Goal: Task Accomplishment & Management: Complete application form

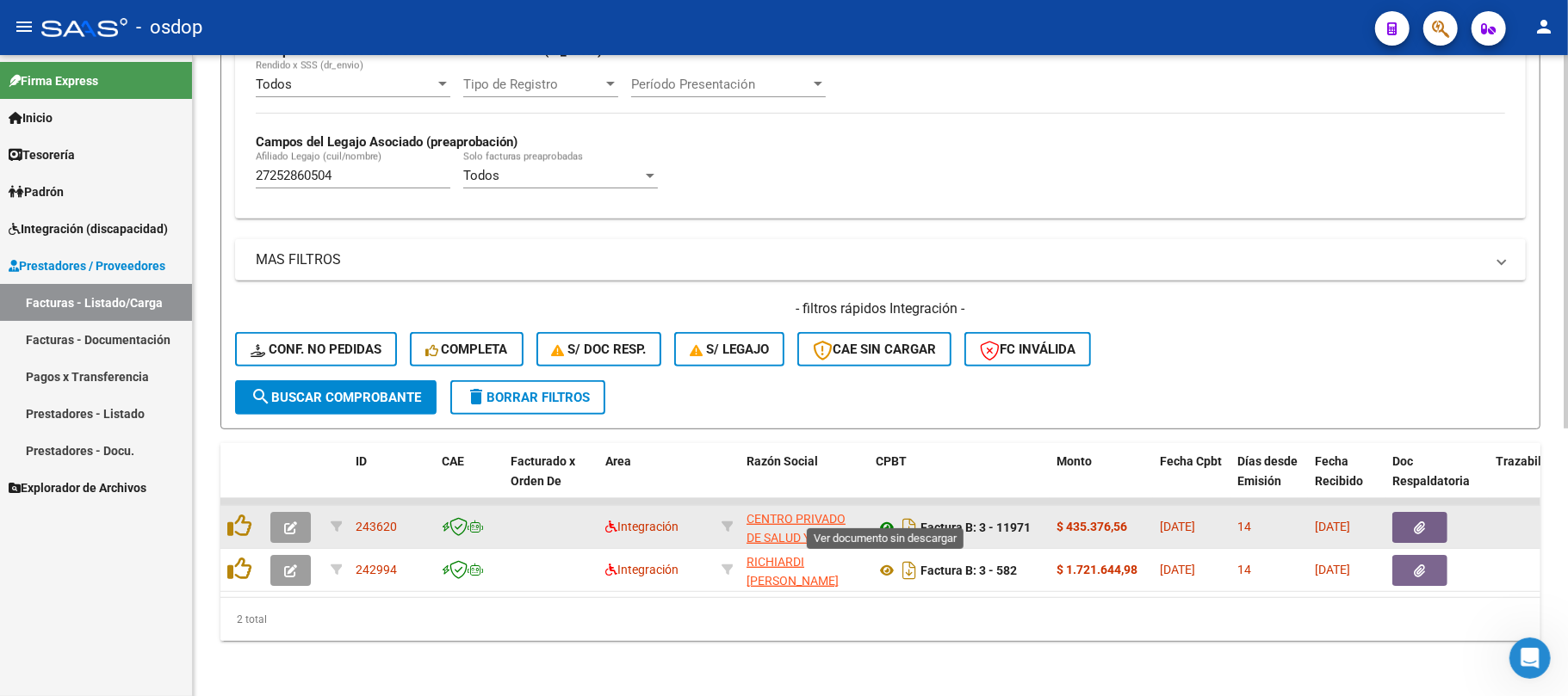
click at [880, 518] on icon at bounding box center [886, 528] width 22 height 21
click at [1422, 522] on icon "button" at bounding box center [1420, 527] width 12 height 12
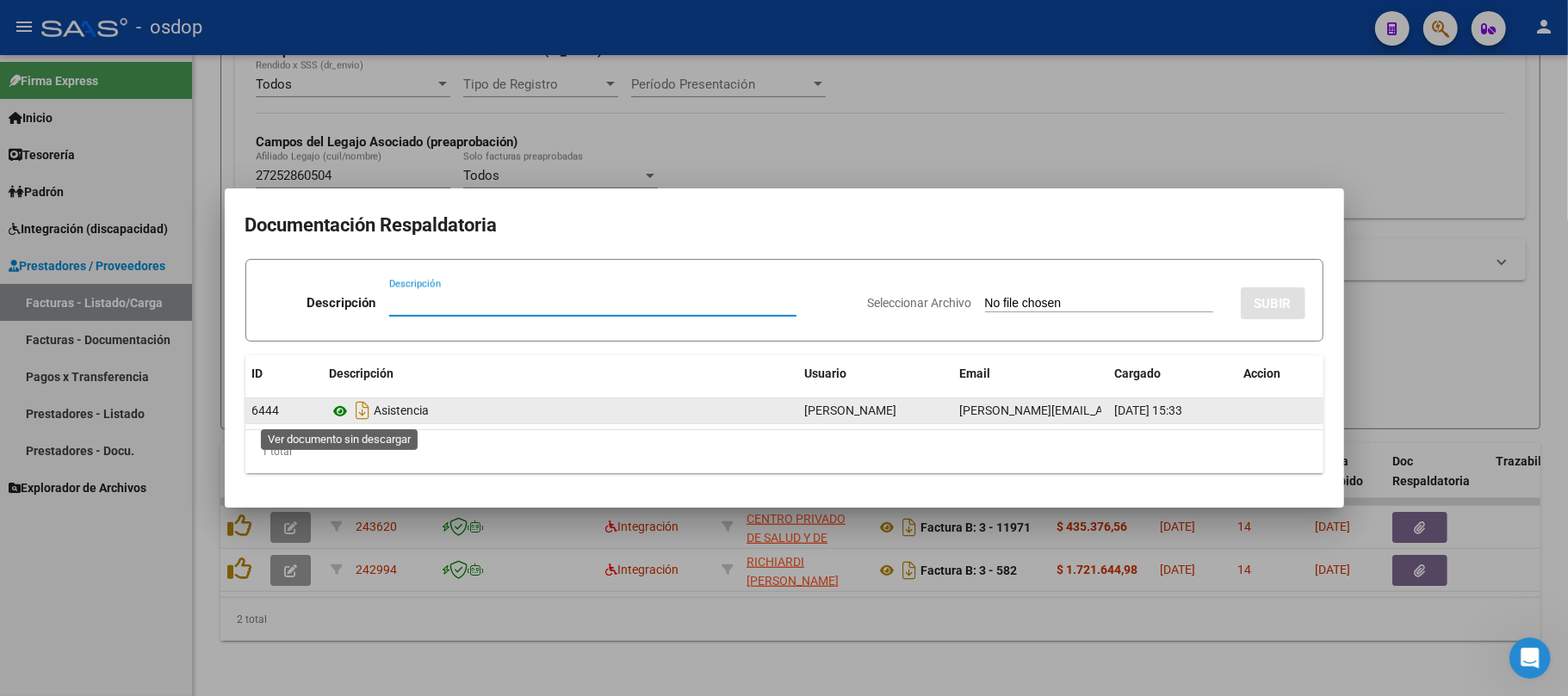
click at [338, 413] on icon at bounding box center [340, 411] width 22 height 21
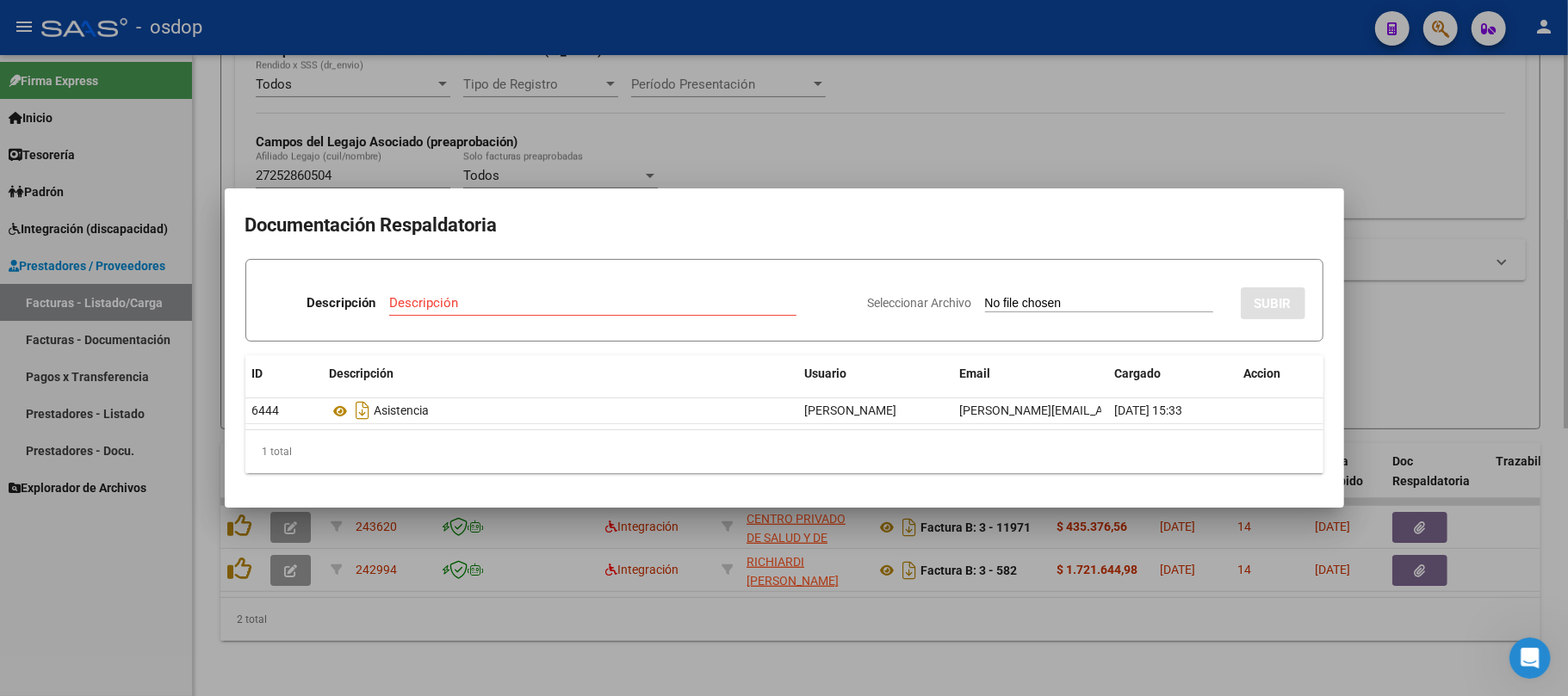
drag, startPoint x: 807, startPoint y: 624, endPoint x: 852, endPoint y: 608, distance: 47.8
click at [805, 624] on div at bounding box center [784, 348] width 1568 height 696
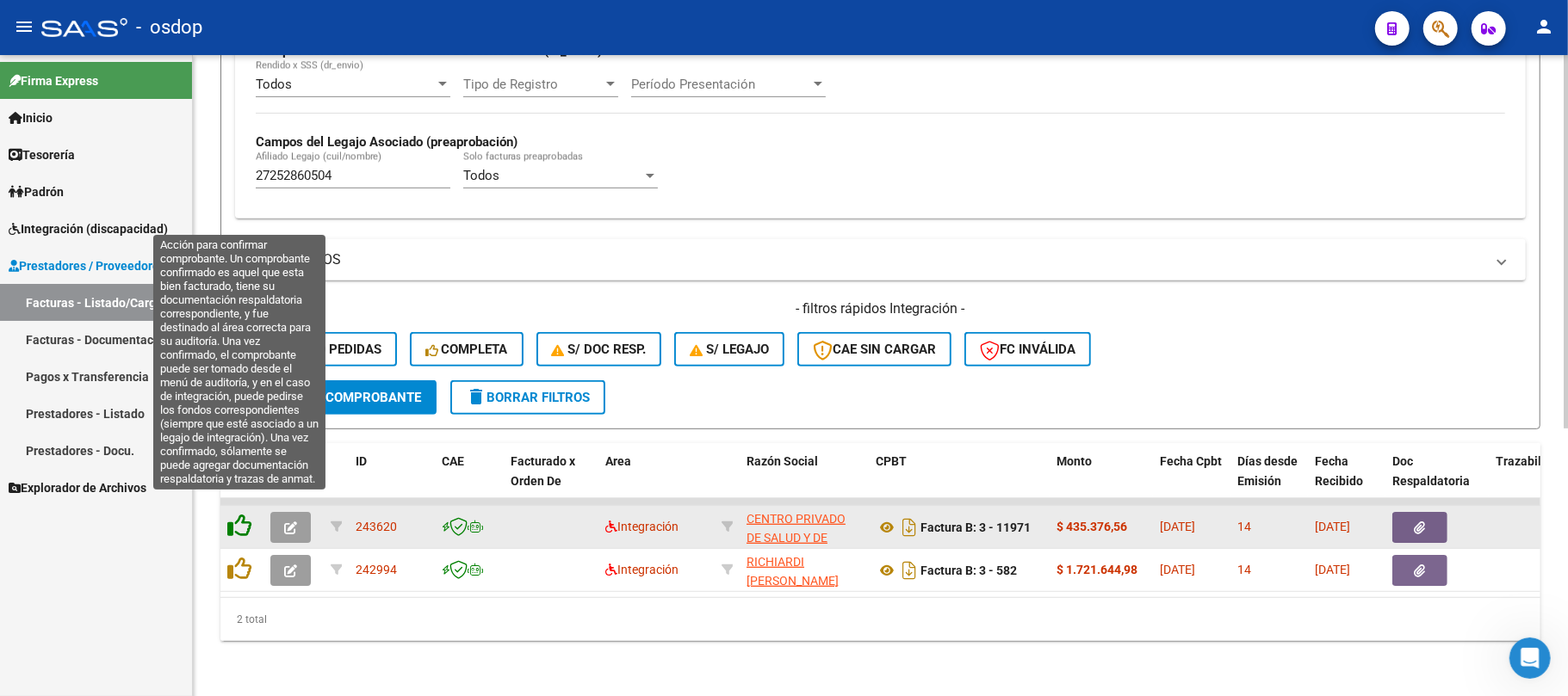
click at [232, 514] on icon at bounding box center [239, 525] width 24 height 24
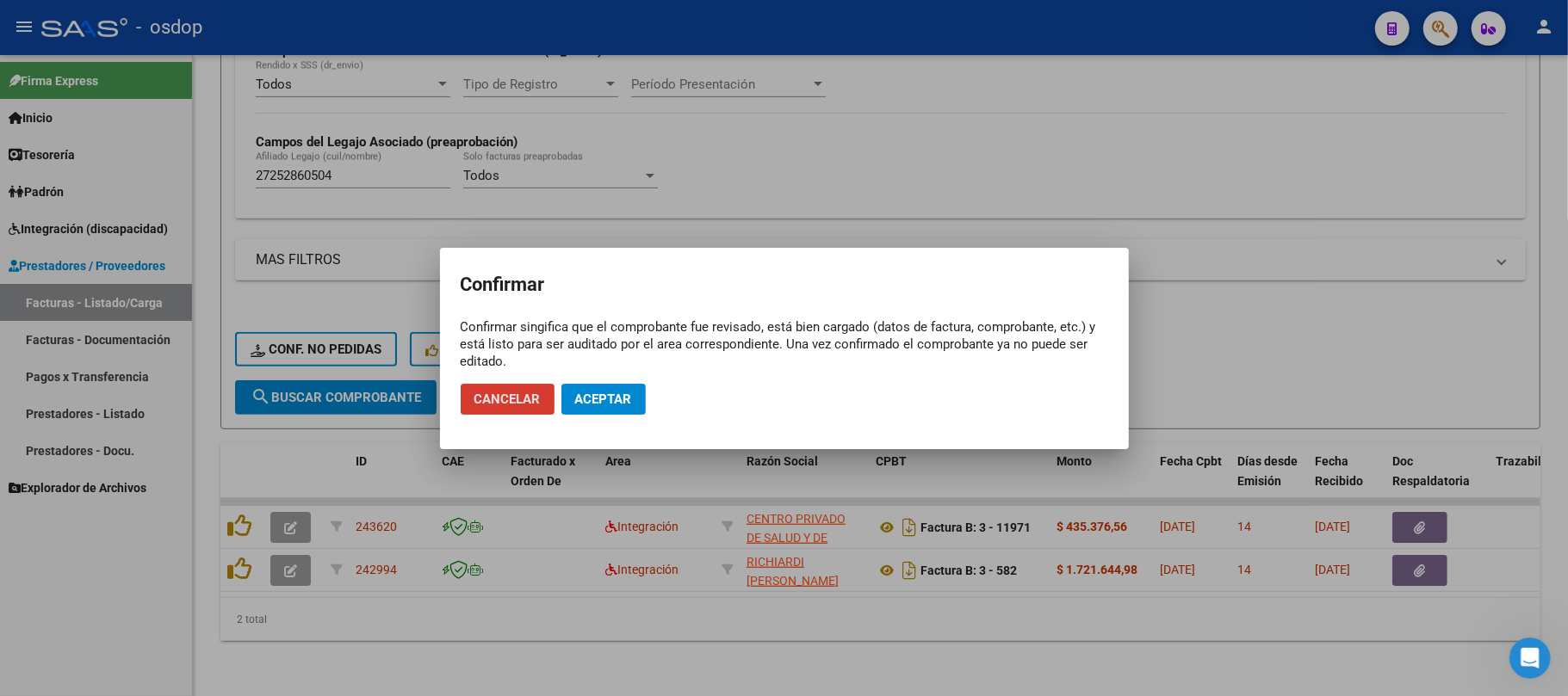
click at [624, 400] on span "Aceptar" at bounding box center [603, 400] width 57 height 15
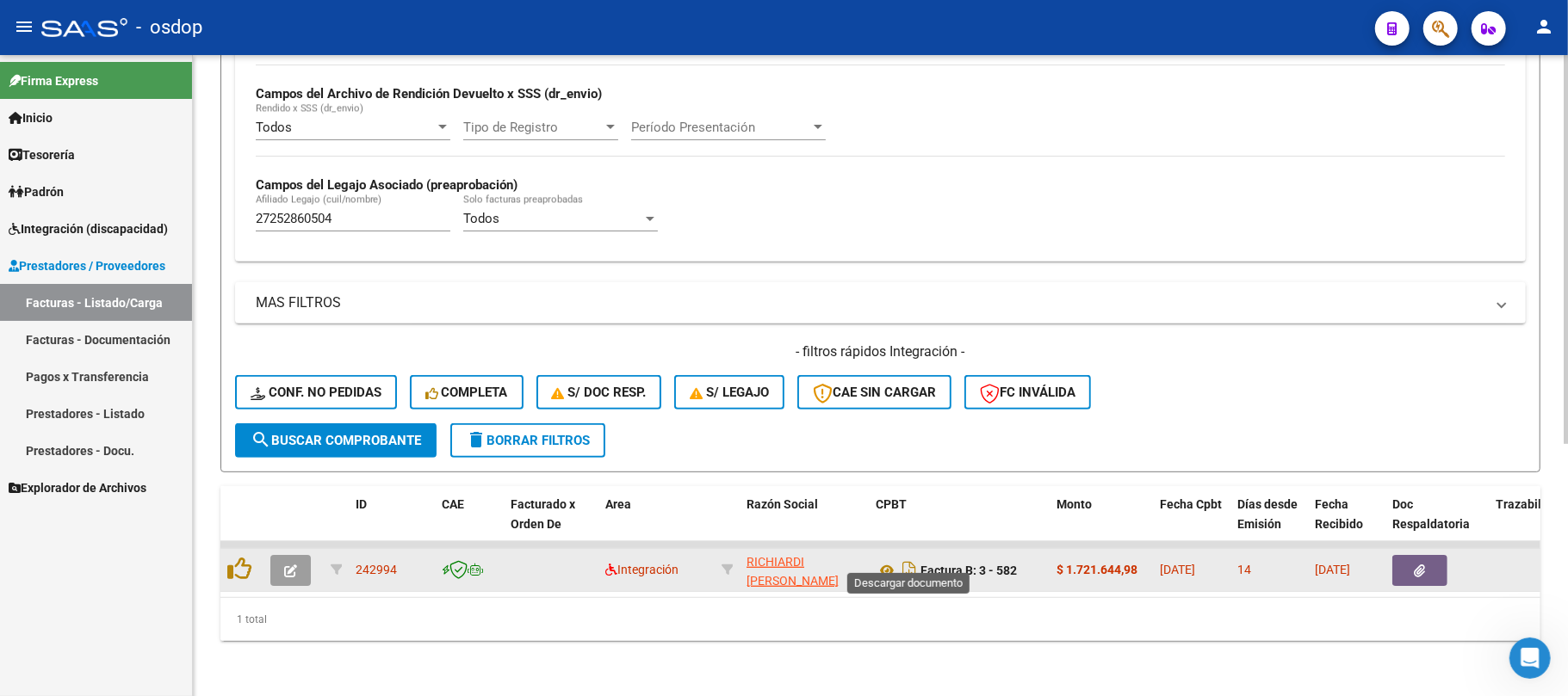
scroll to position [415, 0]
click at [889, 561] on icon at bounding box center [886, 571] width 22 height 21
click at [1428, 555] on button "button" at bounding box center [1419, 570] width 55 height 31
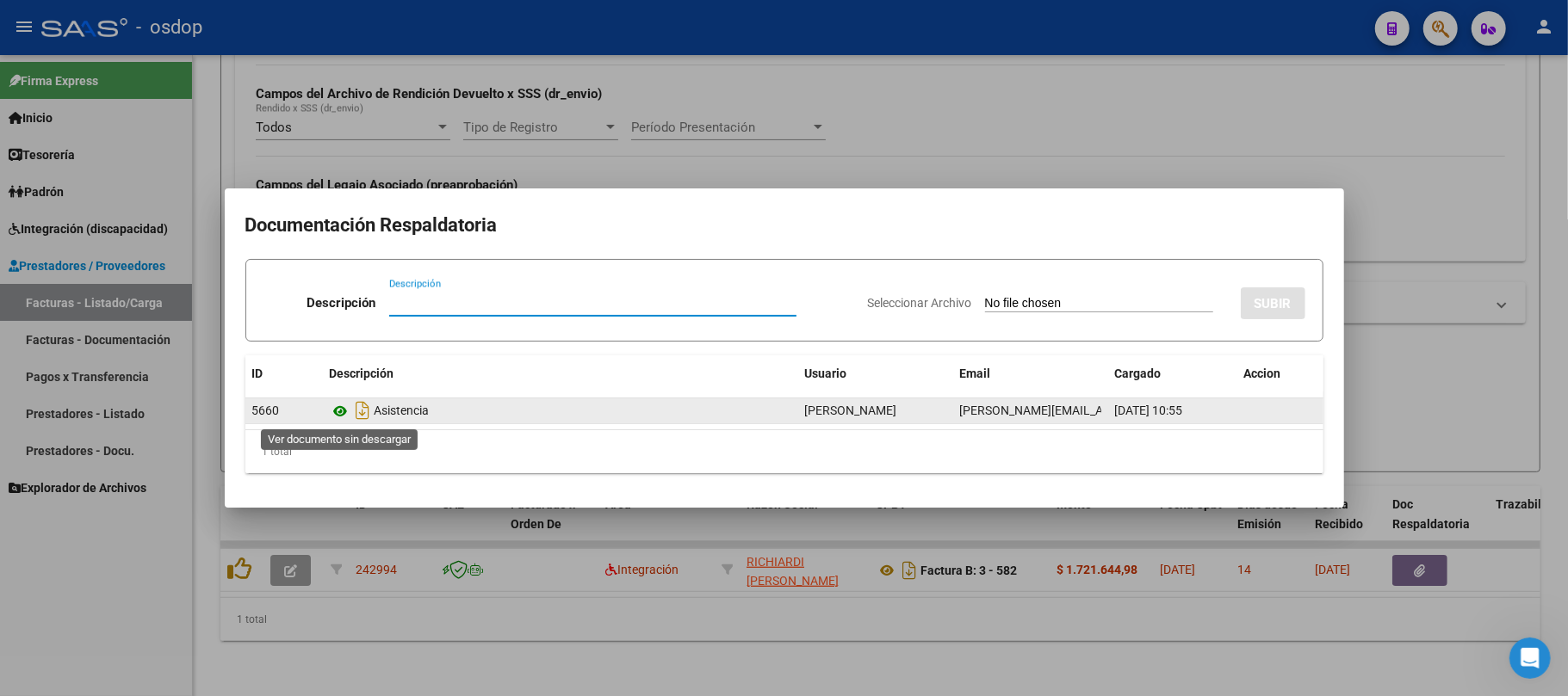
click at [342, 409] on icon at bounding box center [340, 411] width 22 height 21
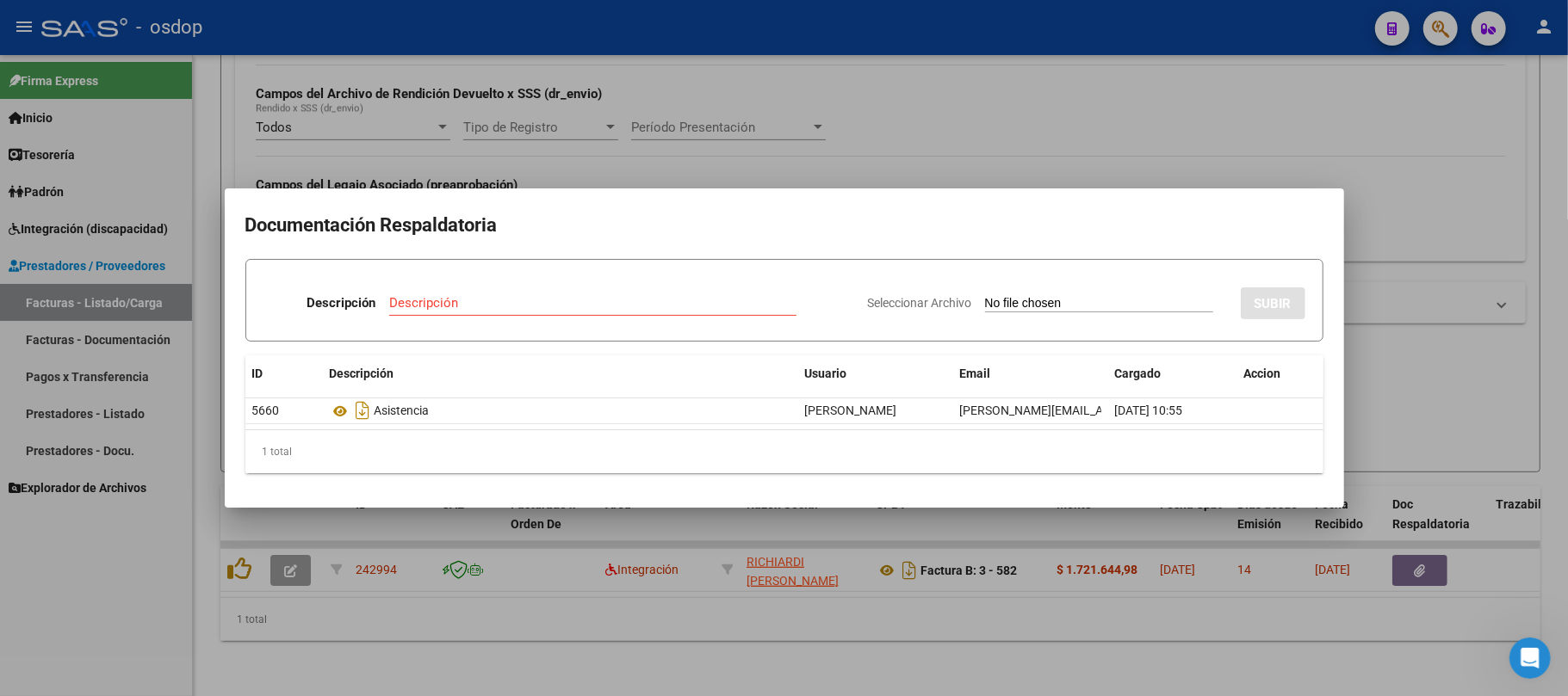
click at [642, 653] on div at bounding box center [784, 348] width 1568 height 696
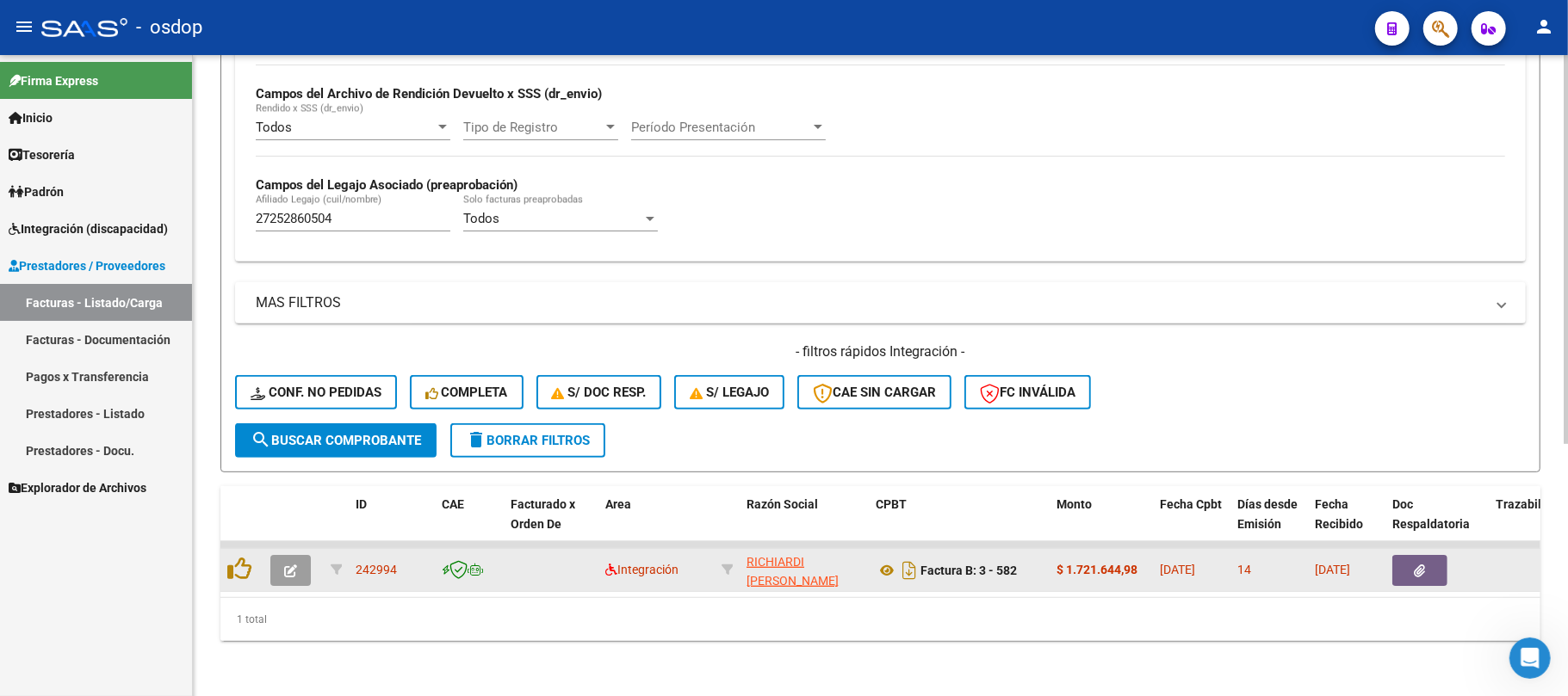
click at [291, 561] on button "button" at bounding box center [291, 570] width 40 height 31
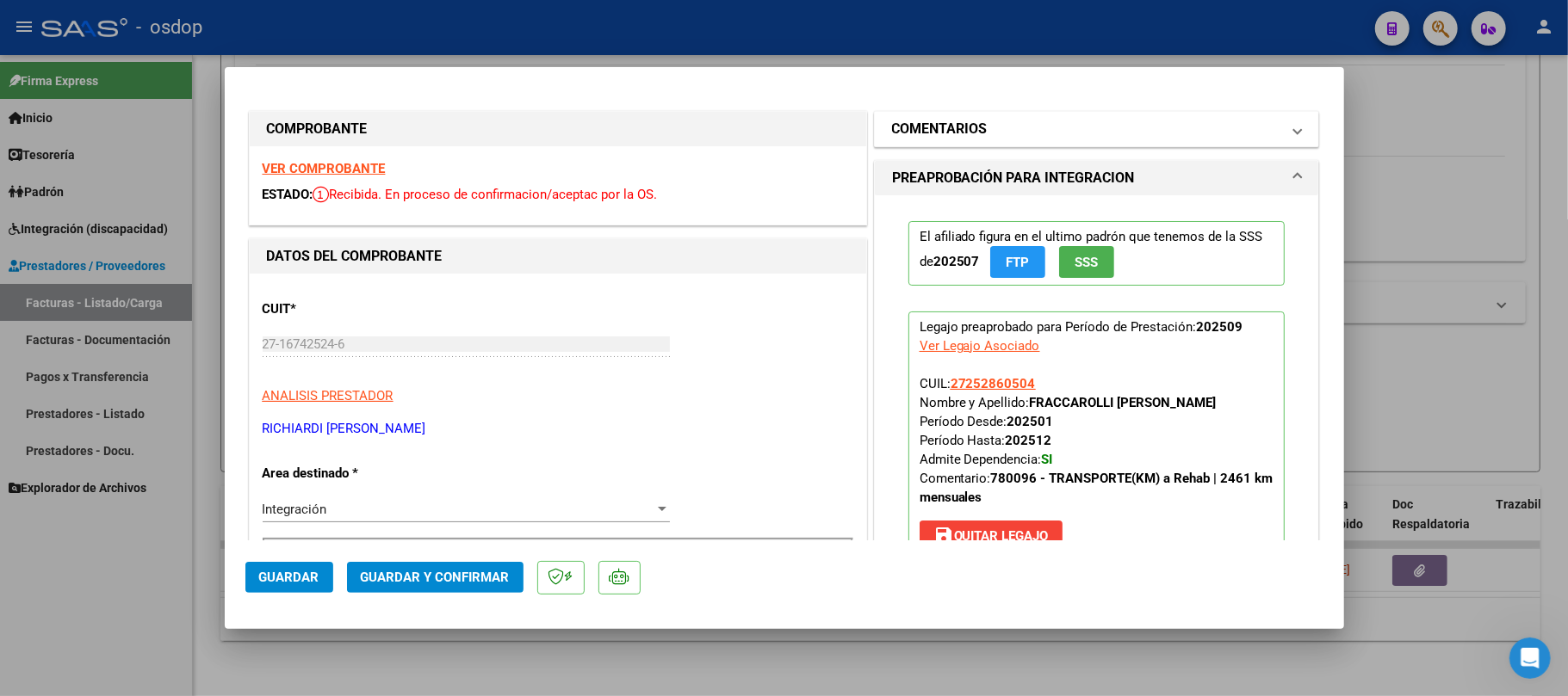
click at [1025, 132] on mat-panel-title "COMENTARIOS" at bounding box center [1087, 129] width 389 height 21
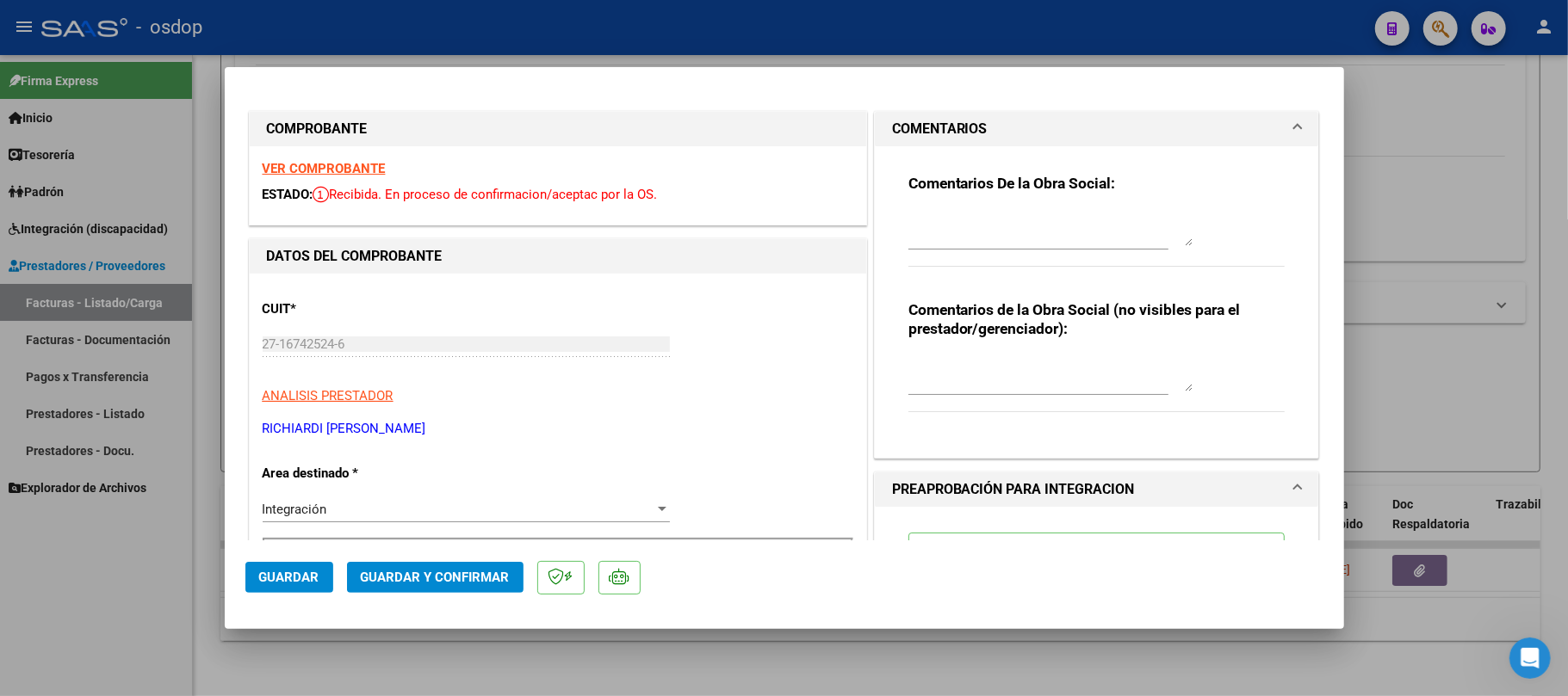
click at [952, 365] on textarea at bounding box center [1050, 375] width 284 height 35
click at [1034, 370] on textarea "traslado a [GEOGRAPHIC_DATA]" at bounding box center [1050, 375] width 284 height 35
type textarea "traslado a Rehab 2354 km/mes. Valor por km 731.38 c/dep.-"
click at [410, 579] on span "Guardar y Confirmar" at bounding box center [434, 577] width 149 height 15
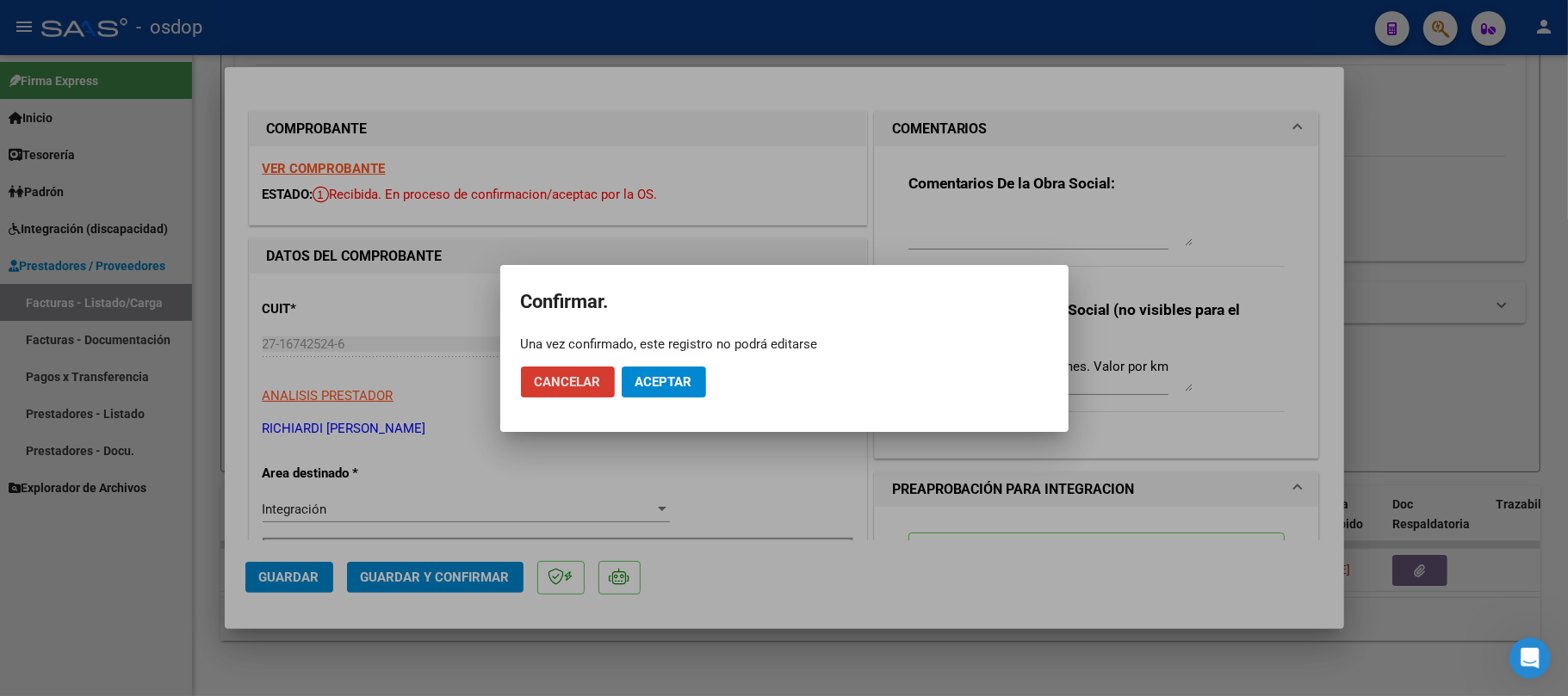
click at [669, 372] on button "Aceptar" at bounding box center [664, 383] width 84 height 31
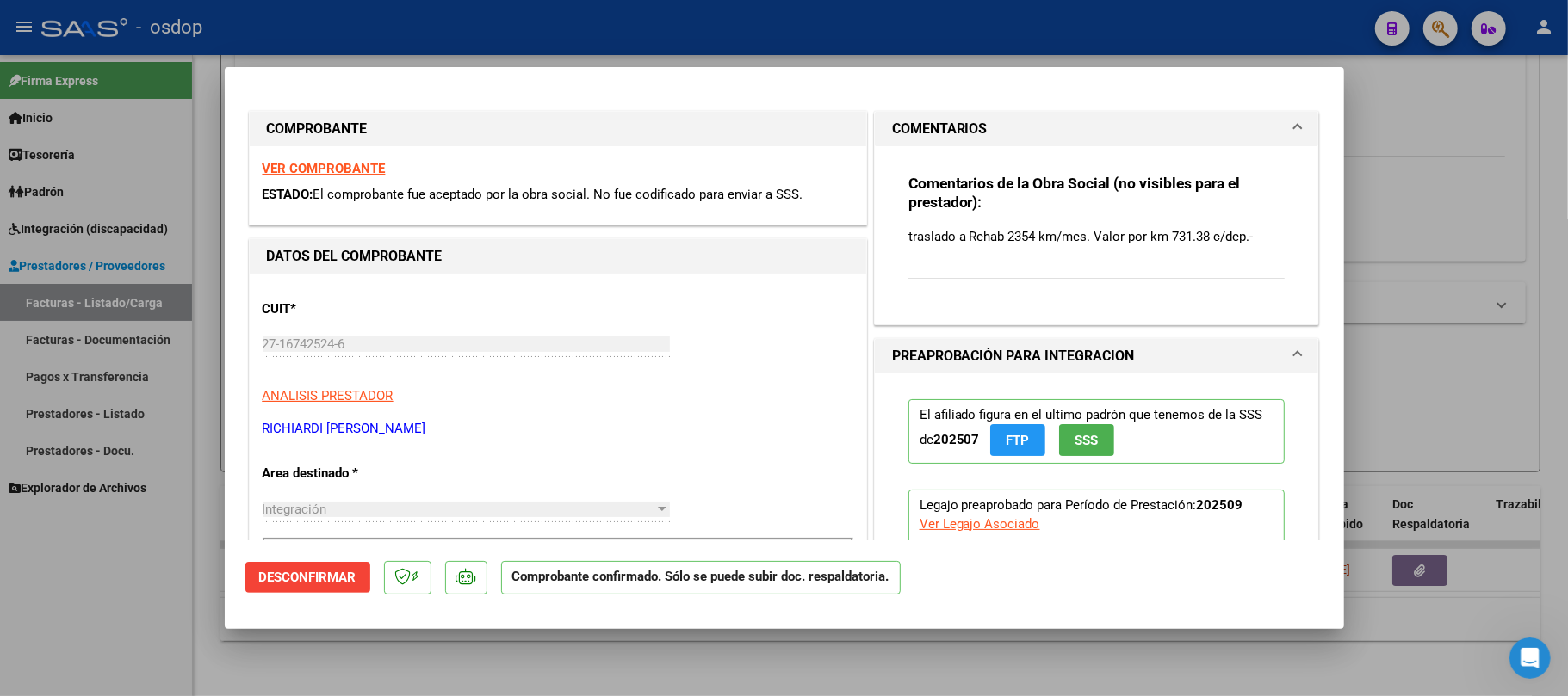
click at [689, 660] on div at bounding box center [784, 348] width 1568 height 696
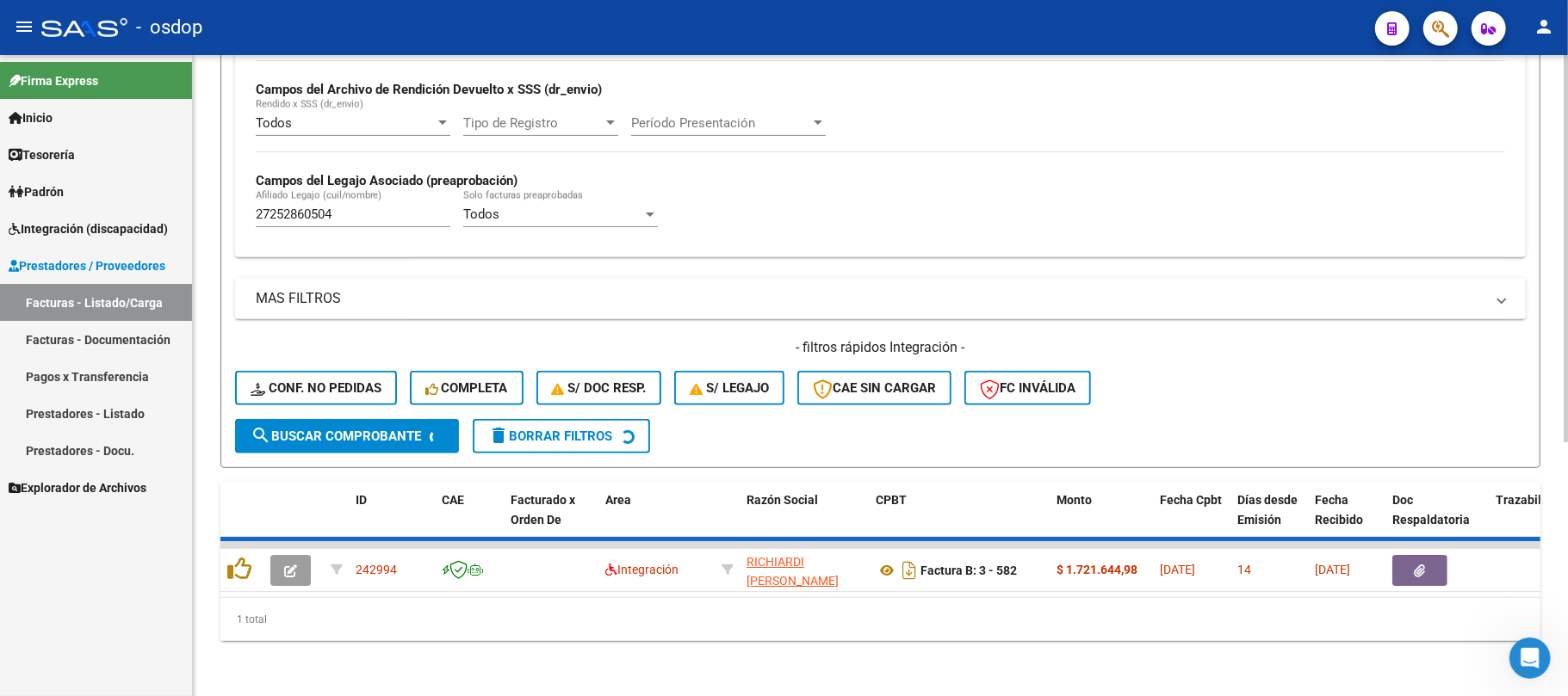
scroll to position [385, 0]
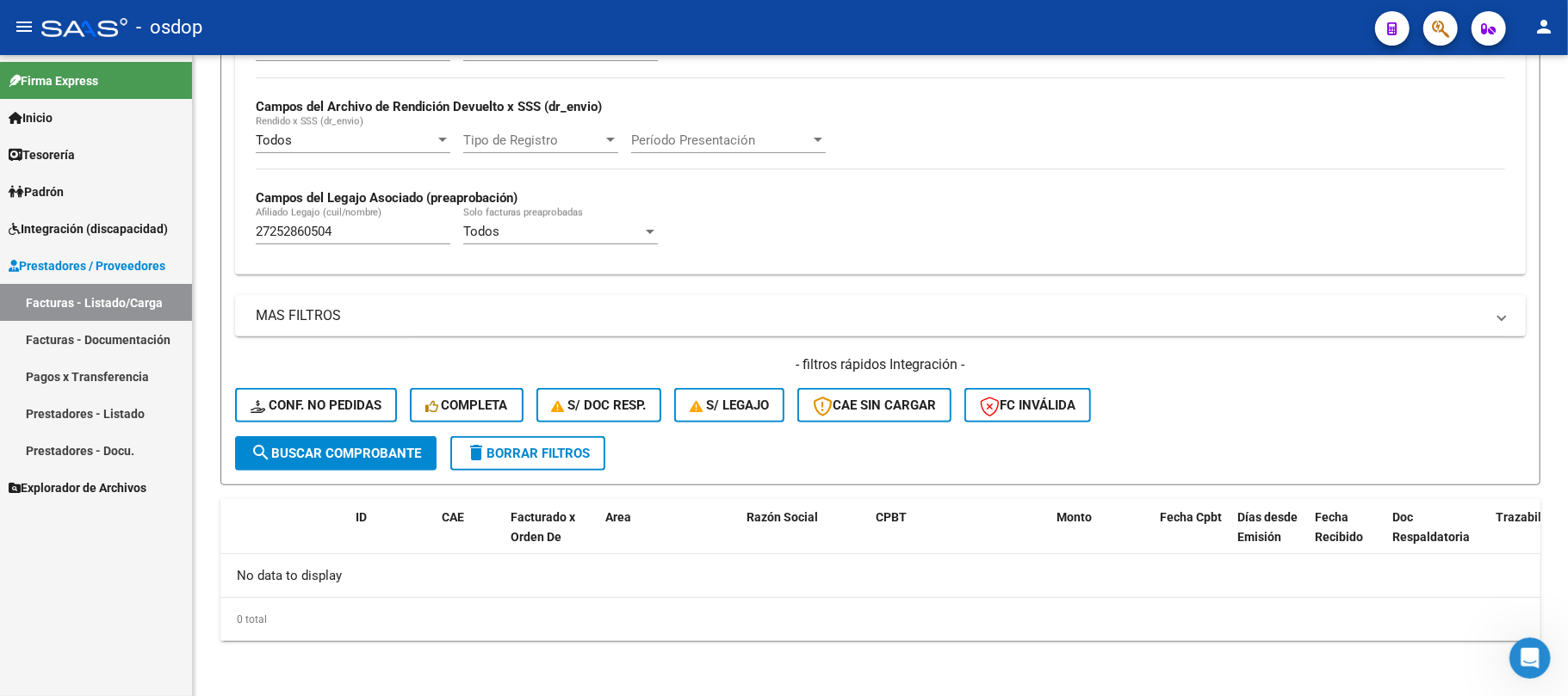
click at [121, 304] on link "Facturas - Listado/Carga" at bounding box center [96, 302] width 192 height 37
click at [555, 463] on button "delete Borrar Filtros" at bounding box center [528, 453] width 155 height 35
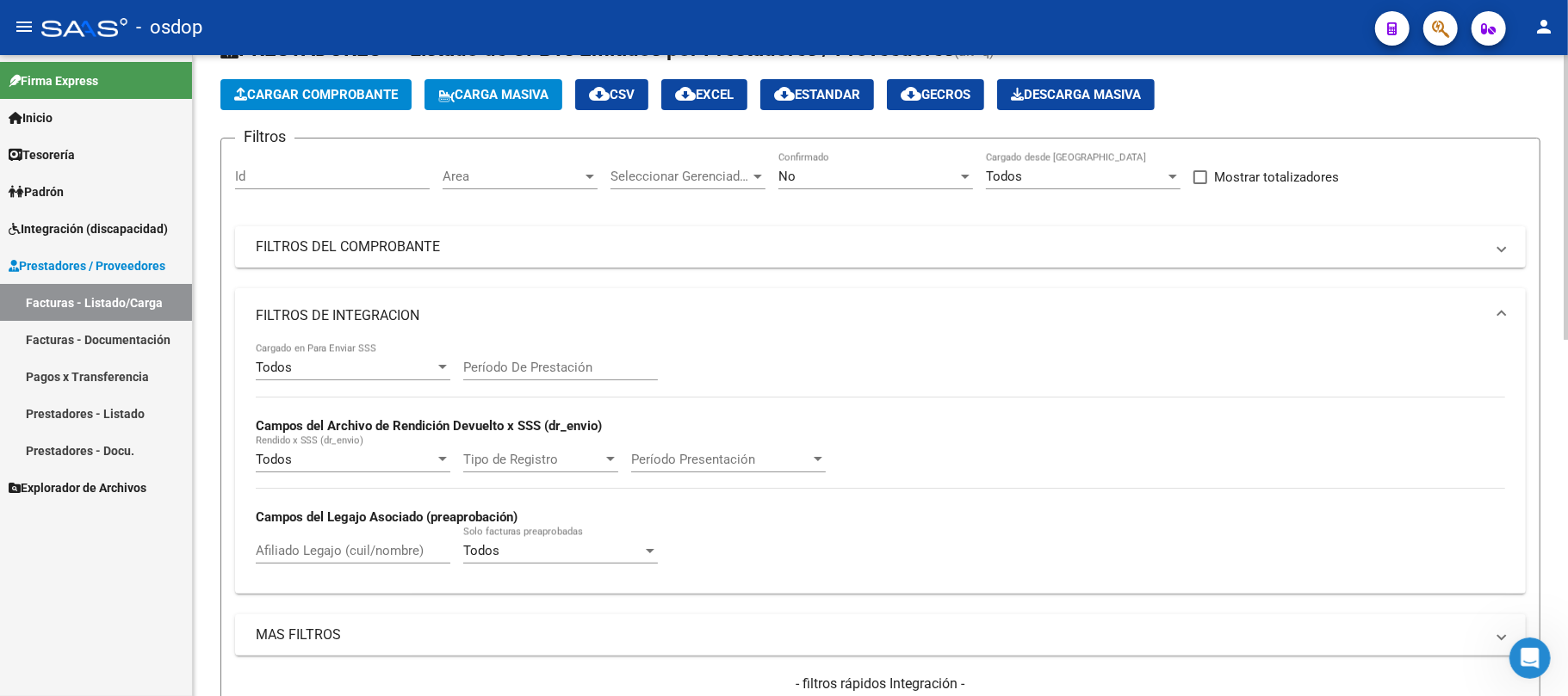
scroll to position [41, 0]
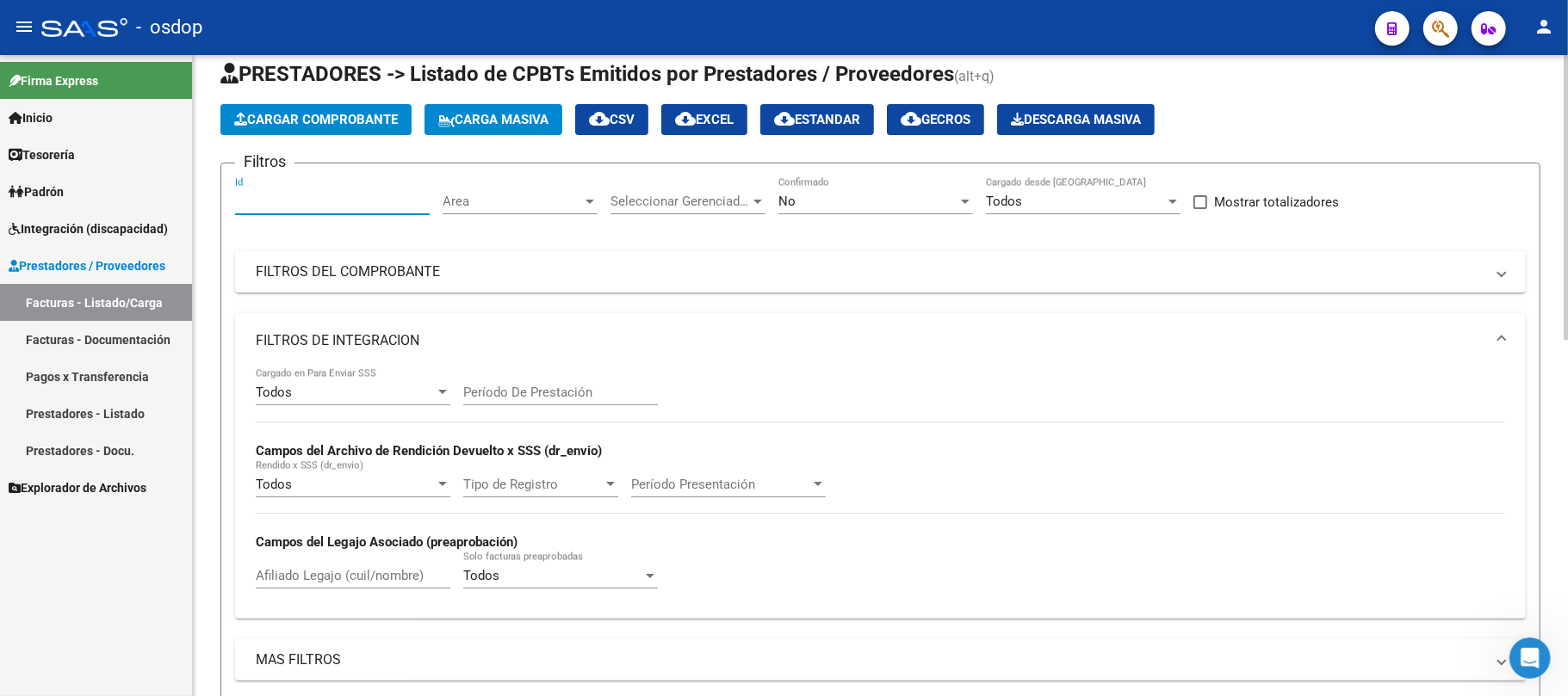
click at [328, 203] on input "Id" at bounding box center [332, 201] width 195 height 15
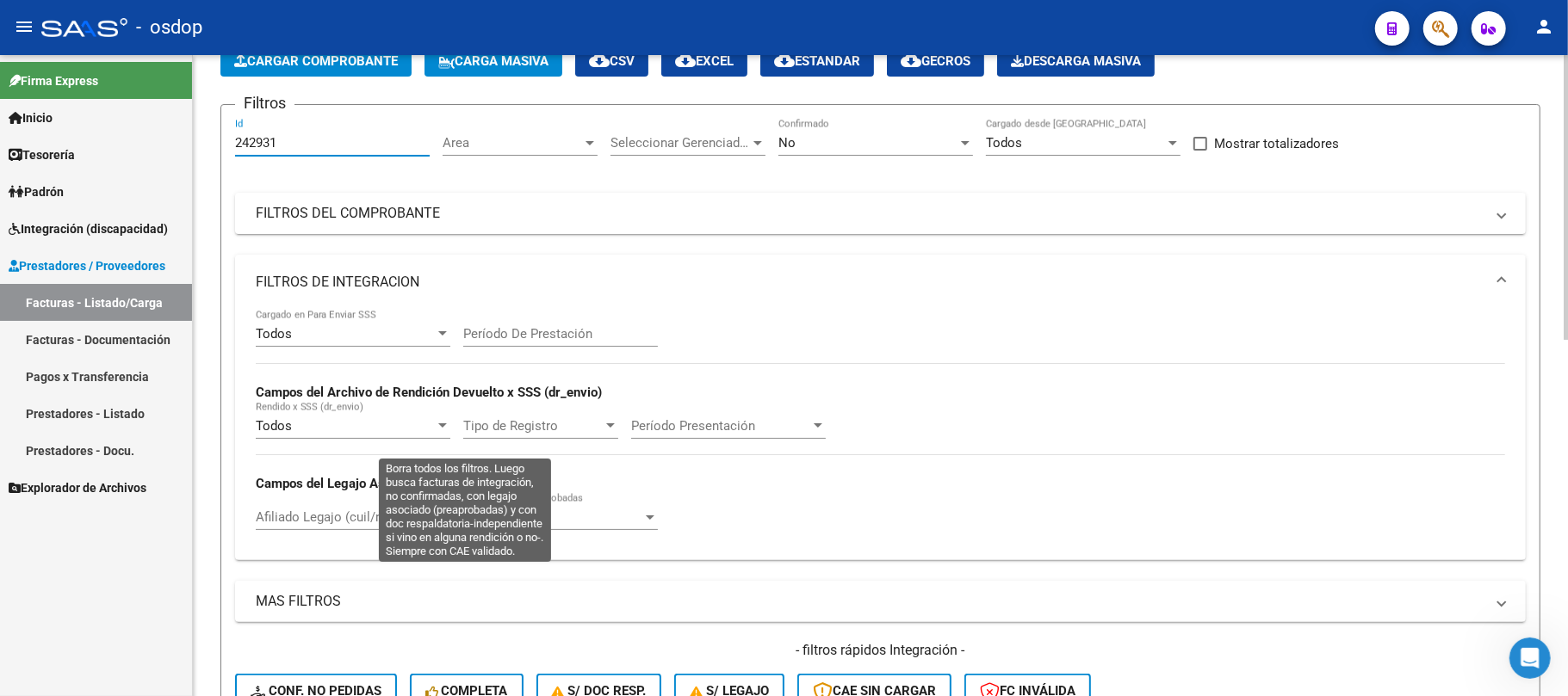
scroll to position [500, 0]
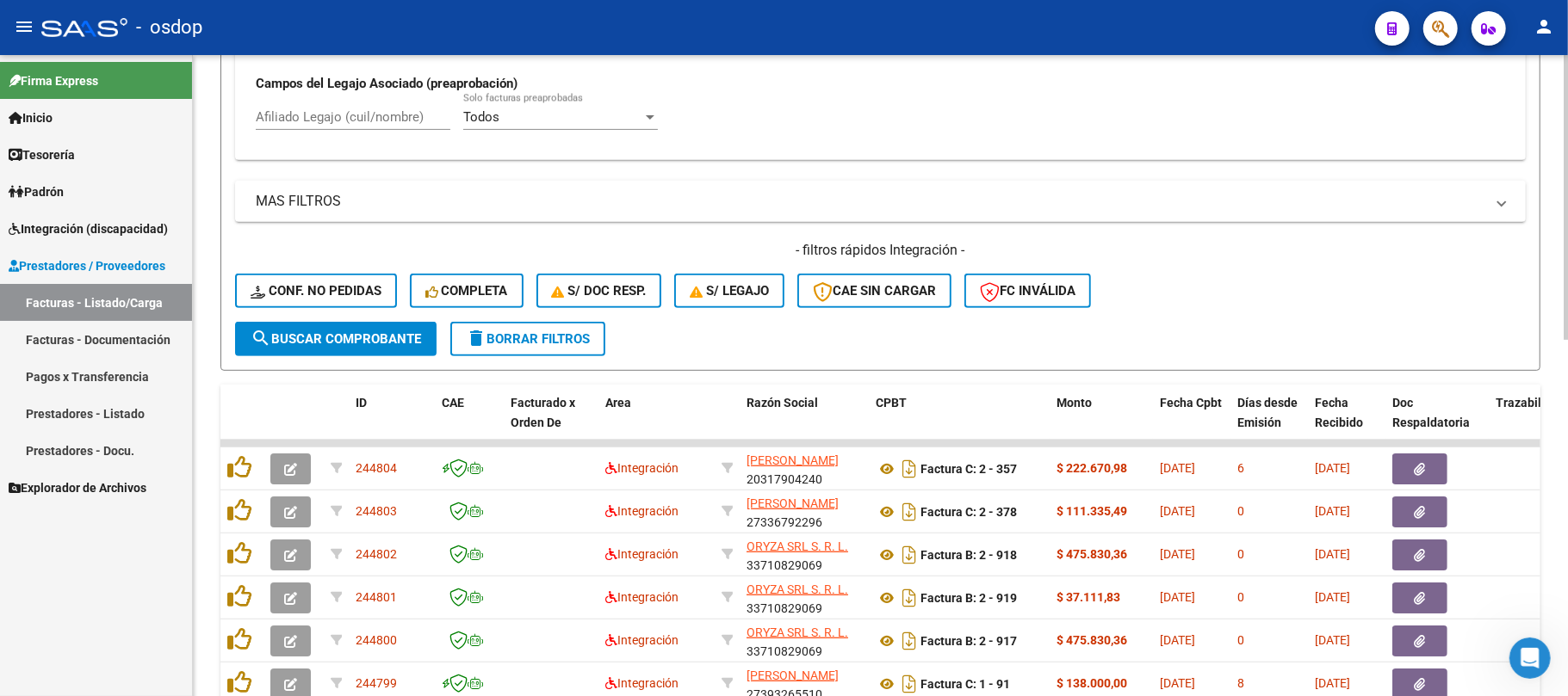
type input "242931"
click at [355, 348] on button "search Buscar Comprobante" at bounding box center [336, 339] width 201 height 35
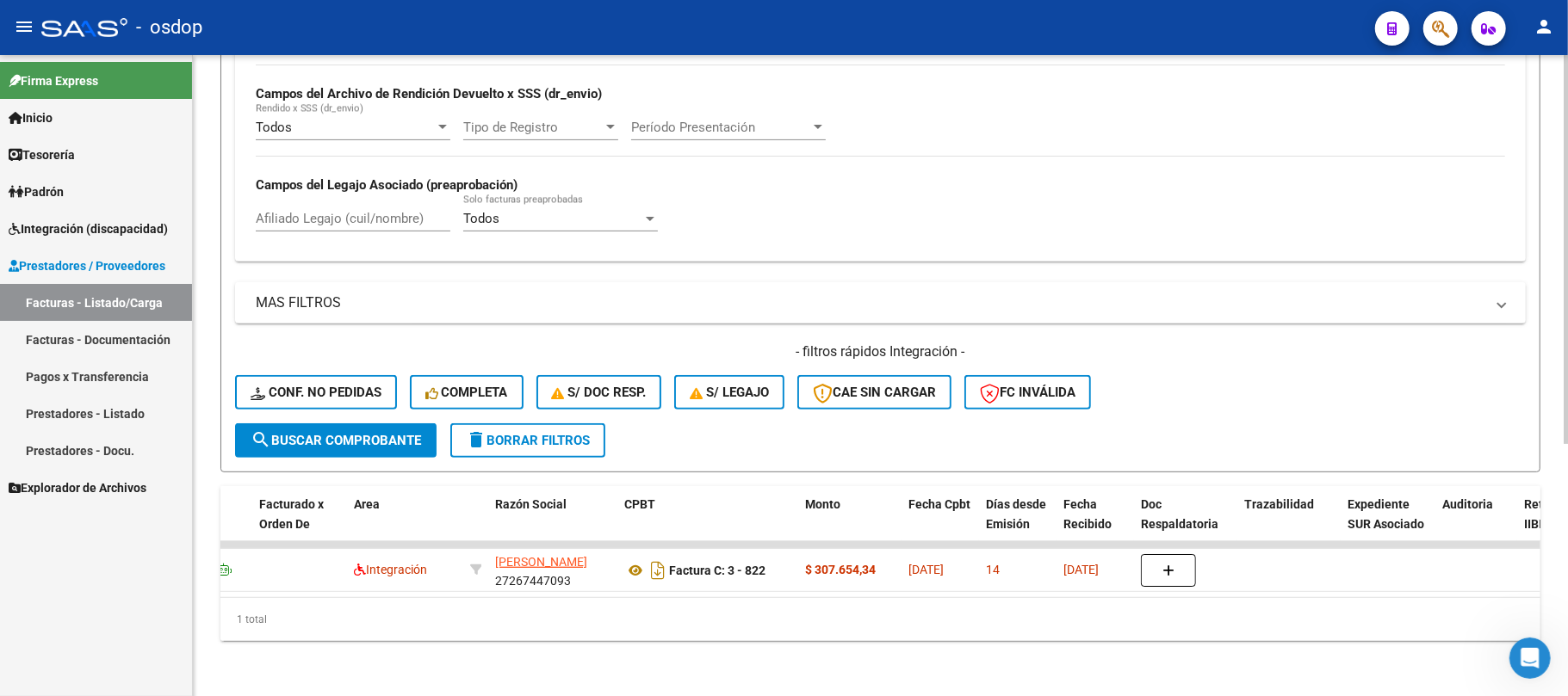
scroll to position [0, 0]
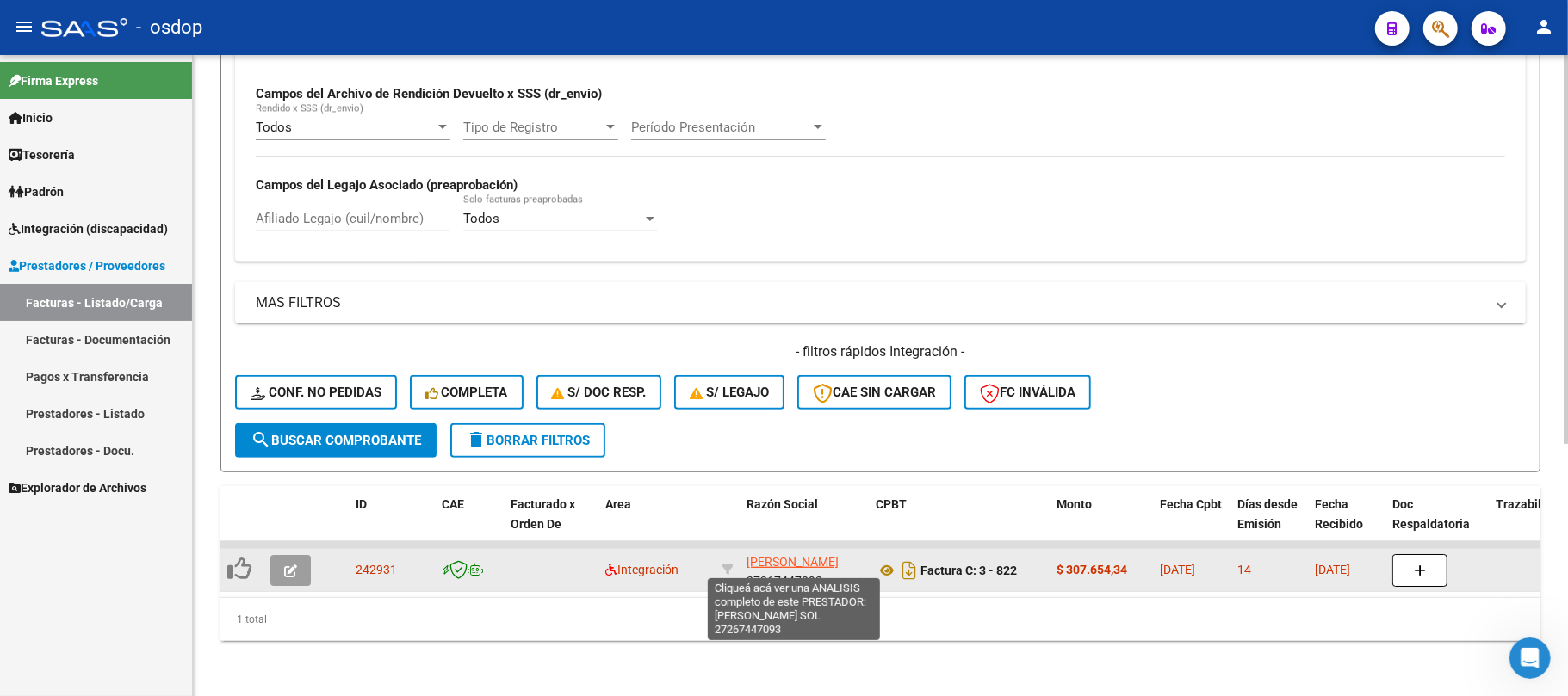
drag, startPoint x: 786, startPoint y: 569, endPoint x: 747, endPoint y: 549, distance: 43.8
click at [747, 553] on app-link-go-to "[PERSON_NAME]" at bounding box center [793, 563] width 92 height 20
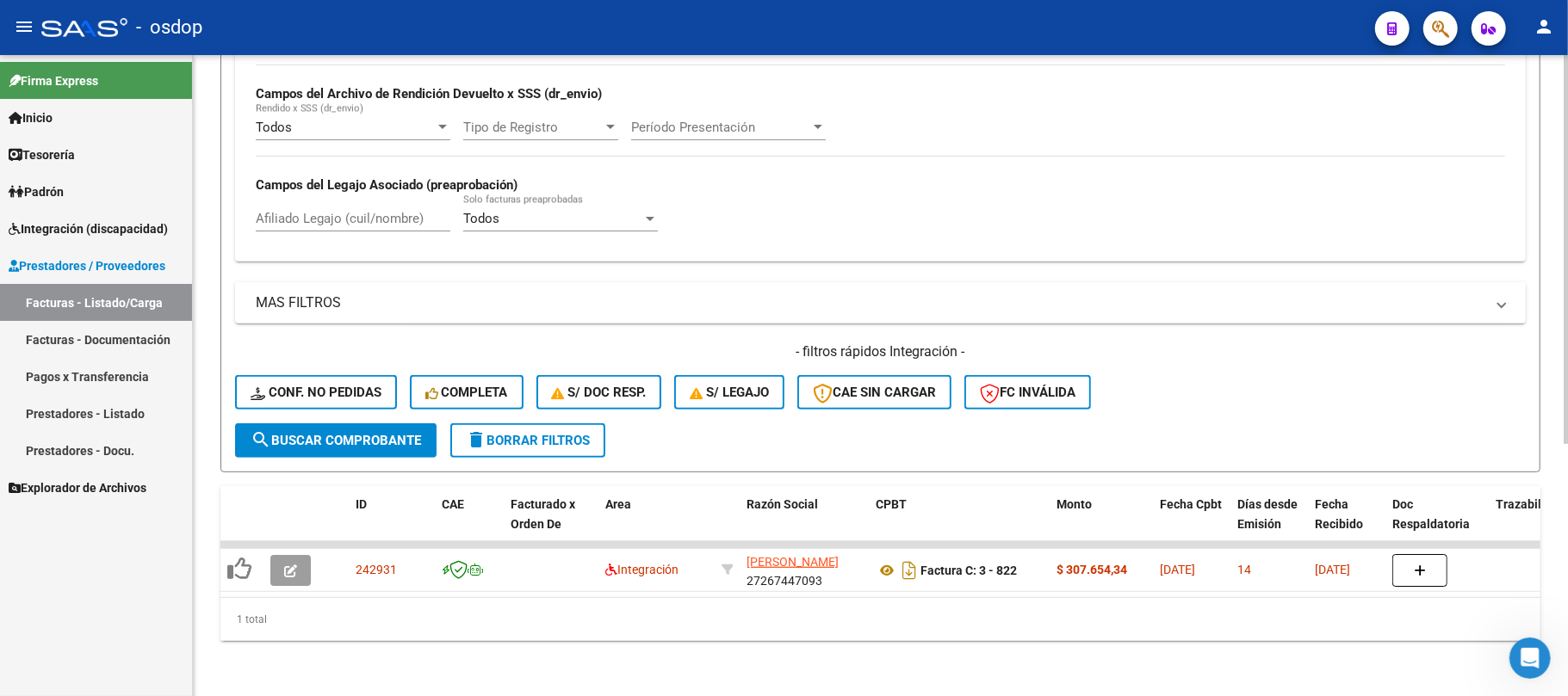
click at [831, 629] on div "1 total" at bounding box center [880, 619] width 1321 height 43
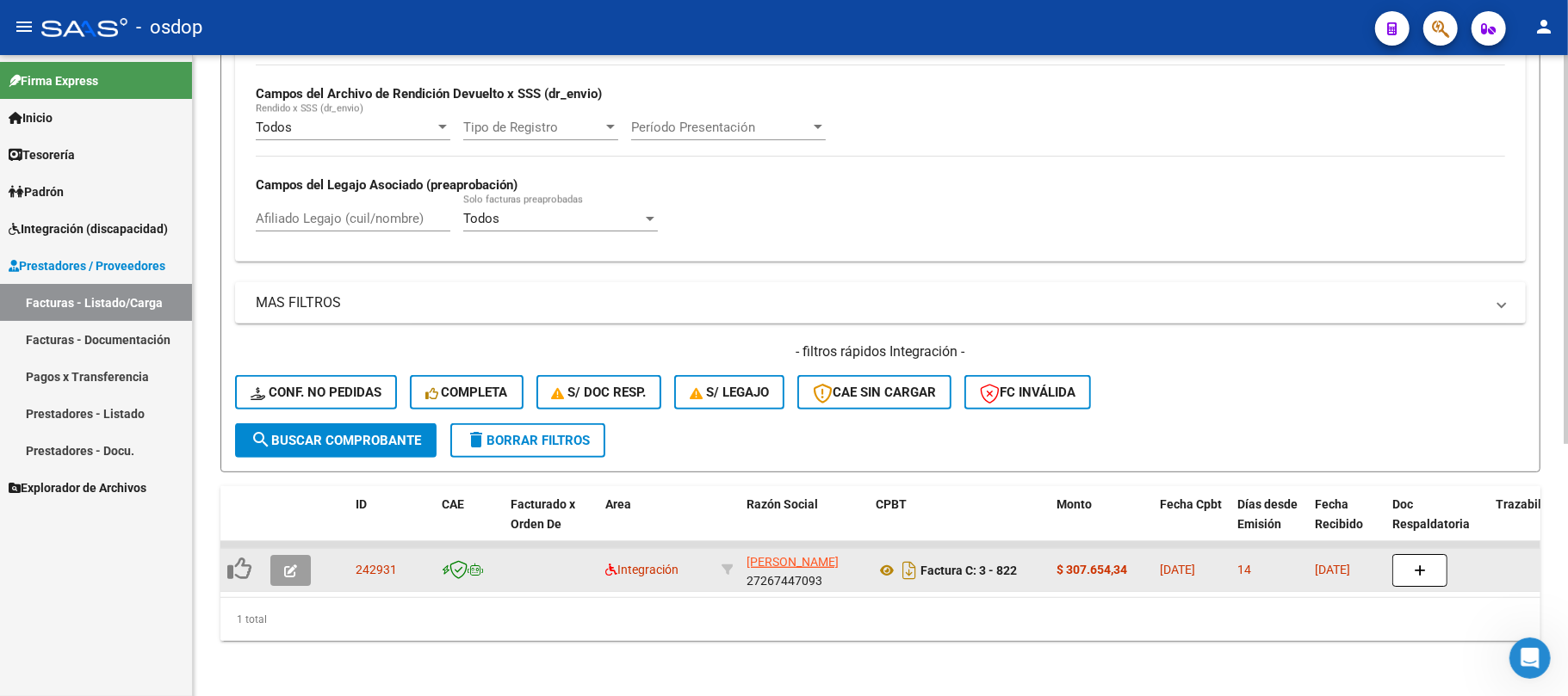
click at [300, 558] on button "button" at bounding box center [291, 570] width 40 height 31
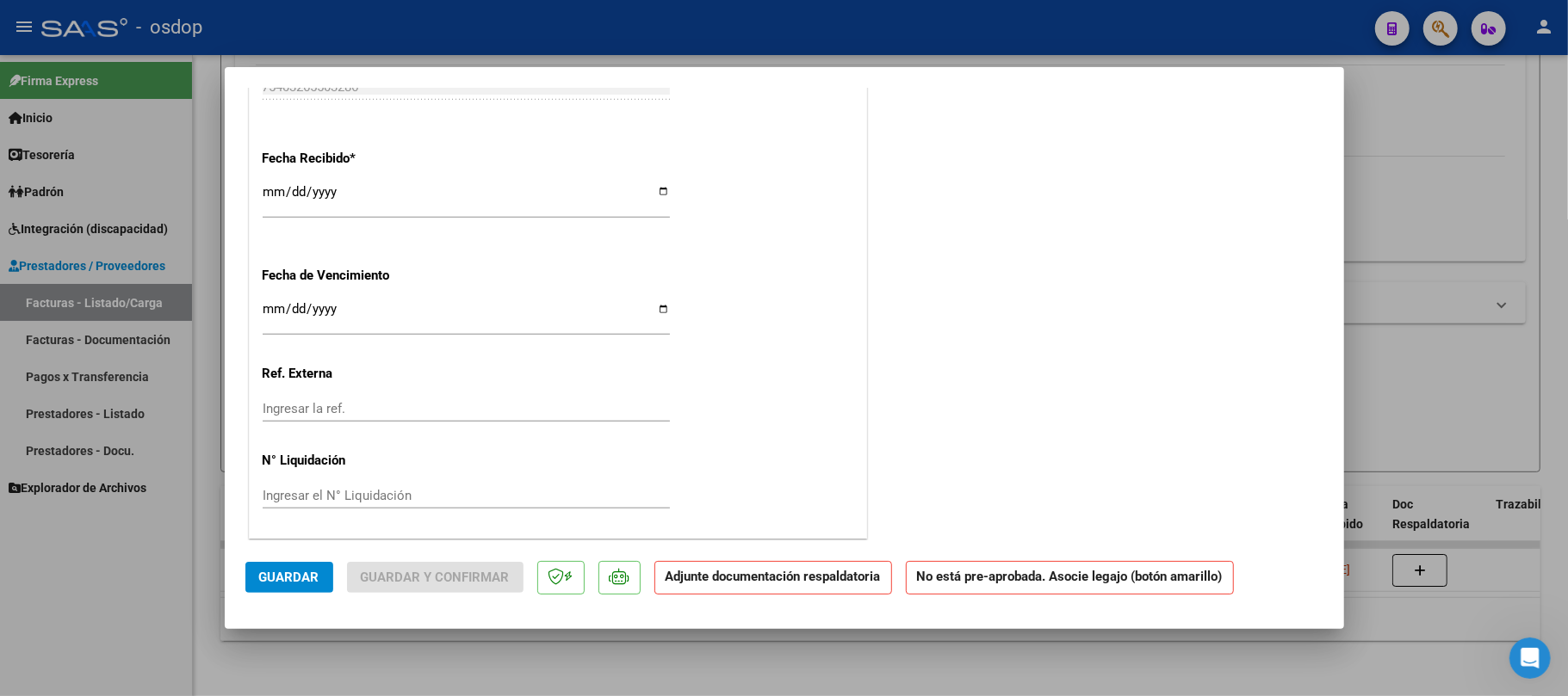
scroll to position [1079, 0]
click at [663, 680] on div at bounding box center [784, 348] width 1568 height 696
type input "$ 0,00"
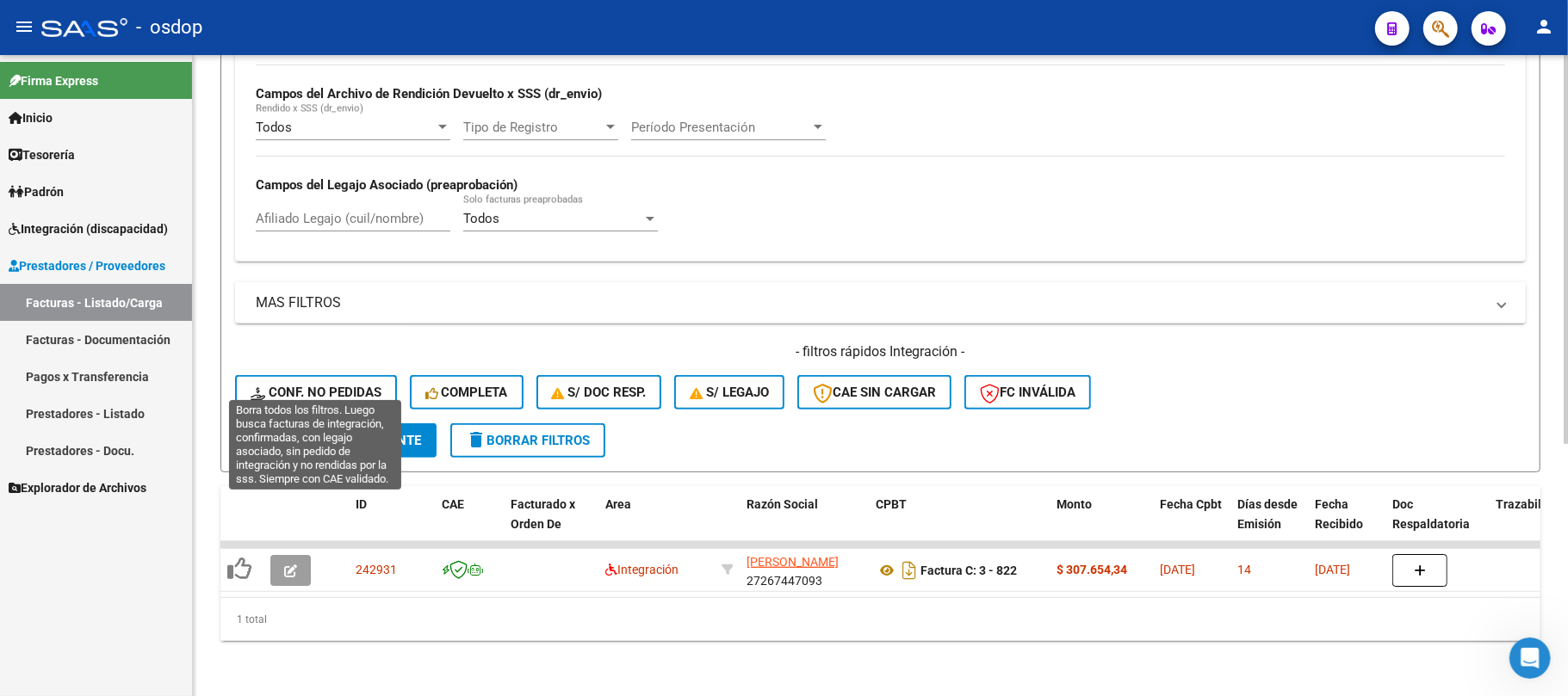
click at [288, 384] on span "Conf. no pedidas" at bounding box center [316, 392] width 130 height 15
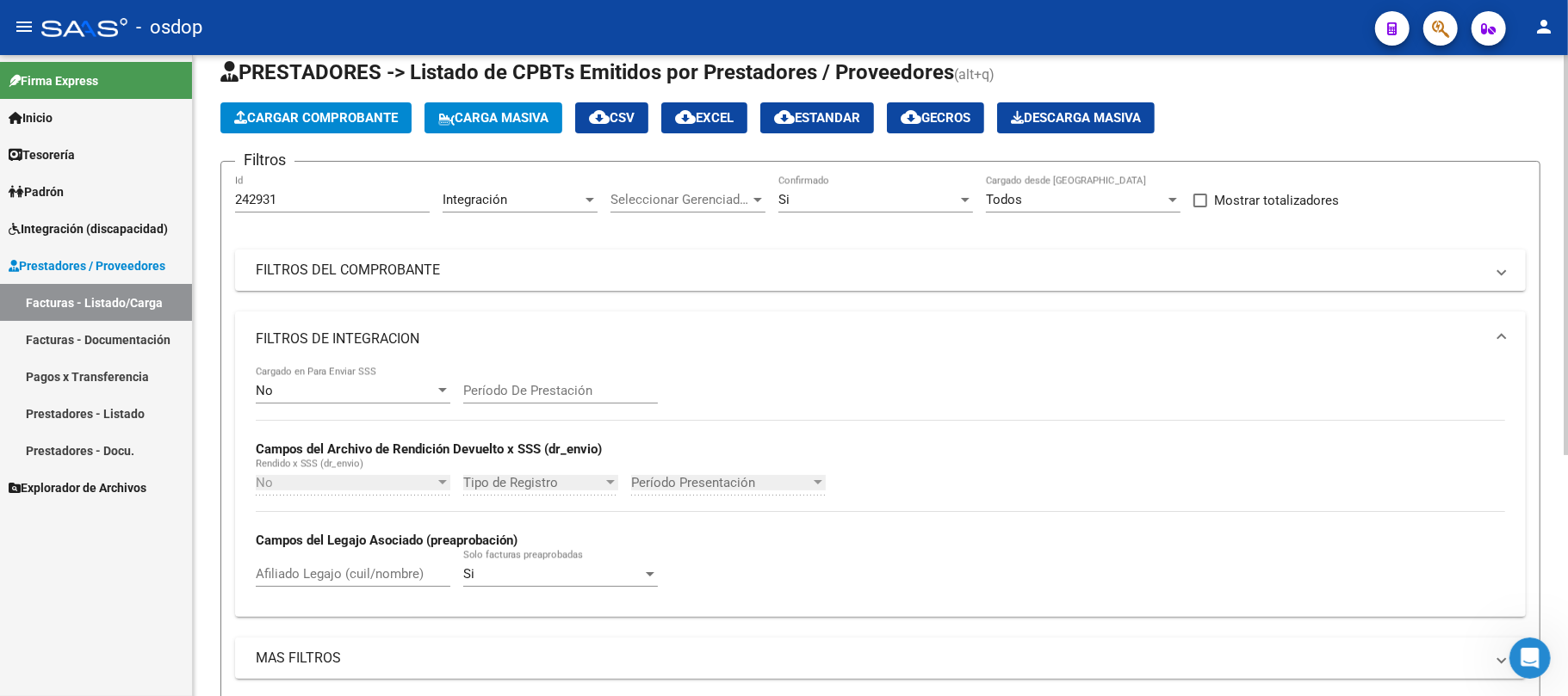
scroll to position [41, 0]
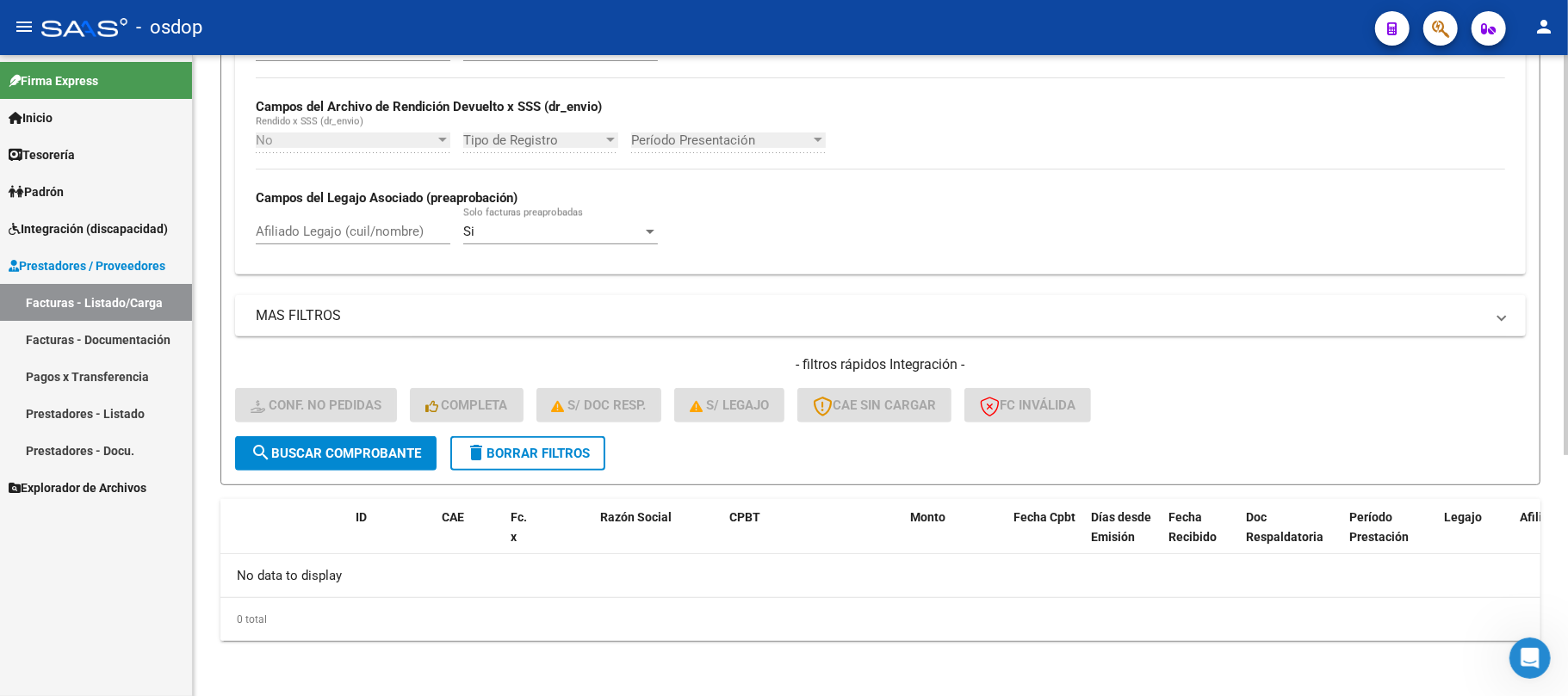
click at [553, 449] on span "delete Borrar Filtros" at bounding box center [527, 453] width 124 height 15
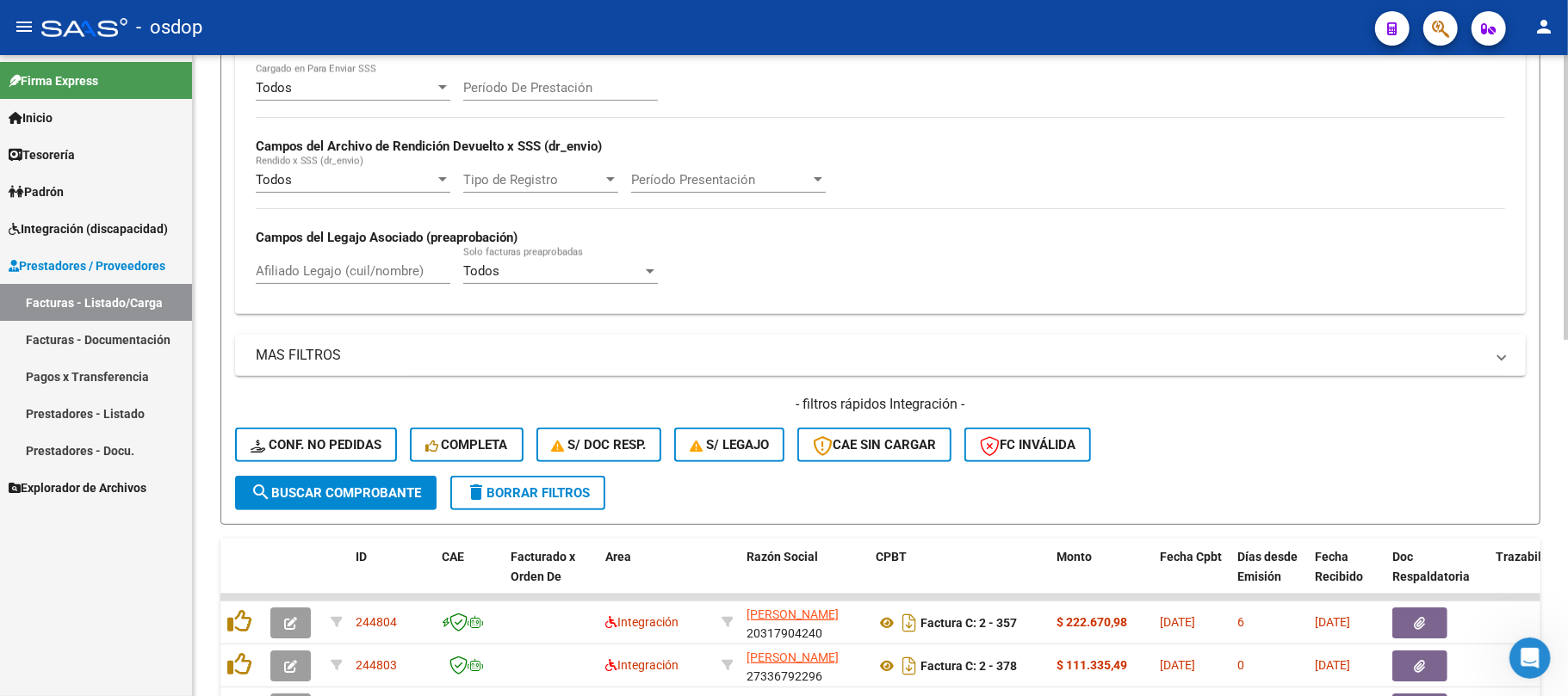
scroll to position [385, 0]
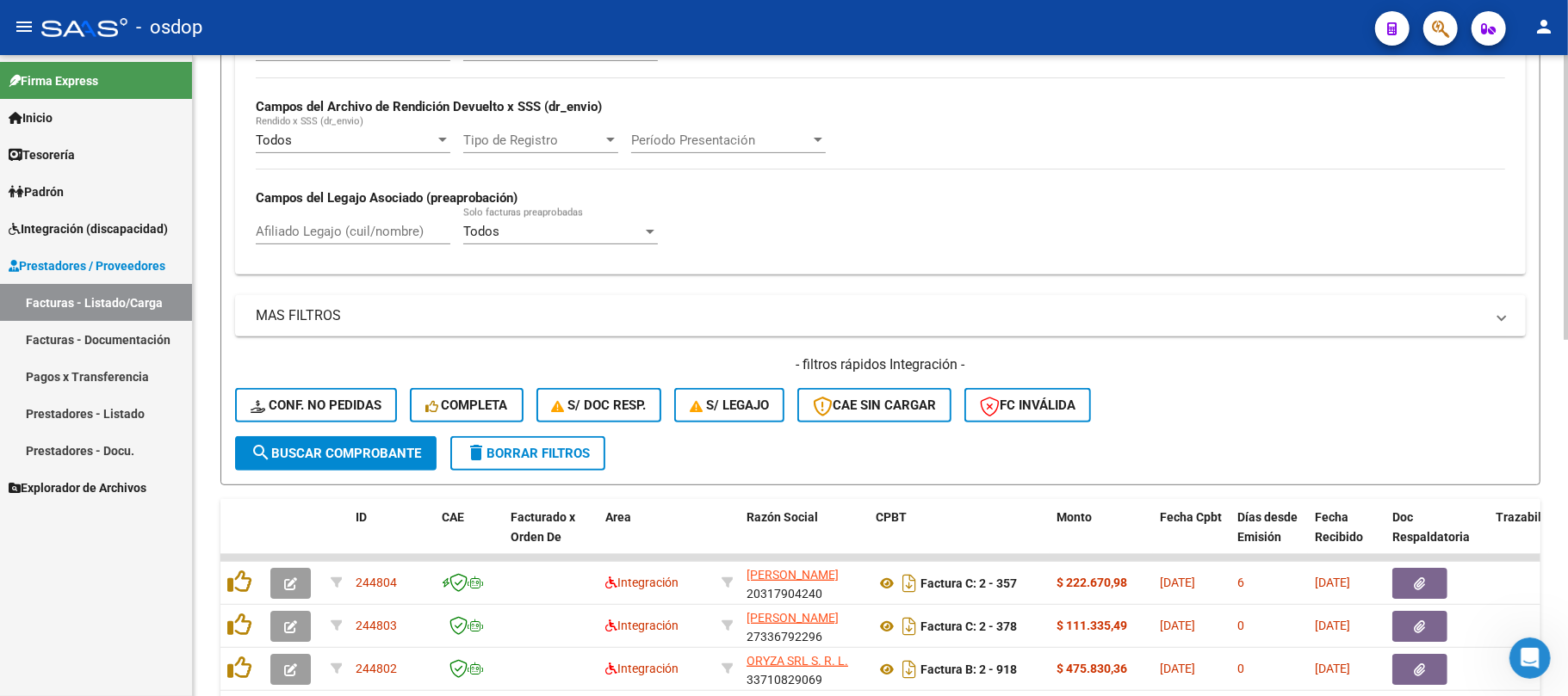
click at [301, 232] on input "Afiliado Legajo (cuil/nombre)" at bounding box center [353, 231] width 195 height 15
paste input "27252860504"
type input "27252860504"
click at [310, 446] on span "search Buscar Comprobante" at bounding box center [336, 453] width 171 height 15
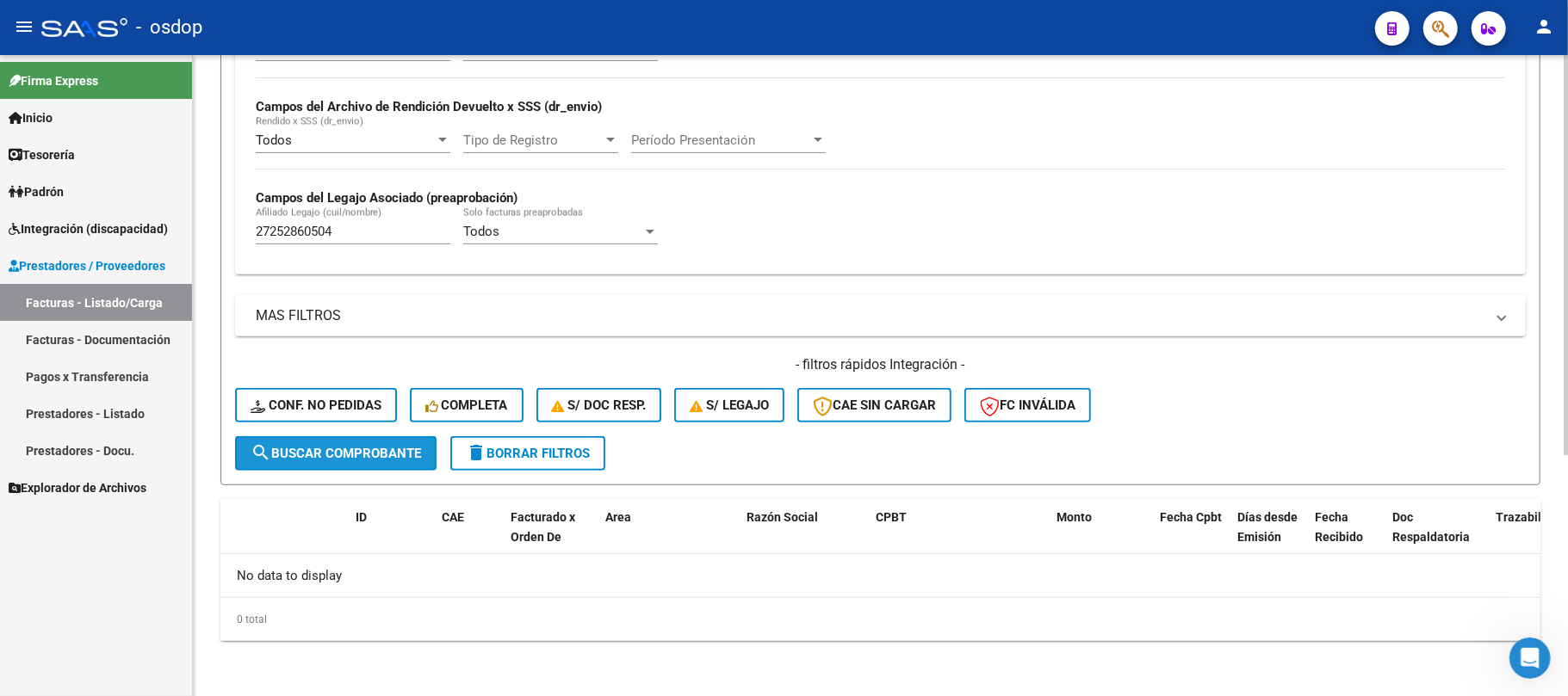
click at [351, 456] on span "search Buscar Comprobante" at bounding box center [336, 453] width 171 height 15
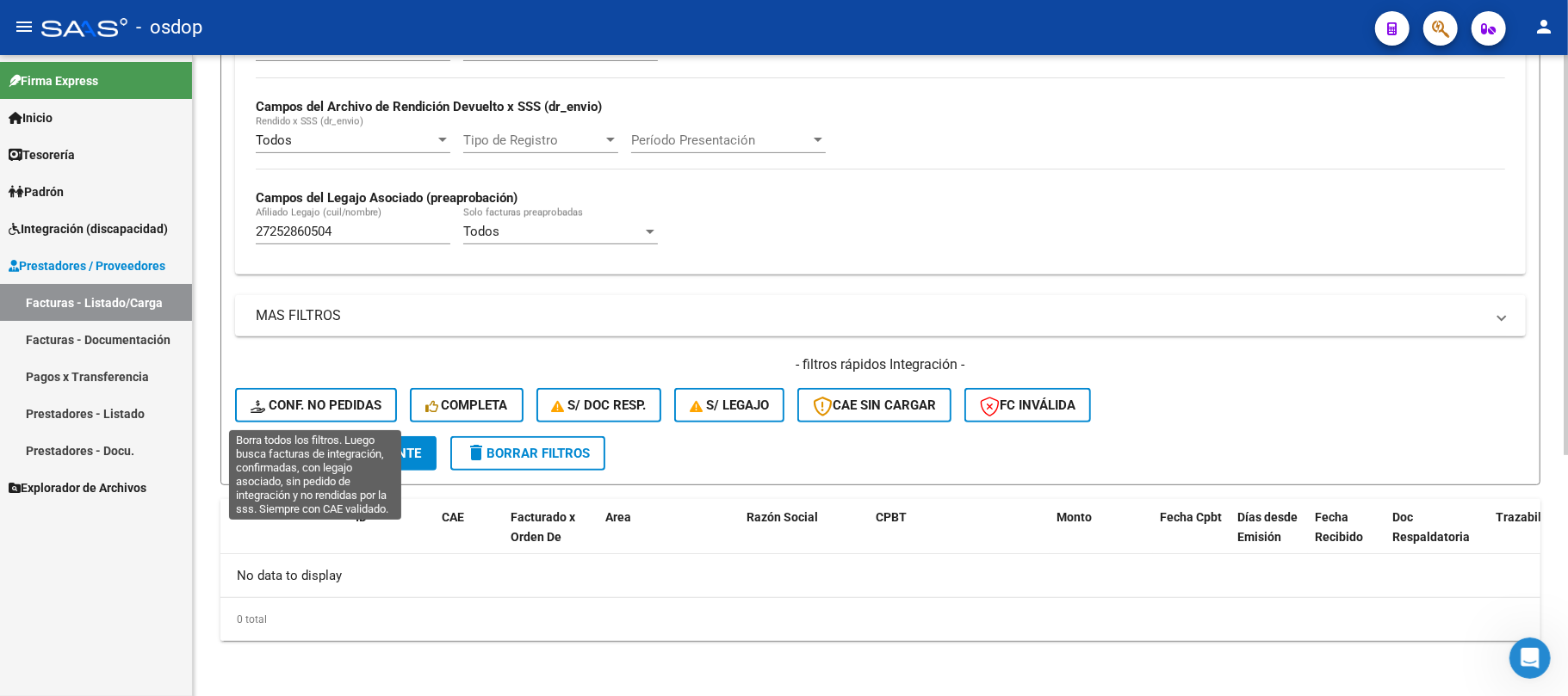
click at [339, 415] on button "Conf. no pedidas" at bounding box center [316, 406] width 162 height 35
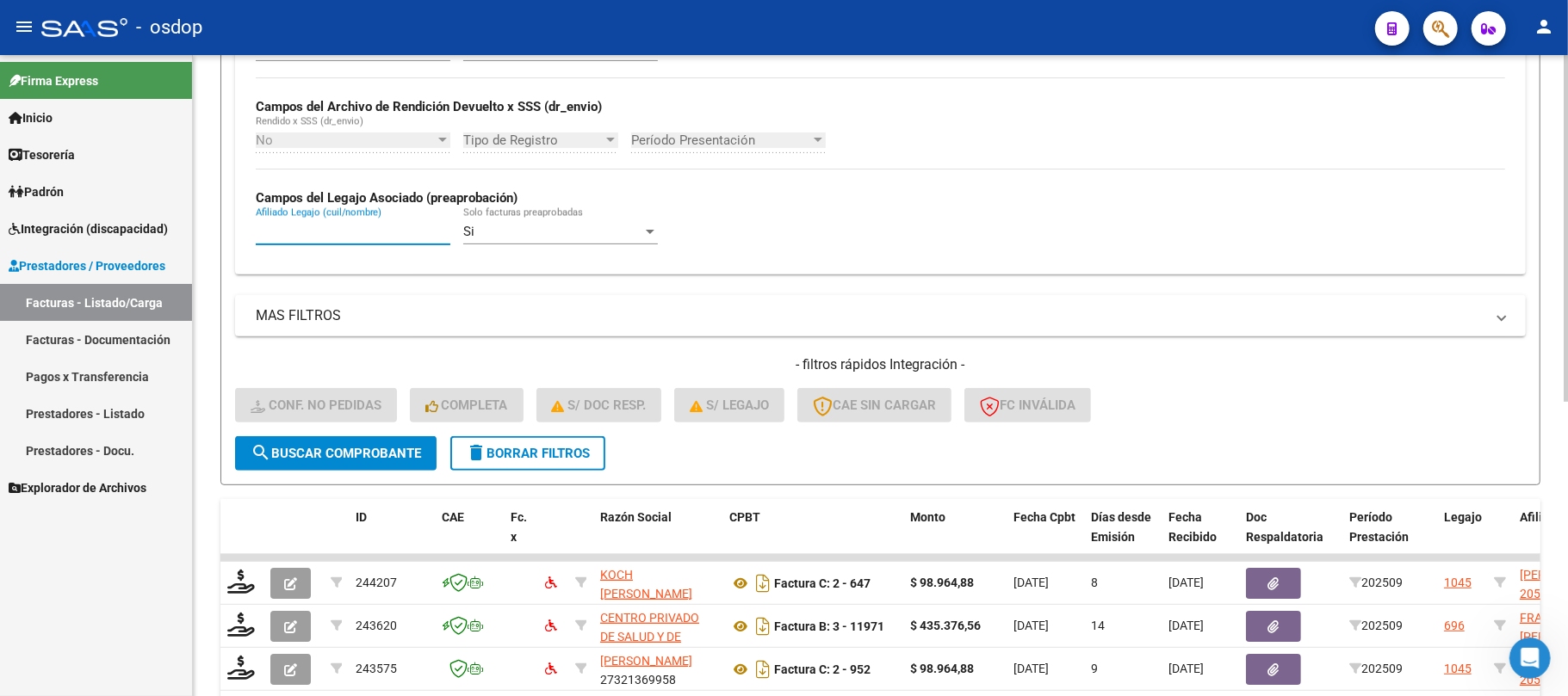
click at [332, 235] on input "Afiliado Legajo (cuil/nombre)" at bounding box center [353, 231] width 195 height 15
paste input "27252860504"
type input "27252860504"
click at [389, 456] on span "search Buscar Comprobante" at bounding box center [336, 453] width 171 height 15
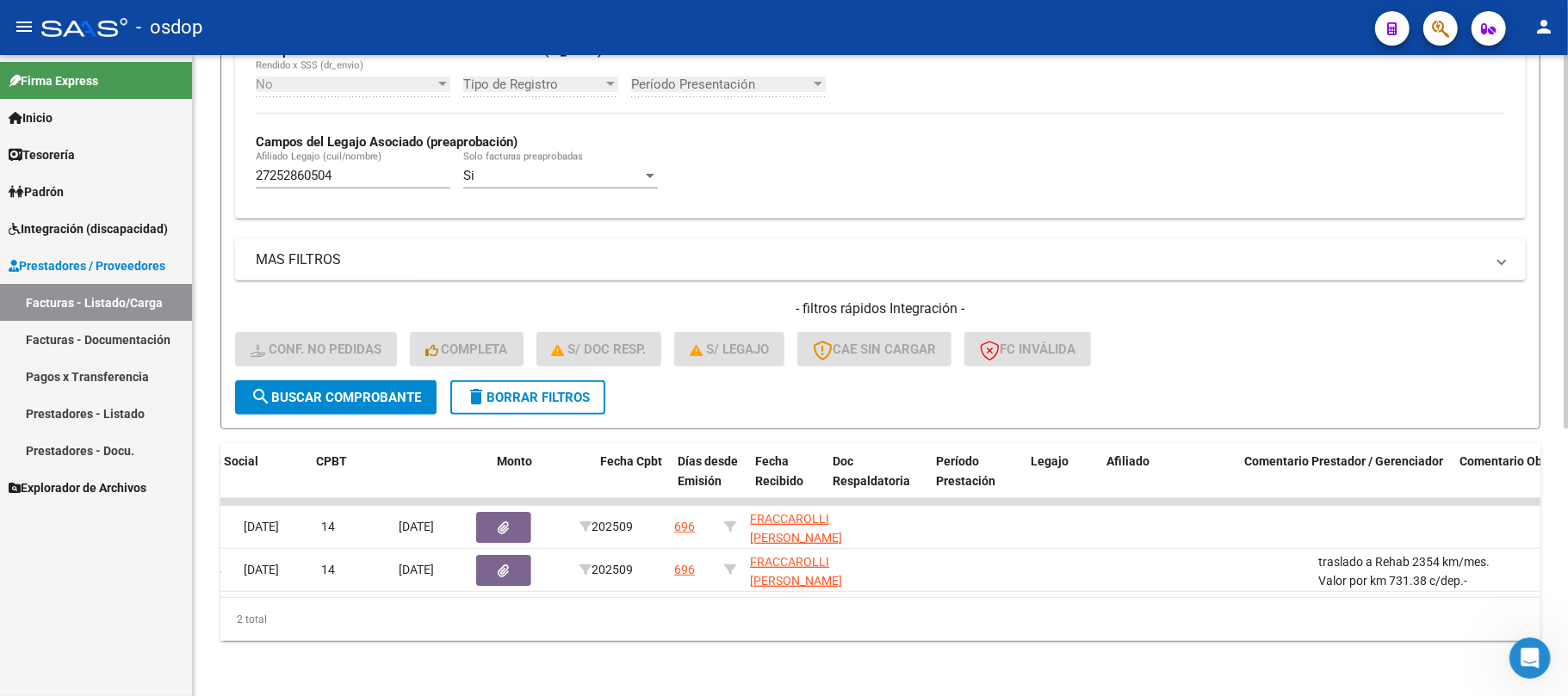
scroll to position [0, 0]
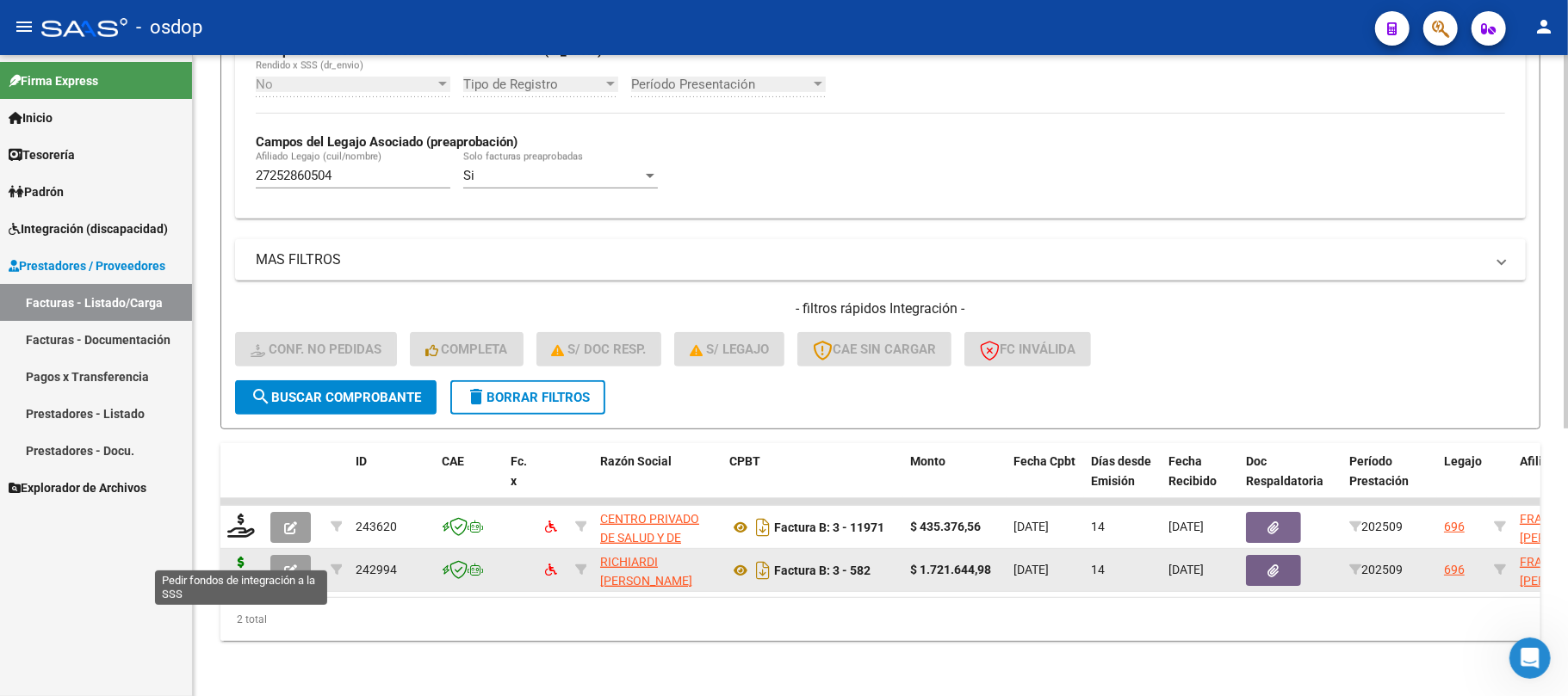
click at [236, 557] on icon at bounding box center [241, 568] width 28 height 24
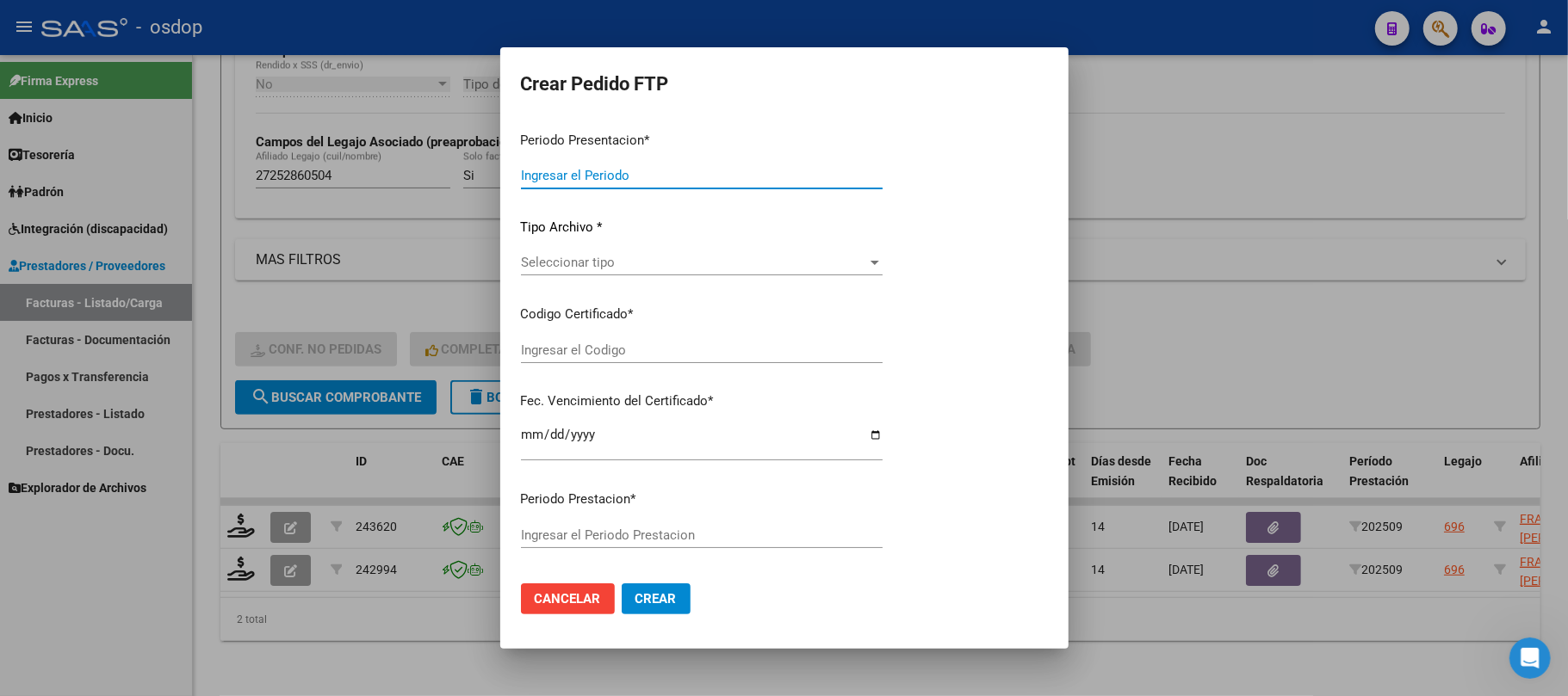
type input "202509"
type input "$ 1.721.644,98"
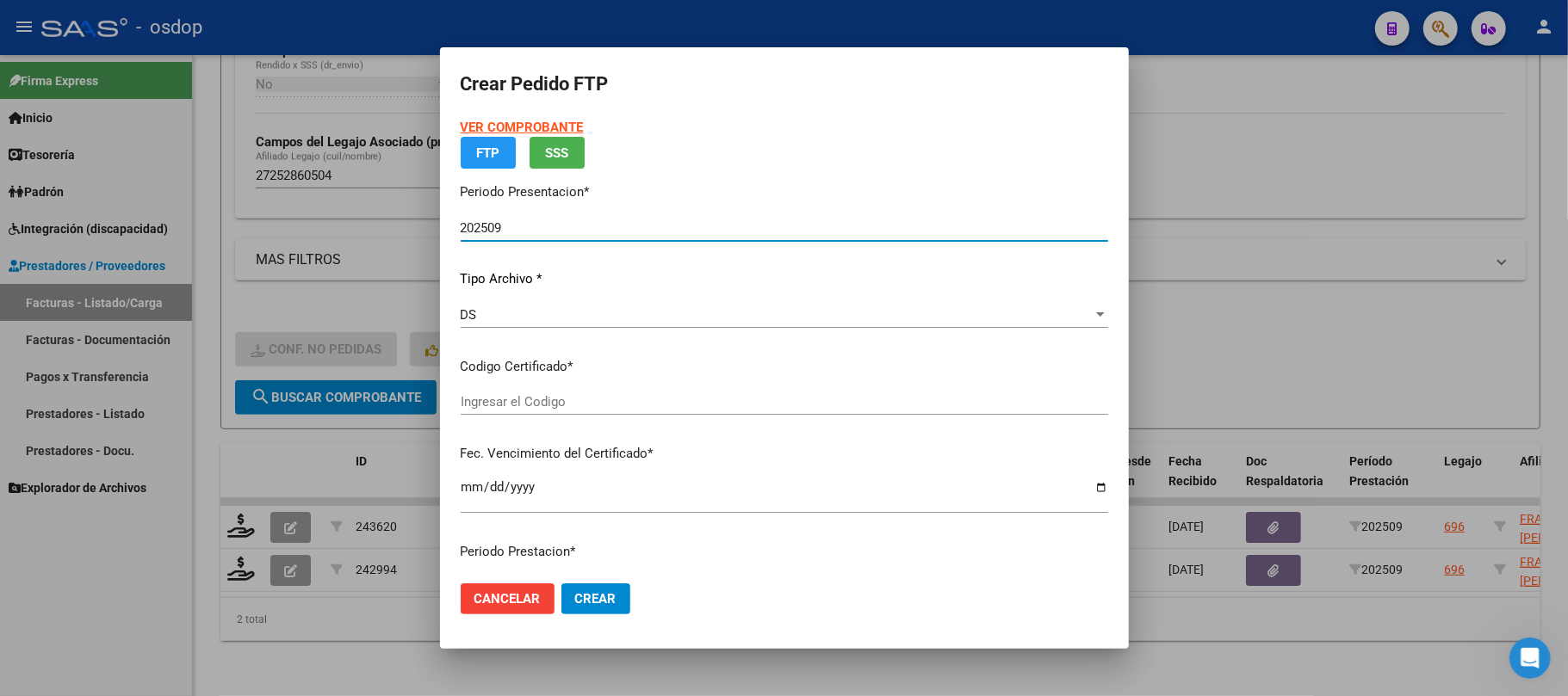
type input "3220675756"
type input "[DATE]"
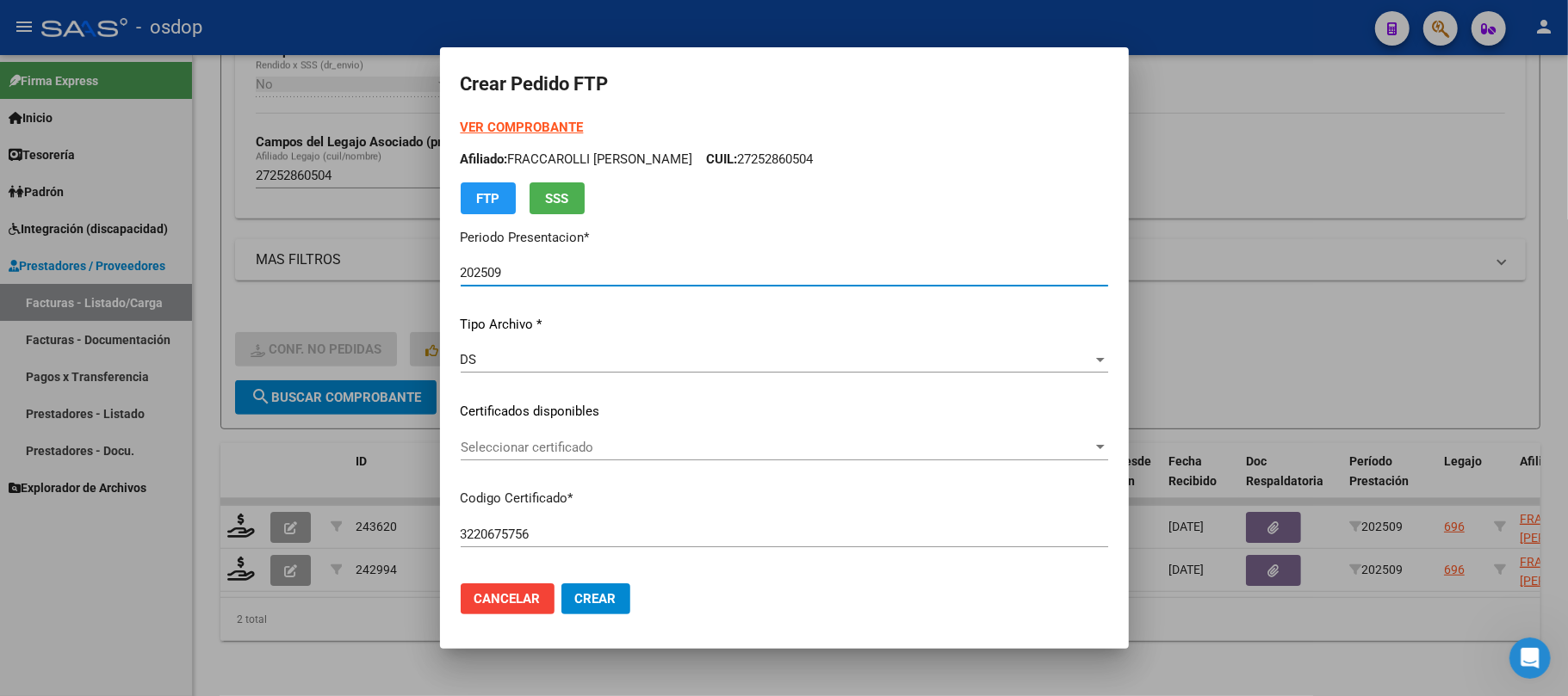
click at [638, 445] on span "Seleccionar certificado" at bounding box center [776, 448] width 632 height 15
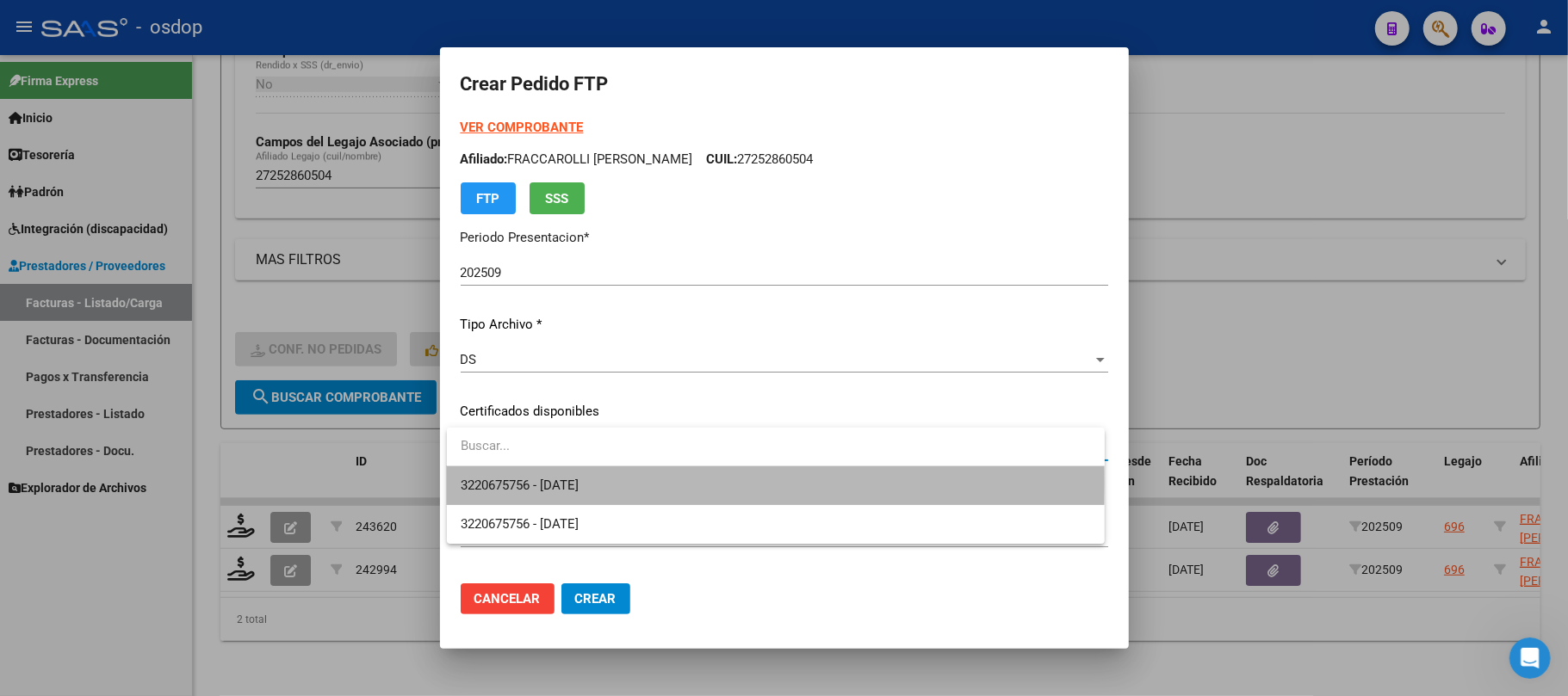
click at [644, 484] on span "3220675756 - [DATE]" at bounding box center [775, 486] width 630 height 38
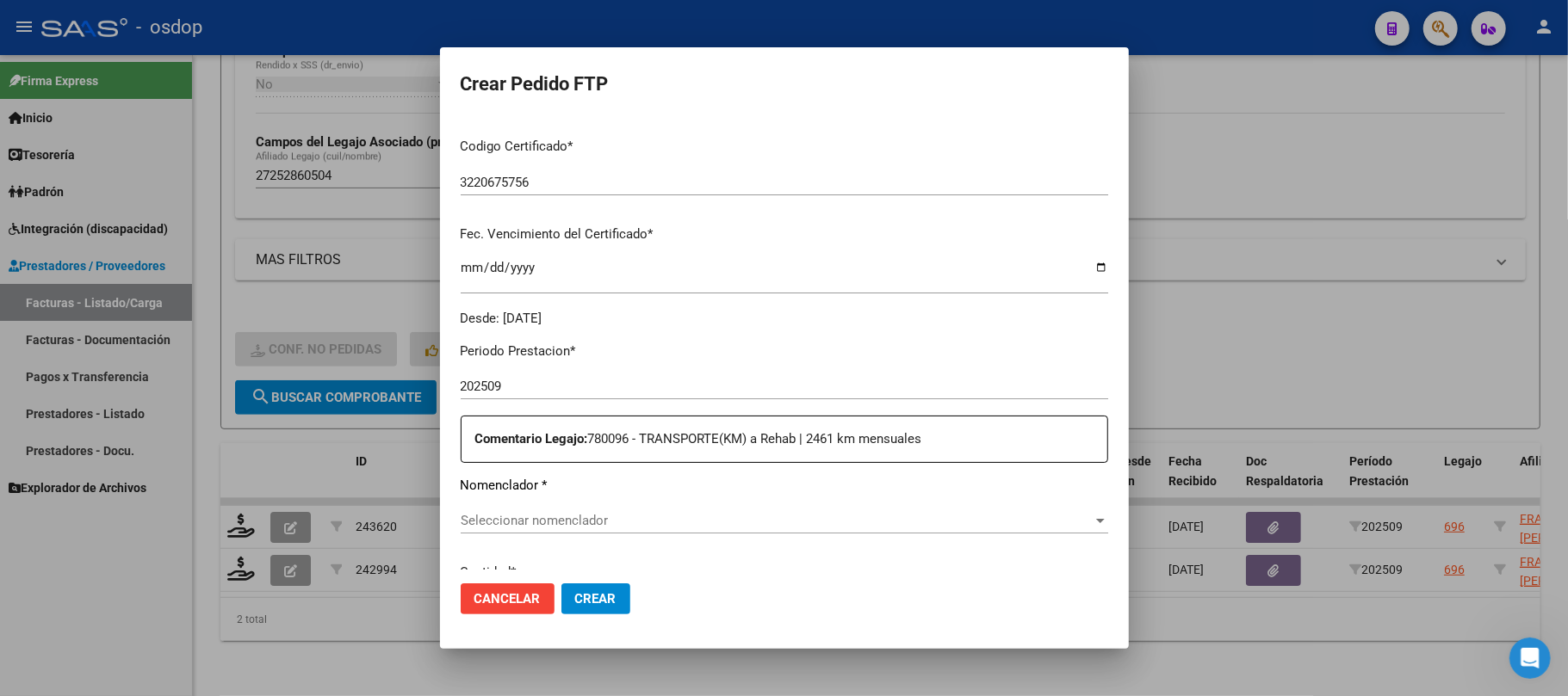
scroll to position [344, 0]
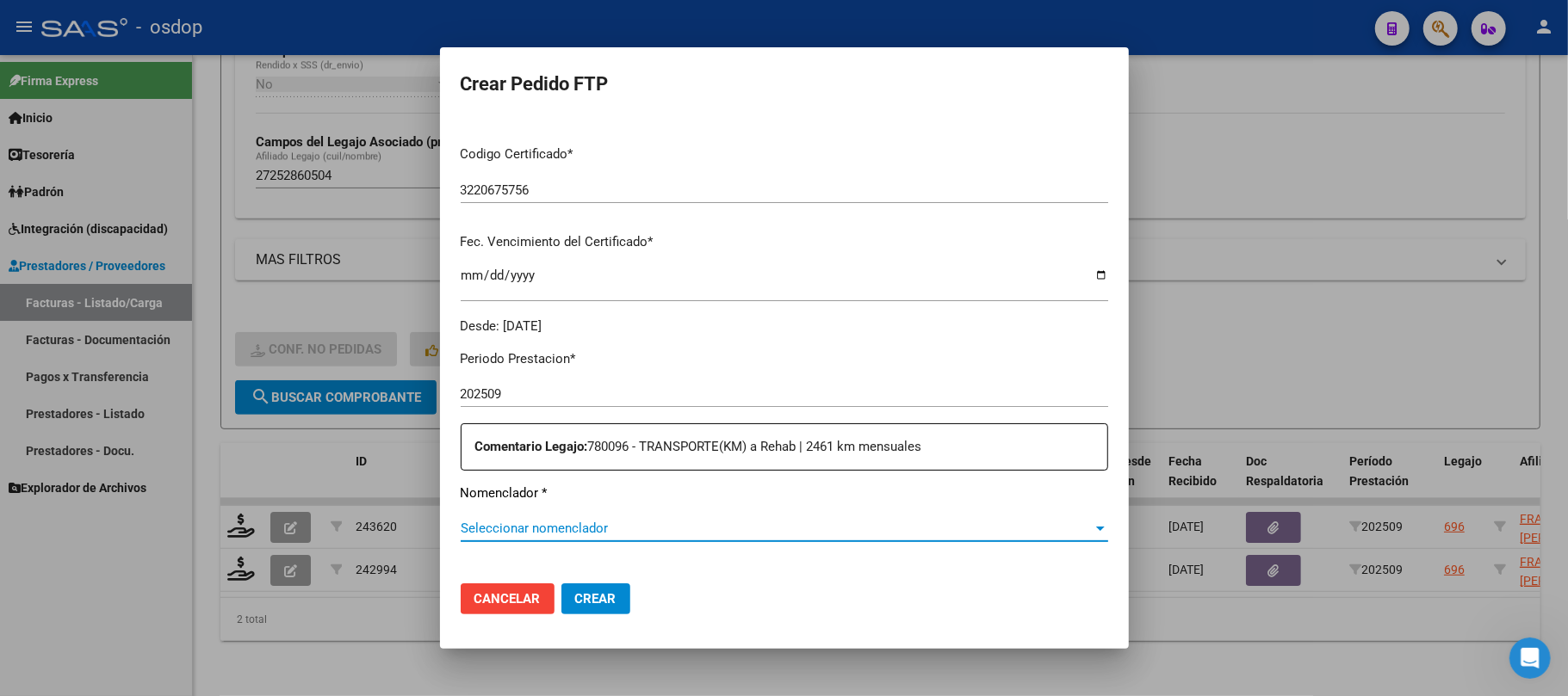
click at [604, 525] on span "Seleccionar nomenclador" at bounding box center [776, 528] width 632 height 15
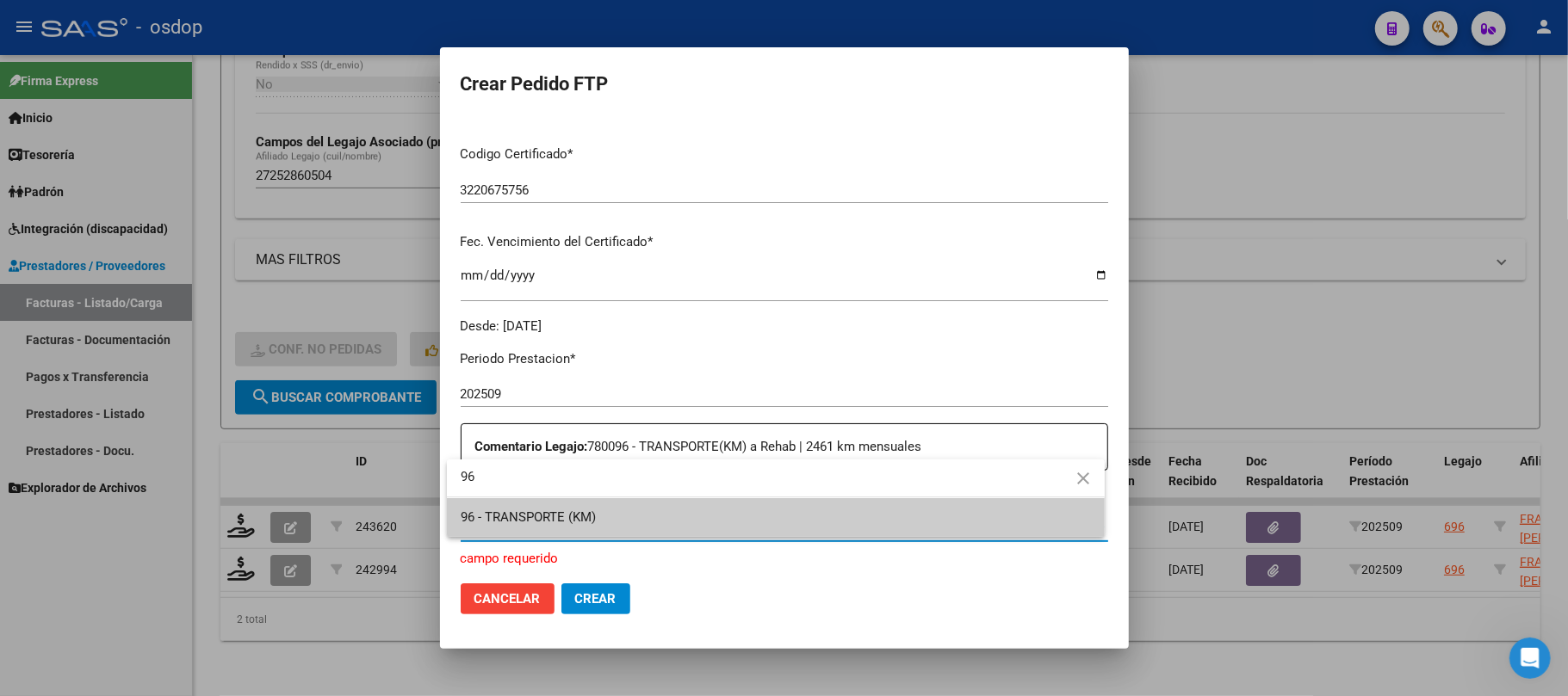
type input "96"
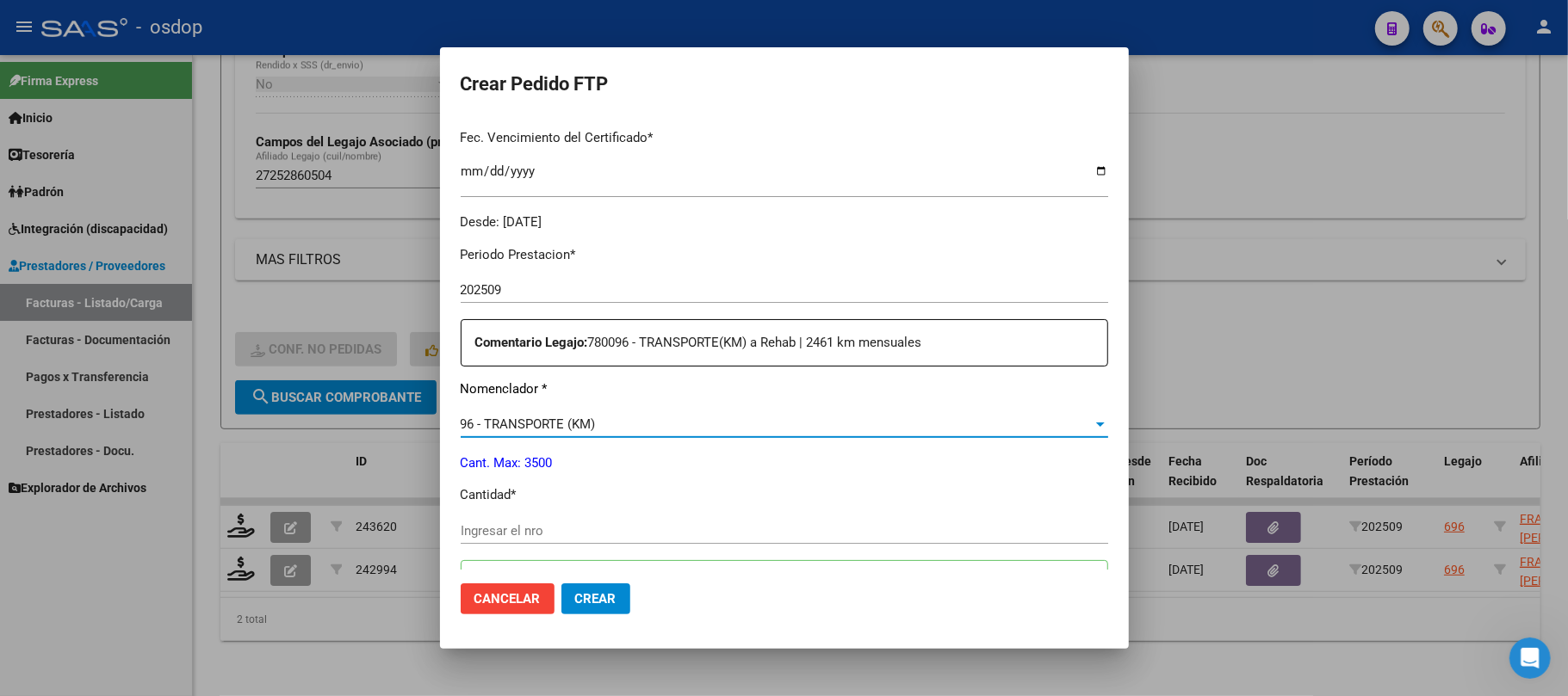
scroll to position [573, 0]
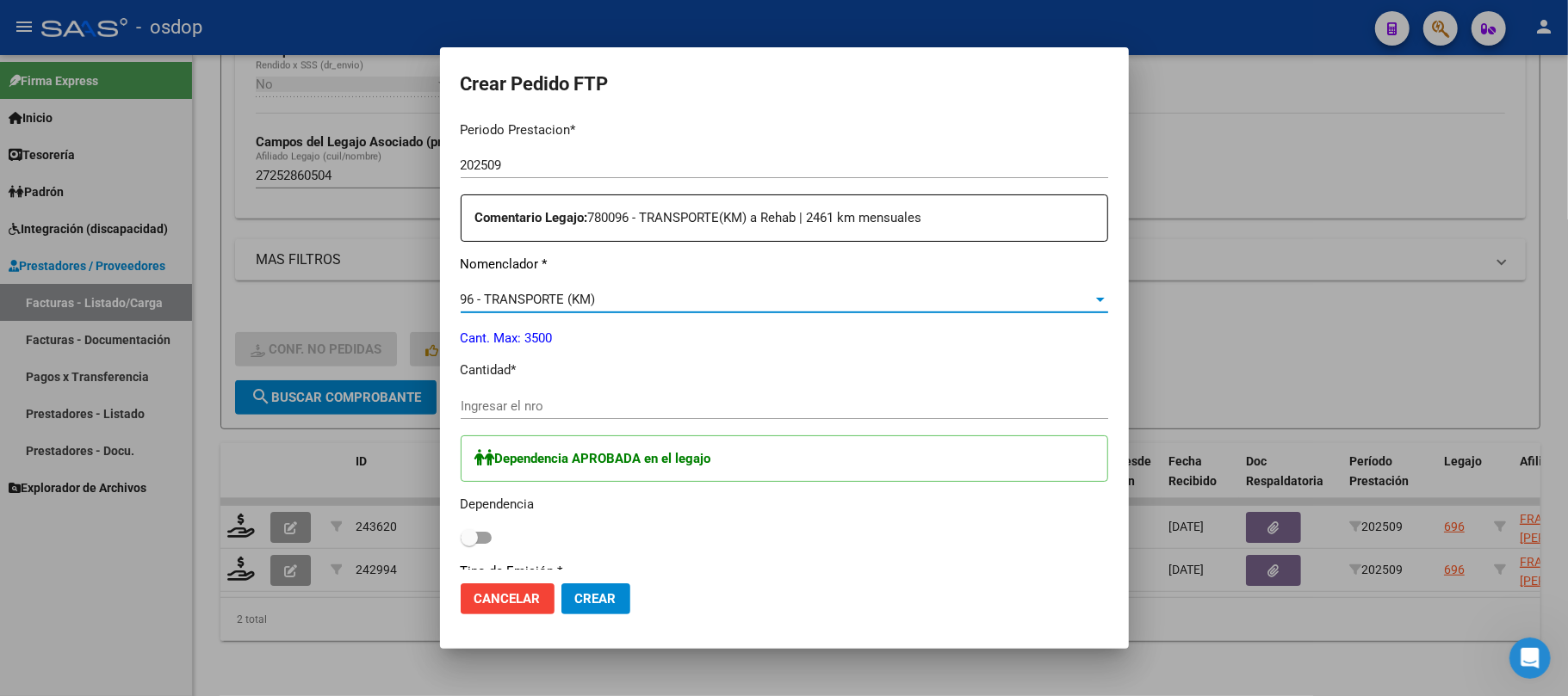
click at [620, 411] on input "Ingresar el nro" at bounding box center [784, 406] width 647 height 15
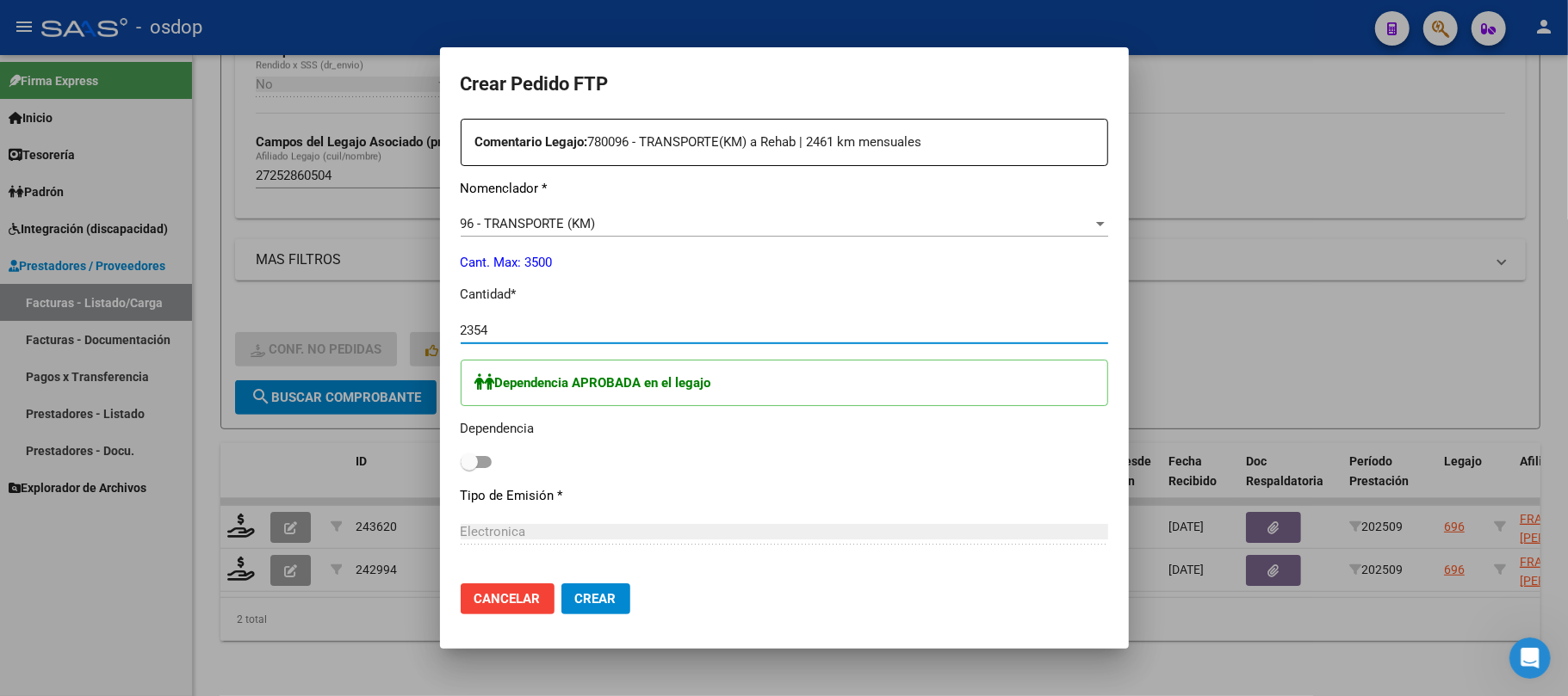
scroll to position [688, 0]
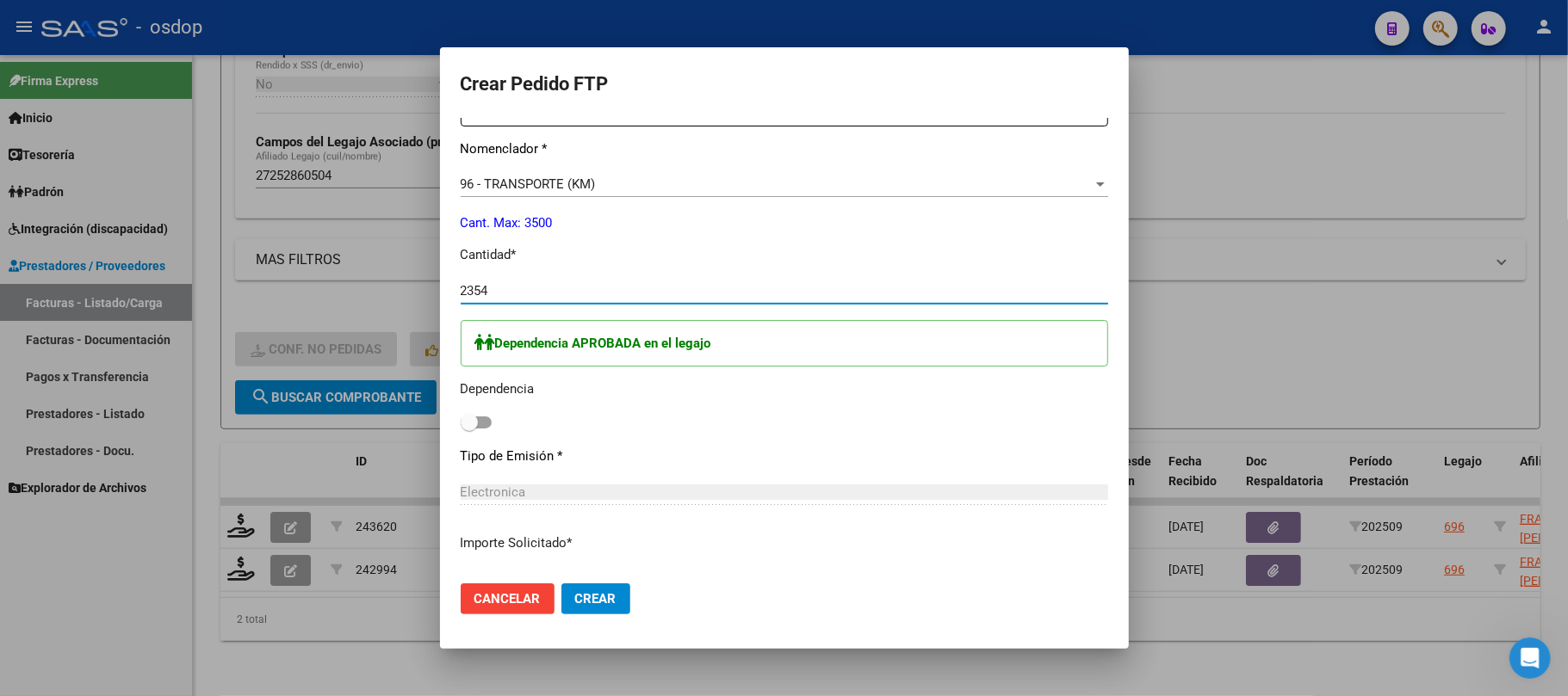
type input "2354"
click at [484, 422] on span at bounding box center [476, 423] width 31 height 12
click at [469, 429] on input "checkbox" at bounding box center [469, 429] width 1 height 1
checkbox input "true"
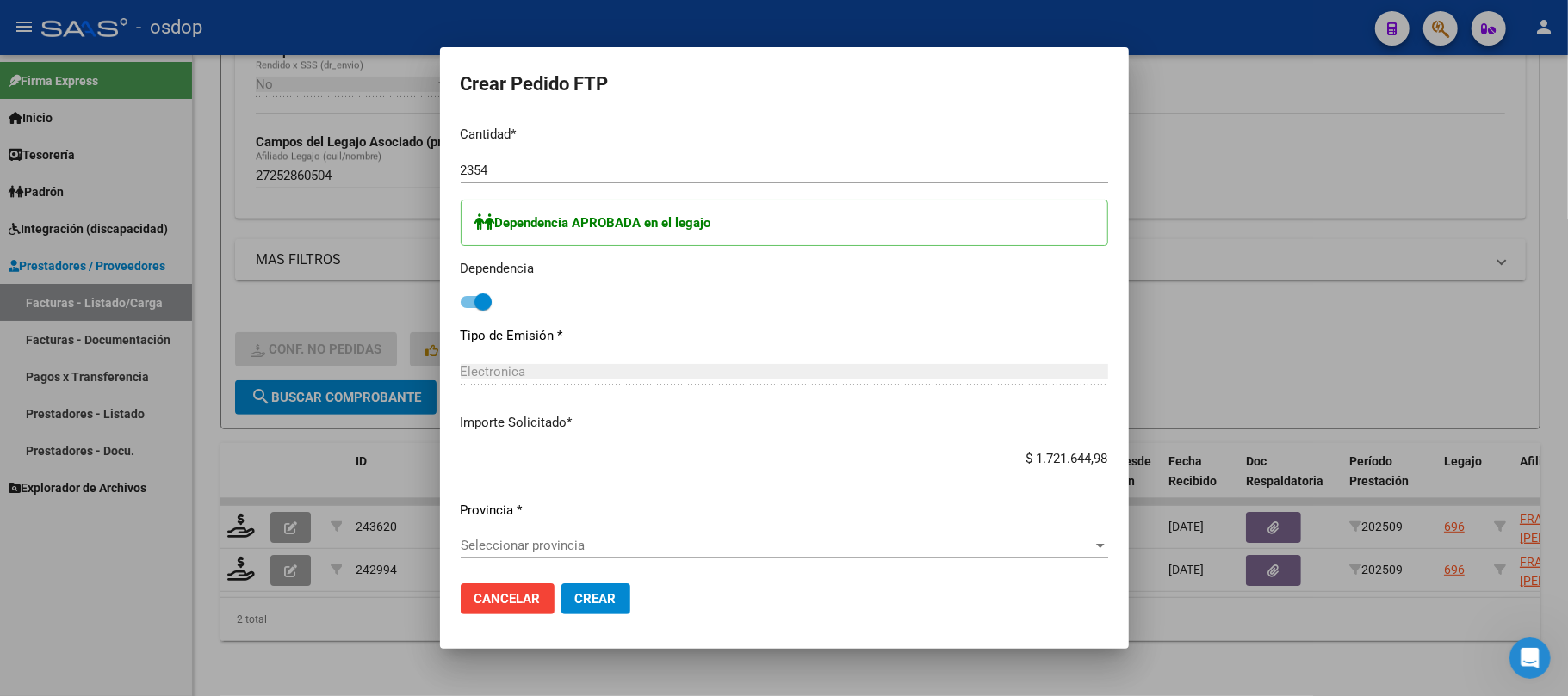
scroll to position [917, 0]
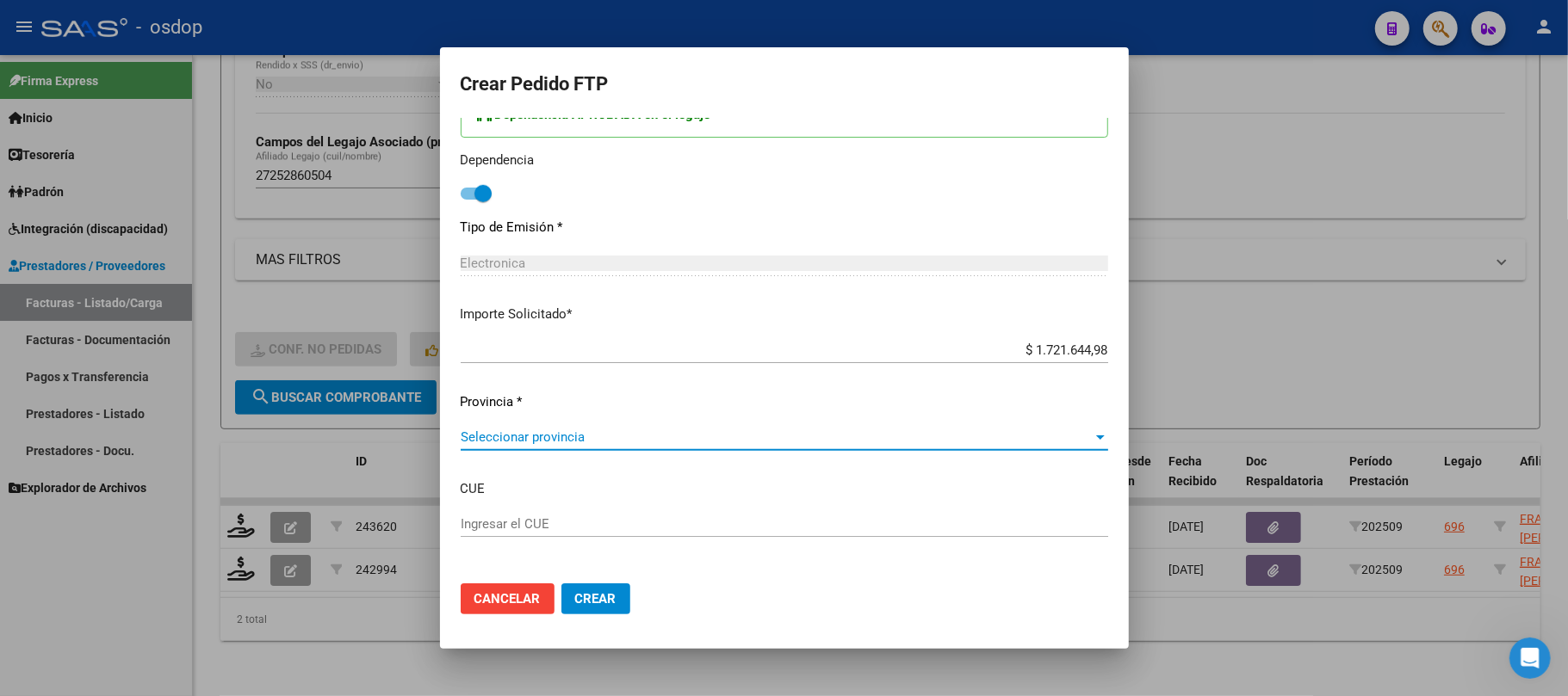
click at [638, 434] on span "Seleccionar provincia" at bounding box center [776, 437] width 632 height 15
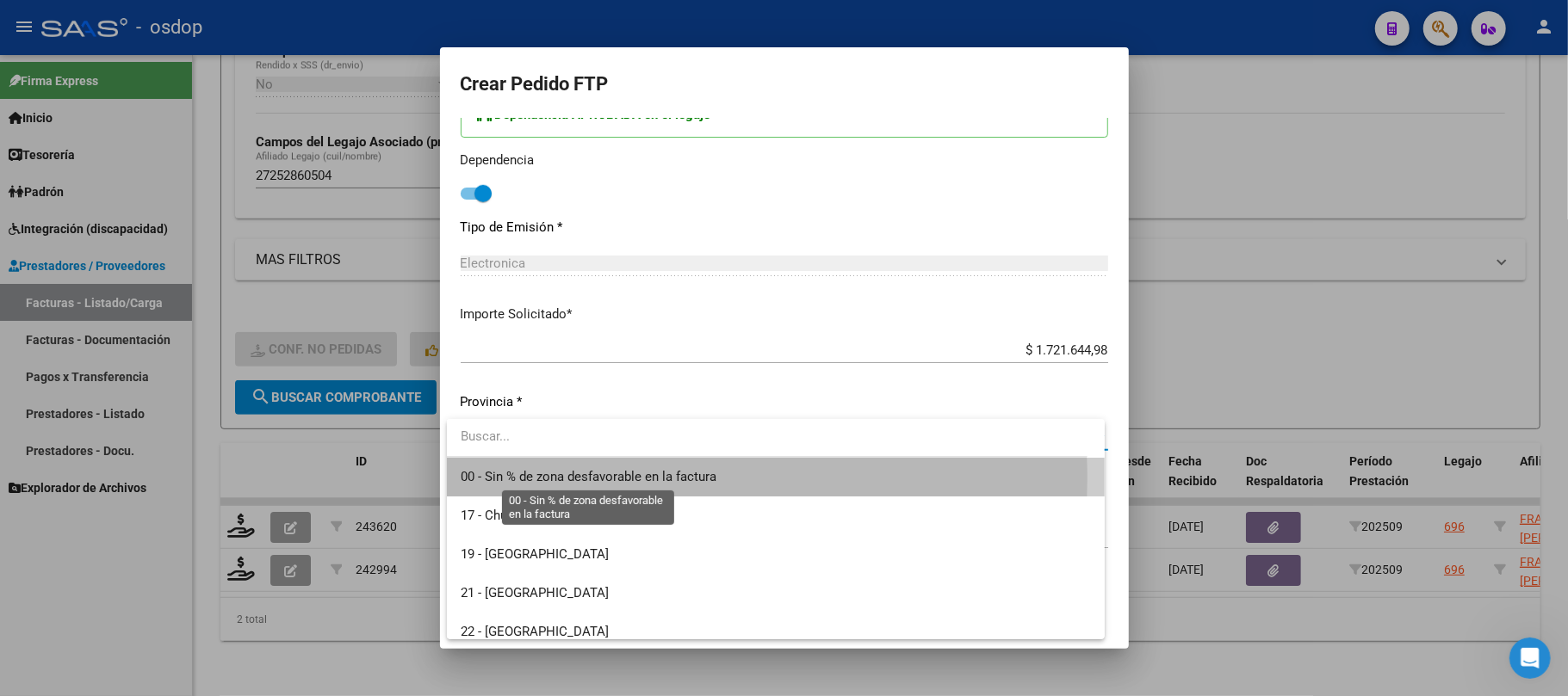
click at [630, 478] on span "00 - Sin % de zona desfavorable en la factura" at bounding box center [588, 476] width 256 height 15
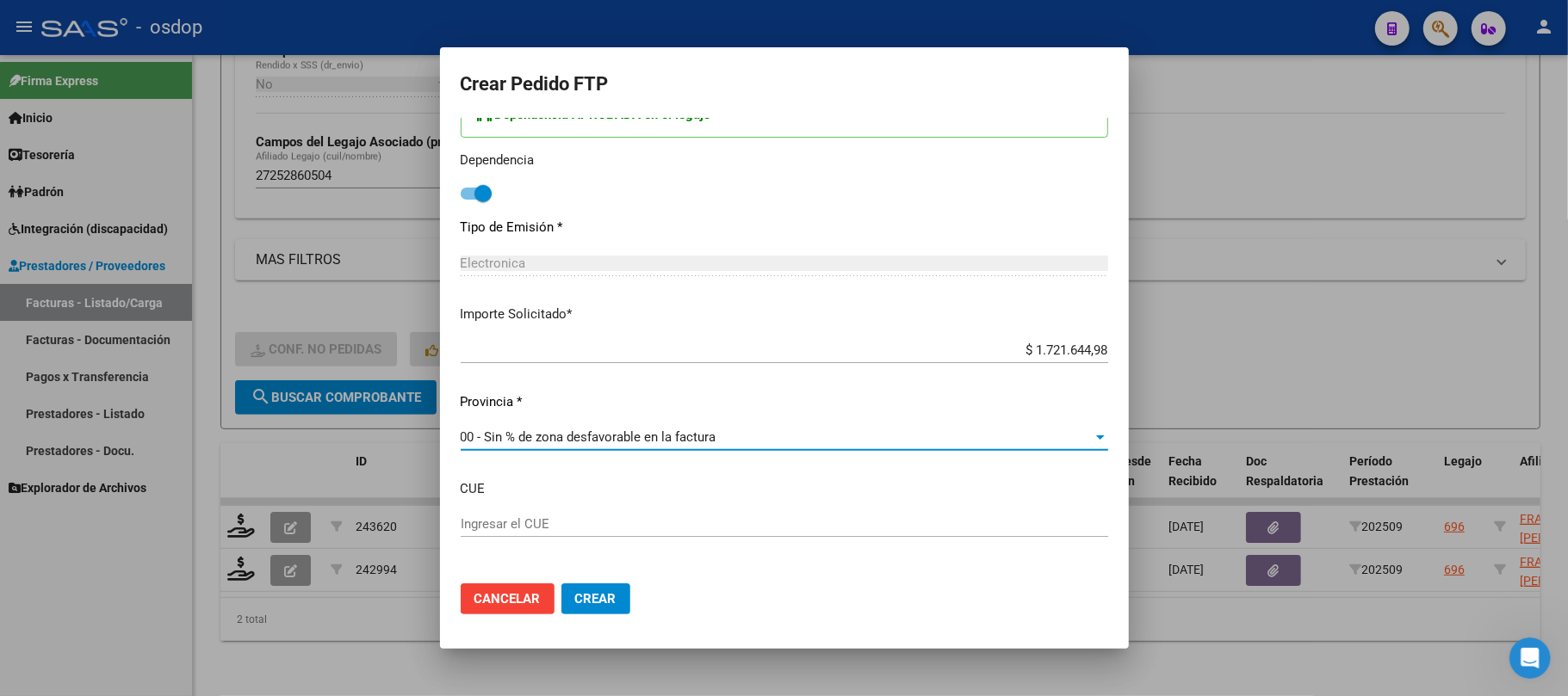
click at [611, 607] on span "Crear" at bounding box center [596, 599] width 41 height 15
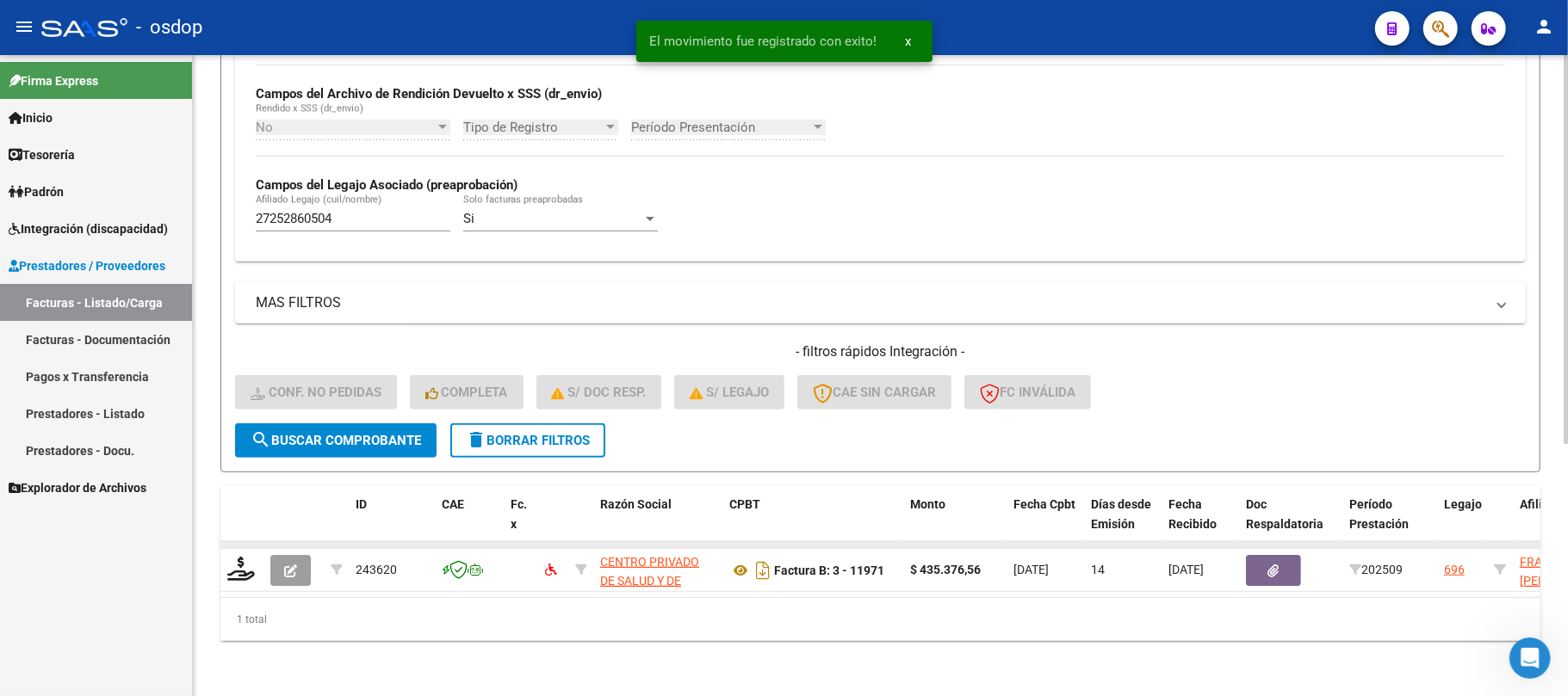
scroll to position [415, 0]
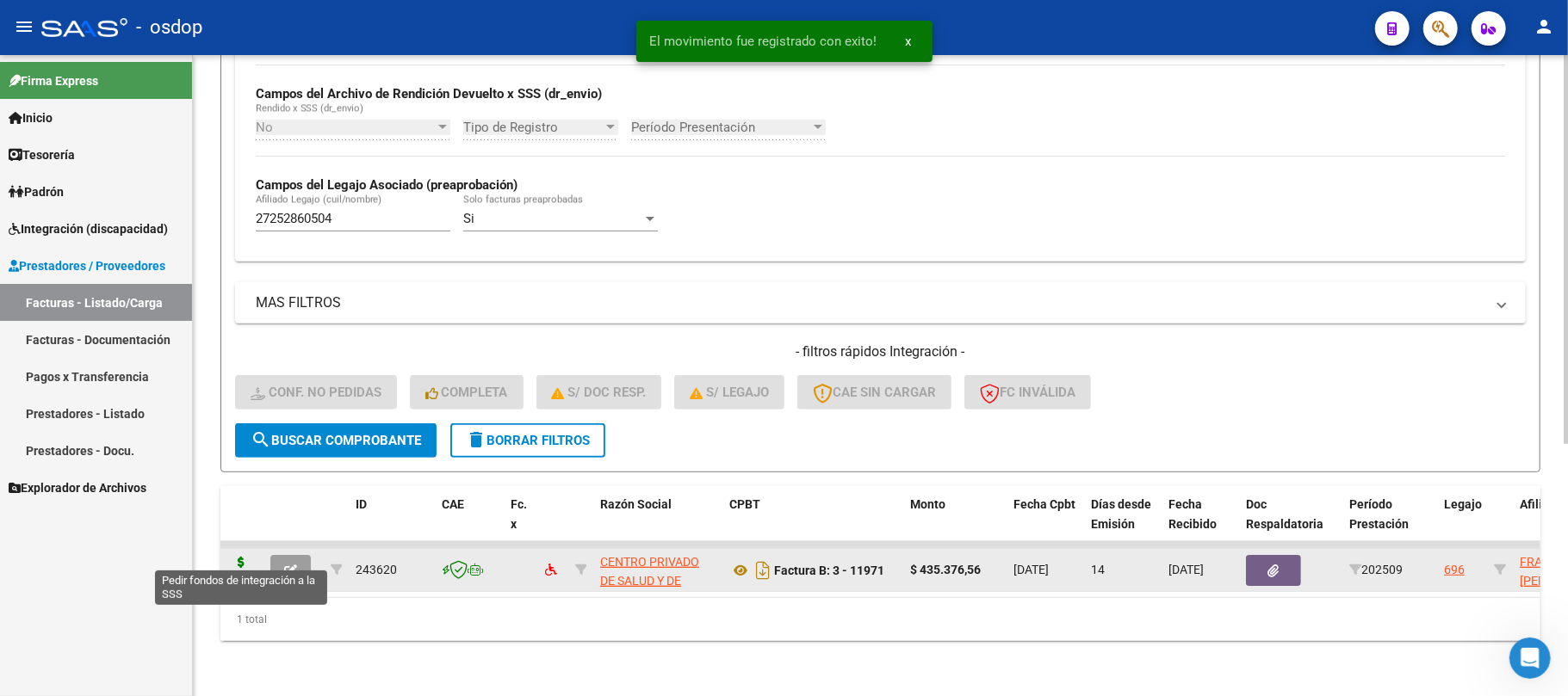
click at [241, 558] on icon at bounding box center [241, 568] width 28 height 24
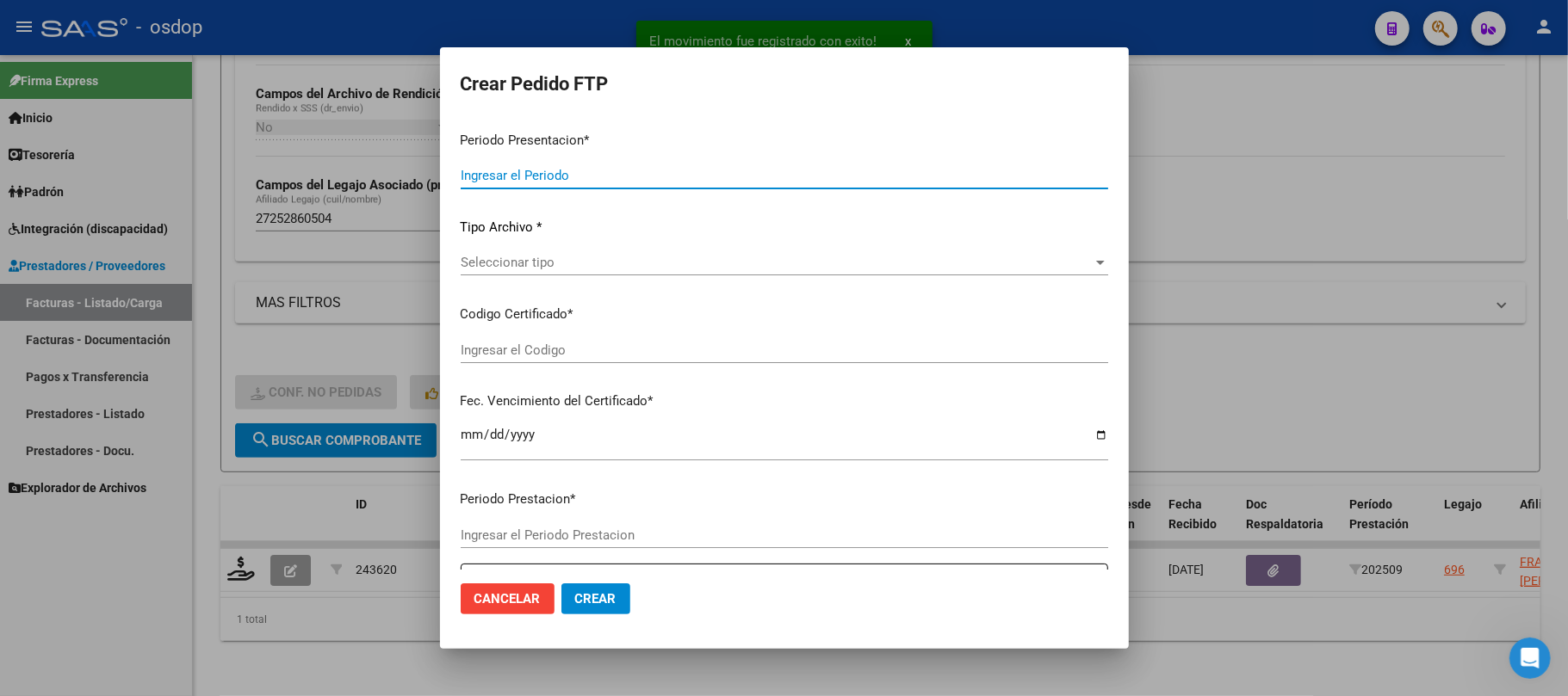
type input "202509"
type input "$ 435.376,56"
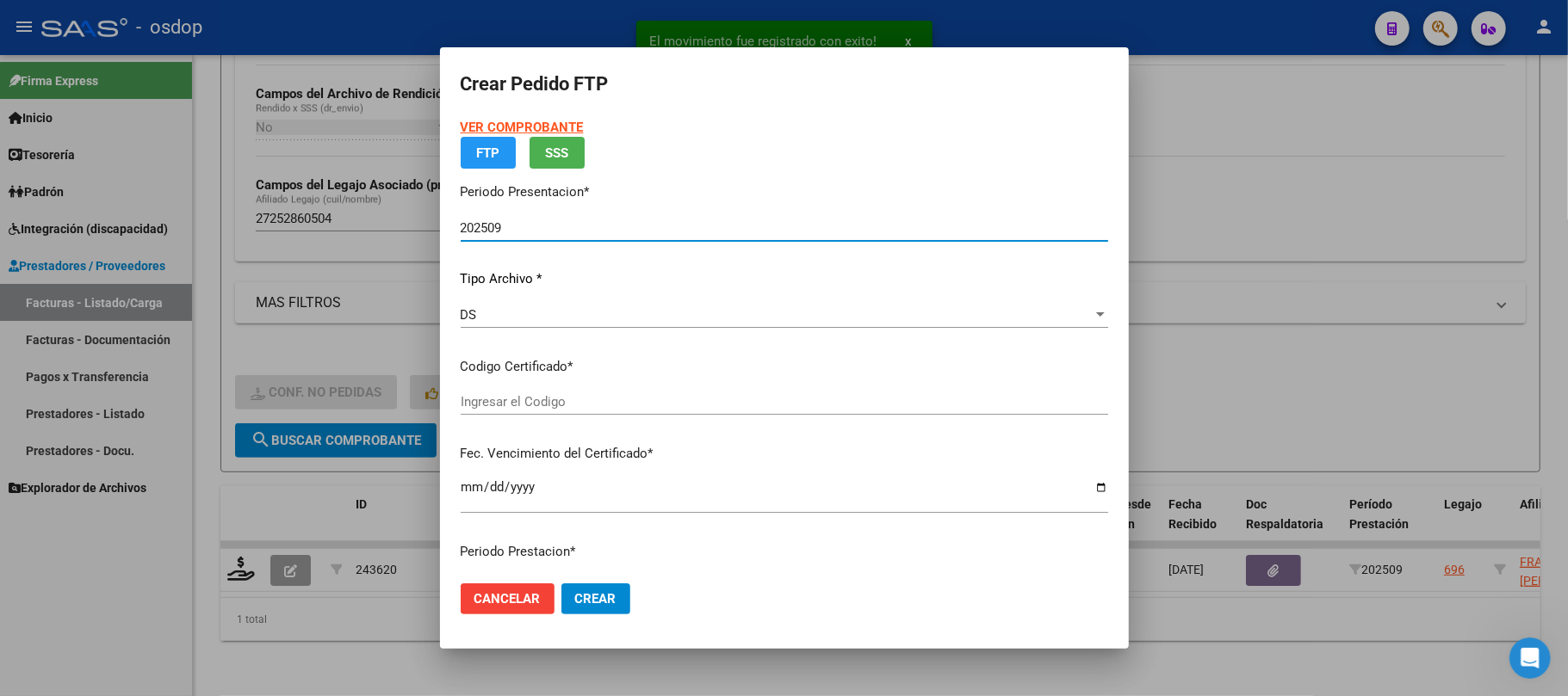
type input "3220675756"
type input "[DATE]"
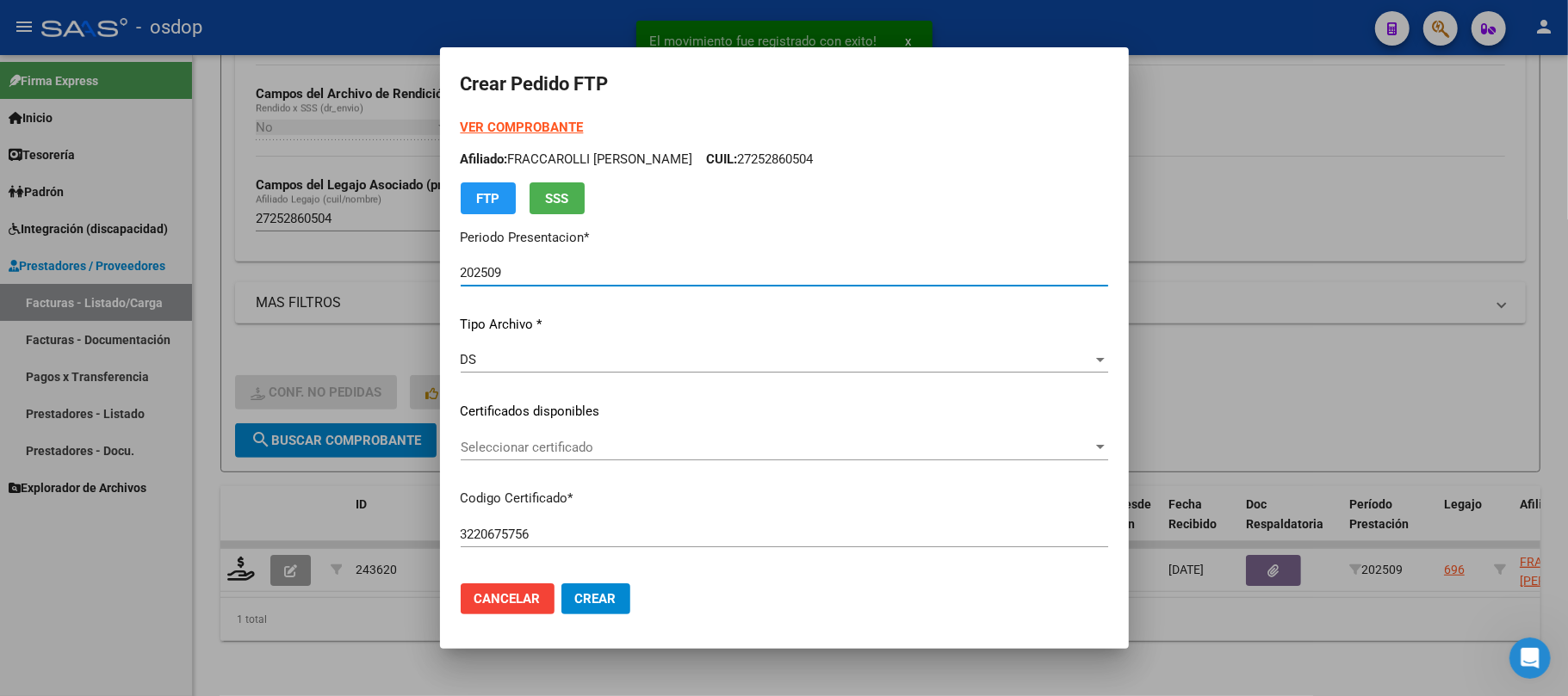
click at [619, 452] on span "Seleccionar certificado" at bounding box center [776, 448] width 632 height 15
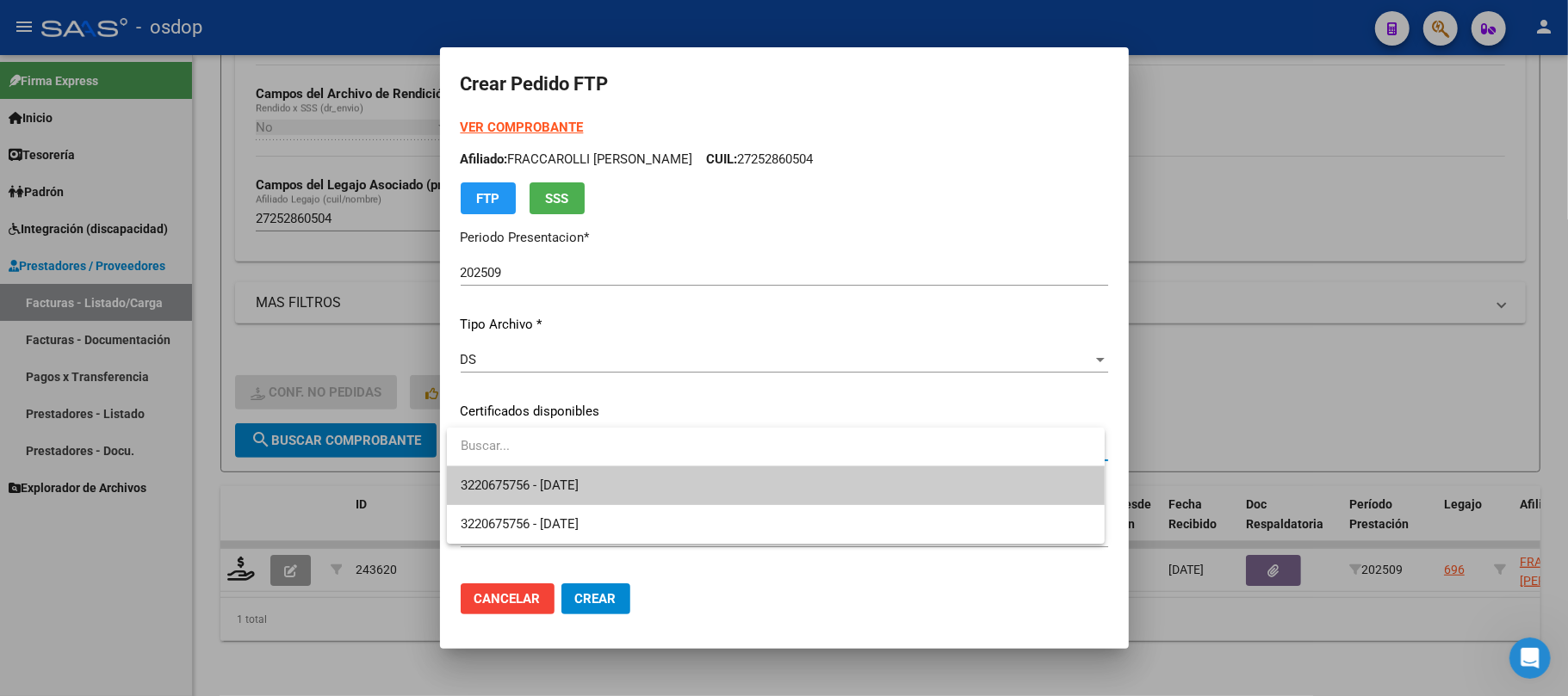
click at [619, 498] on span "3220675756 - [DATE]" at bounding box center [775, 486] width 630 height 38
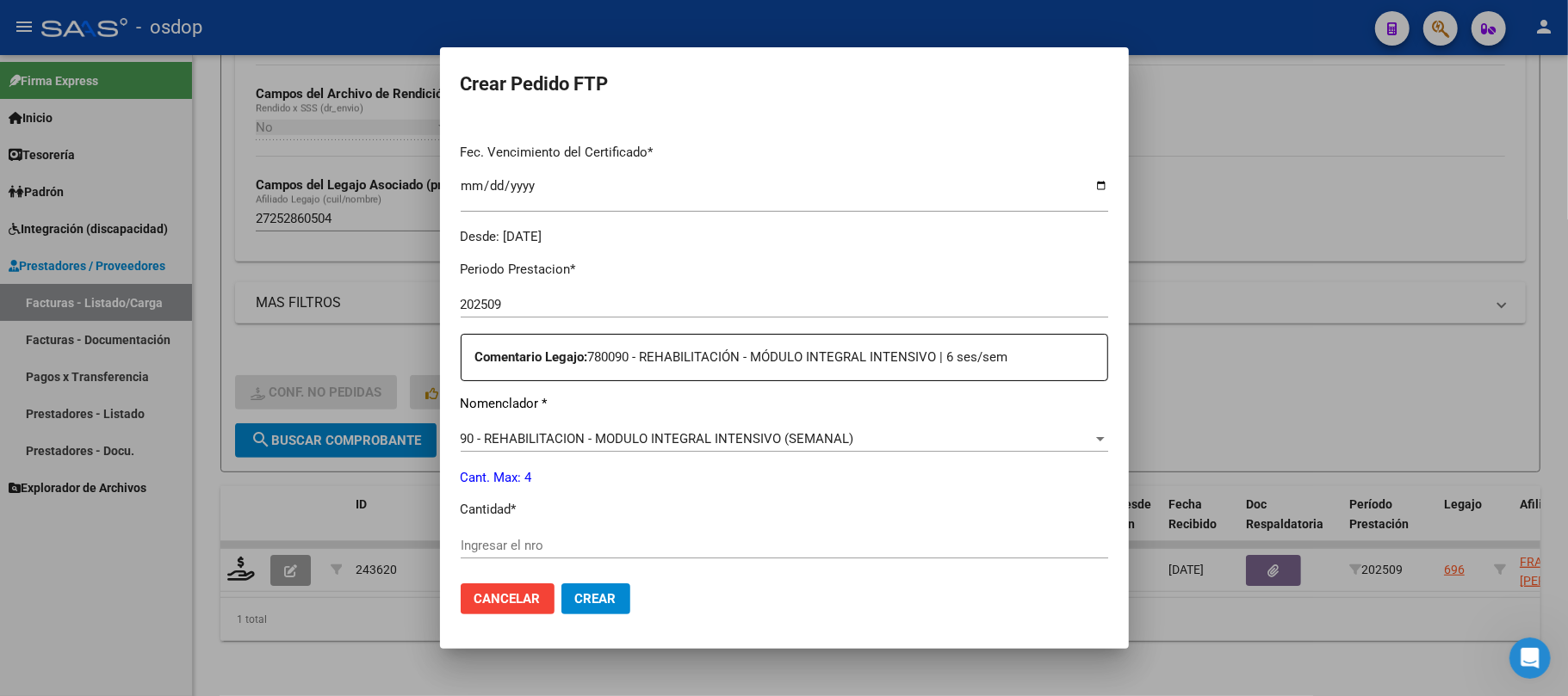
scroll to position [459, 0]
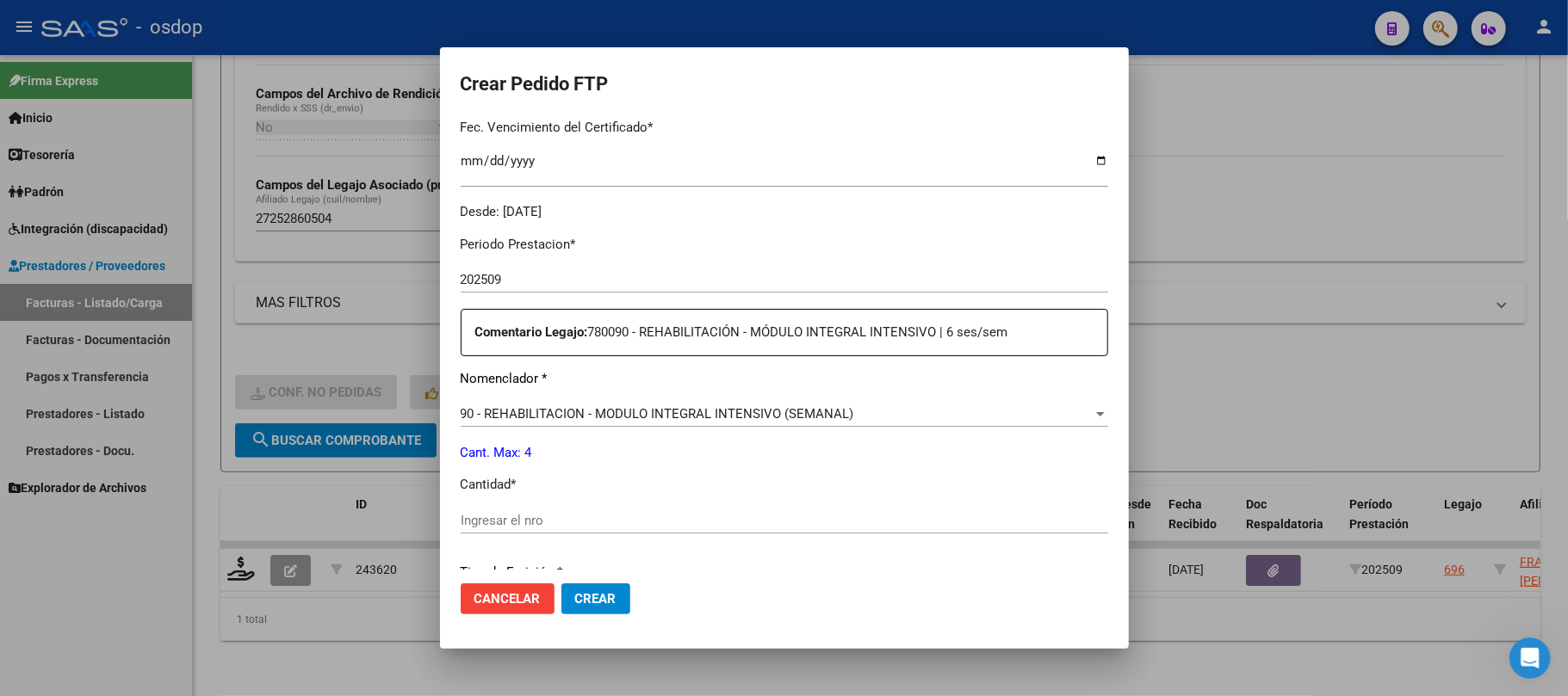
click at [654, 527] on input "Ingresar el nro" at bounding box center [784, 521] width 647 height 15
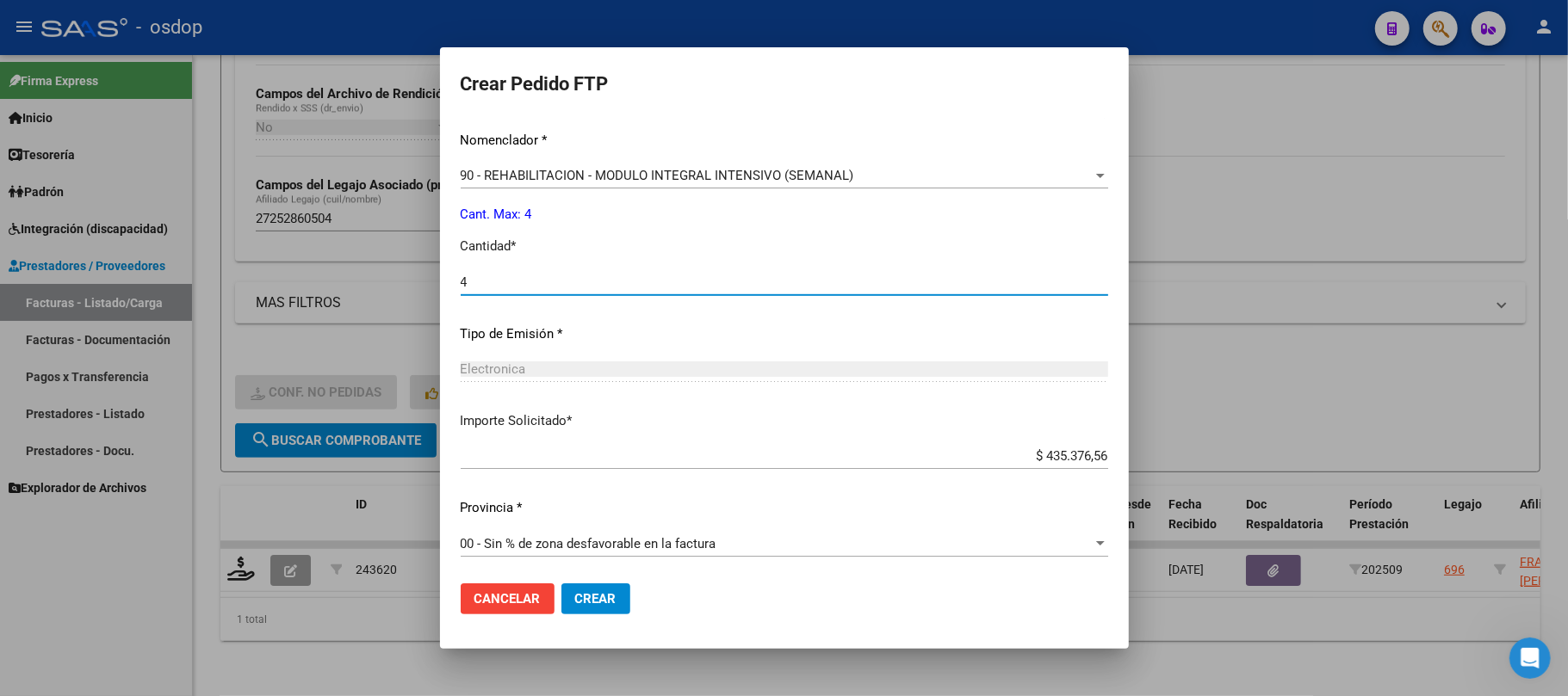
scroll to position [699, 0]
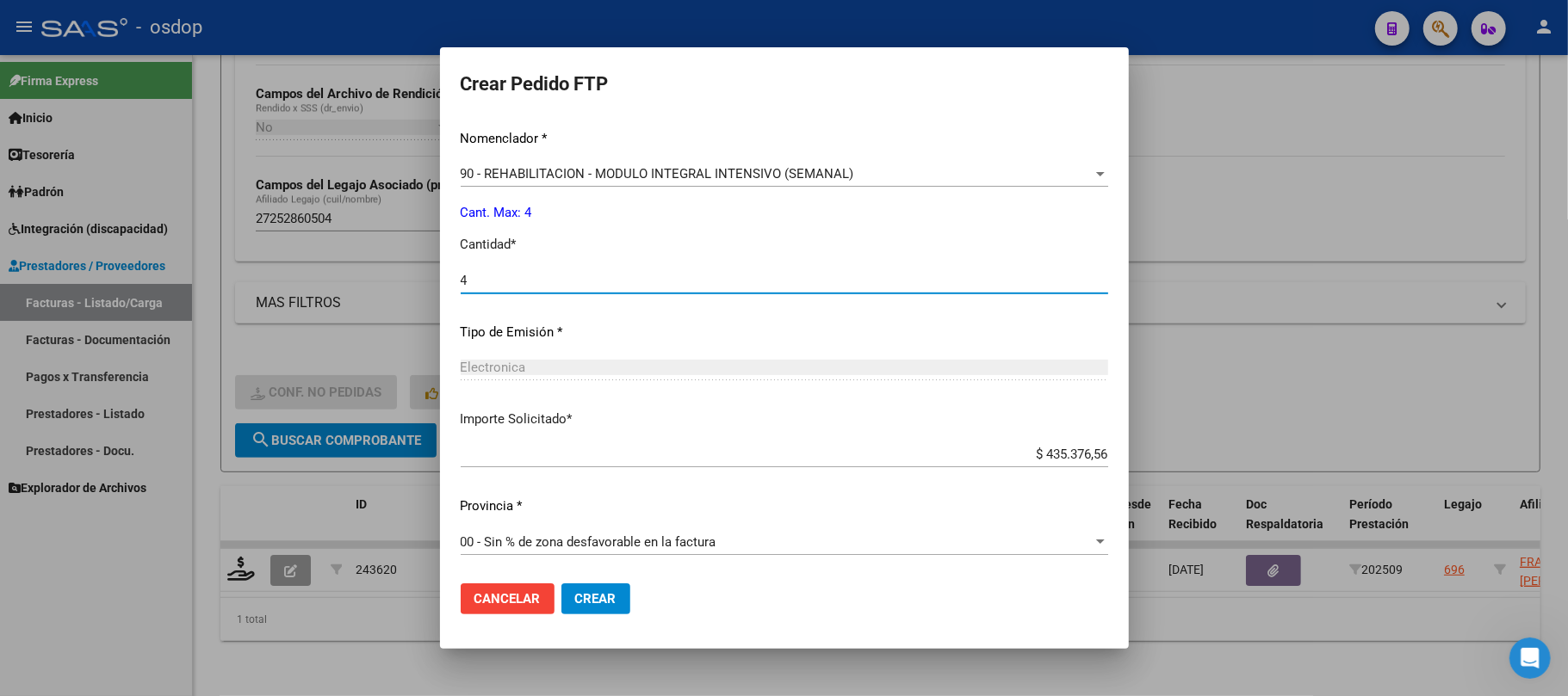
type input "4"
click at [597, 595] on span "Crear" at bounding box center [596, 599] width 41 height 15
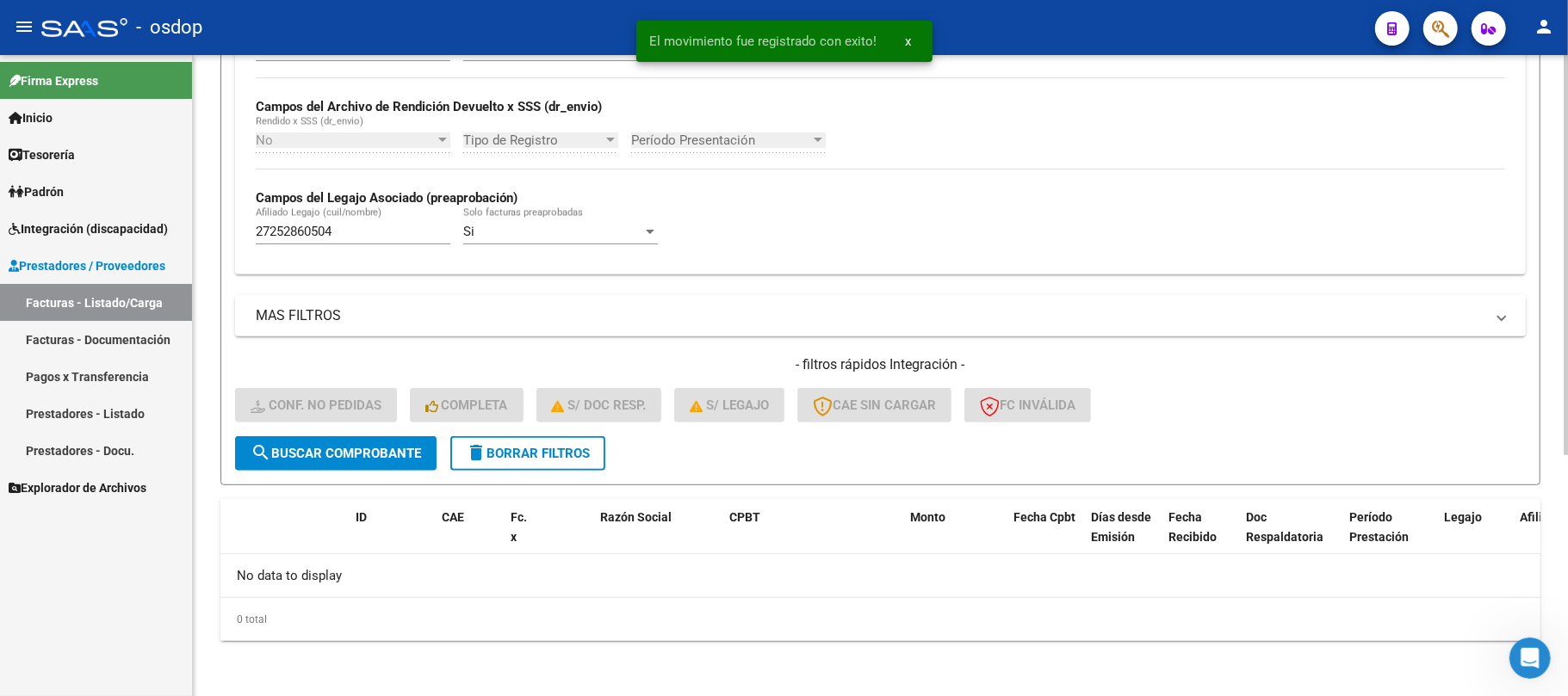
scroll to position [385, 0]
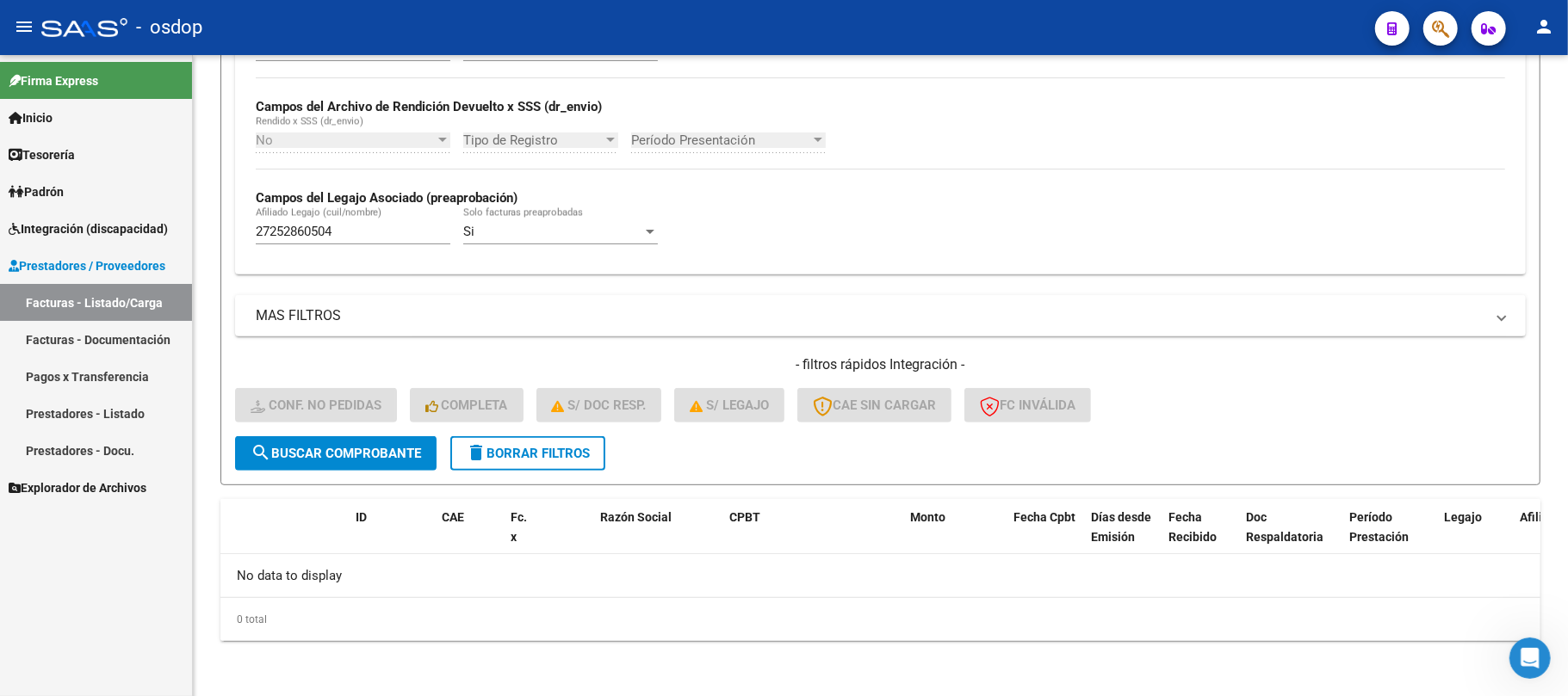
click at [105, 305] on link "Facturas - Listado/Carga" at bounding box center [96, 302] width 192 height 37
click at [542, 462] on button "delete Borrar Filtros" at bounding box center [528, 453] width 155 height 35
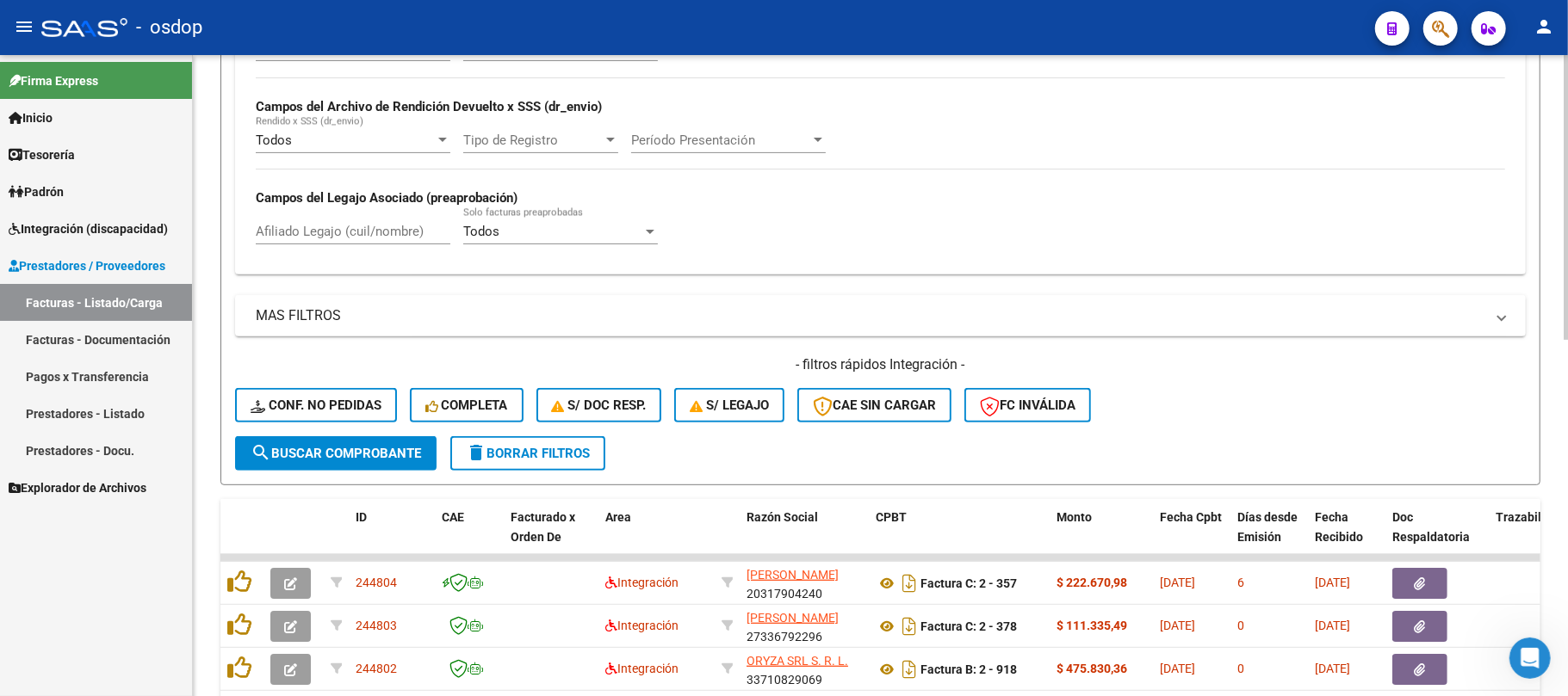
click at [359, 236] on input "Afiliado Legajo (cuil/nombre)" at bounding box center [353, 231] width 195 height 15
paste input "23450867349"
type input "23450867349"
click at [353, 463] on button "search Buscar Comprobante" at bounding box center [336, 453] width 201 height 35
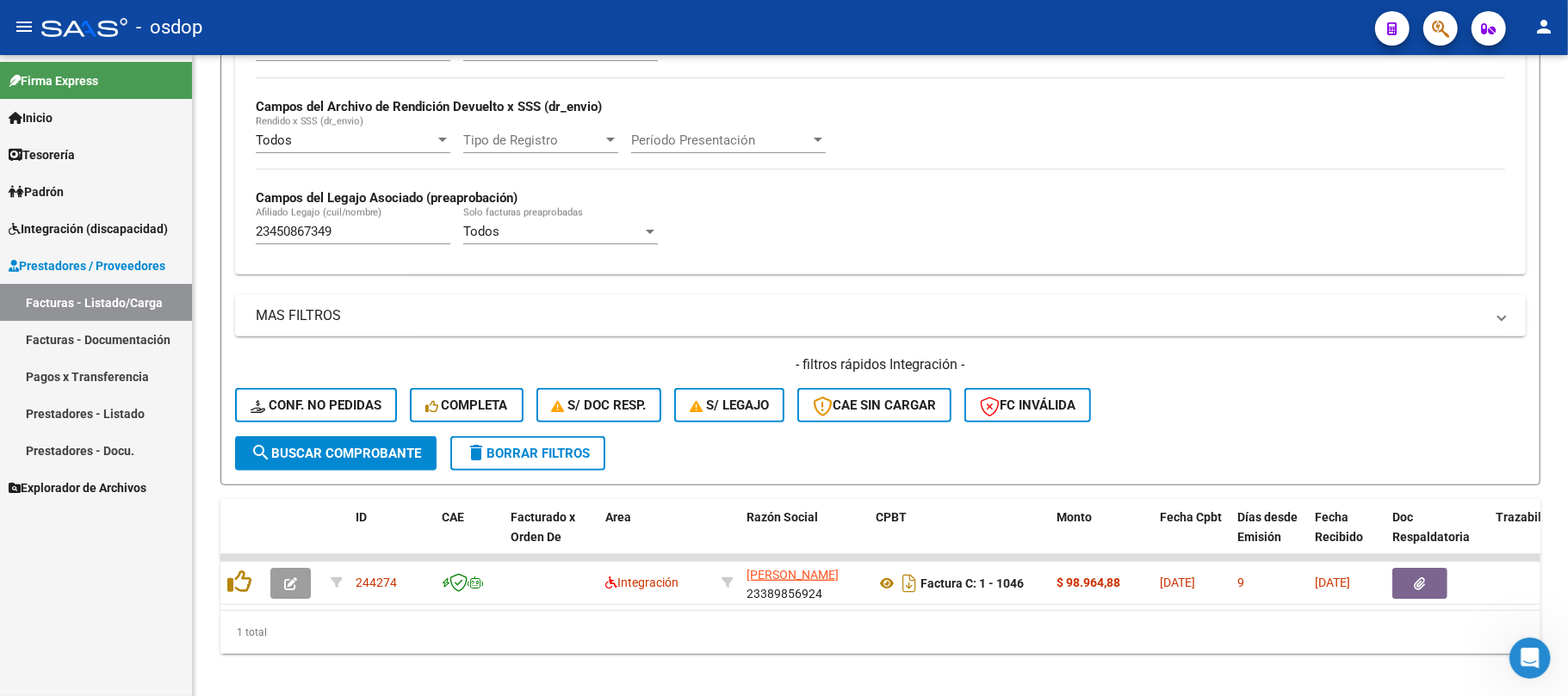
click at [77, 223] on span "Integración (discapacidad)" at bounding box center [88, 229] width 159 height 19
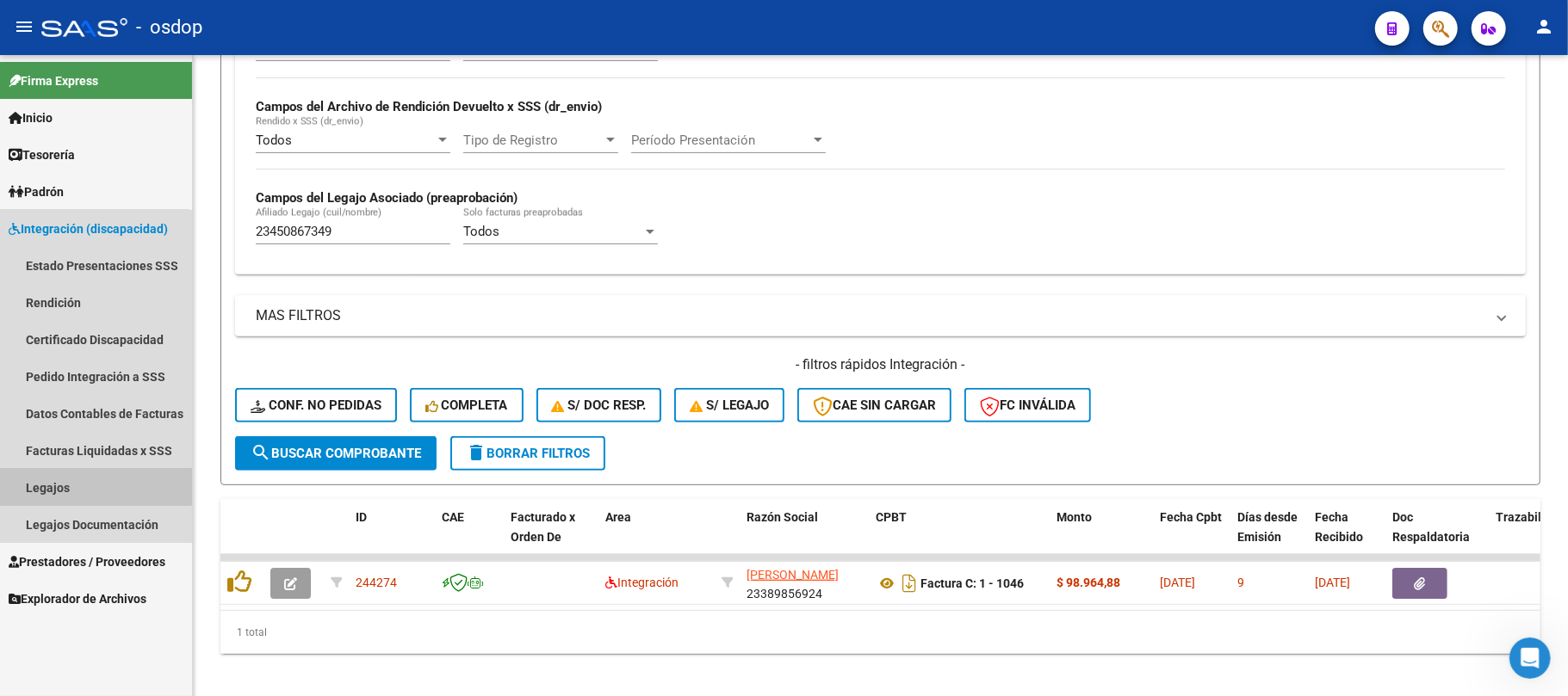
click at [80, 480] on link "Legajos" at bounding box center [96, 487] width 192 height 37
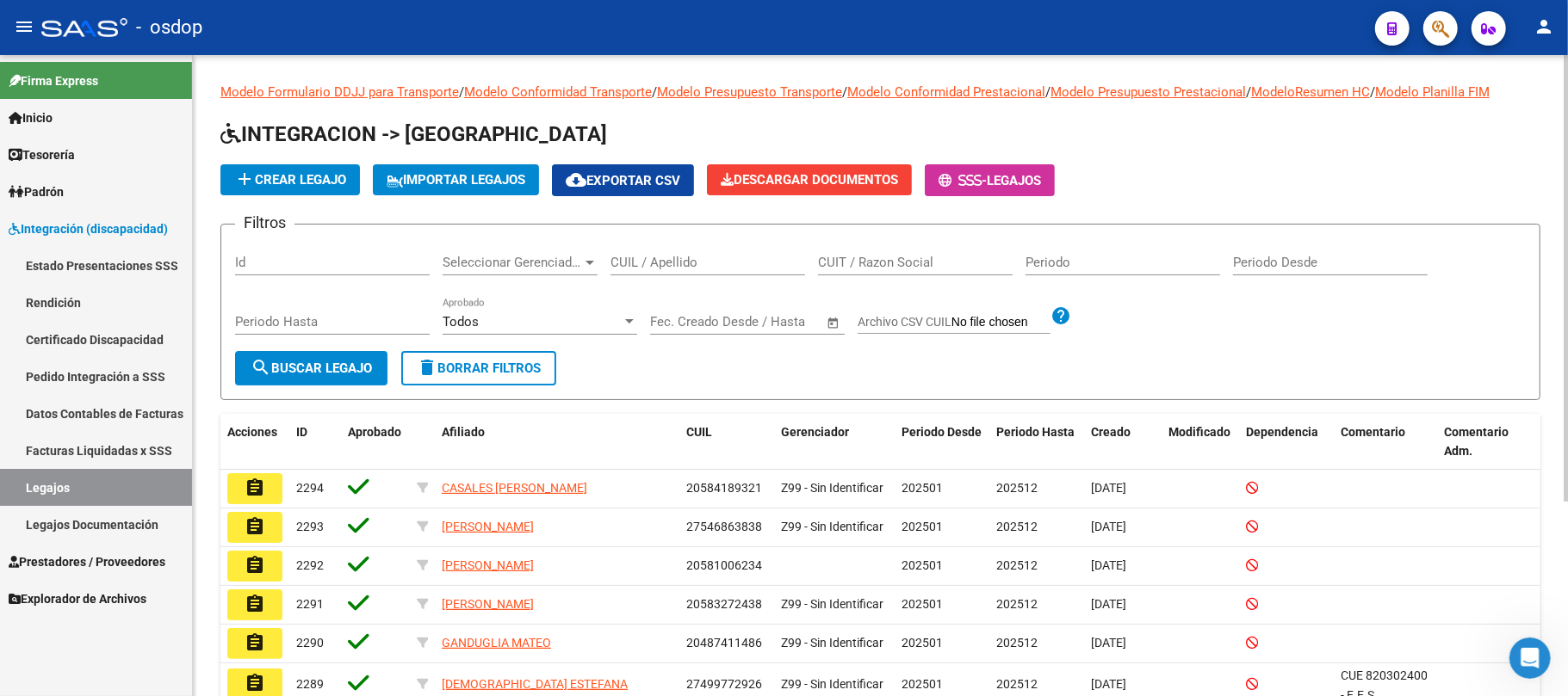
click at [682, 257] on input "CUIL / Apellido" at bounding box center [708, 263] width 195 height 15
paste input "27539600201"
type input "27539600201"
click at [332, 373] on span "search Buscar Legajo" at bounding box center [311, 368] width 122 height 15
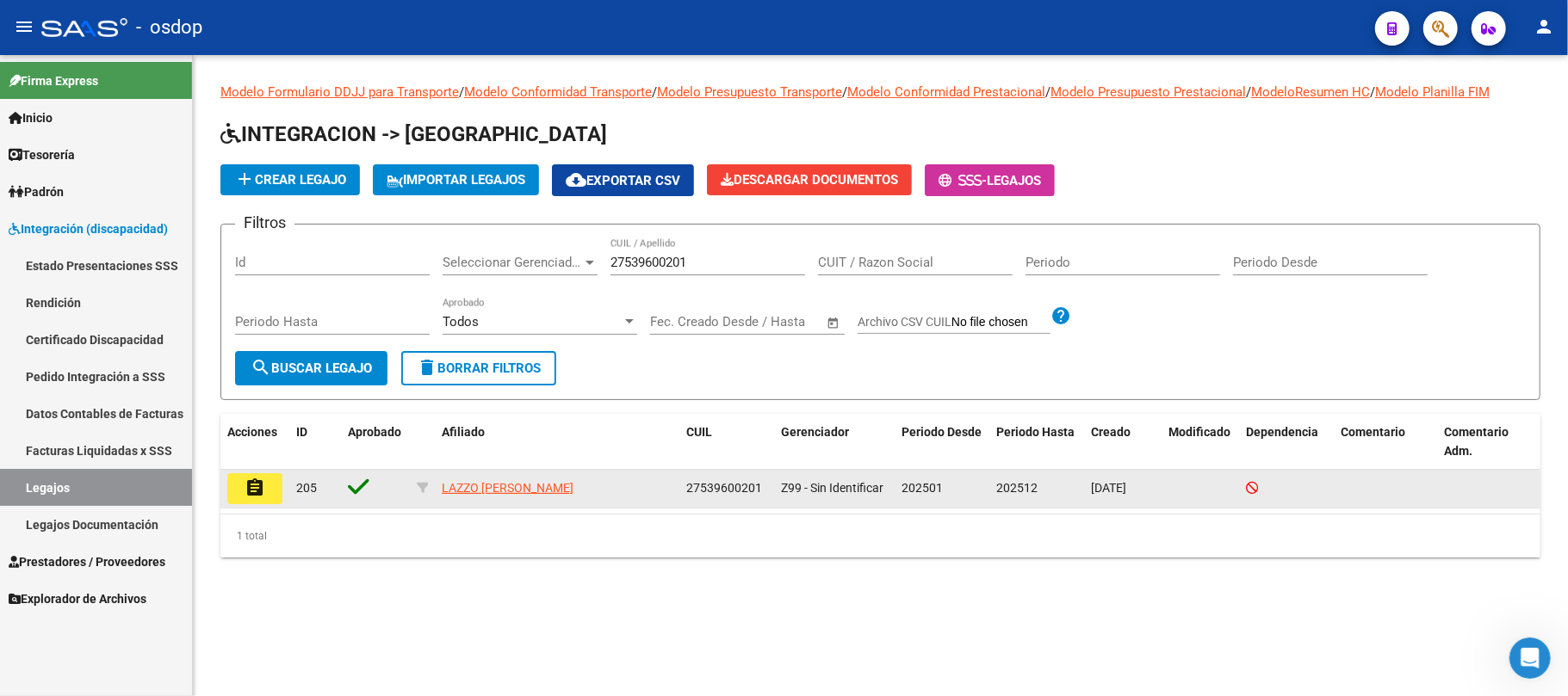
click at [260, 486] on mat-icon "assignment" at bounding box center [255, 488] width 21 height 21
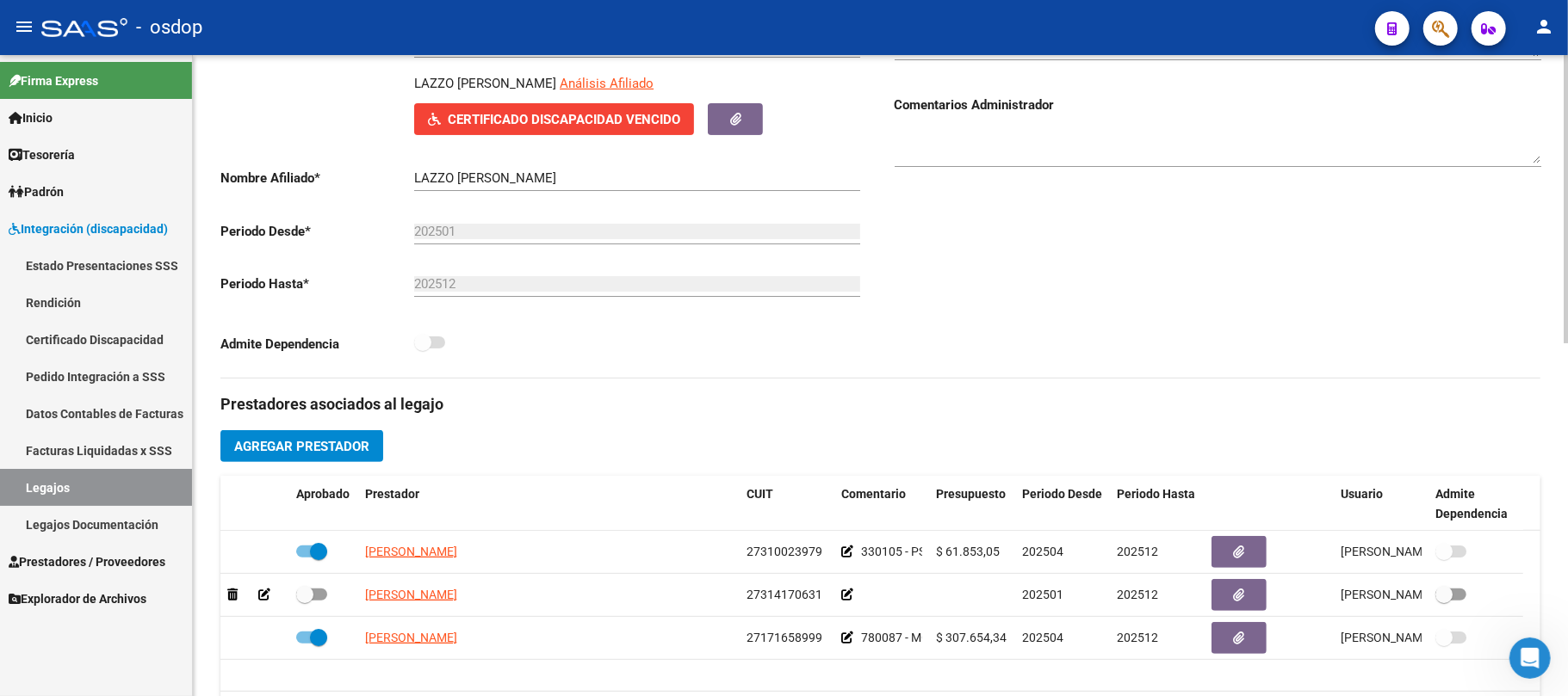
scroll to position [344, 0]
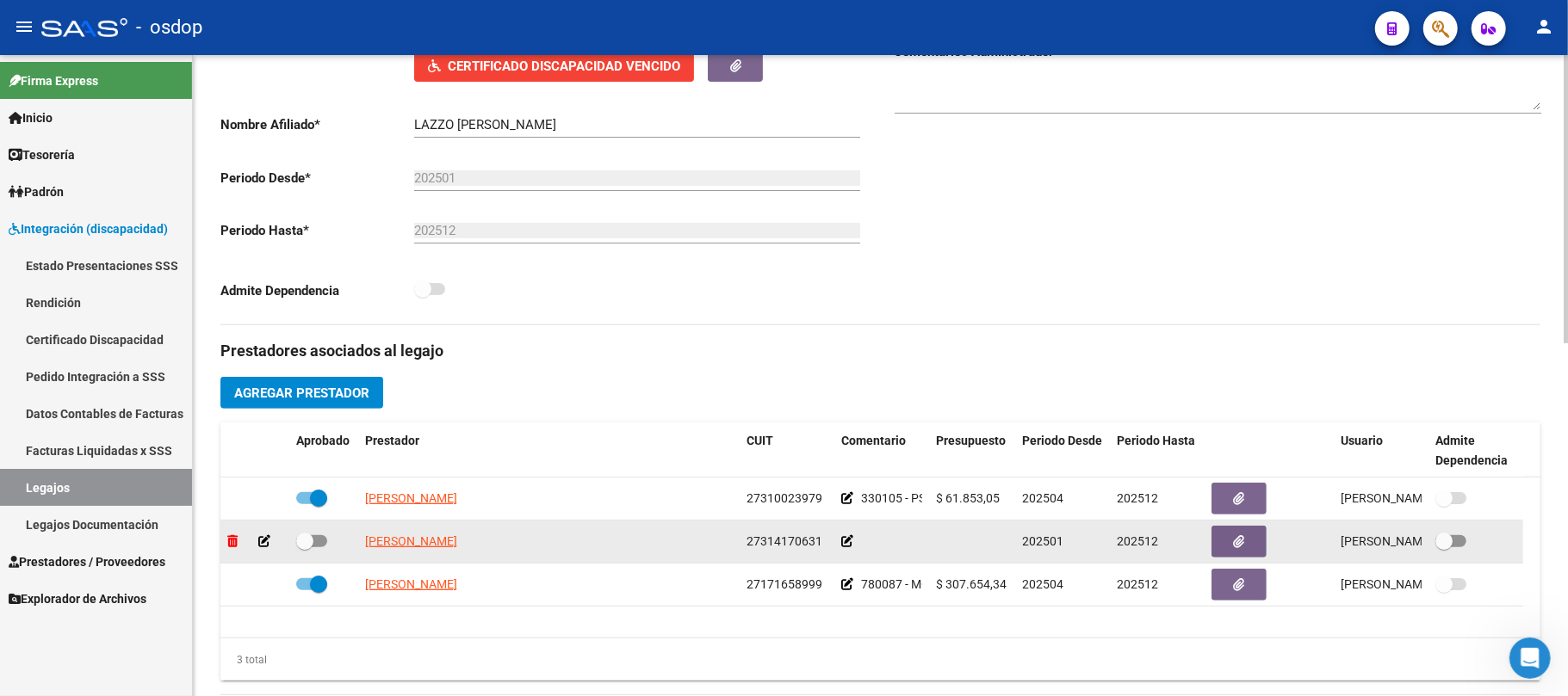
click at [229, 545] on icon at bounding box center [232, 542] width 11 height 12
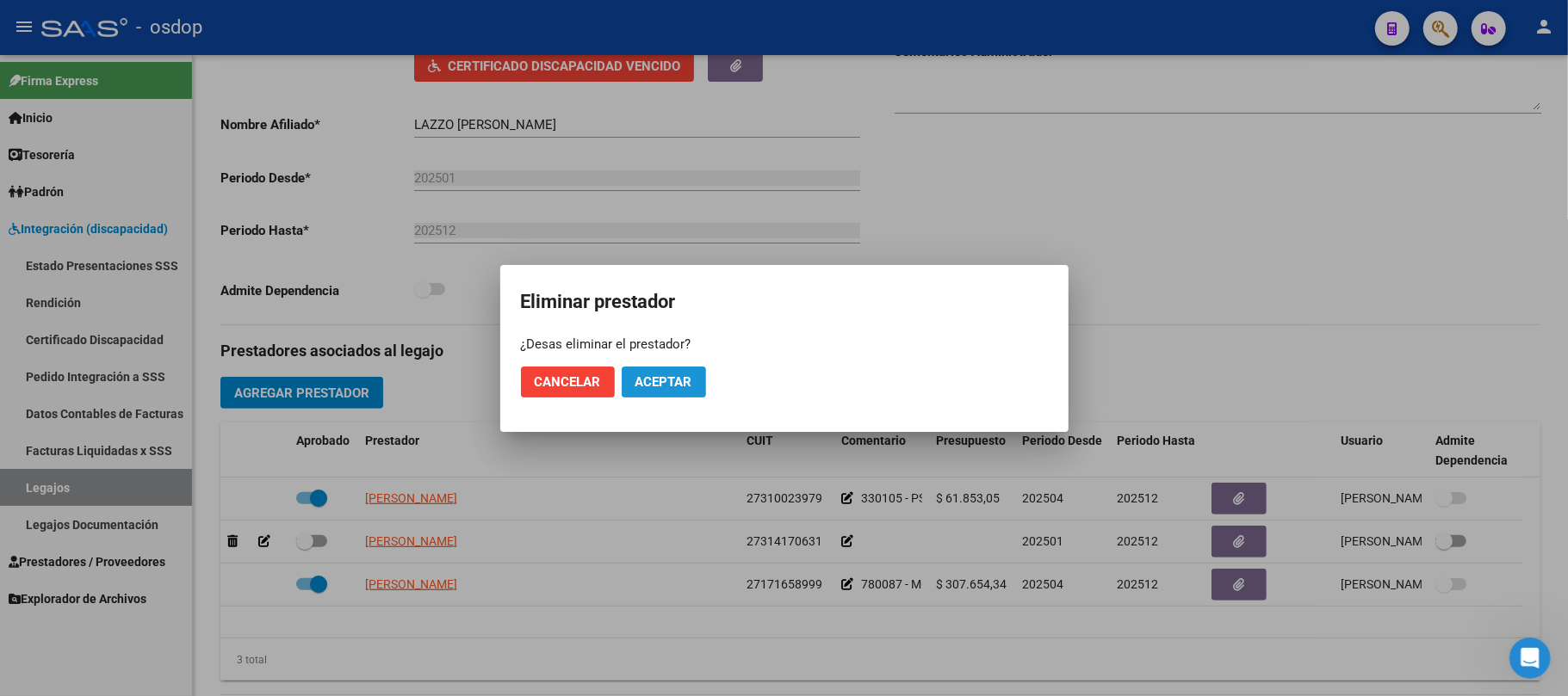
click at [680, 372] on button "Aceptar" at bounding box center [664, 383] width 84 height 31
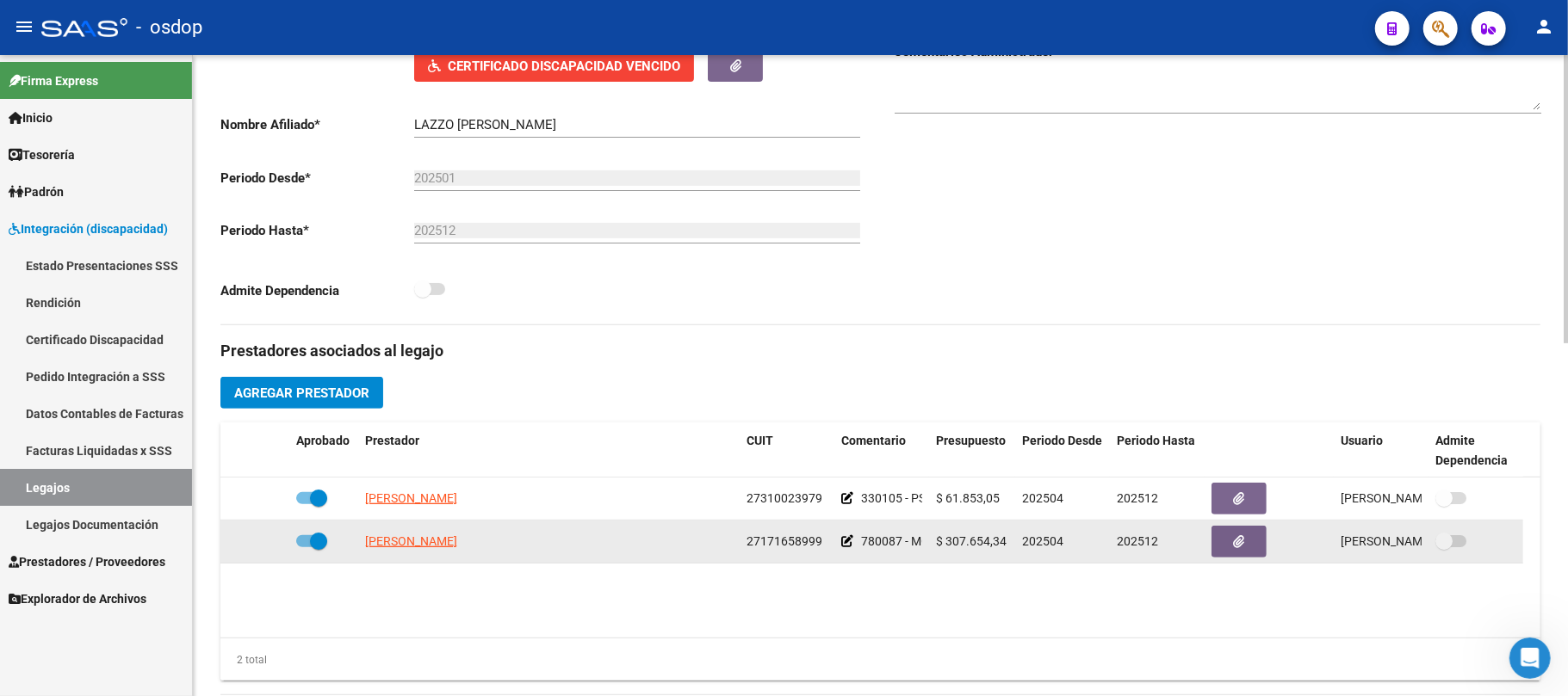
click at [308, 547] on span at bounding box center [312, 542] width 31 height 12
click at [305, 547] on input "checkbox" at bounding box center [304, 547] width 1 height 1
checkbox input "false"
click at [269, 545] on icon at bounding box center [264, 542] width 12 height 12
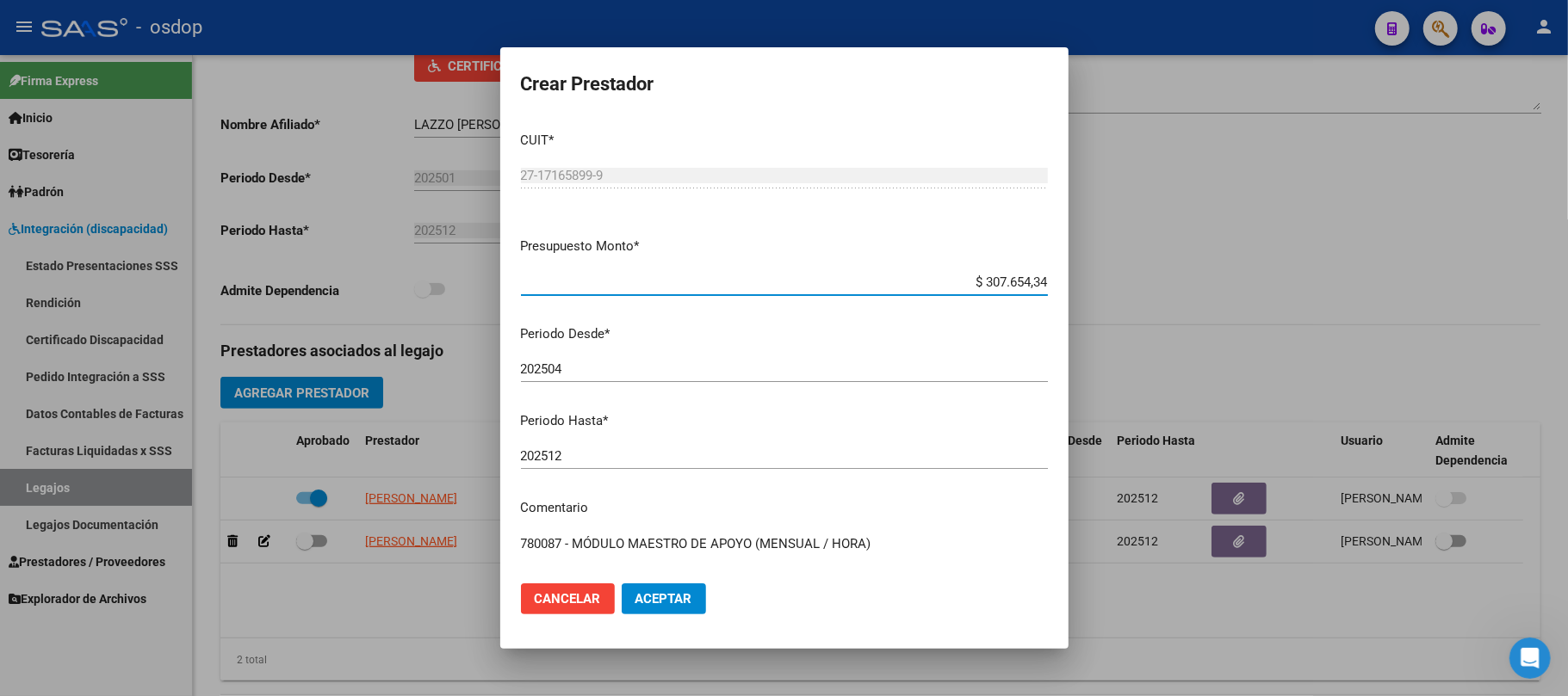
click at [714, 454] on input "202512" at bounding box center [784, 456] width 527 height 15
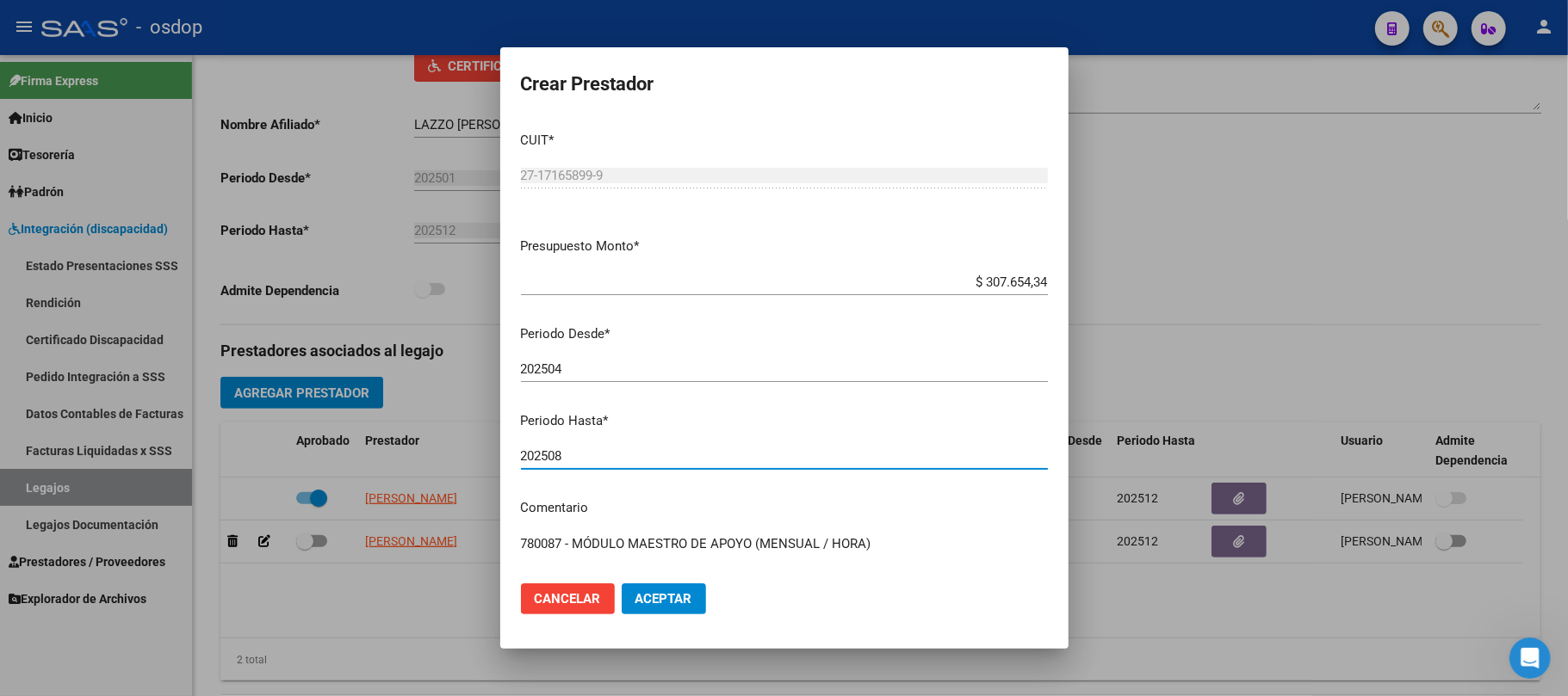
type input "202508"
click at [693, 606] on button "Aceptar" at bounding box center [664, 599] width 84 height 31
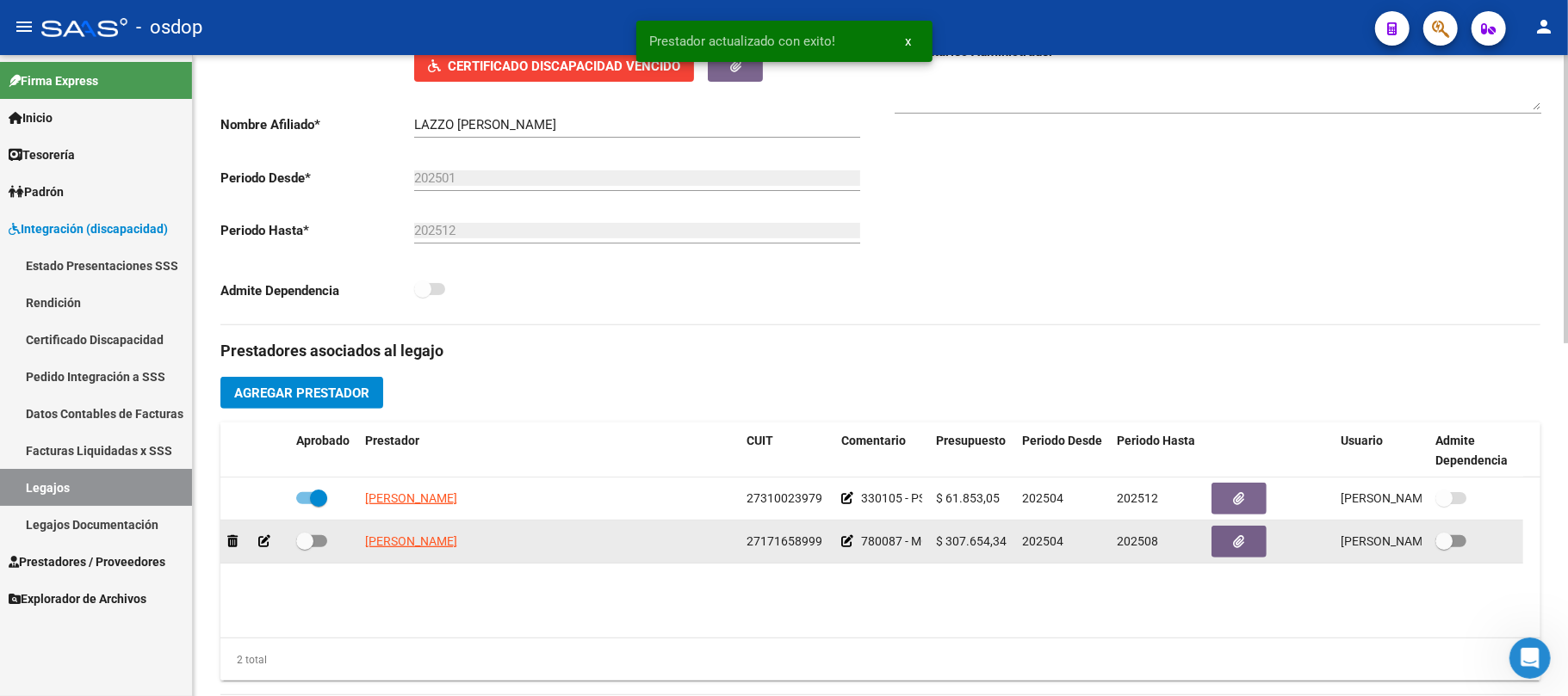
click at [324, 545] on span at bounding box center [312, 542] width 31 height 12
click at [305, 547] on input "checkbox" at bounding box center [304, 547] width 1 height 1
checkbox input "true"
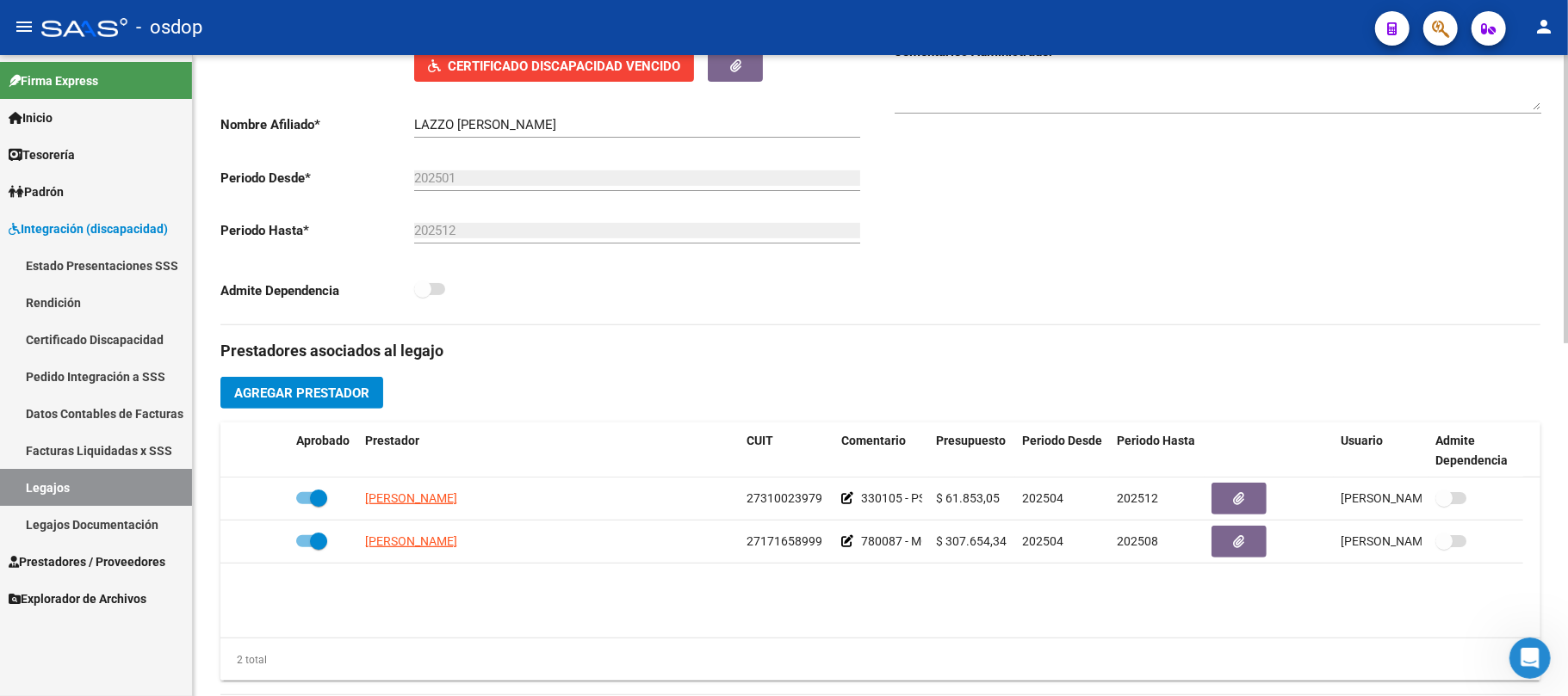
click at [614, 72] on span "Certificado Discapacidad Vencido" at bounding box center [564, 66] width 232 height 15
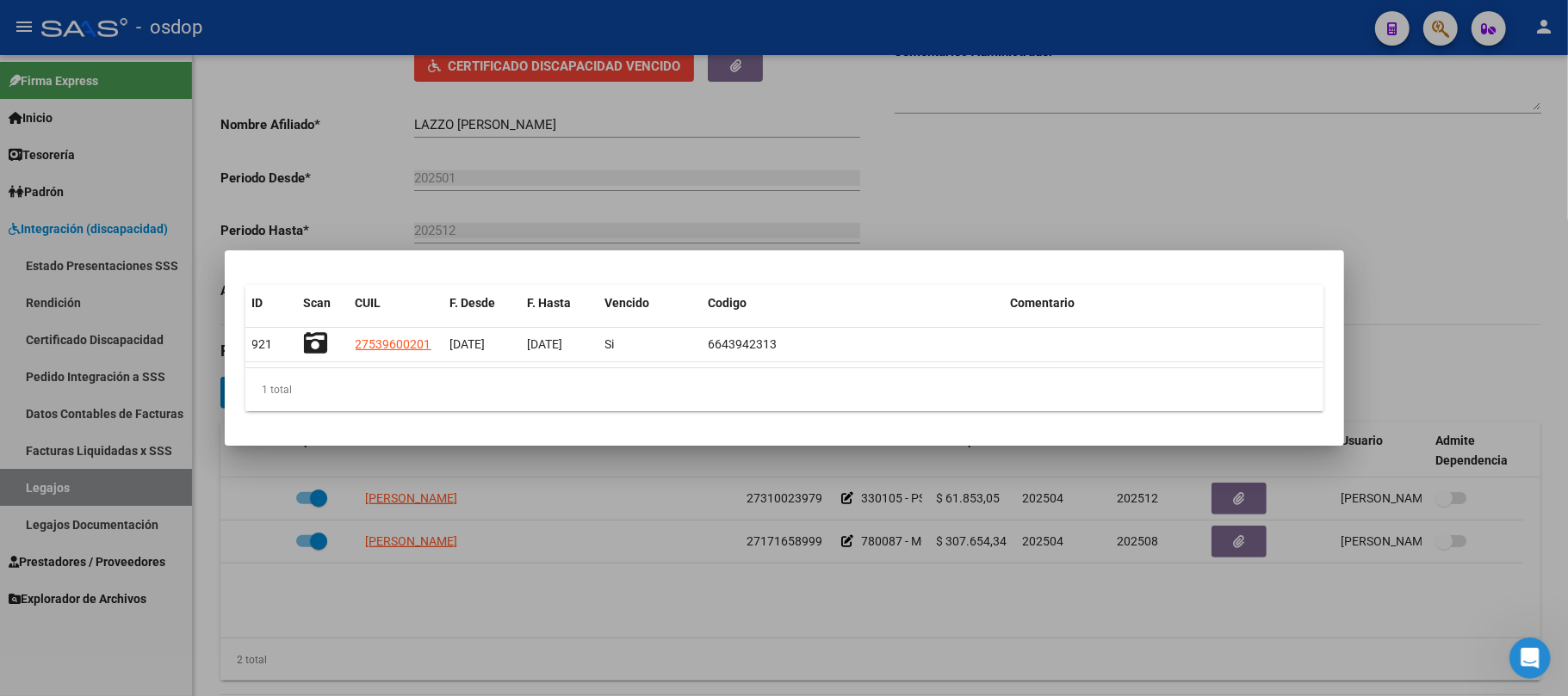
click at [611, 596] on div at bounding box center [784, 348] width 1568 height 696
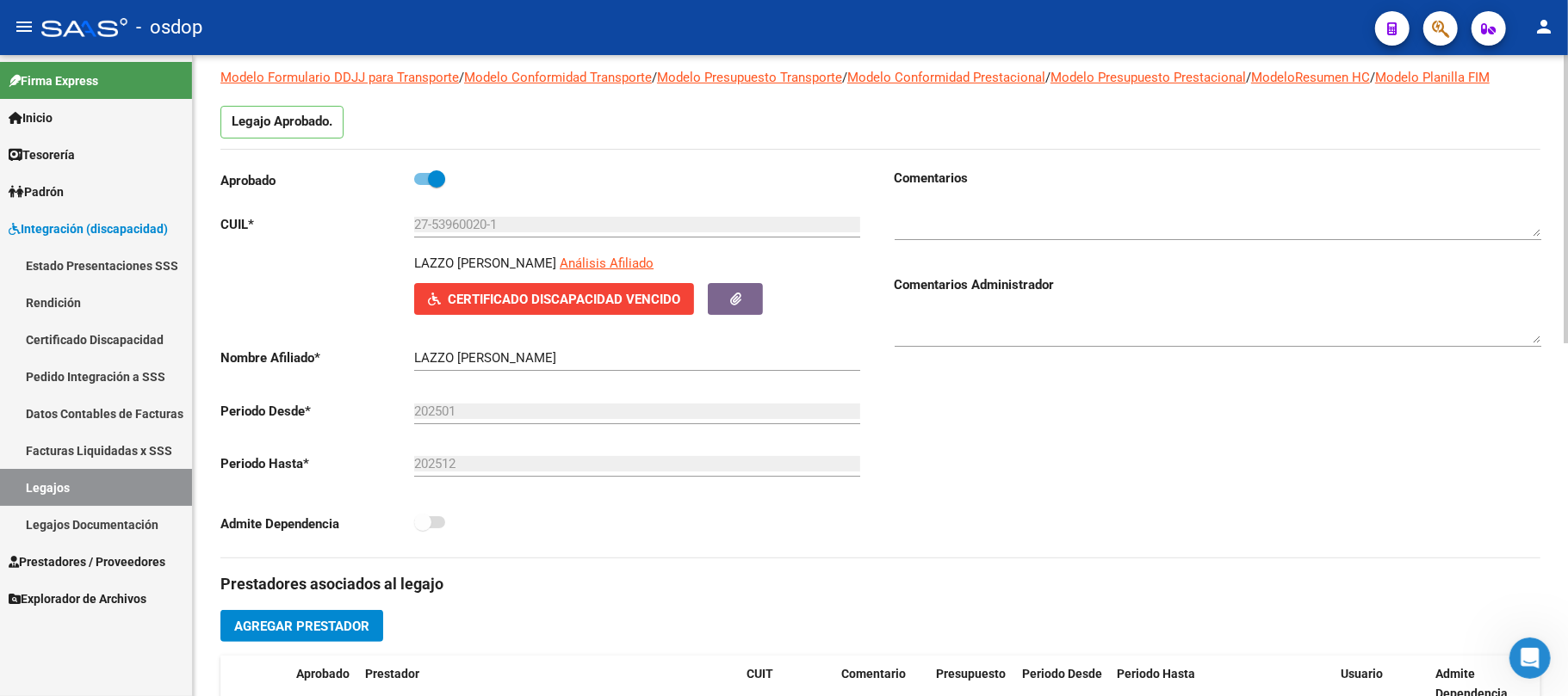
scroll to position [110, 0]
click at [614, 307] on span "Certificado Discapacidad Vencido" at bounding box center [564, 300] width 232 height 15
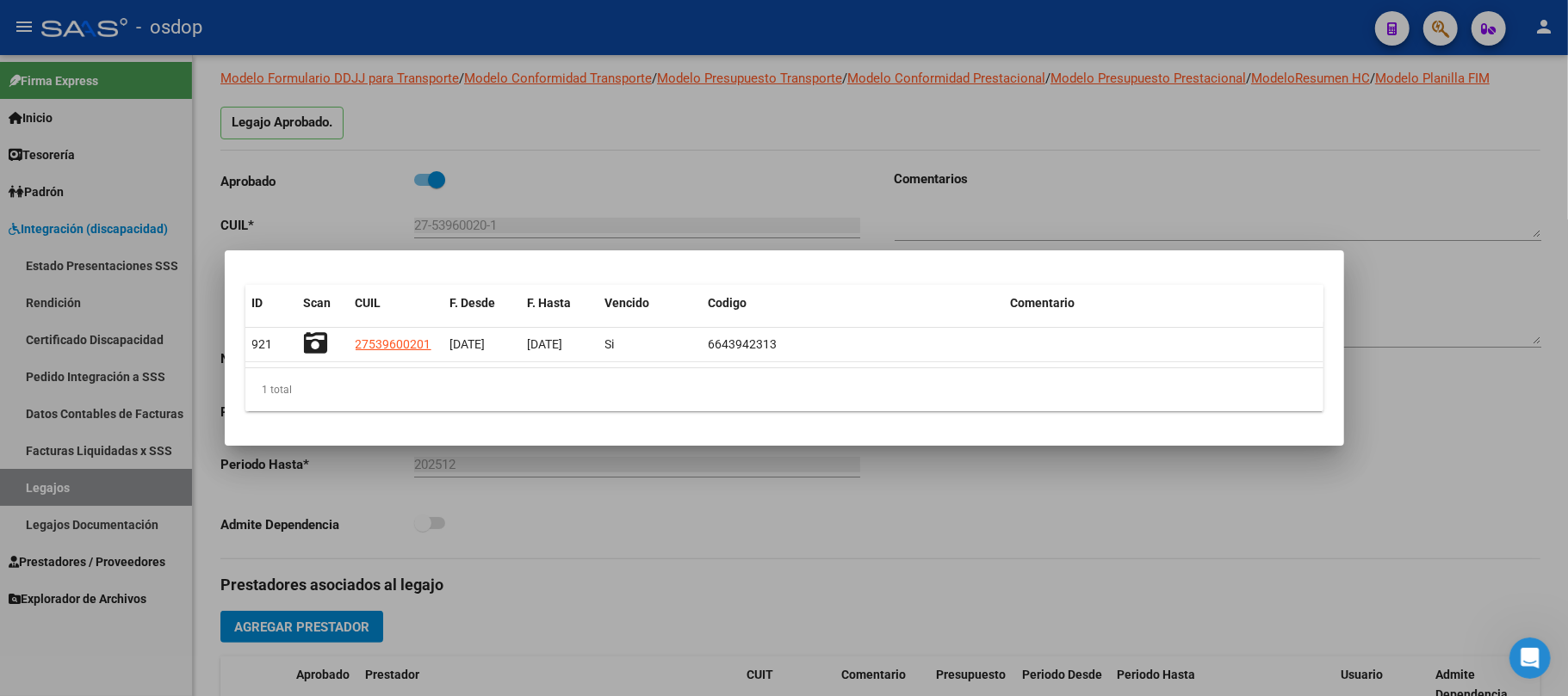
drag, startPoint x: 272, startPoint y: 344, endPoint x: 228, endPoint y: 344, distance: 44.0
click at [228, 344] on mat-dialog-content "ID Scan CUIL F. Desde F. Hasta Vencido Codigo Comentario 921 27539600201 [DATE]…" at bounding box center [784, 348] width 1119 height 154
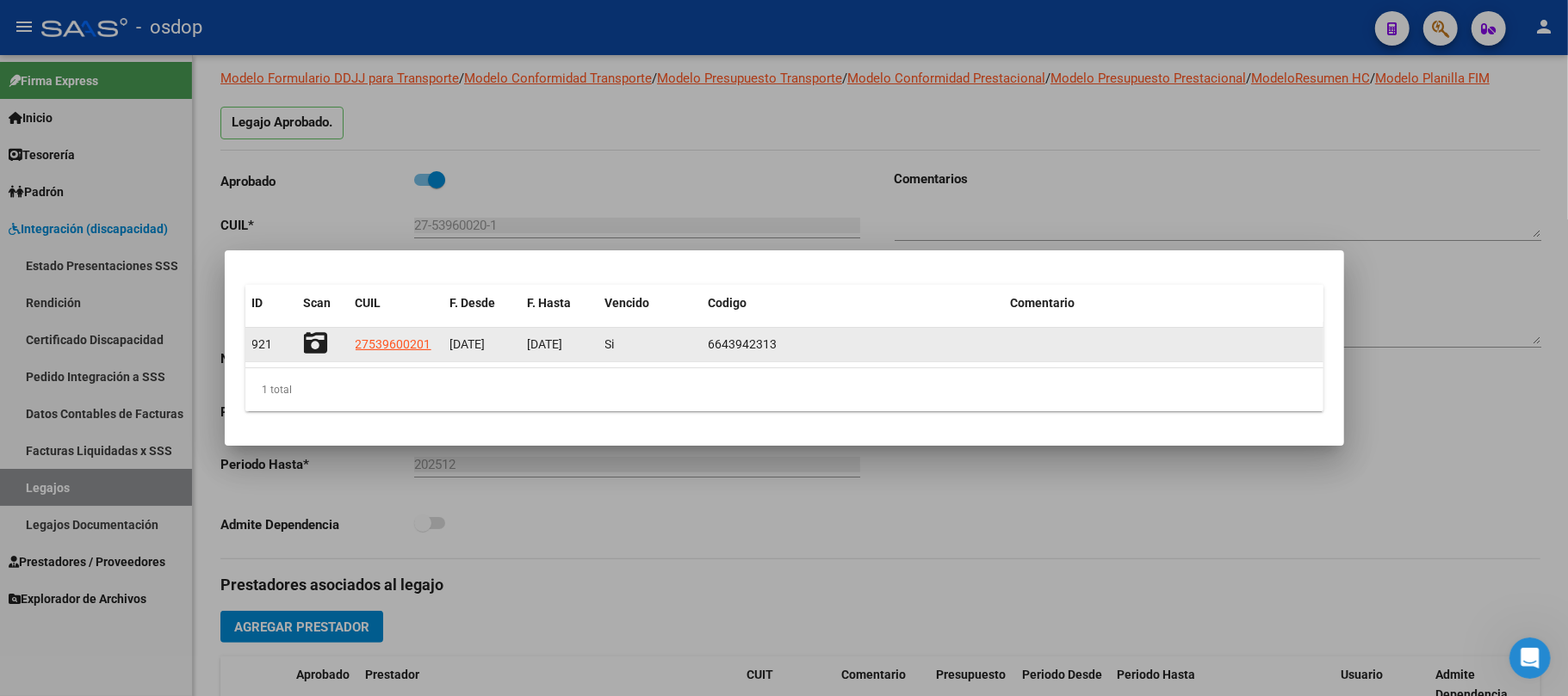
copy datatable-body-row "921"
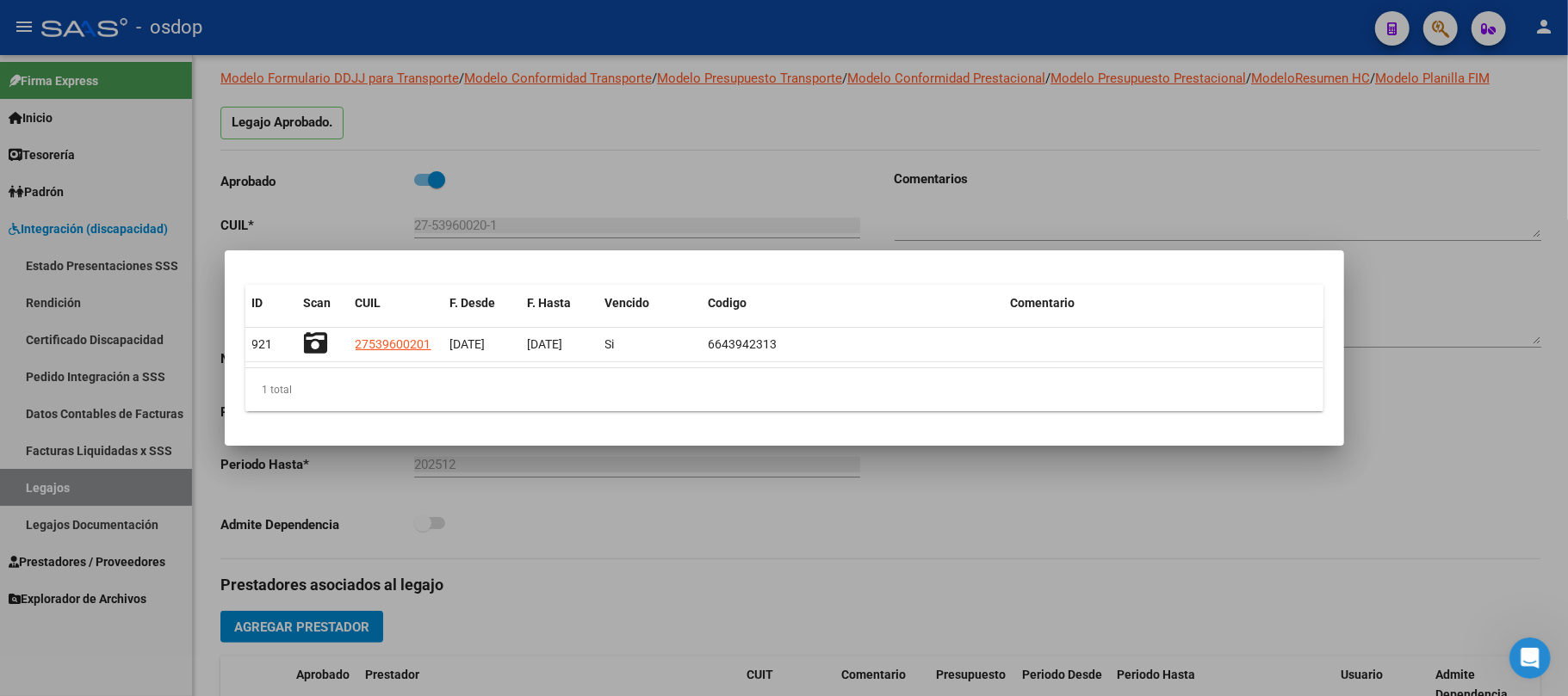
click at [617, 584] on div at bounding box center [784, 348] width 1568 height 696
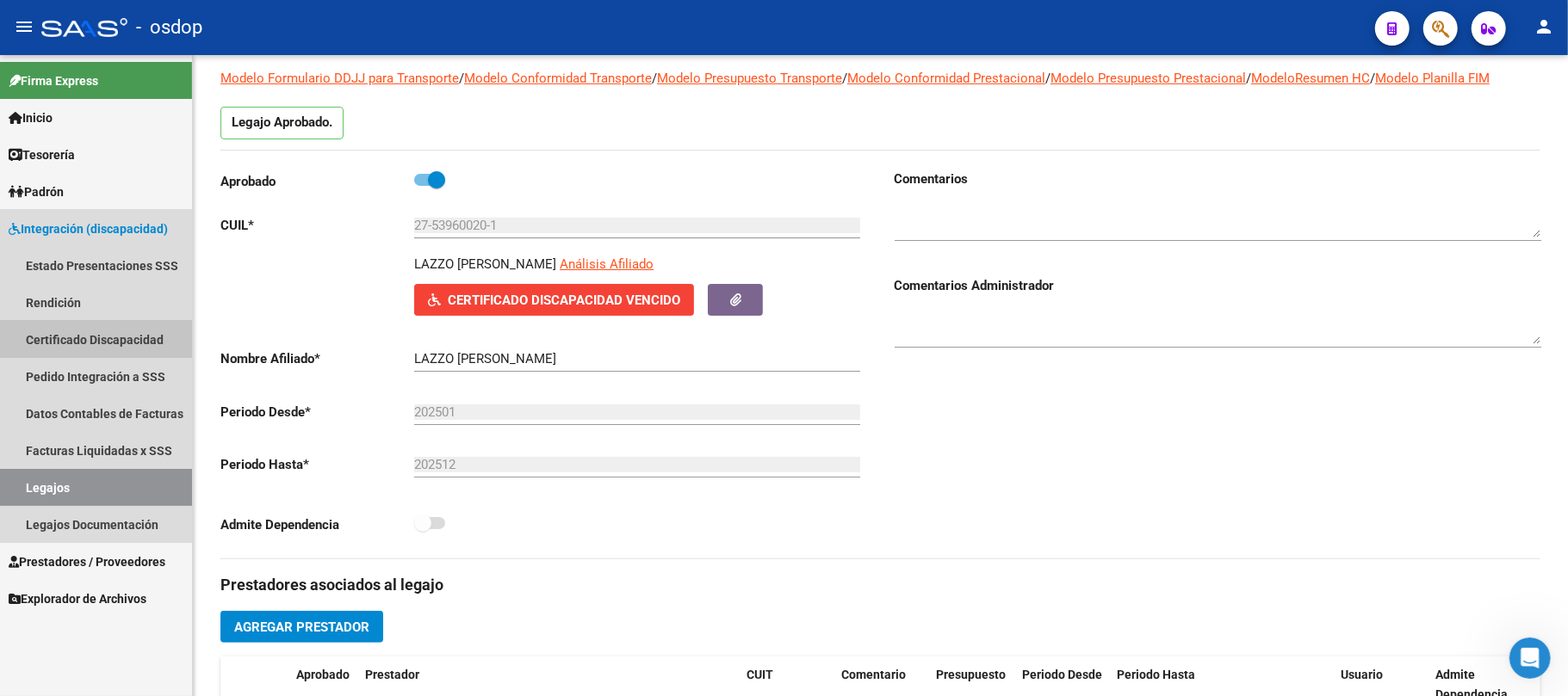
click at [114, 336] on link "Certificado Discapacidad" at bounding box center [96, 339] width 192 height 37
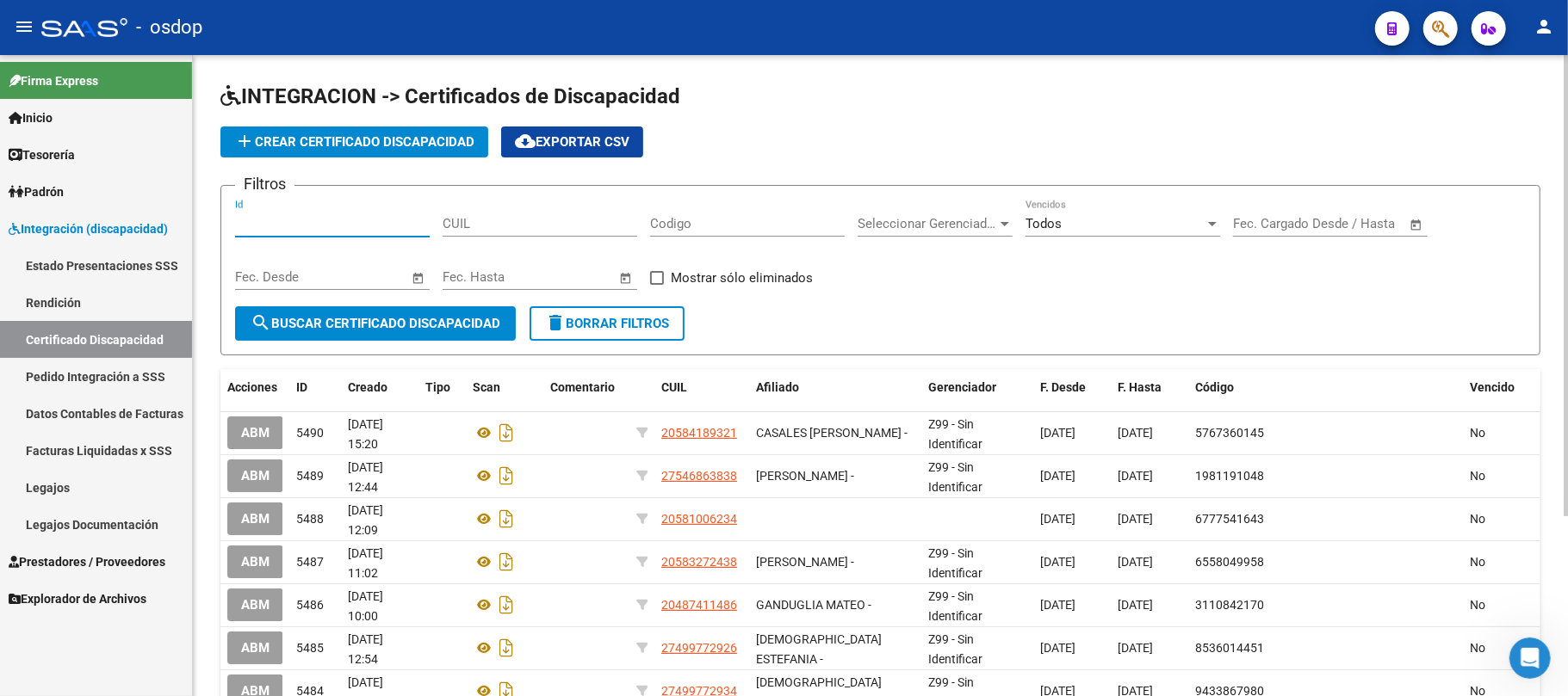
click at [362, 224] on input "Id" at bounding box center [332, 223] width 195 height 15
paste input "921"
type input "921"
click at [372, 331] on span "search Buscar Certificado Discapacidad" at bounding box center [375, 324] width 249 height 15
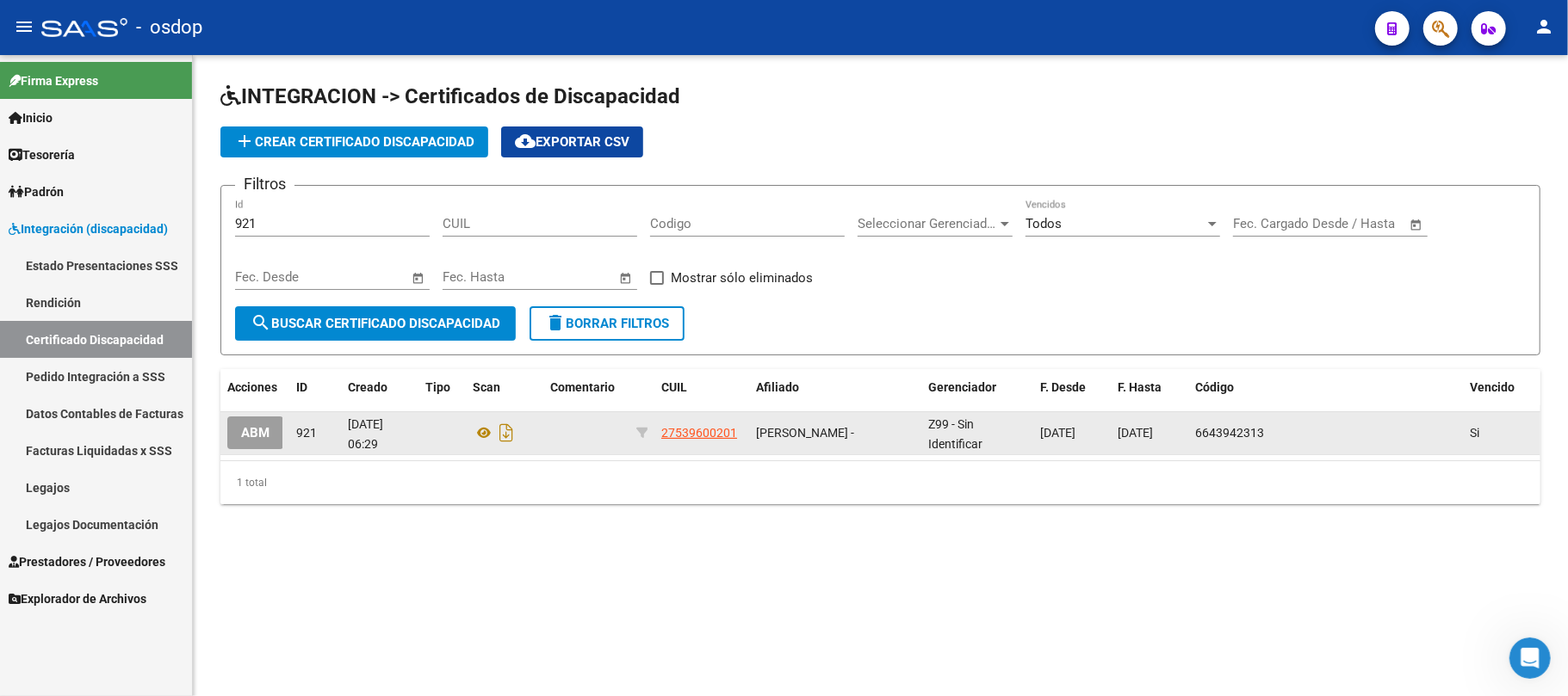
click at [260, 434] on span "ABM" at bounding box center [255, 434] width 29 height 15
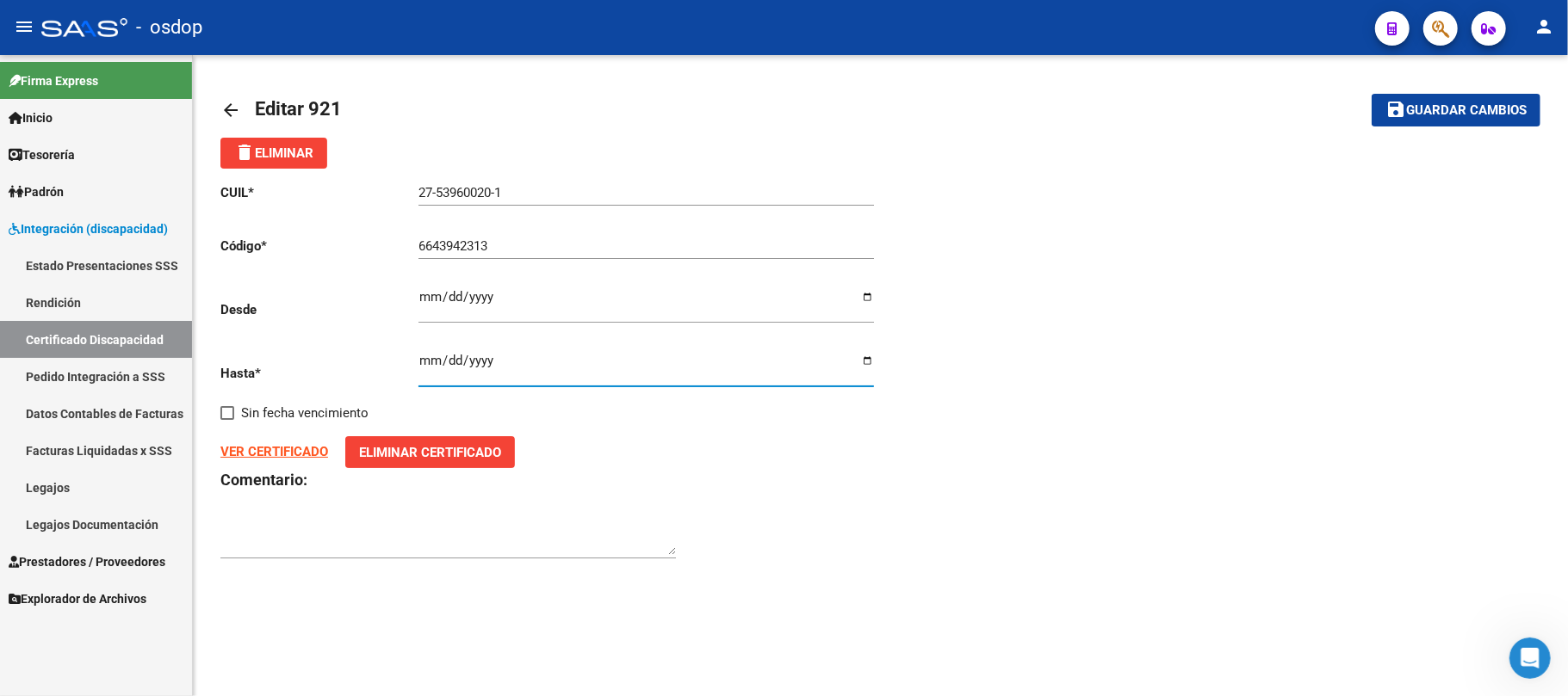
click at [490, 365] on input "[DATE]" at bounding box center [645, 367] width 456 height 28
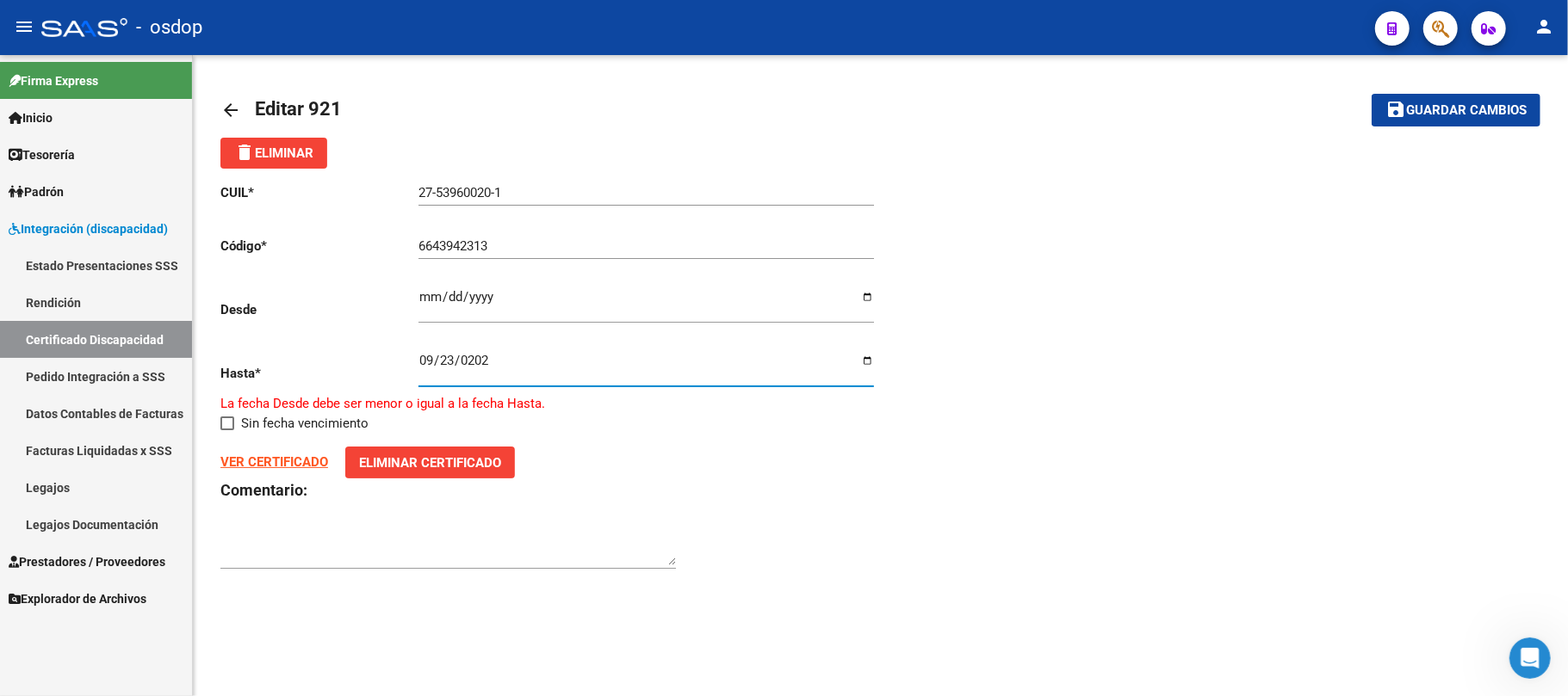
type input "[DATE]"
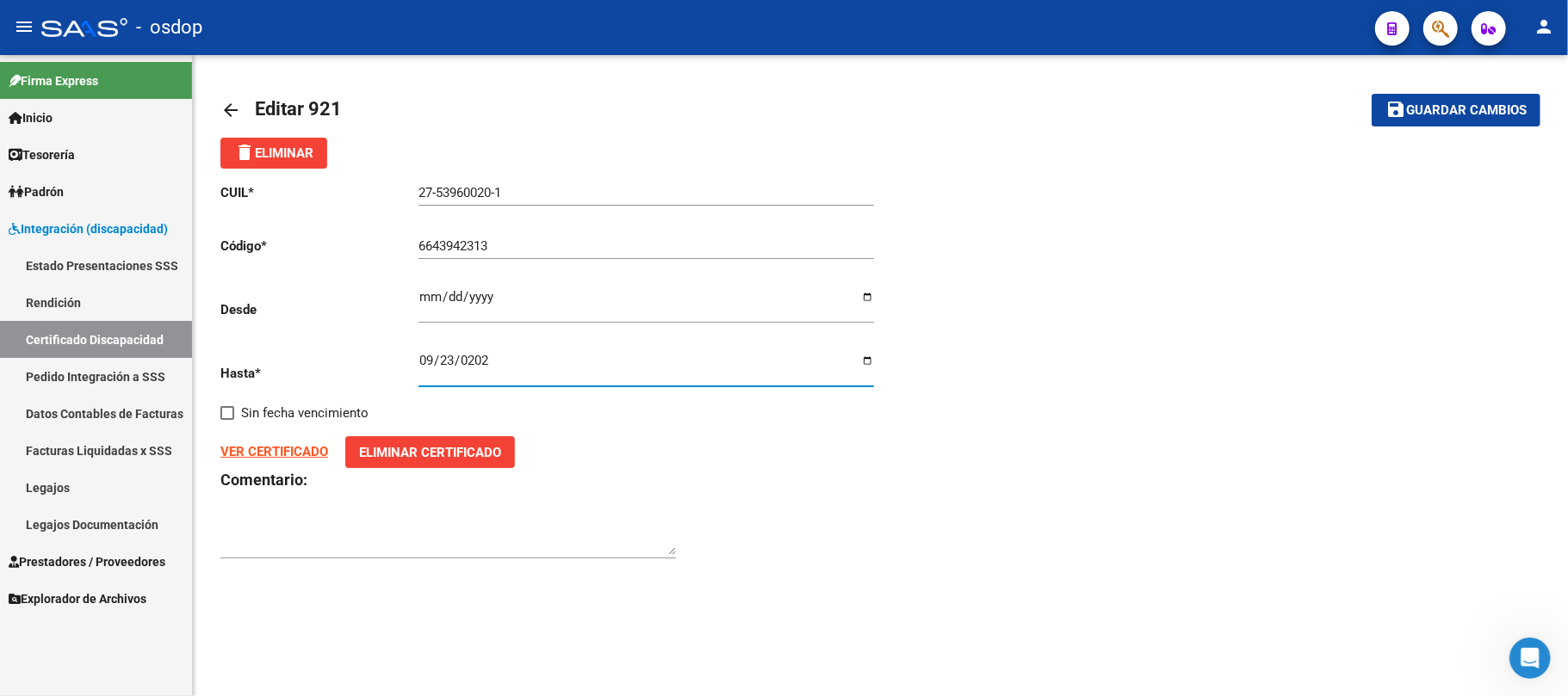
click at [1491, 123] on button "save Guardar cambios" at bounding box center [1457, 109] width 169 height 32
click at [73, 482] on link "Legajos" at bounding box center [96, 487] width 192 height 37
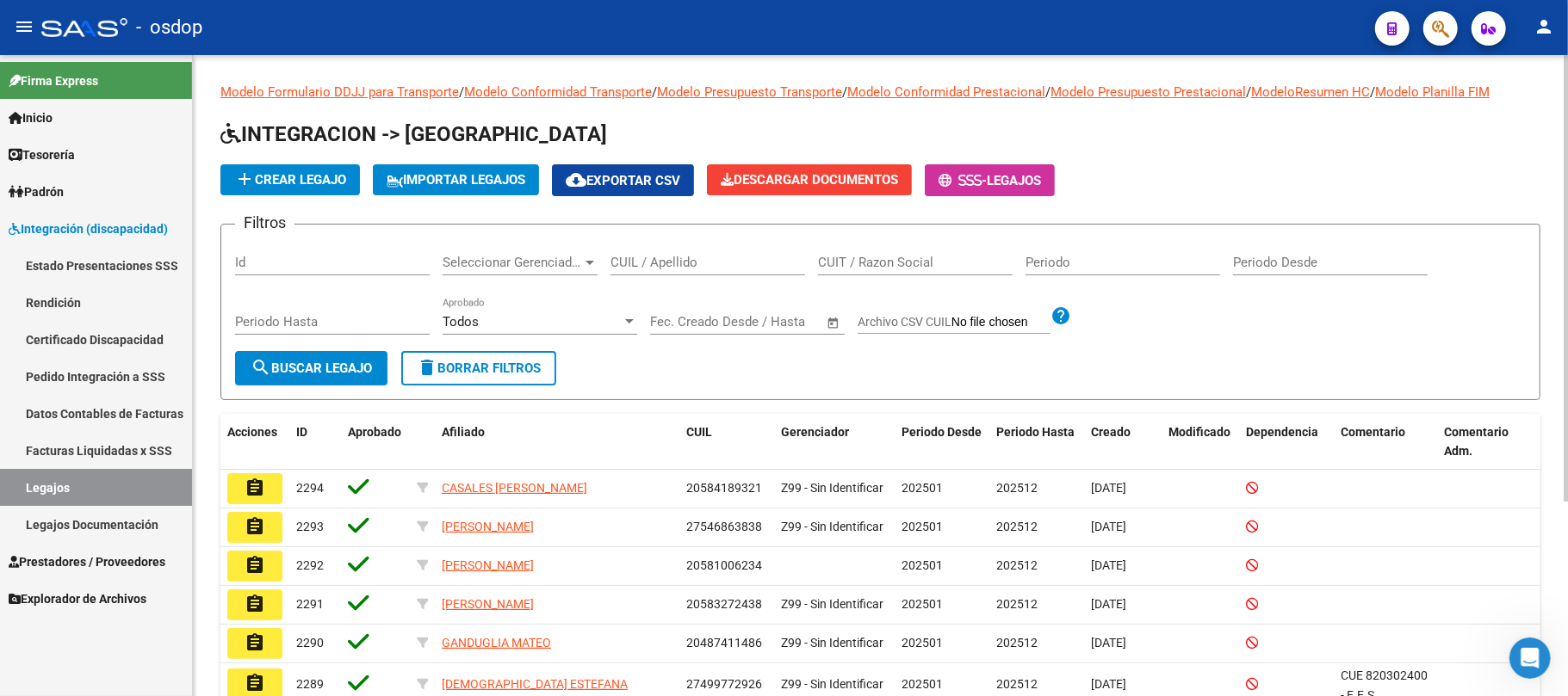
click at [614, 259] on input "CUIL / Apellido" at bounding box center [708, 263] width 195 height 15
paste input "27539600201"
type input "27539600201"
click at [353, 369] on span "search Buscar Legajo" at bounding box center [311, 368] width 122 height 15
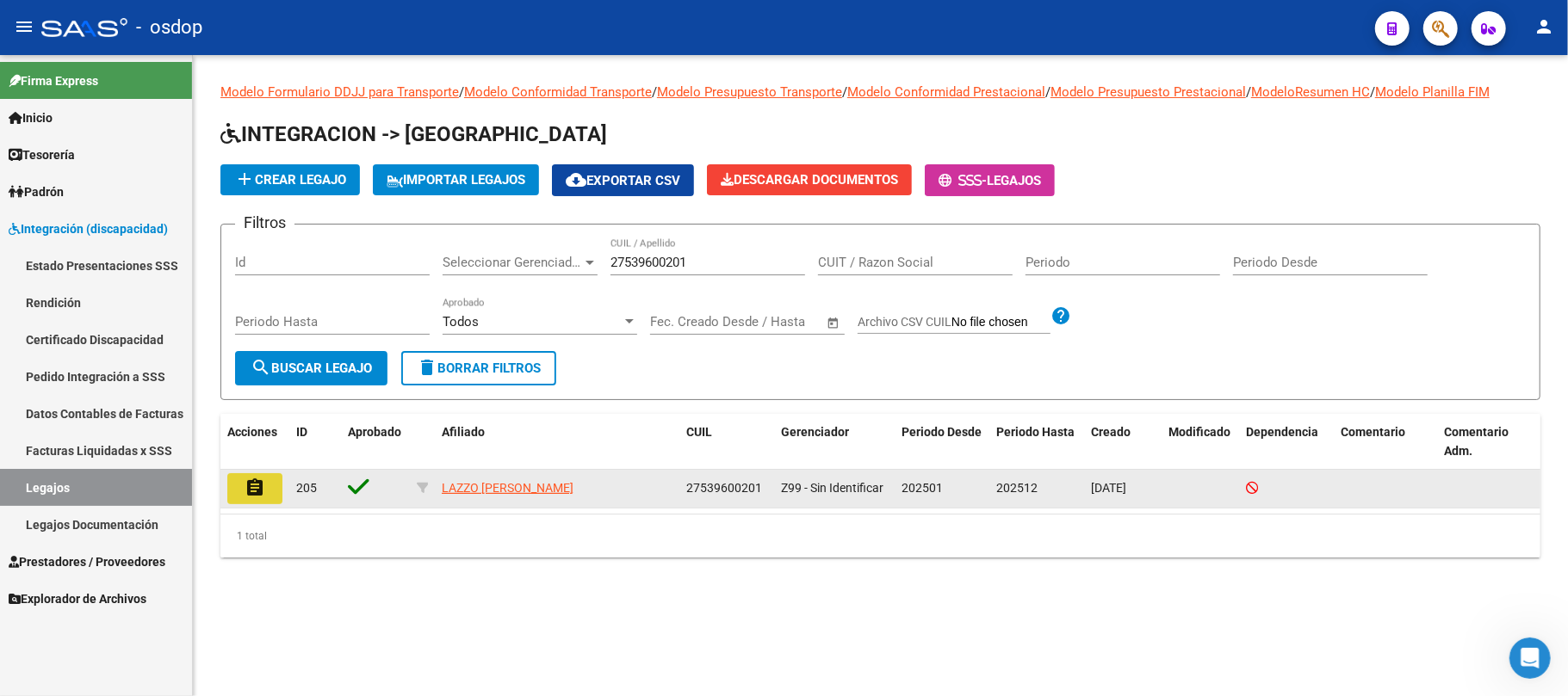
click at [249, 486] on mat-icon "assignment" at bounding box center [255, 488] width 21 height 21
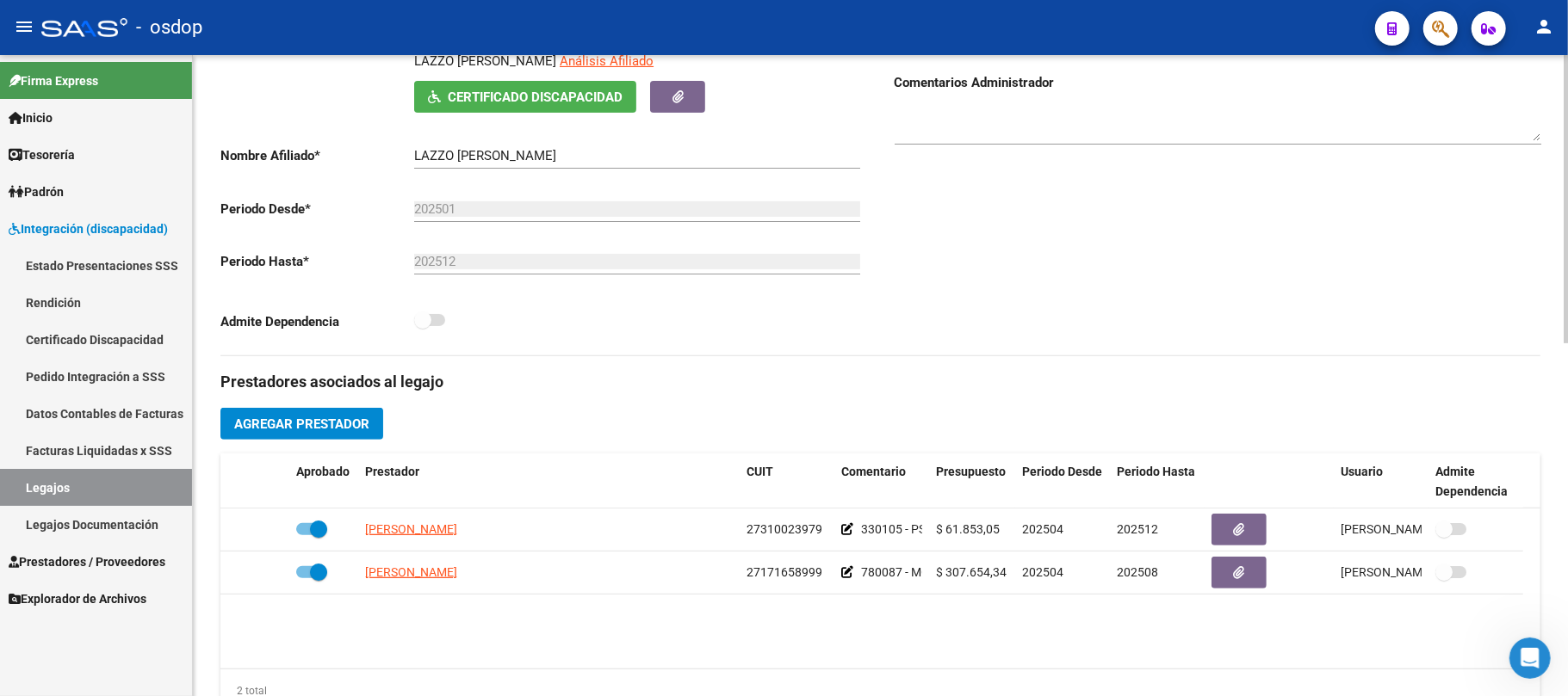
scroll to position [344, 0]
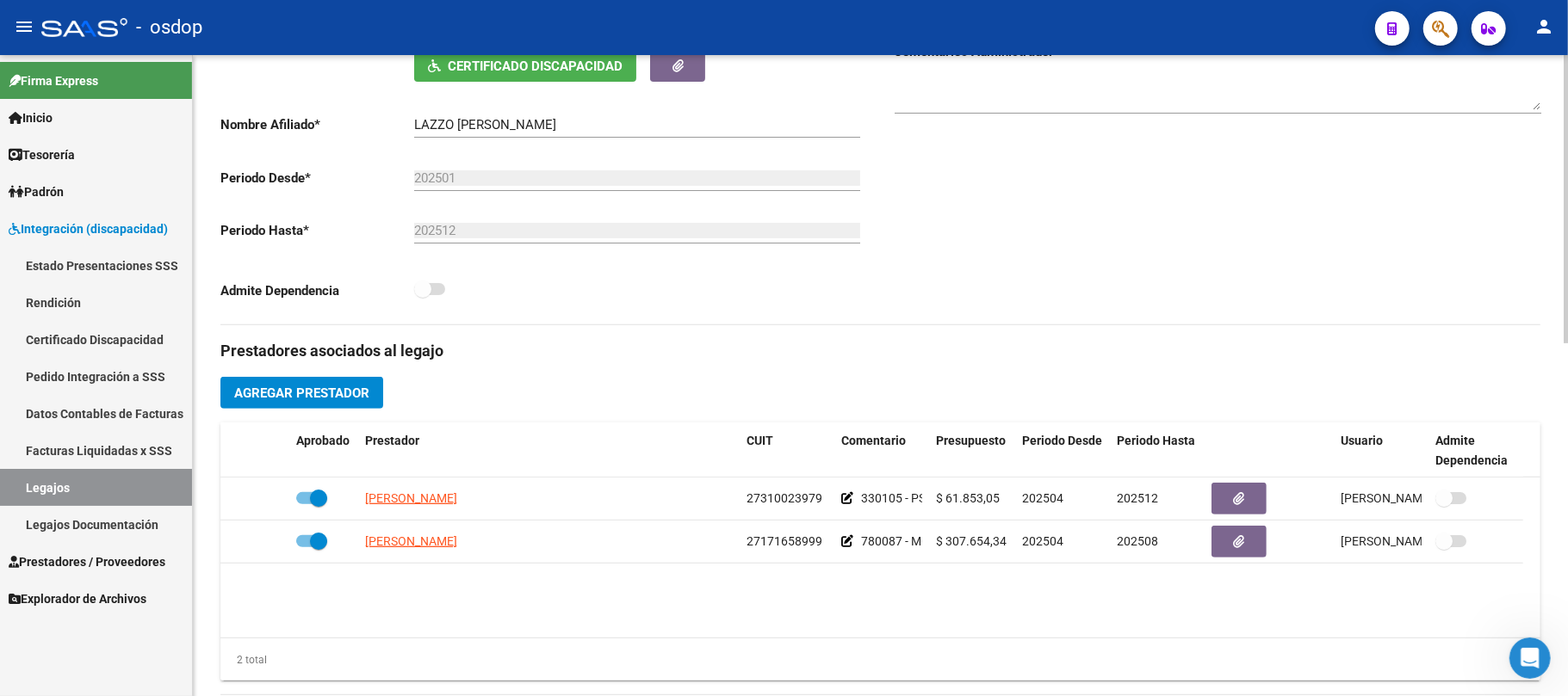
click at [325, 391] on span "Agregar Prestador" at bounding box center [301, 393] width 135 height 15
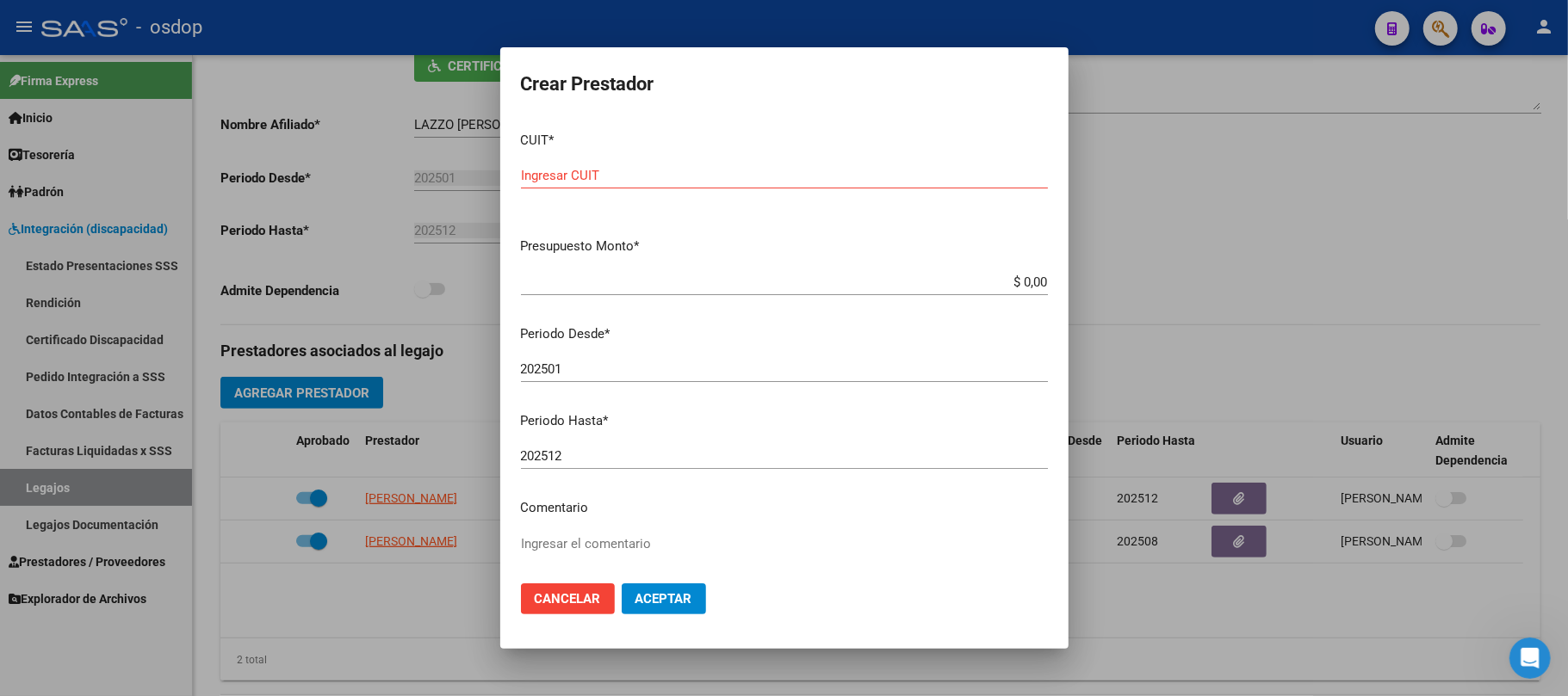
click at [615, 166] on div "Ingresar CUIT" at bounding box center [784, 175] width 527 height 26
type input "27-37910281-1"
click at [1020, 276] on input "$ 0,00" at bounding box center [784, 282] width 527 height 15
paste input "307.654,34"
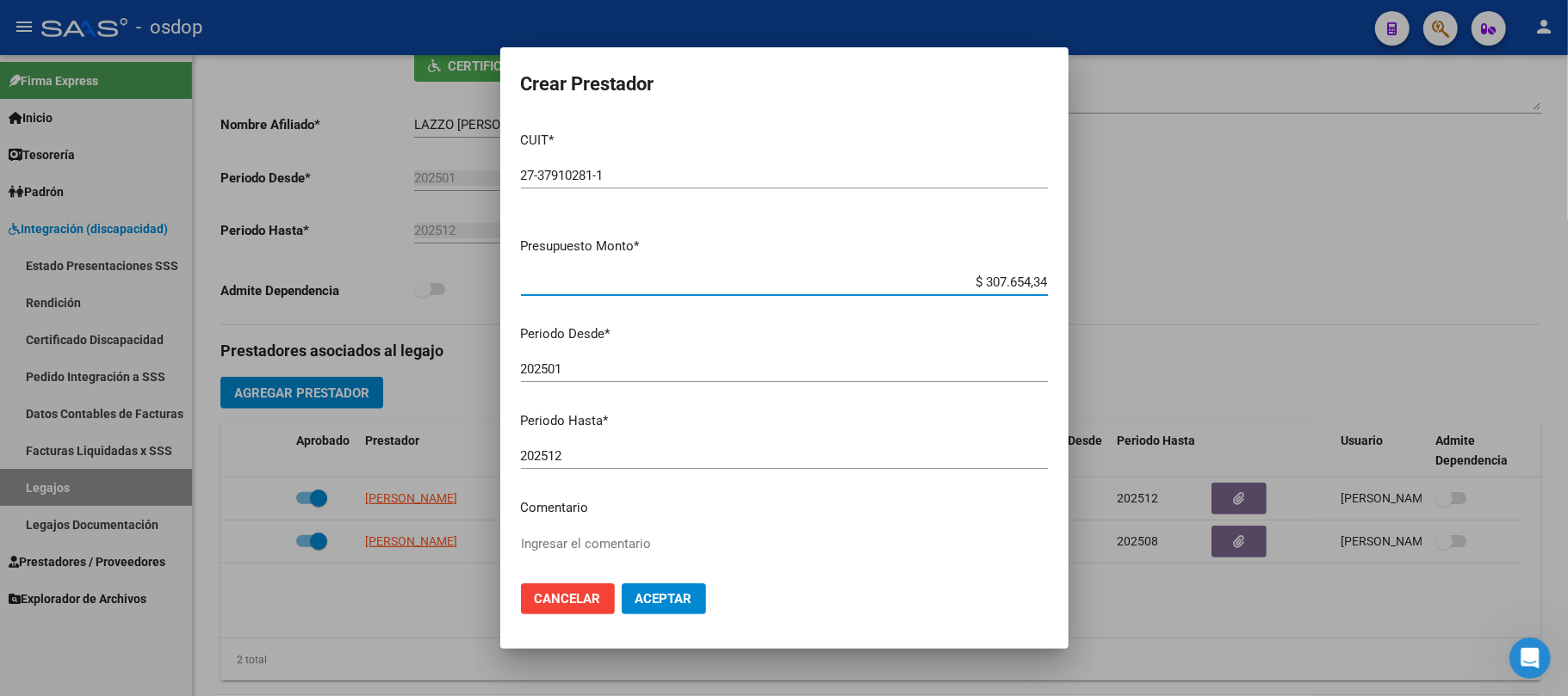
type input "$ 307.654,34"
click at [693, 361] on input "202501" at bounding box center [784, 369] width 527 height 15
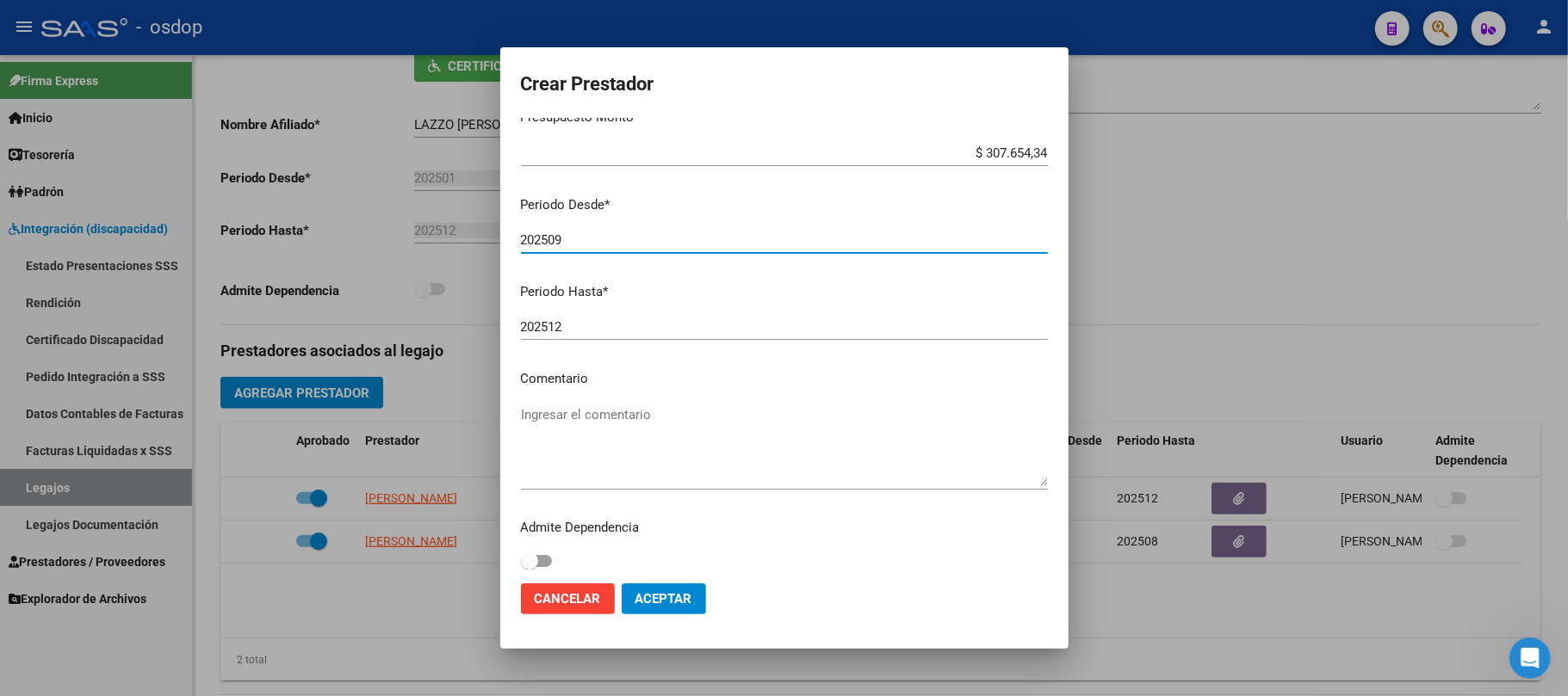
scroll to position [136, 0]
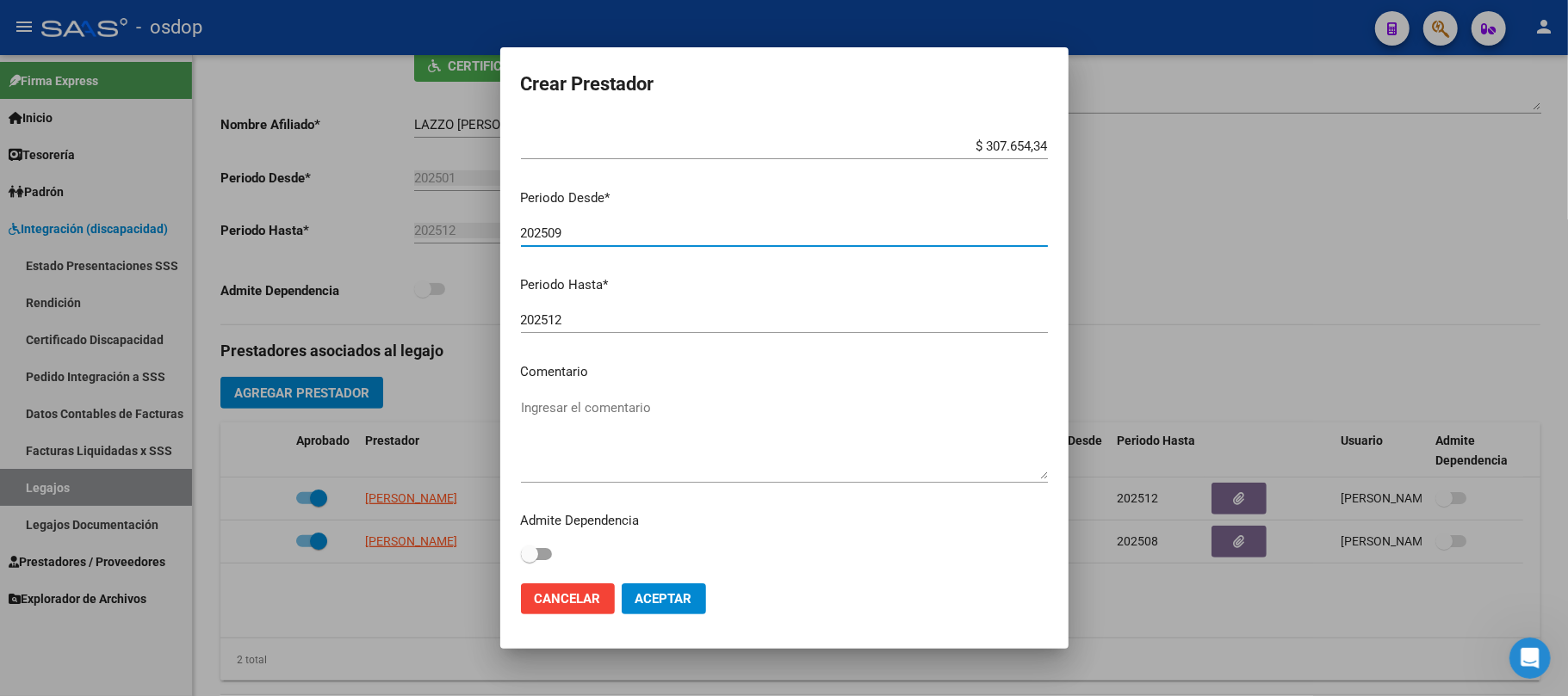
type input "202509"
click at [586, 408] on textarea "Ingresar el comentario" at bounding box center [784, 439] width 527 height 81
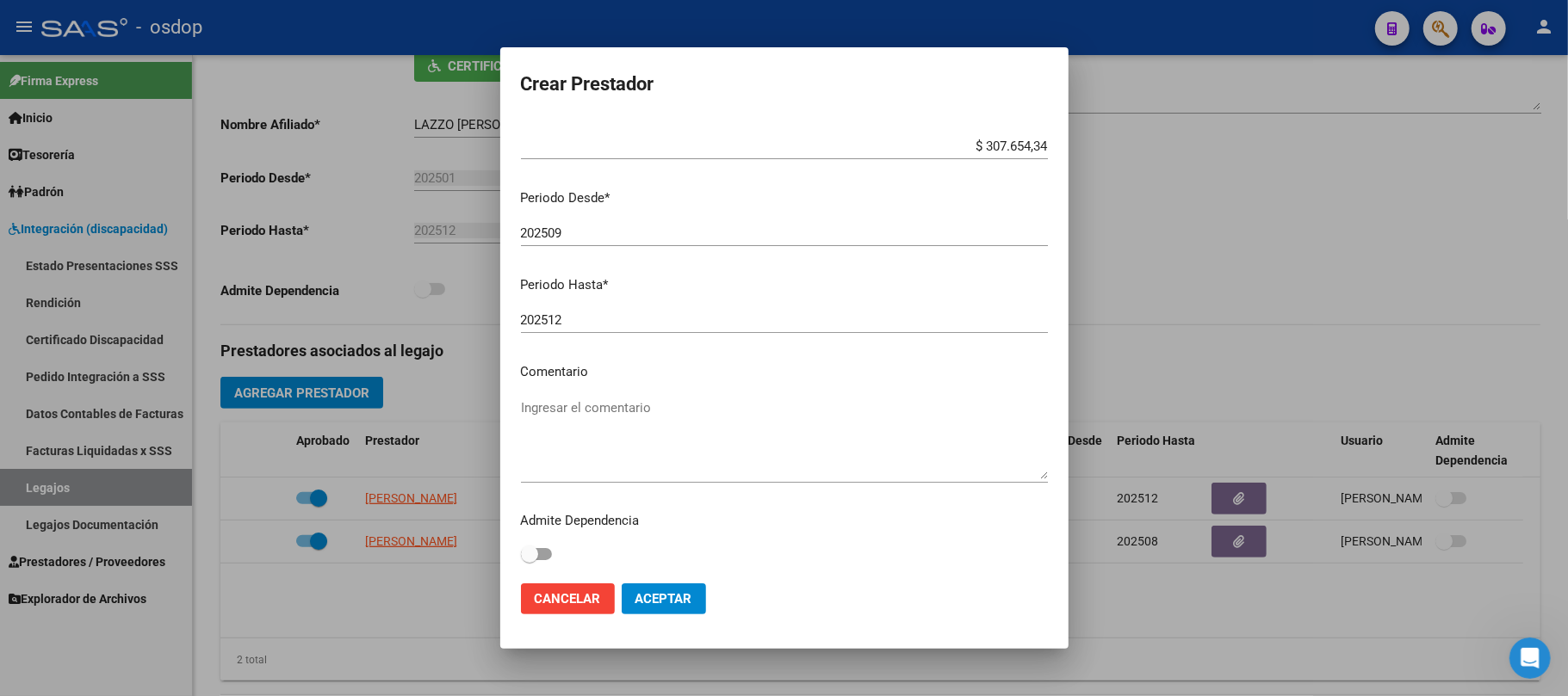
click at [625, 401] on textarea "Ingresar el comentario" at bounding box center [784, 439] width 527 height 81
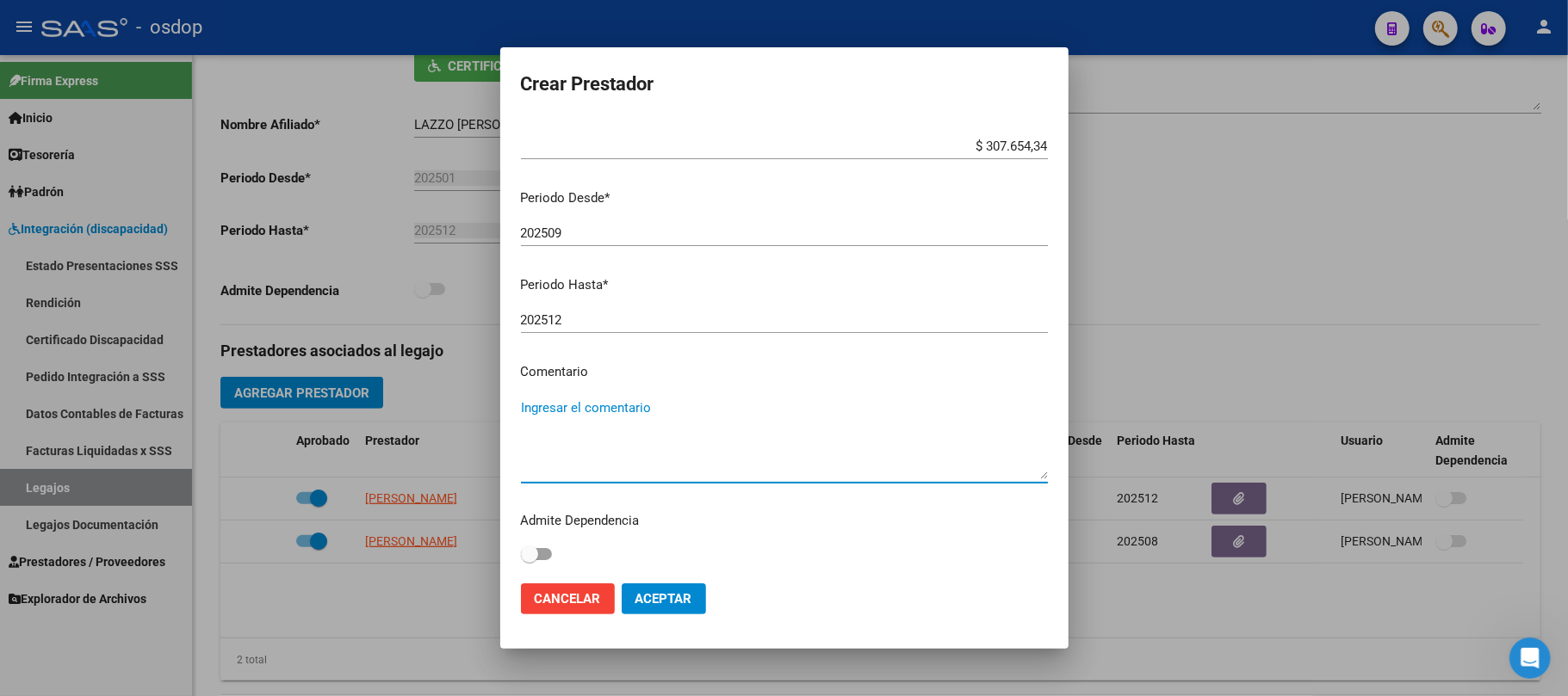
paste textarea "780087 - MÓDULO MAESTRO DE APOYO"
type textarea "780087 - MÓDULO MAESTRO DE APOYO"
click at [667, 611] on button "Aceptar" at bounding box center [664, 599] width 84 height 31
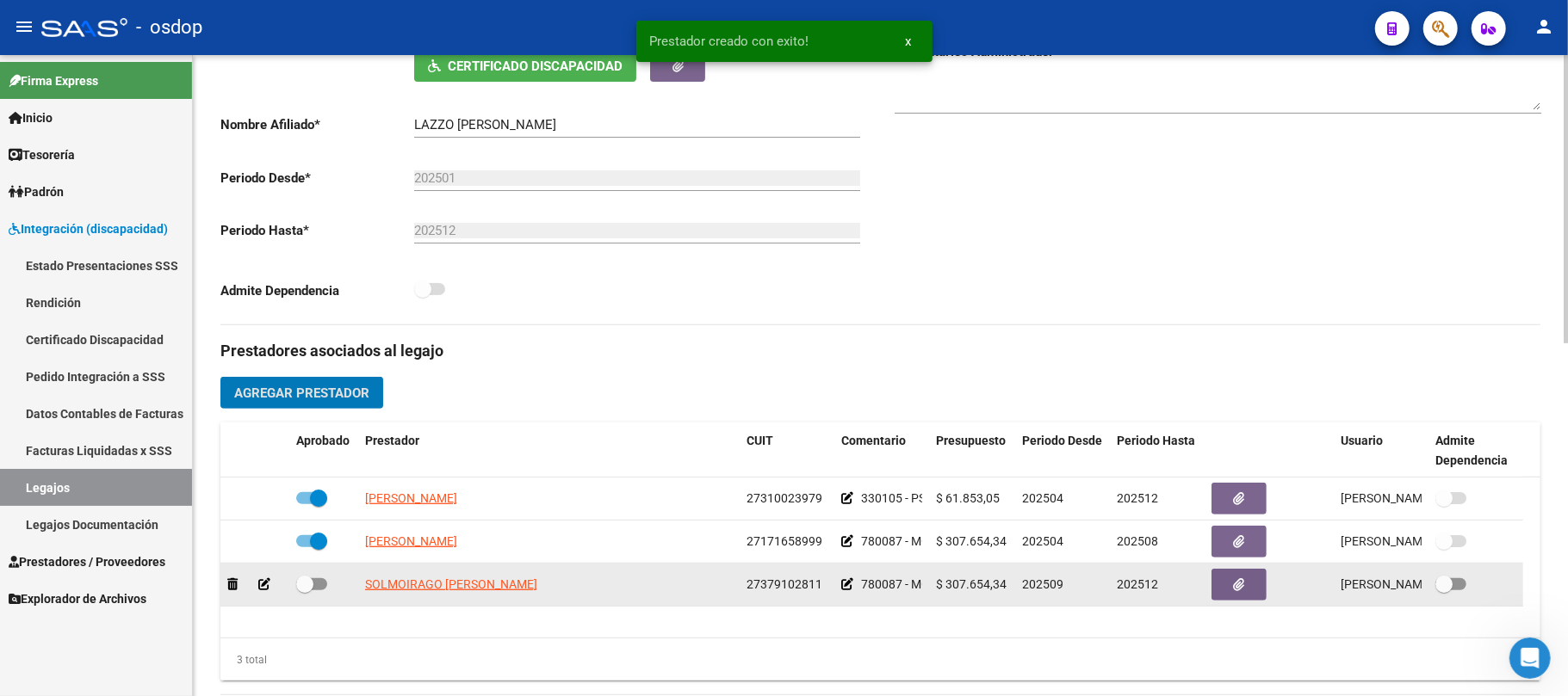
click at [316, 589] on span at bounding box center [312, 584] width 31 height 12
click at [305, 591] on input "checkbox" at bounding box center [304, 591] width 1 height 1
checkbox input "true"
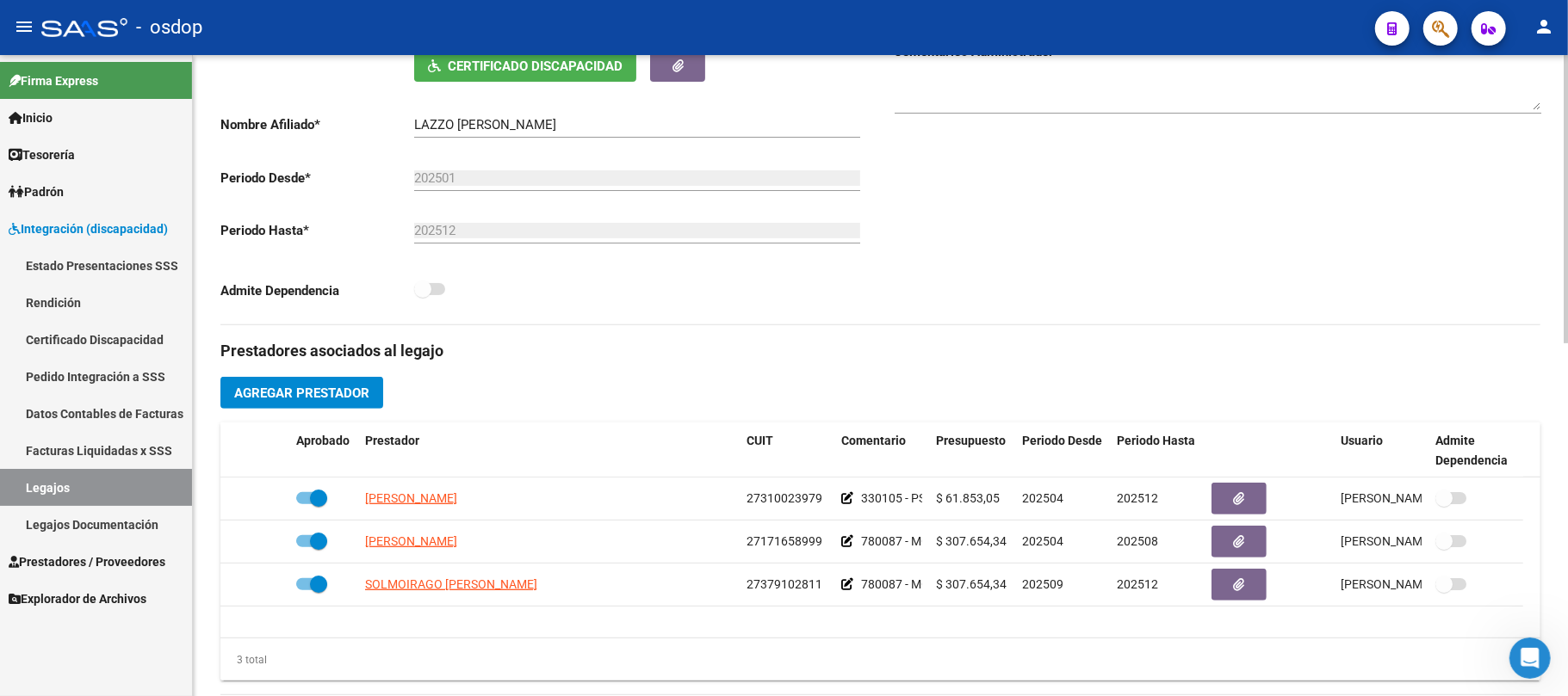
scroll to position [0, 0]
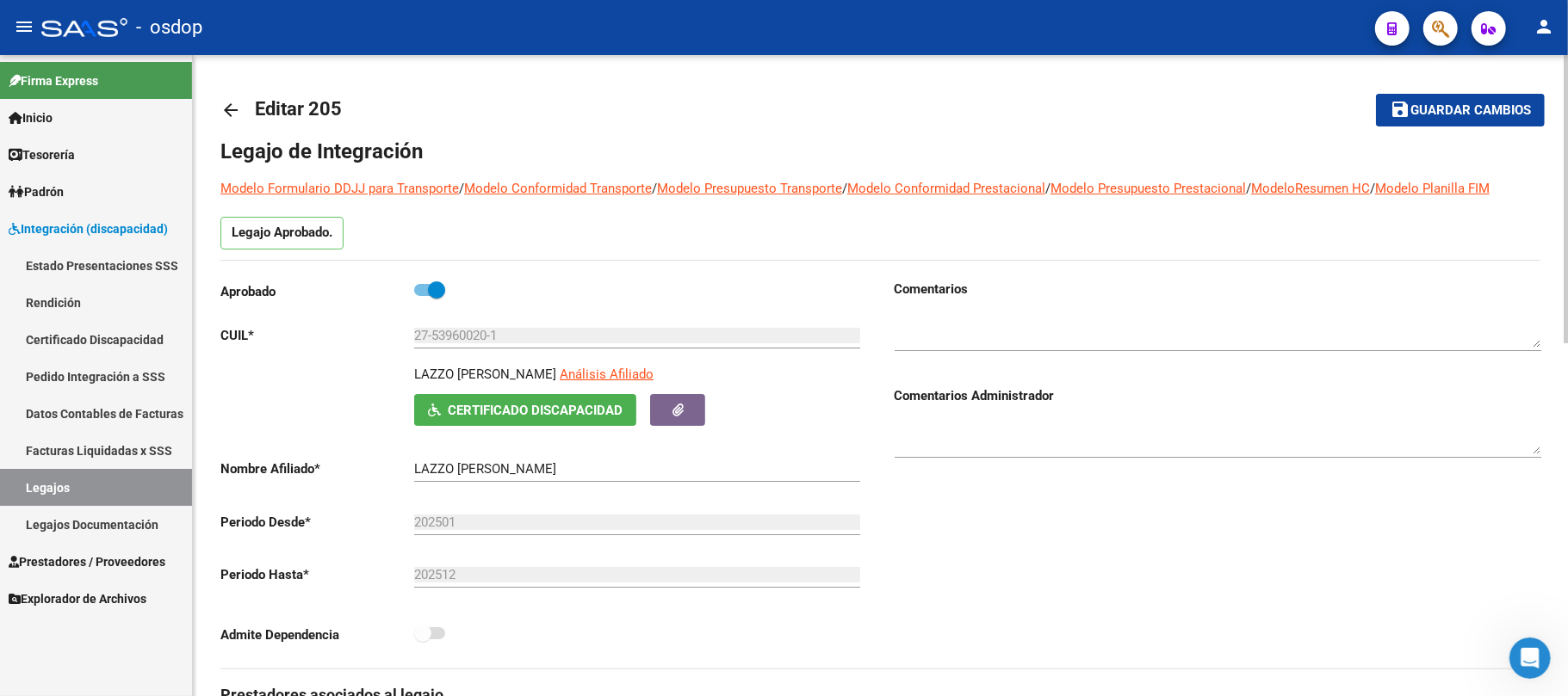
click at [1483, 117] on span "Guardar cambios" at bounding box center [1471, 111] width 121 height 15
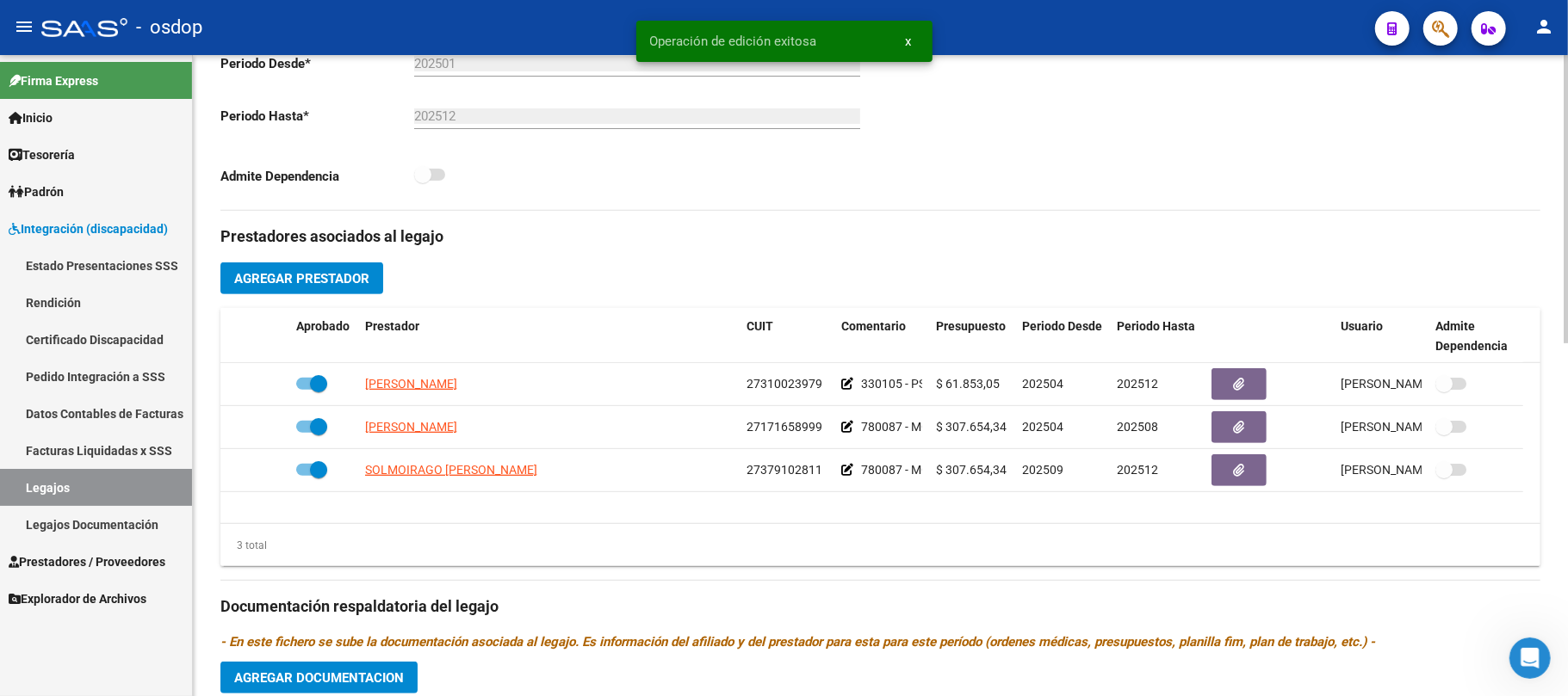
scroll to position [573, 0]
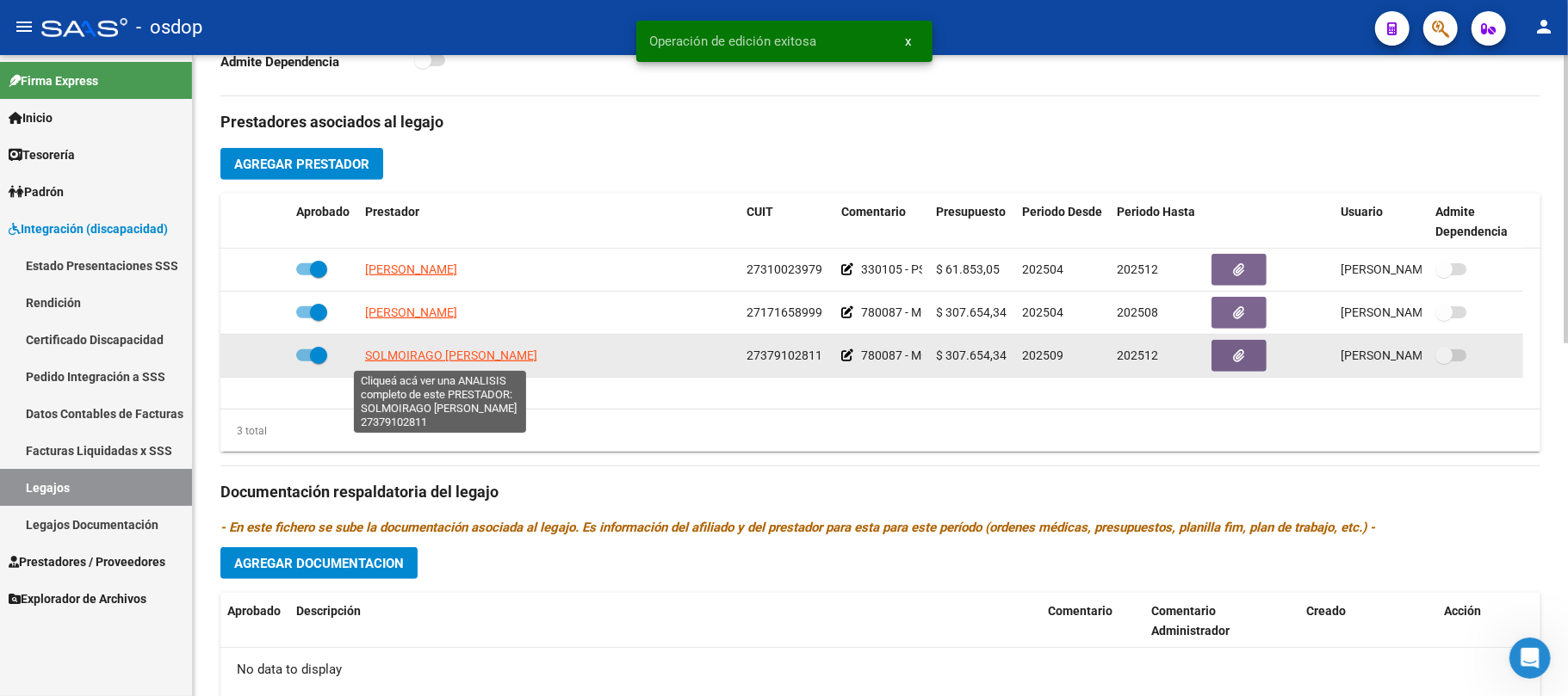
click at [441, 357] on span "SOLMOIRAGO [PERSON_NAME]" at bounding box center [452, 356] width 173 height 13
type textarea "27379102811"
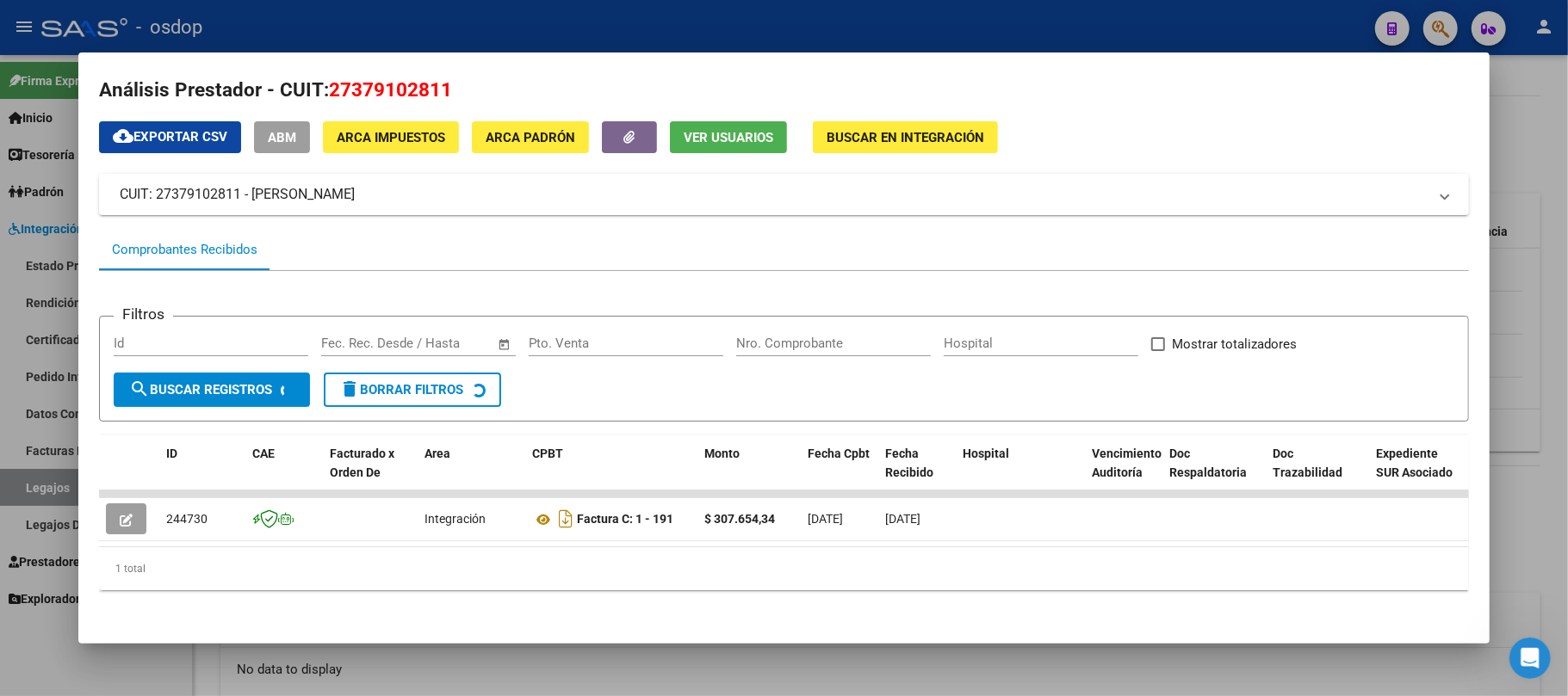
scroll to position [26, 0]
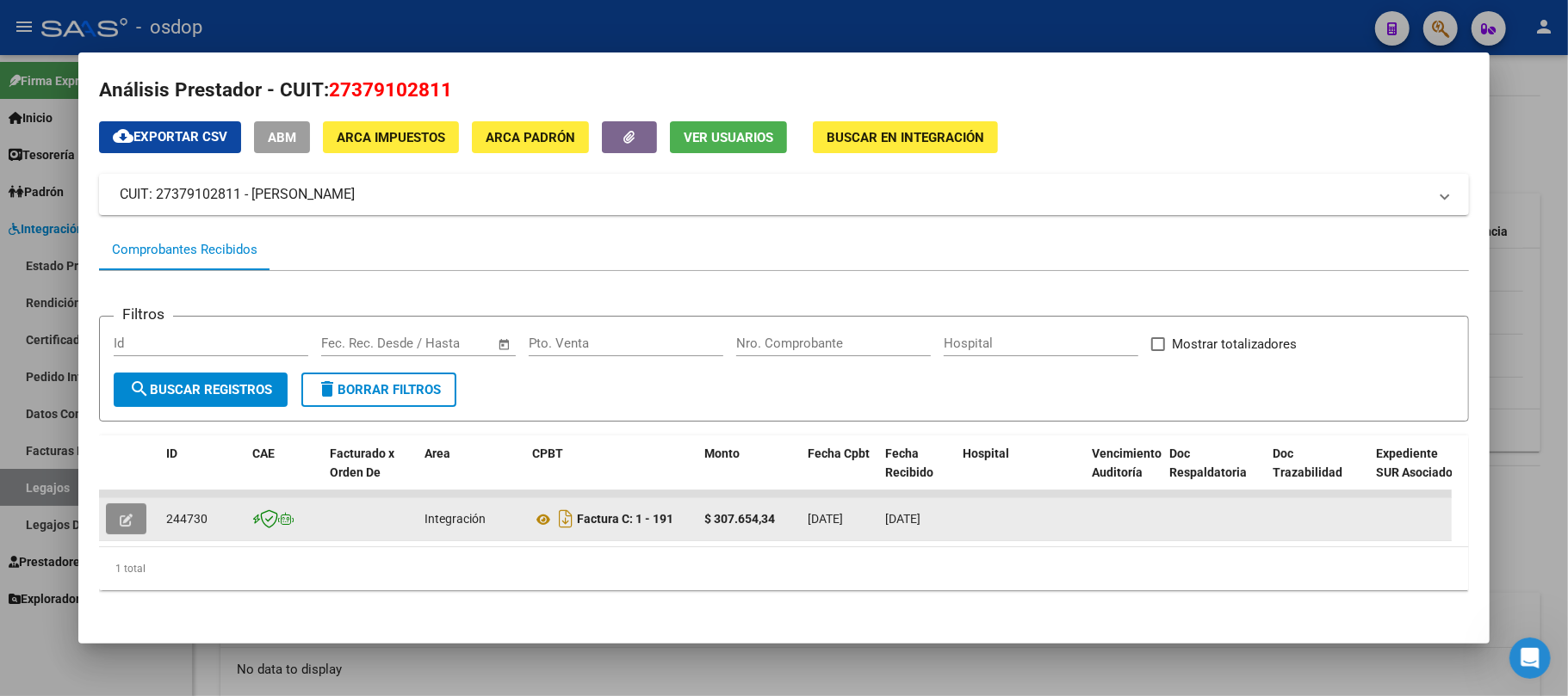
click at [129, 514] on icon "button" at bounding box center [126, 520] width 12 height 12
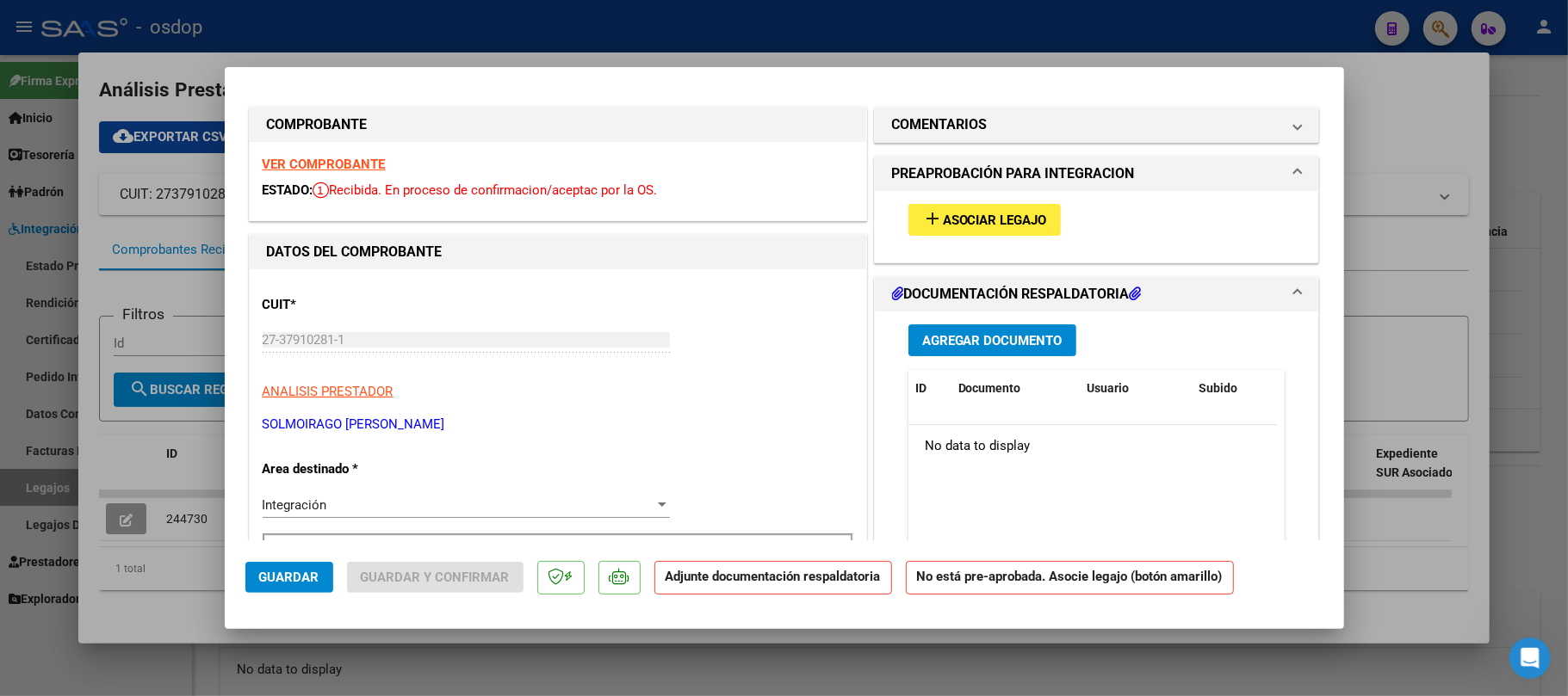
scroll to position [0, 0]
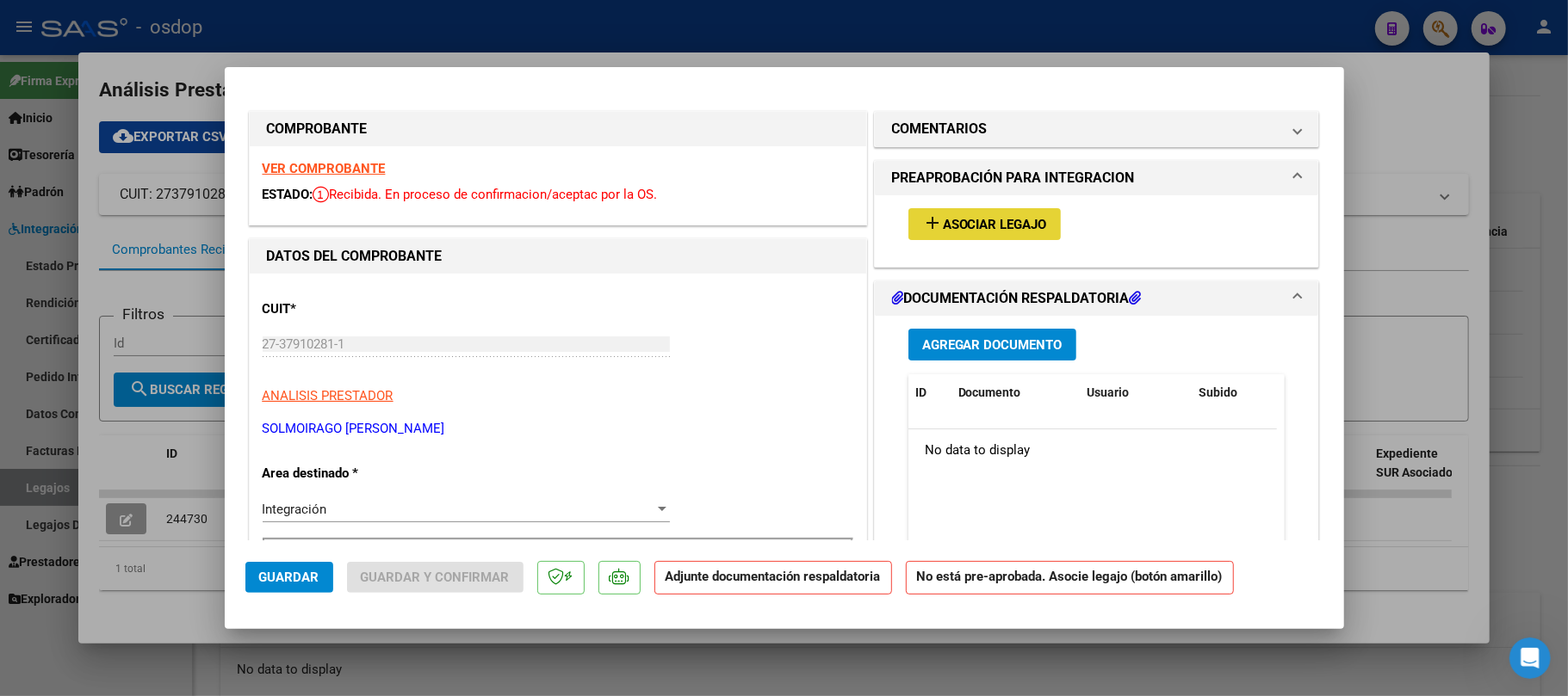
click at [989, 232] on span "Asociar Legajo" at bounding box center [995, 224] width 105 height 15
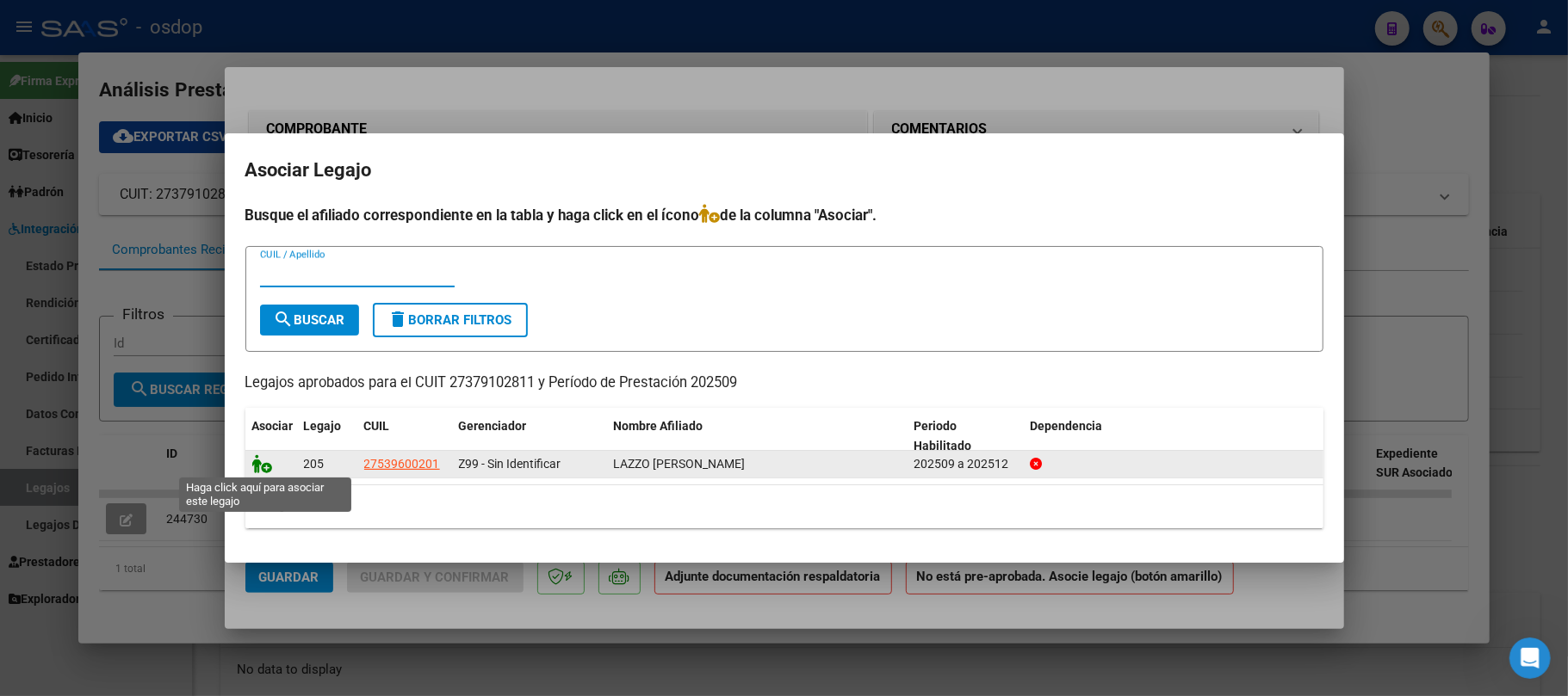
click at [266, 467] on icon at bounding box center [263, 464] width 21 height 19
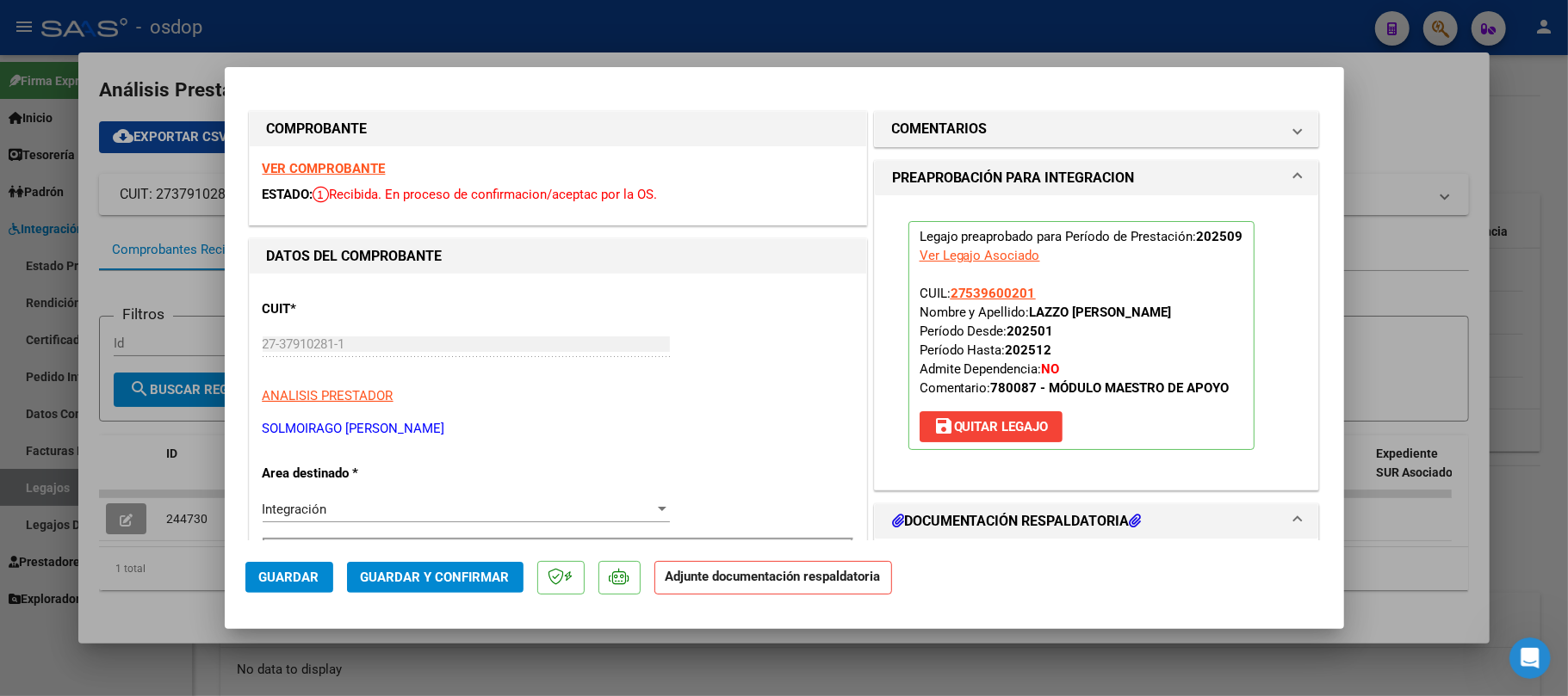
click at [1019, 428] on span "save [PERSON_NAME]" at bounding box center [991, 427] width 115 height 15
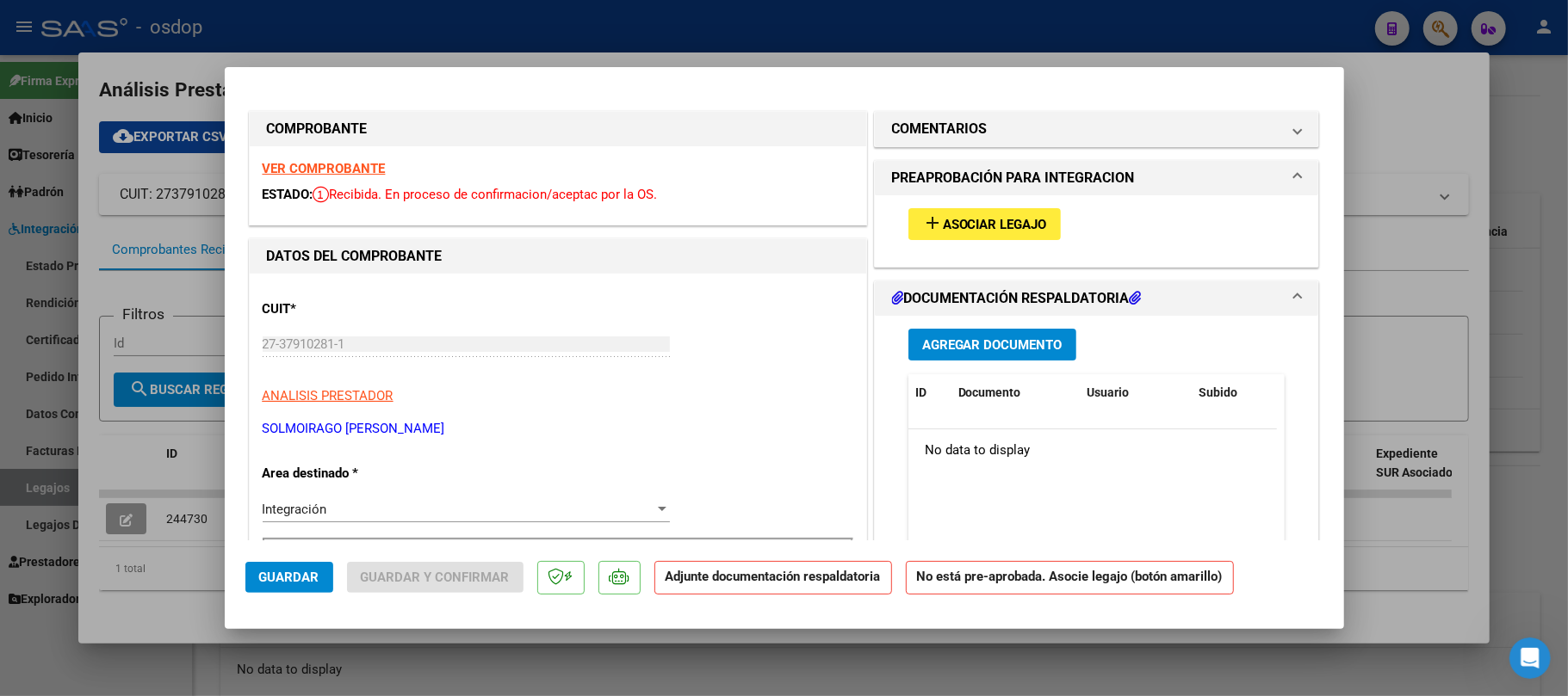
click at [193, 610] on div at bounding box center [784, 348] width 1568 height 696
type input "$ 0,00"
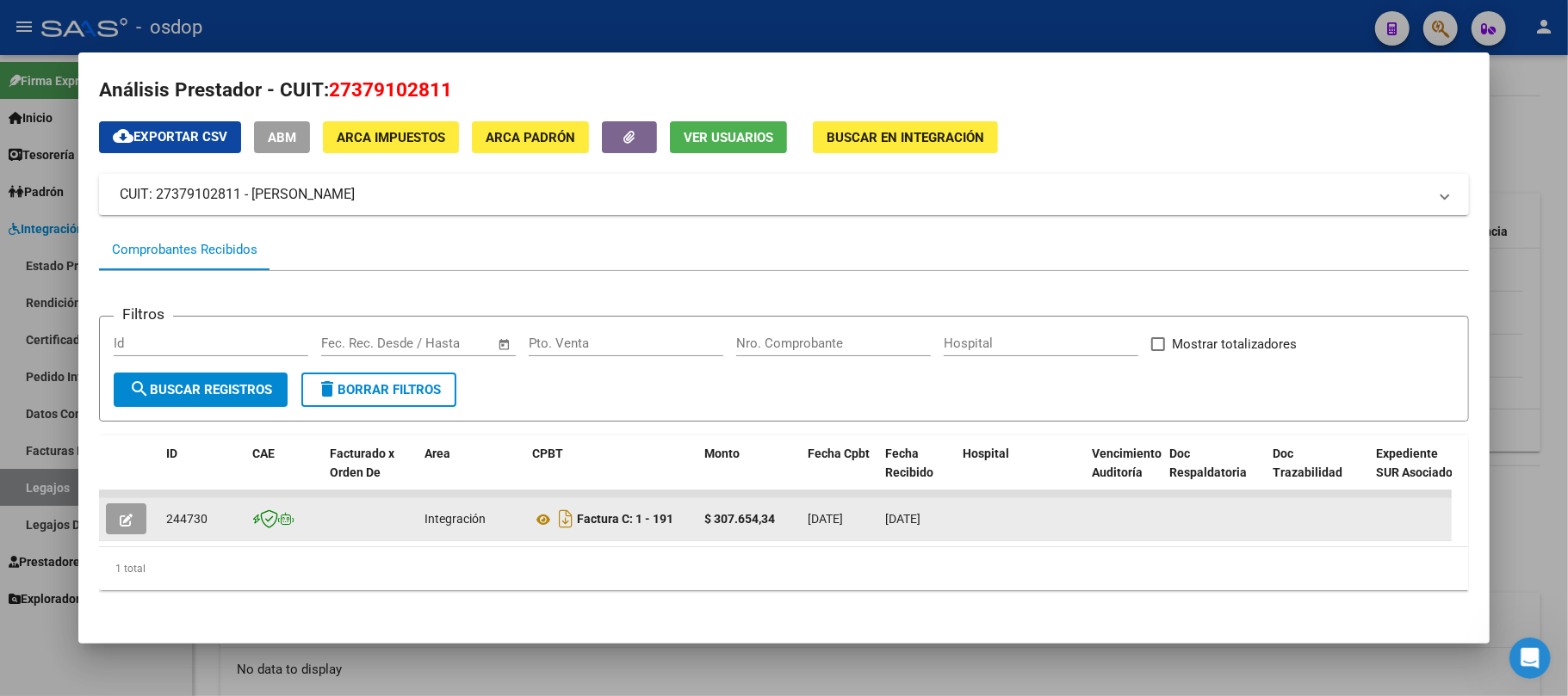
click at [125, 514] on icon "button" at bounding box center [126, 520] width 12 height 12
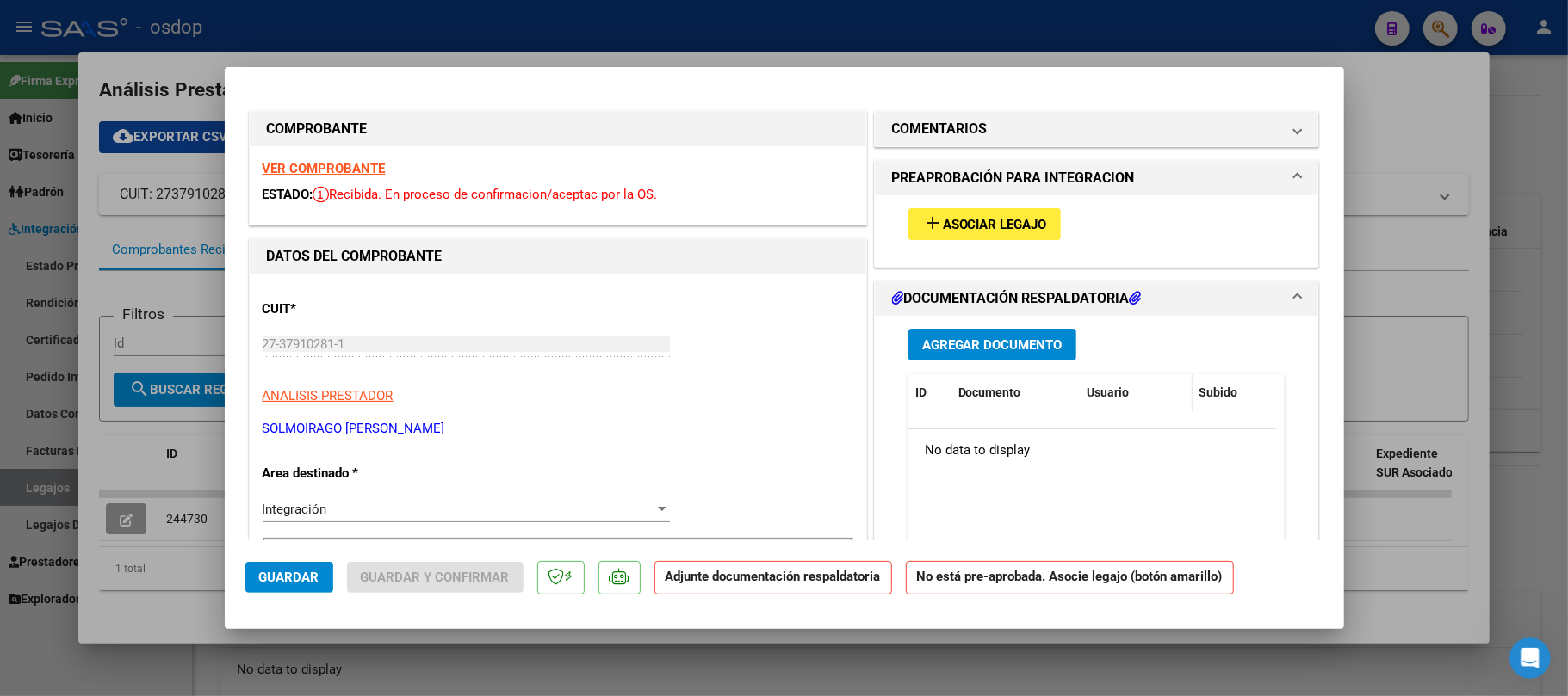
scroll to position [229, 0]
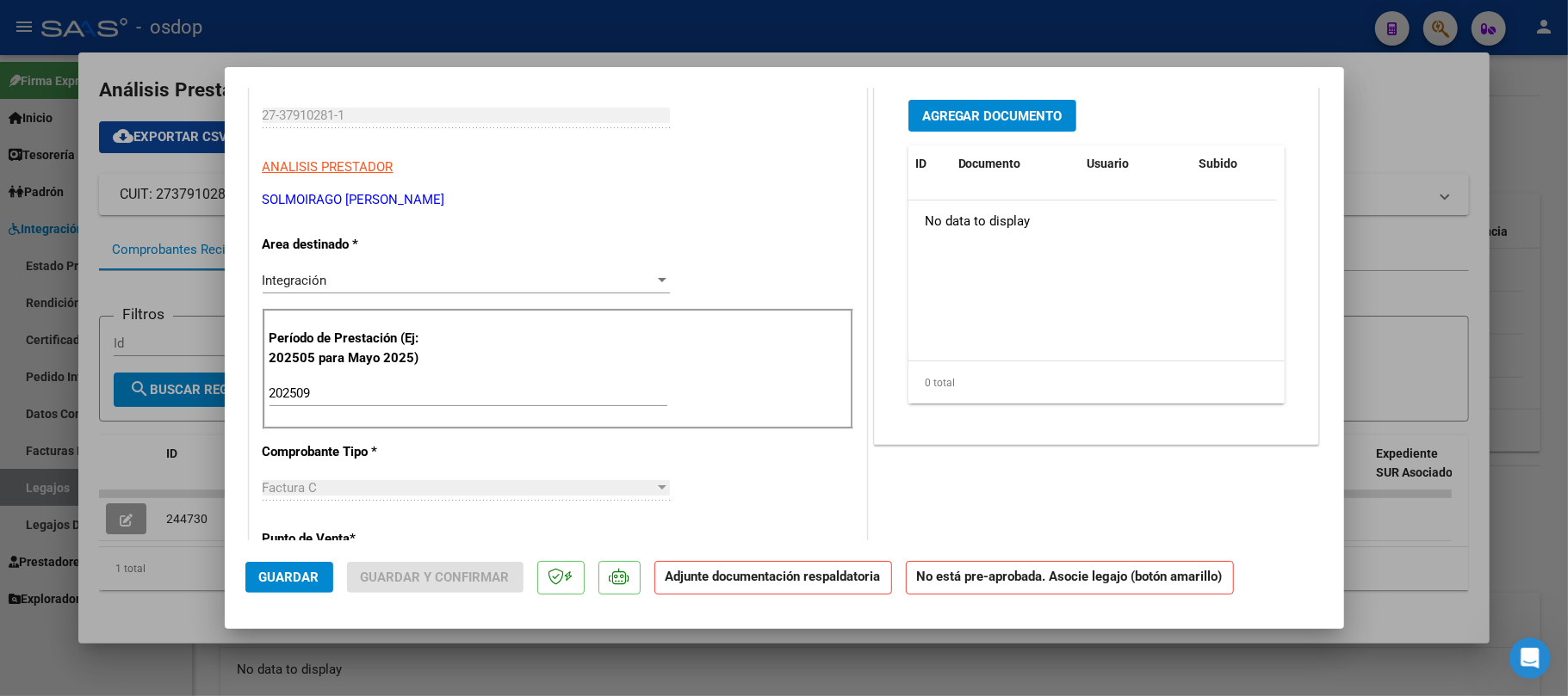
click at [629, 669] on div at bounding box center [784, 348] width 1568 height 696
type input "$ 0,00"
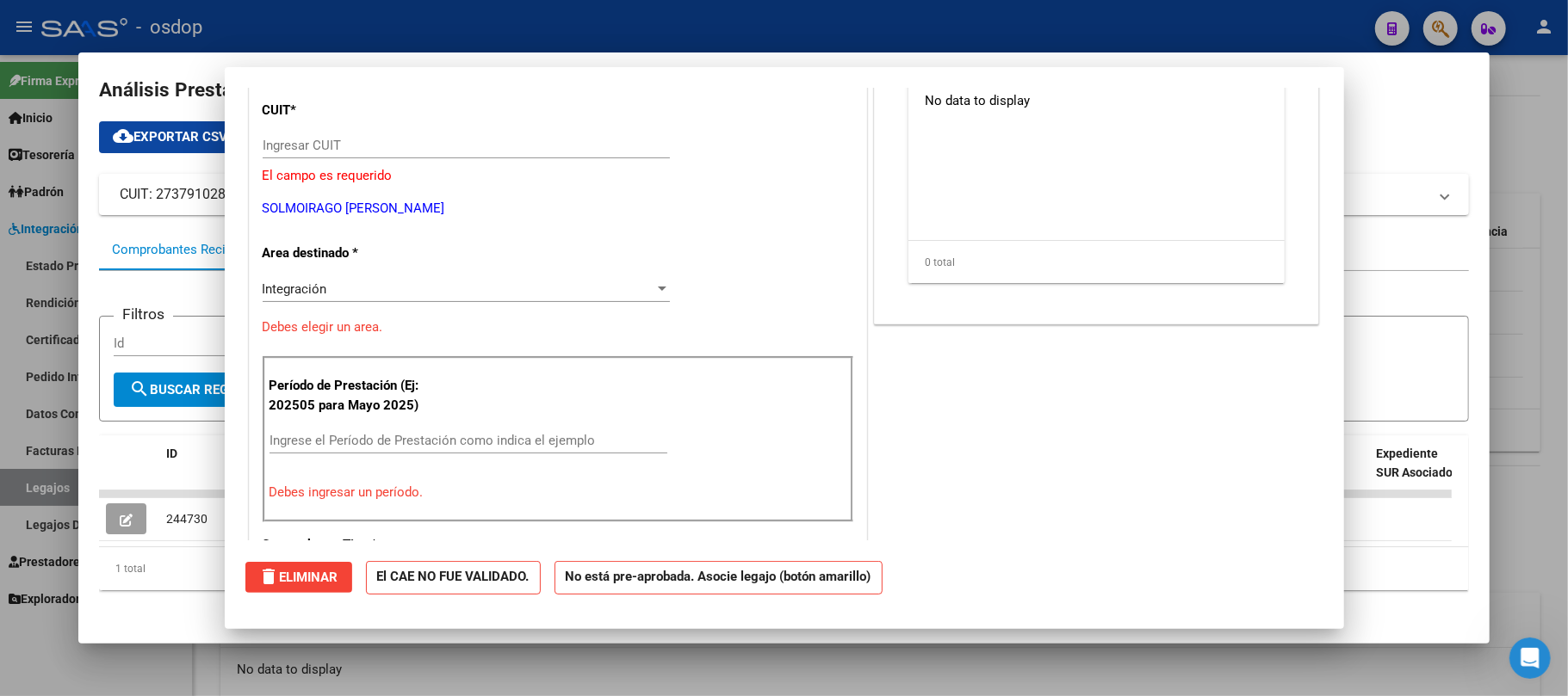
scroll to position [259, 0]
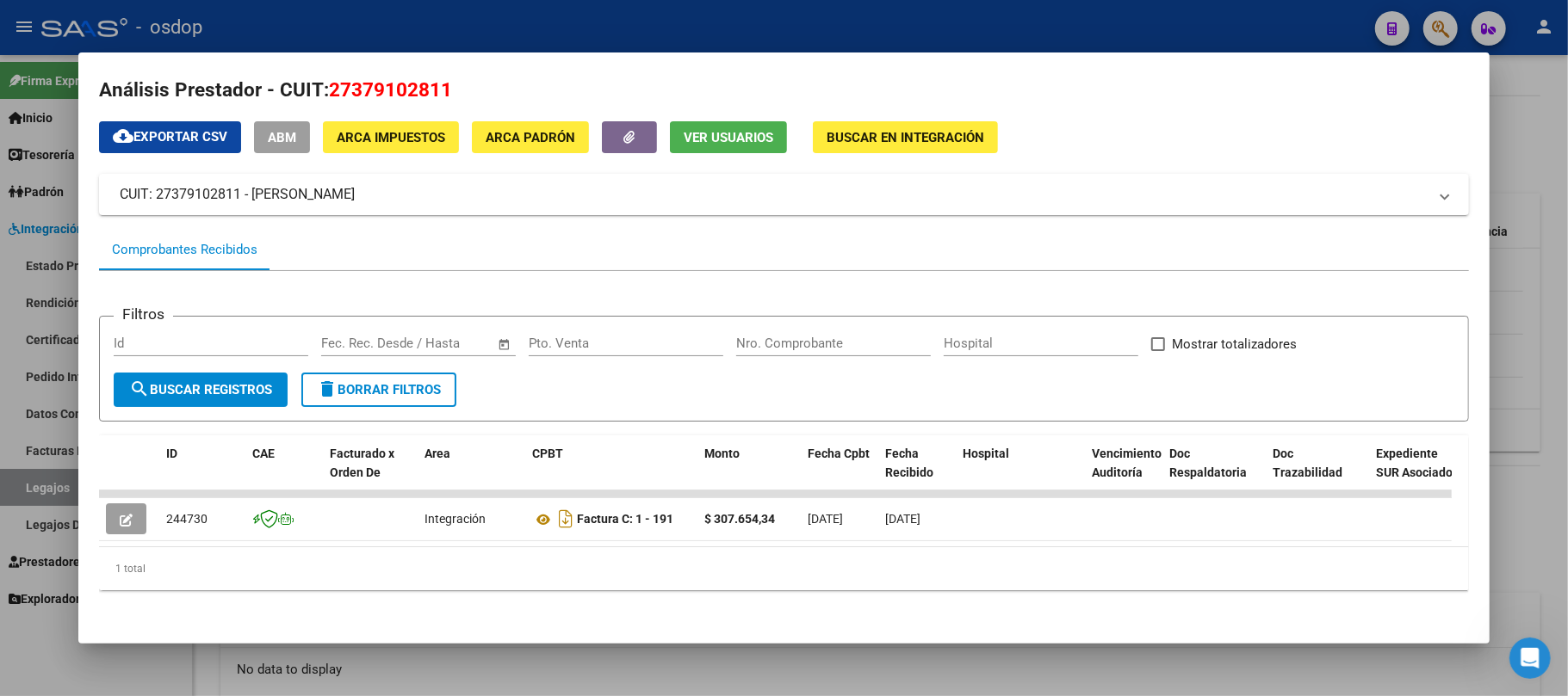
click at [785, 669] on div at bounding box center [784, 348] width 1568 height 696
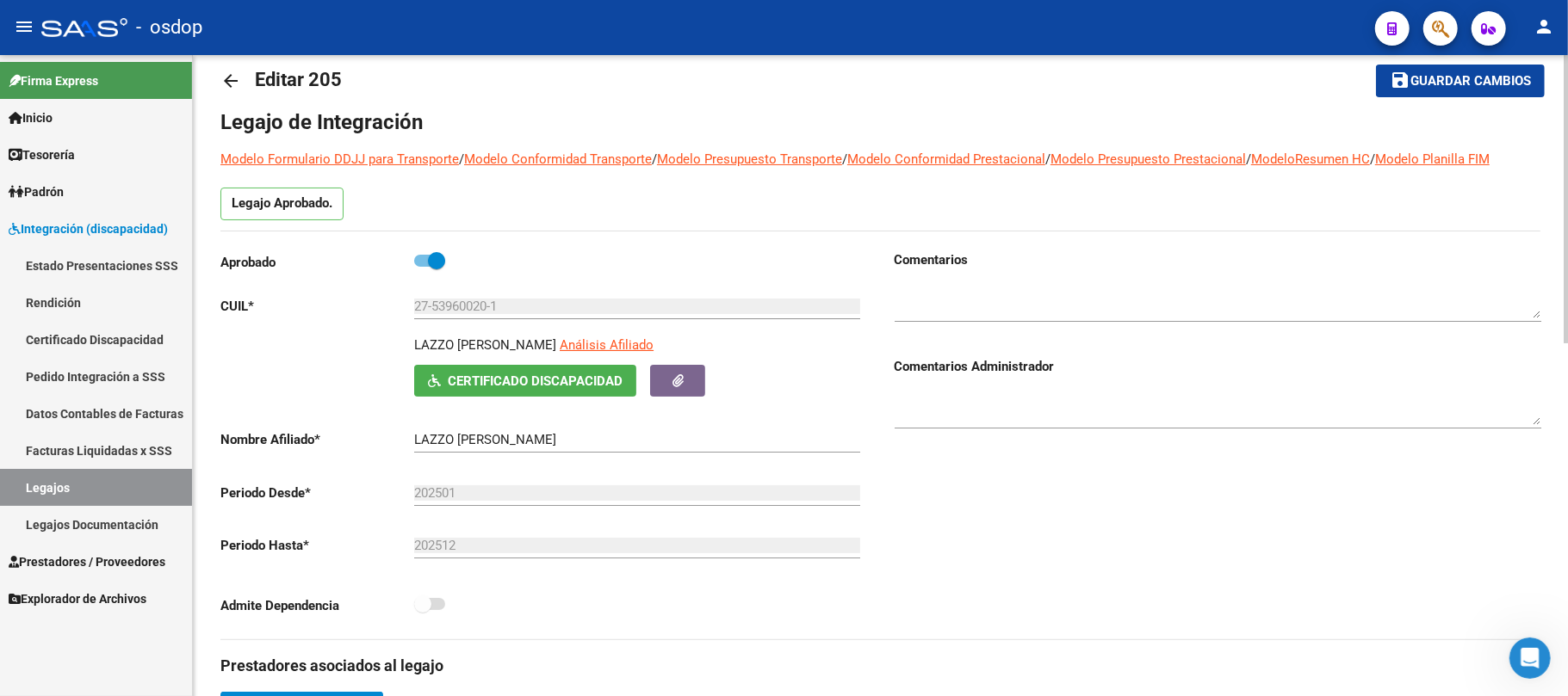
scroll to position [0, 0]
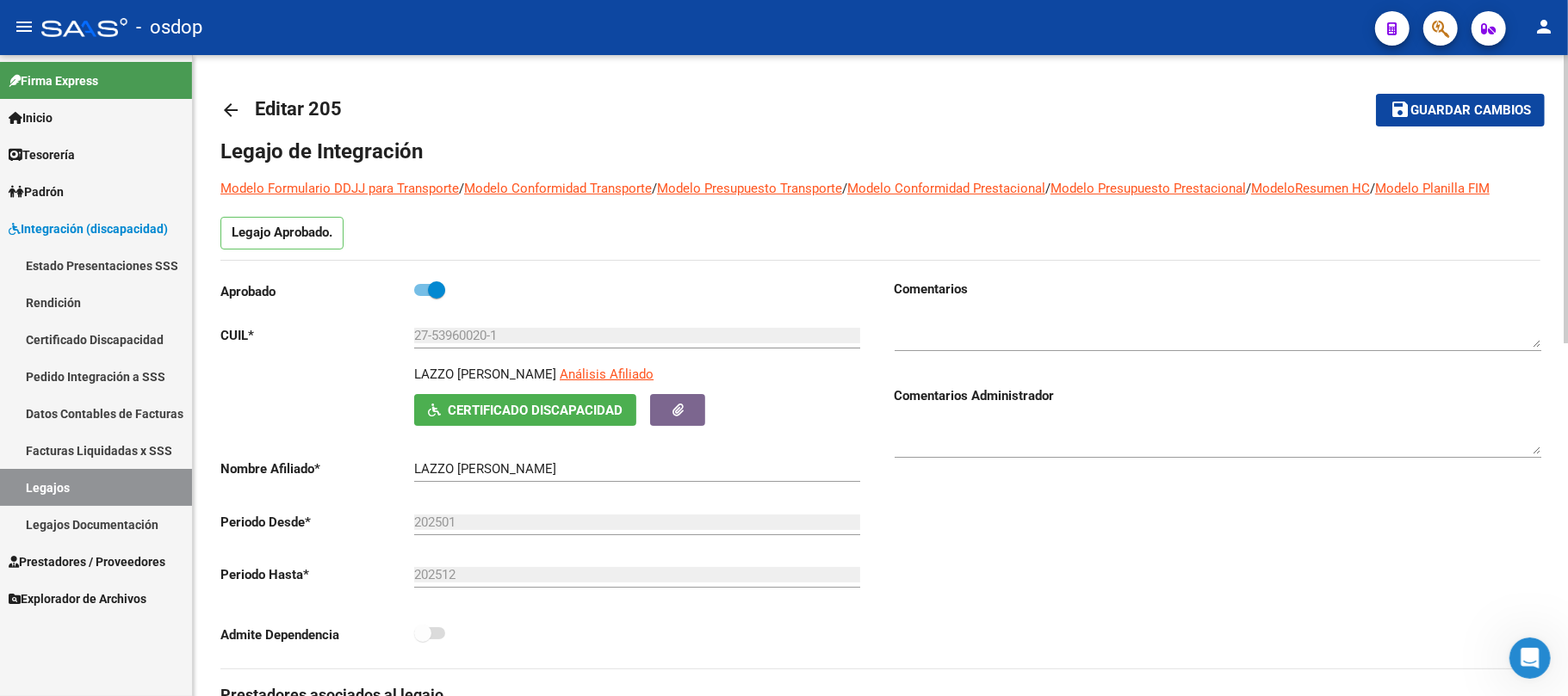
click at [1438, 111] on span "Guardar cambios" at bounding box center [1471, 111] width 121 height 15
click at [119, 225] on span "Integración (discapacidad)" at bounding box center [88, 229] width 159 height 19
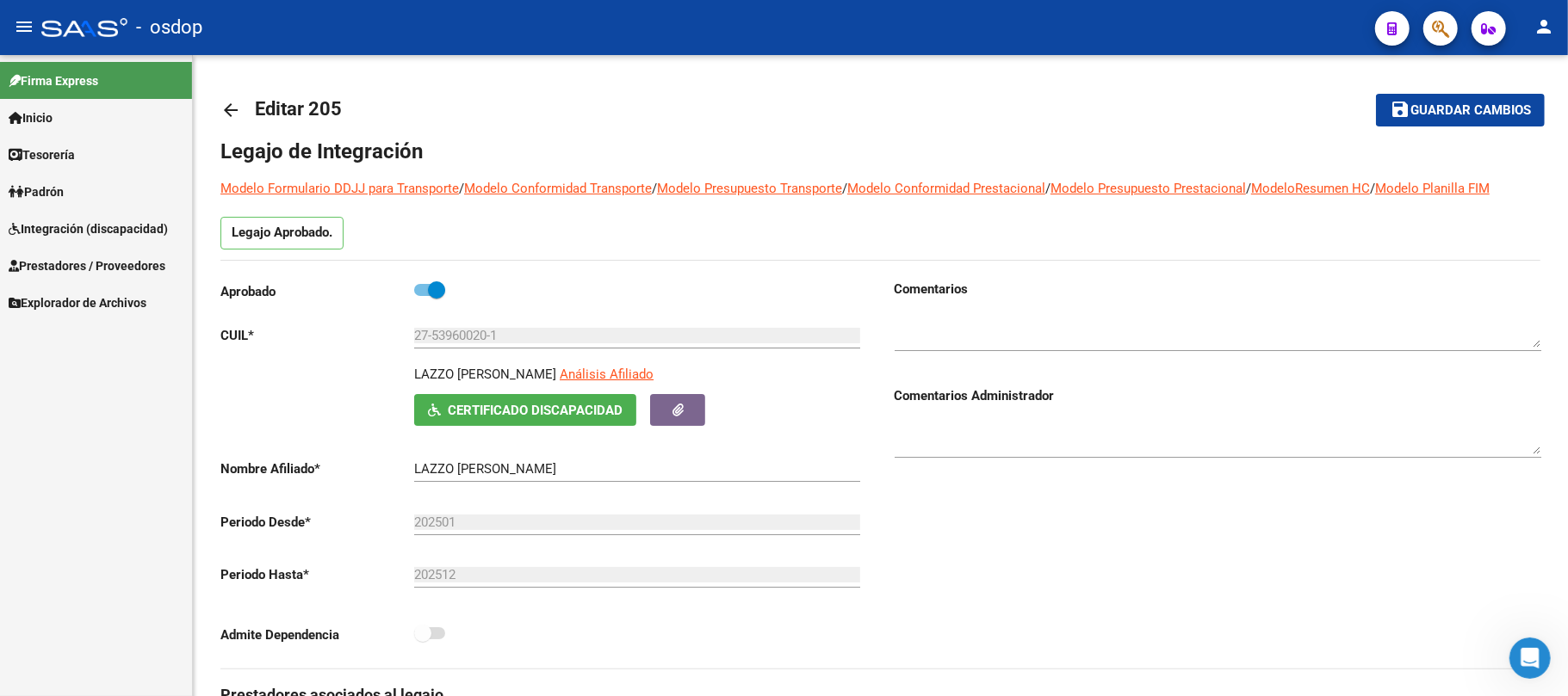
click at [94, 266] on span "Prestadores / Proveedores" at bounding box center [86, 267] width 156 height 19
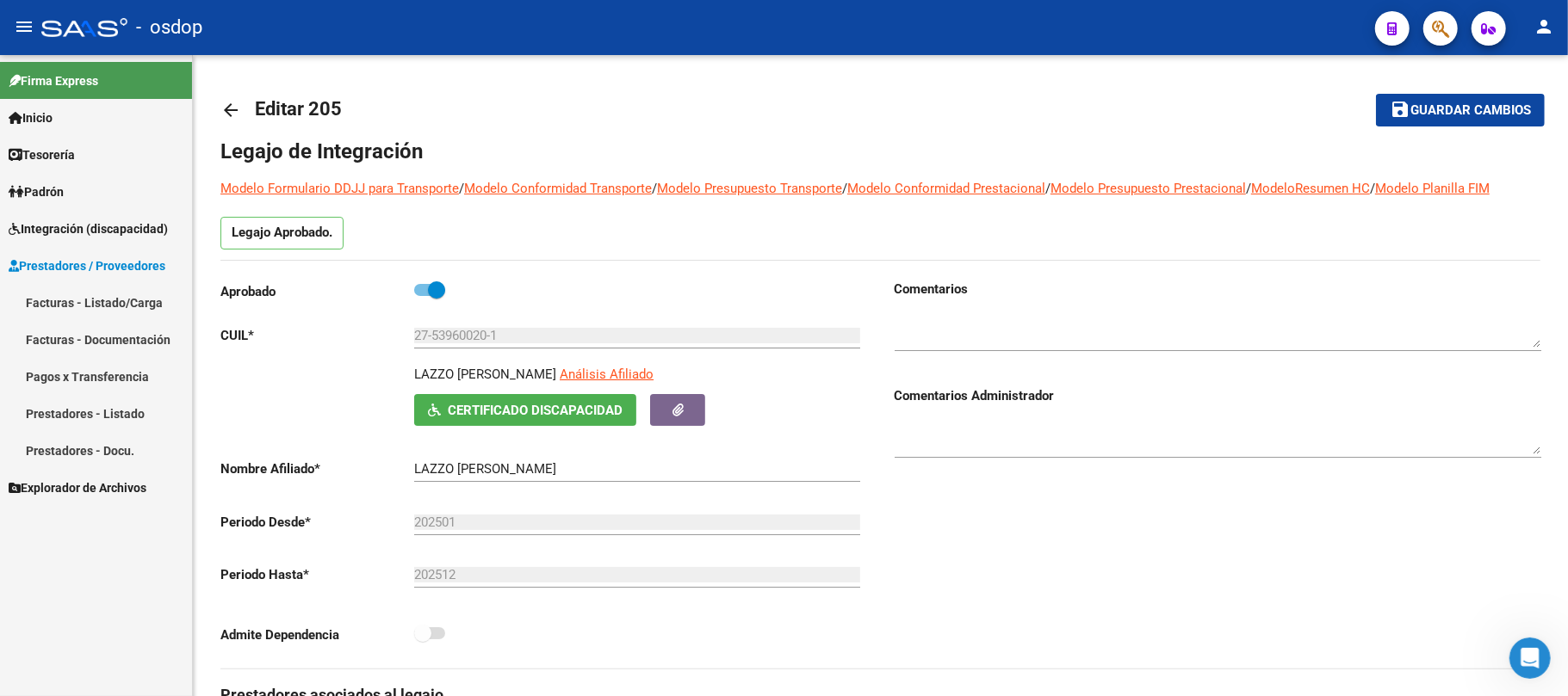
click at [131, 300] on link "Facturas - Listado/Carga" at bounding box center [96, 302] width 192 height 37
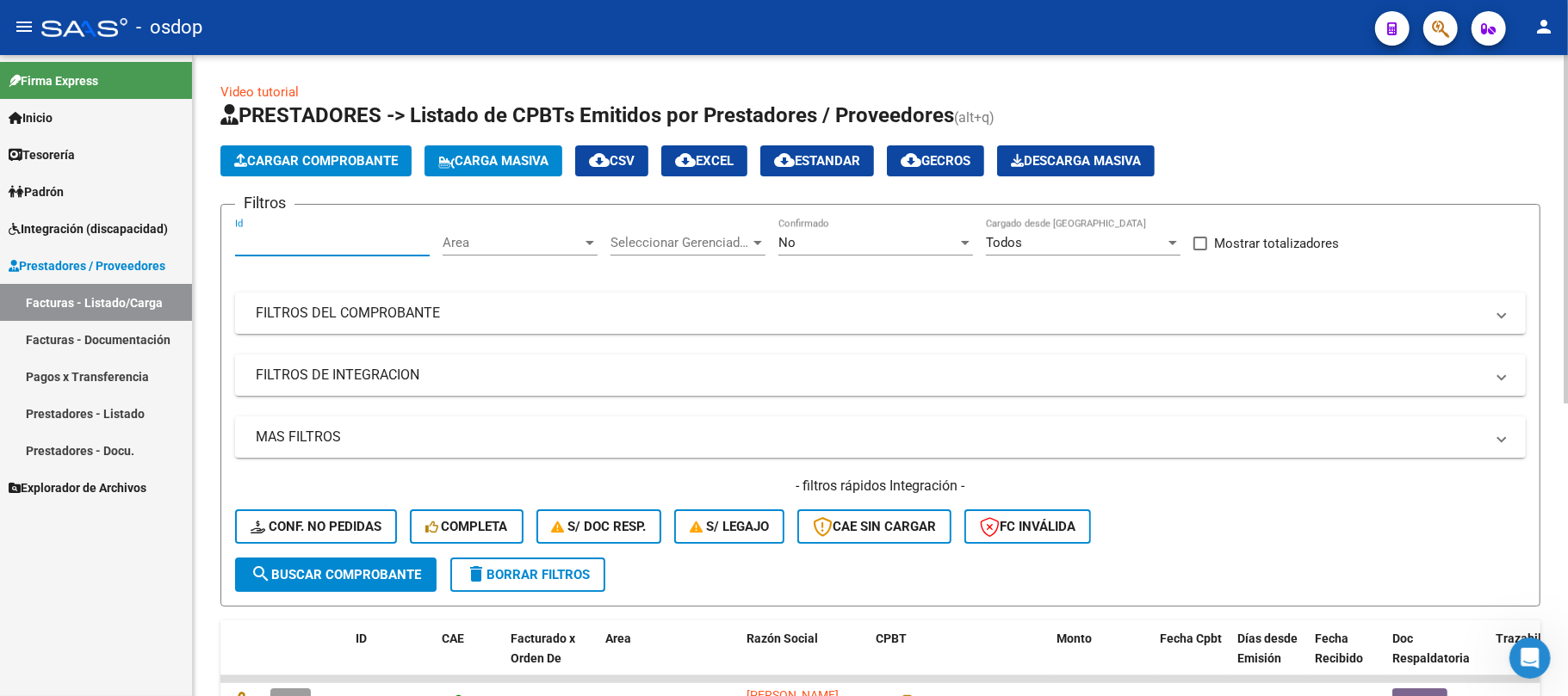
click at [331, 248] on input "Id" at bounding box center [332, 243] width 195 height 15
type input "244586"
click at [376, 561] on button "search Buscar Comprobante" at bounding box center [336, 575] width 201 height 35
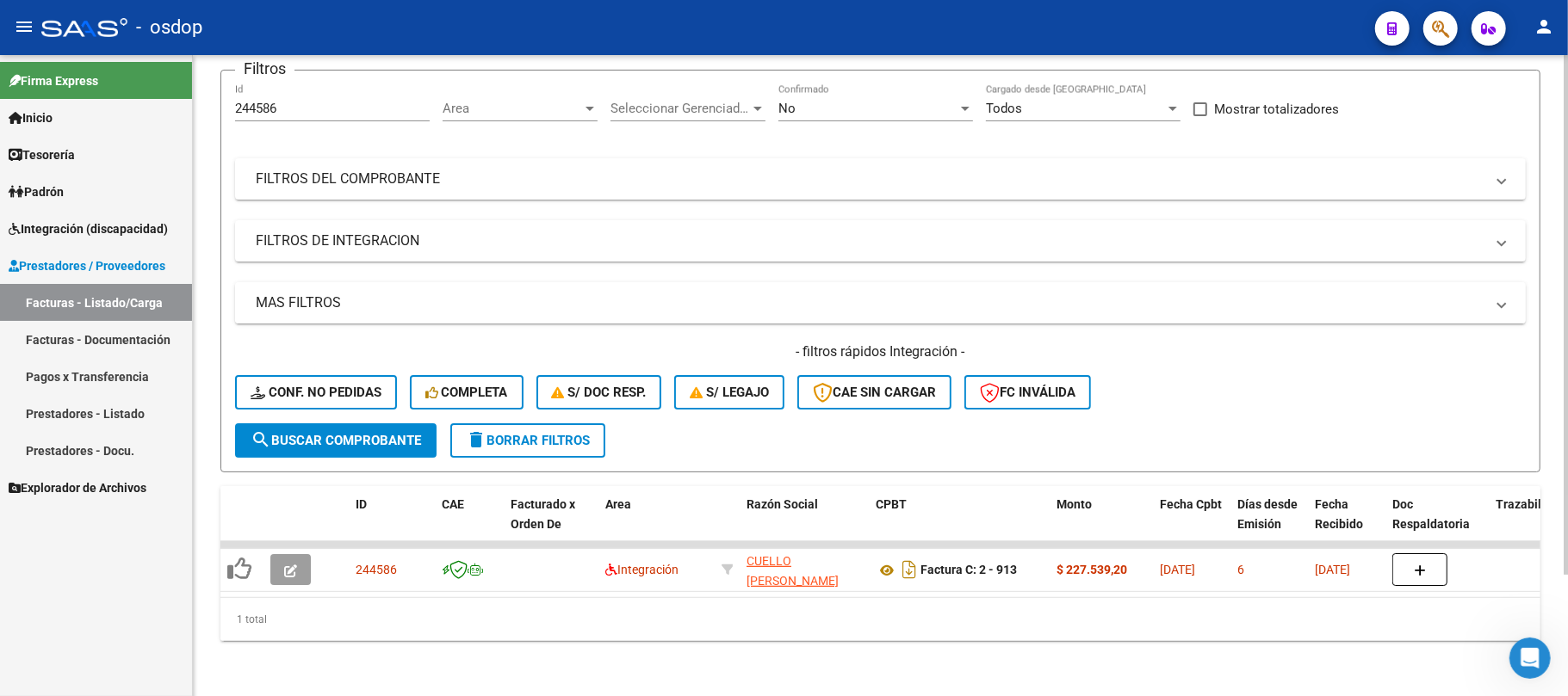
scroll to position [150, 0]
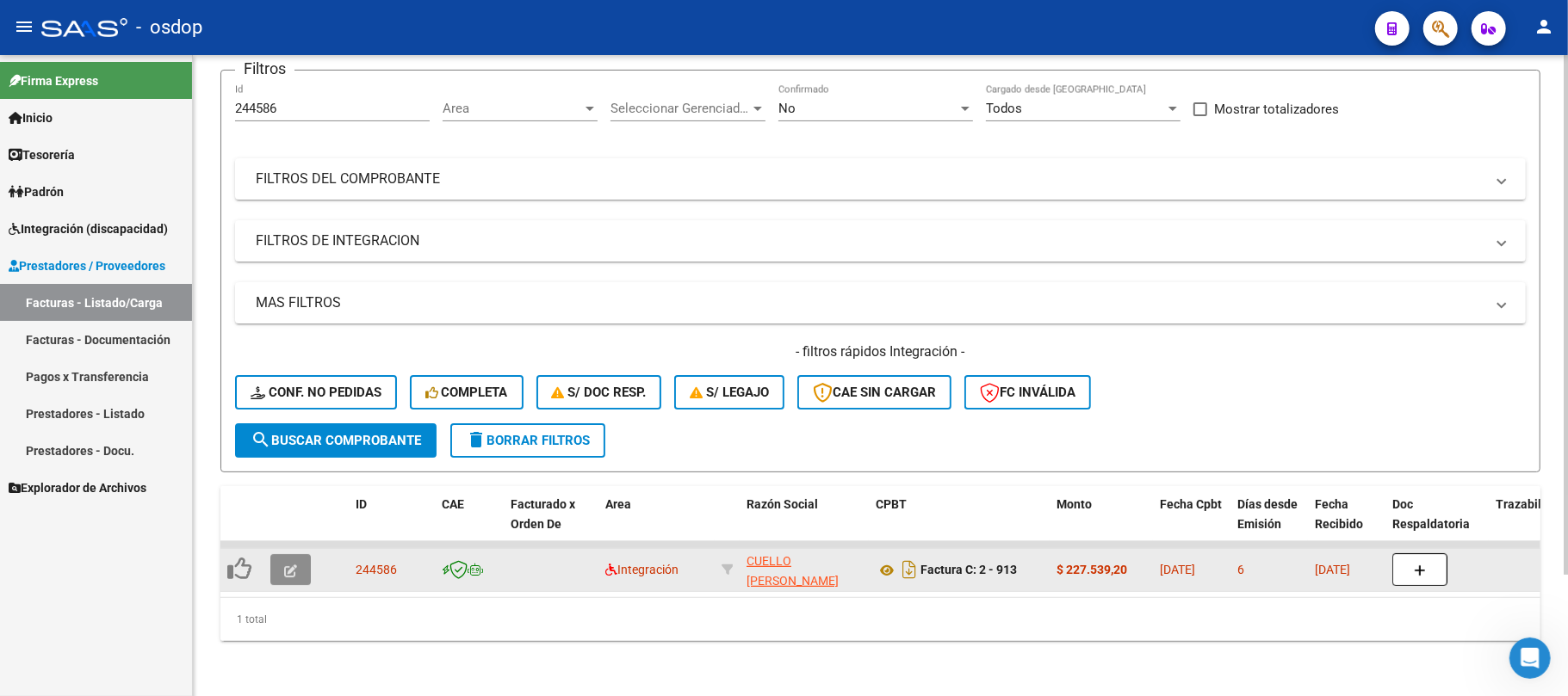
click at [294, 565] on icon "button" at bounding box center [290, 570] width 12 height 12
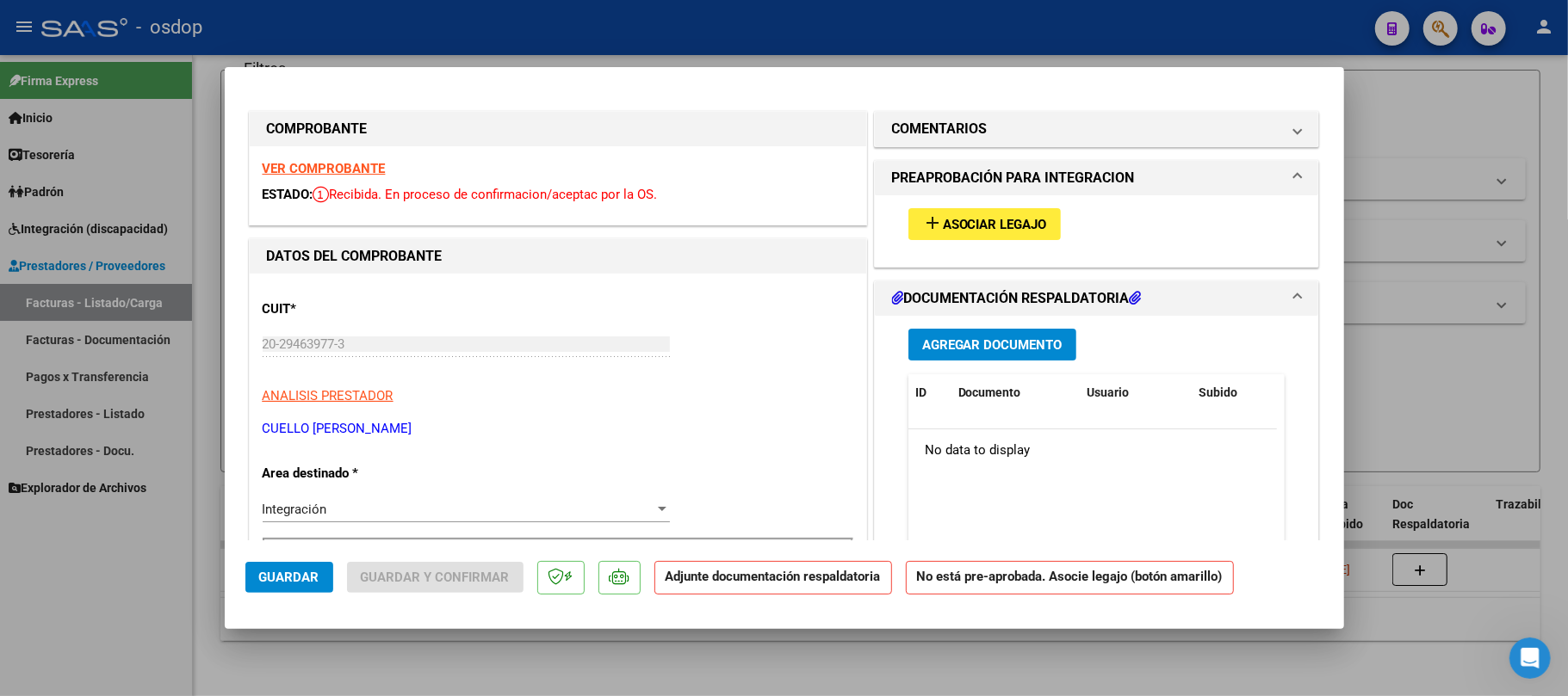
click at [973, 231] on span "Asociar Legajo" at bounding box center [995, 224] width 105 height 15
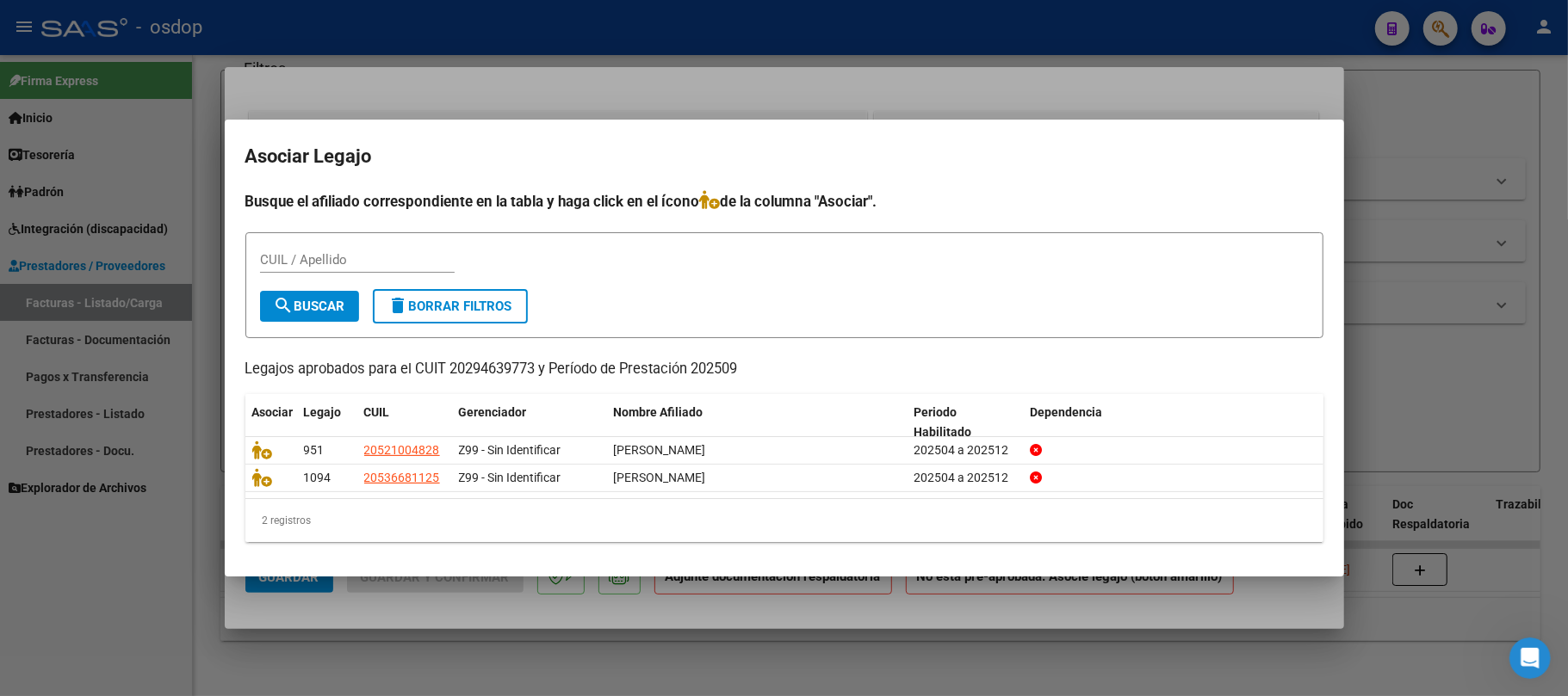
click at [737, 610] on div at bounding box center [784, 348] width 1568 height 696
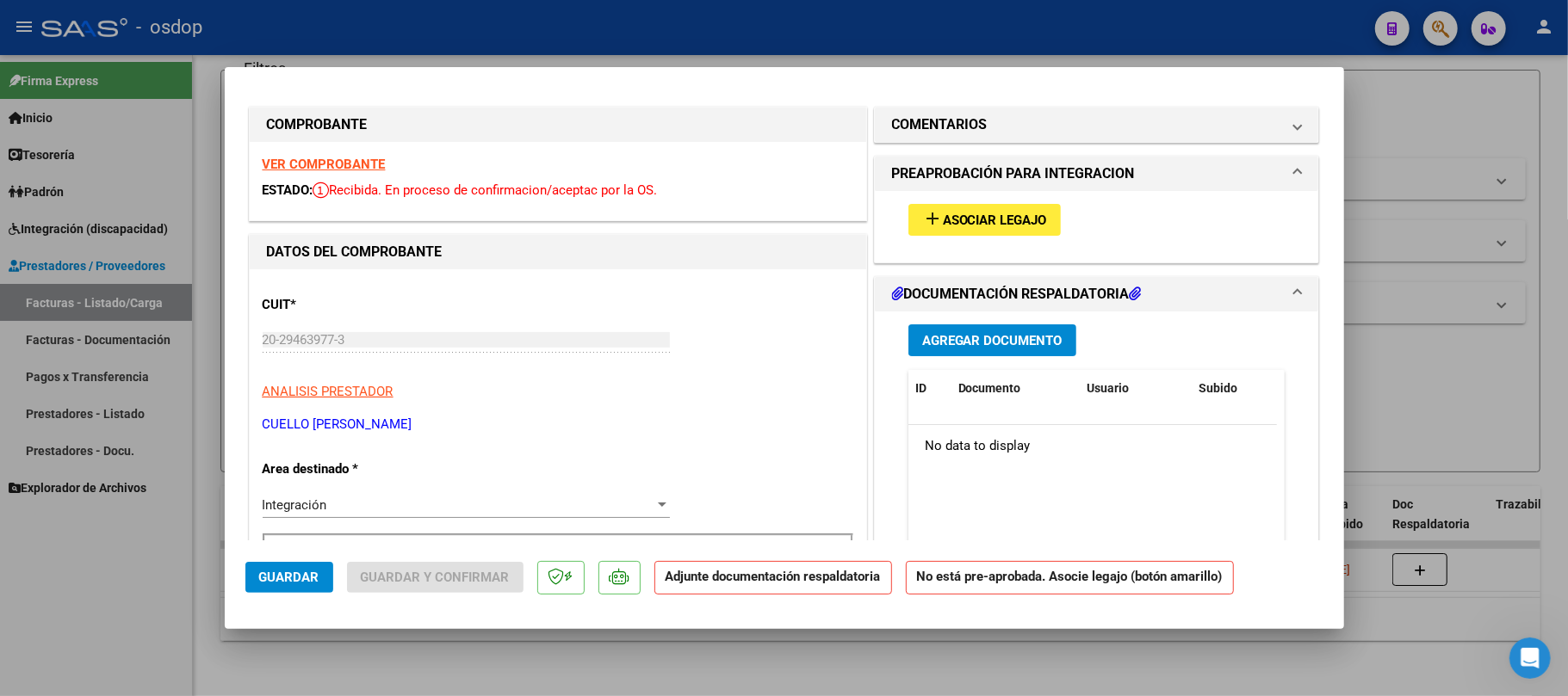
scroll to position [0, 0]
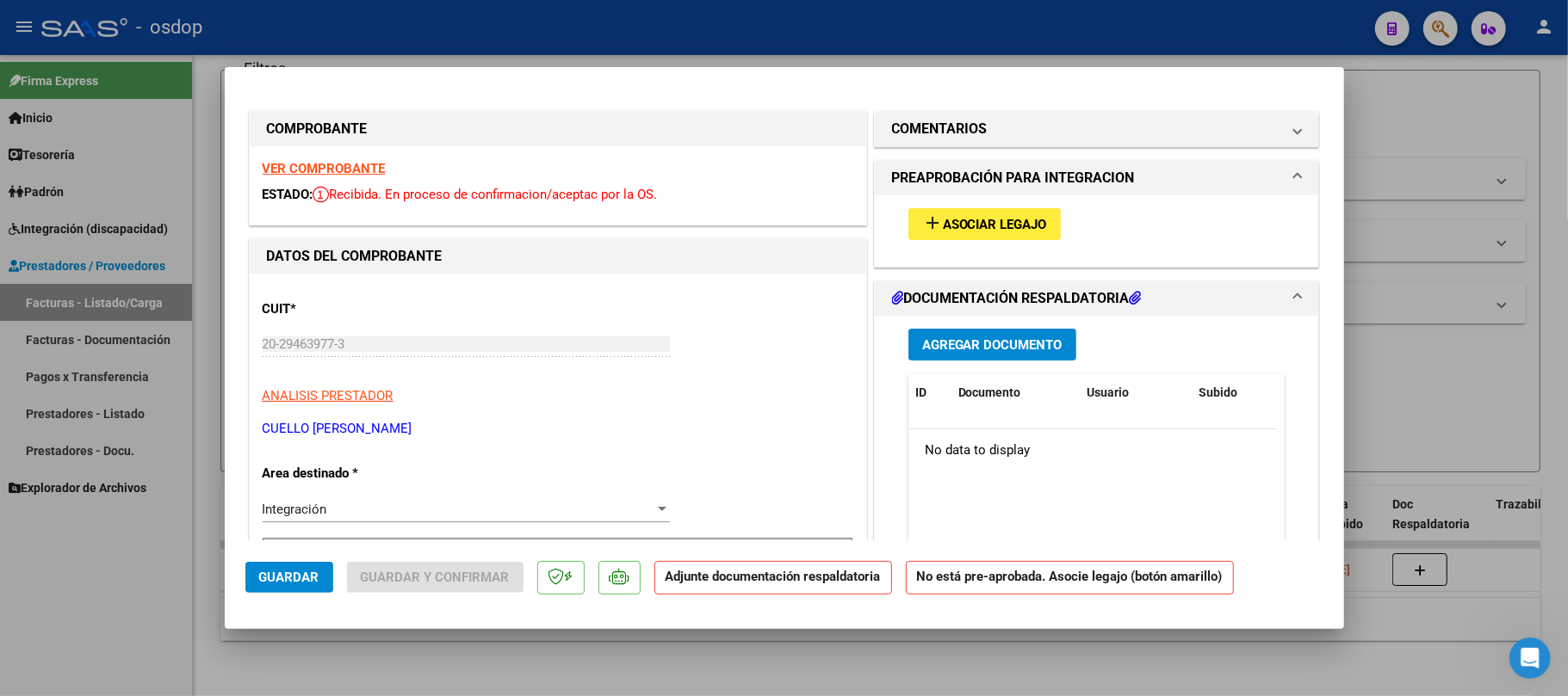
click at [324, 173] on strong "VER COMPROBANTE" at bounding box center [324, 169] width 123 height 15
click at [985, 214] on button "add Asociar Legajo" at bounding box center [984, 223] width 152 height 32
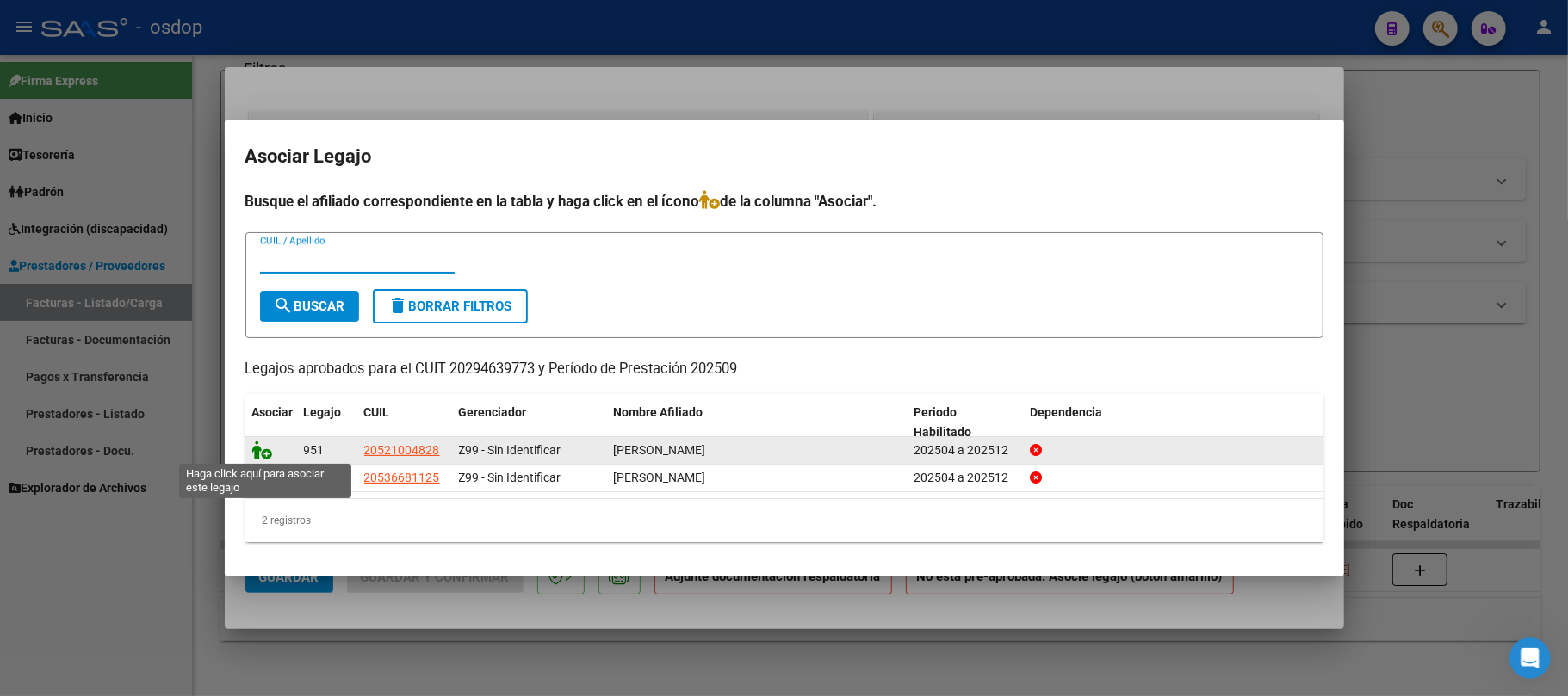
click at [256, 450] on icon at bounding box center [263, 451] width 21 height 19
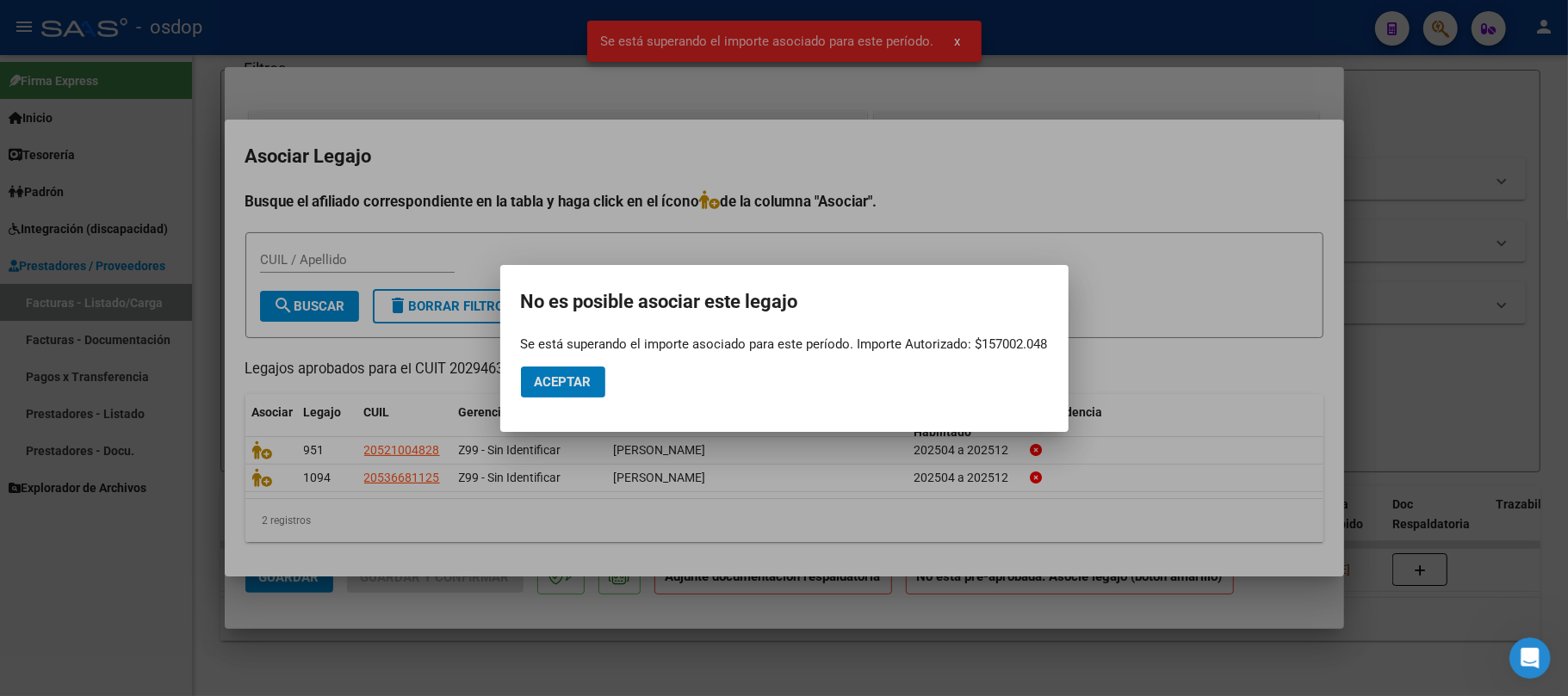
click at [599, 380] on button "Aceptar" at bounding box center [563, 383] width 84 height 31
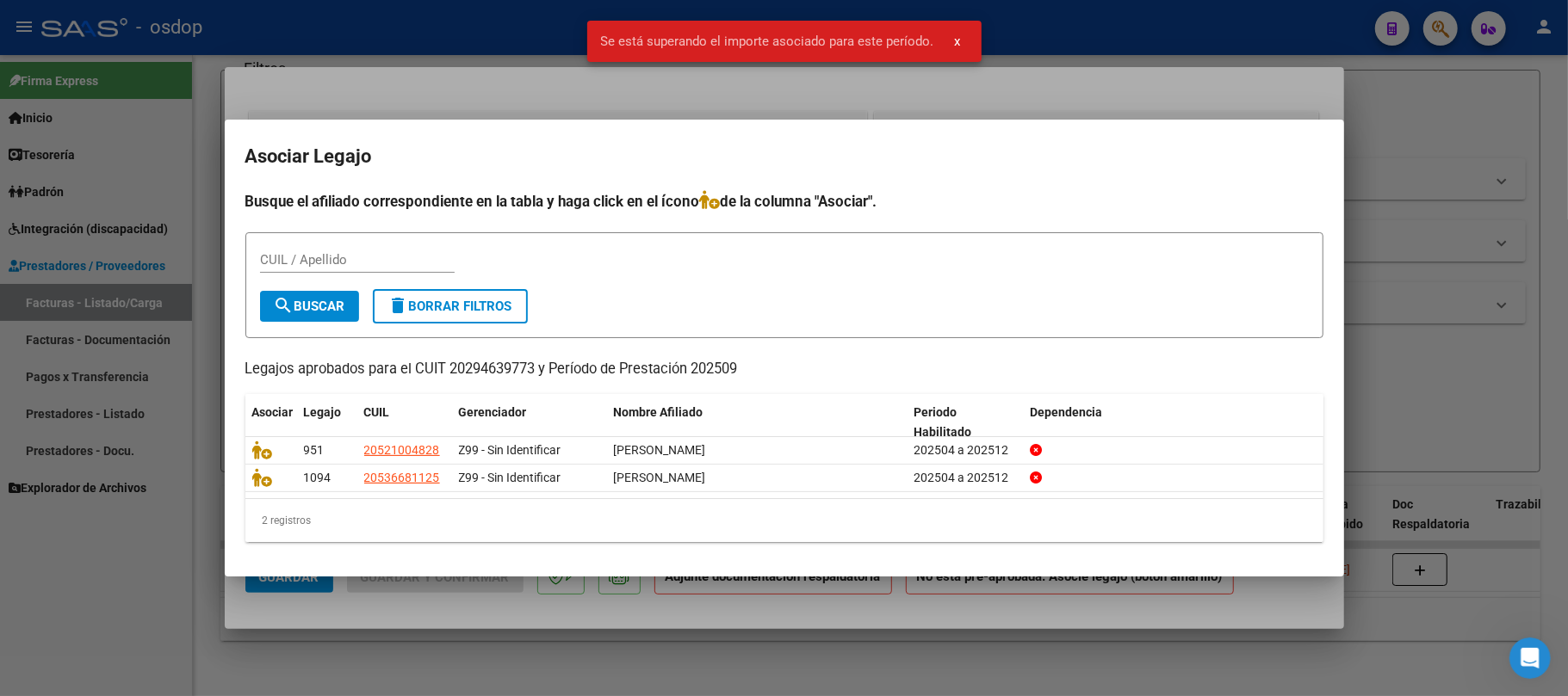
click at [1003, 634] on div at bounding box center [784, 348] width 1568 height 696
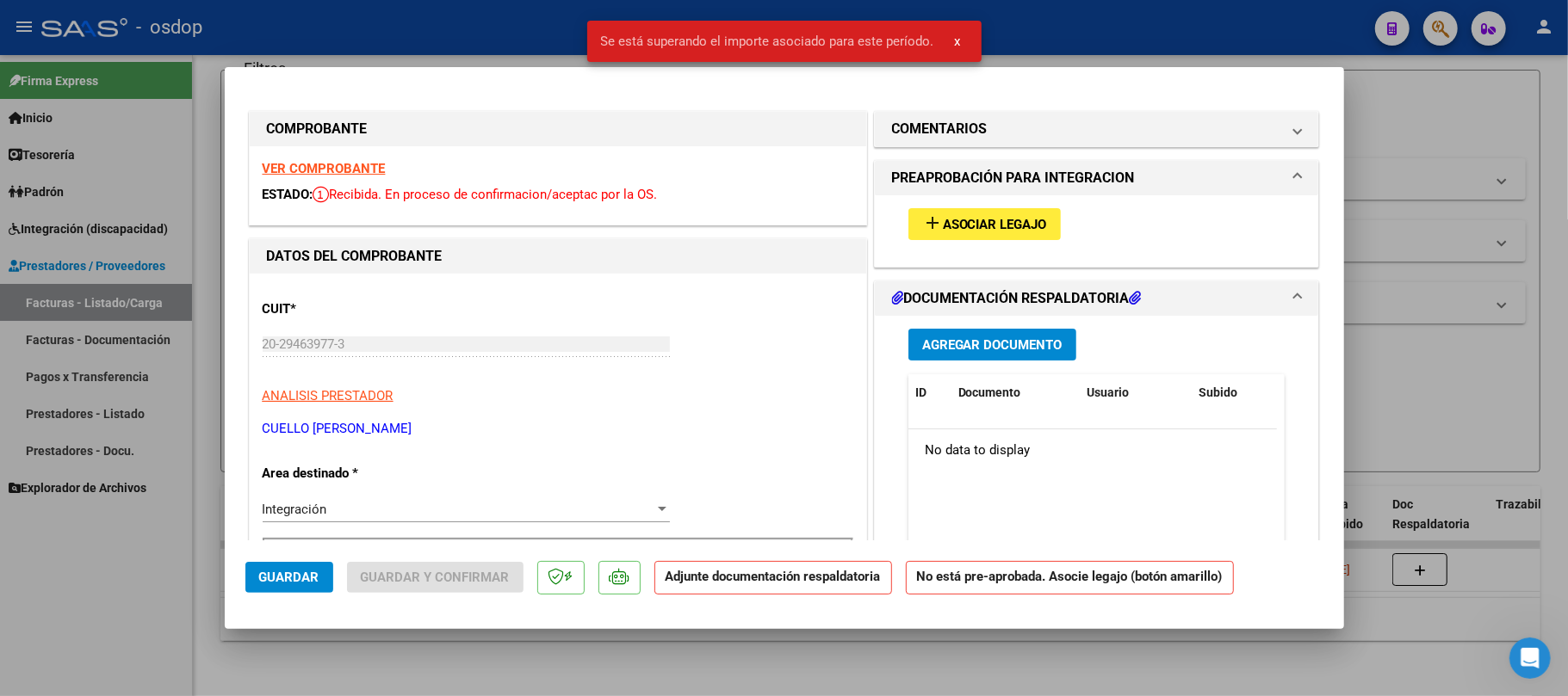
click at [903, 676] on div at bounding box center [784, 348] width 1568 height 696
type input "$ 0,00"
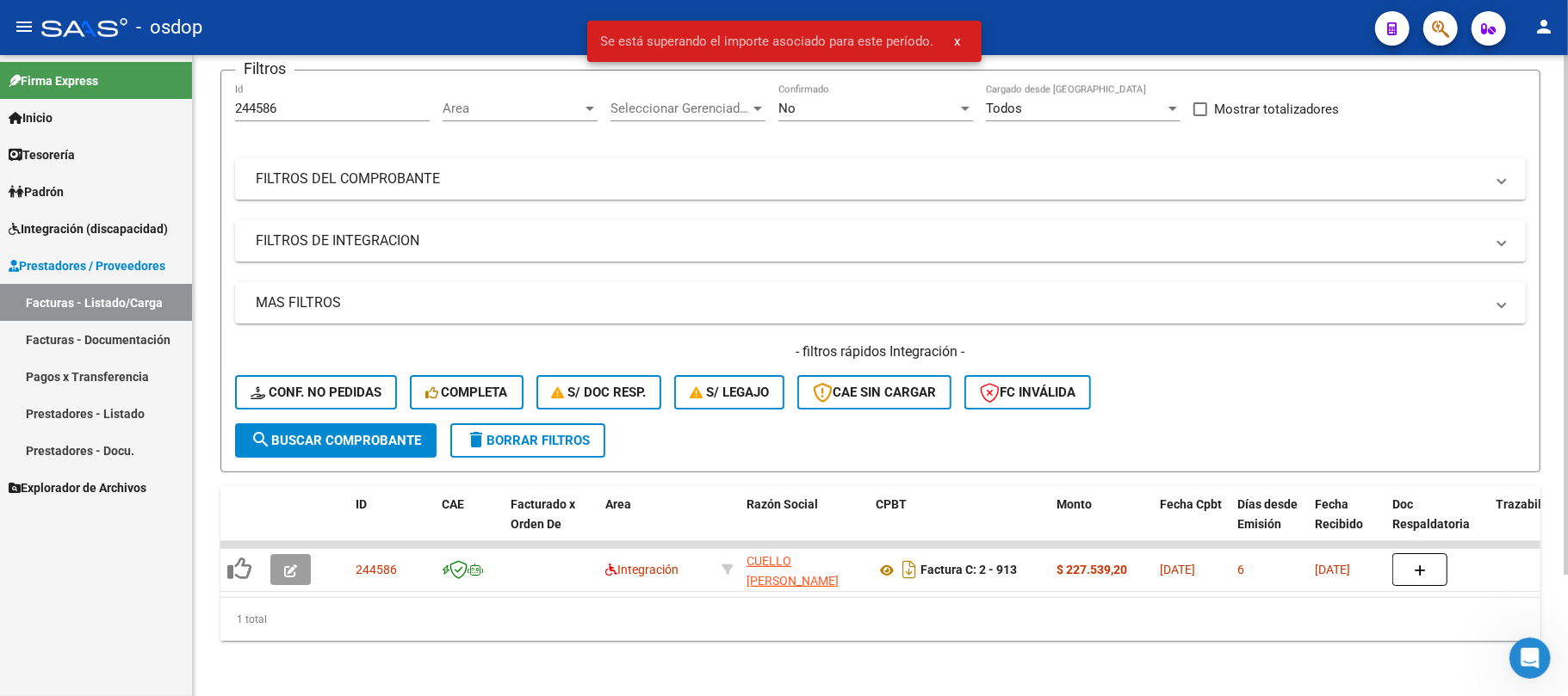
click at [696, 656] on div "Video tutorial PRESTADORES -> Listado de CPBTs Emitidos por Prestadores / Prove…" at bounding box center [880, 308] width 1375 height 776
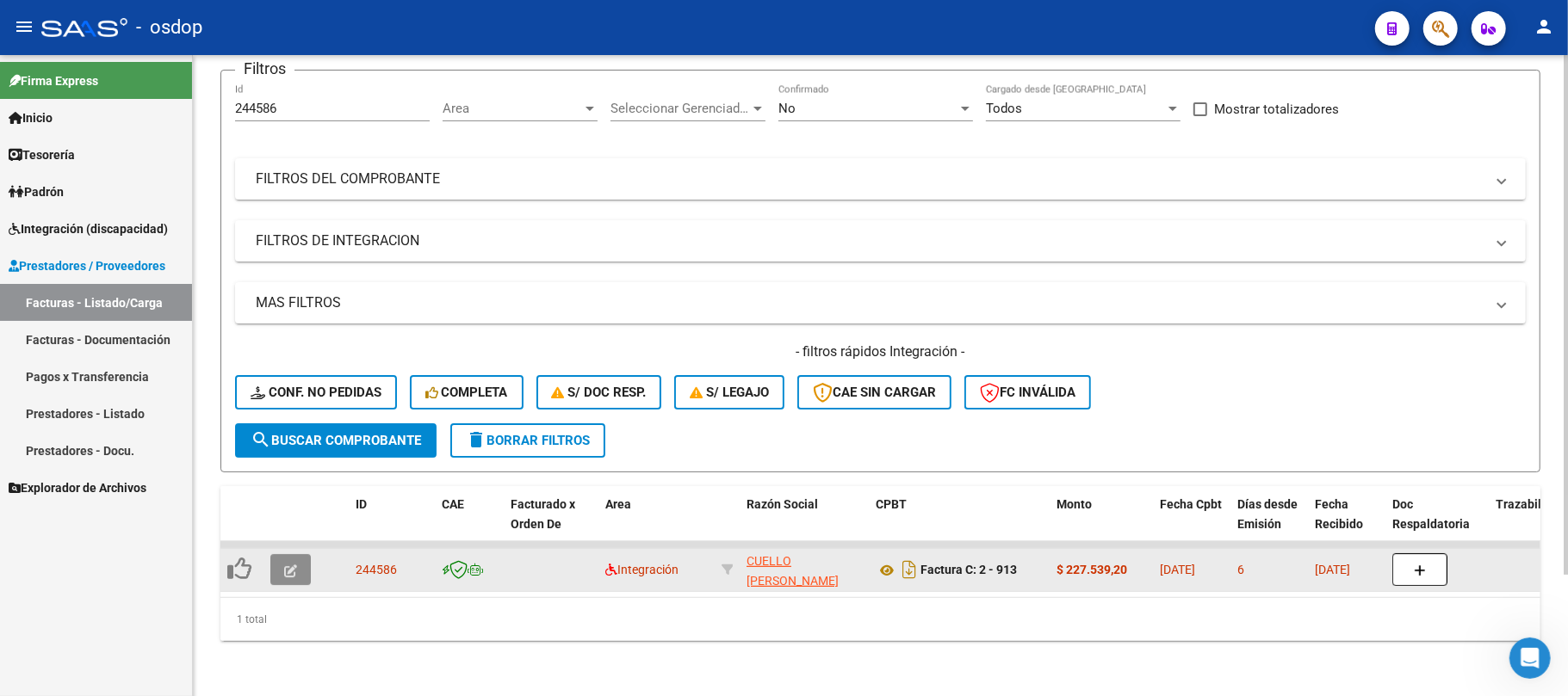
click at [298, 554] on button "button" at bounding box center [291, 569] width 40 height 31
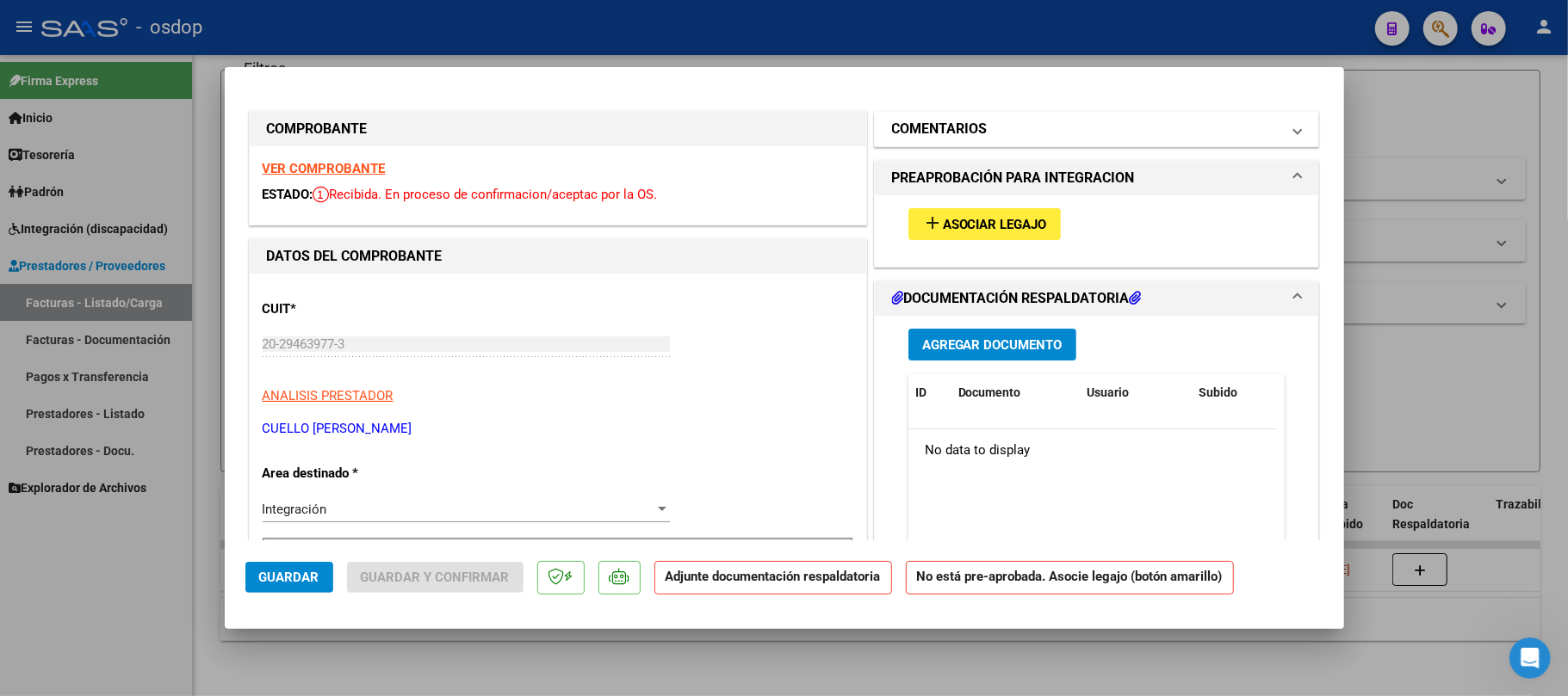
click at [1003, 138] on mat-panel-title "COMENTARIOS" at bounding box center [1087, 129] width 389 height 21
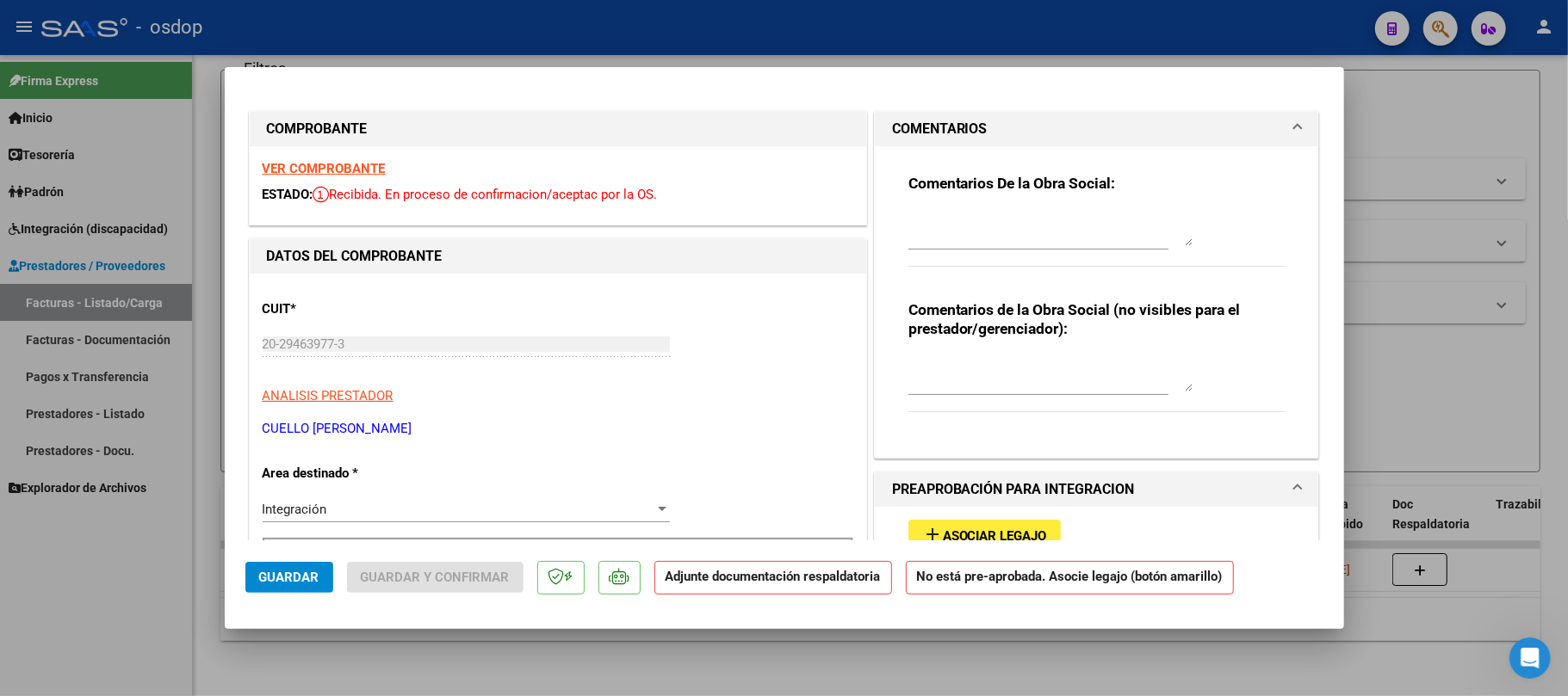
click at [996, 229] on textarea at bounding box center [1050, 229] width 284 height 35
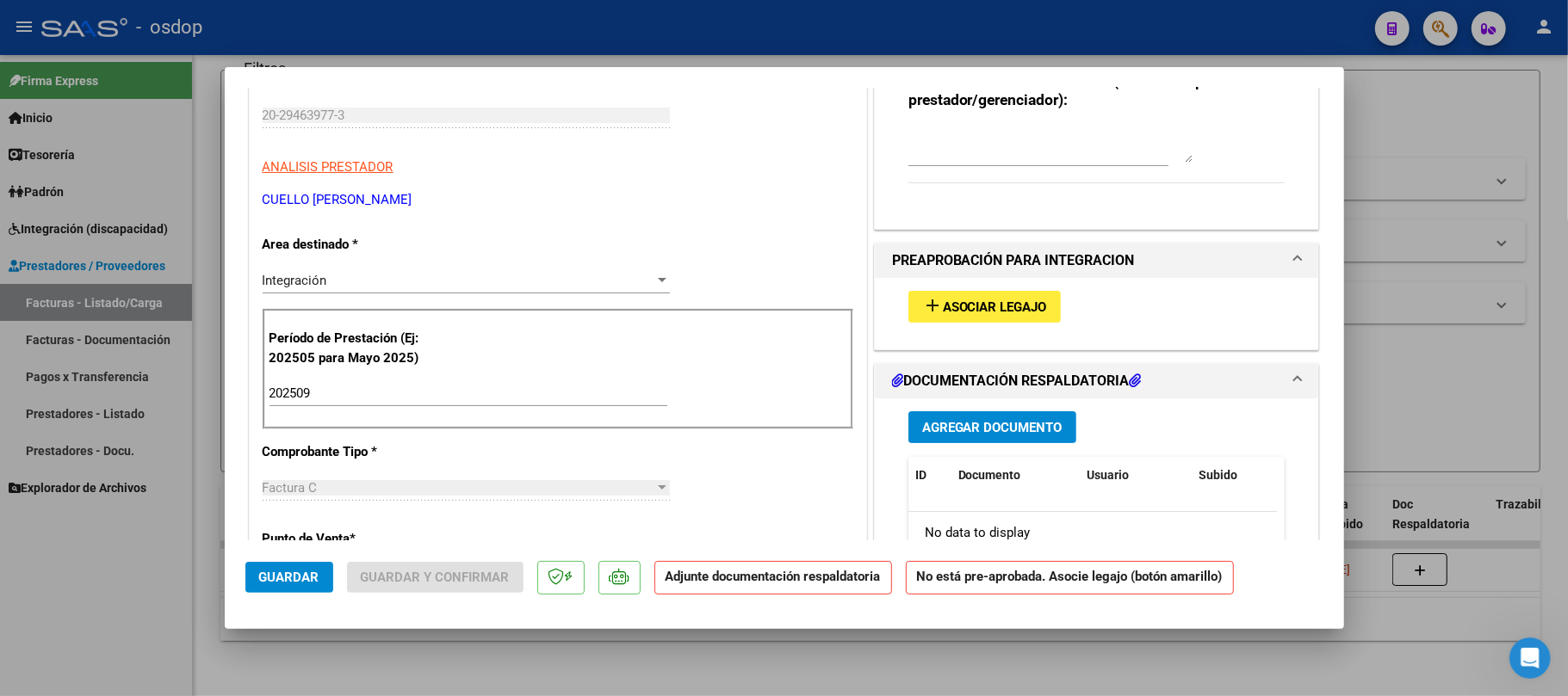
scroll to position [459, 0]
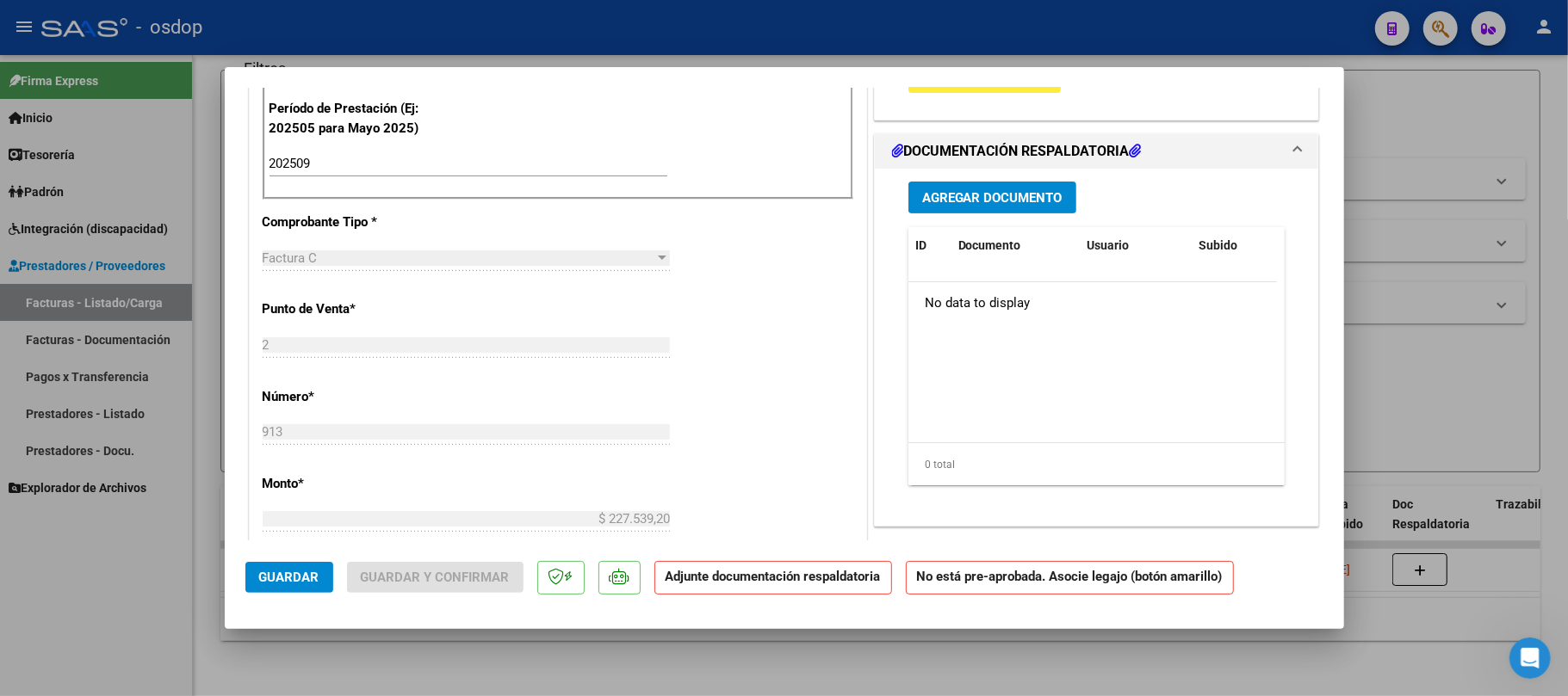
type textarea "Por favor adjuntar planilla DDJJ"
click at [307, 586] on span "Guardar" at bounding box center [289, 577] width 60 height 15
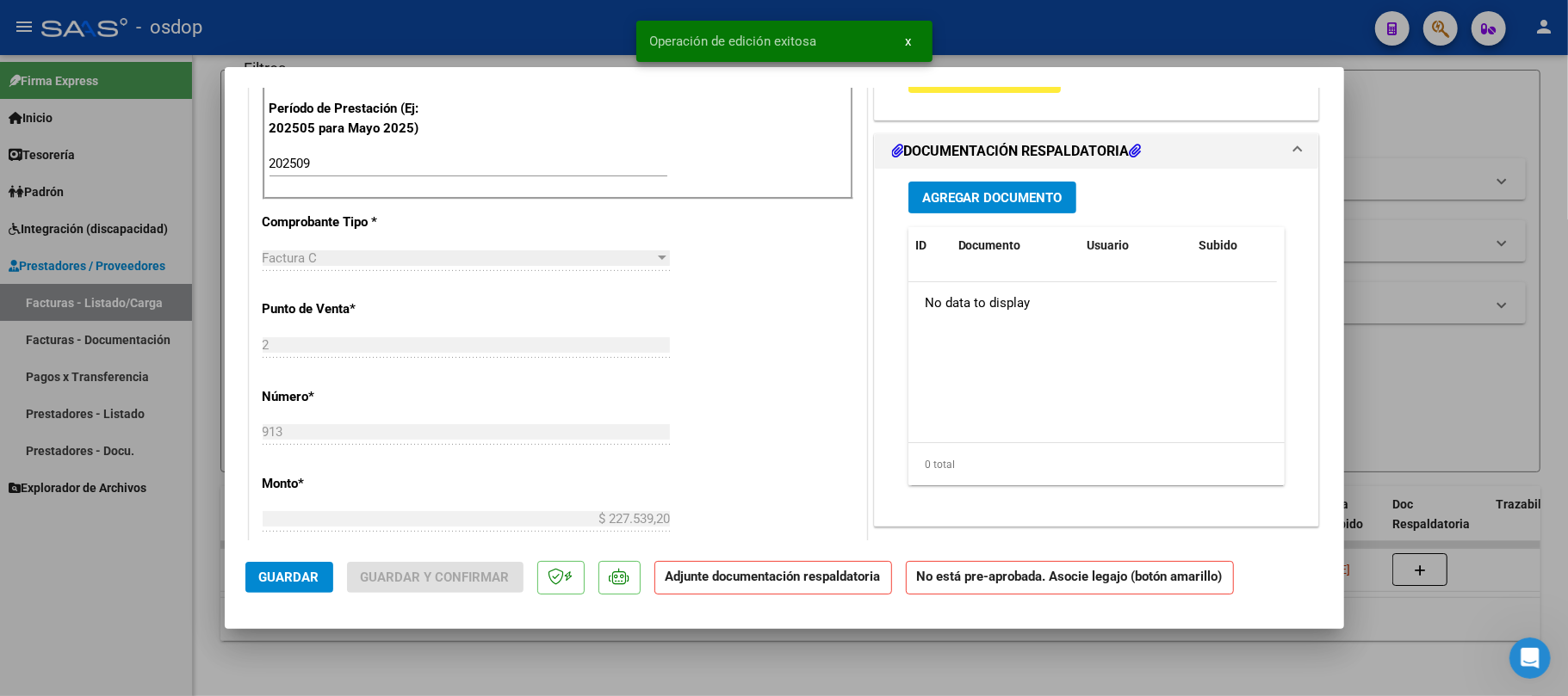
click at [950, 651] on div at bounding box center [784, 348] width 1568 height 696
type input "$ 0,00"
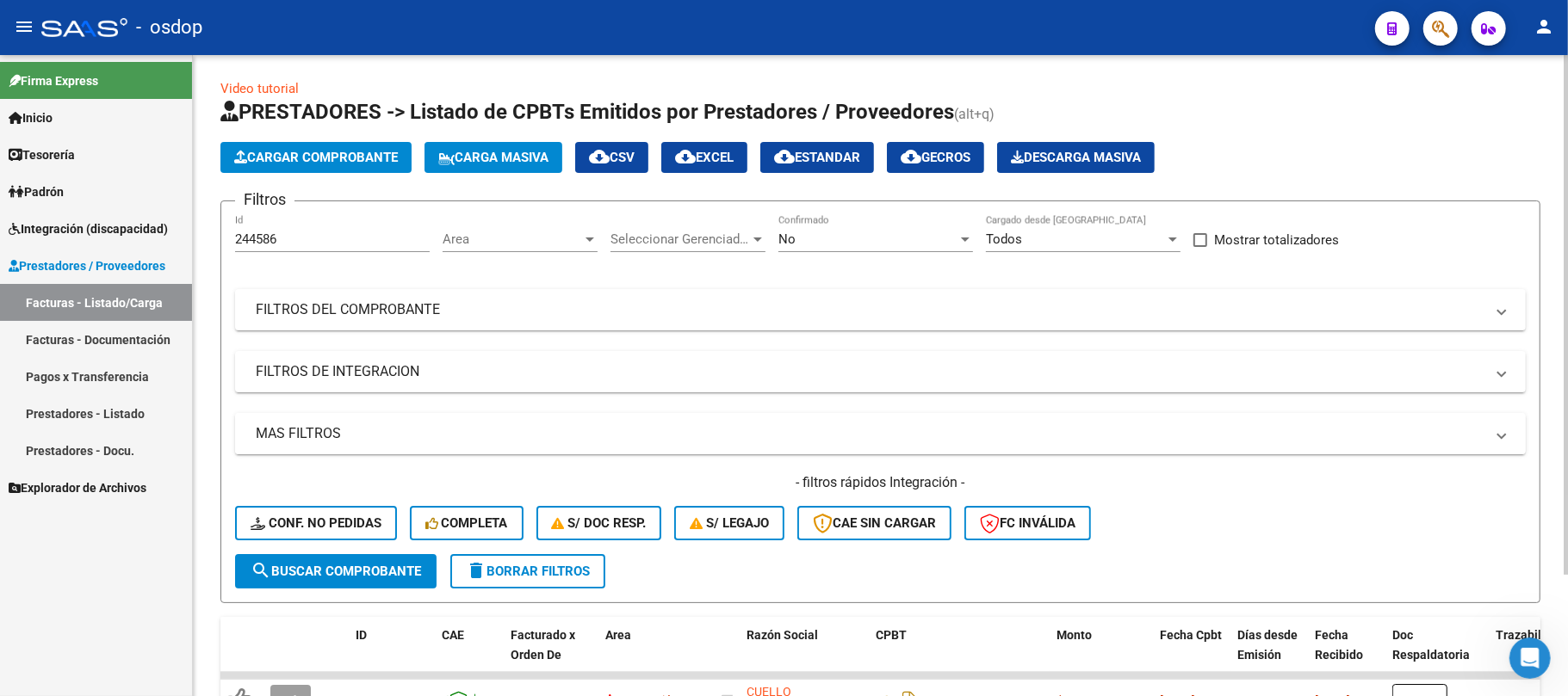
scroll to position [0, 0]
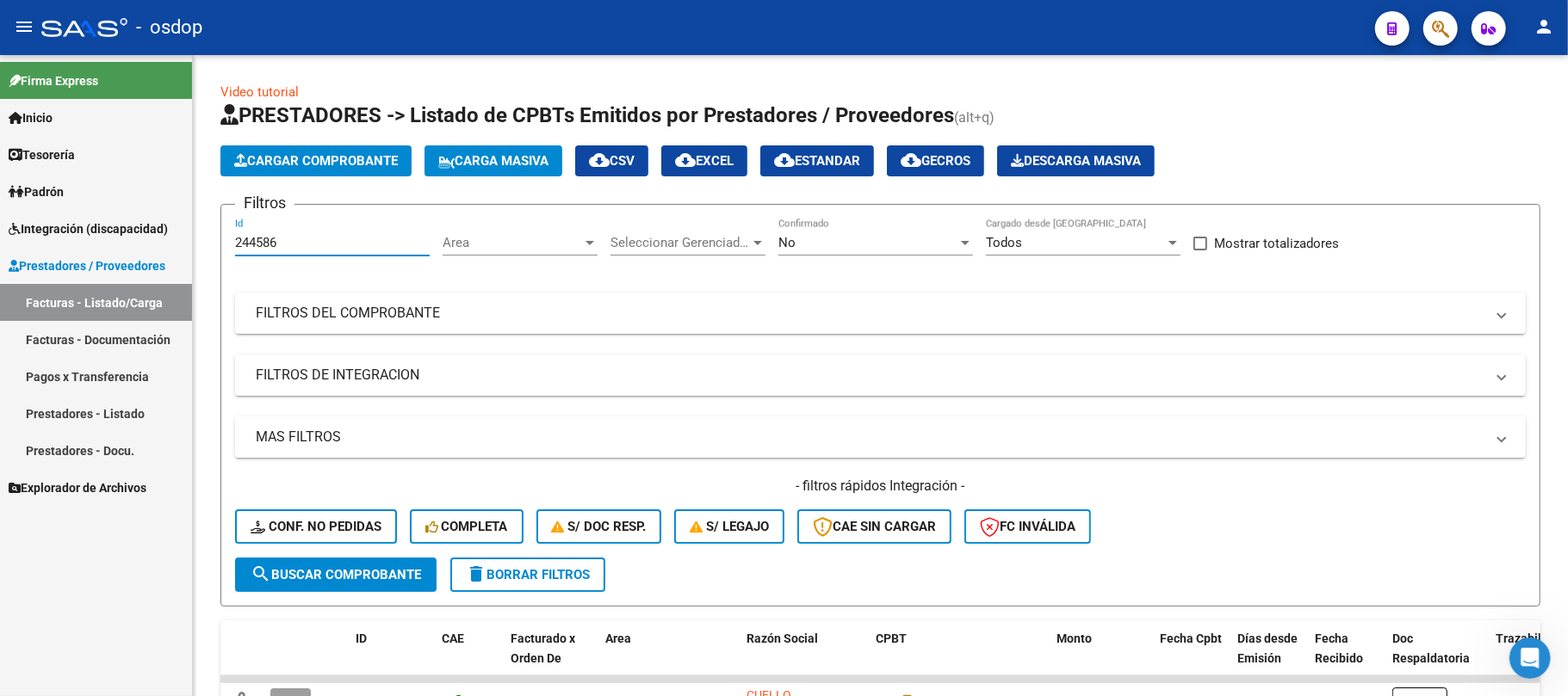
drag, startPoint x: 339, startPoint y: 243, endPoint x: 100, endPoint y: 244, distance: 239.0
click at [100, 244] on mat-sidenav-container "Firma Express Inicio Calendario SSS Instructivos Contacto OS Tesorería Extracto…" at bounding box center [784, 375] width 1568 height 641
type input "243165"
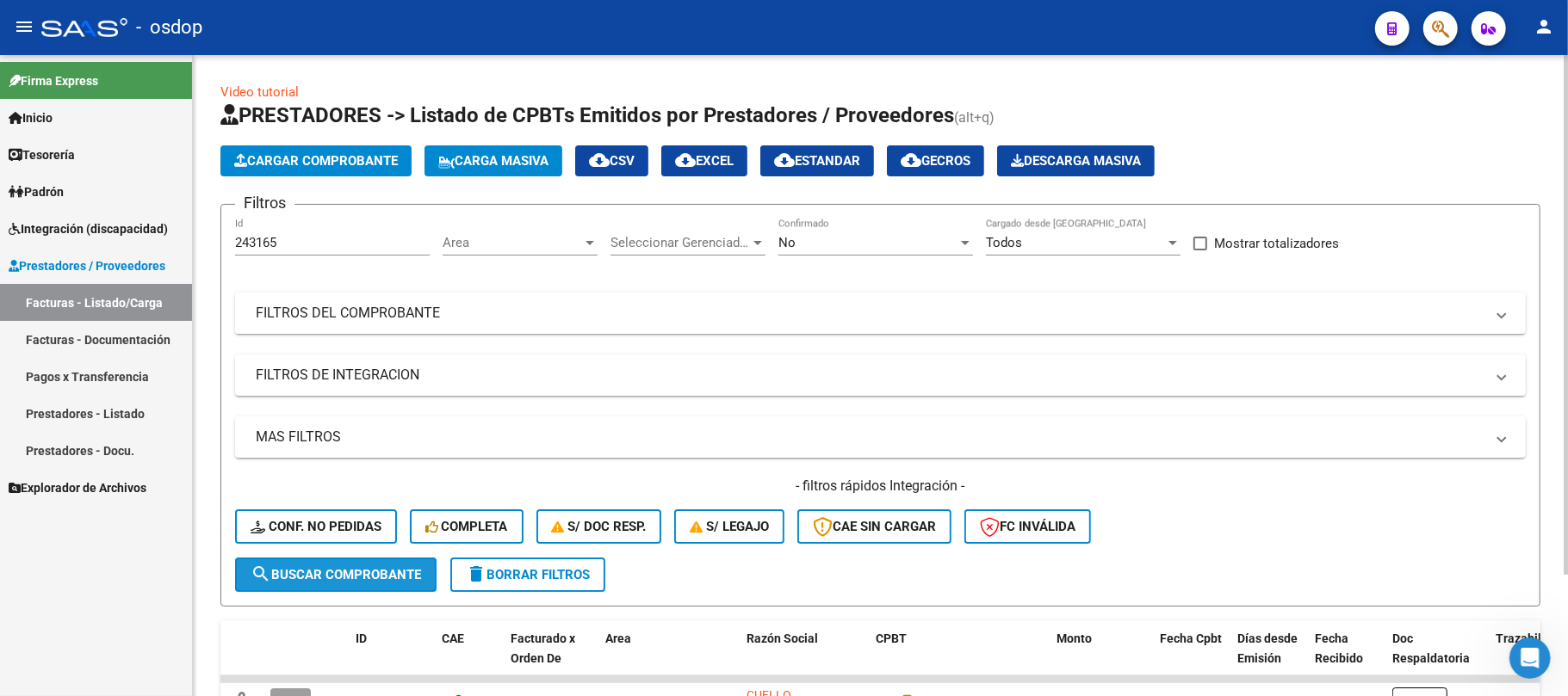
click at [360, 572] on span "search Buscar Comprobante" at bounding box center [336, 575] width 171 height 15
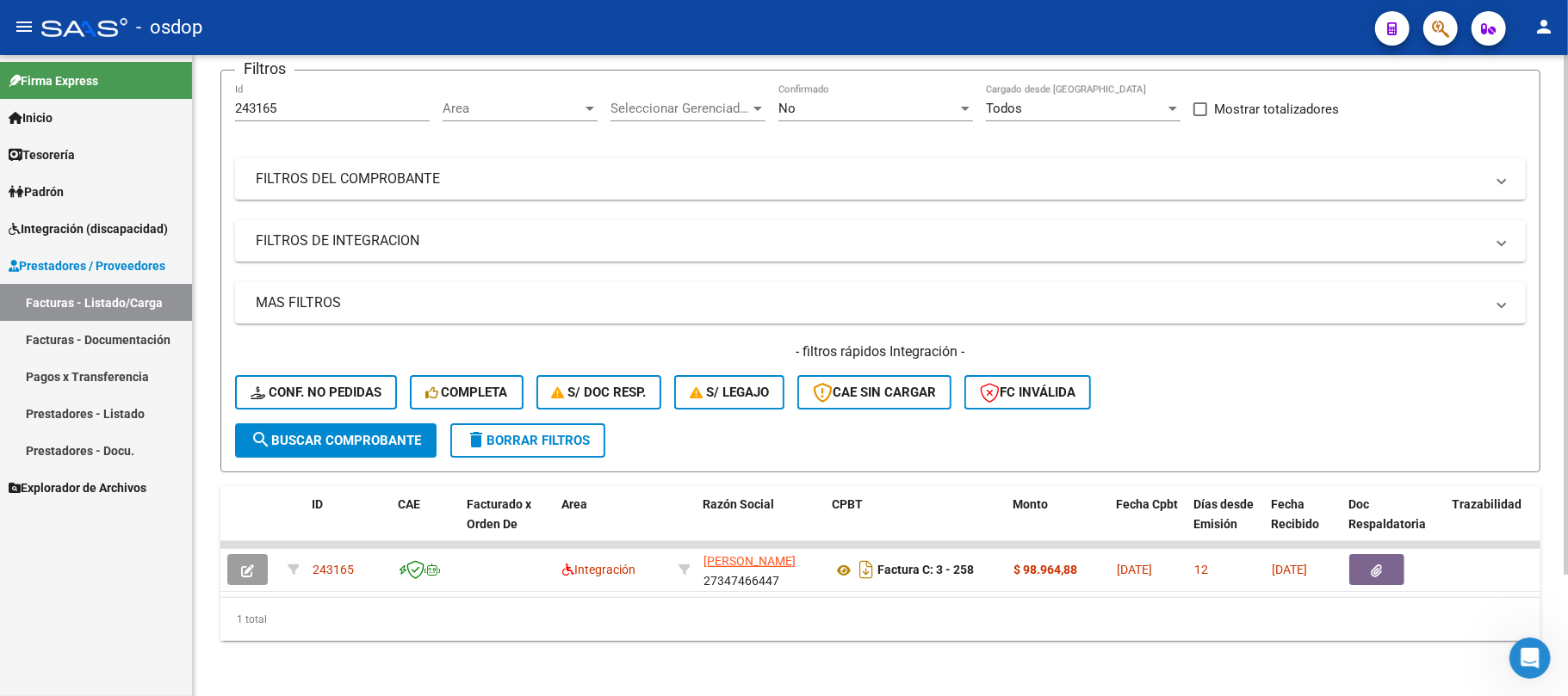
scroll to position [0, 15]
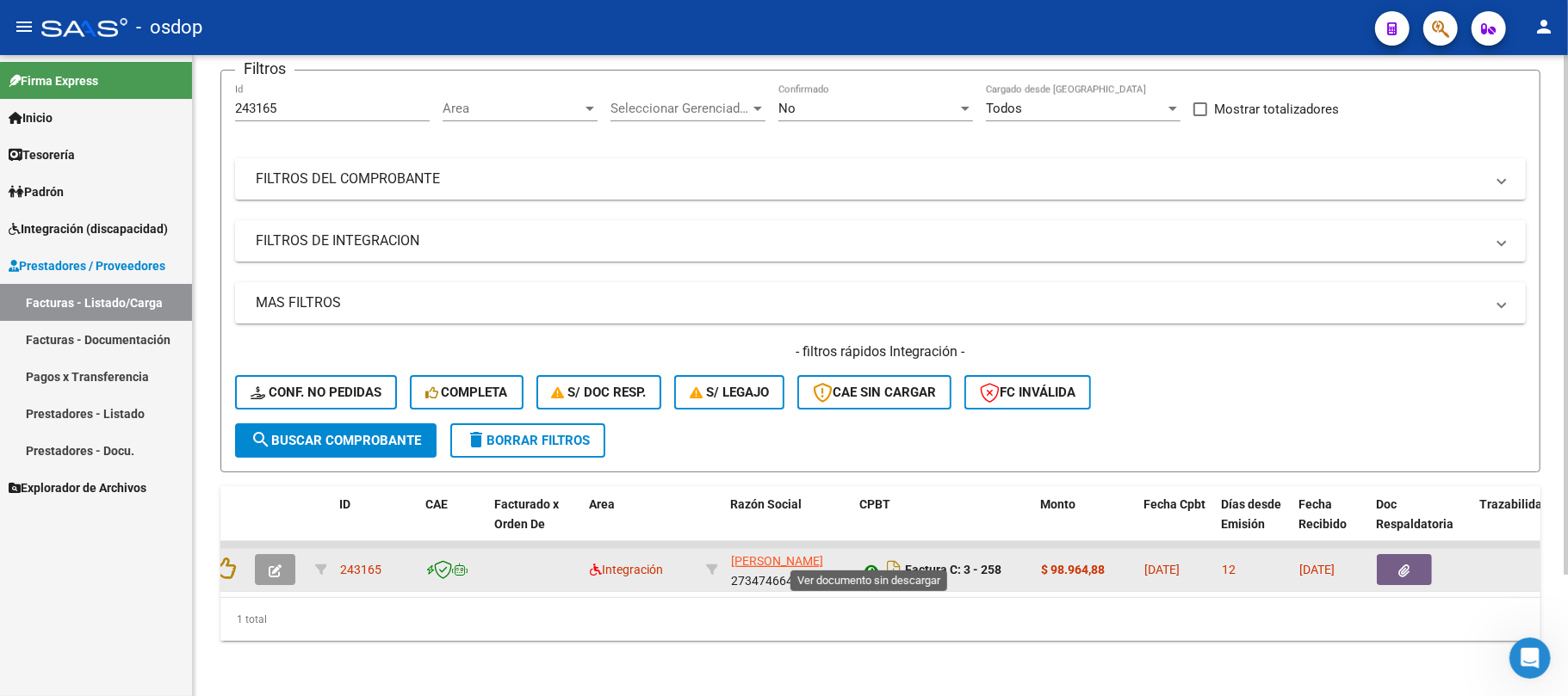
click at [869, 561] on icon at bounding box center [871, 571] width 22 height 21
click at [1421, 554] on button "button" at bounding box center [1404, 569] width 55 height 31
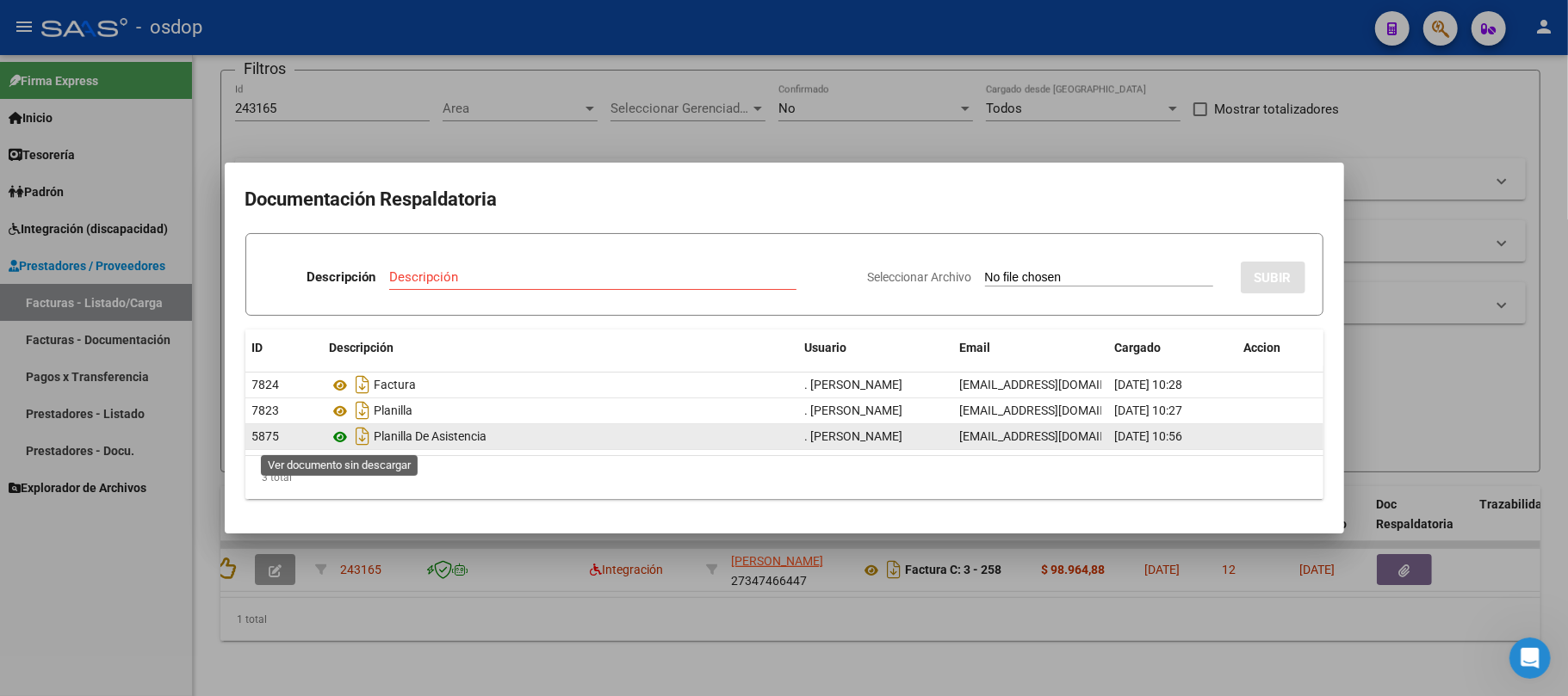
click at [342, 438] on icon at bounding box center [340, 437] width 22 height 21
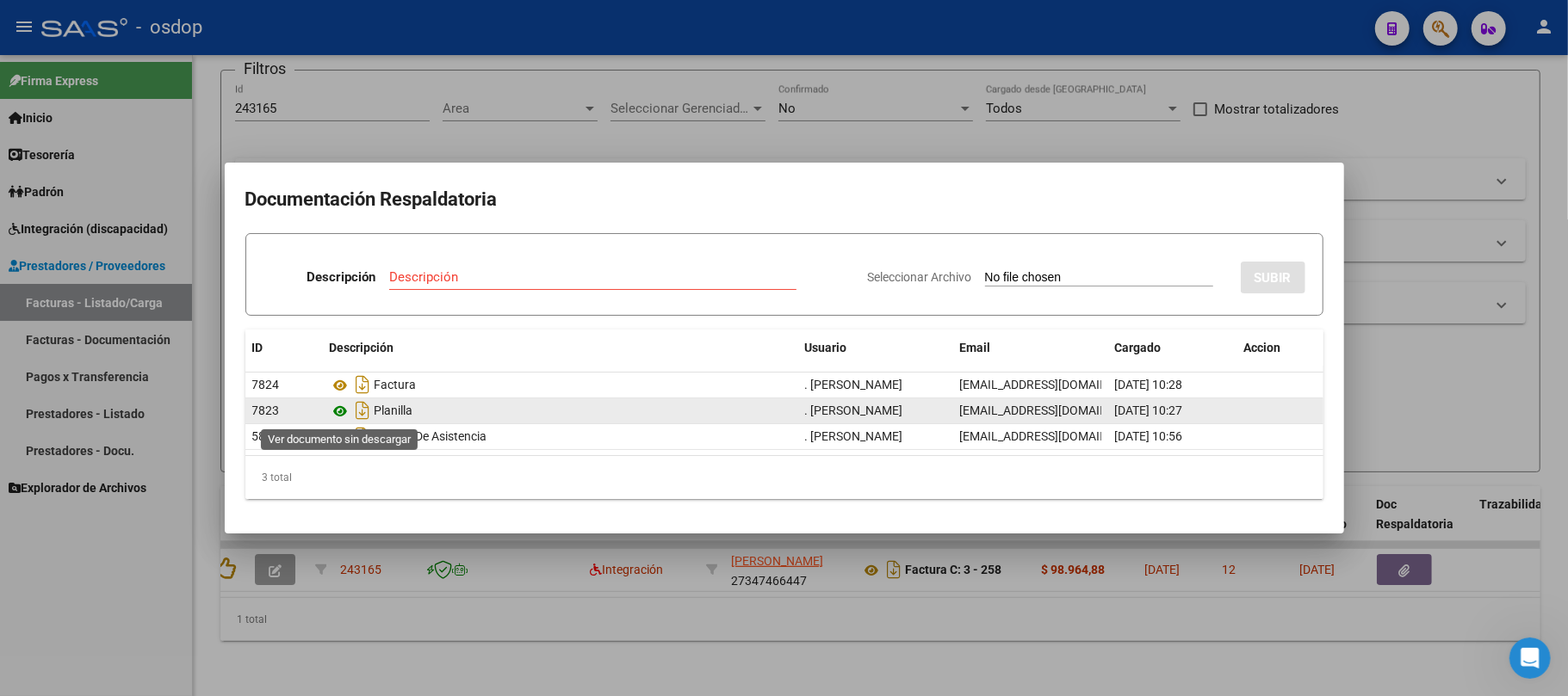
click at [339, 407] on icon at bounding box center [340, 411] width 22 height 21
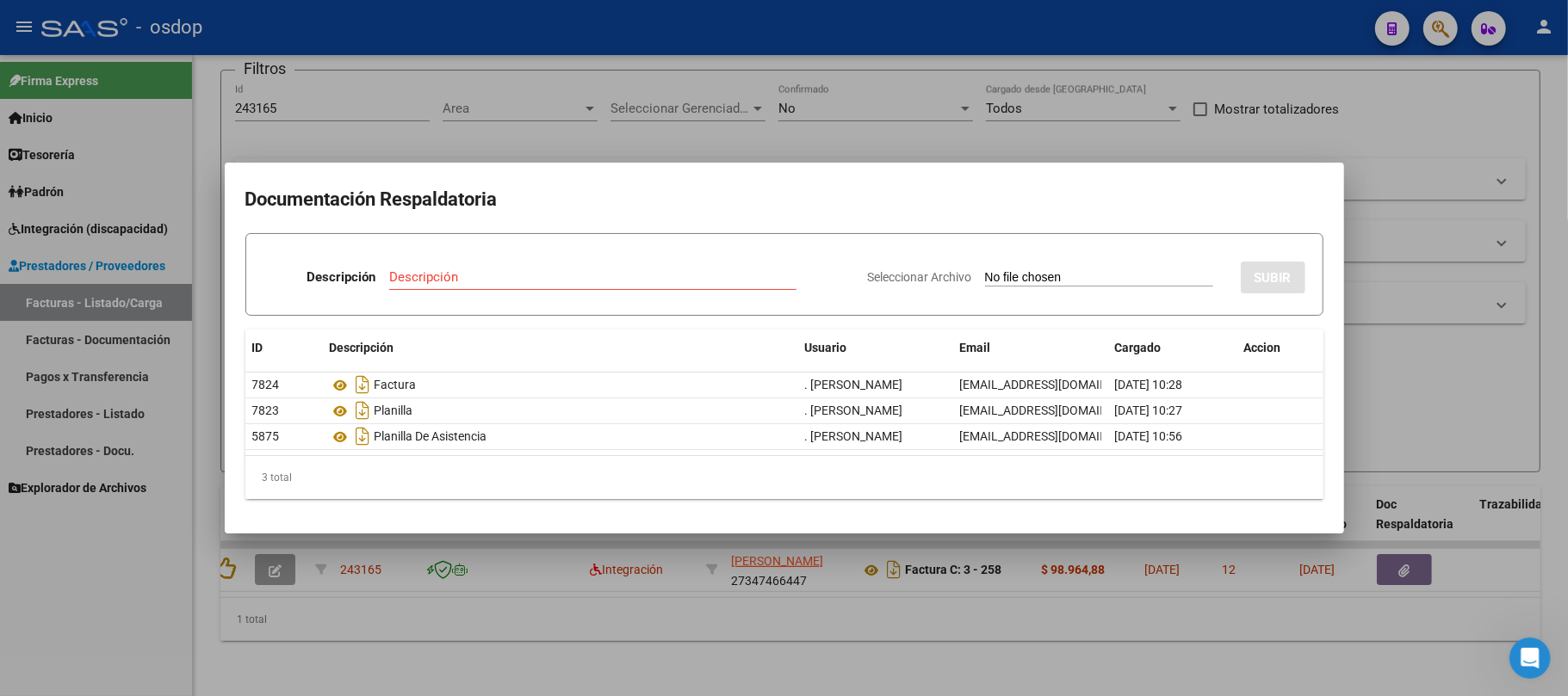
click at [614, 627] on div at bounding box center [784, 348] width 1568 height 696
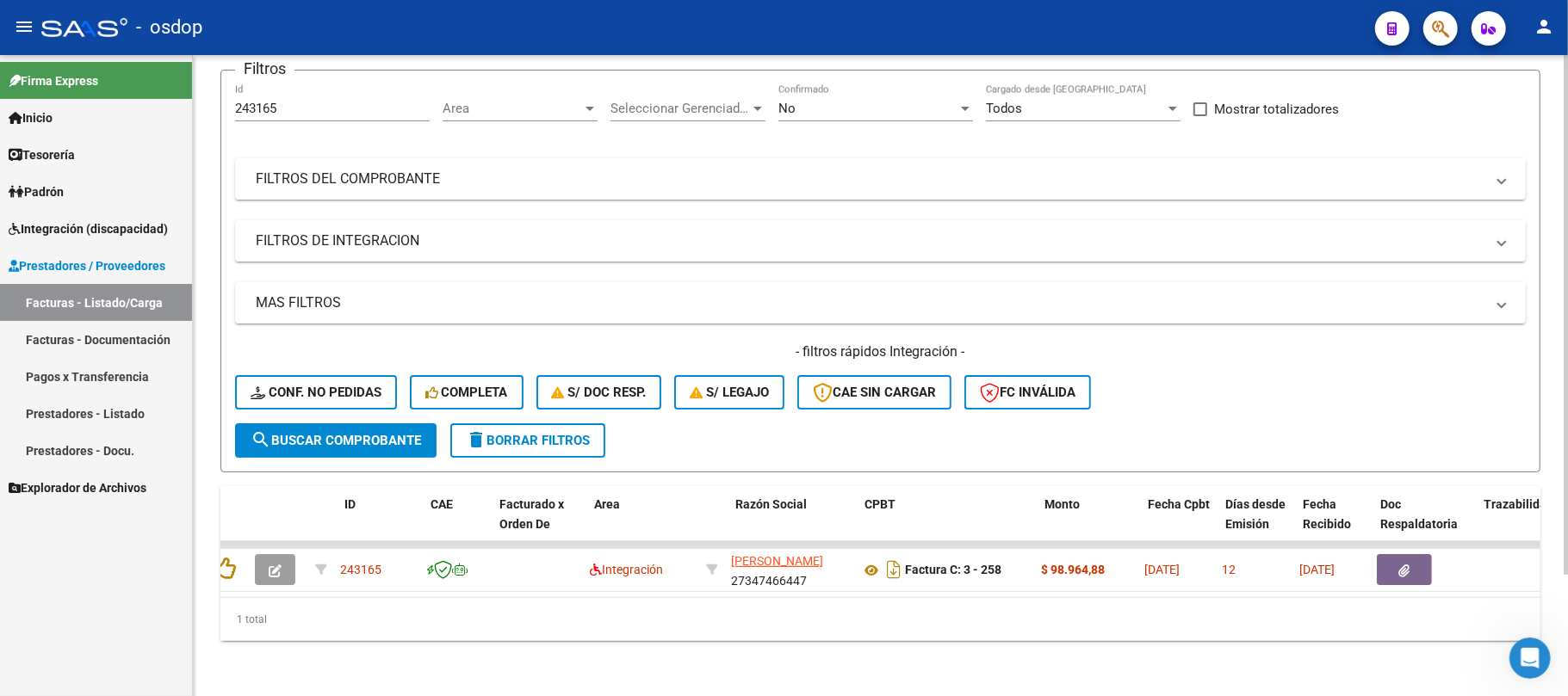
scroll to position [0, 0]
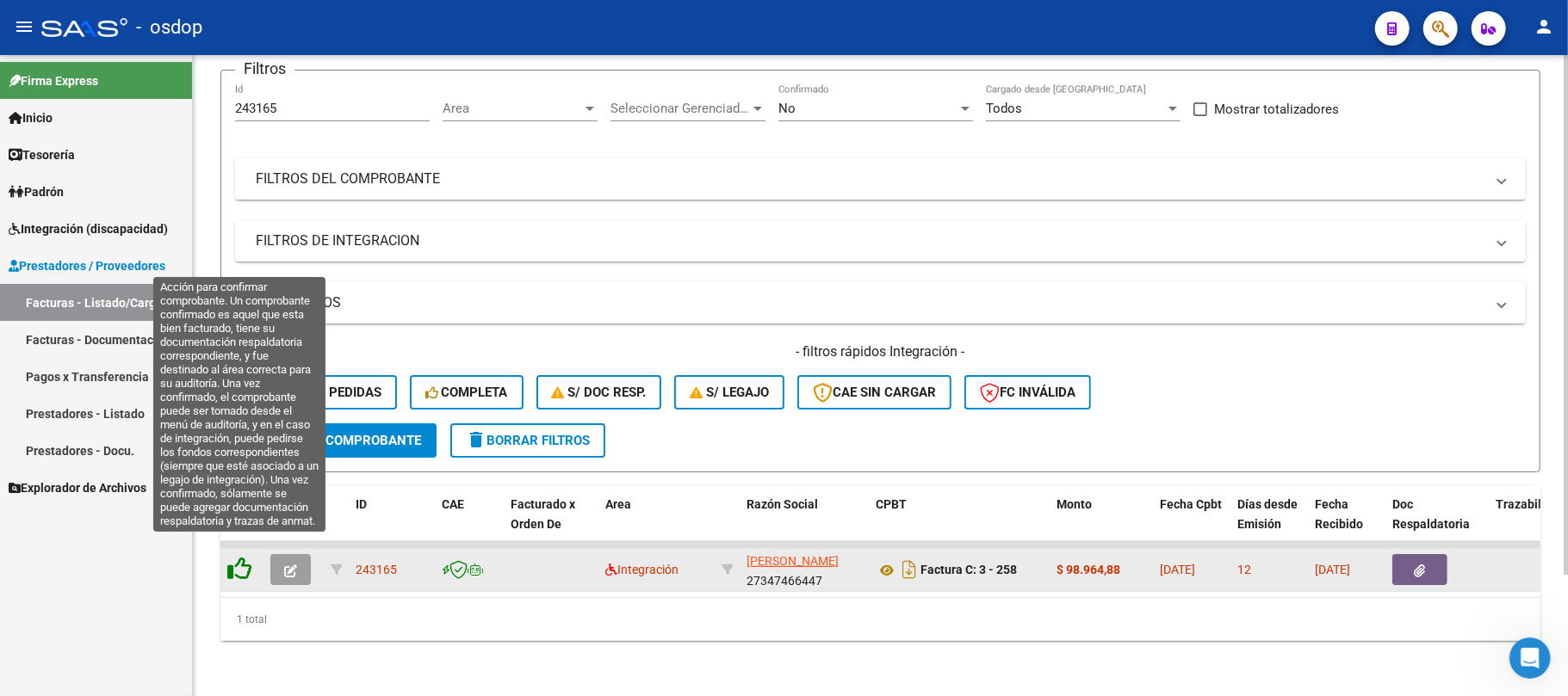
click at [239, 557] on icon at bounding box center [239, 568] width 24 height 24
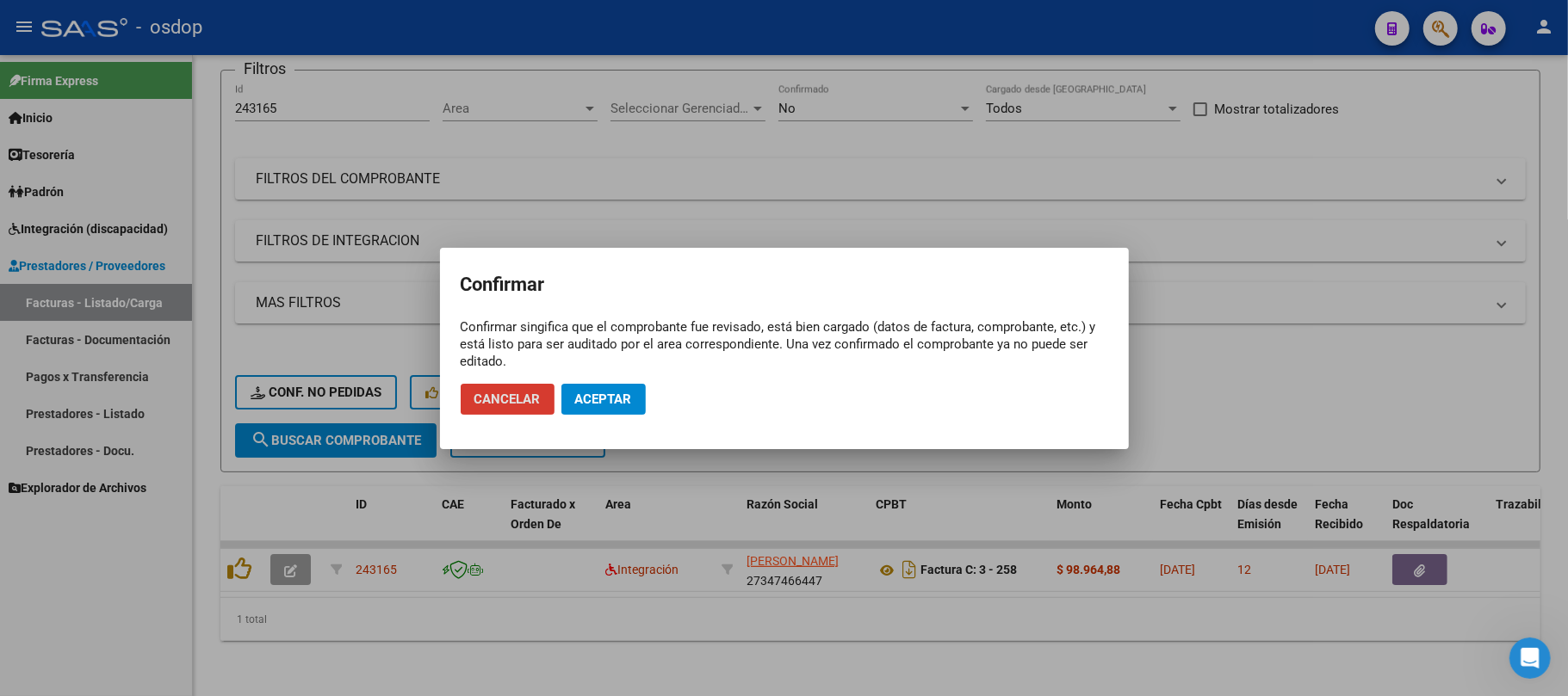
click at [601, 401] on span "Aceptar" at bounding box center [603, 400] width 57 height 15
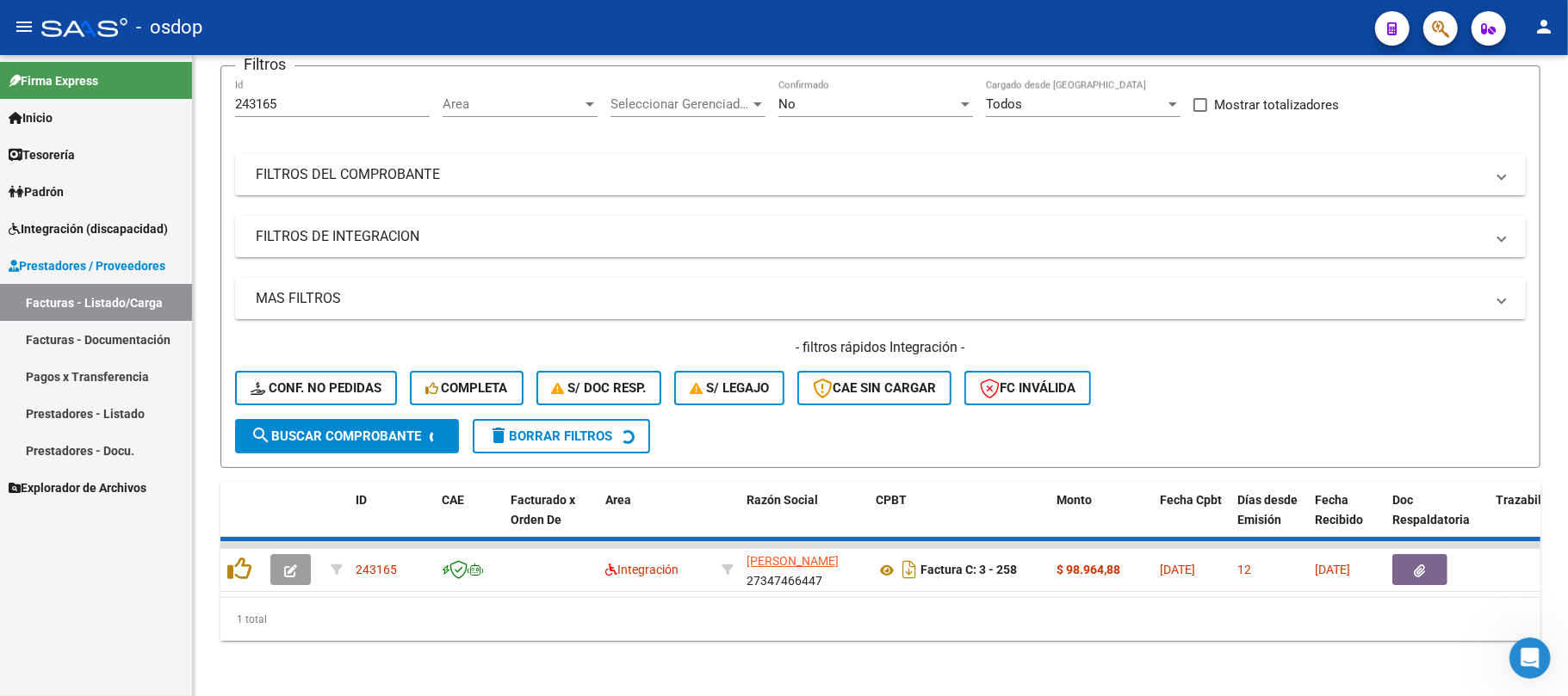
scroll to position [119, 0]
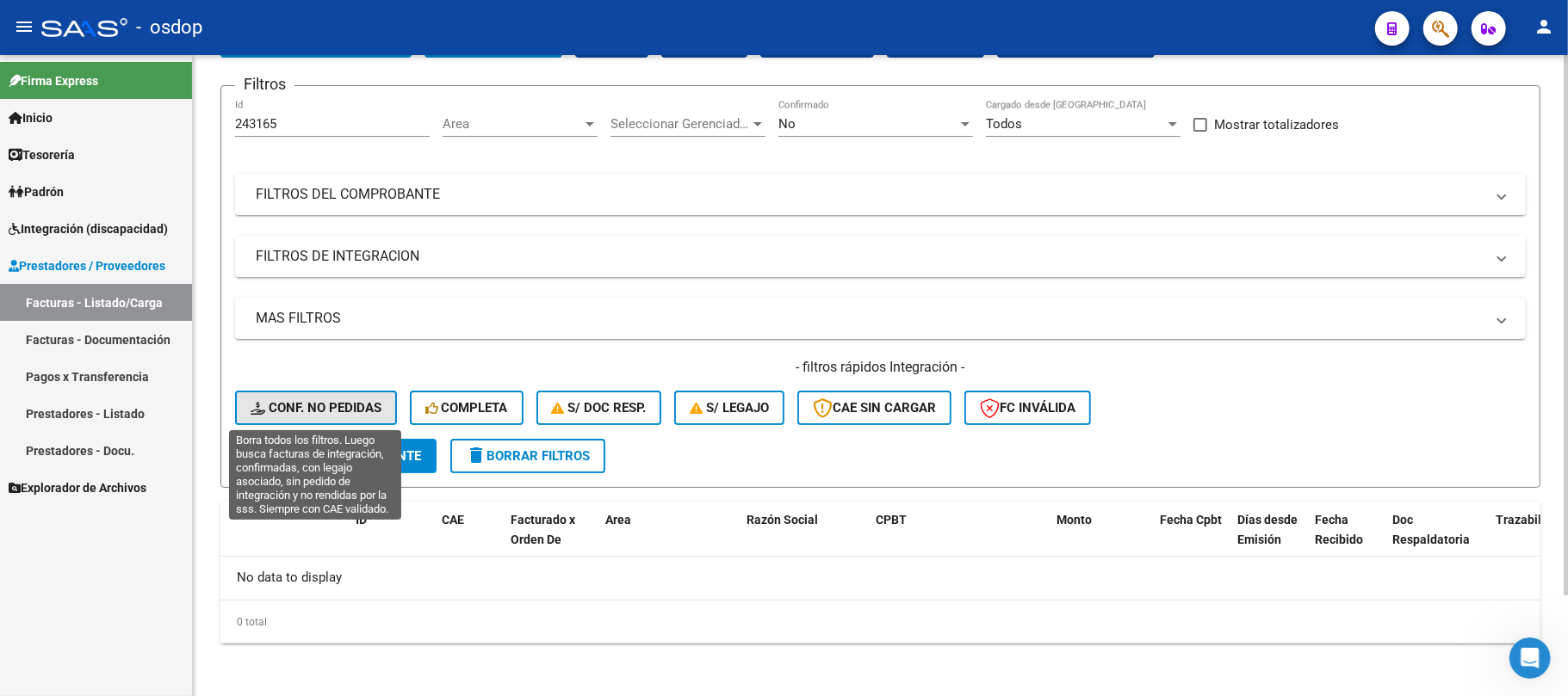
click at [341, 406] on span "Conf. no pedidas" at bounding box center [316, 408] width 130 height 15
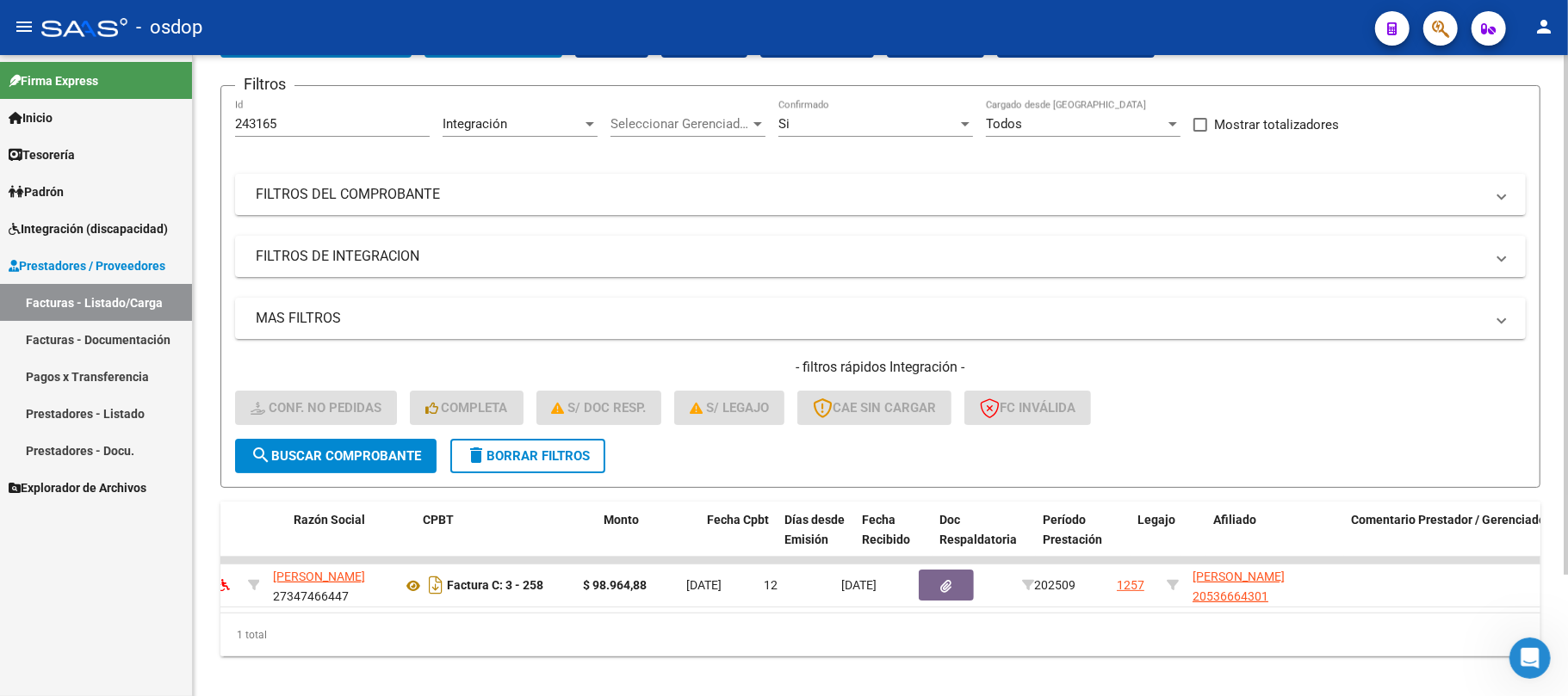
scroll to position [0, 0]
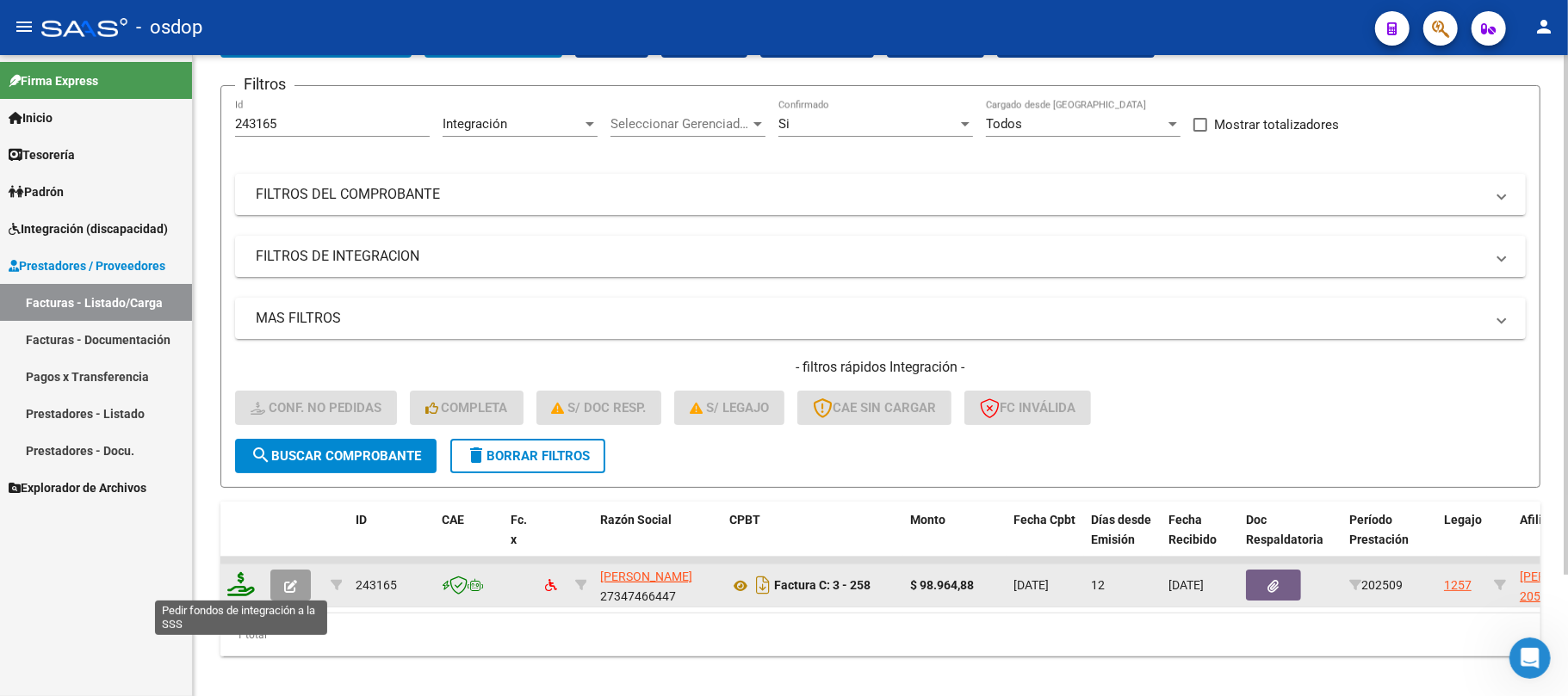
click at [241, 590] on icon at bounding box center [241, 584] width 28 height 24
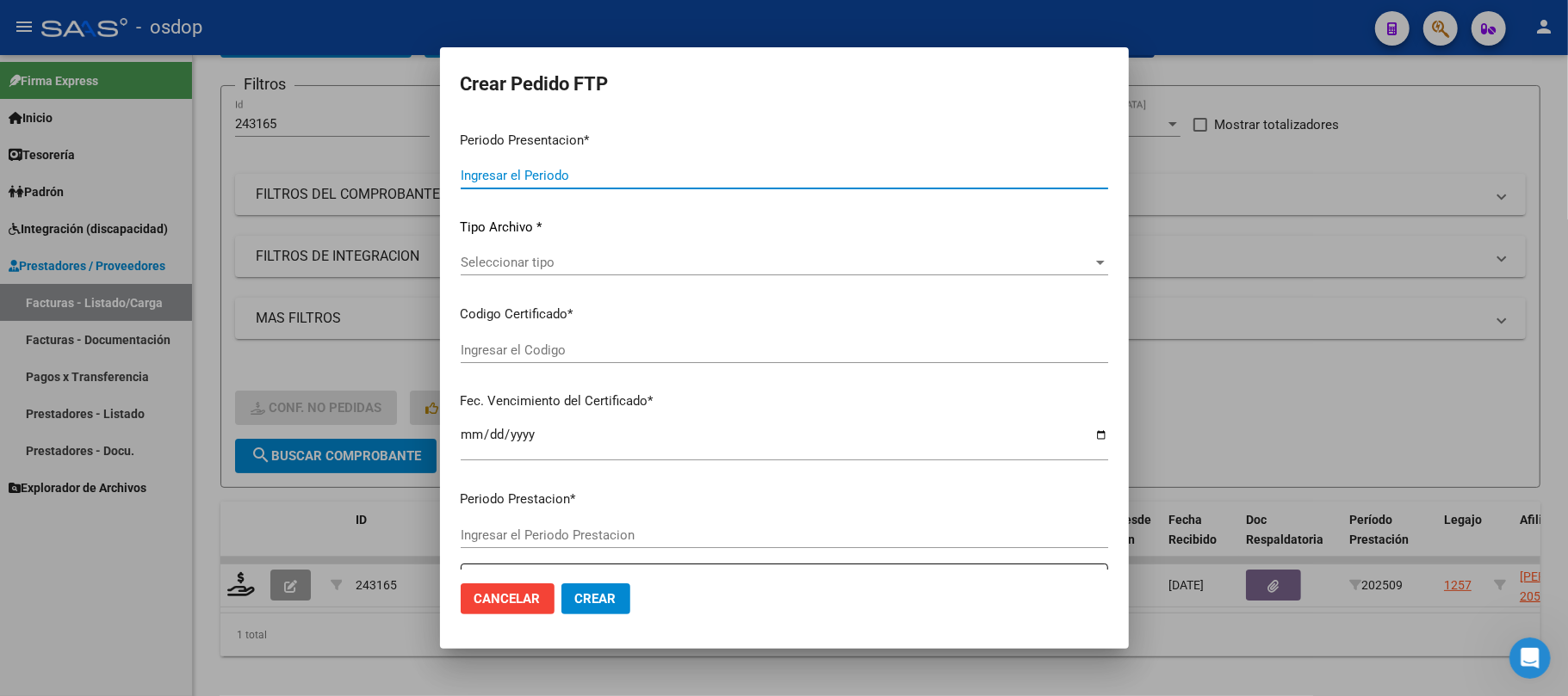
type input "202509"
type input "$ 98.964,88"
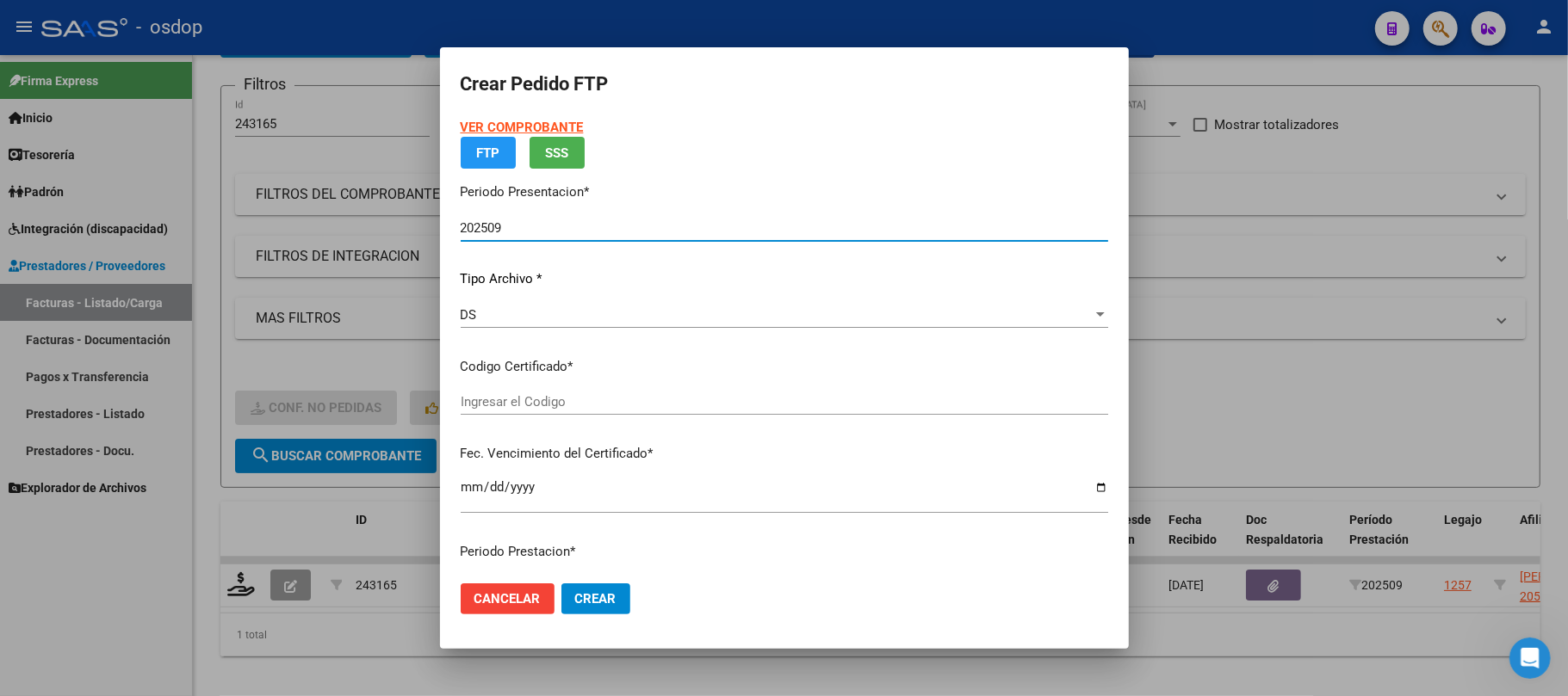
type input "2166999973"
type input "[DATE]"
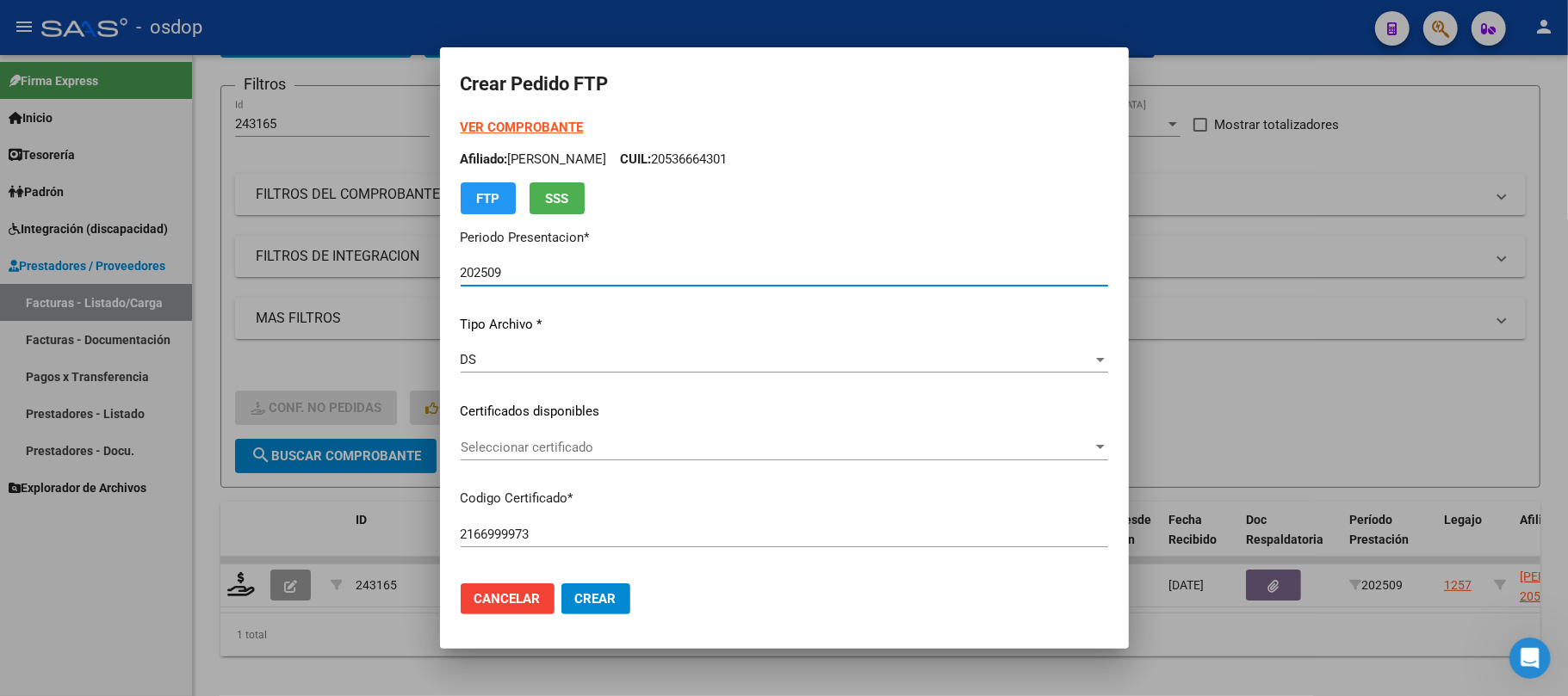
click at [634, 456] on div "Seleccionar certificado Seleccionar certificado" at bounding box center [784, 447] width 647 height 26
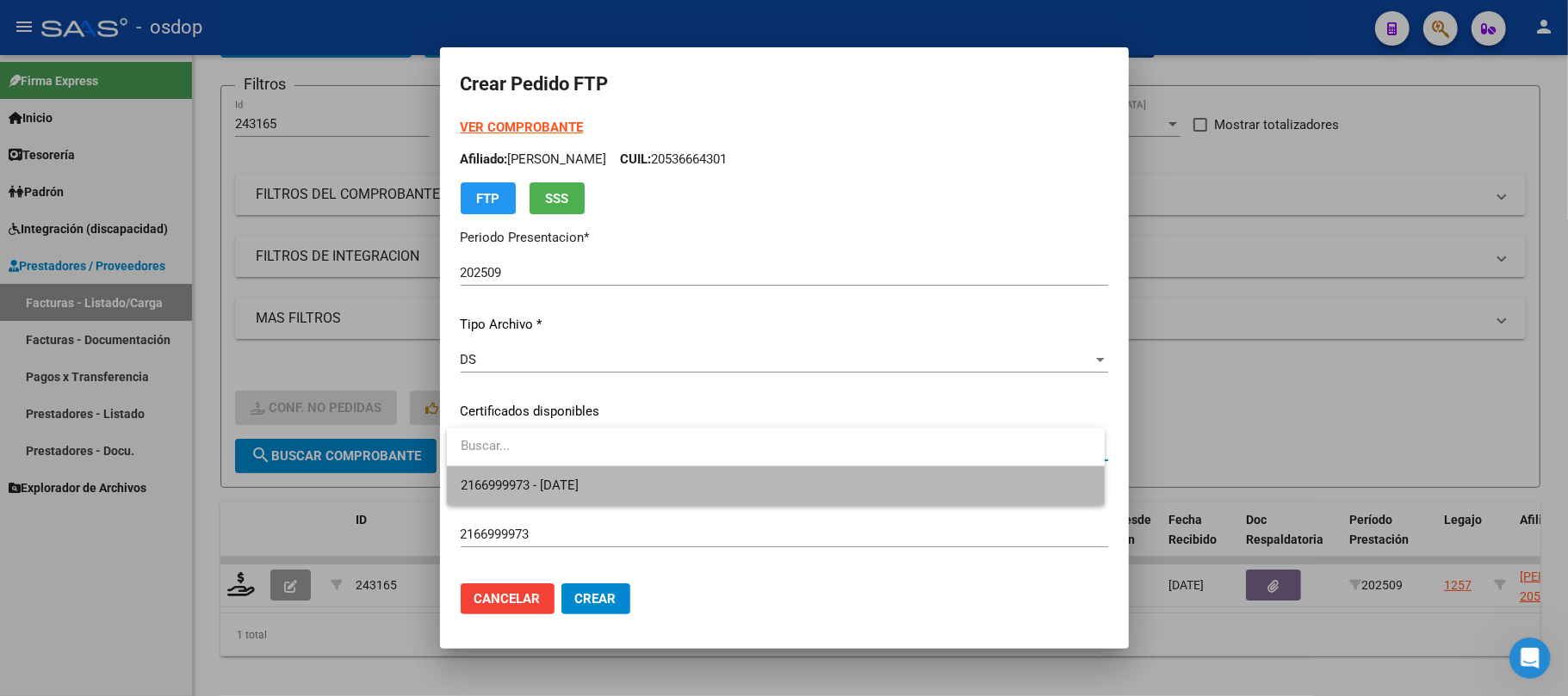
click at [641, 478] on span "2166999973 - [DATE]" at bounding box center [775, 486] width 630 height 38
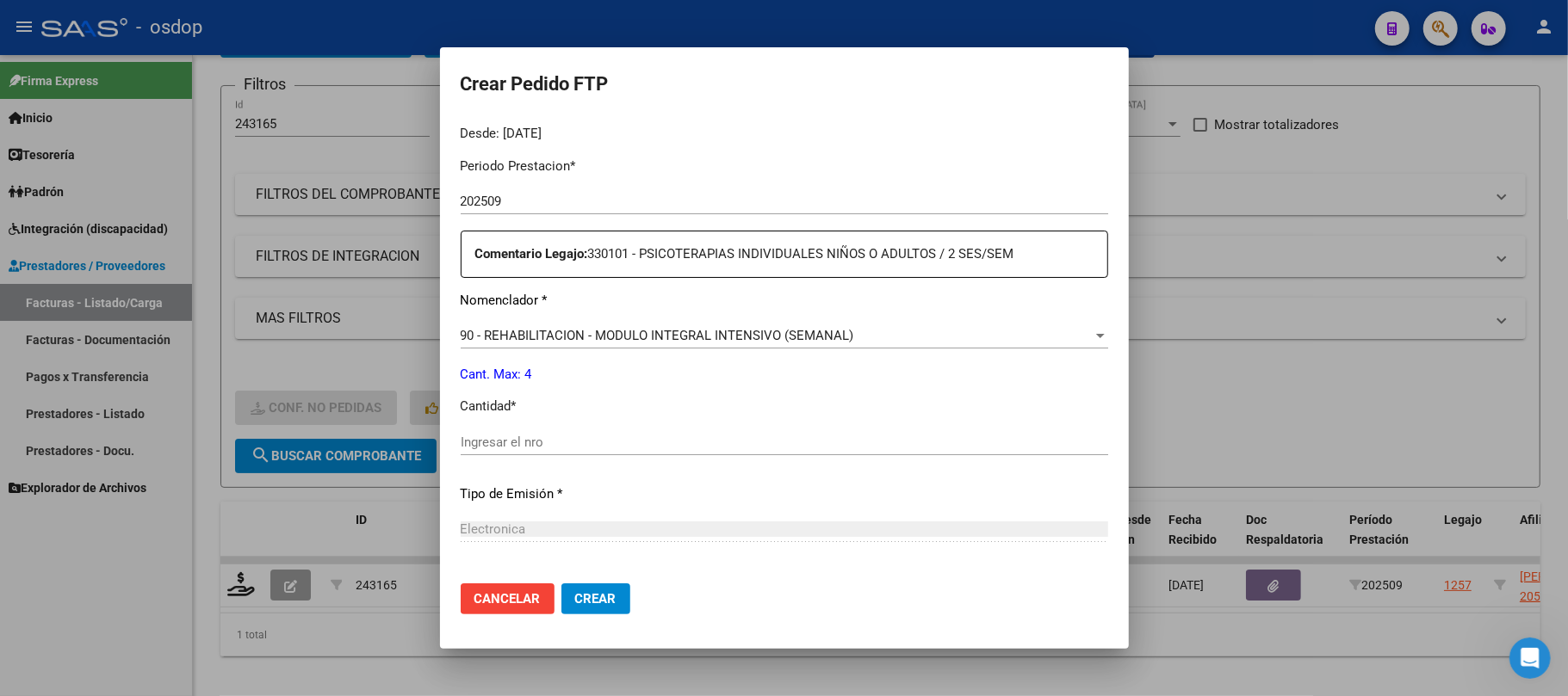
scroll to position [573, 0]
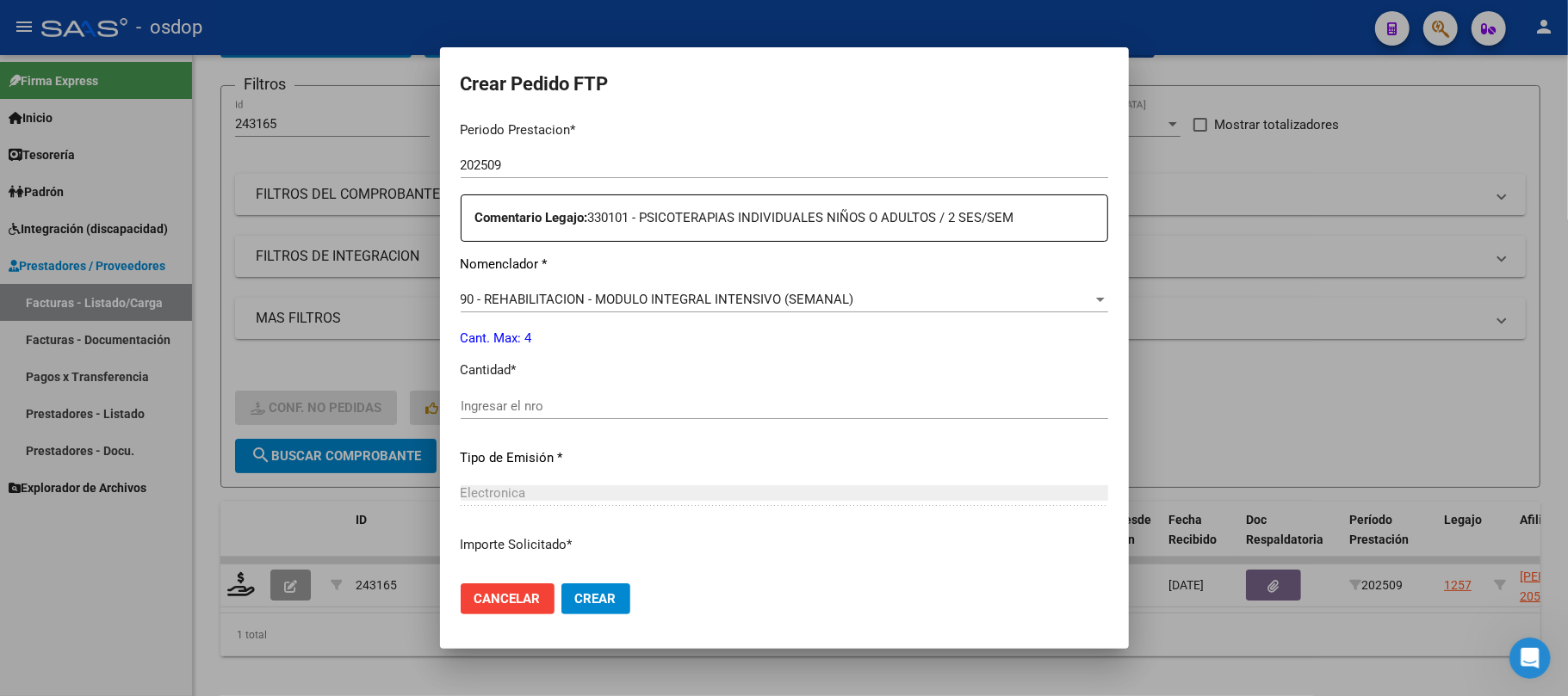
click at [708, 312] on div "90 - REHABILITACION - MODULO INTEGRAL INTENSIVO (SEMANAL) Seleccionar nomenclad…" at bounding box center [784, 299] width 647 height 26
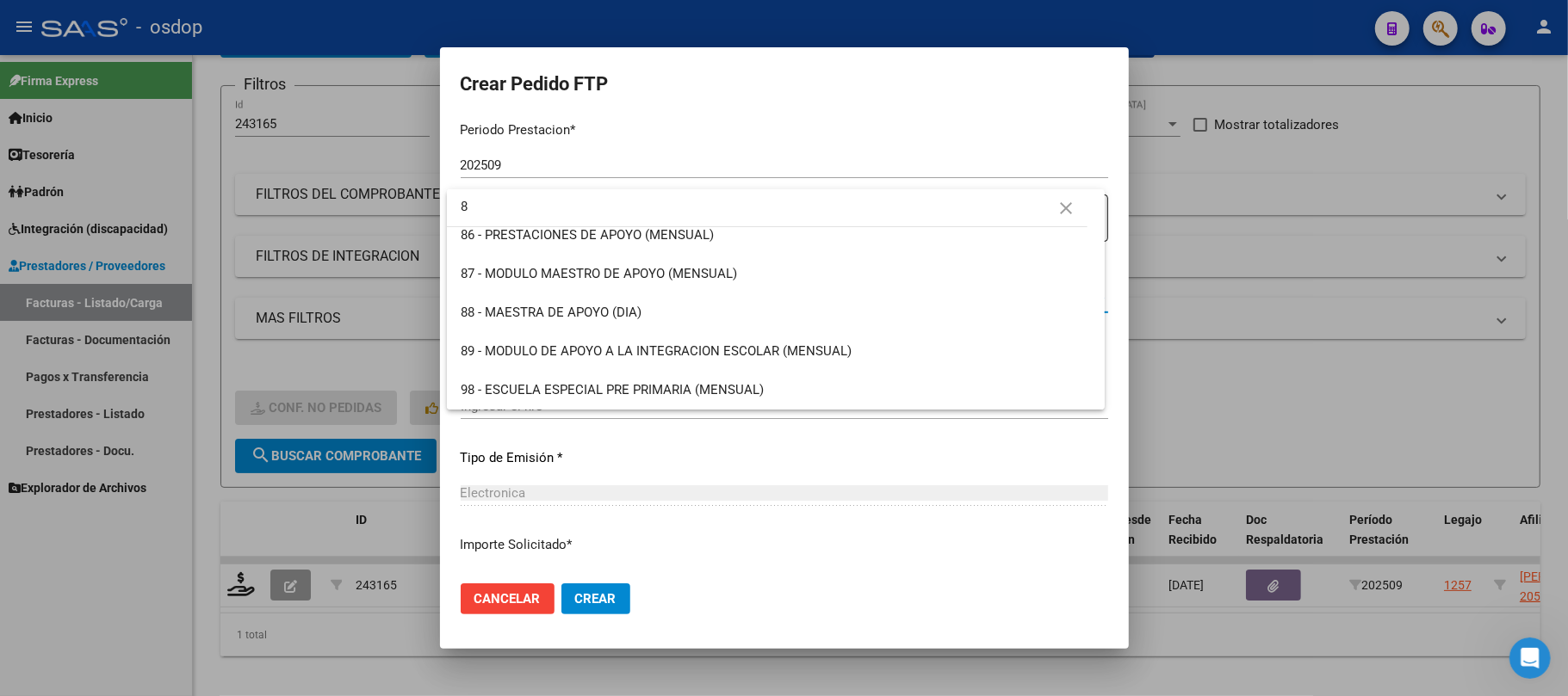
scroll to position [0, 0]
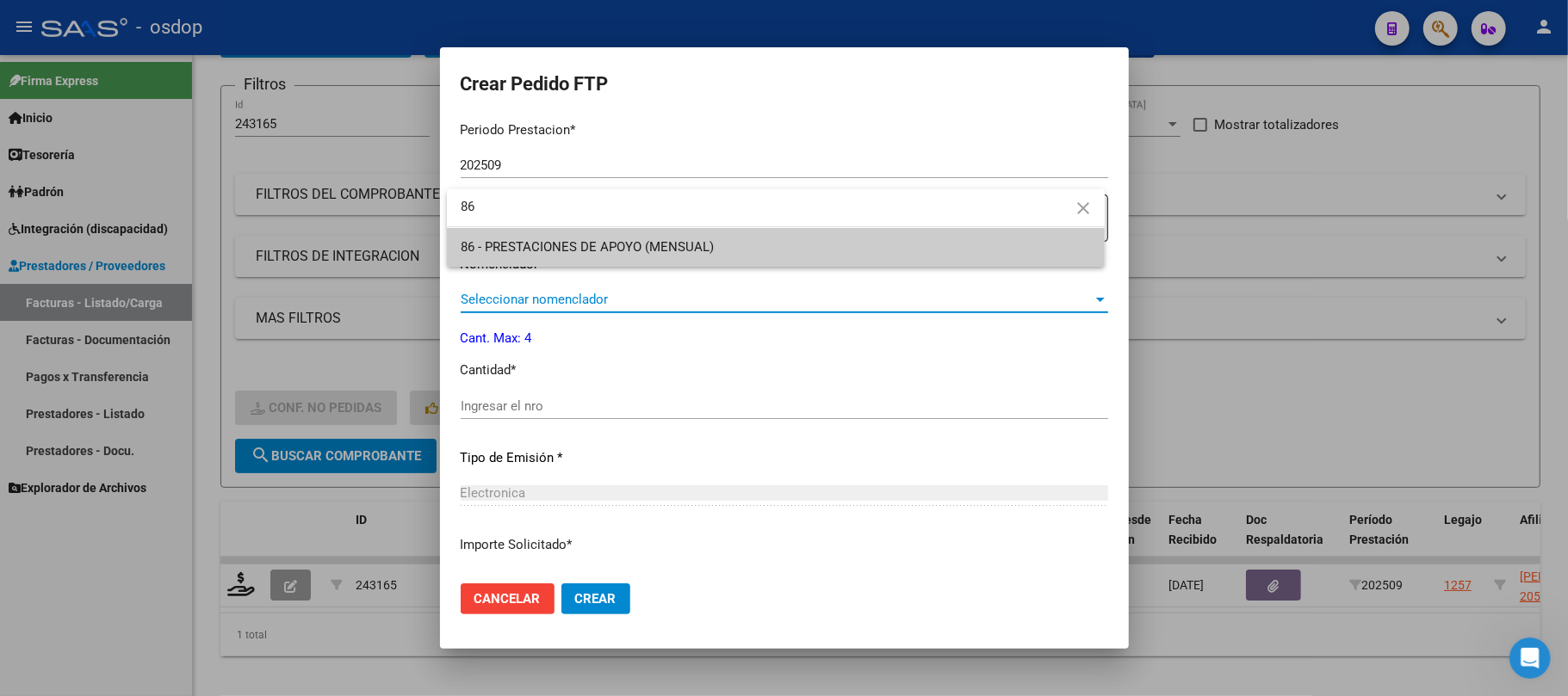
type input "86"
click at [687, 236] on span "86 - PRESTACIONES DE APOYO (MENSUAL)" at bounding box center [775, 247] width 630 height 38
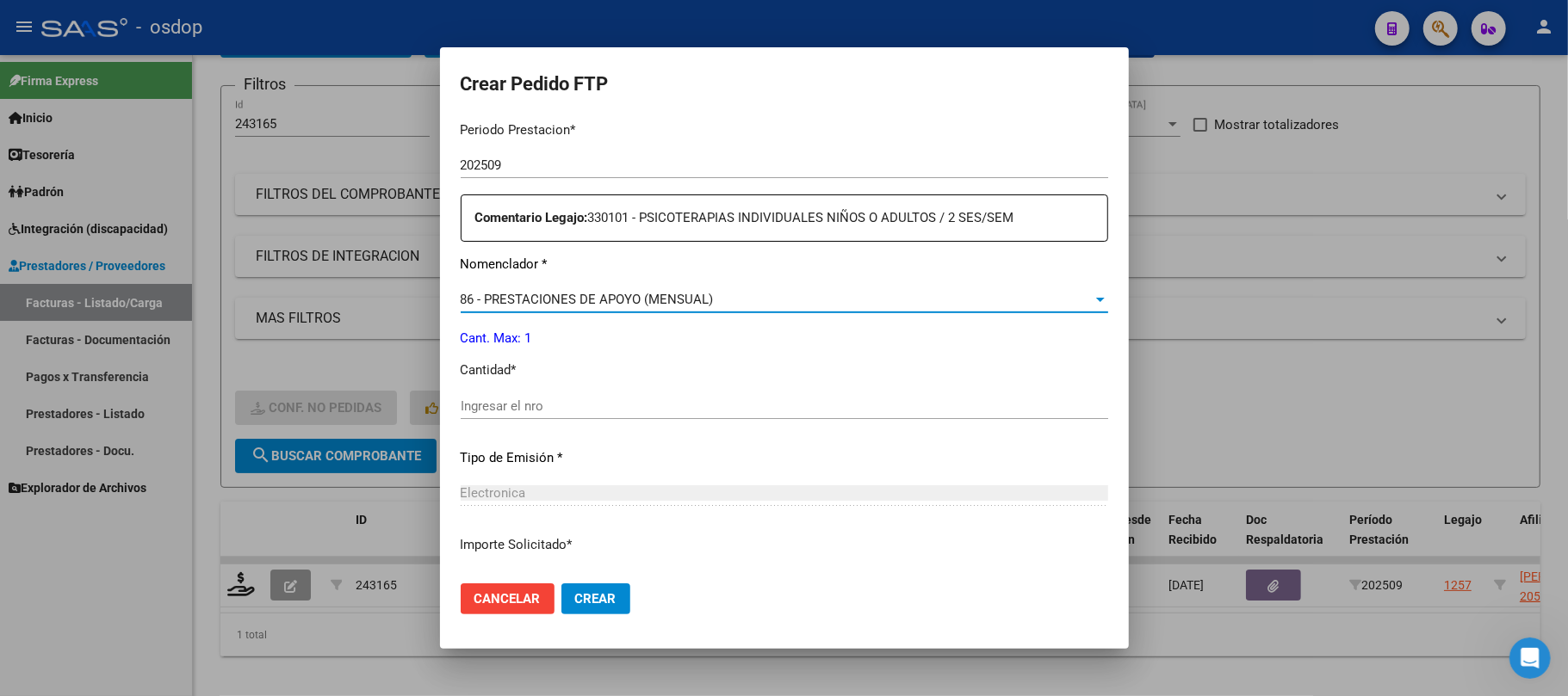
click at [593, 403] on input "Ingresar el nro" at bounding box center [784, 406] width 647 height 15
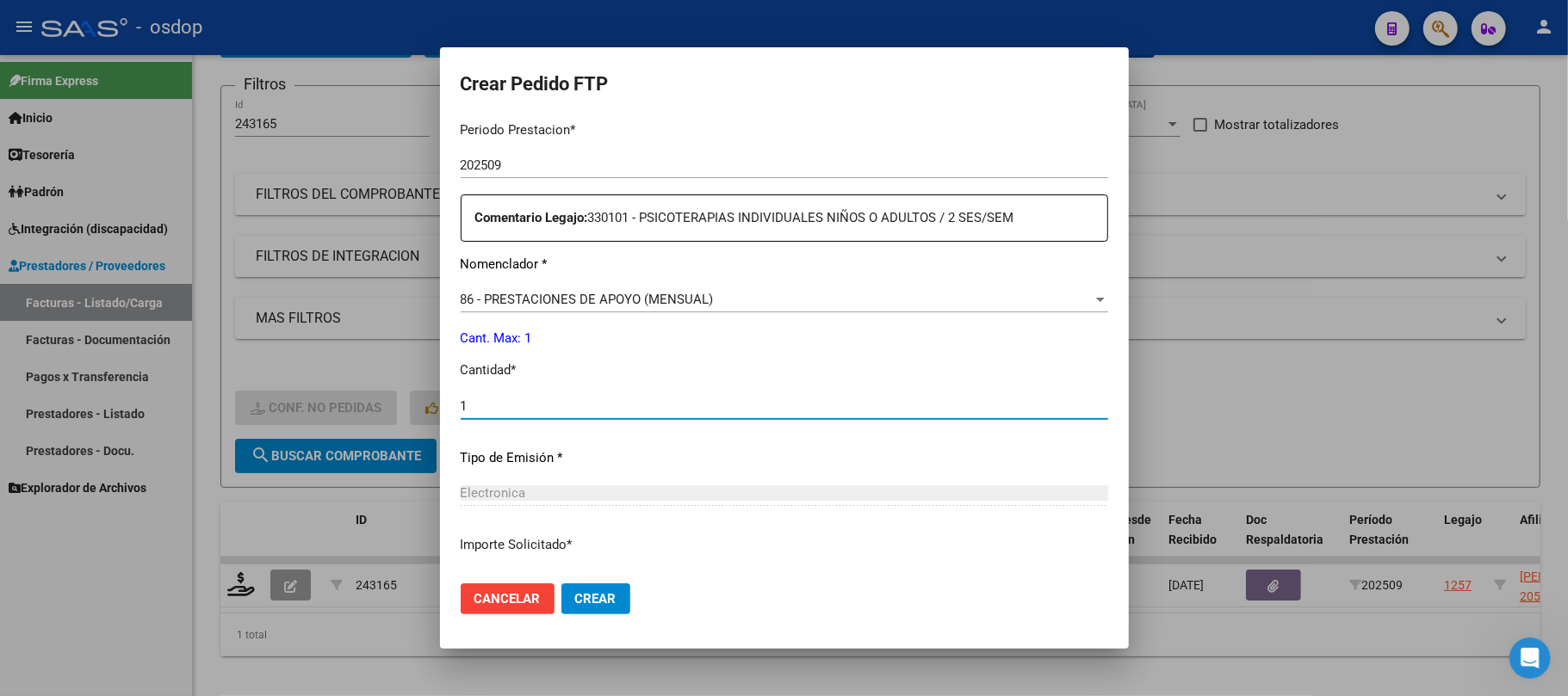
type input "1"
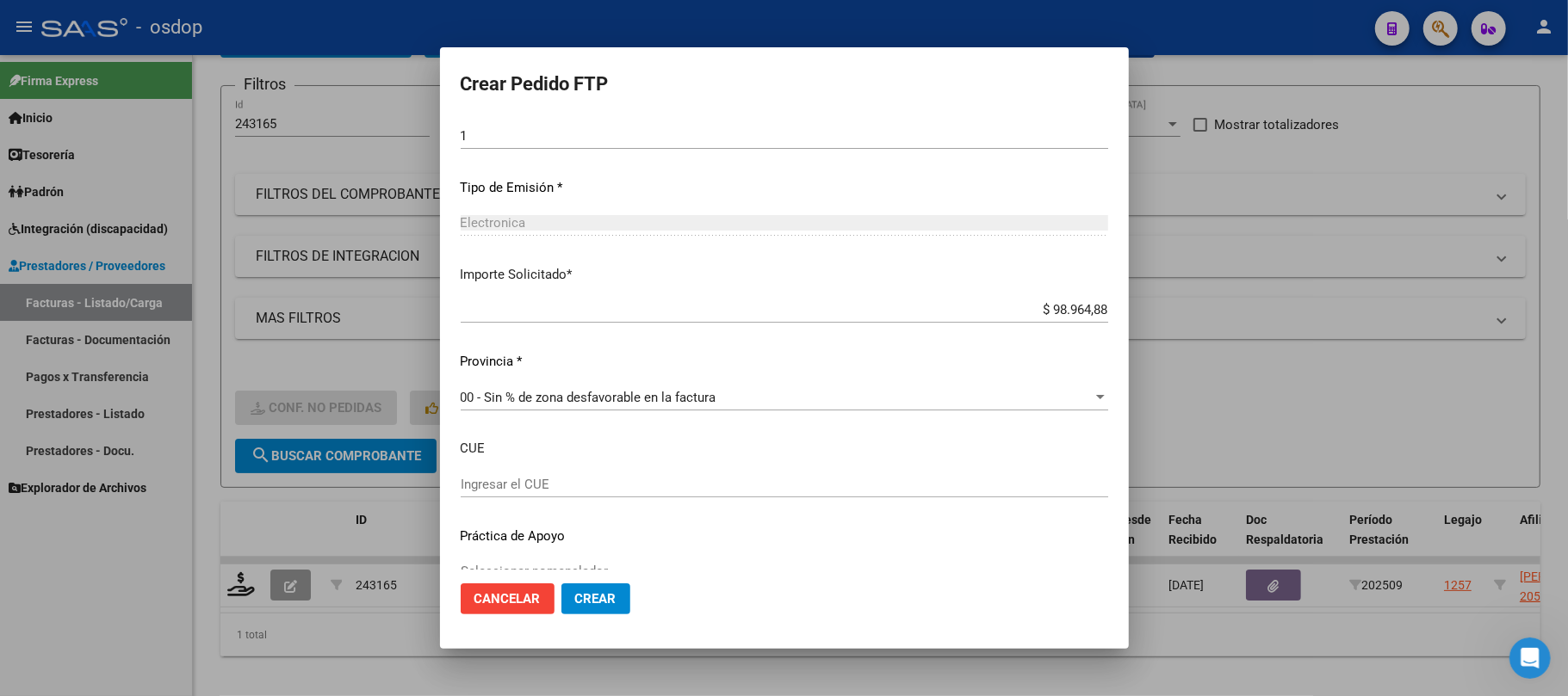
scroll to position [873, 0]
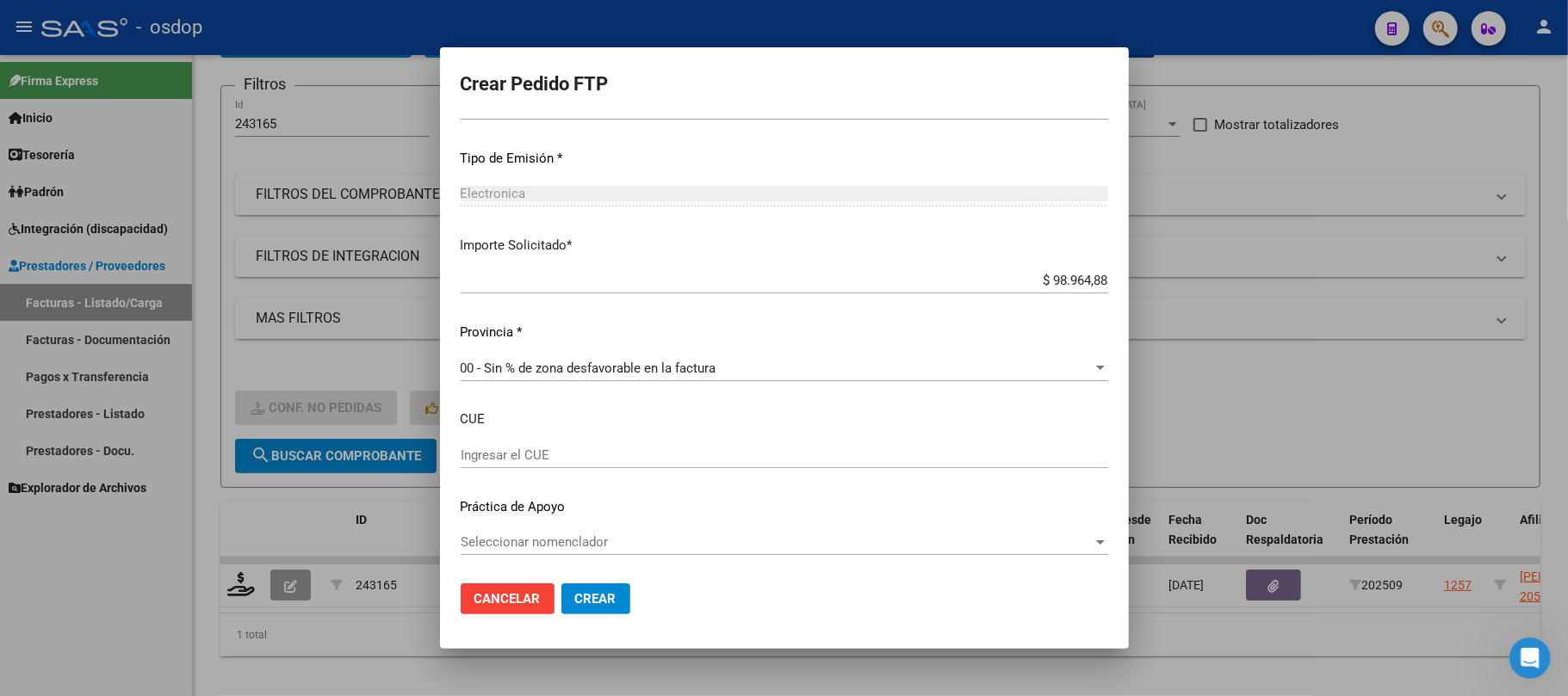
click at [611, 610] on button "Crear" at bounding box center [596, 599] width 69 height 31
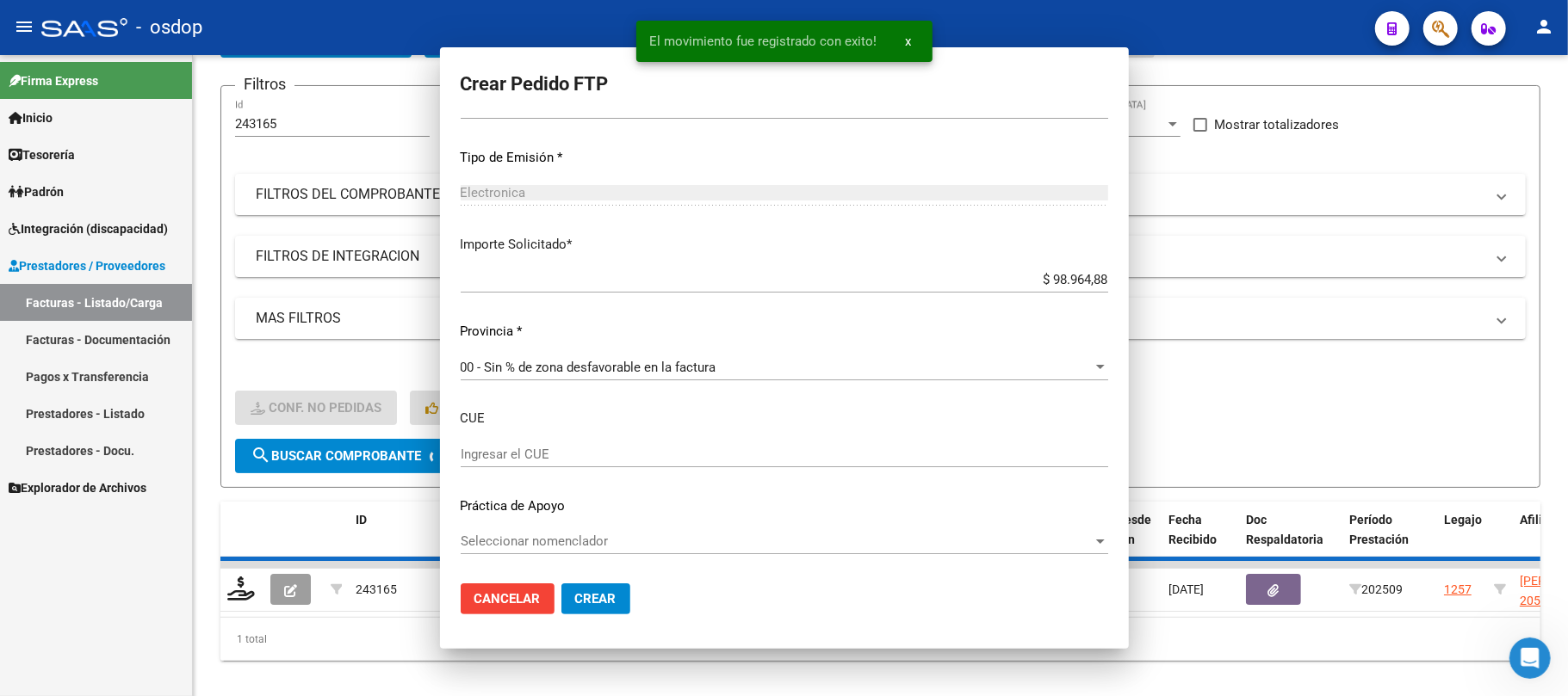
scroll to position [776, 0]
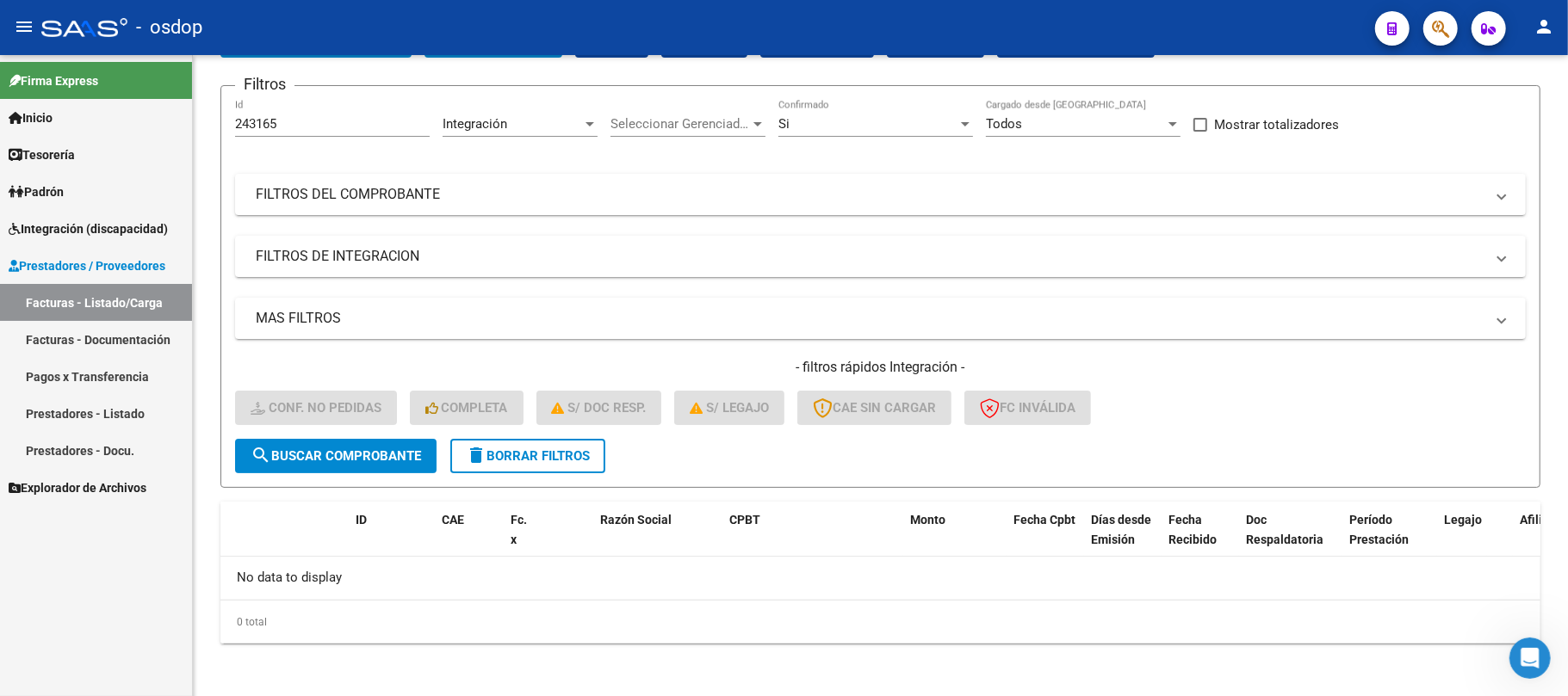
click at [129, 310] on link "Facturas - Listado/Carga" at bounding box center [96, 302] width 192 height 37
click at [546, 462] on button "delete Borrar Filtros" at bounding box center [528, 456] width 155 height 35
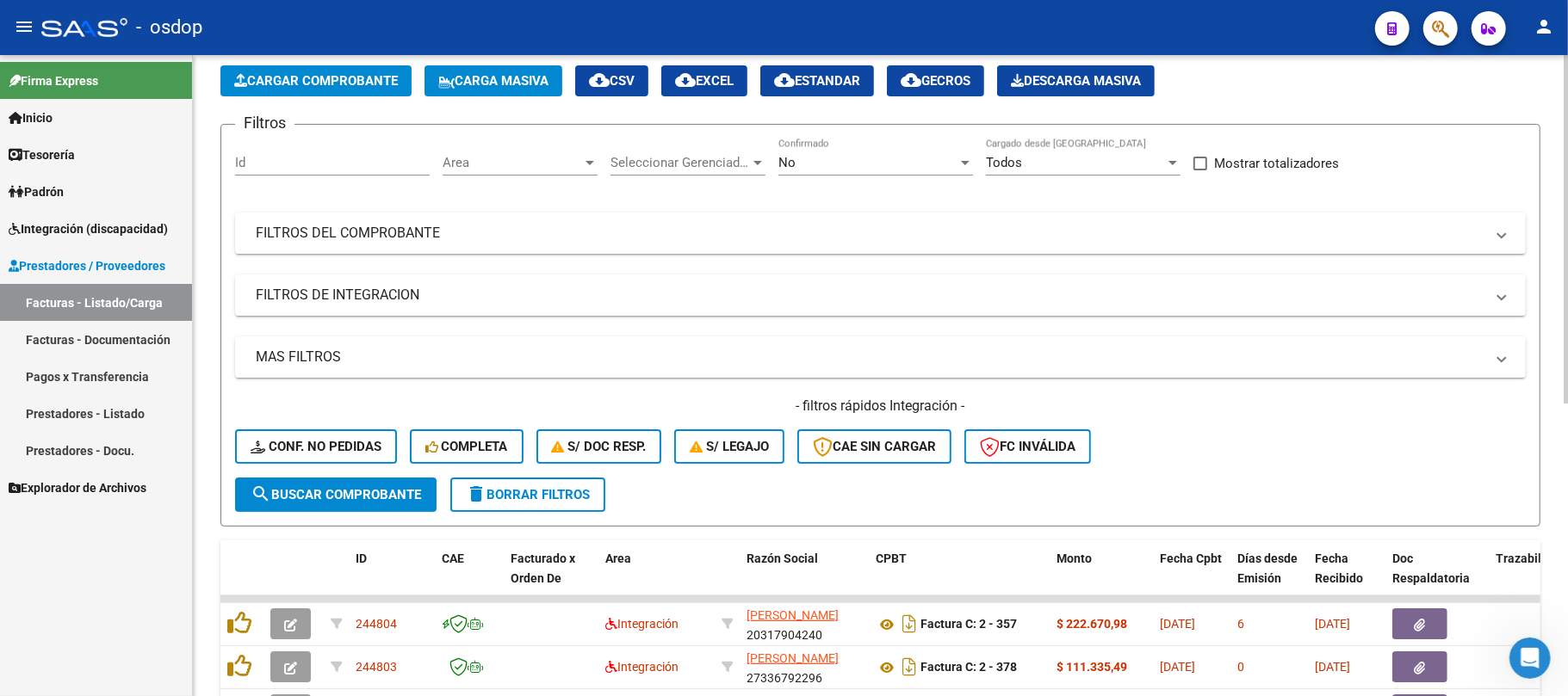
scroll to position [119, 0]
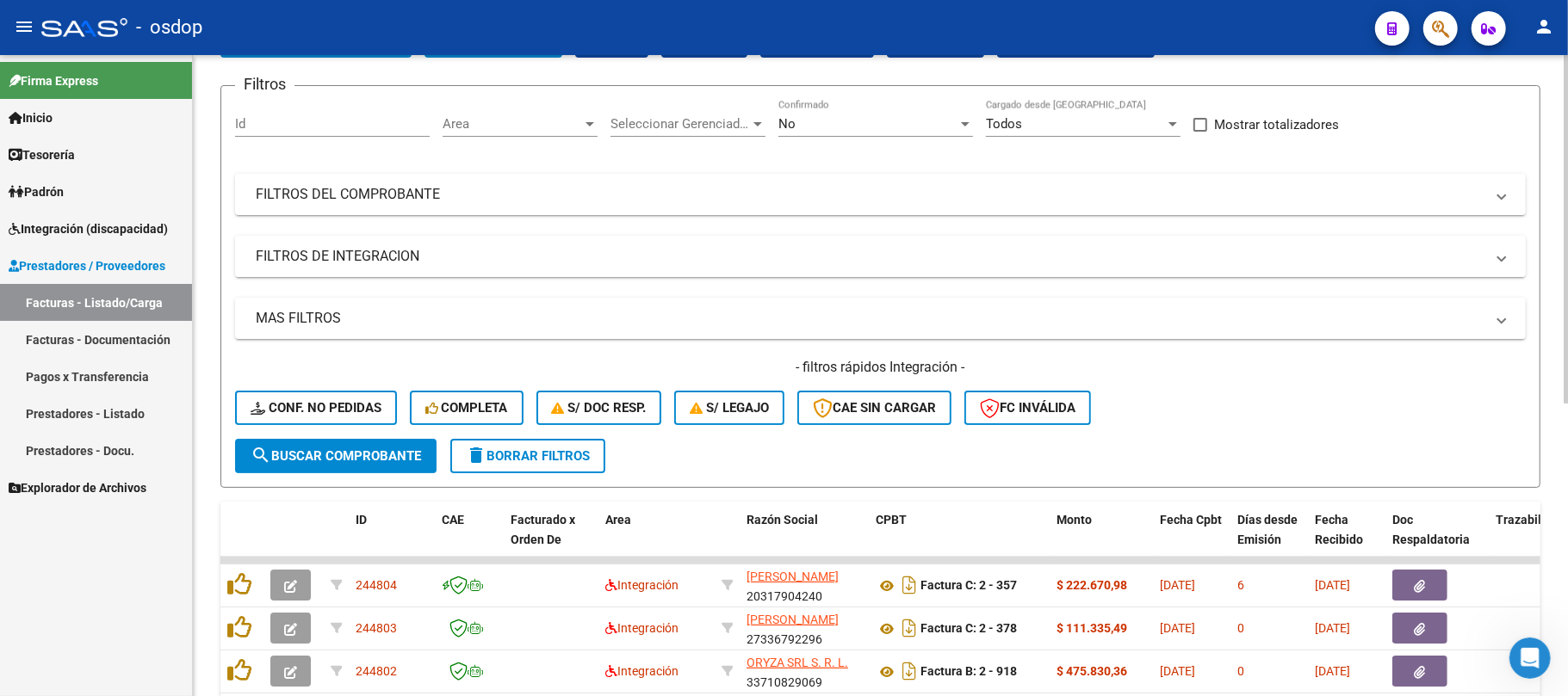
click at [356, 257] on mat-panel-title "FILTROS DE INTEGRACION" at bounding box center [870, 257] width 1229 height 19
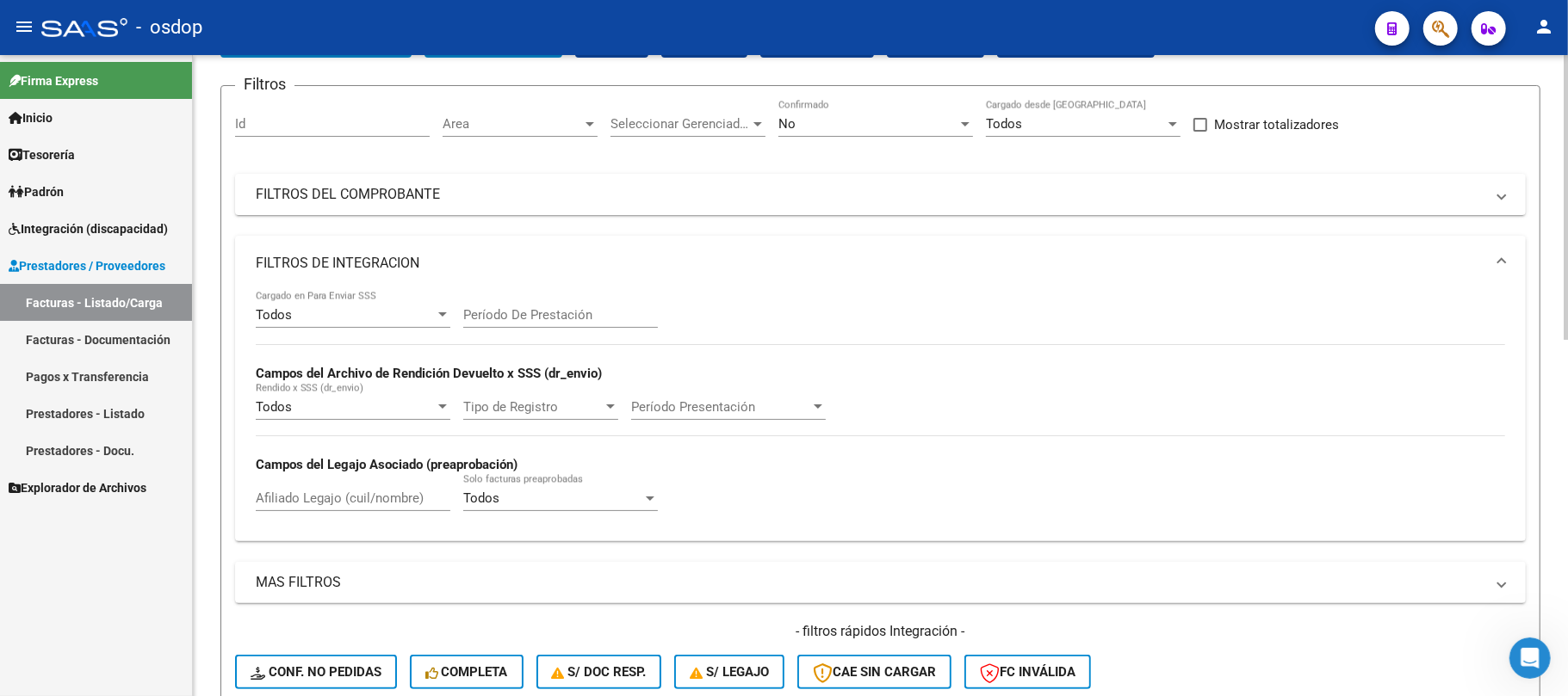
click at [328, 506] on input "Afiliado Legajo (cuil/nombre)" at bounding box center [353, 499] width 195 height 15
paste input "23450867349"
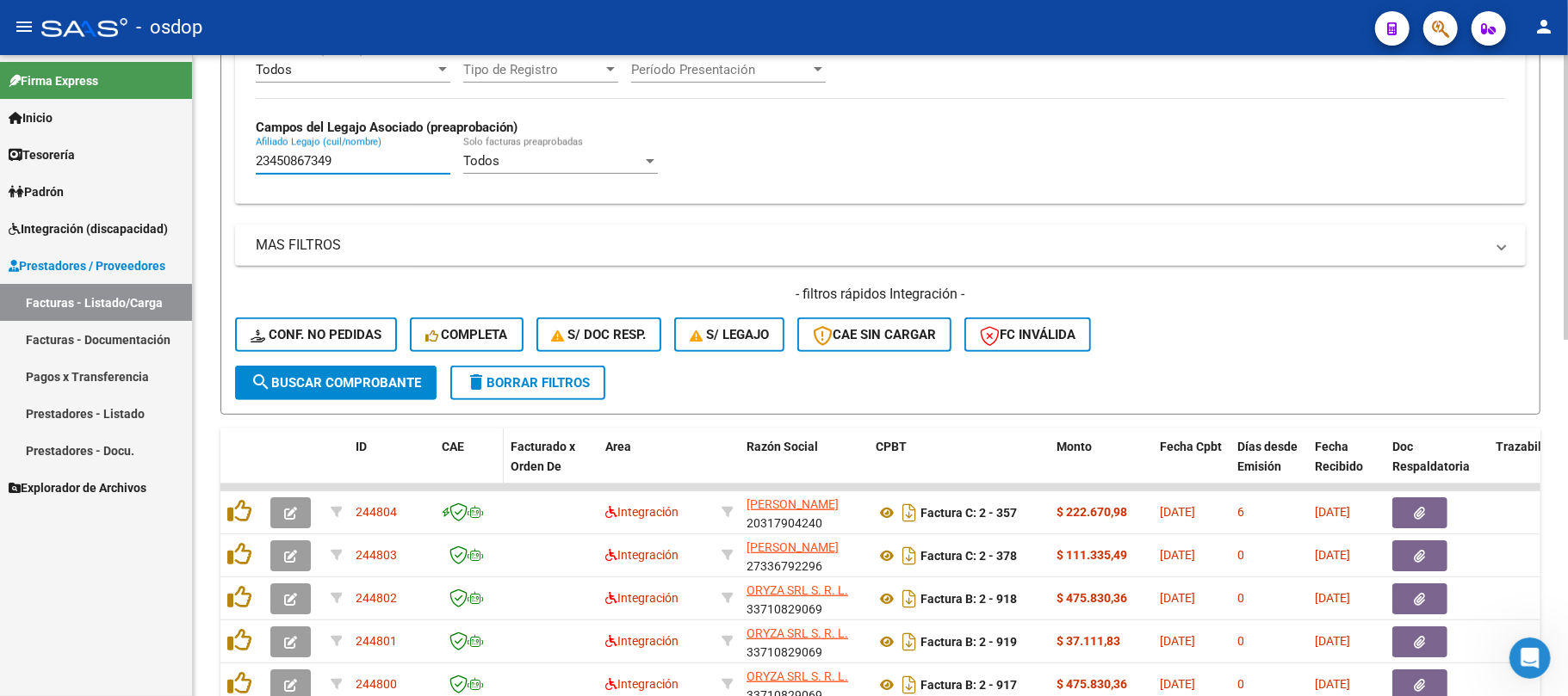
scroll to position [463, 0]
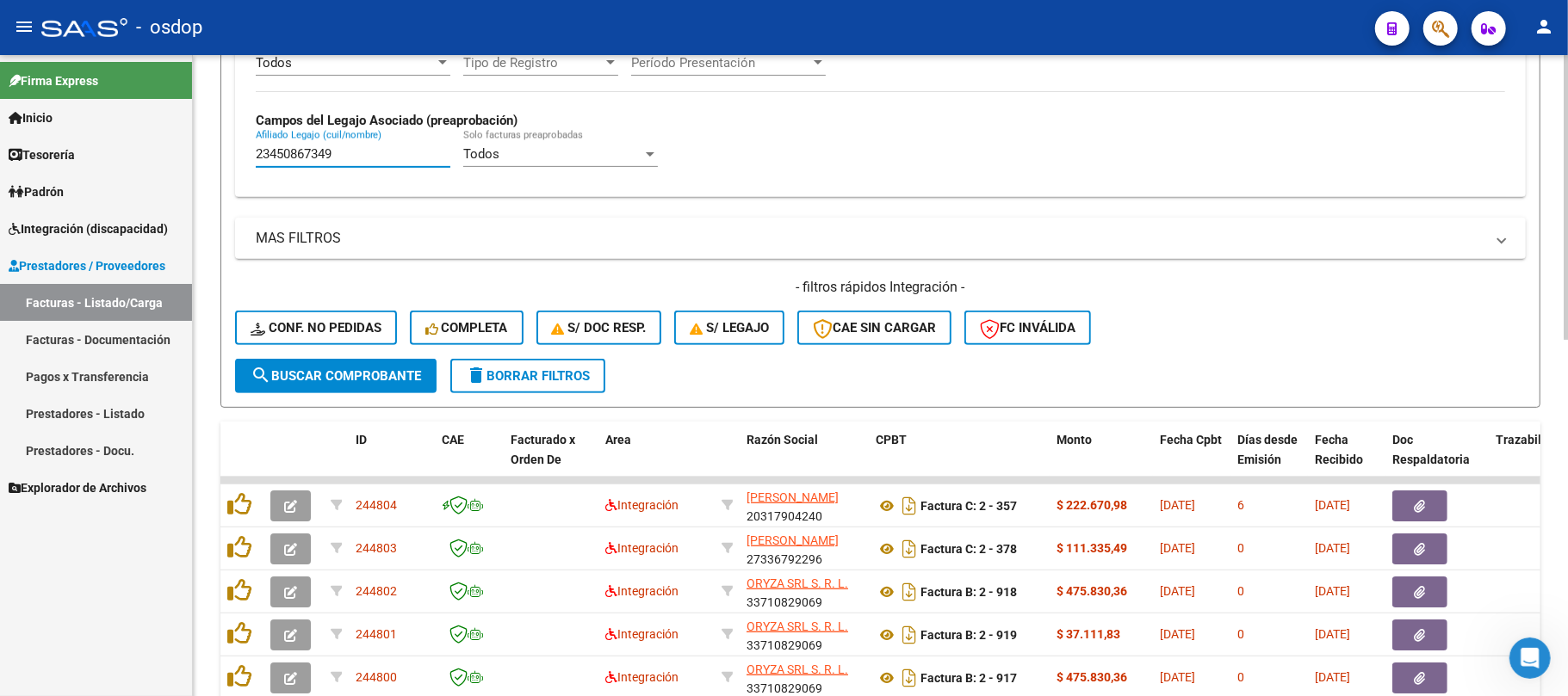
type input "23450867349"
click at [333, 383] on span "search Buscar Comprobante" at bounding box center [336, 376] width 171 height 15
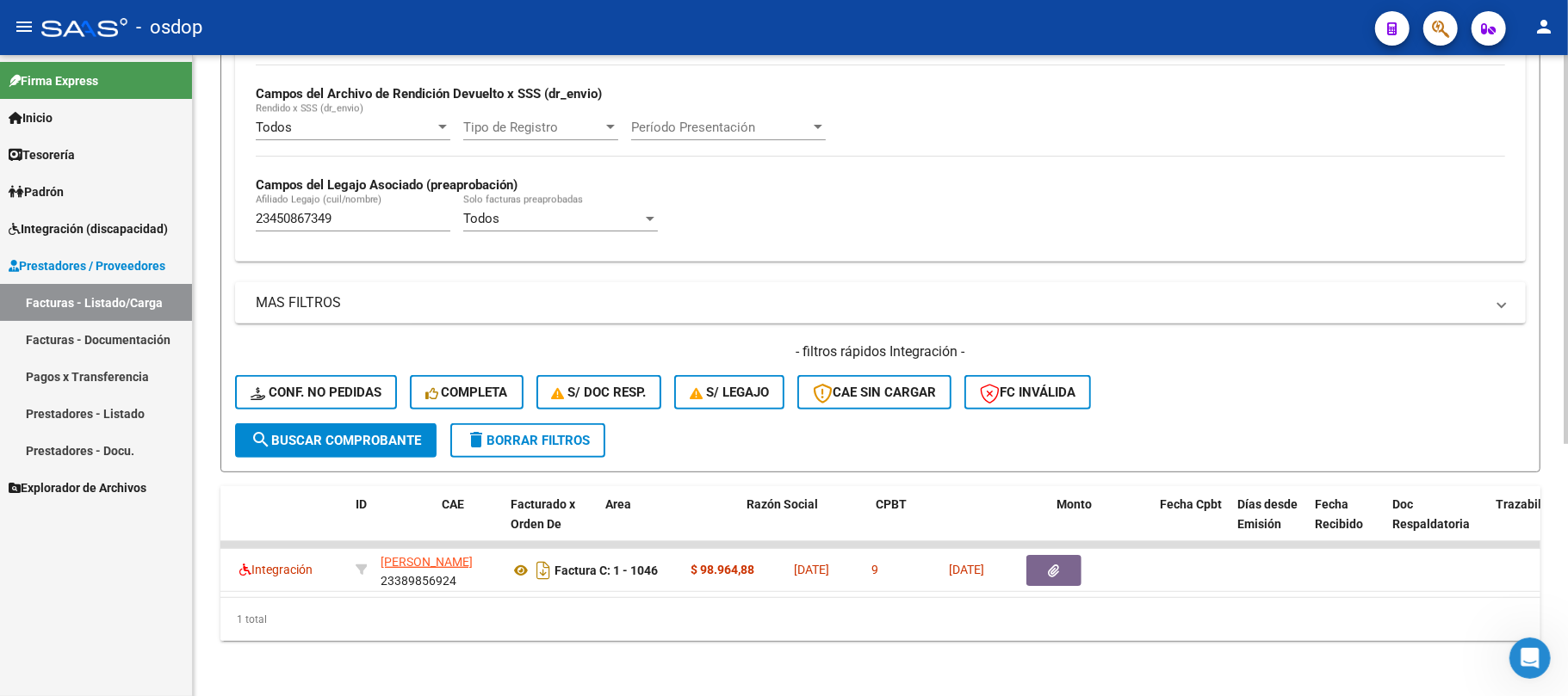
scroll to position [0, 0]
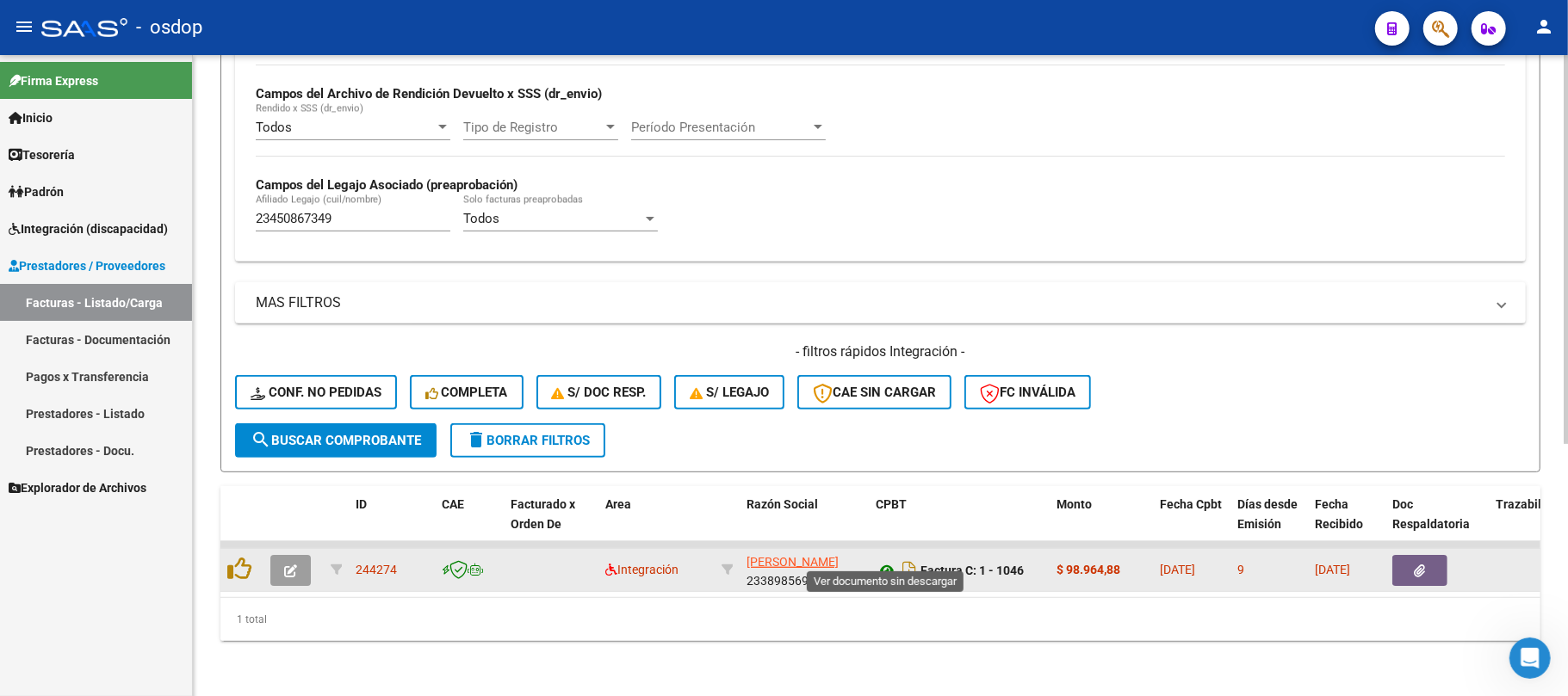
click at [886, 561] on icon at bounding box center [886, 571] width 22 height 21
click at [1423, 565] on icon "button" at bounding box center [1420, 570] width 12 height 12
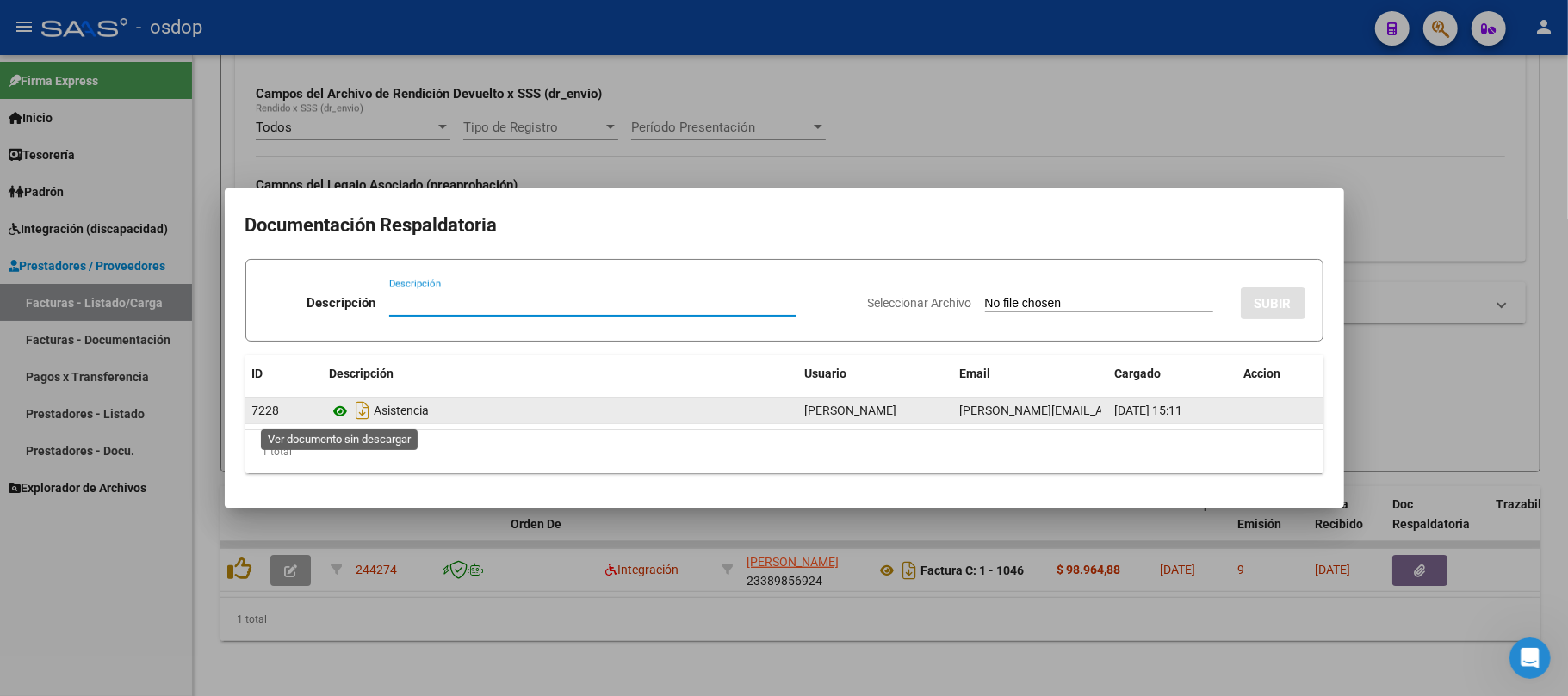
click at [341, 411] on icon at bounding box center [340, 411] width 22 height 21
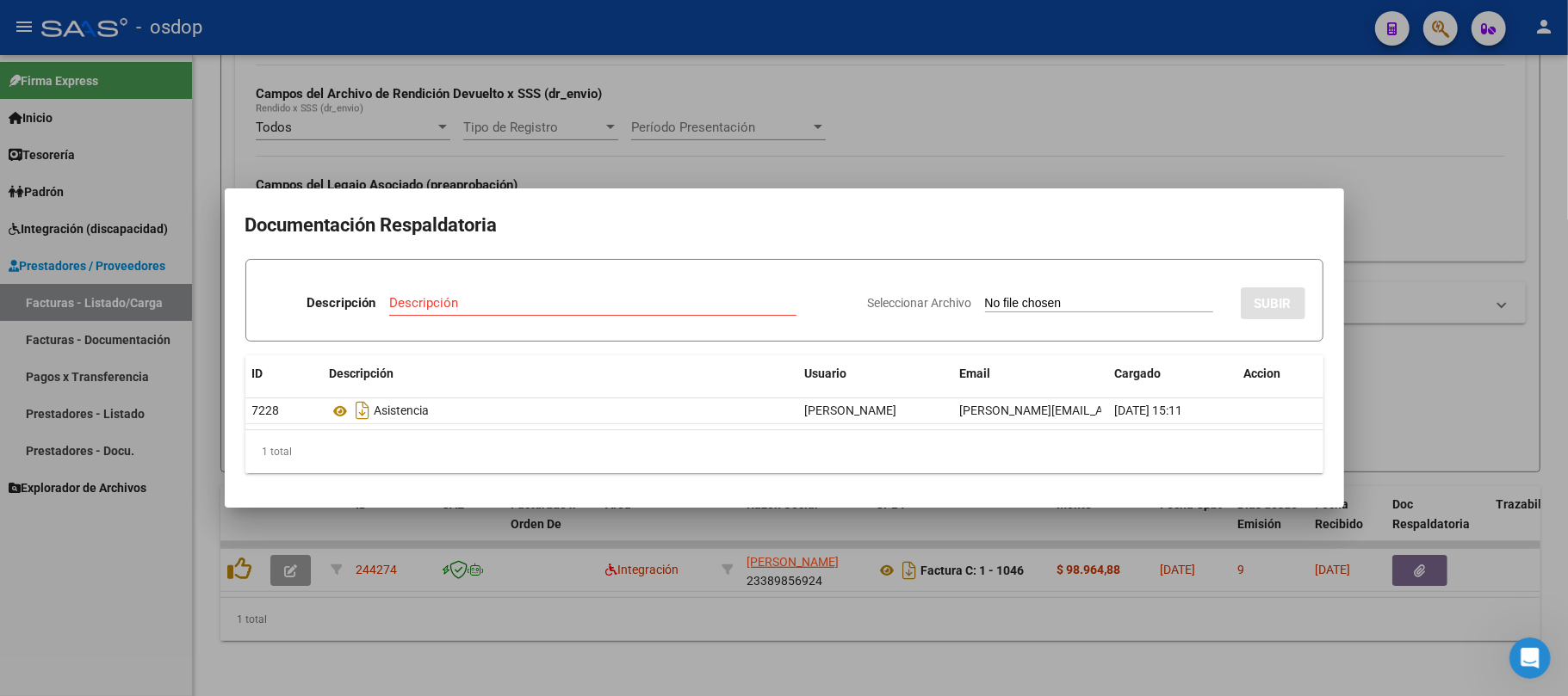
click at [800, 594] on div at bounding box center [784, 348] width 1568 height 696
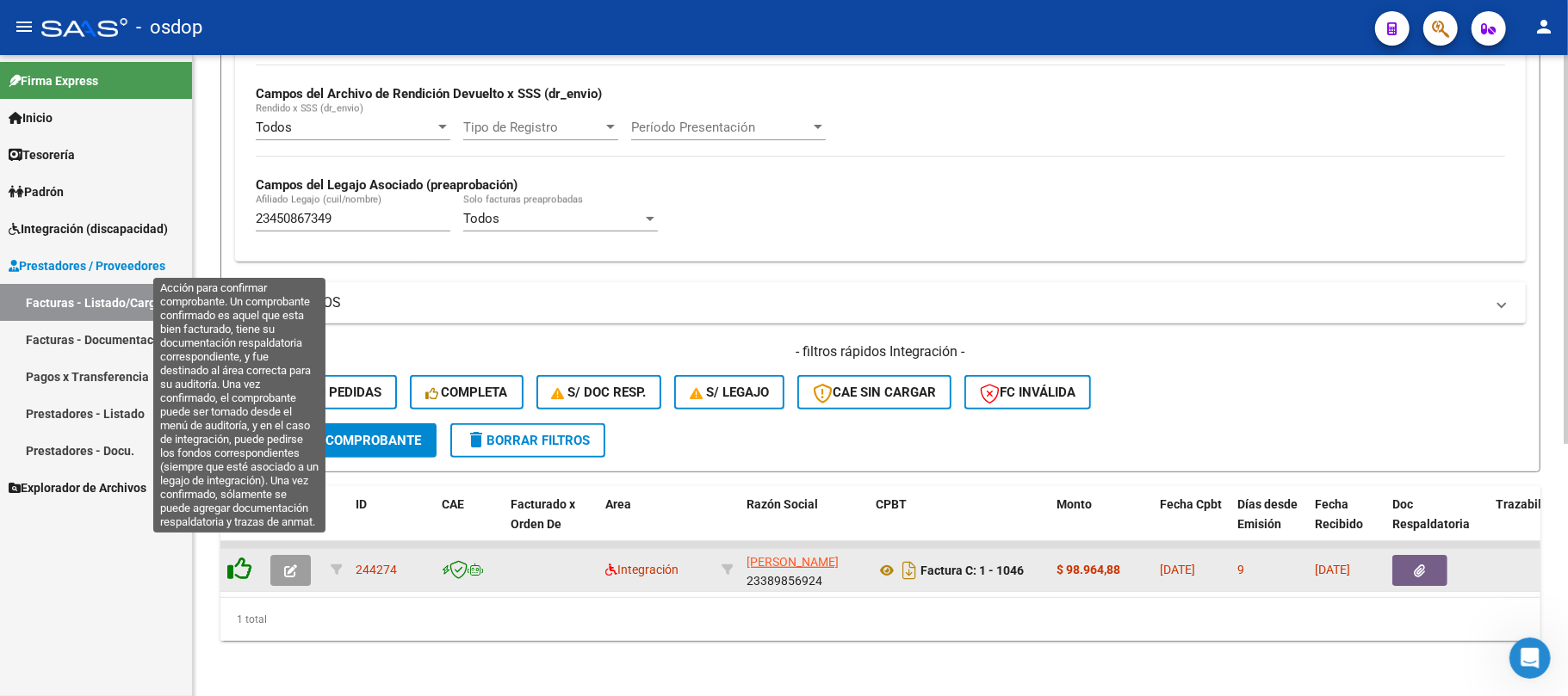
click at [240, 560] on icon at bounding box center [239, 568] width 24 height 24
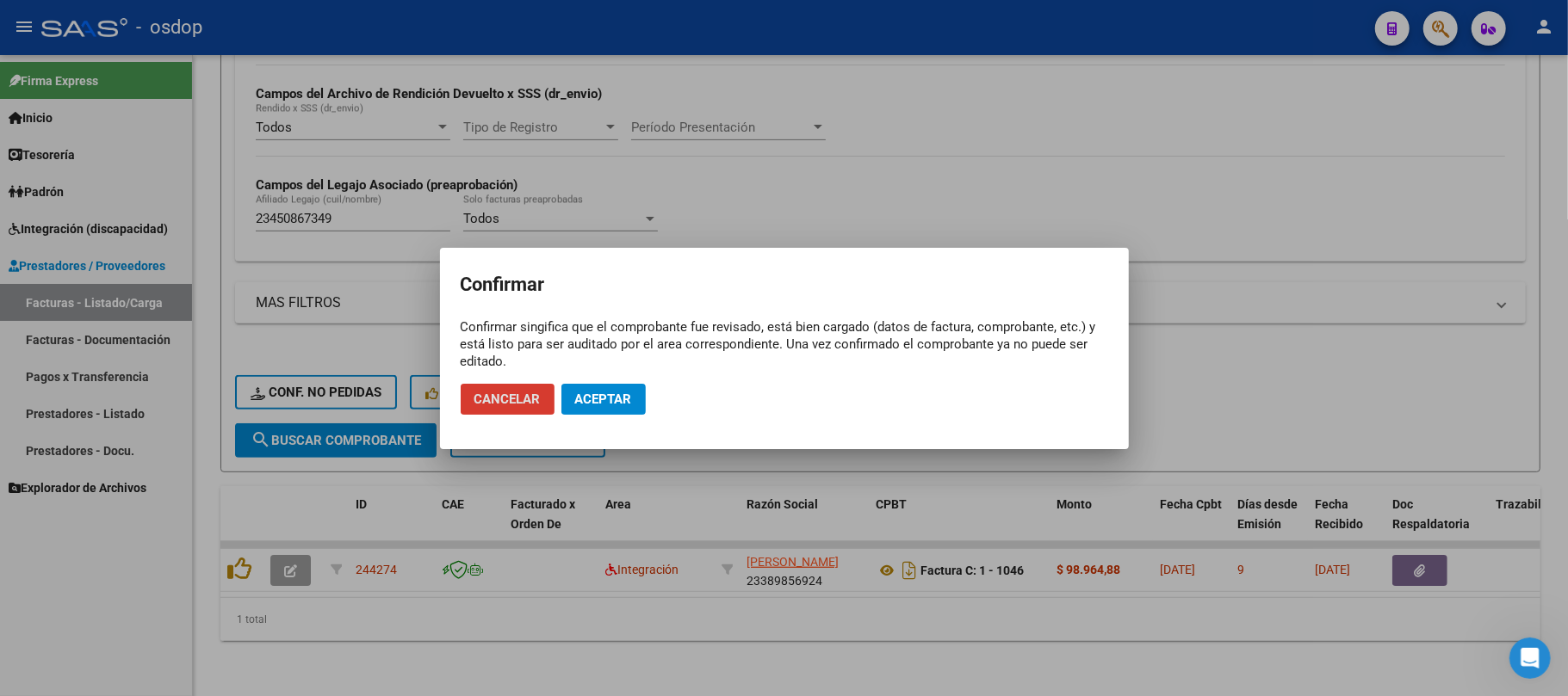
click at [618, 401] on span "Aceptar" at bounding box center [603, 400] width 57 height 15
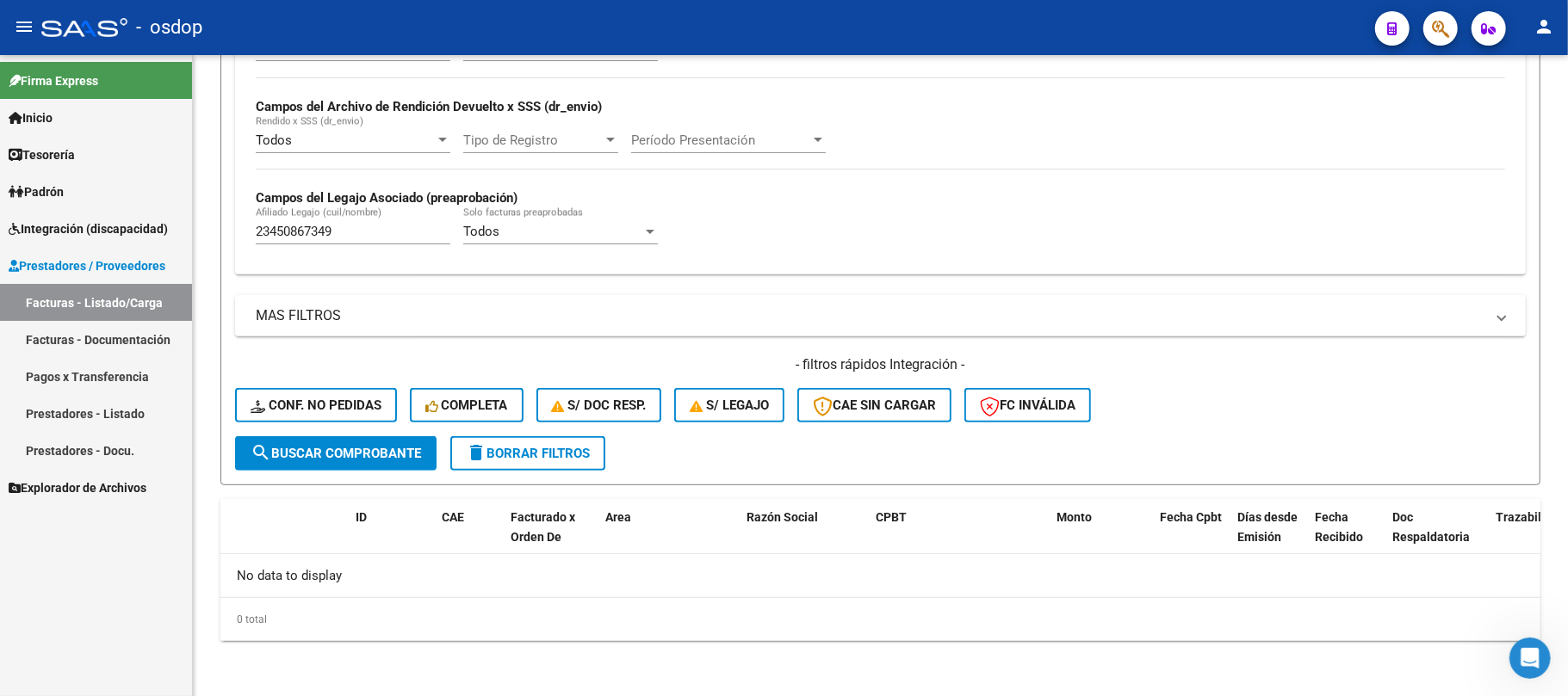
scroll to position [385, 0]
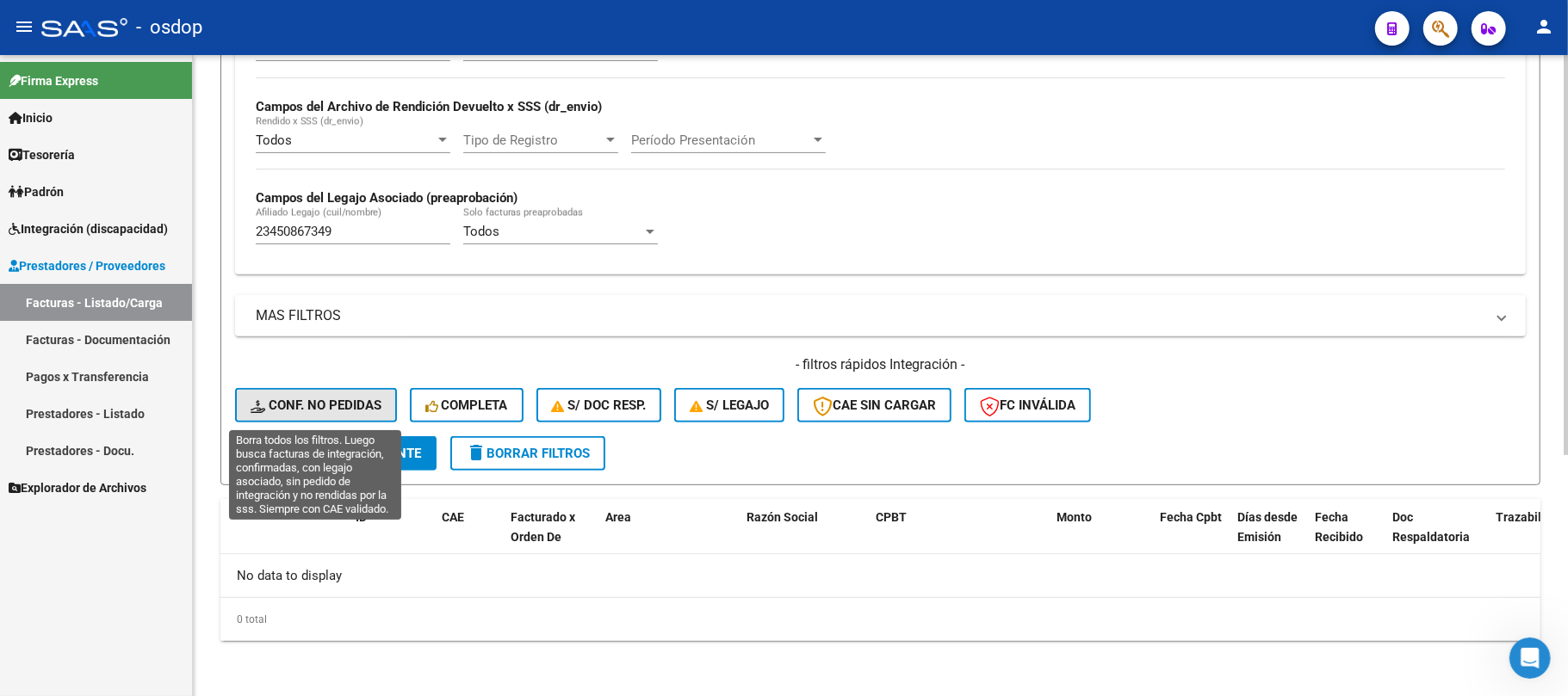
click at [355, 417] on button "Conf. no pedidas" at bounding box center [316, 406] width 162 height 35
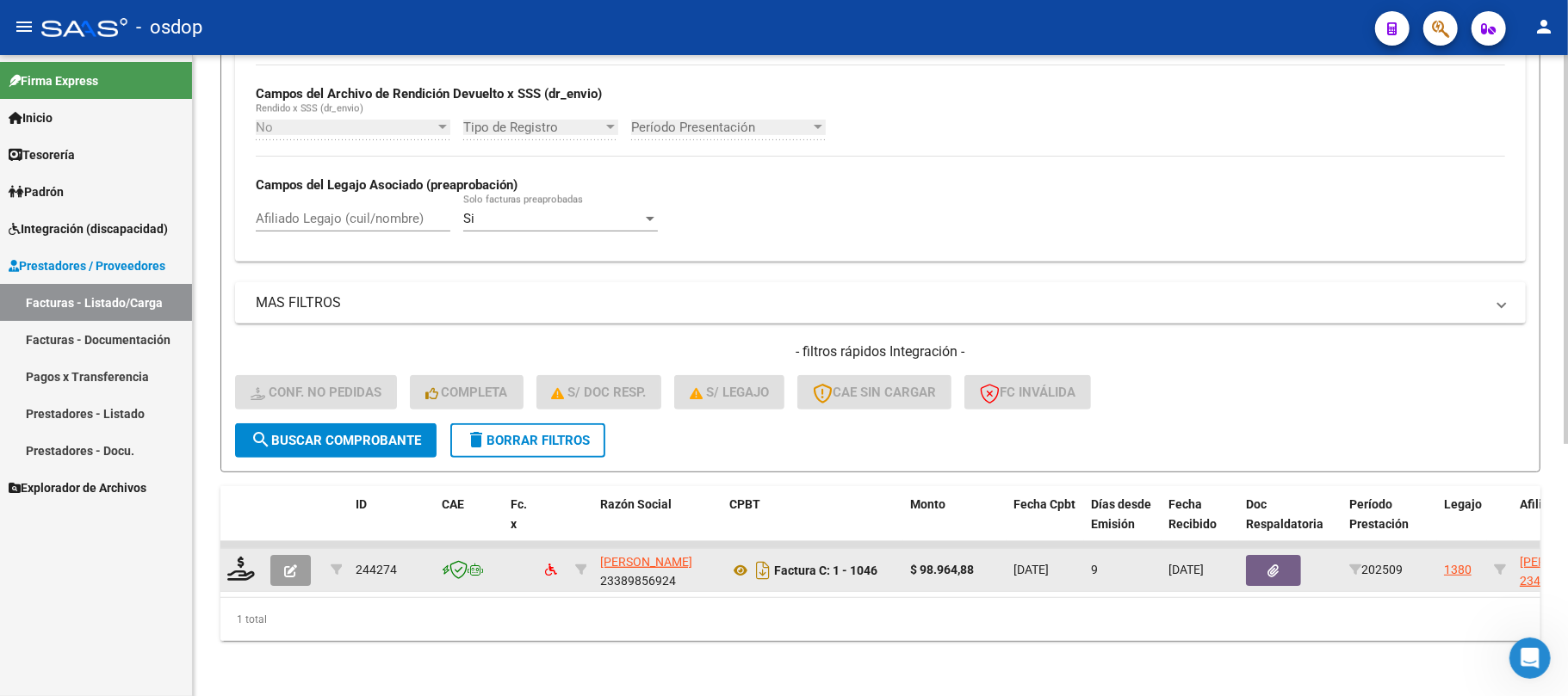
scroll to position [415, 0]
click at [243, 559] on icon at bounding box center [241, 568] width 28 height 24
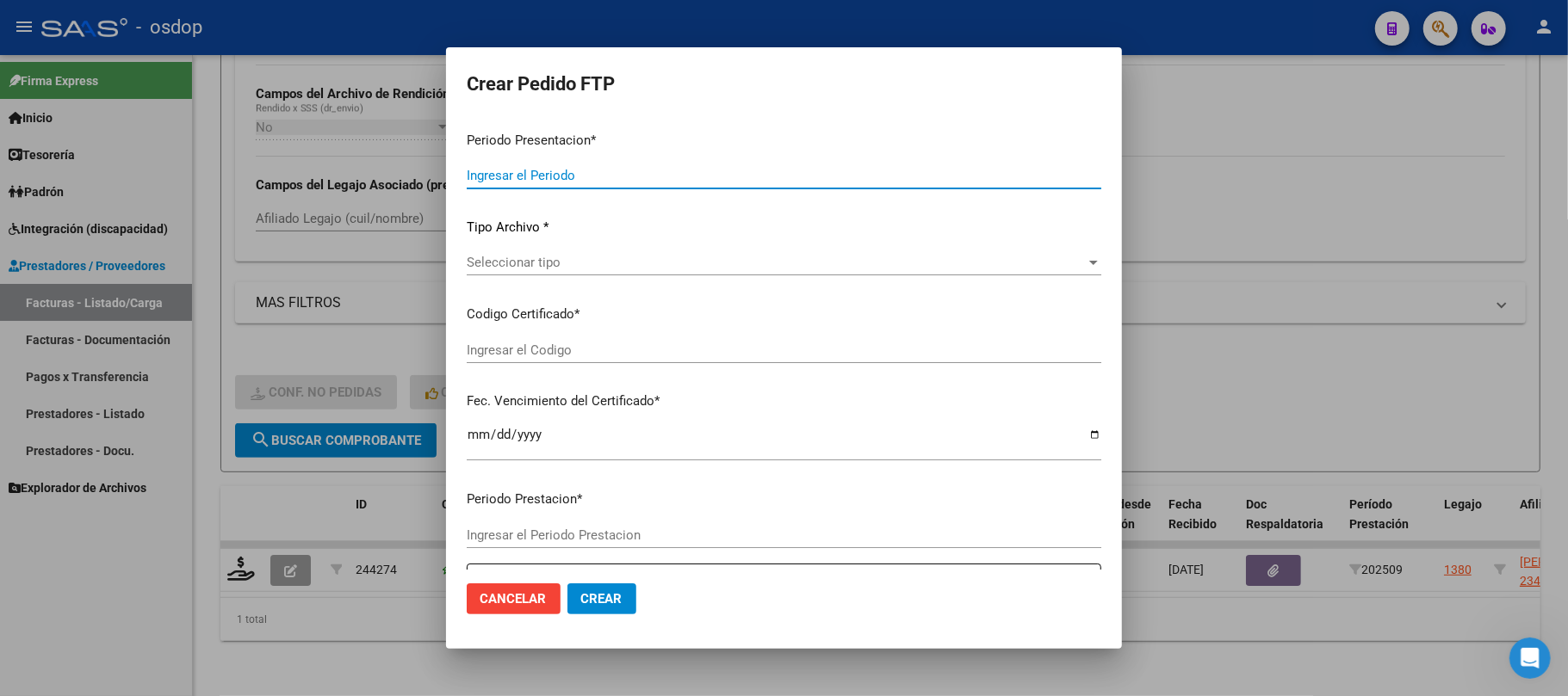
type input "202509"
type input "$ 98.964,88"
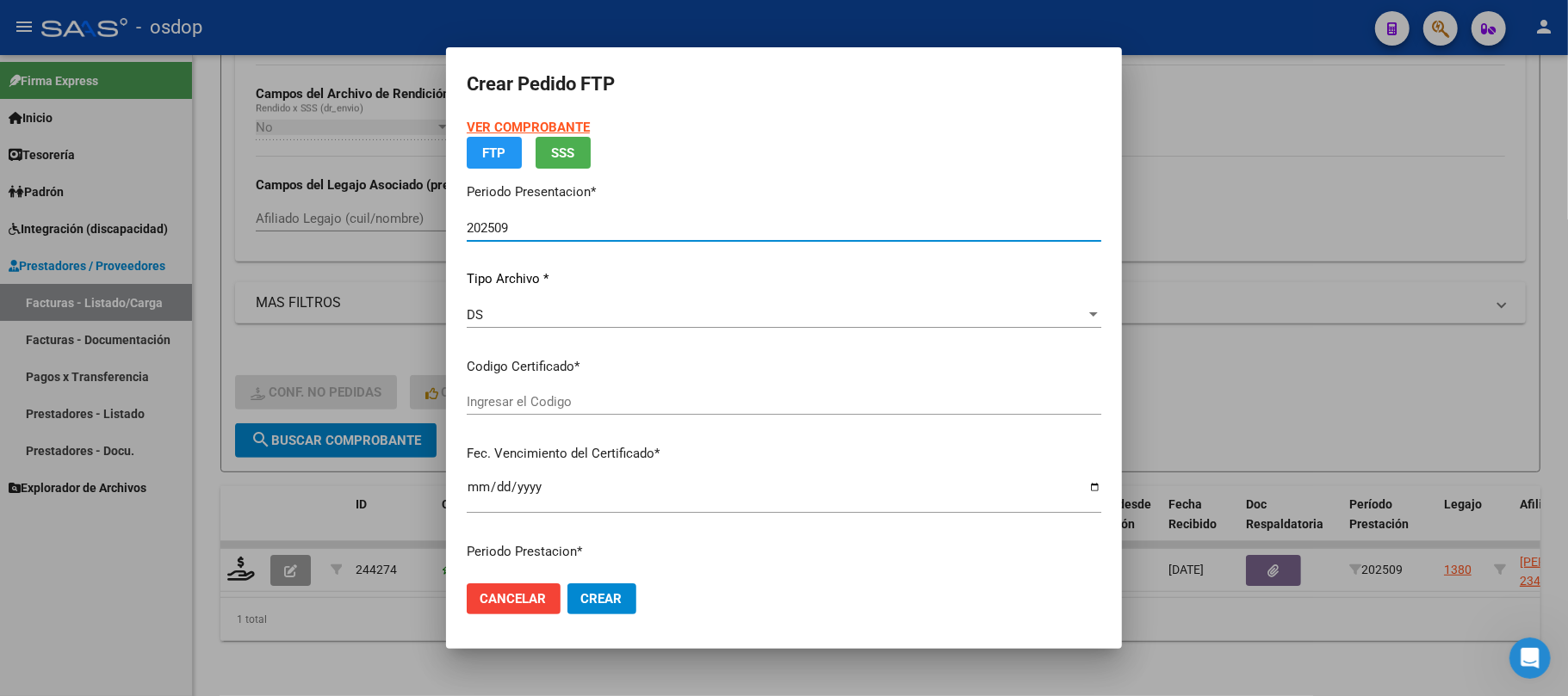
type input "2431168324"
type input "[DATE]"
click at [707, 377] on p "Certificados disponibles" at bounding box center [784, 367] width 635 height 20
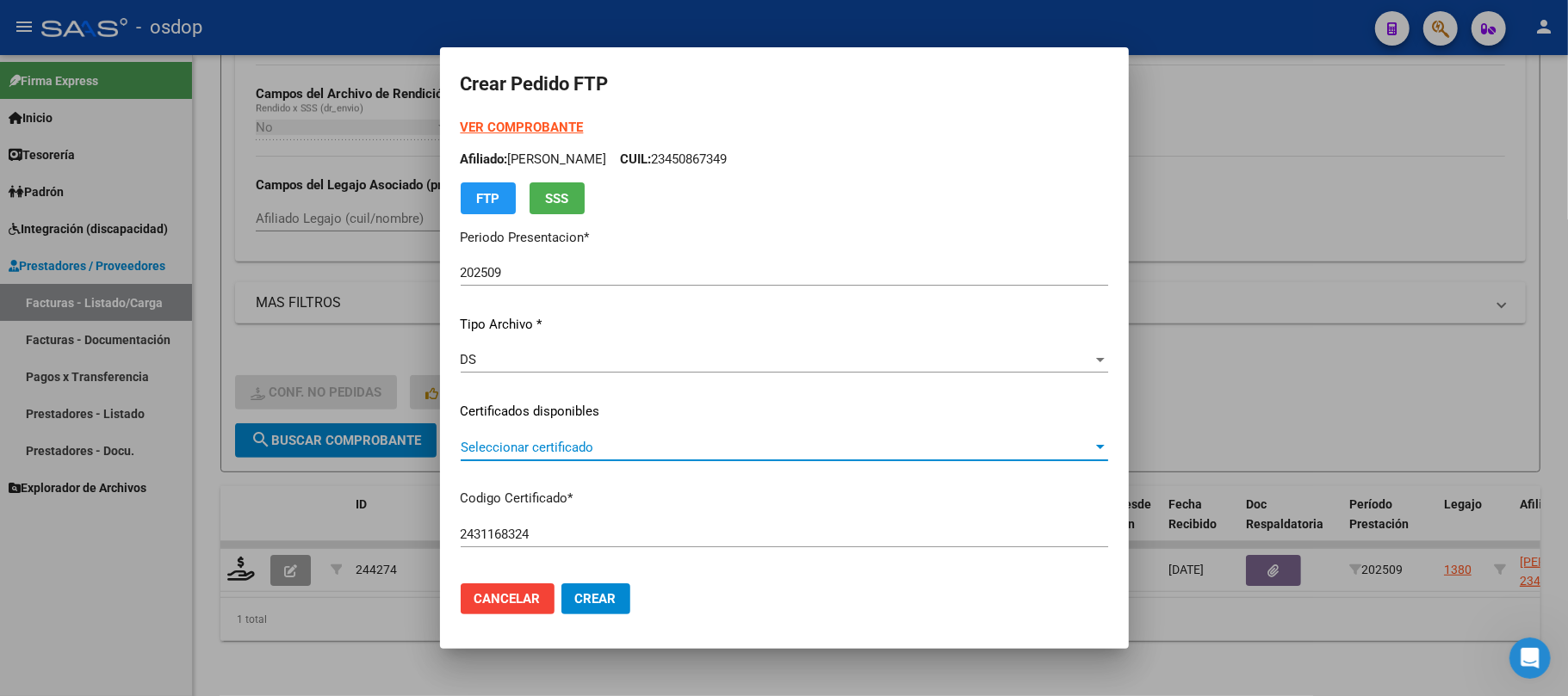
click at [690, 452] on span "Seleccionar certificado" at bounding box center [776, 448] width 632 height 15
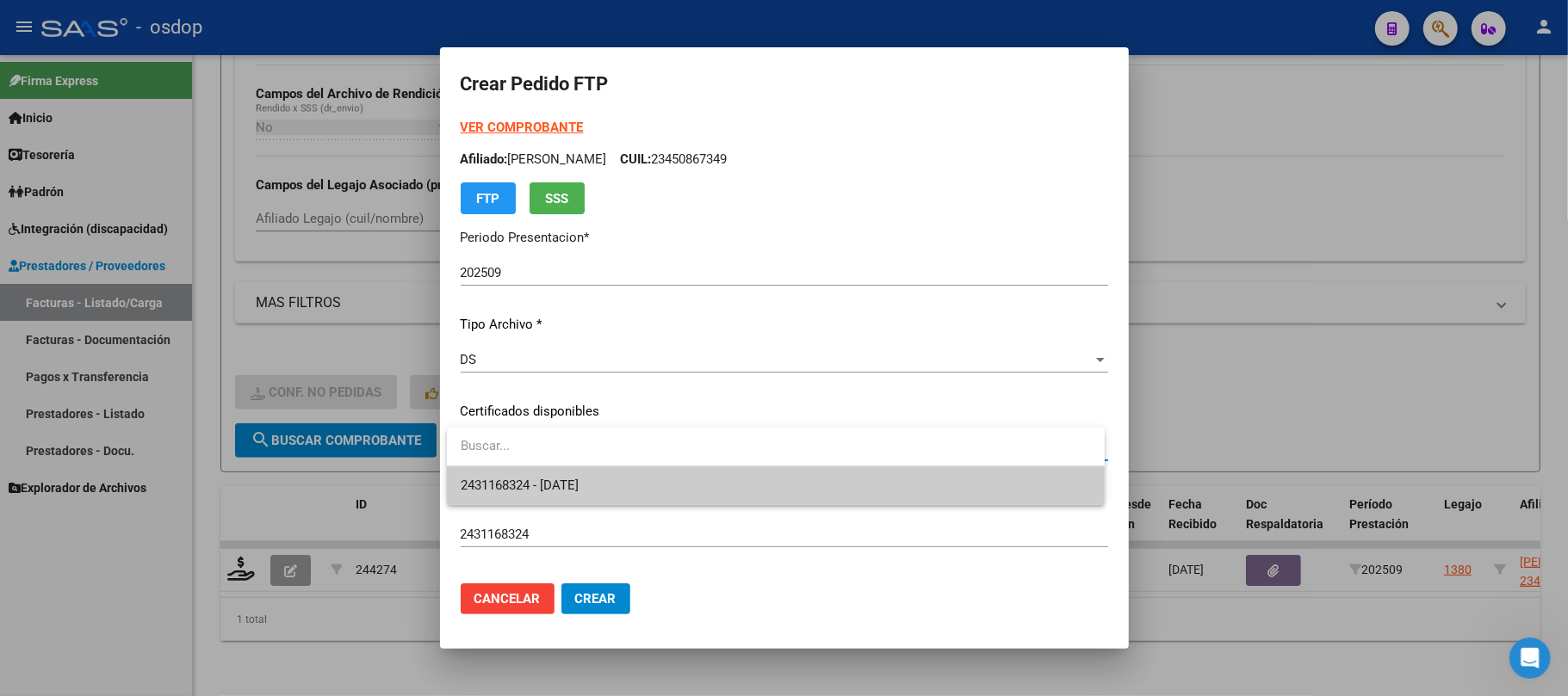
click at [690, 501] on span "2431168324 - [DATE]" at bounding box center [775, 486] width 630 height 38
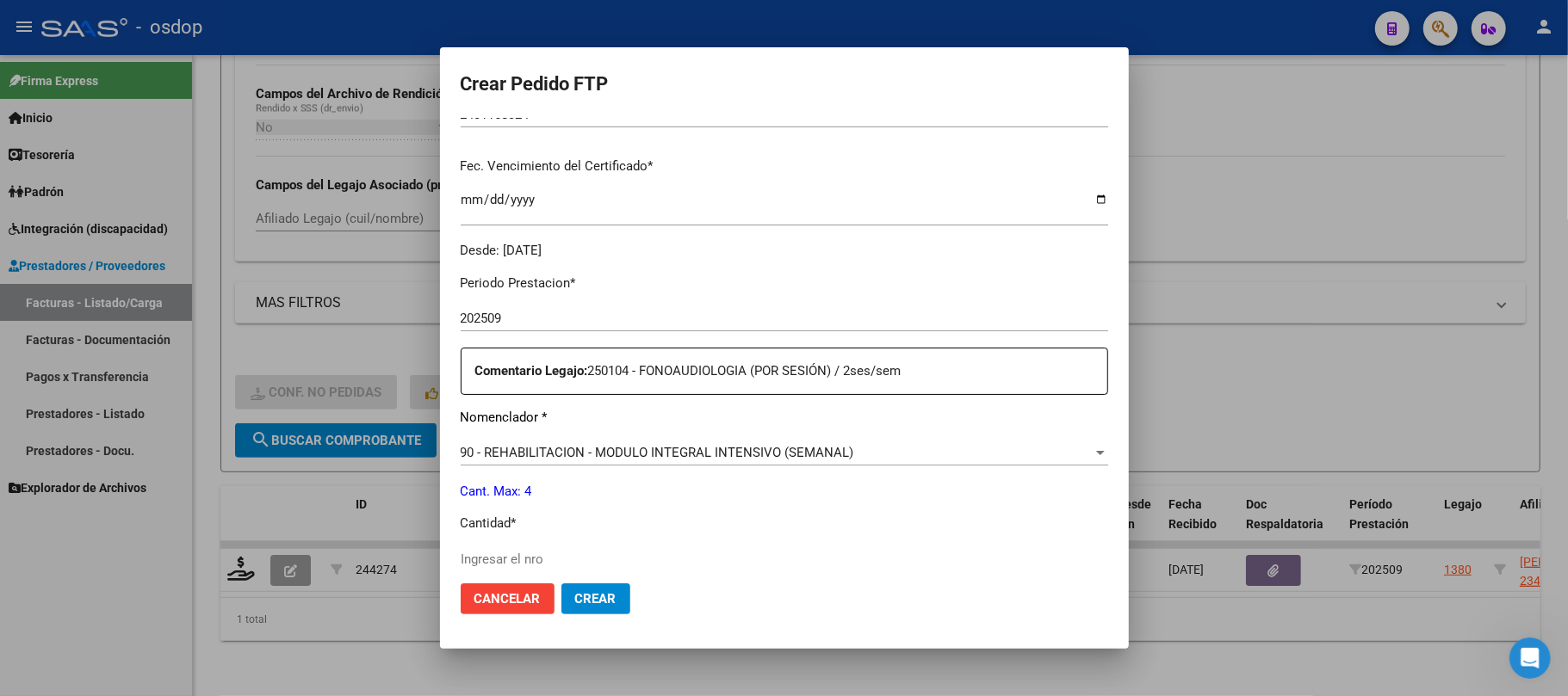
scroll to position [459, 0]
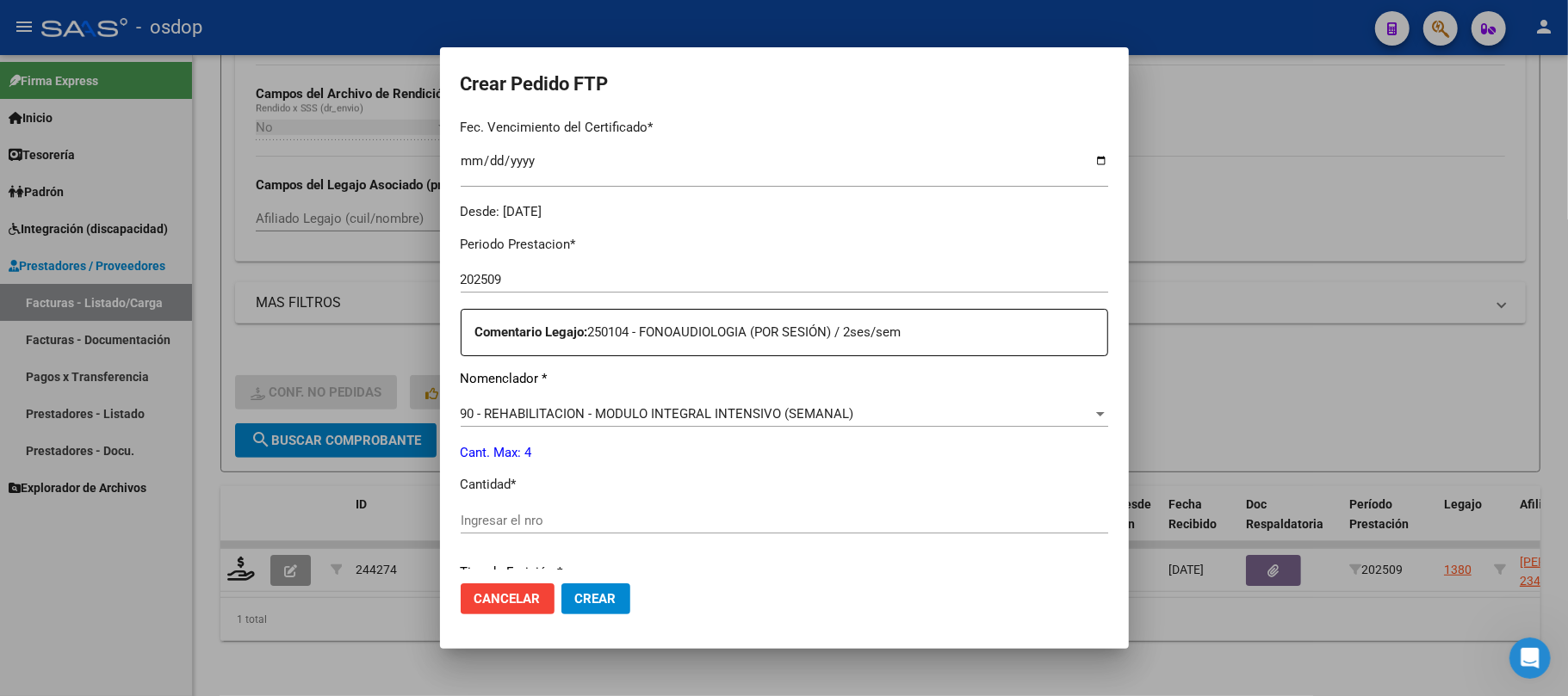
click at [775, 414] on span "90 - REHABILITACION - MODULO INTEGRAL INTENSIVO (SEMANAL)" at bounding box center [657, 414] width 393 height 15
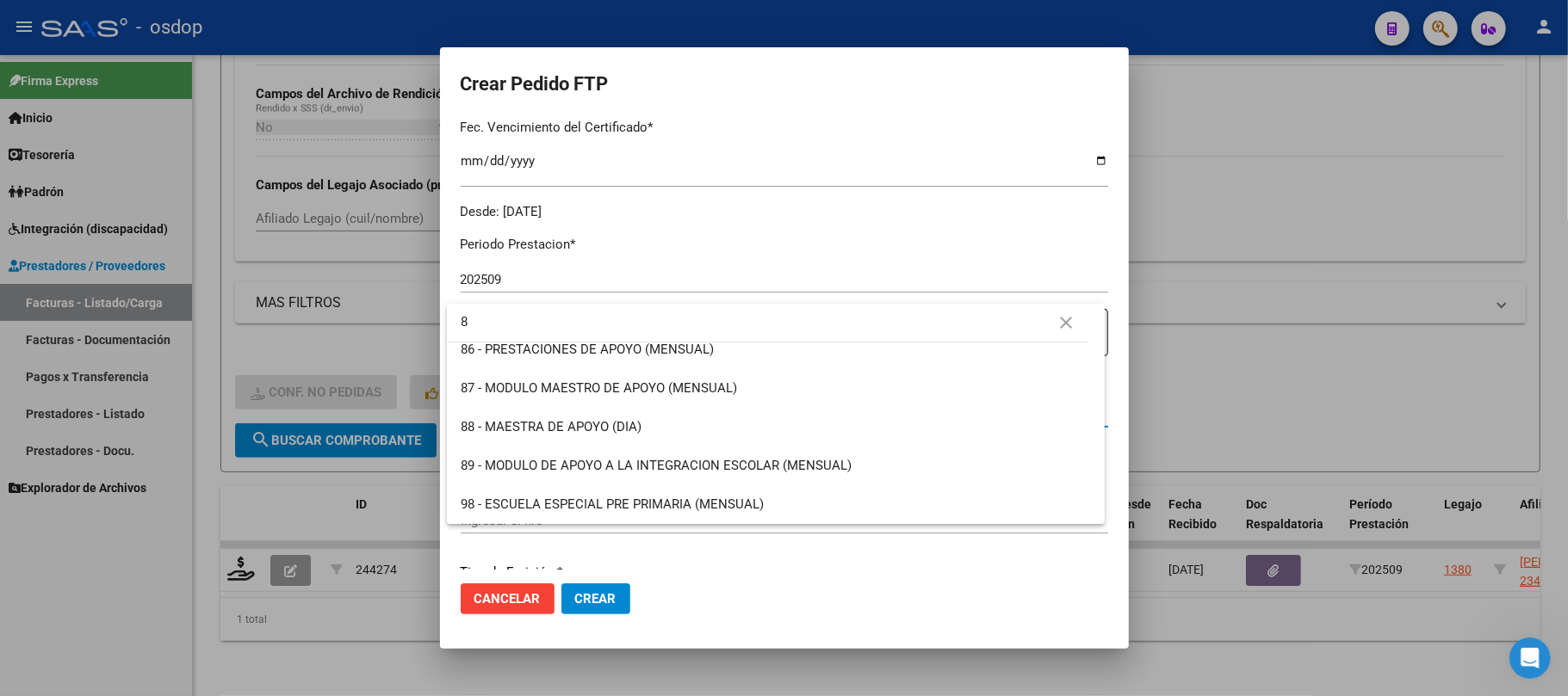
scroll to position [0, 0]
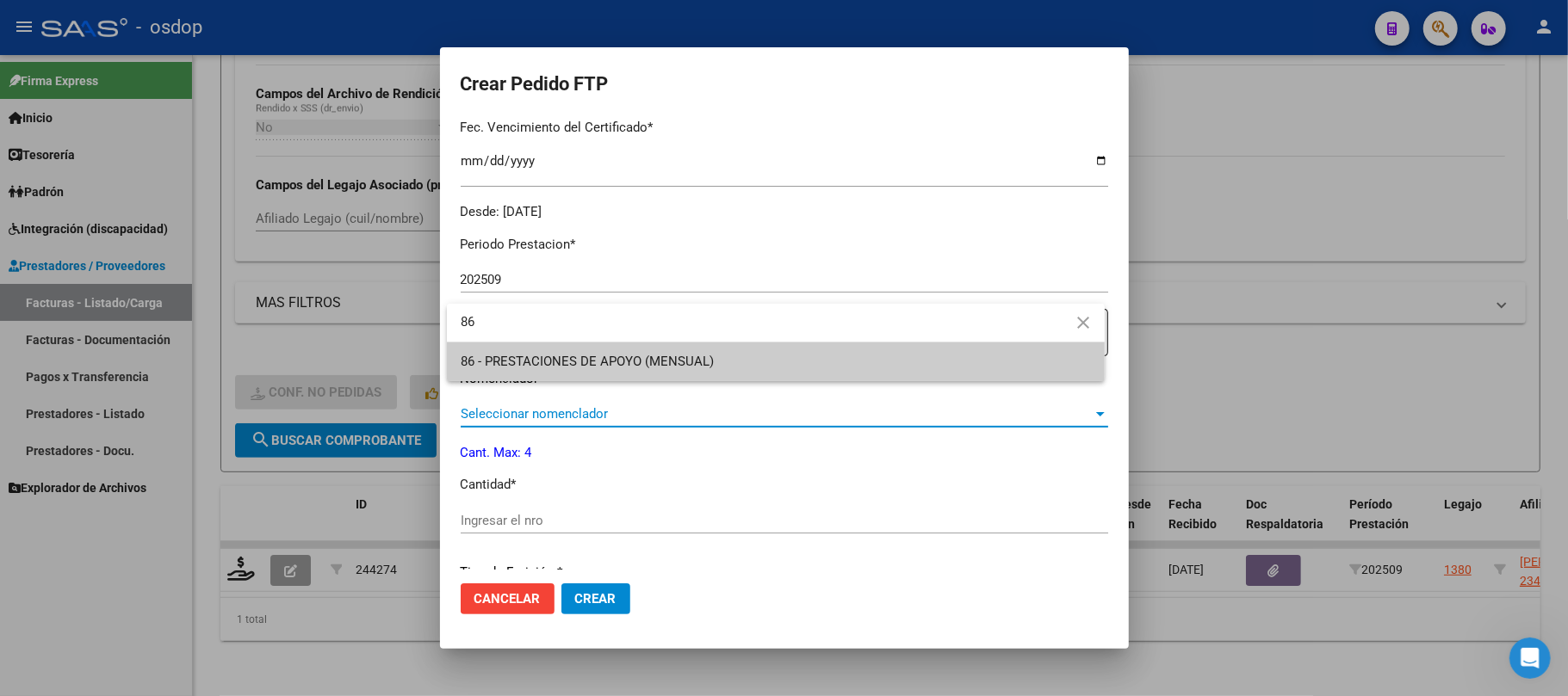
type input "86"
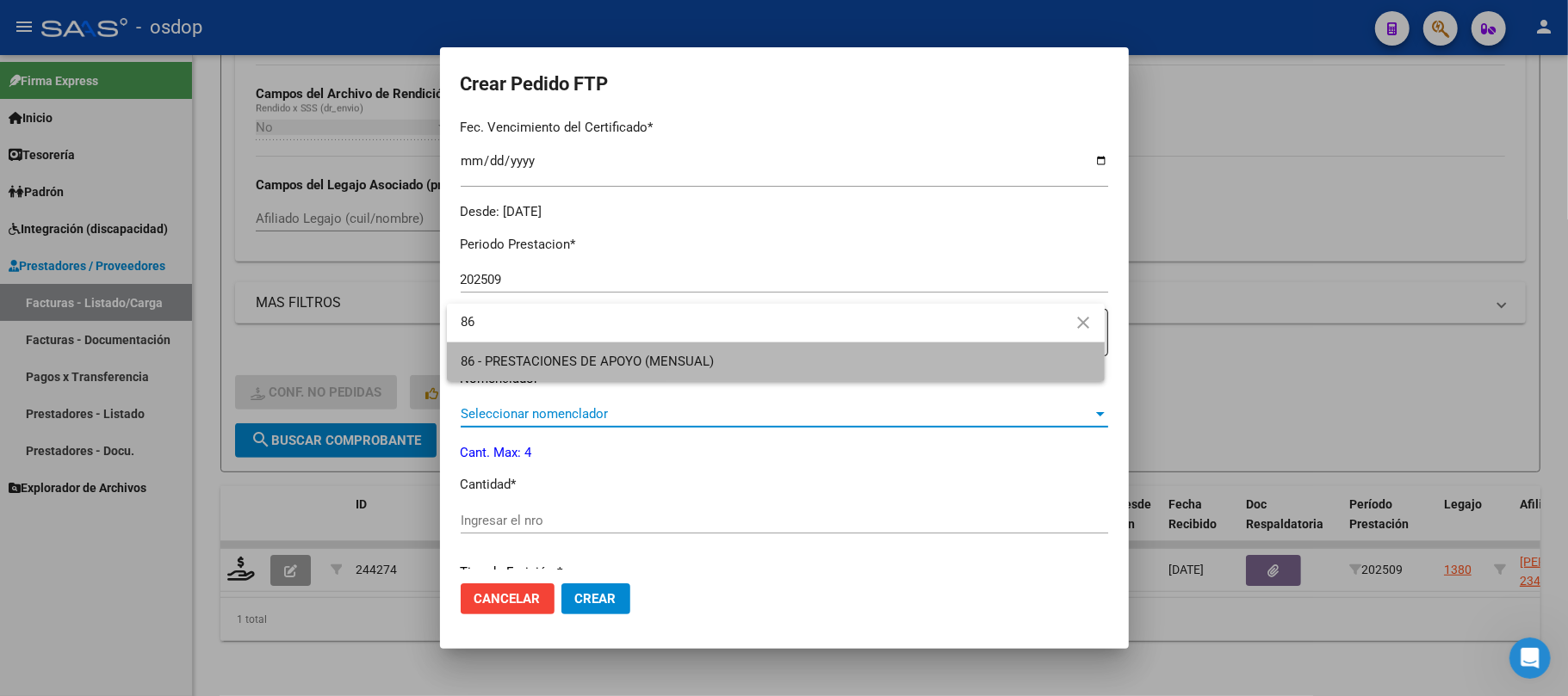
click at [801, 361] on span "86 - PRESTACIONES DE APOYO (MENSUAL)" at bounding box center [775, 361] width 630 height 38
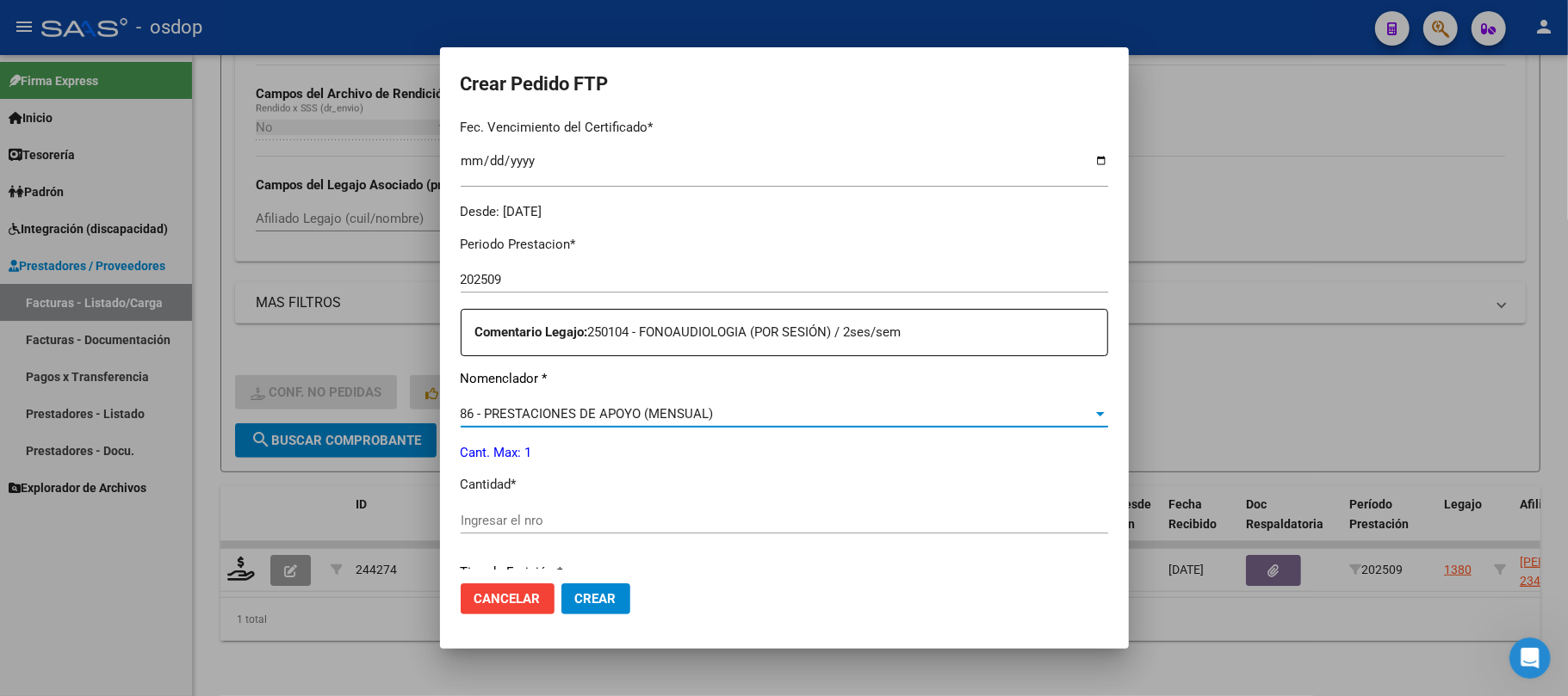
click at [630, 524] on input "Ingresar el nro" at bounding box center [784, 521] width 647 height 15
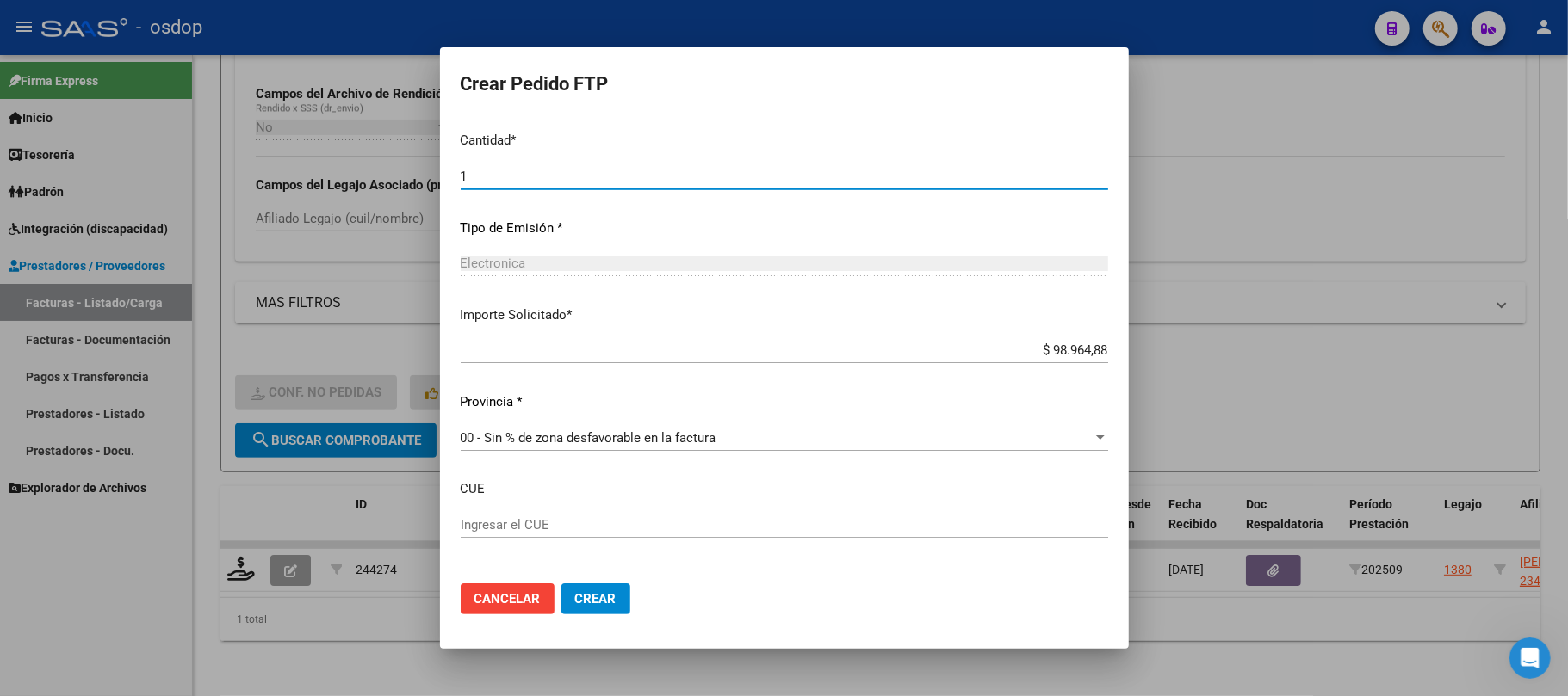
scroll to position [873, 0]
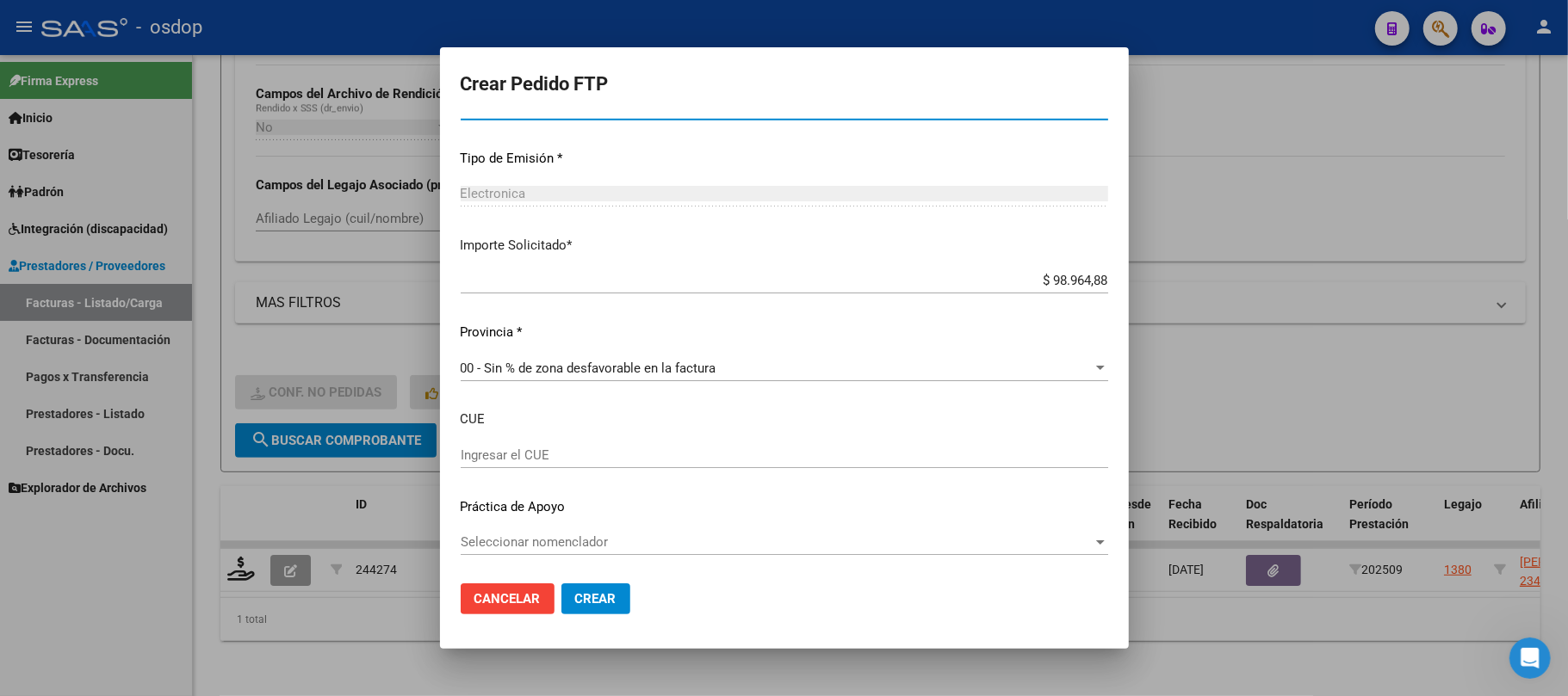
type input "1"
click at [595, 592] on span "Crear" at bounding box center [596, 599] width 41 height 15
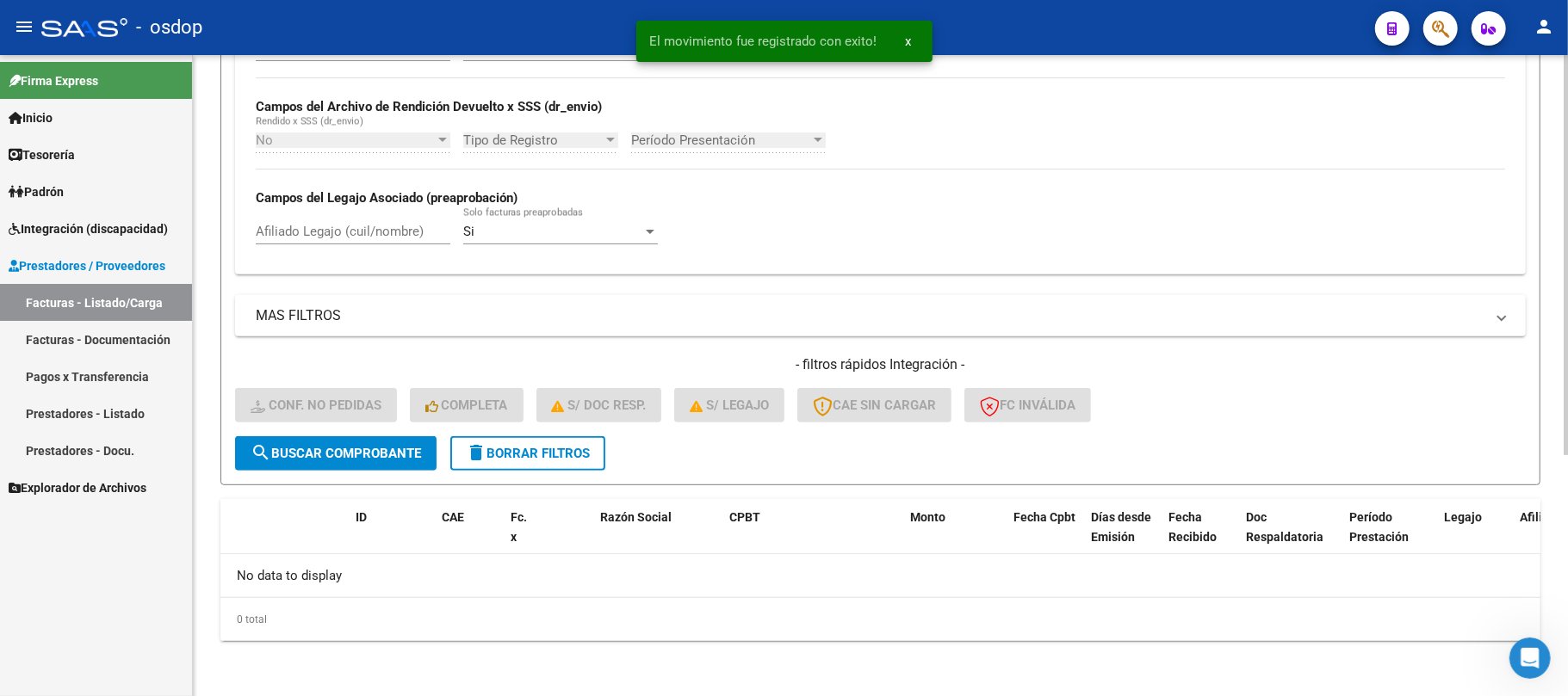
scroll to position [385, 0]
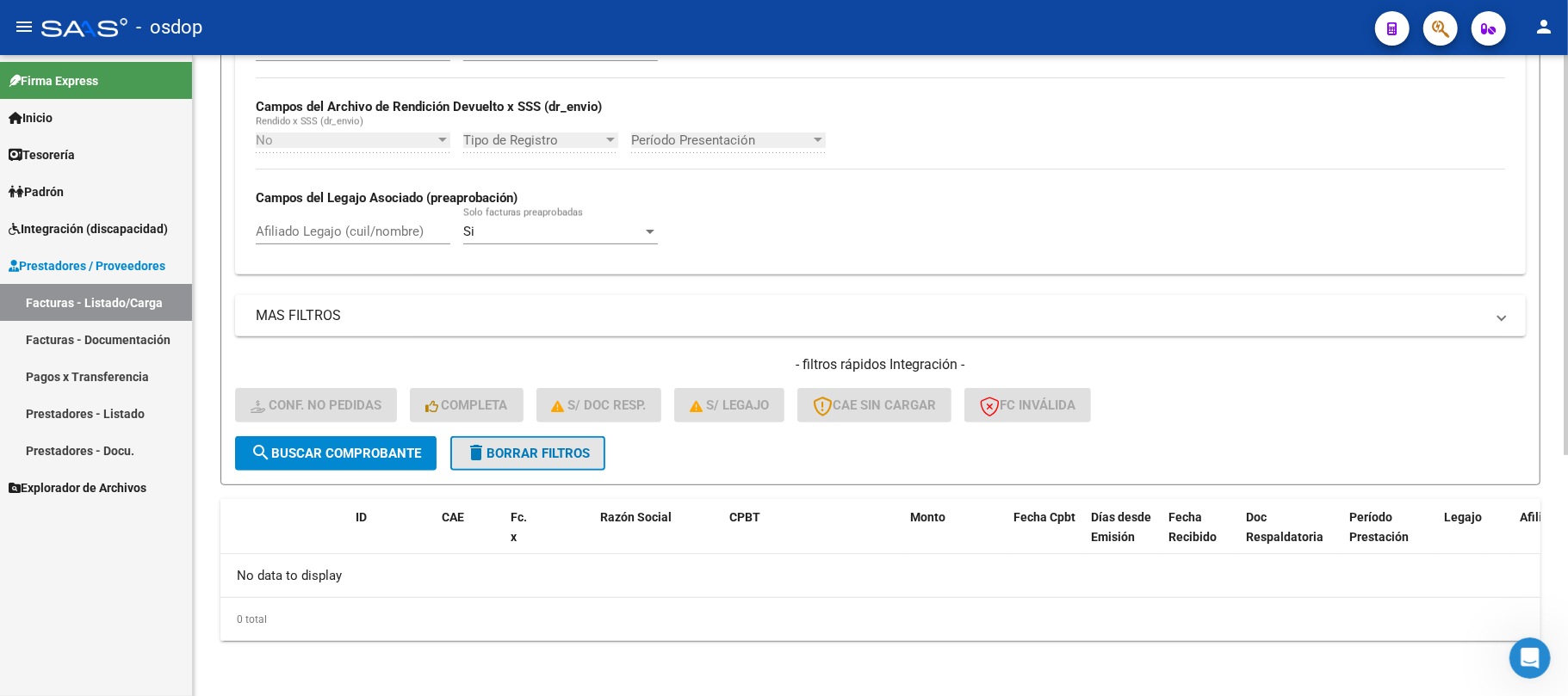
click at [502, 456] on span "delete Borrar Filtros" at bounding box center [527, 453] width 124 height 15
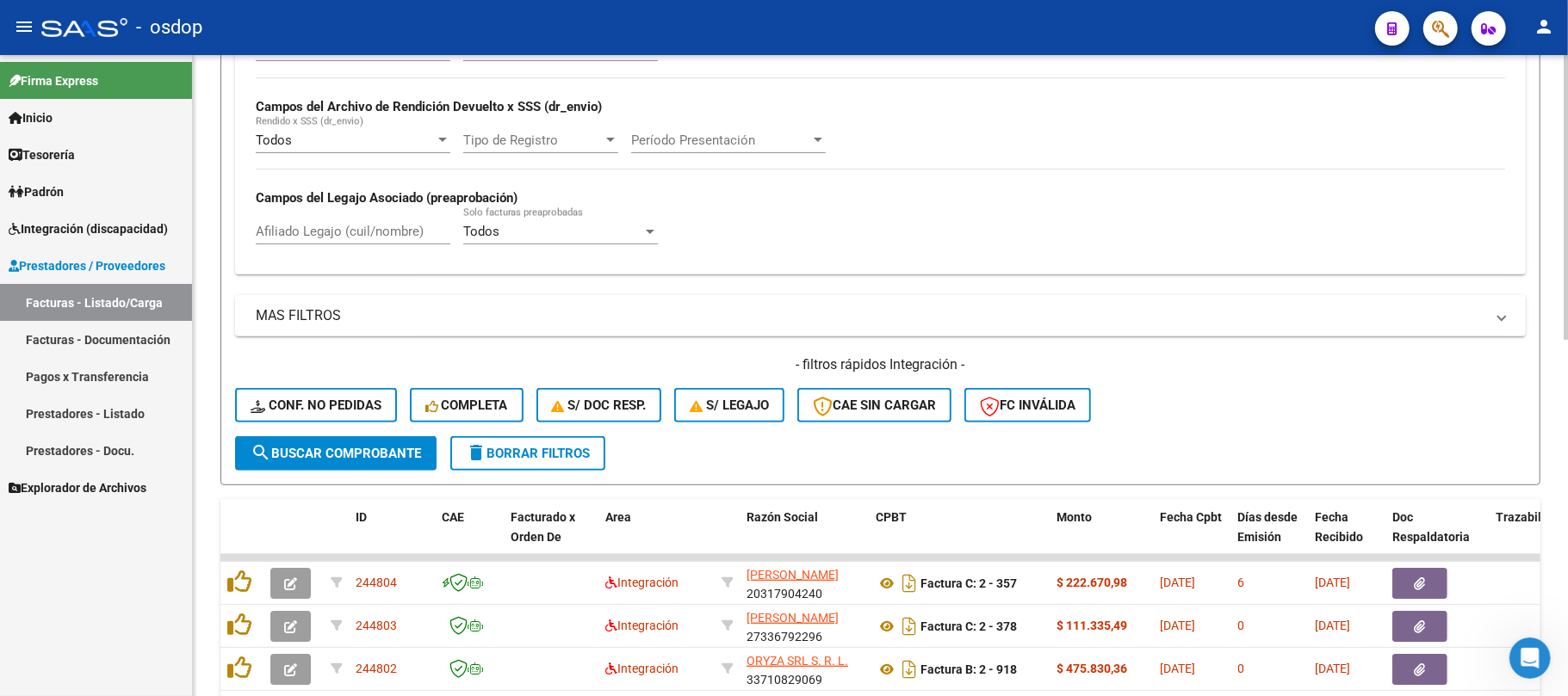
click at [339, 235] on input "Afiliado Legajo (cuil/nombre)" at bounding box center [353, 231] width 195 height 15
paste input "23485985794"
type input "23485985794"
click at [386, 455] on span "search Buscar Comprobante" at bounding box center [336, 453] width 171 height 15
drag, startPoint x: 1112, startPoint y: 313, endPoint x: 1190, endPoint y: 291, distance: 81.0
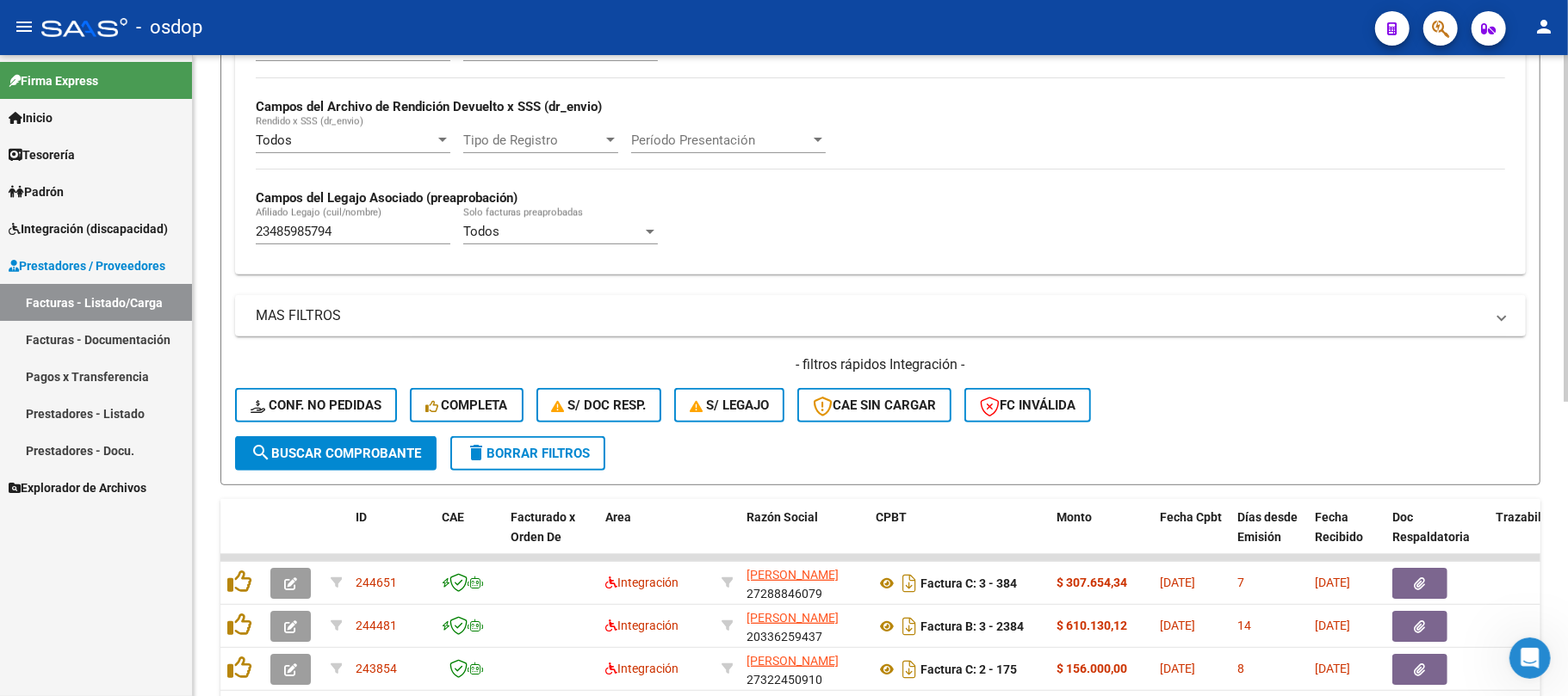
click at [1112, 313] on mat-panel-title "MAS FILTROS" at bounding box center [870, 316] width 1229 height 19
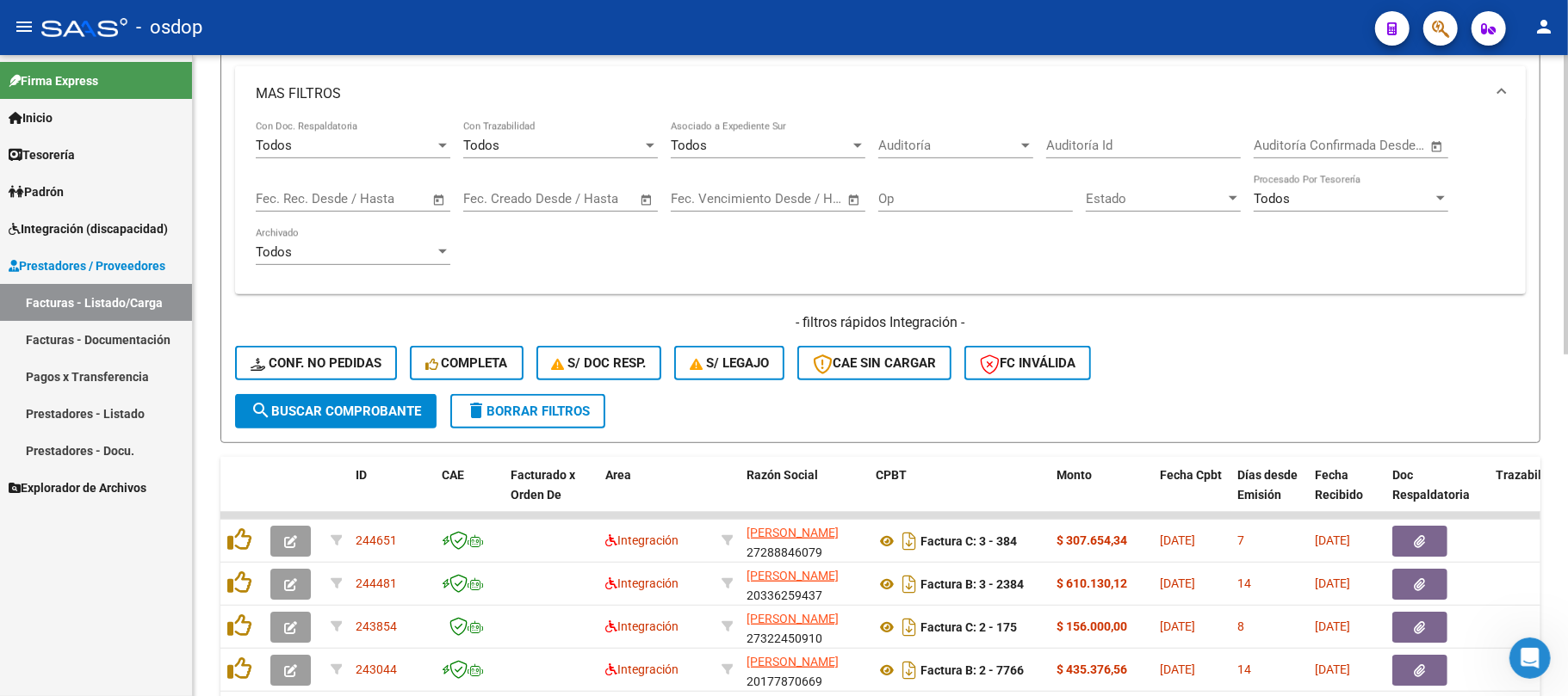
scroll to position [500, 0]
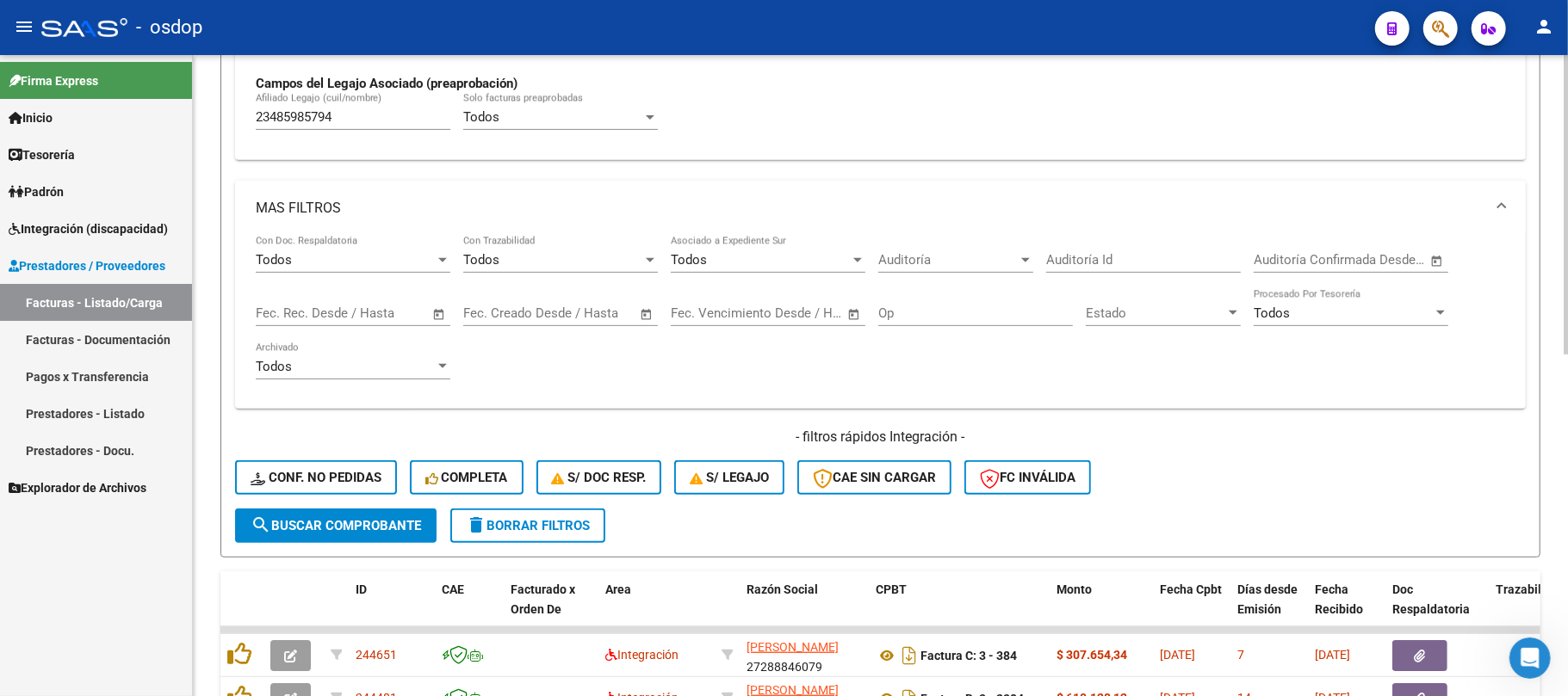
click at [1092, 198] on mat-expansion-panel-header "MAS FILTROS" at bounding box center [880, 208] width 1291 height 55
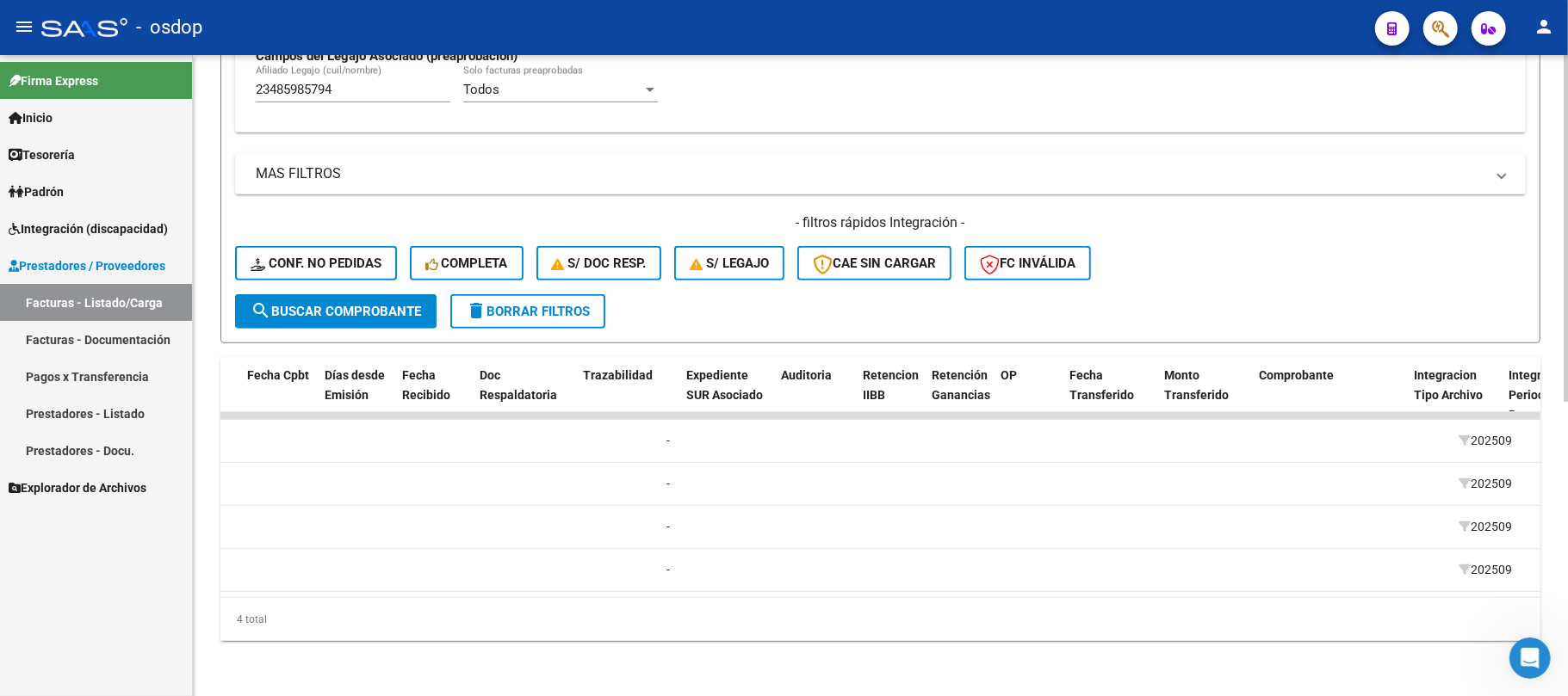
scroll to position [0, 0]
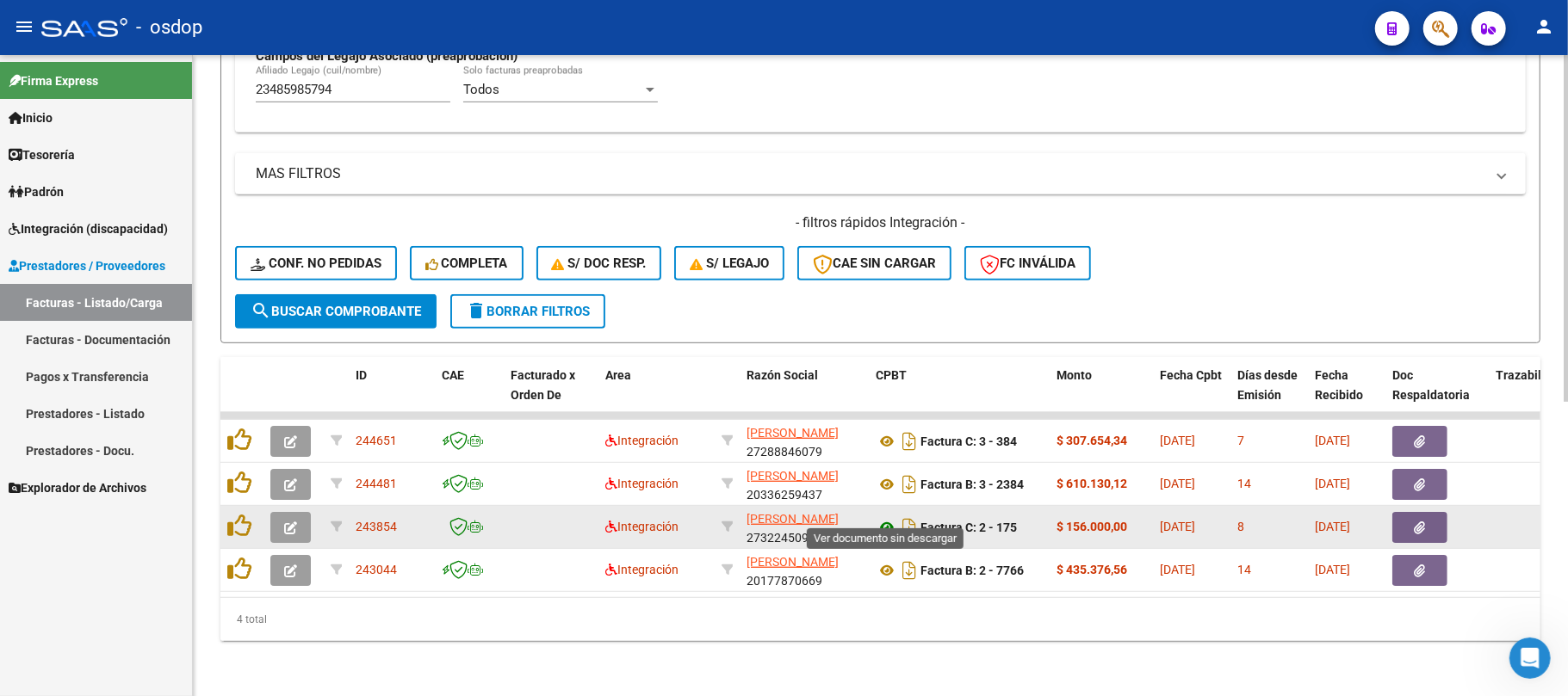
click at [885, 518] on icon at bounding box center [886, 528] width 22 height 21
click at [1426, 512] on button "button" at bounding box center [1419, 527] width 55 height 31
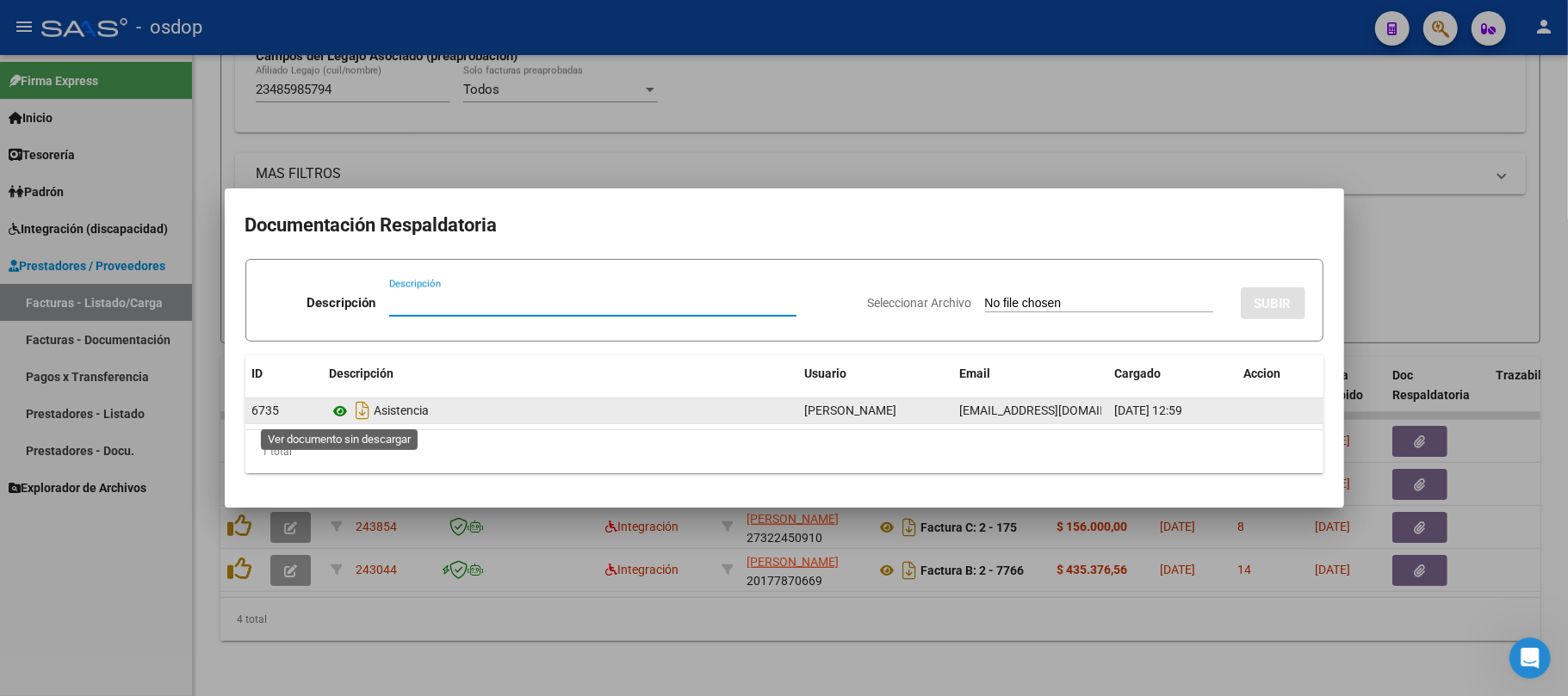
click at [339, 409] on icon at bounding box center [340, 411] width 22 height 21
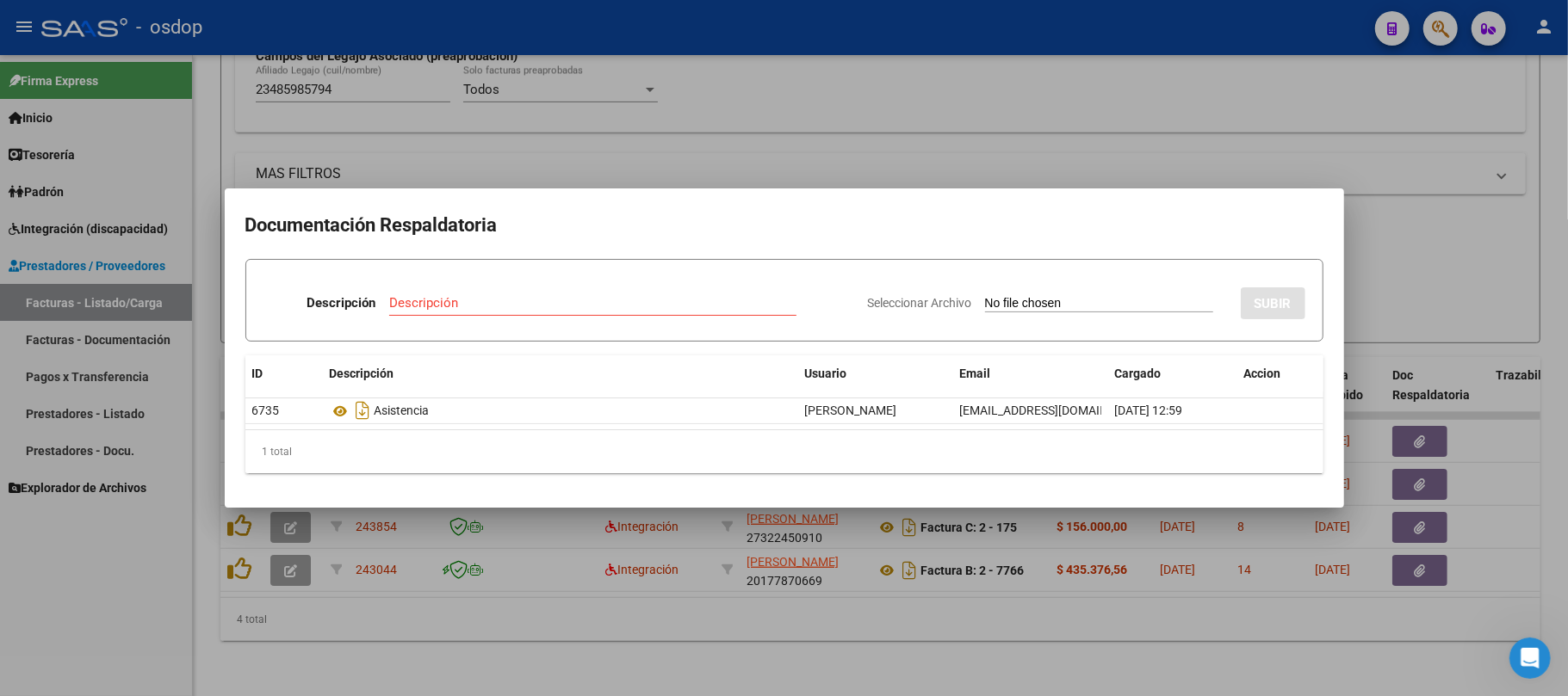
click at [865, 620] on div at bounding box center [784, 348] width 1568 height 696
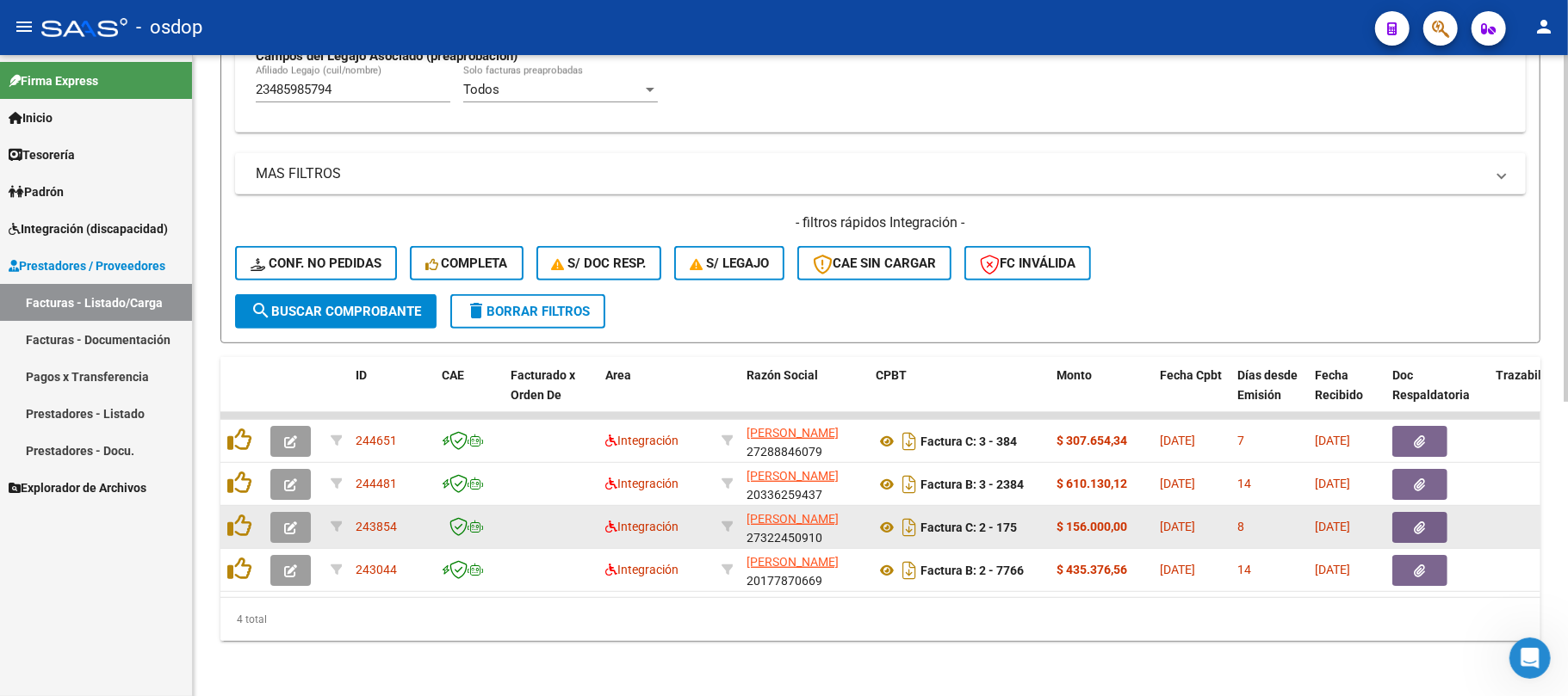
click at [296, 522] on icon "button" at bounding box center [290, 527] width 12 height 12
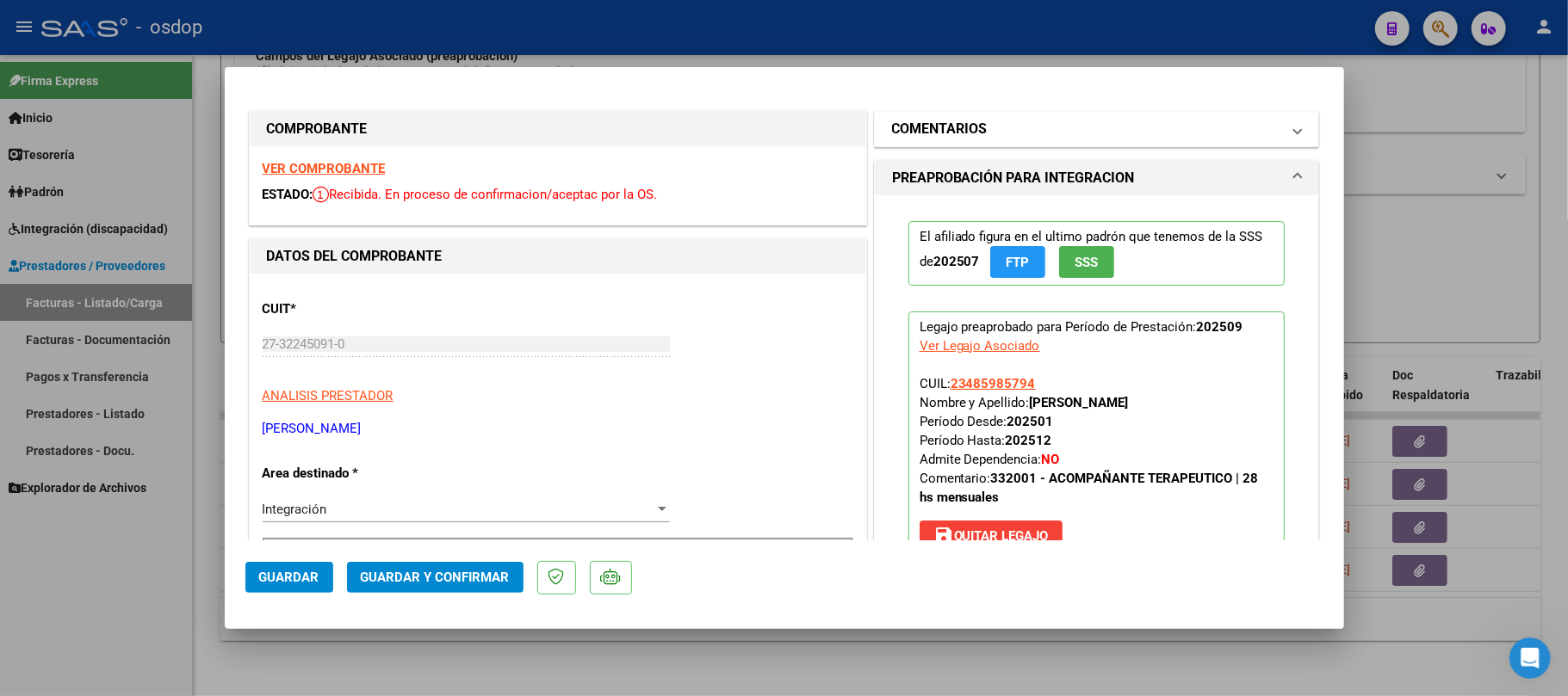
click at [1024, 132] on mat-panel-title "COMENTARIOS" at bounding box center [1087, 129] width 389 height 21
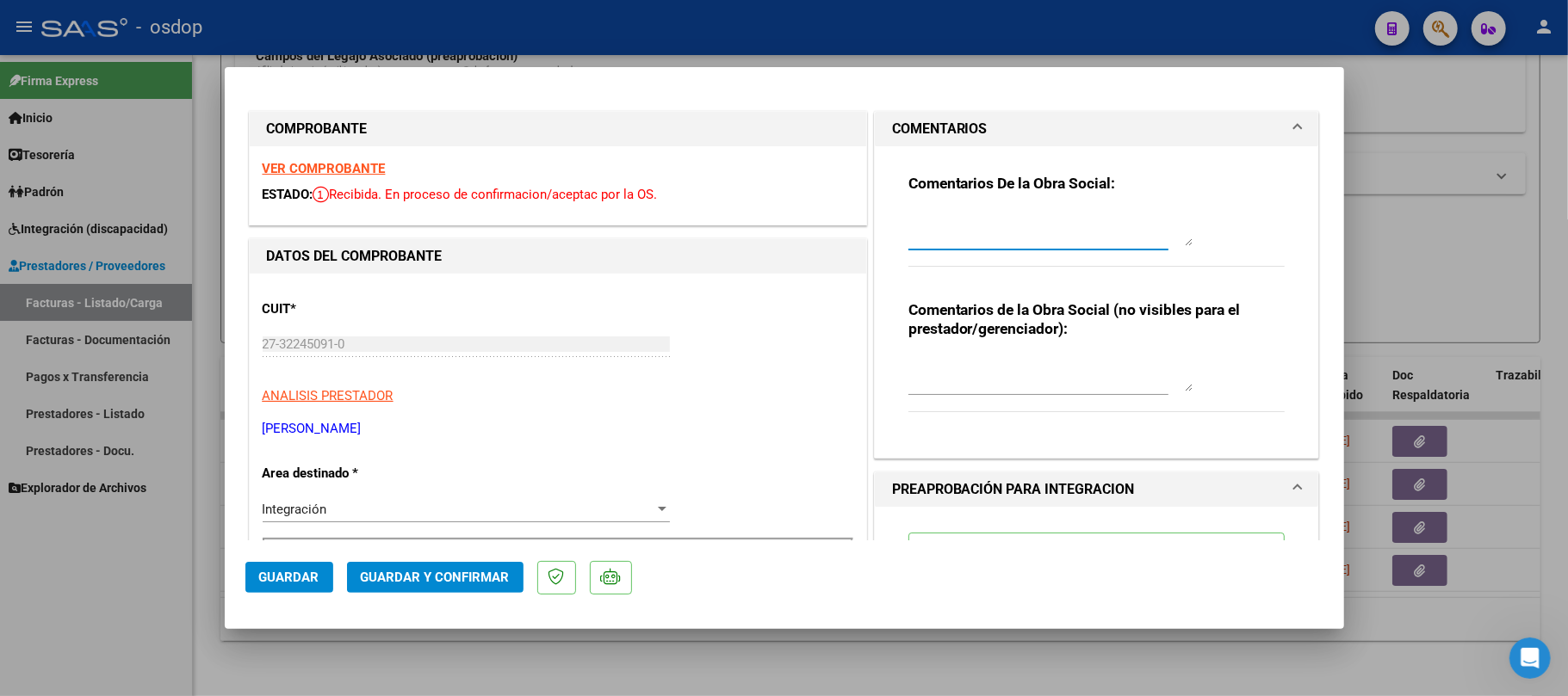
click at [999, 227] on textarea at bounding box center [1050, 229] width 284 height 35
click at [934, 216] on textarea "Falta sello del prestador en la planilla DDJJ" at bounding box center [1050, 229] width 284 height 35
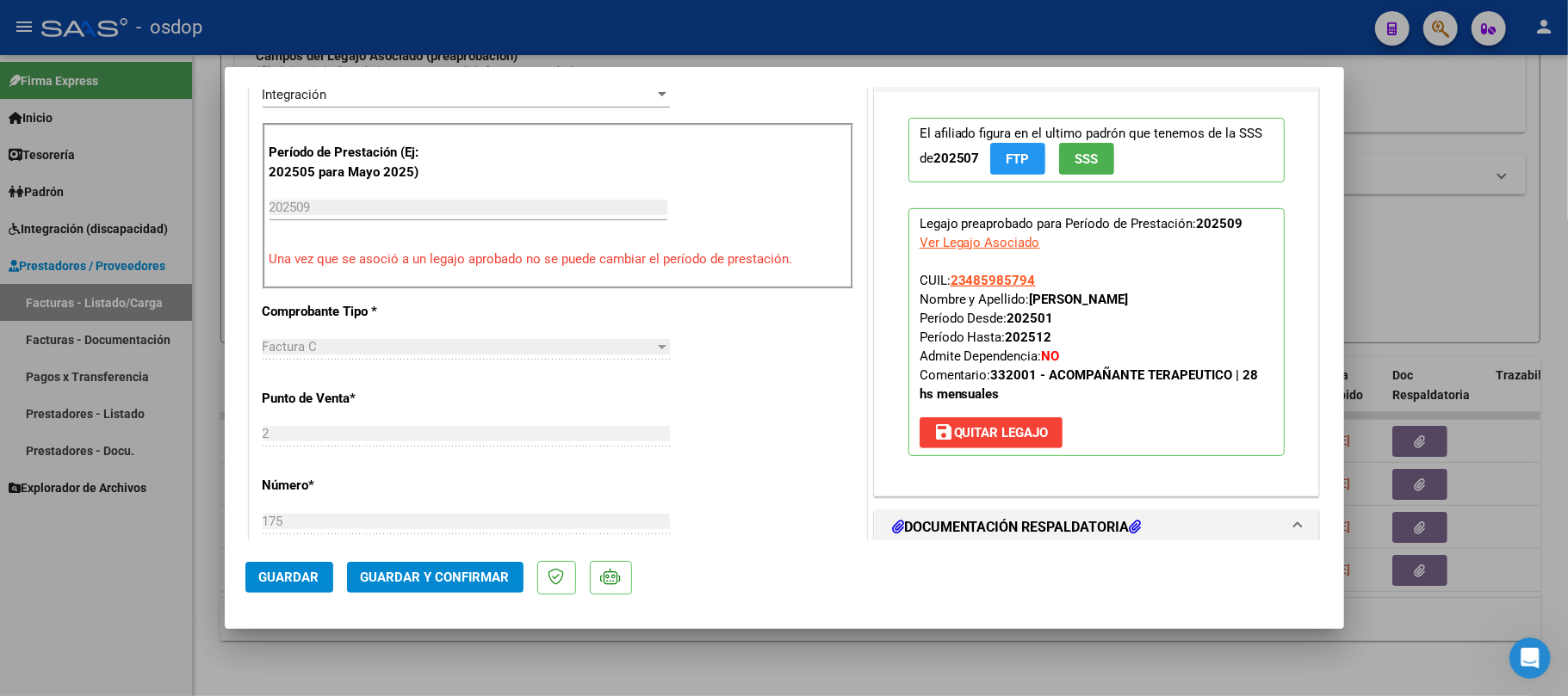
scroll to position [459, 0]
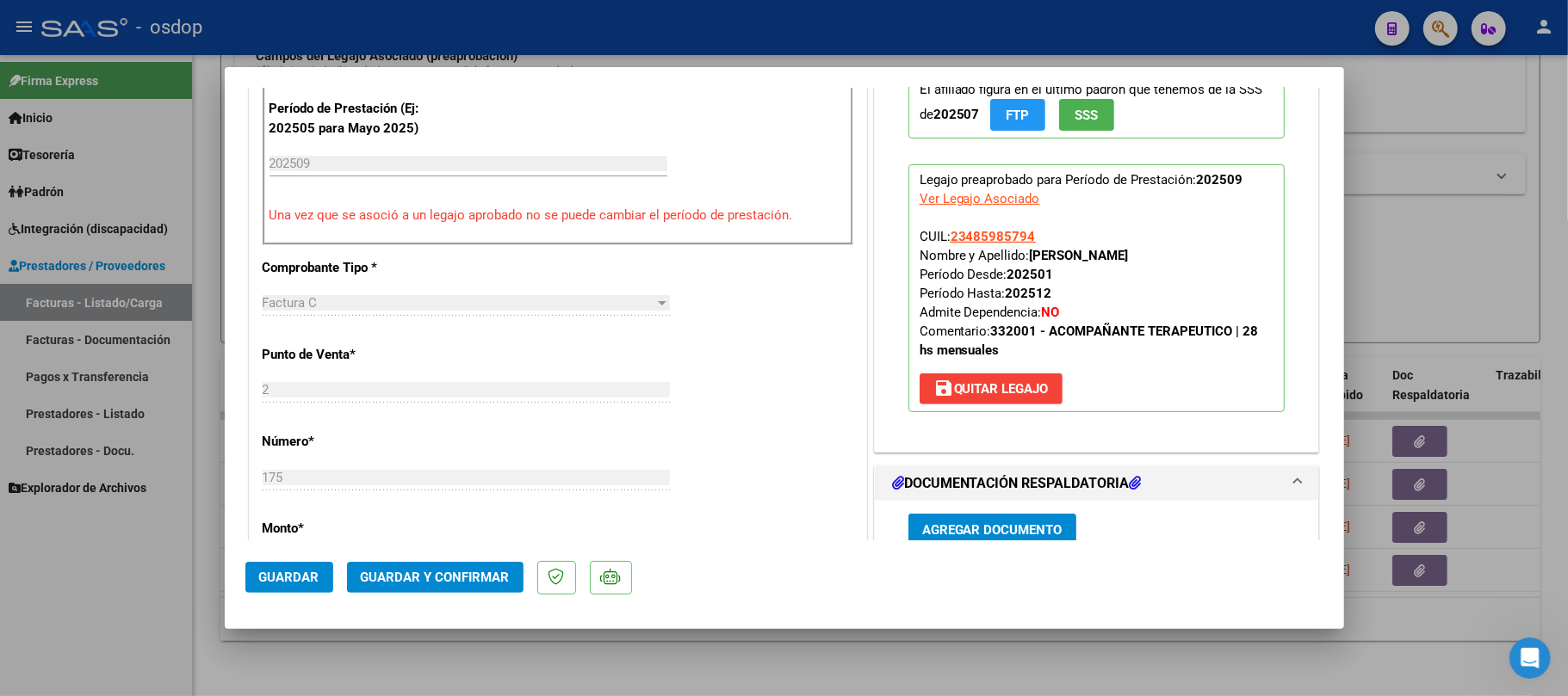
type textarea "Falta firma y sello del prestador en la planilla DDJJ"
click at [308, 576] on span "Guardar" at bounding box center [289, 577] width 60 height 15
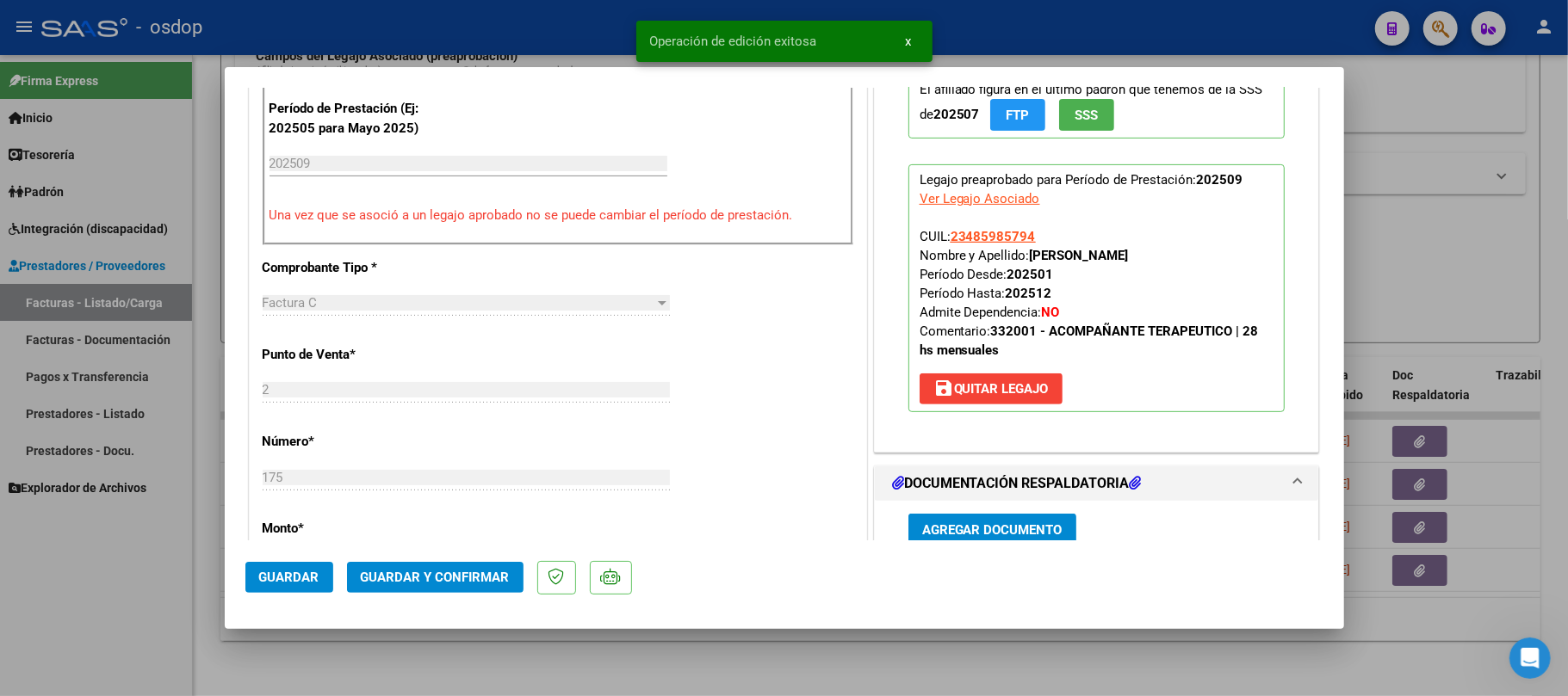
click at [932, 662] on div at bounding box center [784, 348] width 1568 height 696
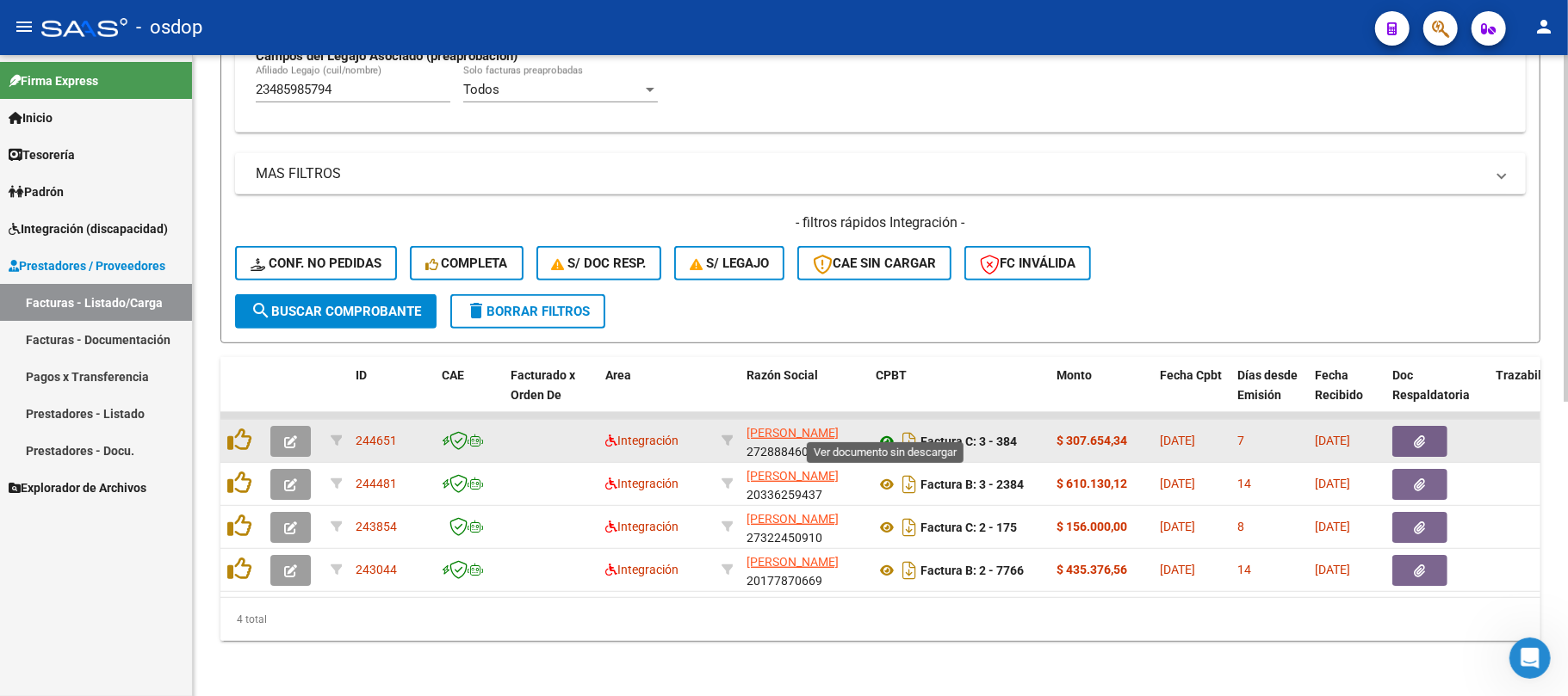
click at [882, 431] on icon at bounding box center [886, 442] width 22 height 21
click at [1431, 434] on button "button" at bounding box center [1419, 442] width 55 height 31
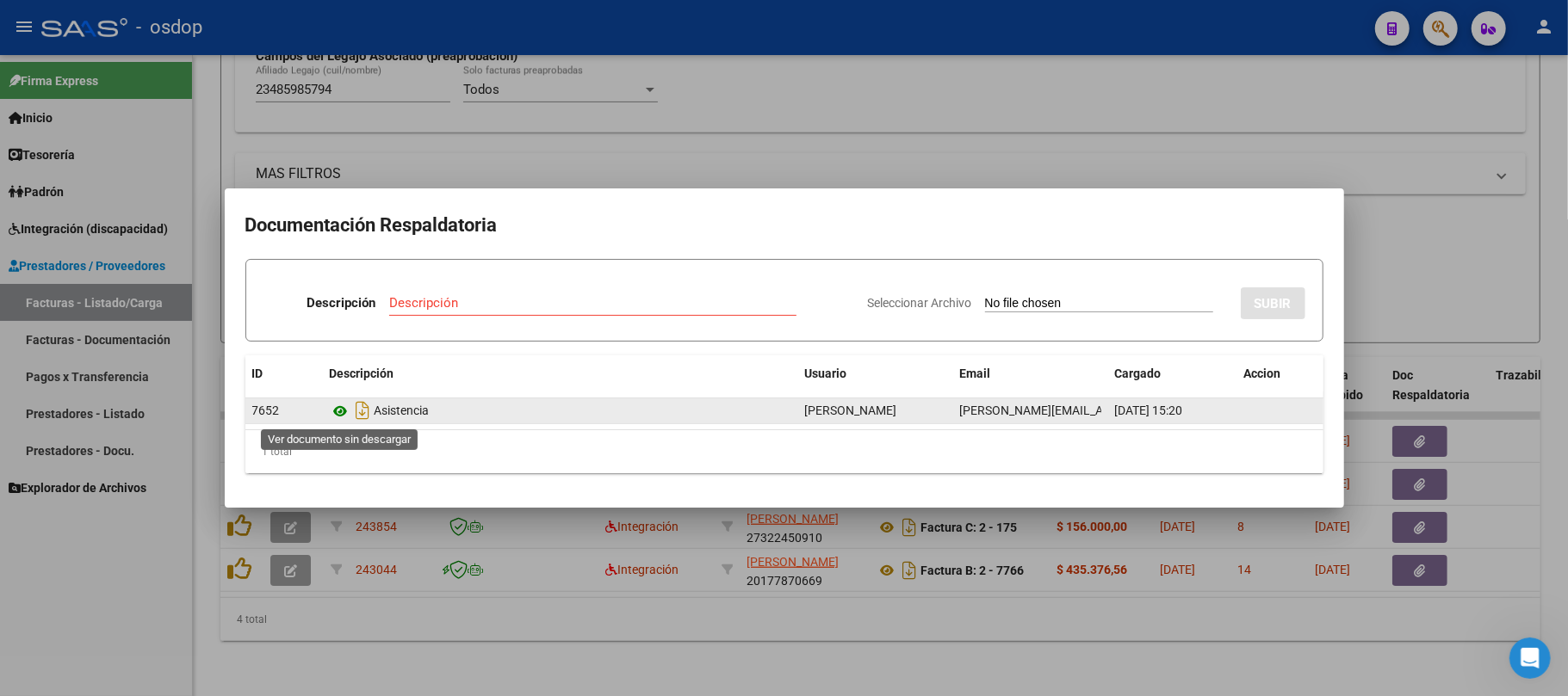
click at [339, 411] on icon at bounding box center [340, 411] width 22 height 21
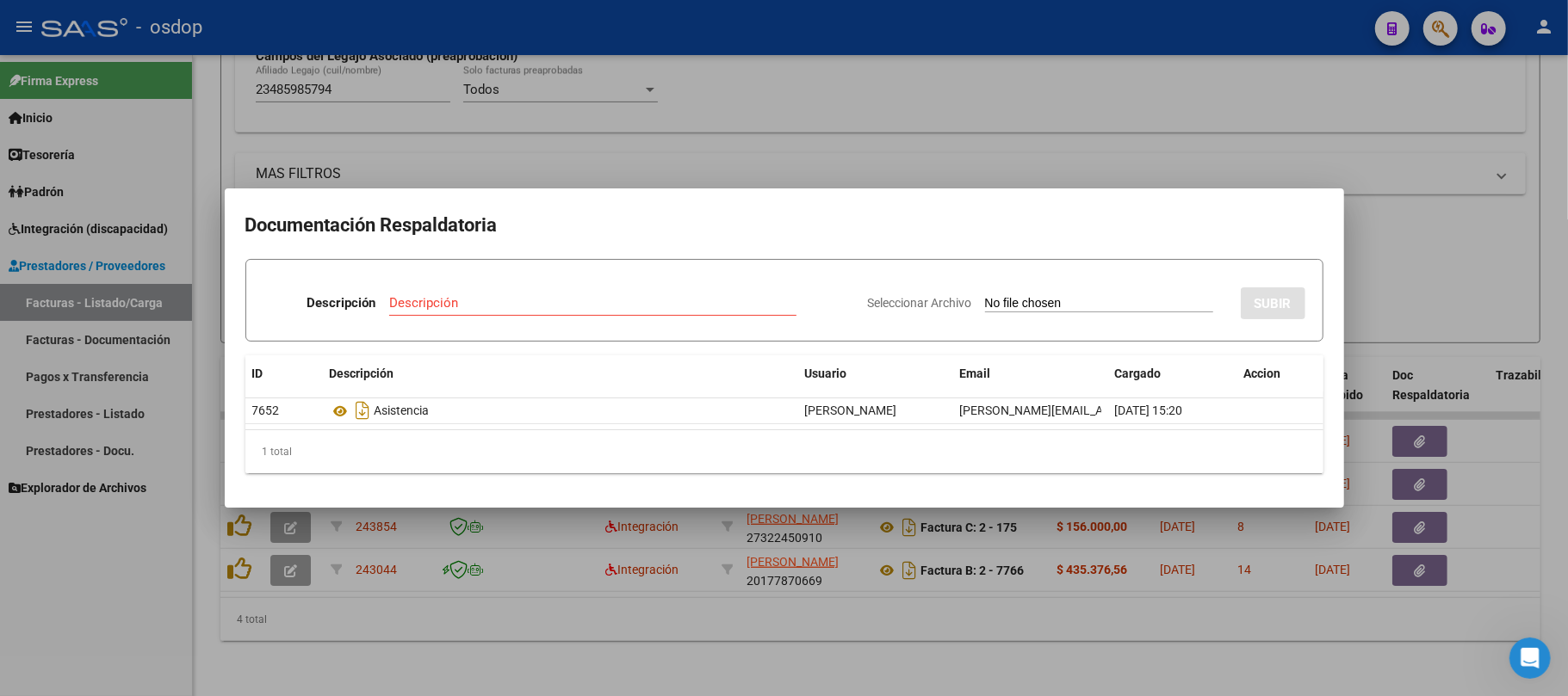
click at [584, 613] on div at bounding box center [784, 348] width 1568 height 696
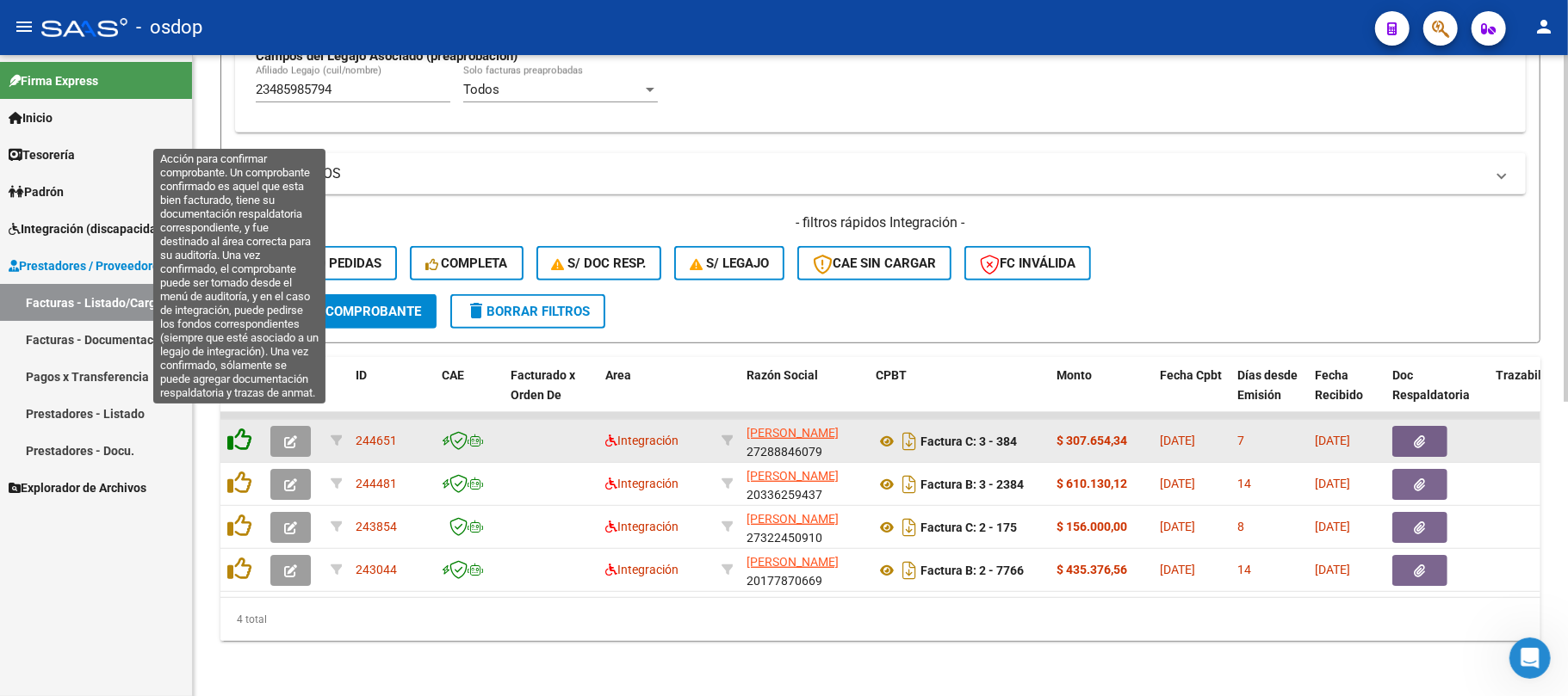
click at [242, 428] on icon at bounding box center [239, 439] width 24 height 24
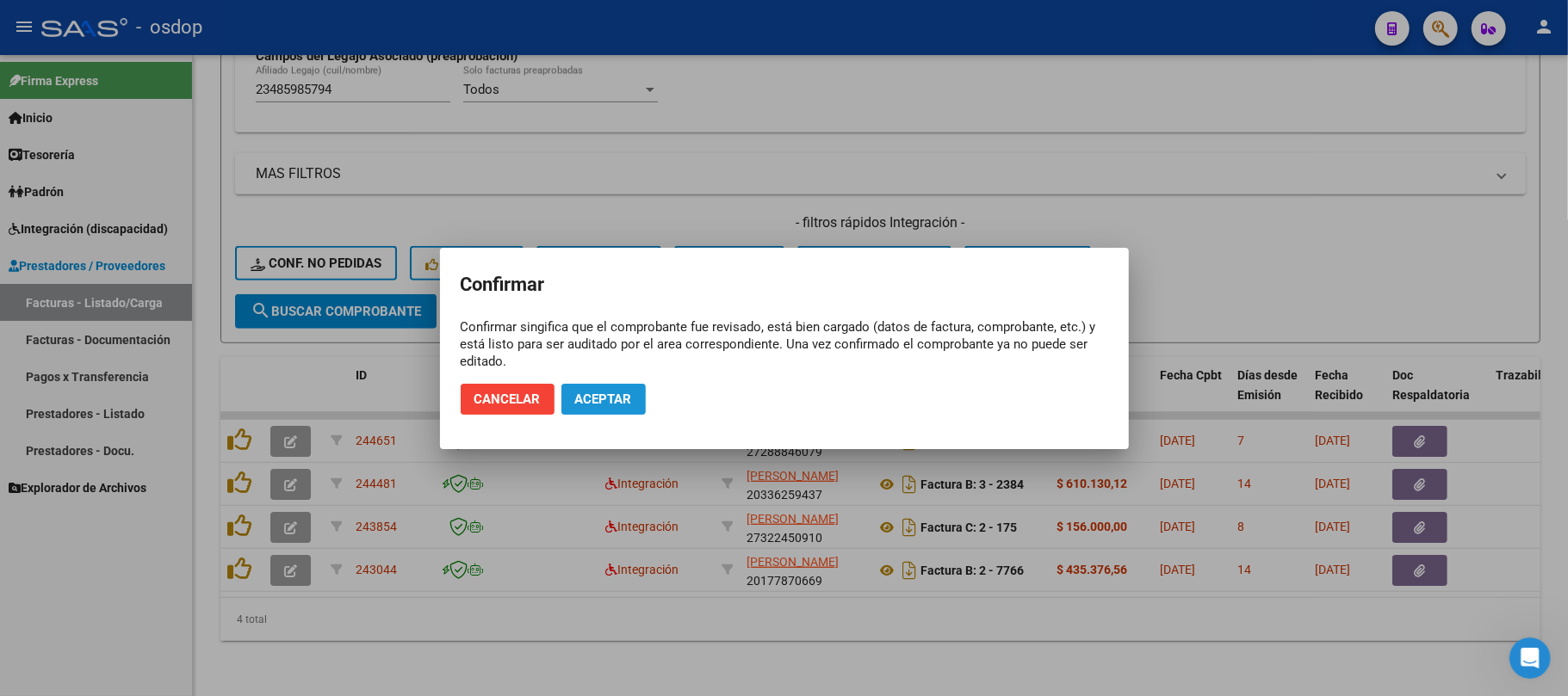
click at [610, 392] on span "Aceptar" at bounding box center [603, 400] width 57 height 15
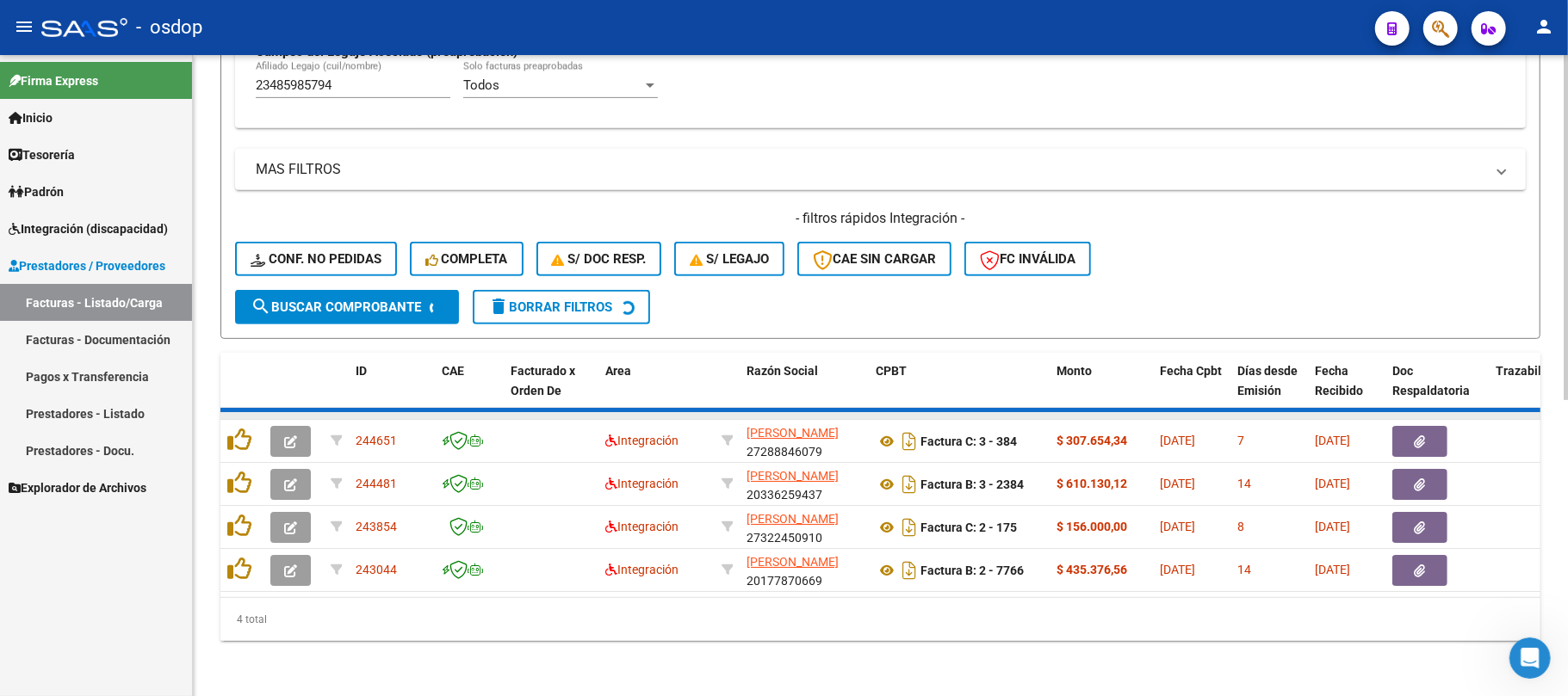
scroll to position [501, 0]
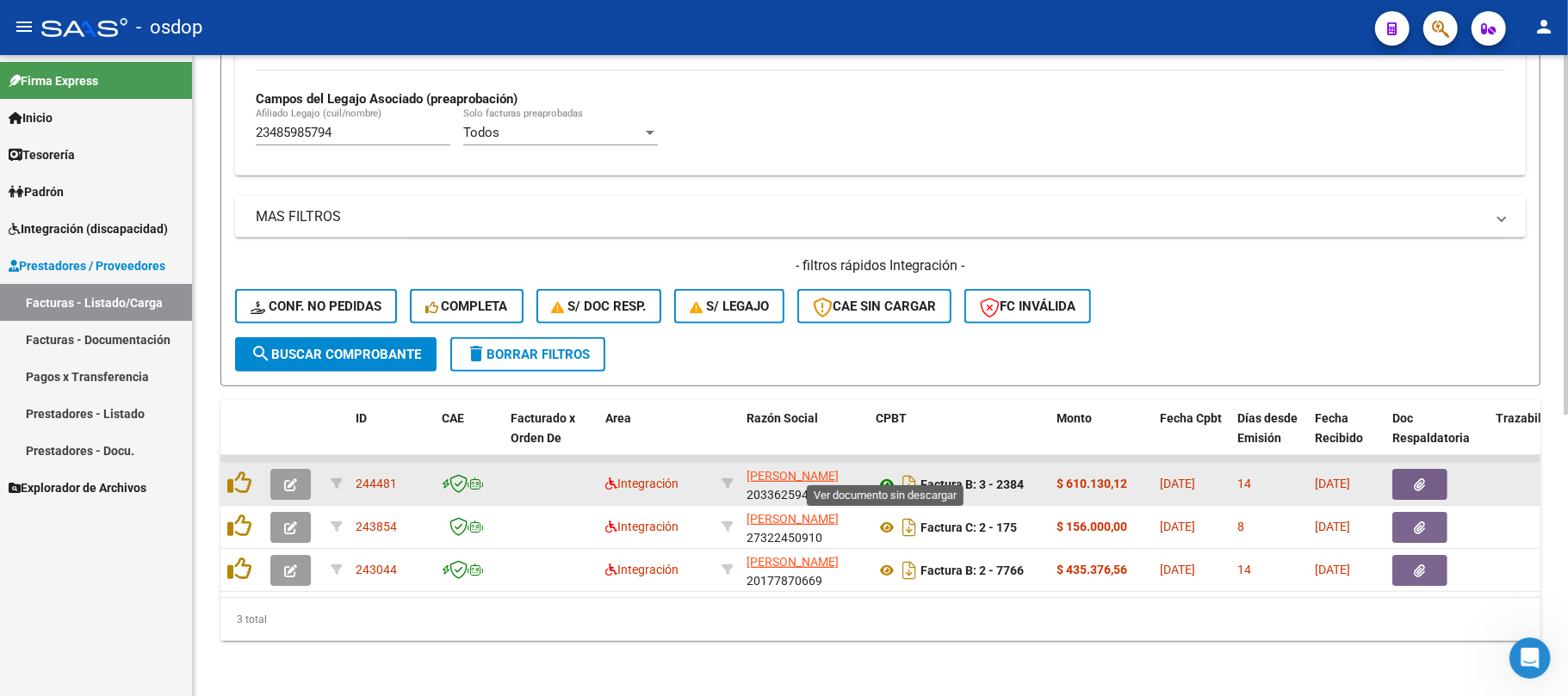
click at [883, 475] on icon at bounding box center [886, 485] width 22 height 21
click at [1435, 474] on button "button" at bounding box center [1419, 484] width 55 height 31
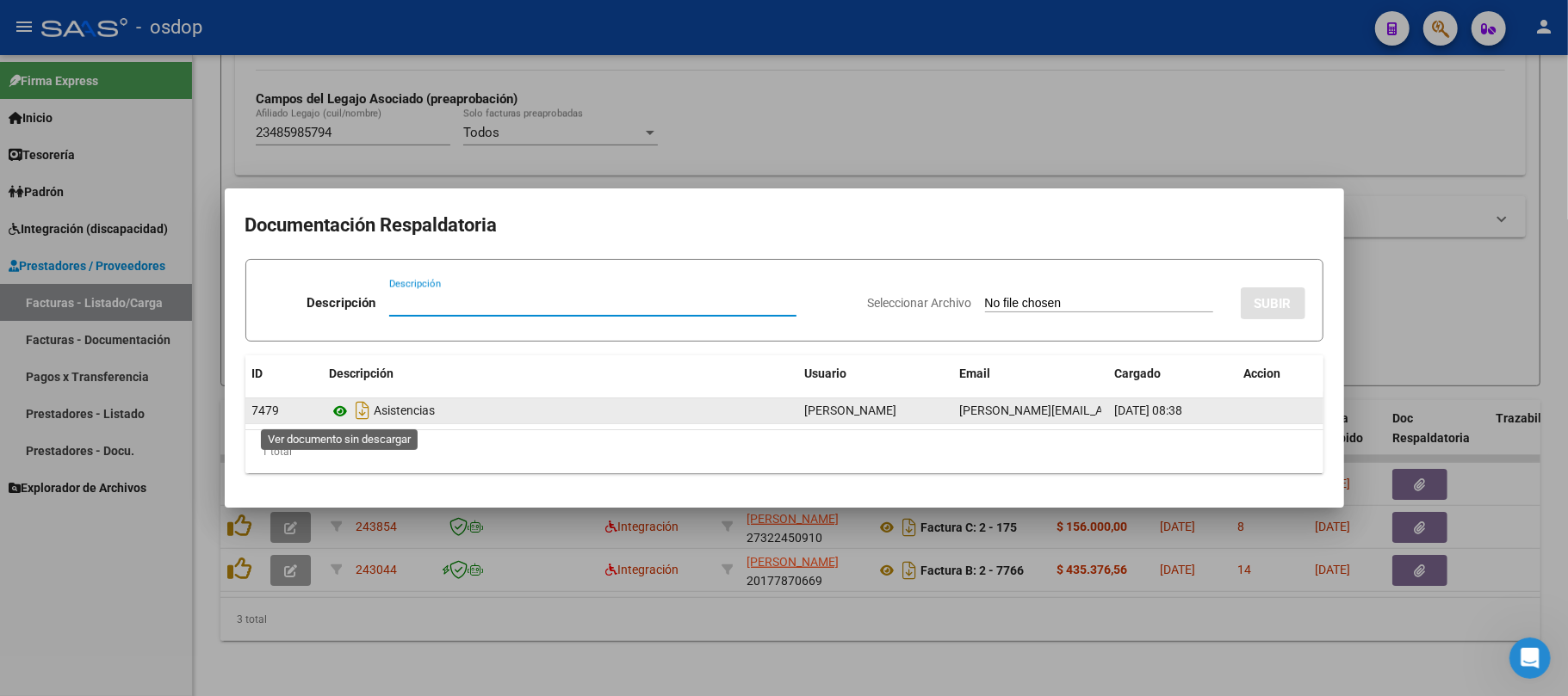
click at [339, 415] on icon at bounding box center [340, 411] width 22 height 21
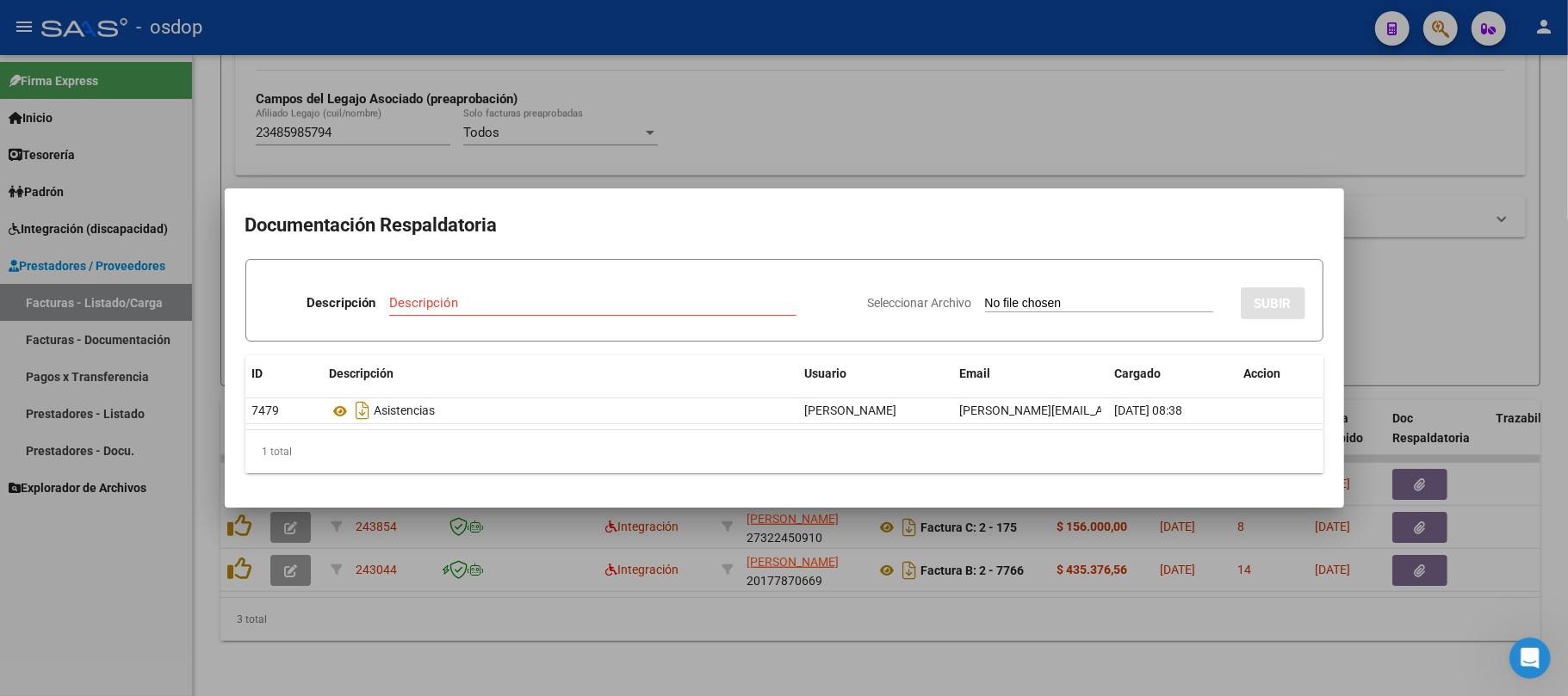
click at [680, 617] on div at bounding box center [784, 348] width 1568 height 696
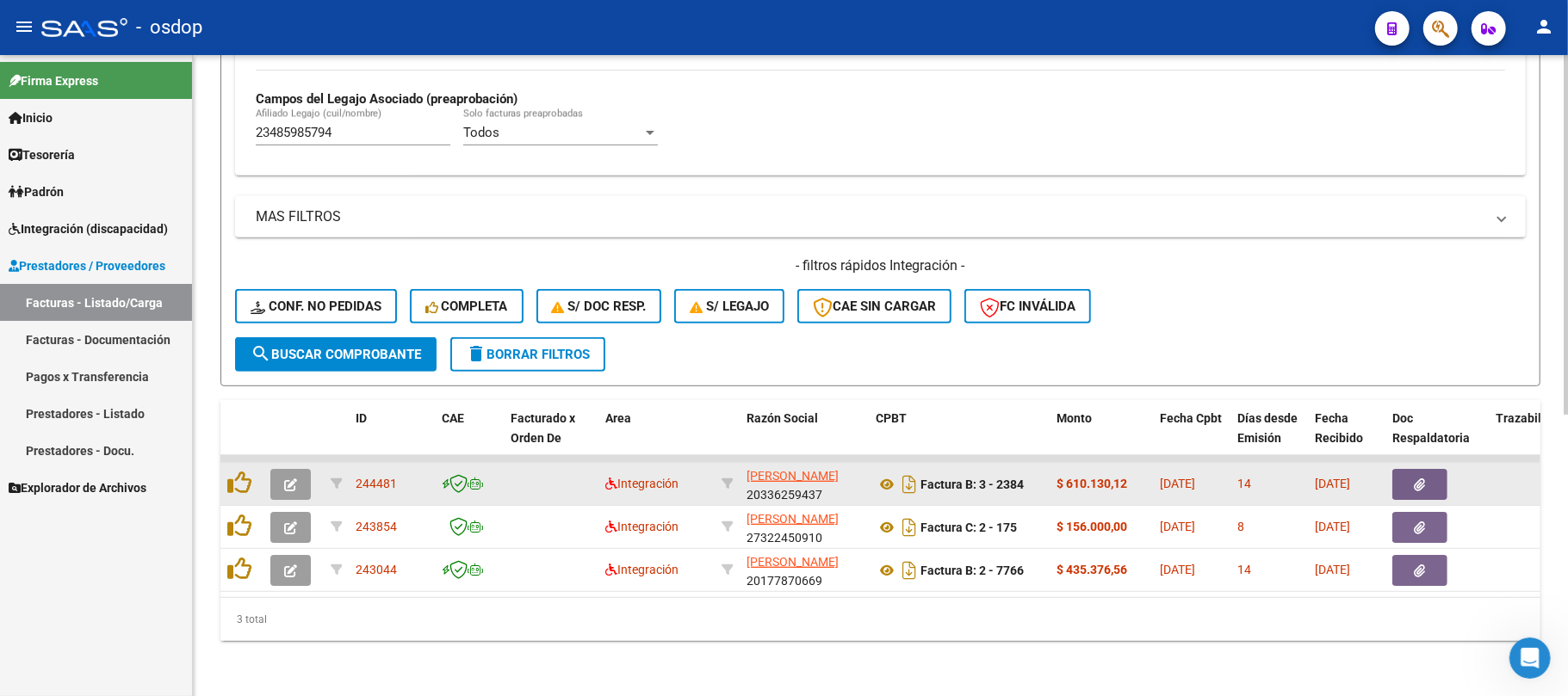
click at [291, 478] on icon "button" at bounding box center [290, 484] width 12 height 12
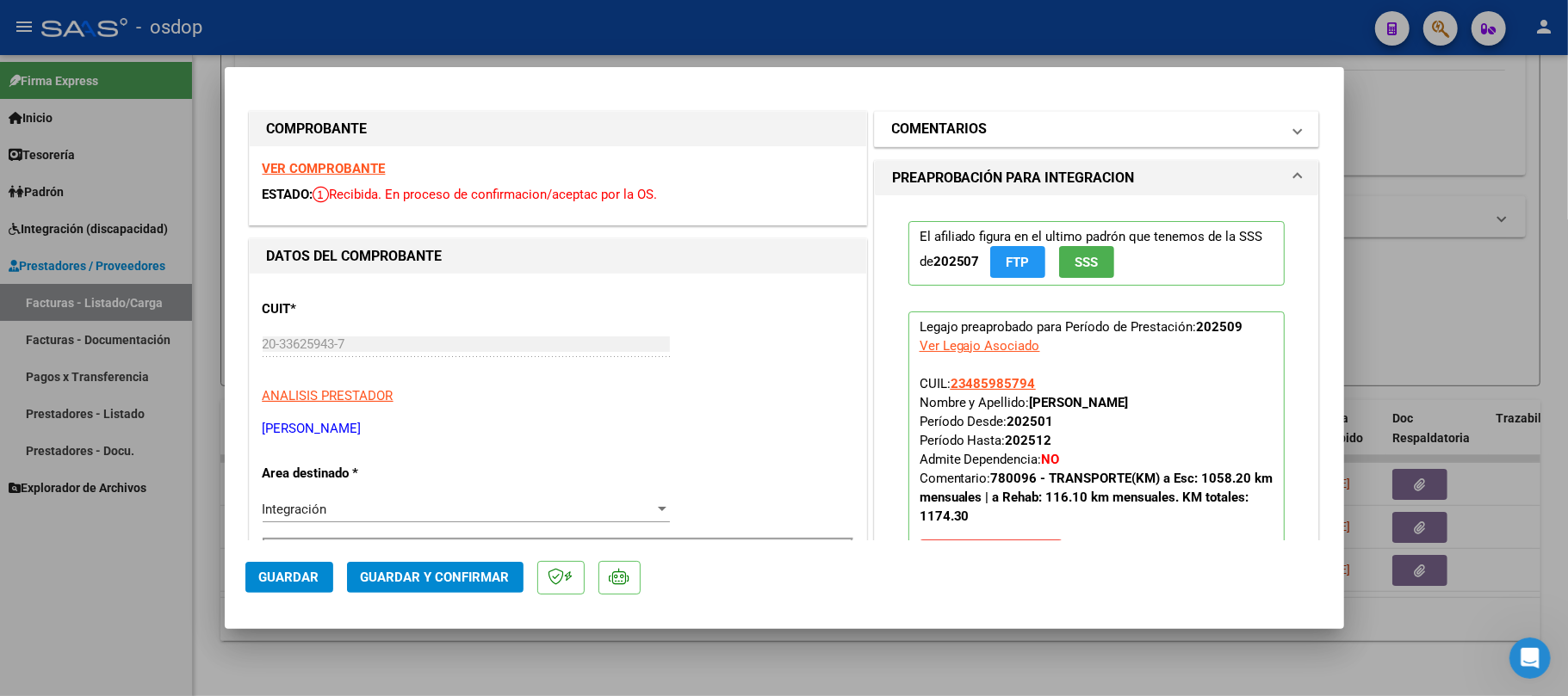
click at [1111, 143] on mat-expansion-panel-header "COMENTARIOS" at bounding box center [1096, 129] width 444 height 35
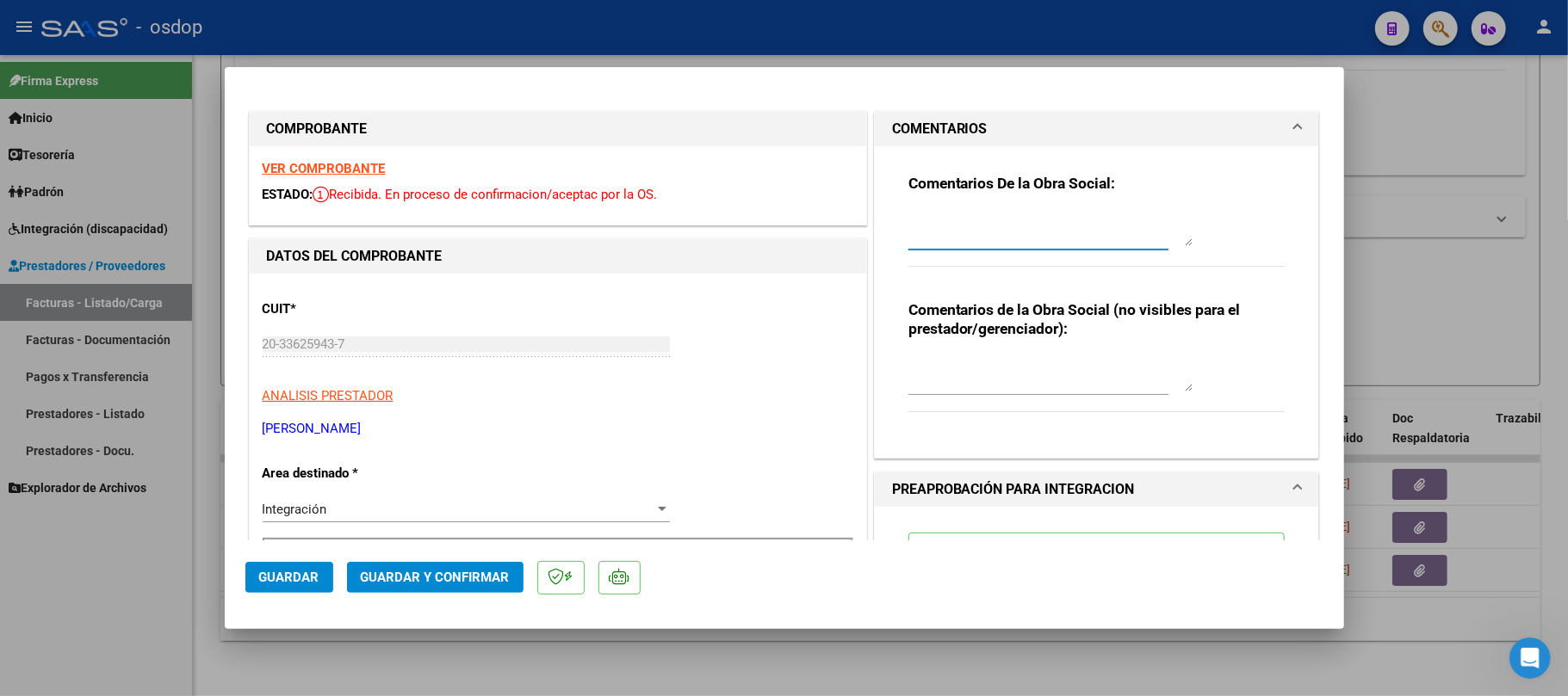
click at [1065, 234] on textarea at bounding box center [1050, 229] width 284 height 35
click at [1031, 350] on div "Comentarios de la Obra Social (no visibles para el prestador/gerenciador):" at bounding box center [1096, 365] width 377 height 130
click at [1010, 369] on textarea at bounding box center [1050, 375] width 284 height 35
click at [1092, 370] on textarea "Traslado a Esc y a Rehab" at bounding box center [1050, 375] width 284 height 35
click at [1075, 365] on textarea "Traslado a Esc y a Rehab" at bounding box center [1050, 375] width 284 height 35
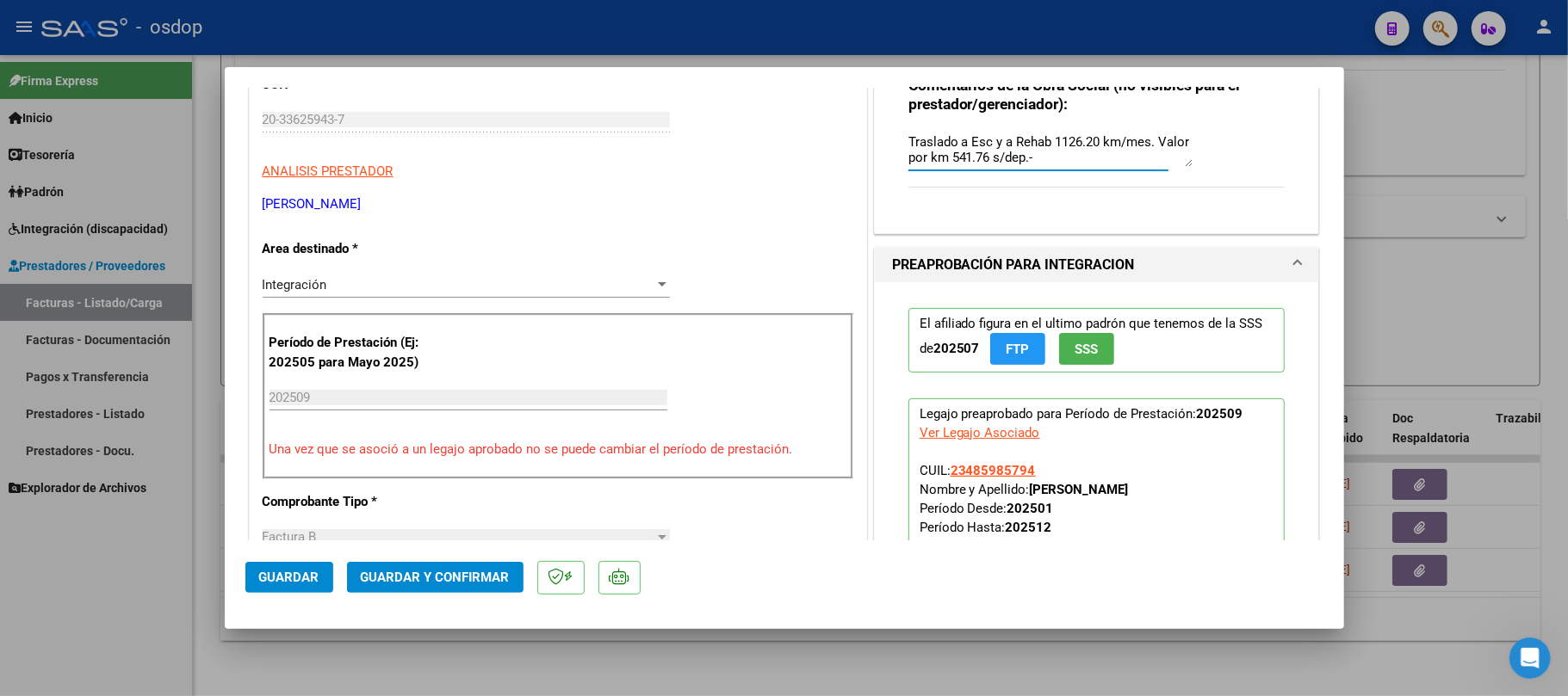
scroll to position [114, 0]
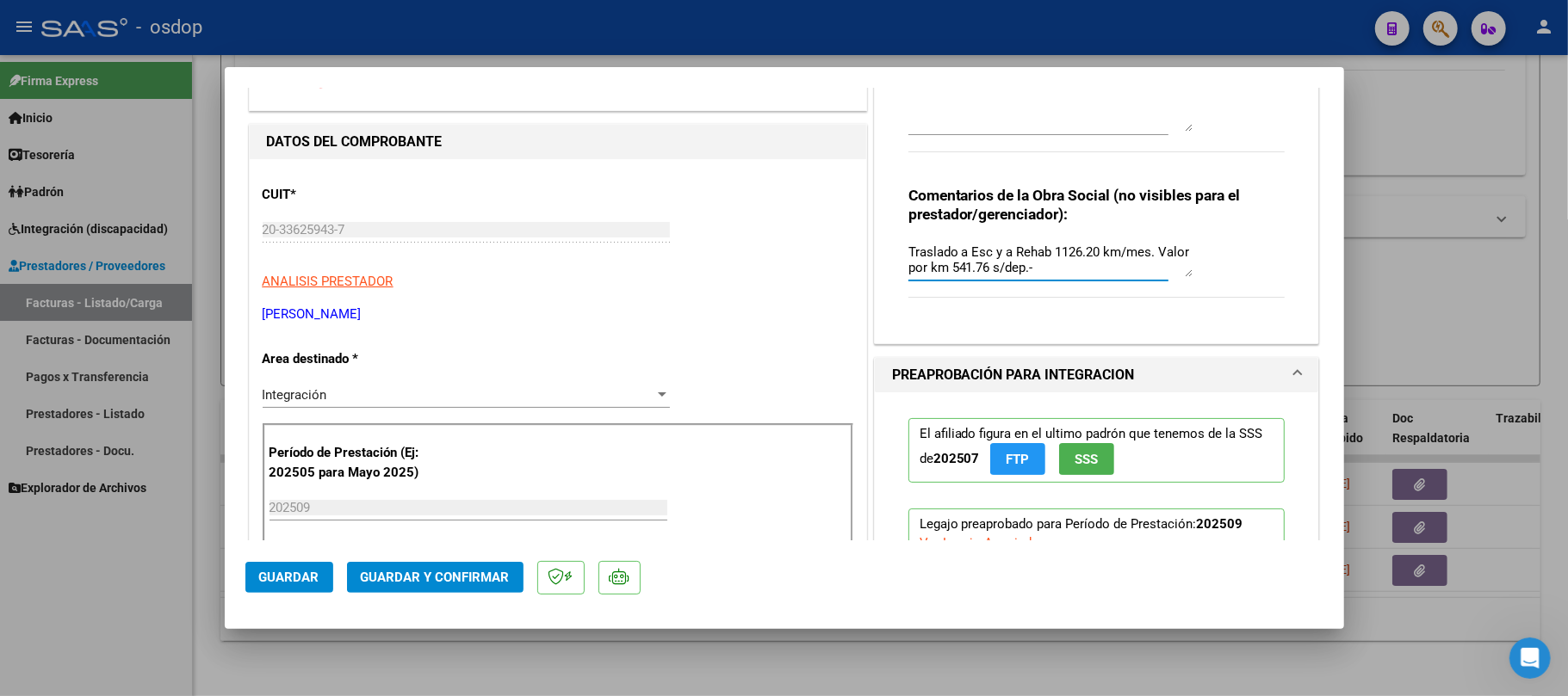
type textarea "Traslado a Esc y a Rehab 1126.20 km/mes. Valor por km 541.76 s/dep.-"
click at [634, 321] on p "[PERSON_NAME]" at bounding box center [558, 314] width 591 height 20
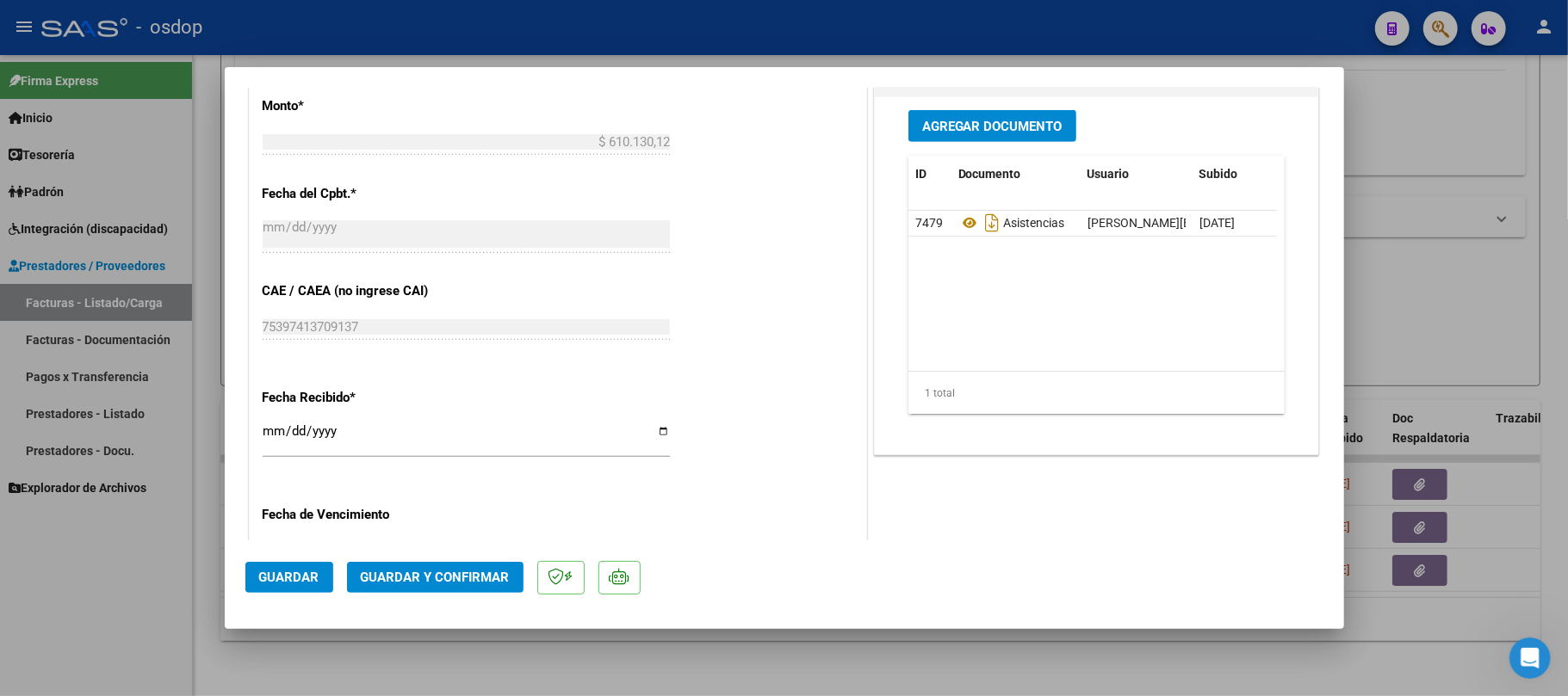
scroll to position [917, 0]
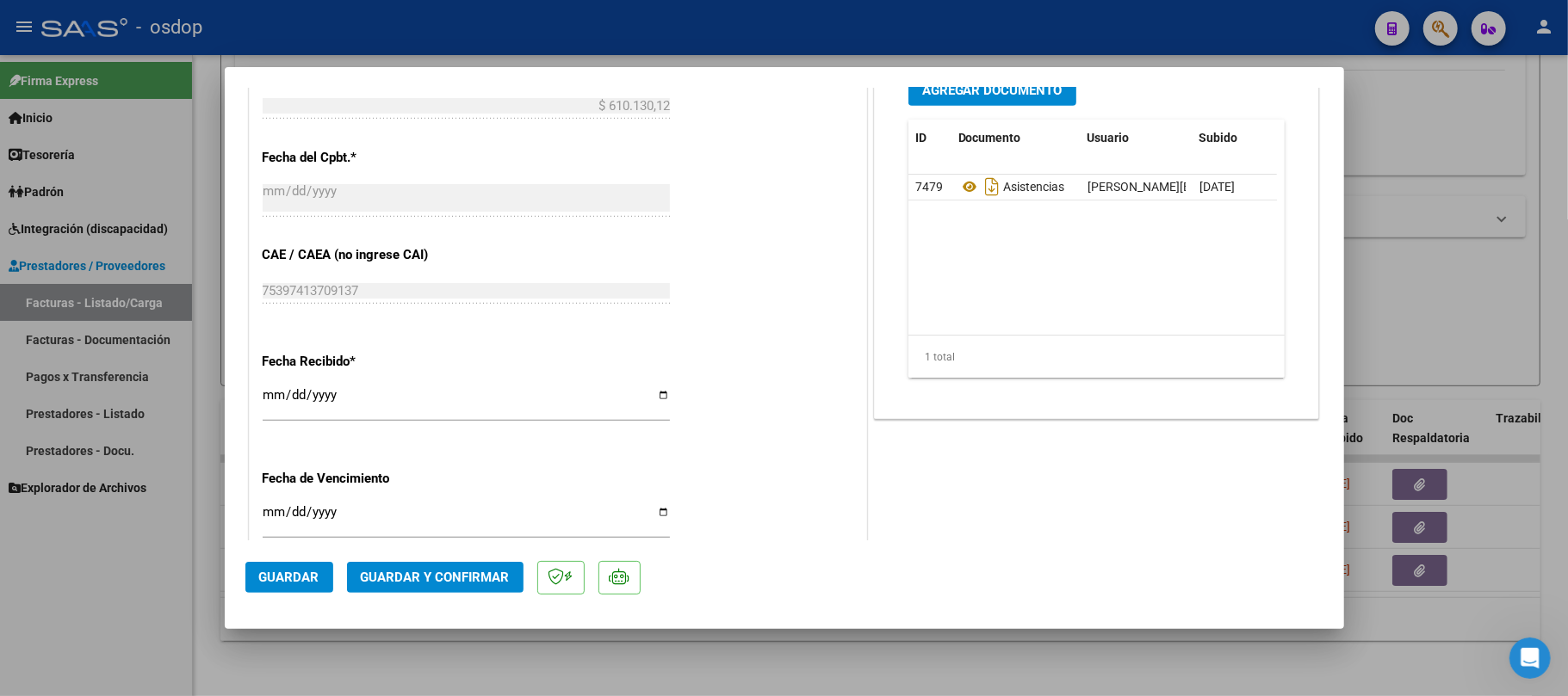
click at [421, 583] on span "Guardar y Confirmar" at bounding box center [434, 577] width 149 height 15
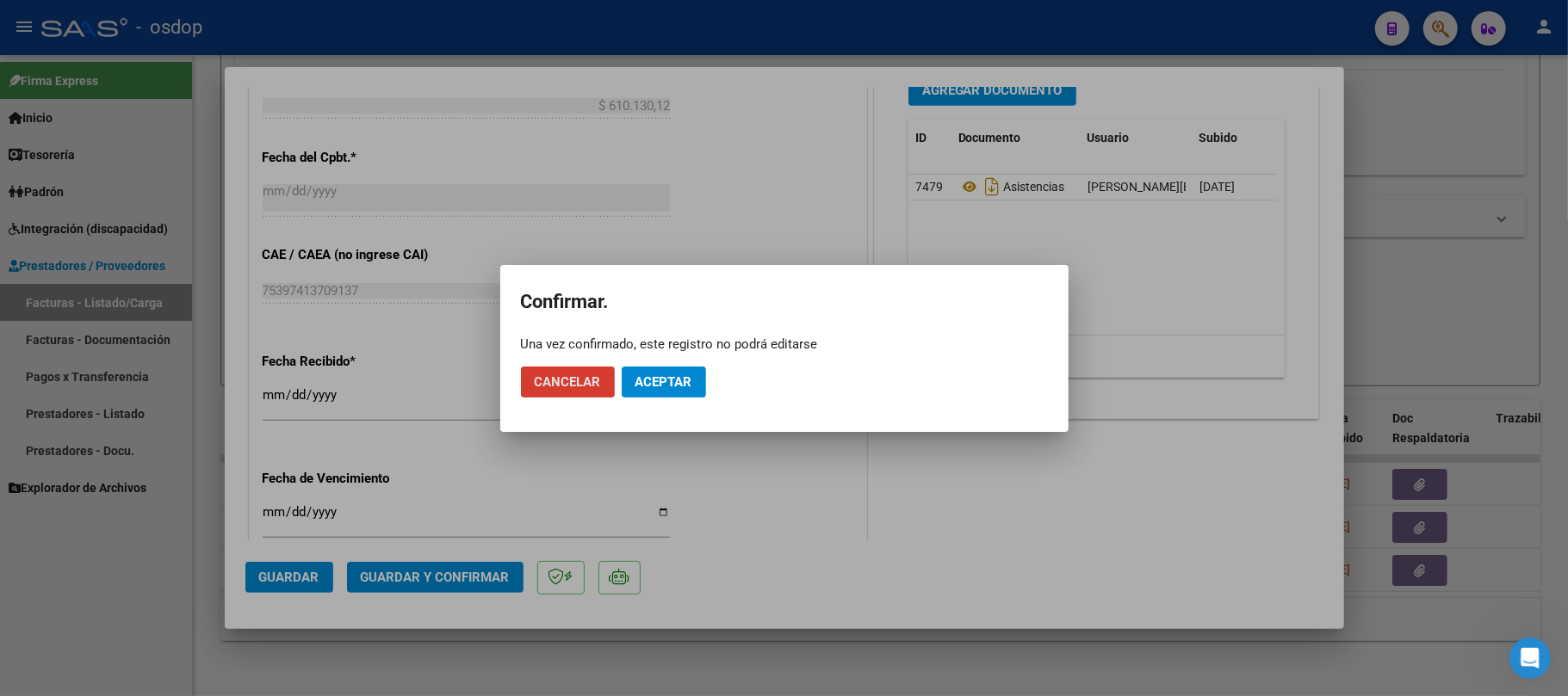
click at [680, 383] on span "Aceptar" at bounding box center [664, 383] width 57 height 15
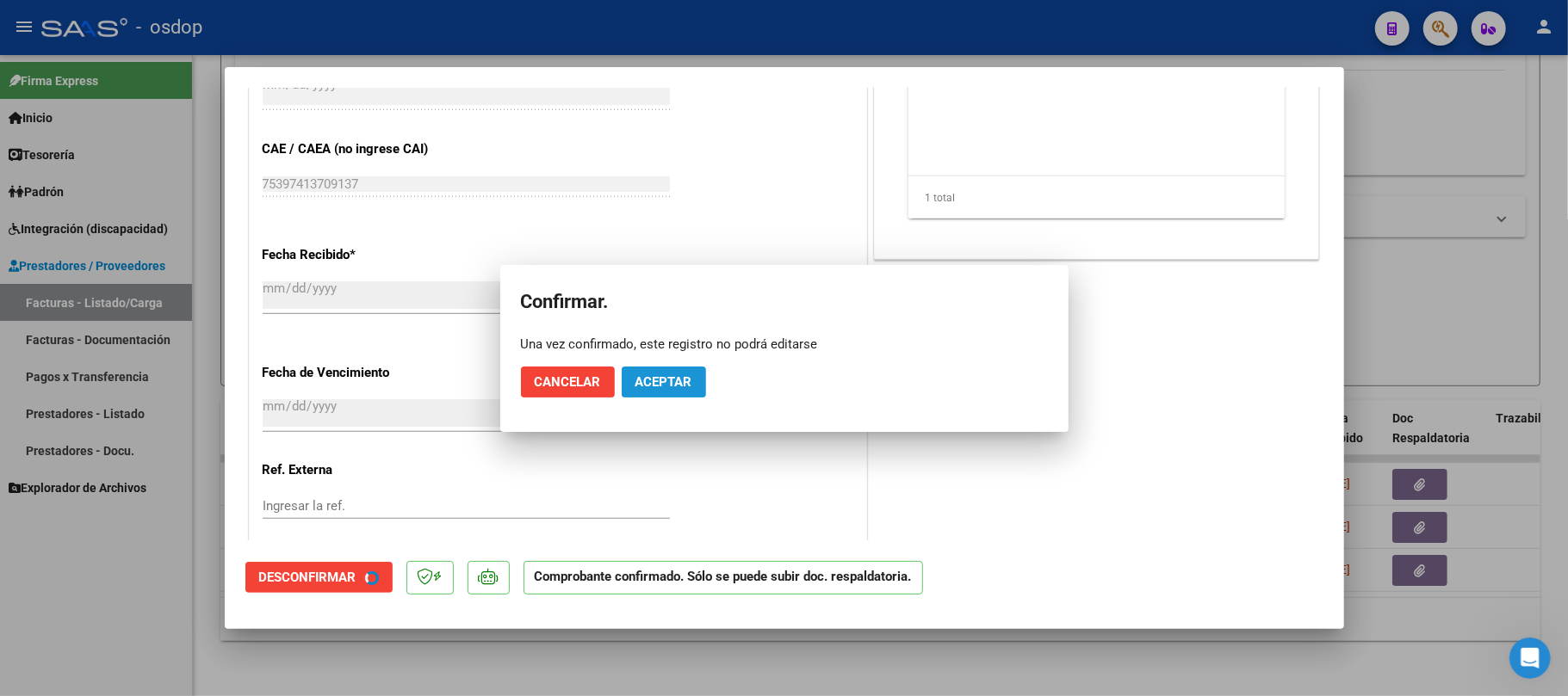
scroll to position [811, 0]
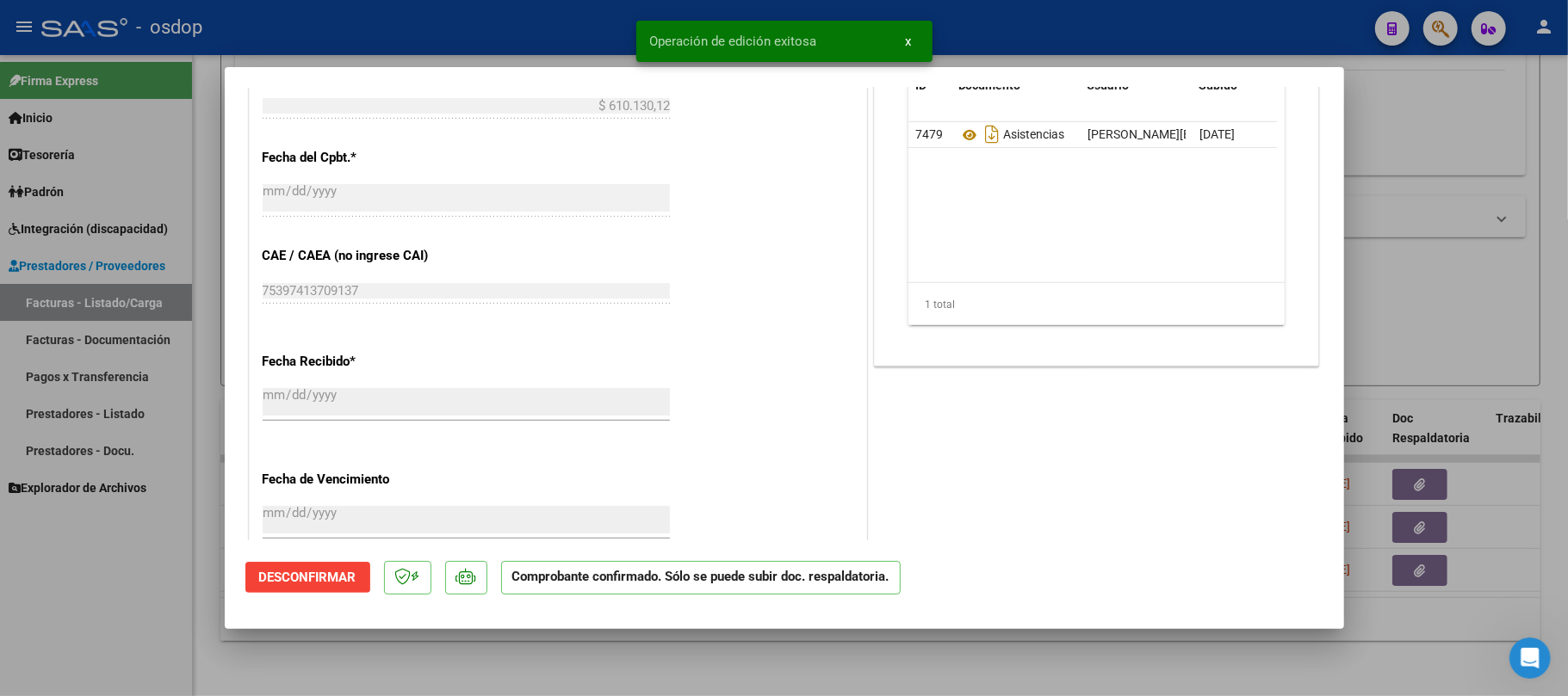
click at [839, 682] on div at bounding box center [784, 348] width 1568 height 696
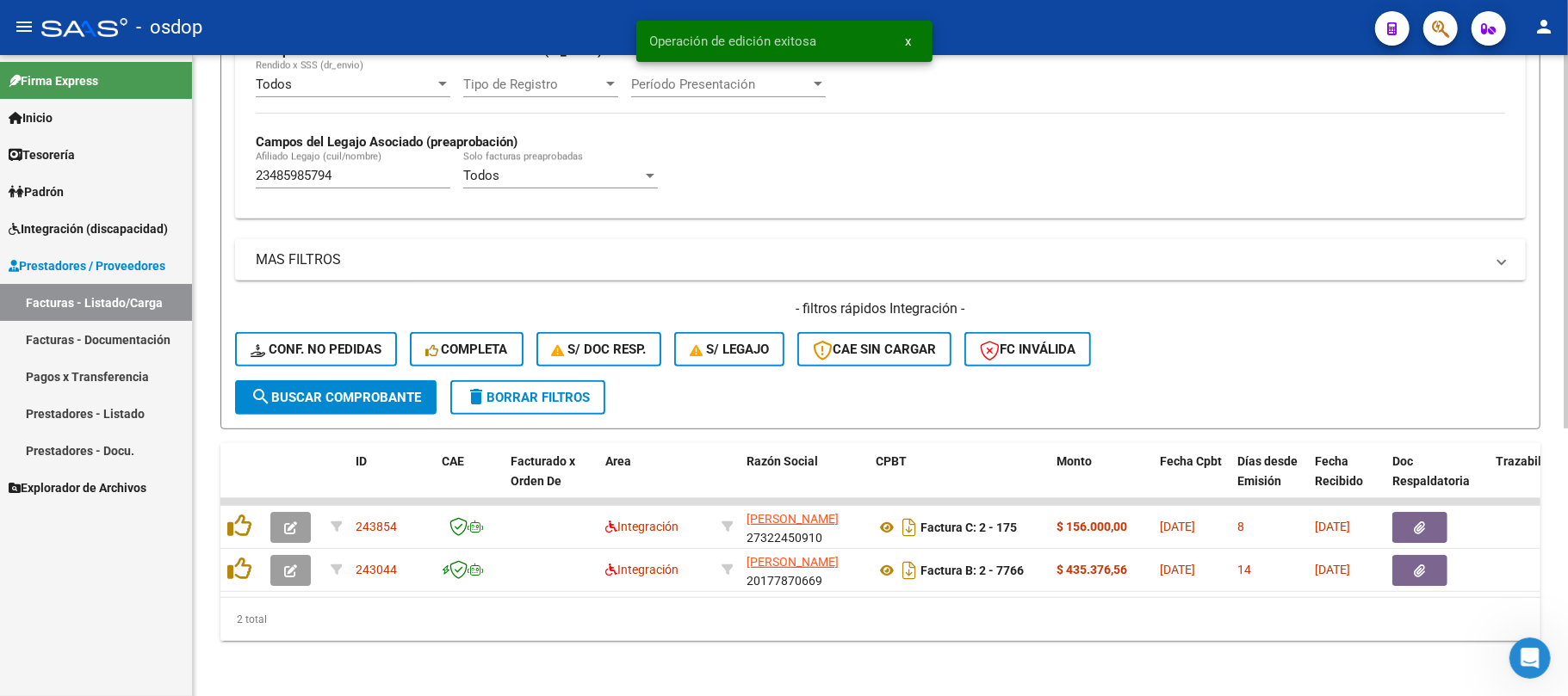
scroll to position [459, 0]
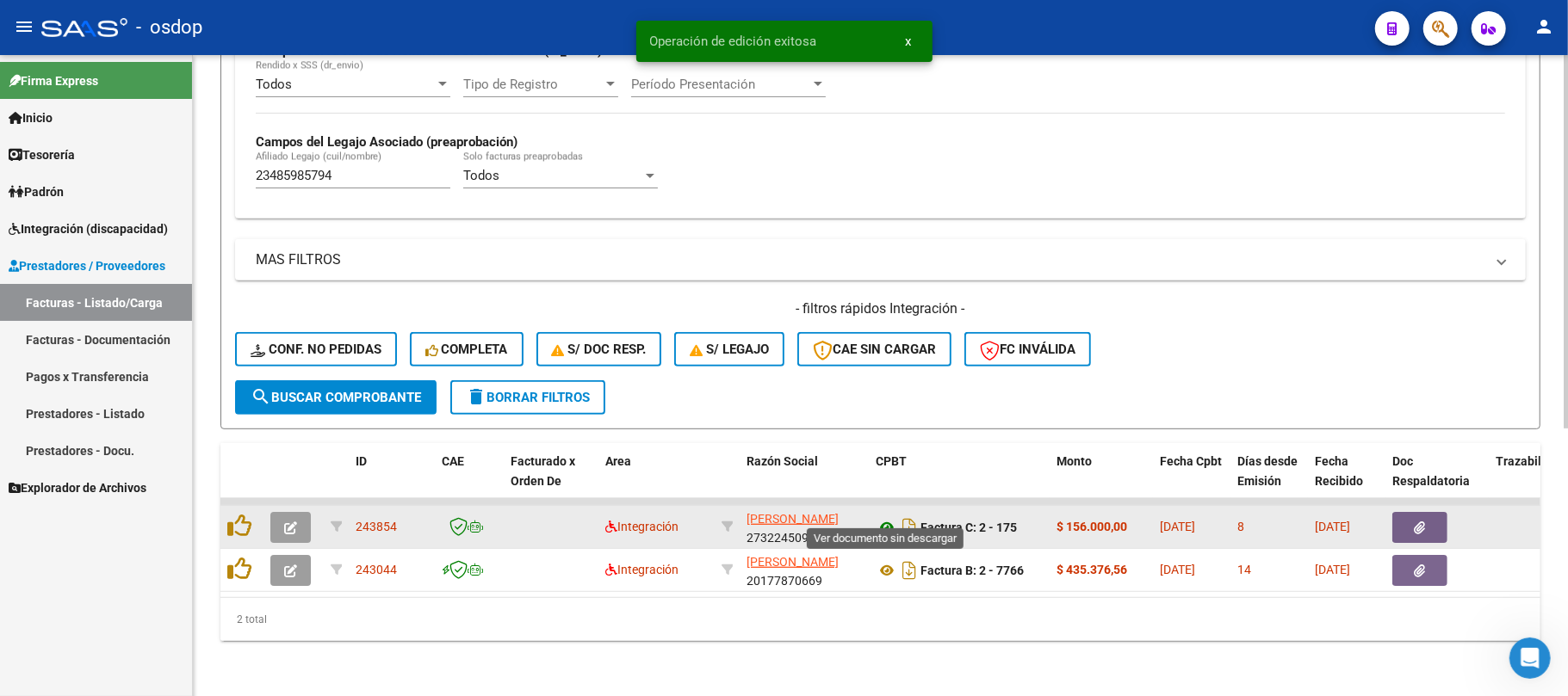
click at [889, 518] on icon at bounding box center [886, 528] width 22 height 21
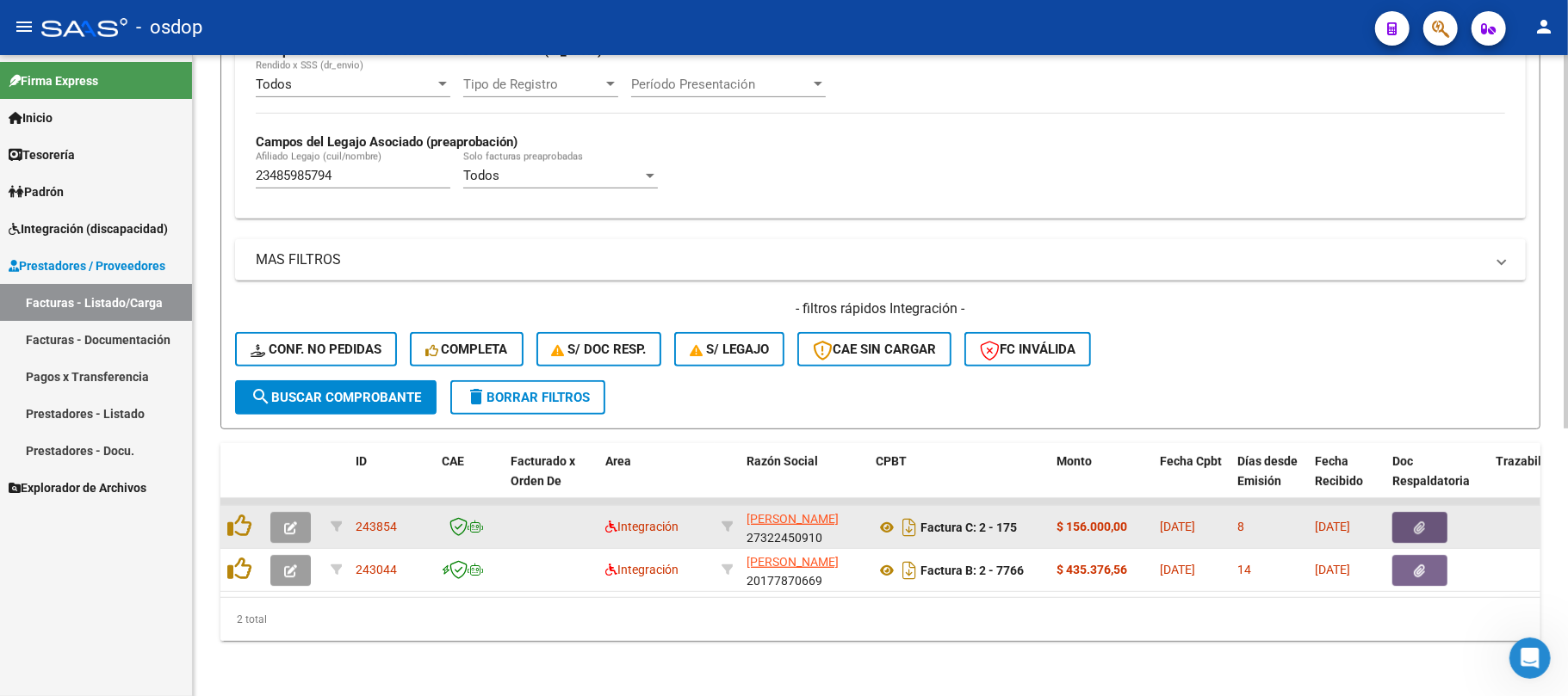
click at [1421, 522] on icon "button" at bounding box center [1420, 527] width 12 height 12
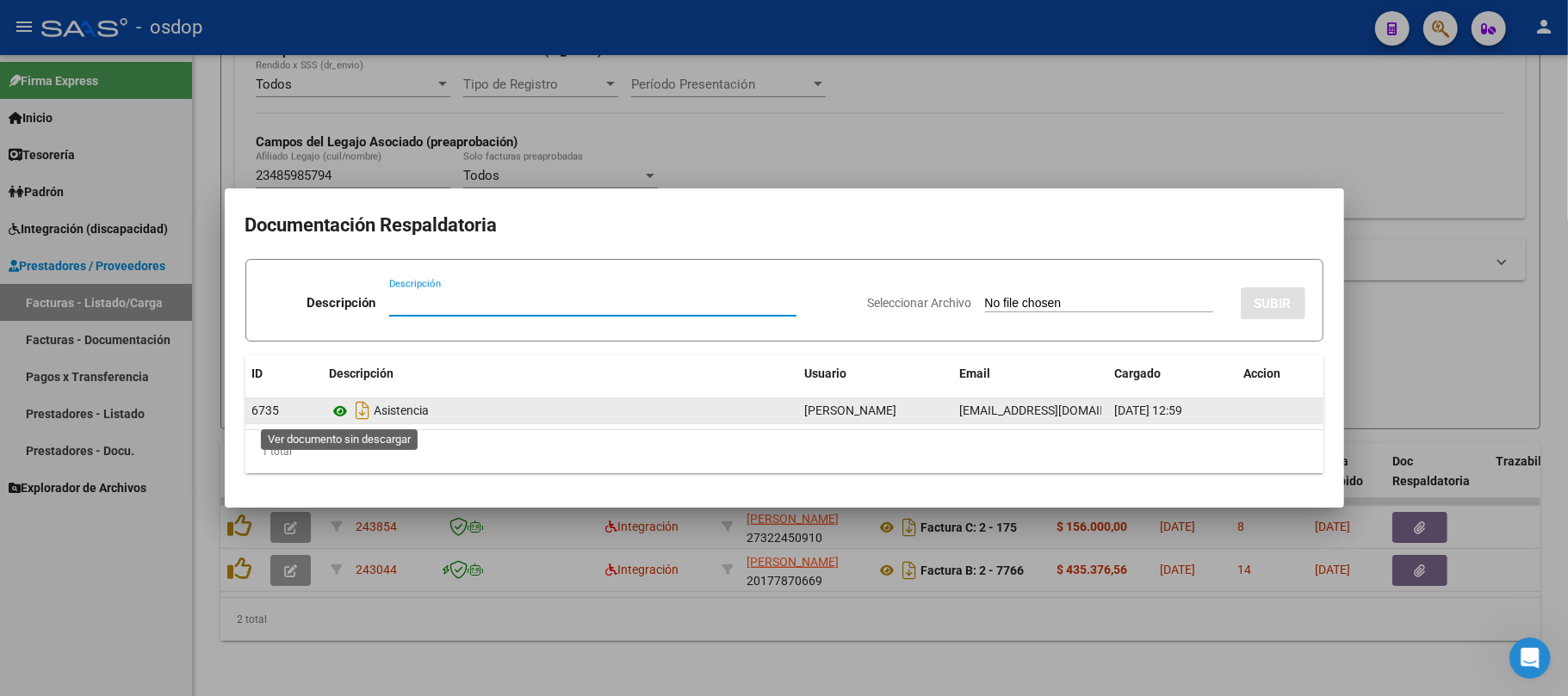
click at [342, 411] on icon at bounding box center [340, 411] width 22 height 21
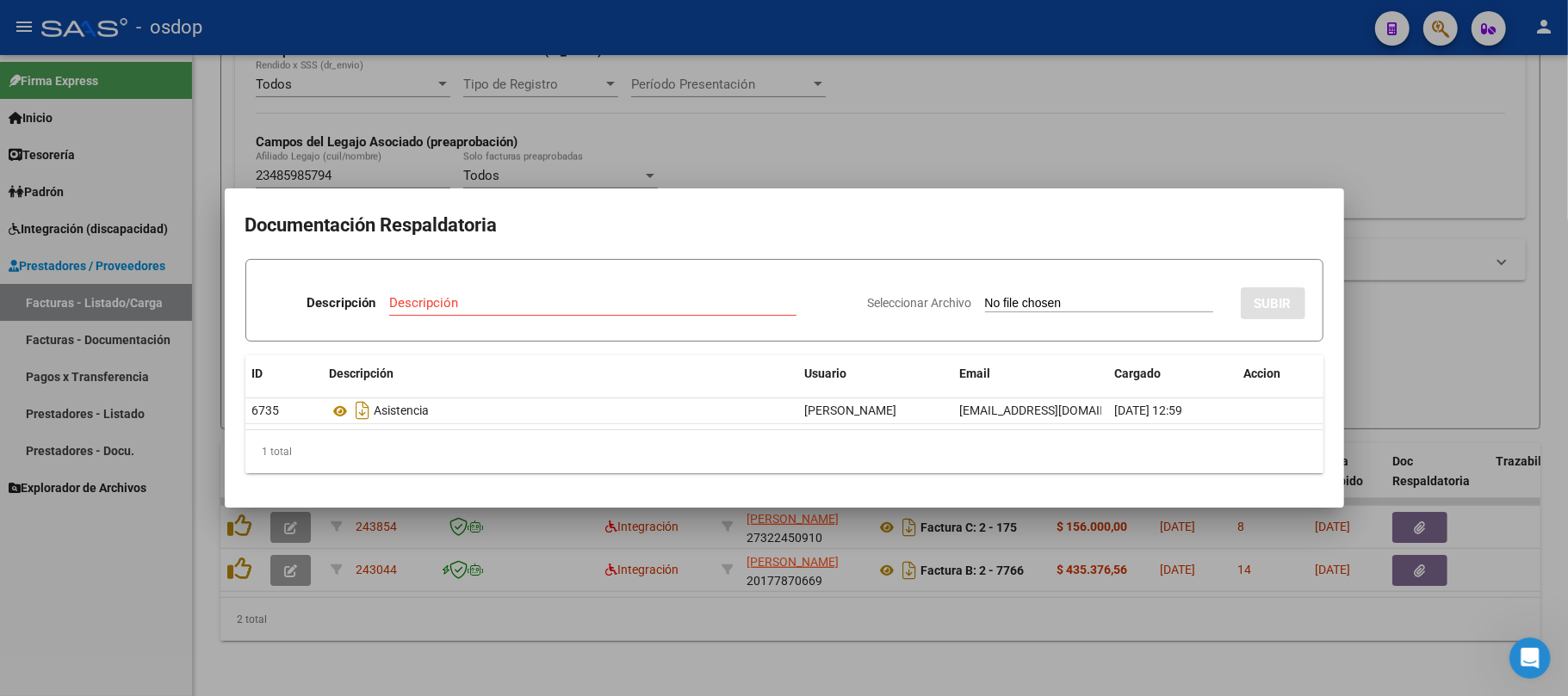
click at [904, 634] on div at bounding box center [784, 348] width 1568 height 696
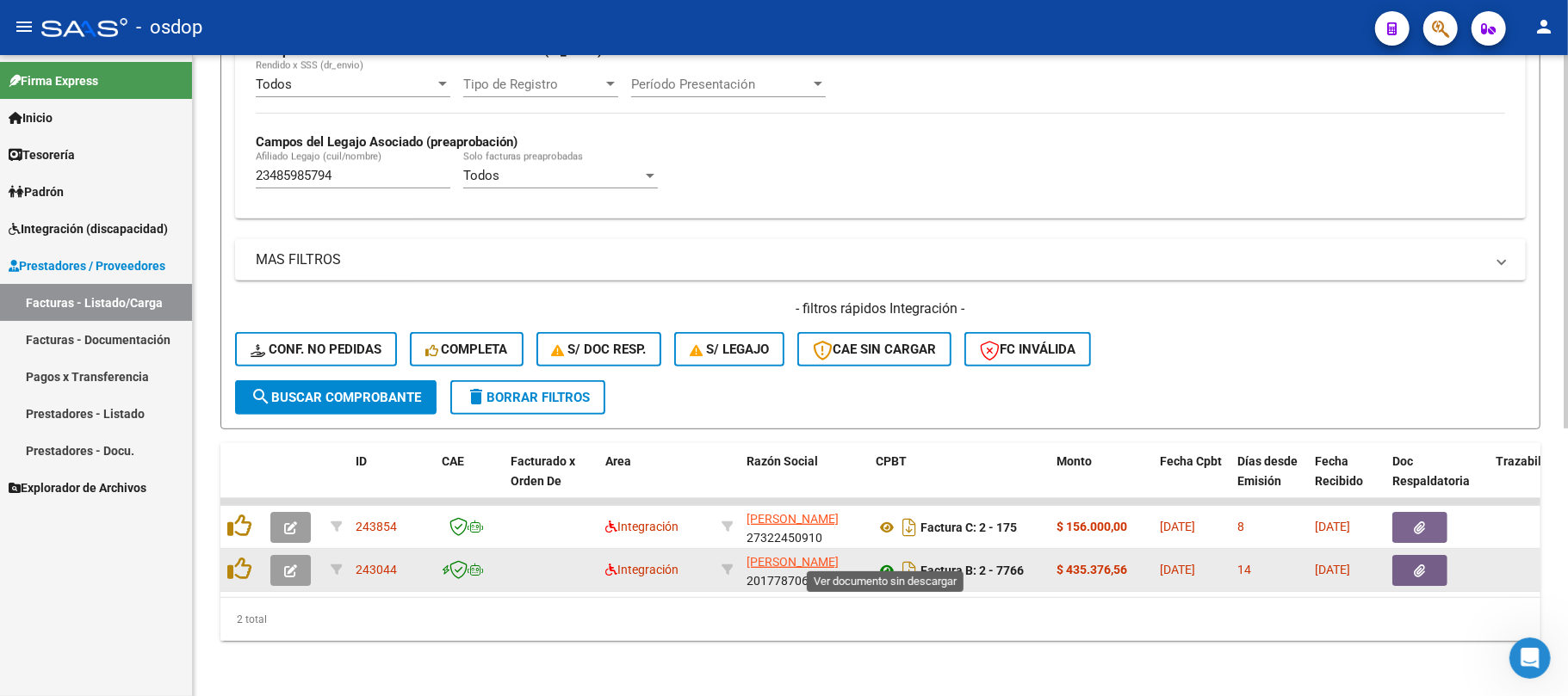
click at [882, 561] on icon at bounding box center [886, 571] width 22 height 21
click at [1404, 555] on button "button" at bounding box center [1419, 570] width 55 height 31
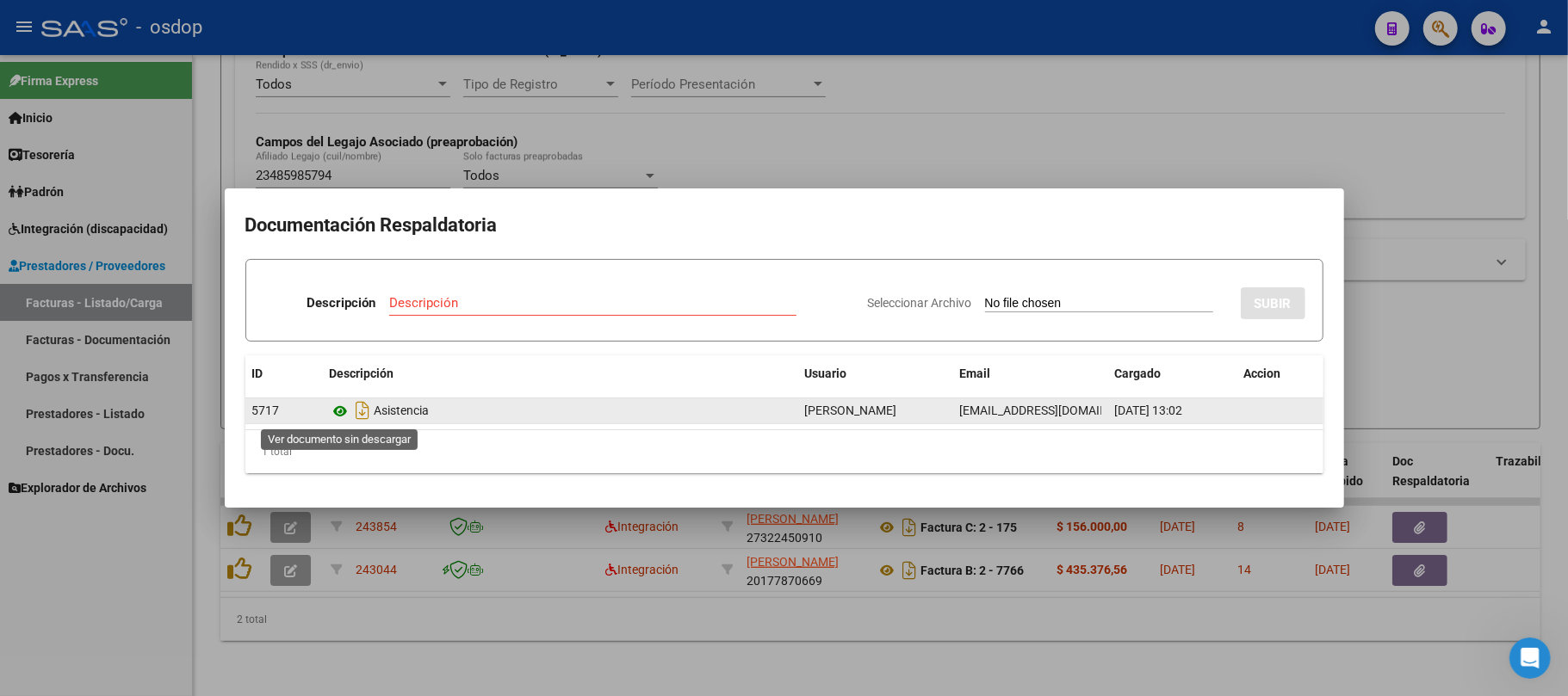
click at [339, 408] on icon at bounding box center [340, 411] width 22 height 21
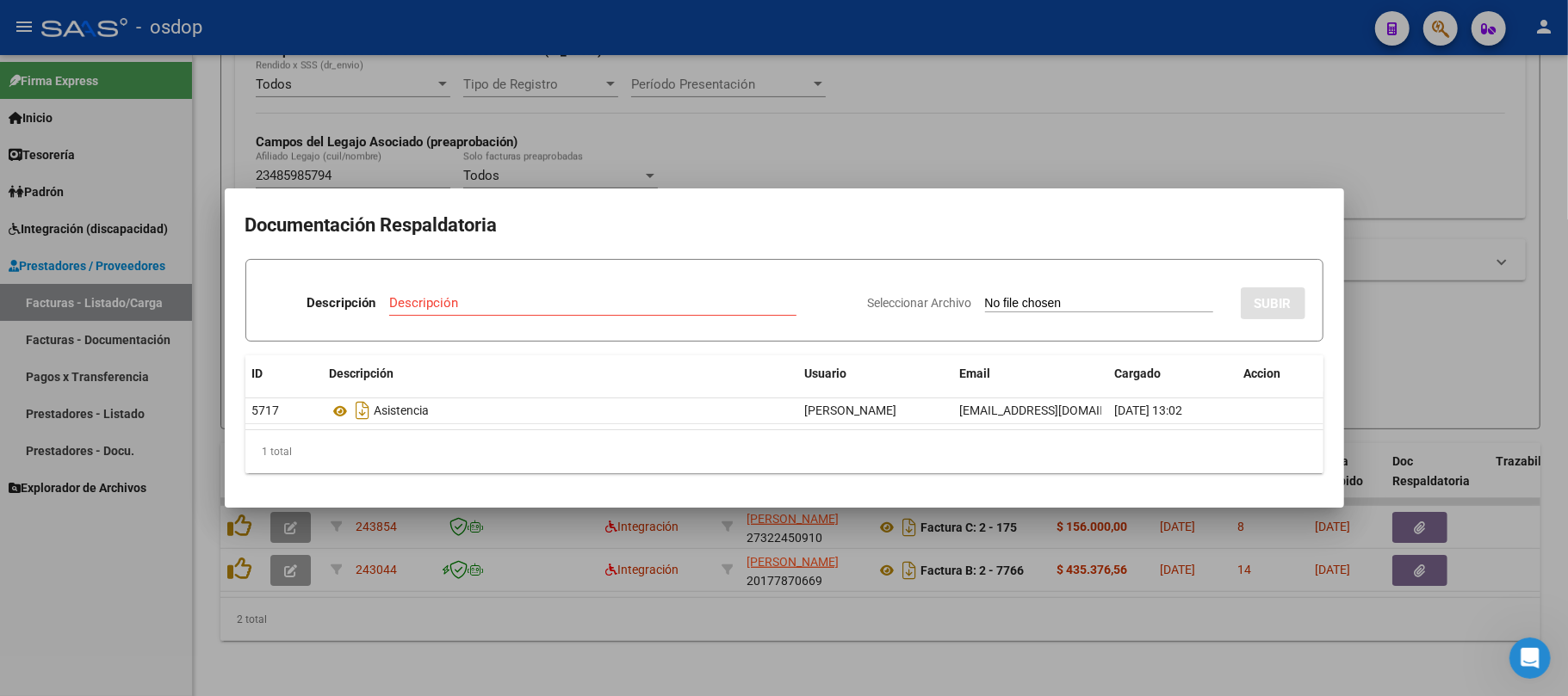
click at [869, 620] on div at bounding box center [784, 348] width 1568 height 696
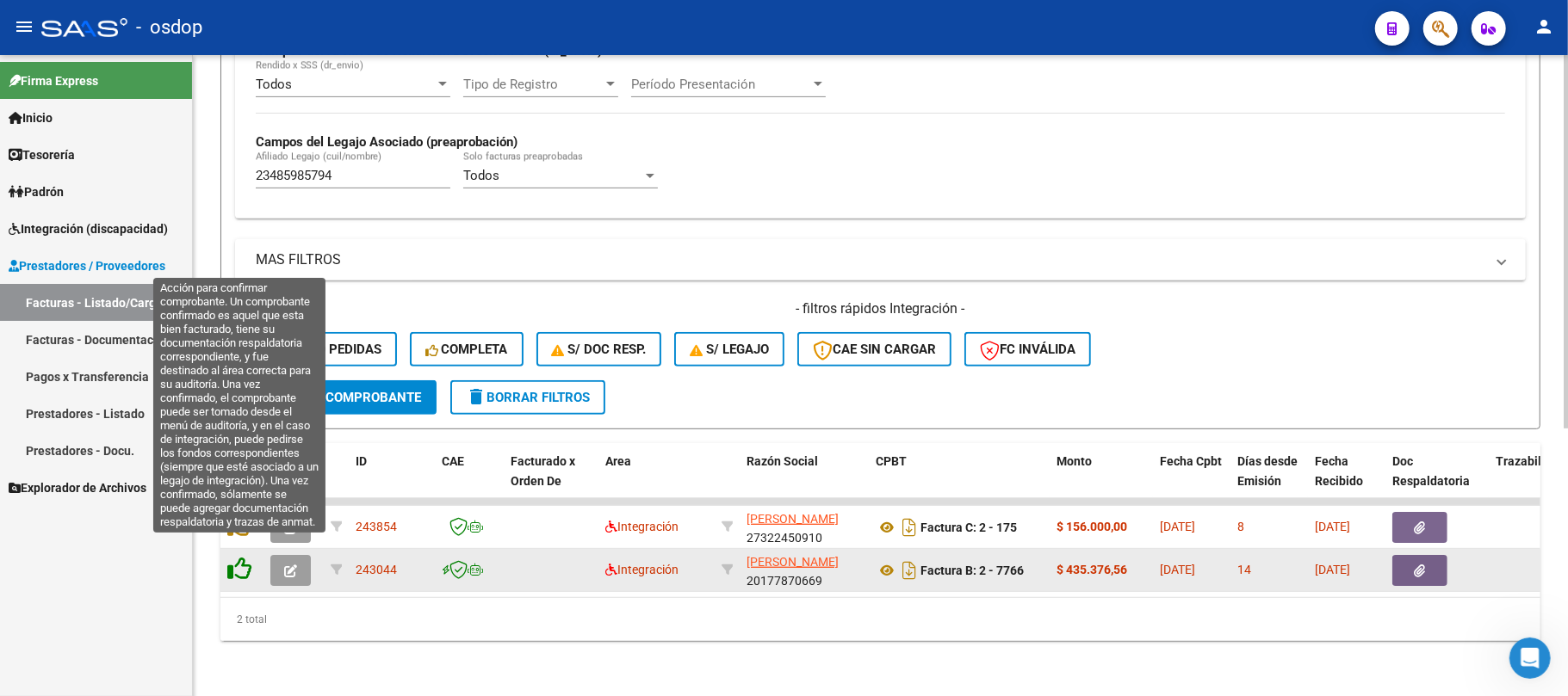
click at [239, 558] on icon at bounding box center [239, 568] width 24 height 24
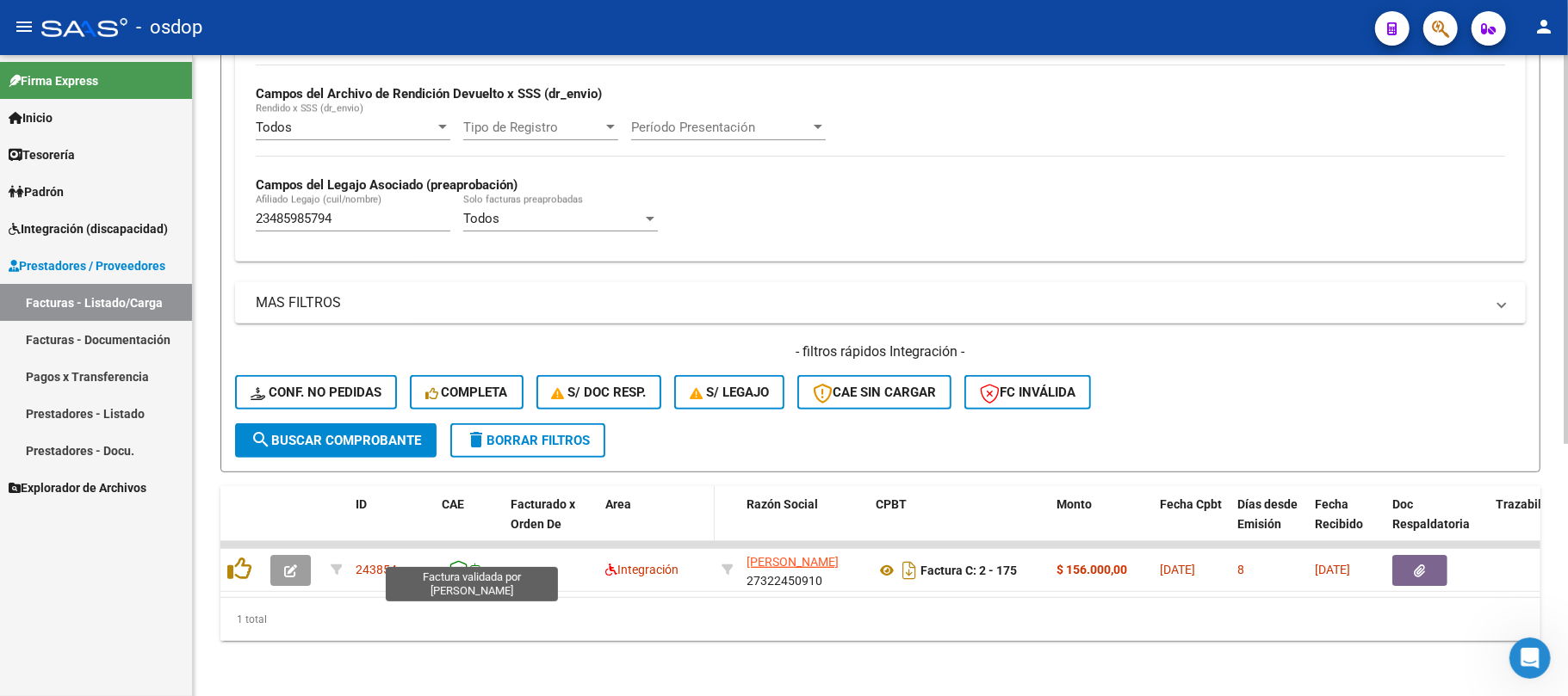
scroll to position [415, 0]
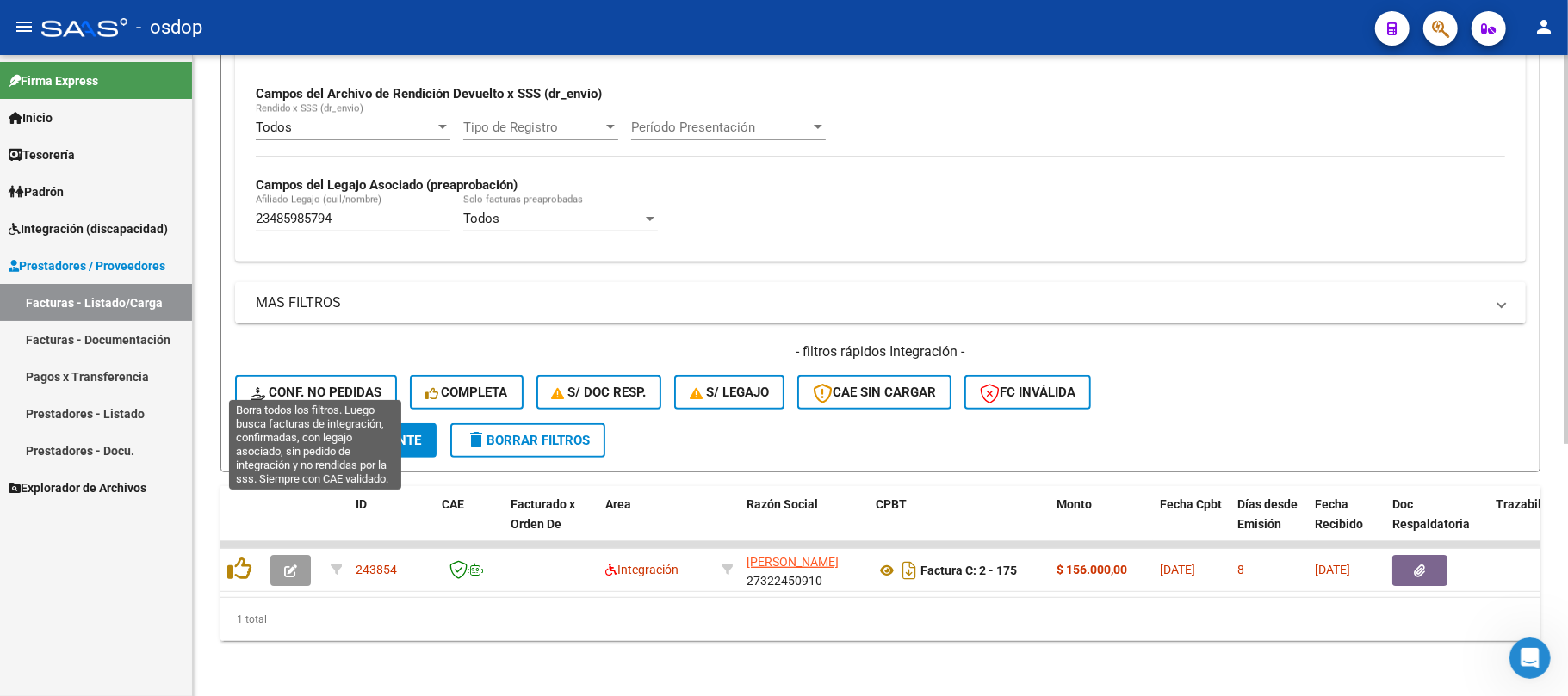
click at [327, 384] on span "Conf. no pedidas" at bounding box center [316, 392] width 130 height 15
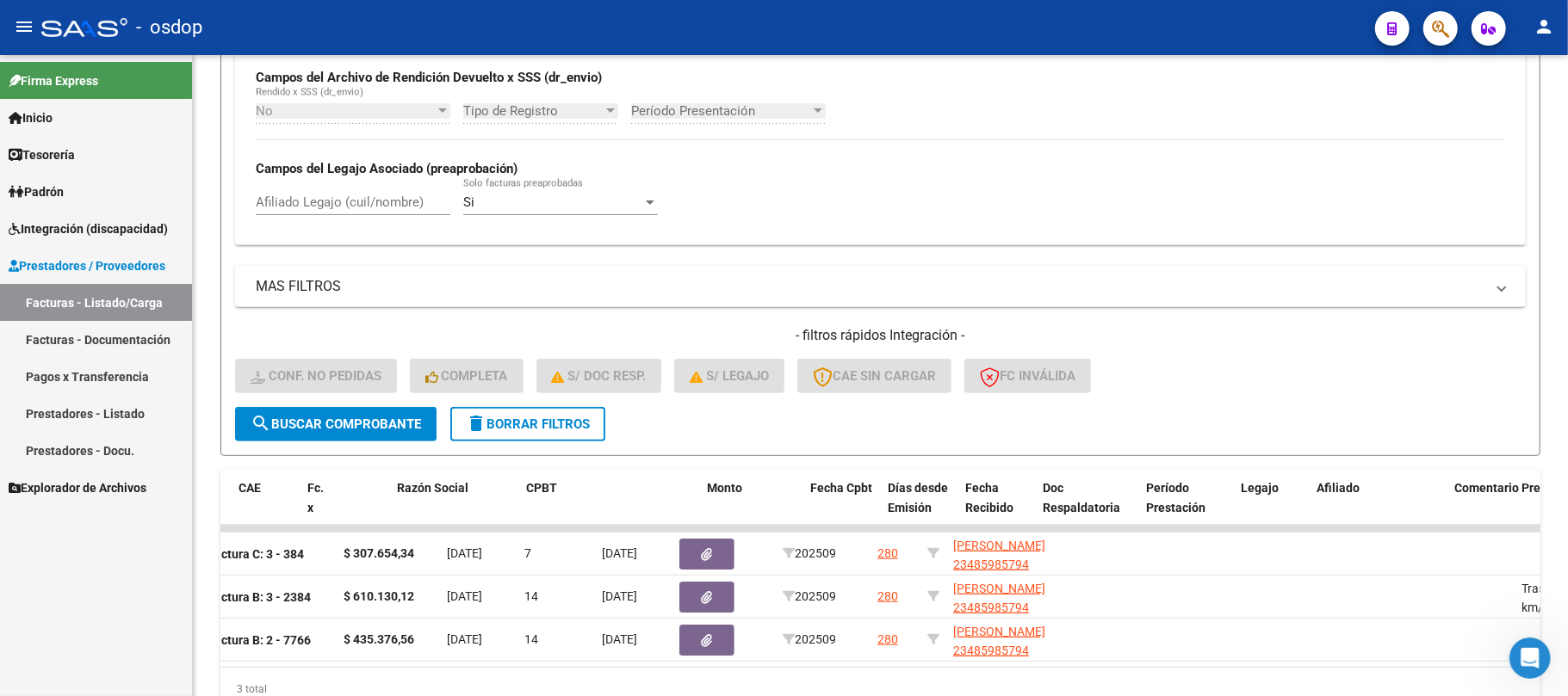
scroll to position [0, 0]
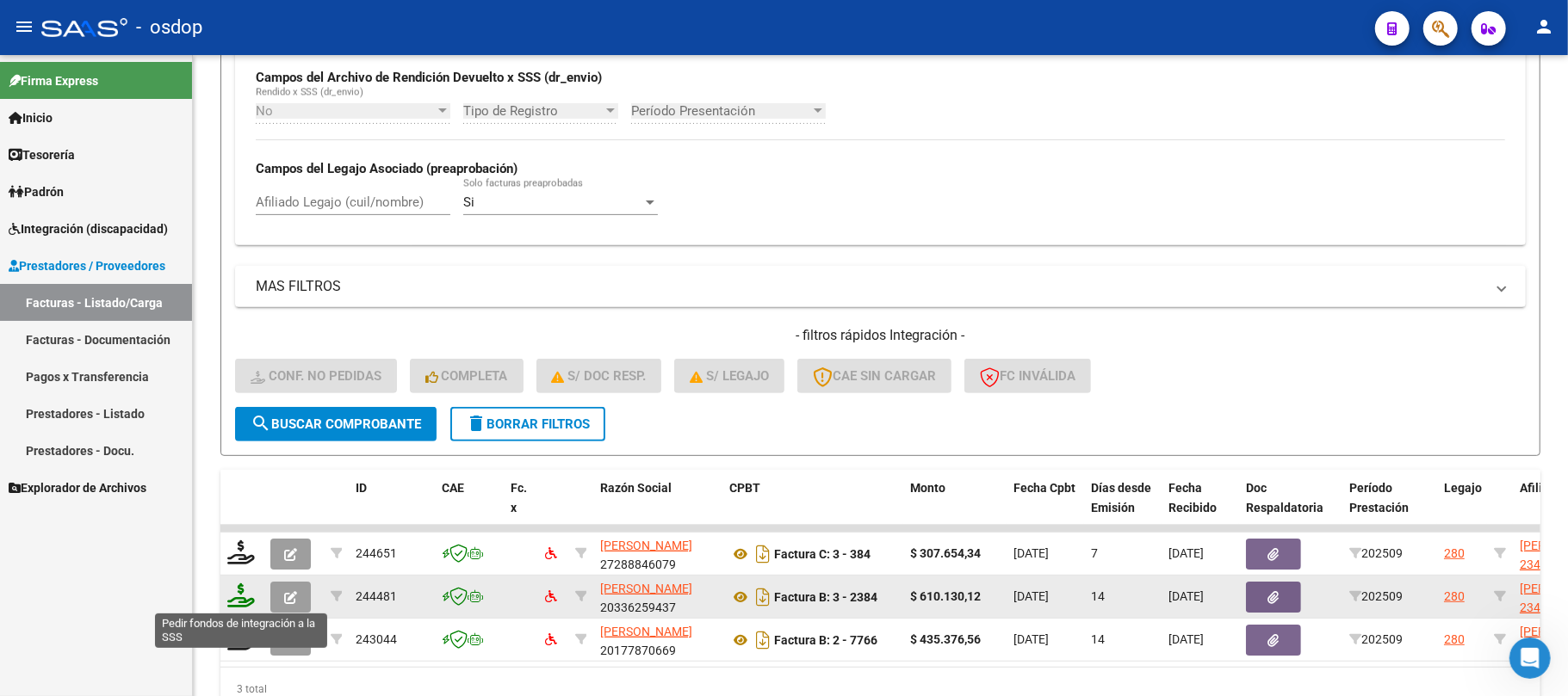
click at [241, 603] on icon at bounding box center [241, 595] width 28 height 24
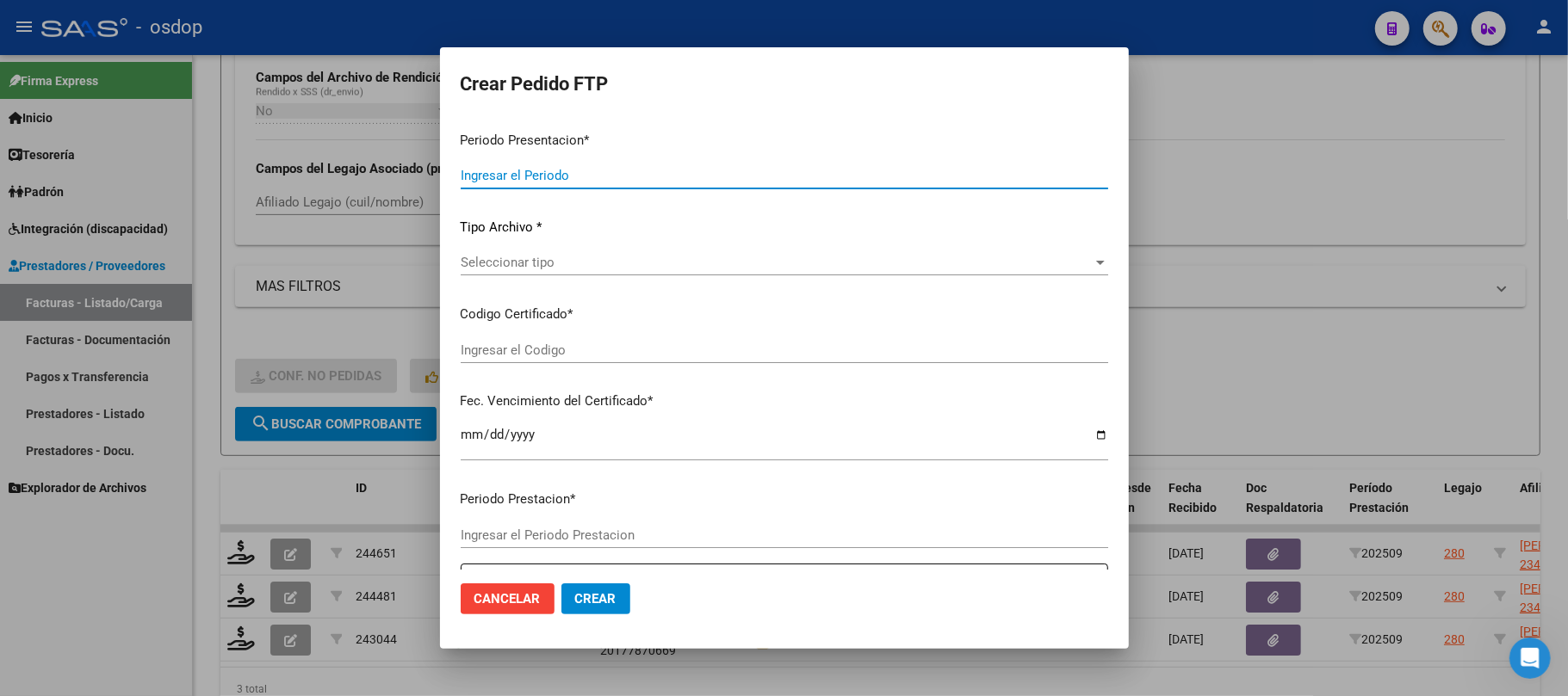
type input "202509"
type input "$ 610.130,12"
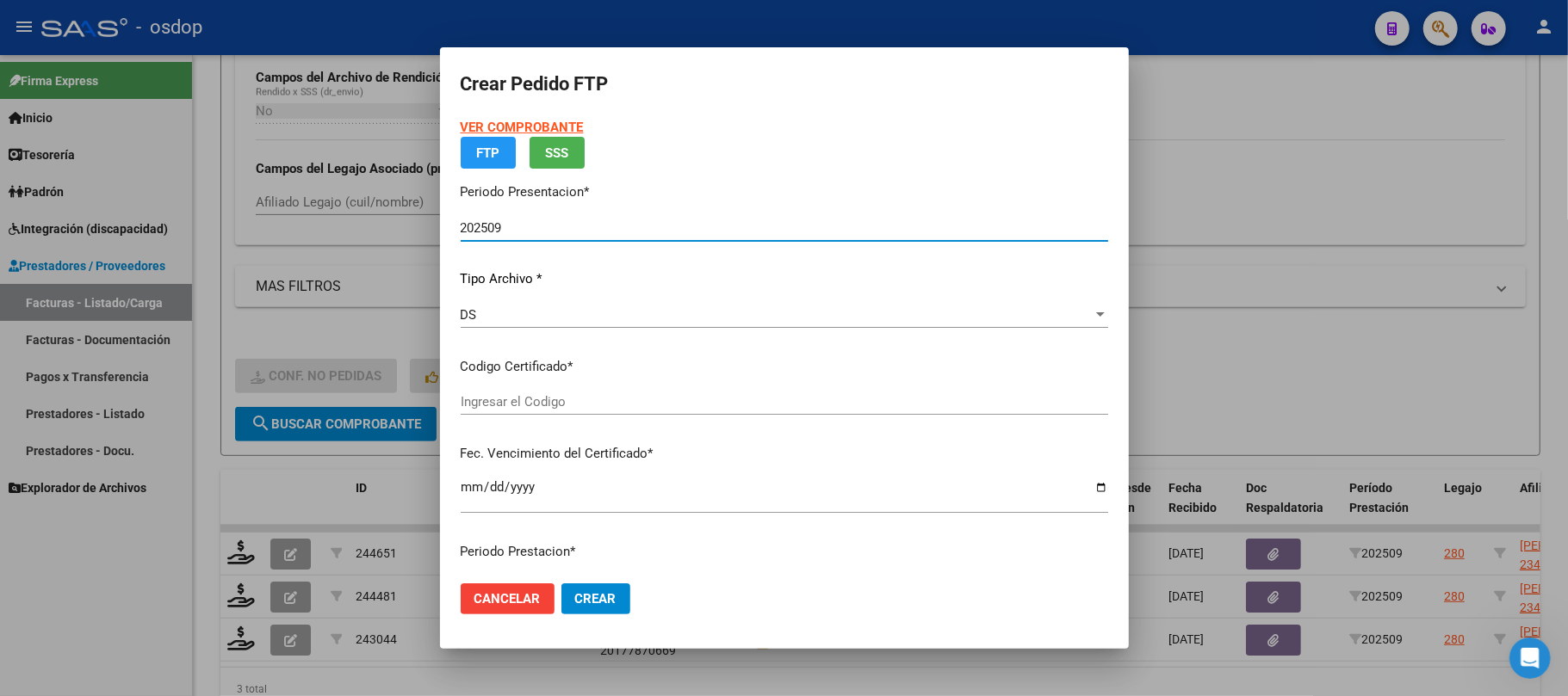
type input "4599820138"
type input "[DATE]"
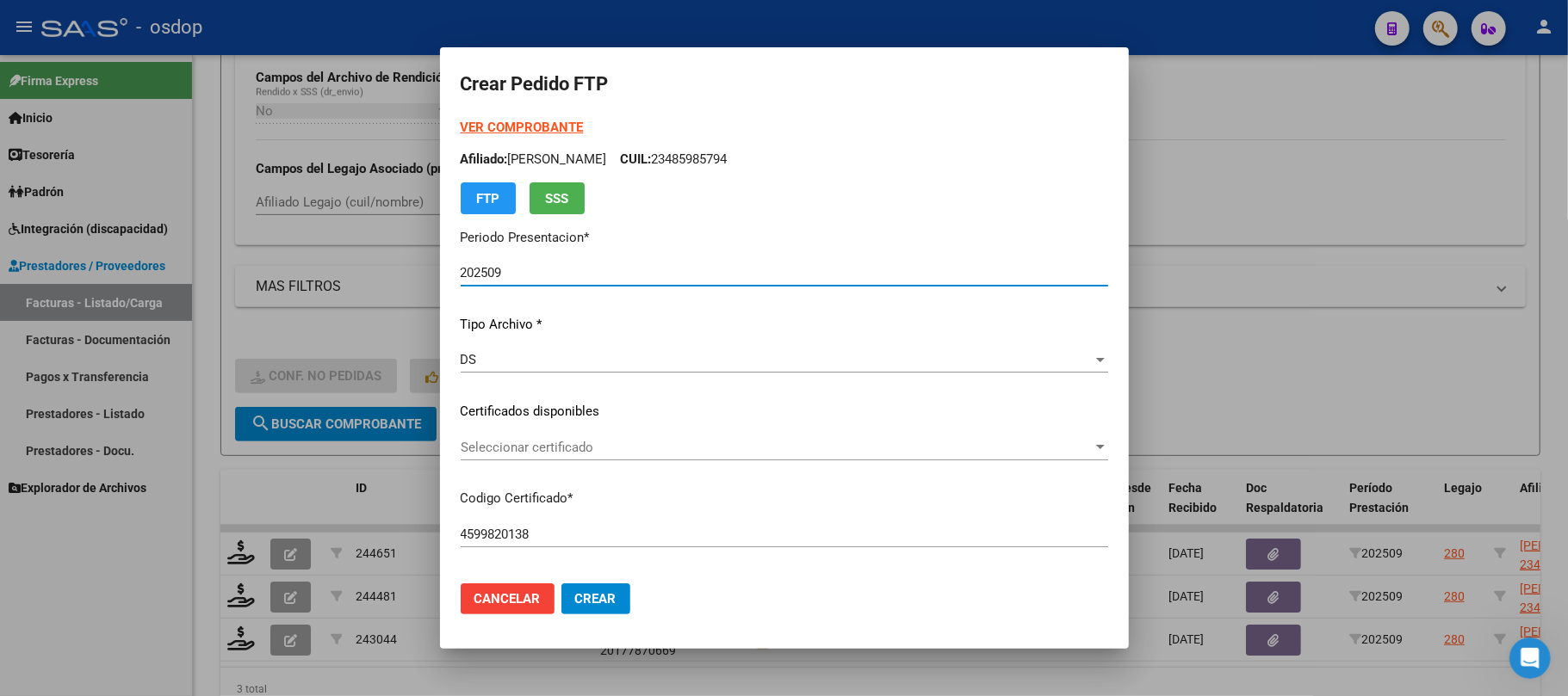
click at [676, 454] on span "Seleccionar certificado" at bounding box center [776, 448] width 632 height 15
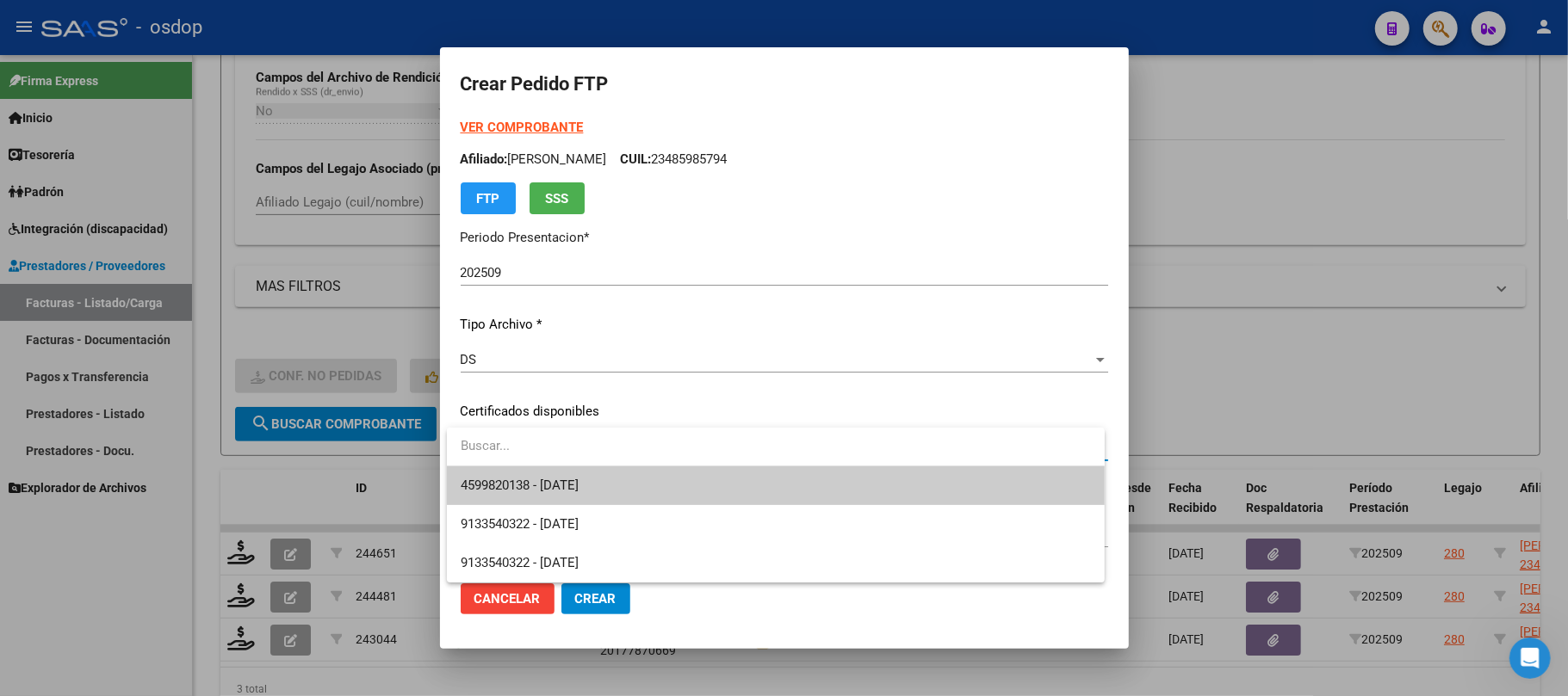
click at [669, 489] on span "4599820138 - [DATE]" at bounding box center [775, 486] width 630 height 38
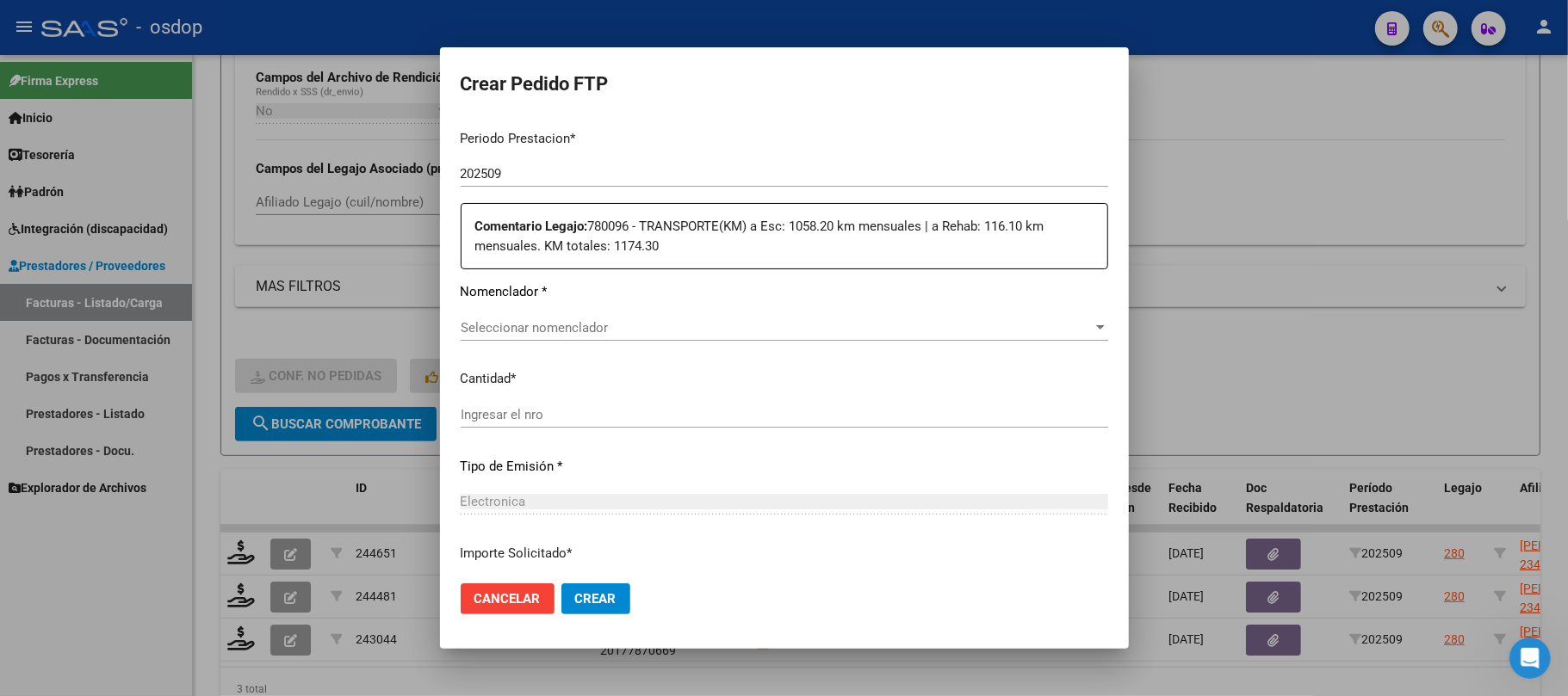
scroll to position [573, 0]
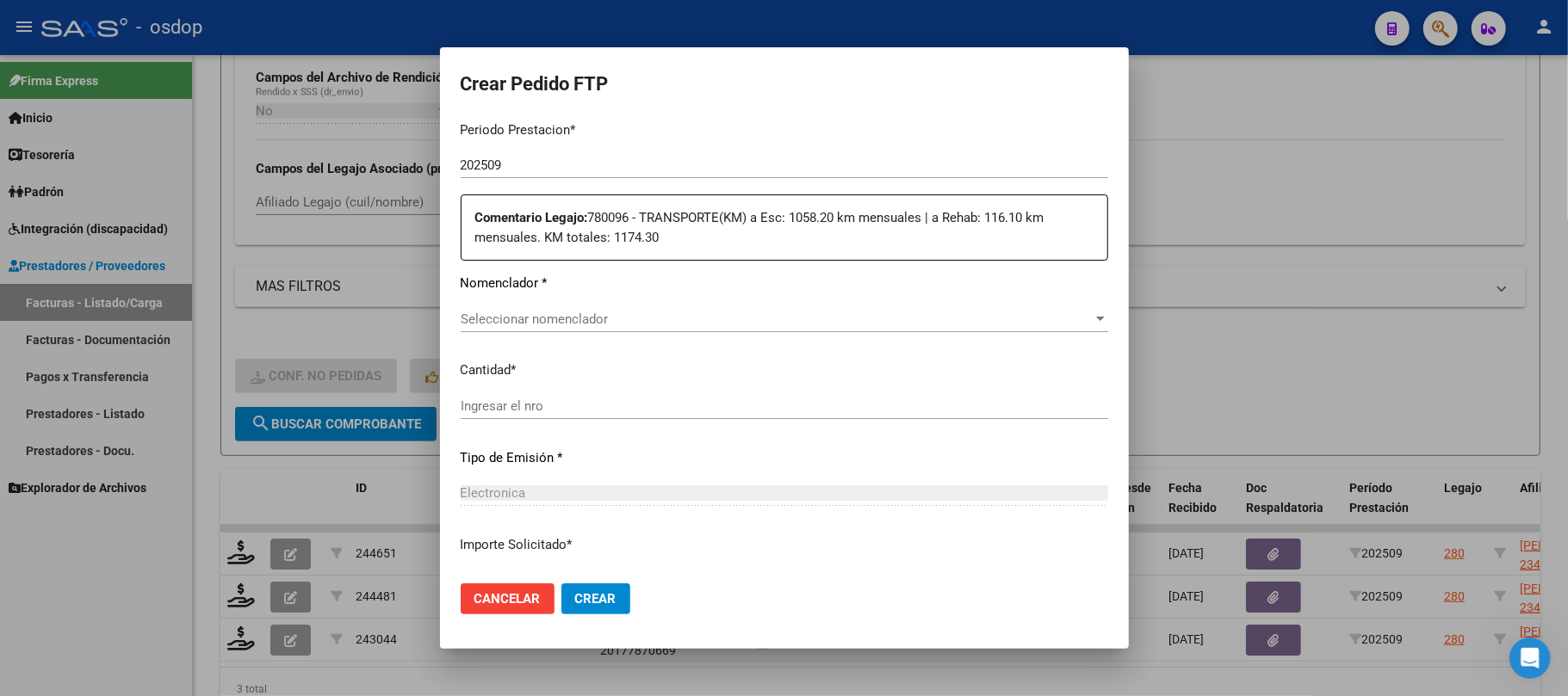
click at [545, 316] on span "Seleccionar nomenclador" at bounding box center [776, 319] width 632 height 15
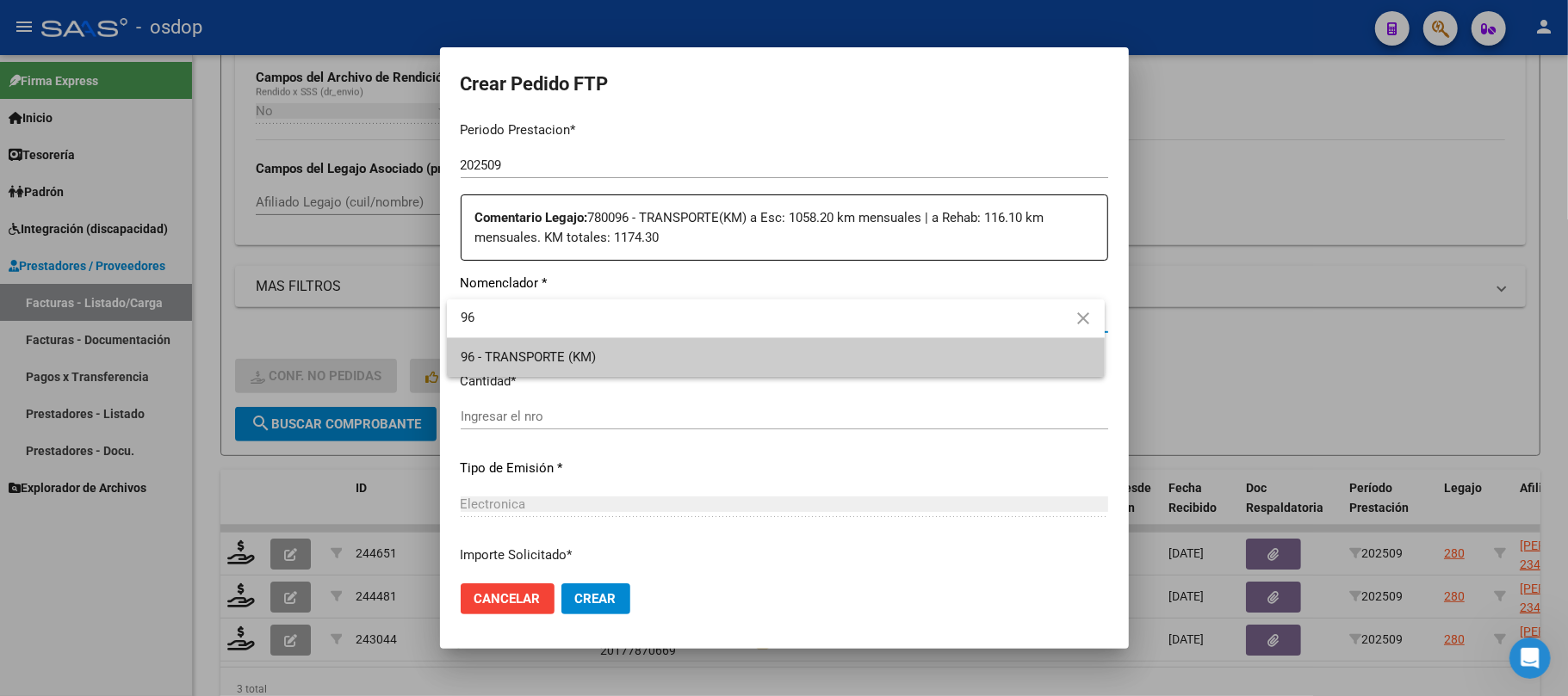
type input "96"
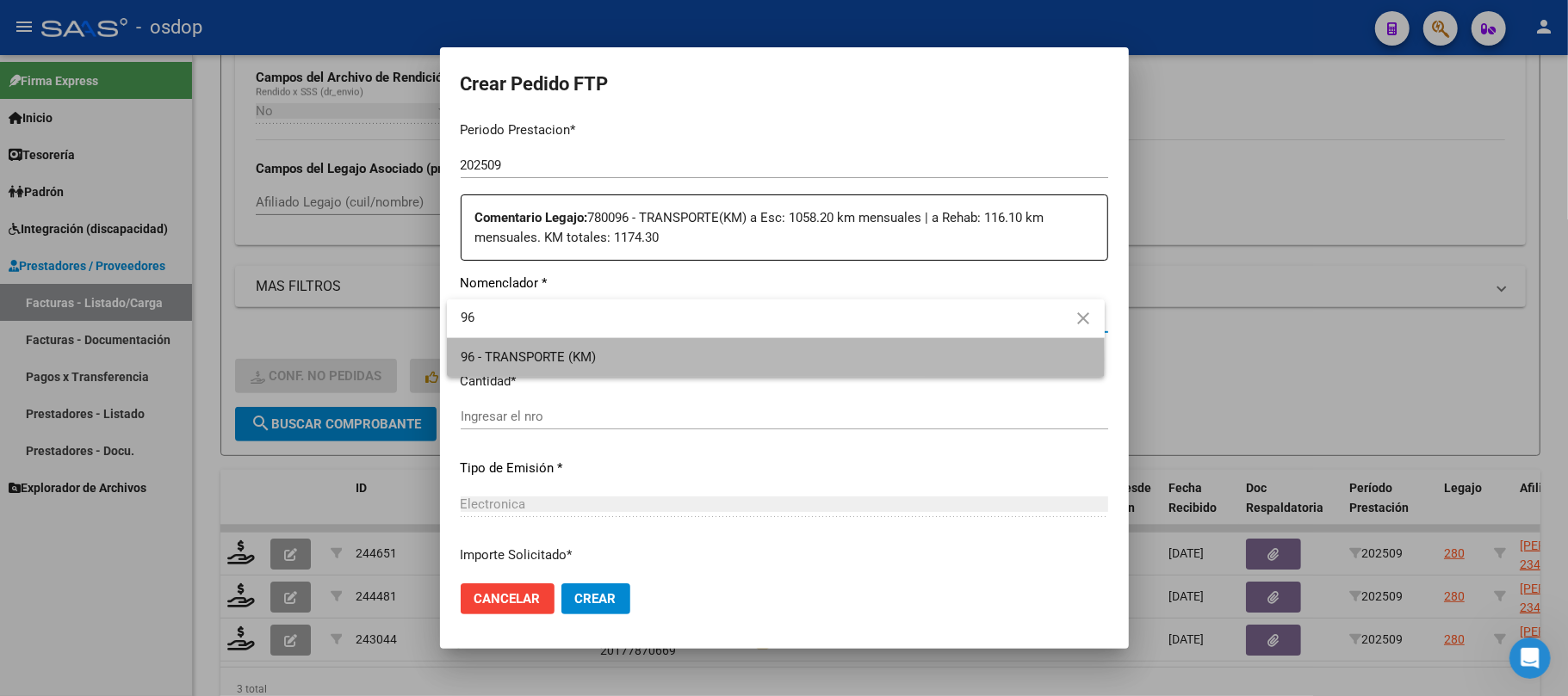
click at [687, 359] on span "96 - TRANSPORTE (KM)" at bounding box center [775, 358] width 630 height 38
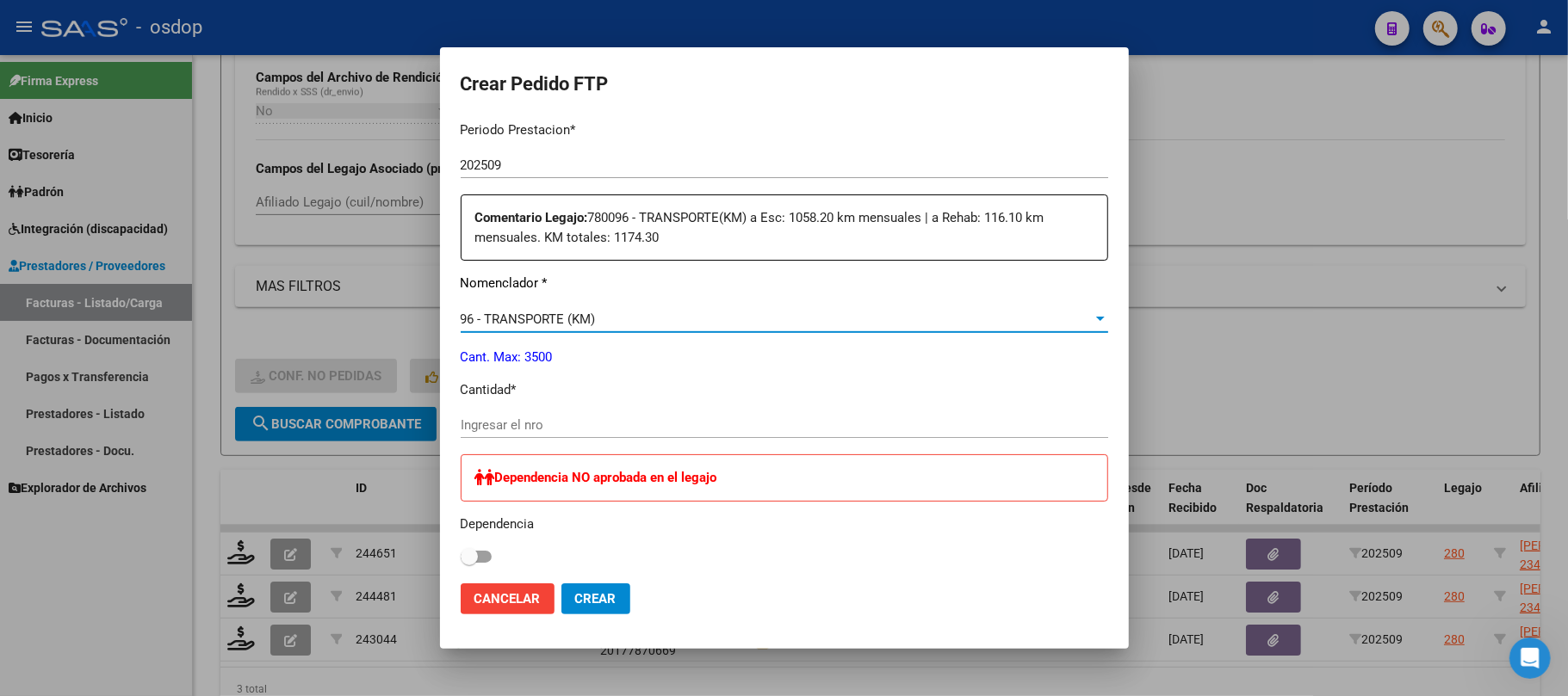
click at [624, 434] on div "Ingresar el nro" at bounding box center [784, 425] width 647 height 26
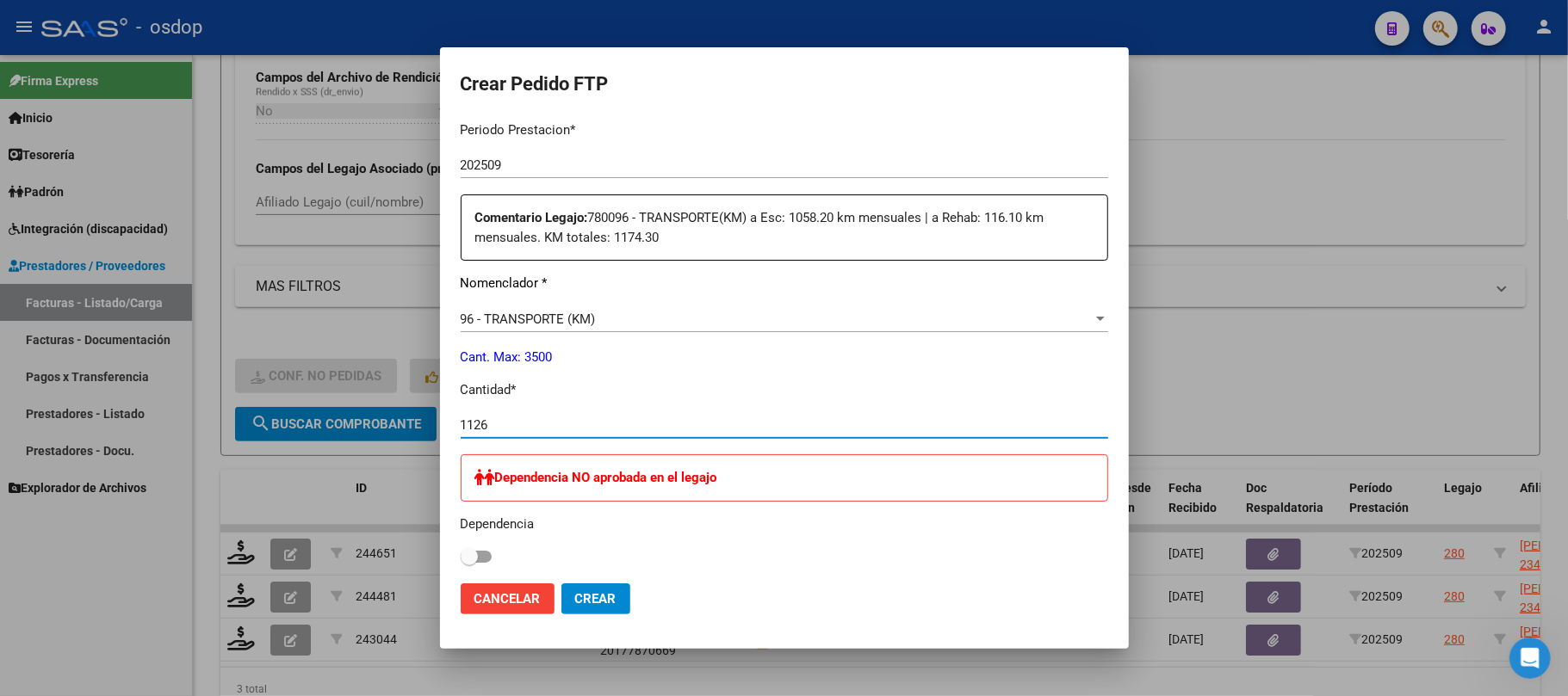
type input "1126"
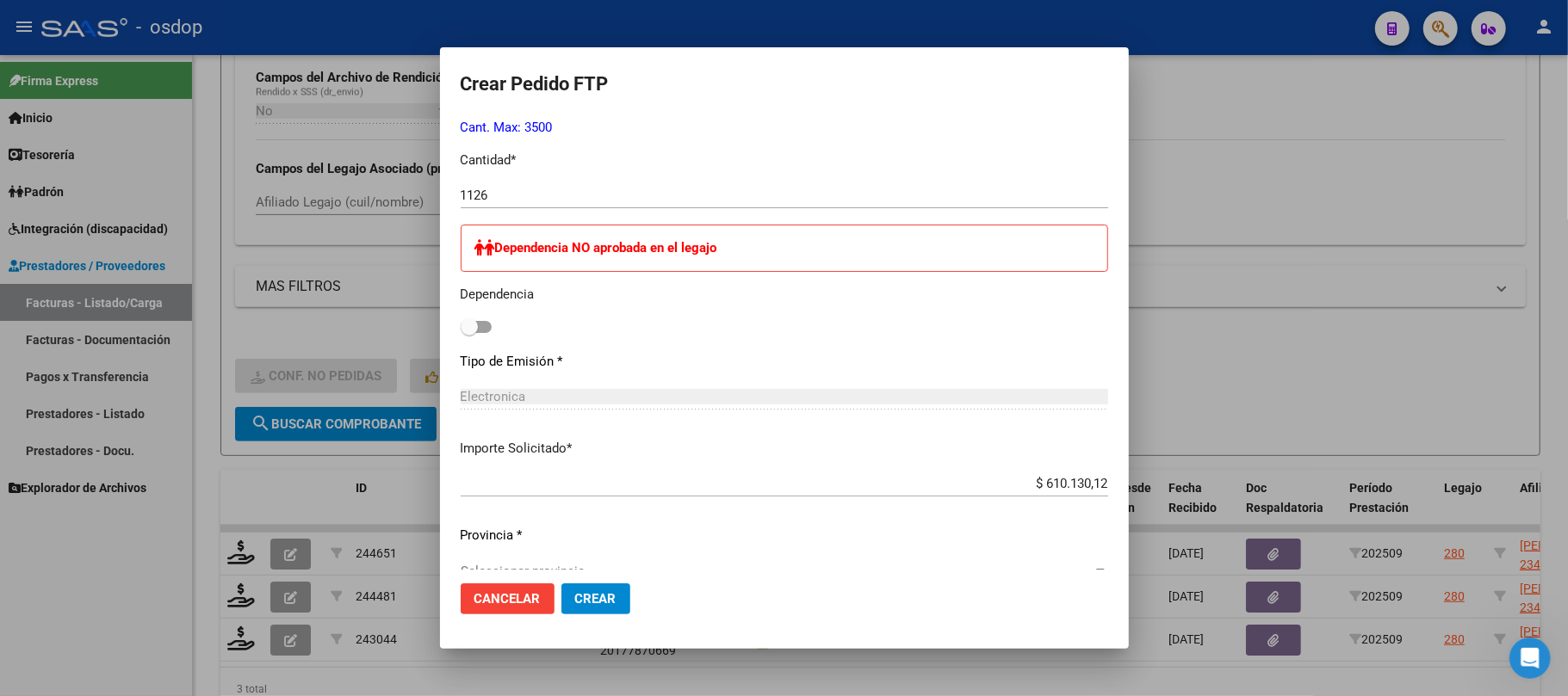
scroll to position [917, 0]
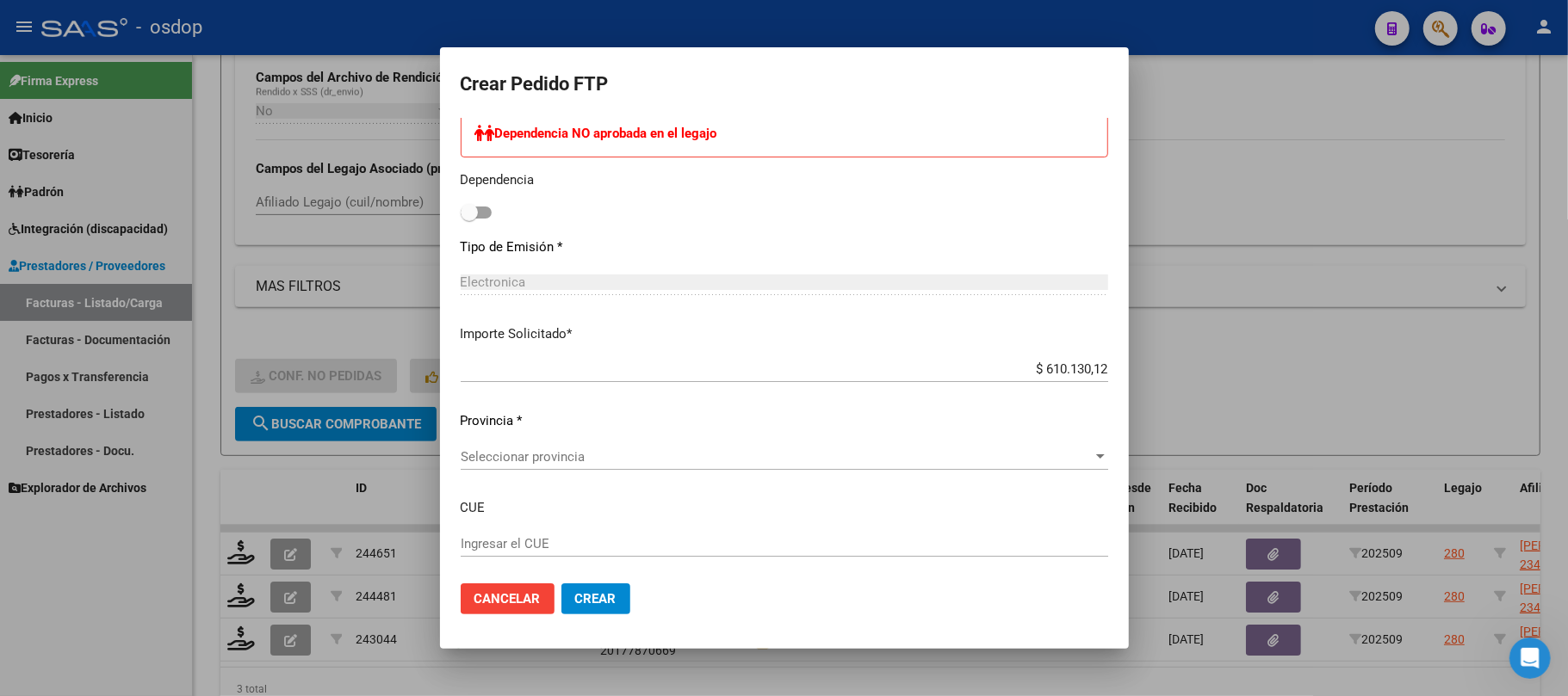
click at [694, 463] on span "Seleccionar provincia" at bounding box center [776, 457] width 632 height 15
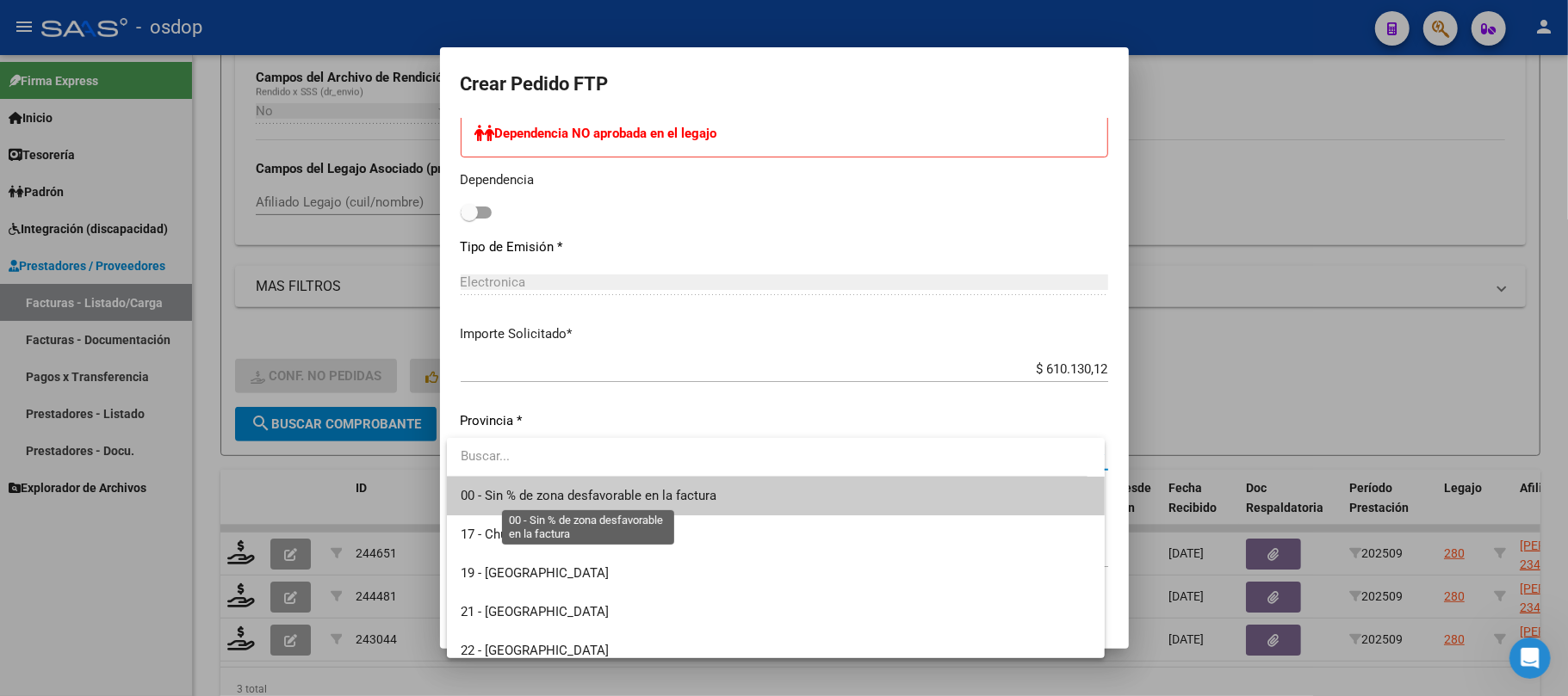
click at [696, 497] on span "00 - Sin % de zona desfavorable en la factura" at bounding box center [588, 496] width 256 height 15
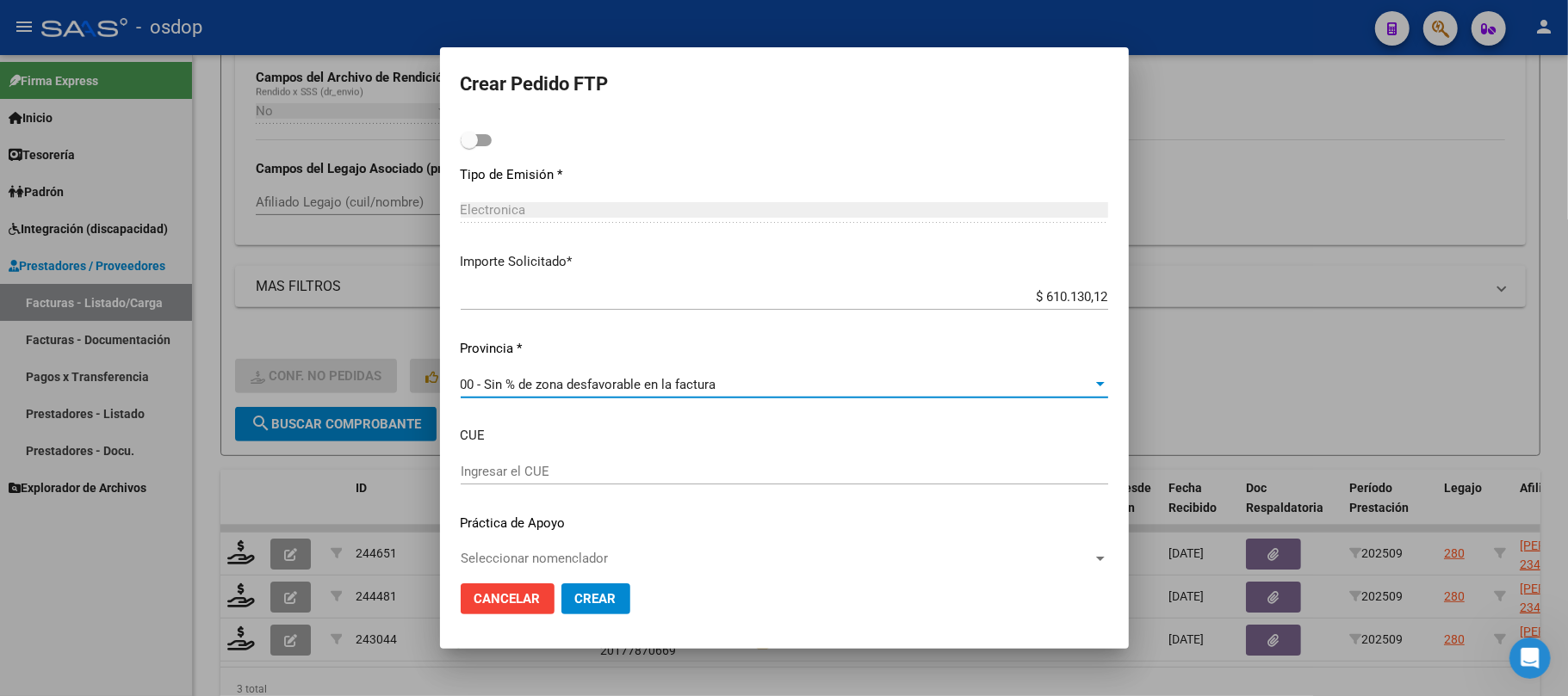
scroll to position [1008, 0]
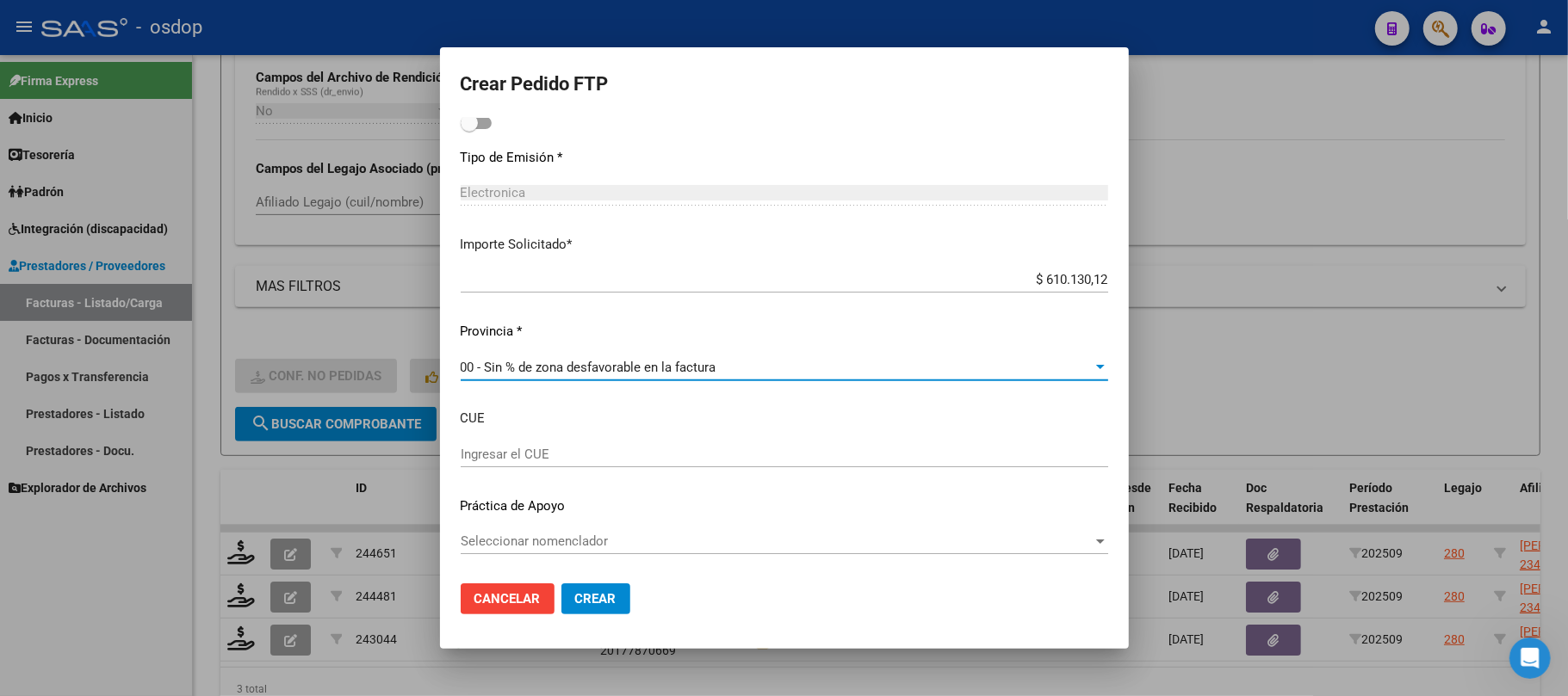
click at [593, 597] on span "Crear" at bounding box center [596, 599] width 41 height 15
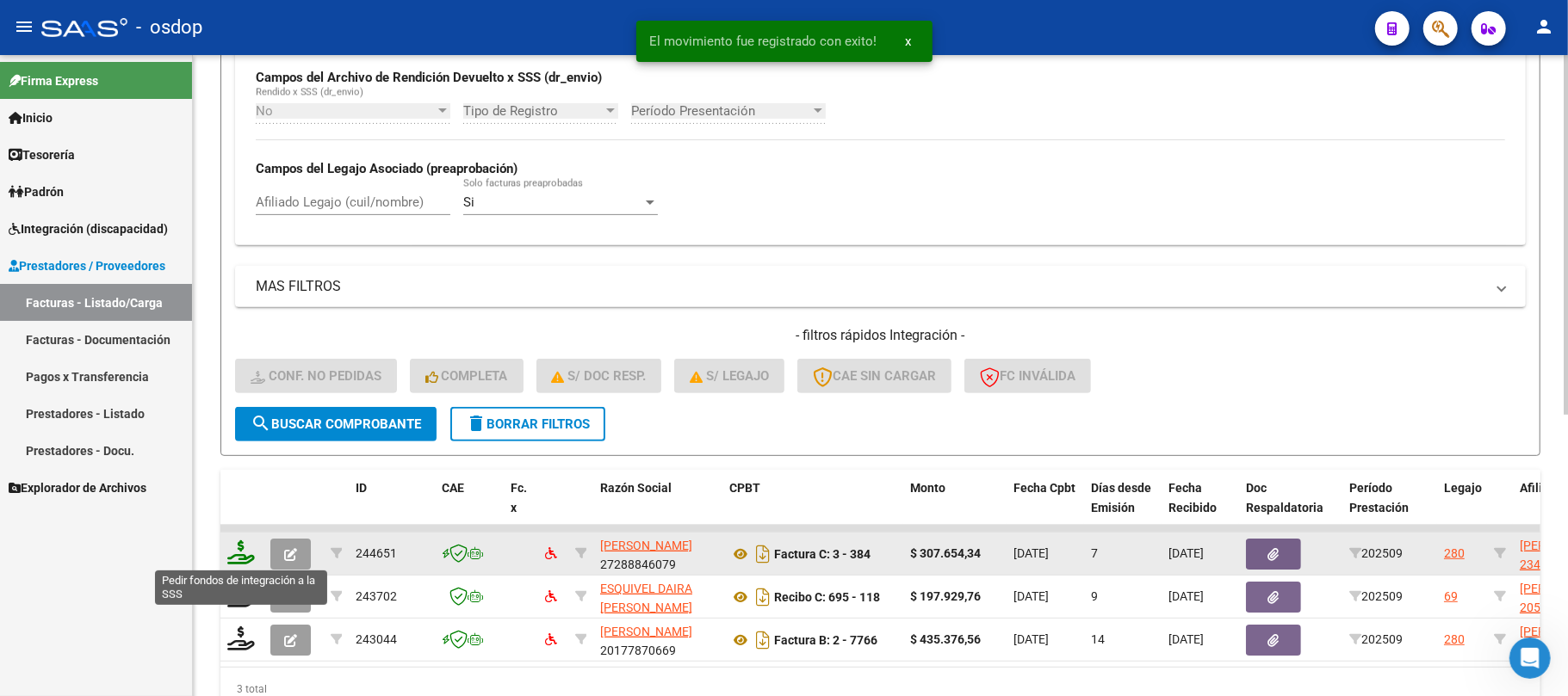
click at [239, 560] on icon at bounding box center [241, 552] width 28 height 24
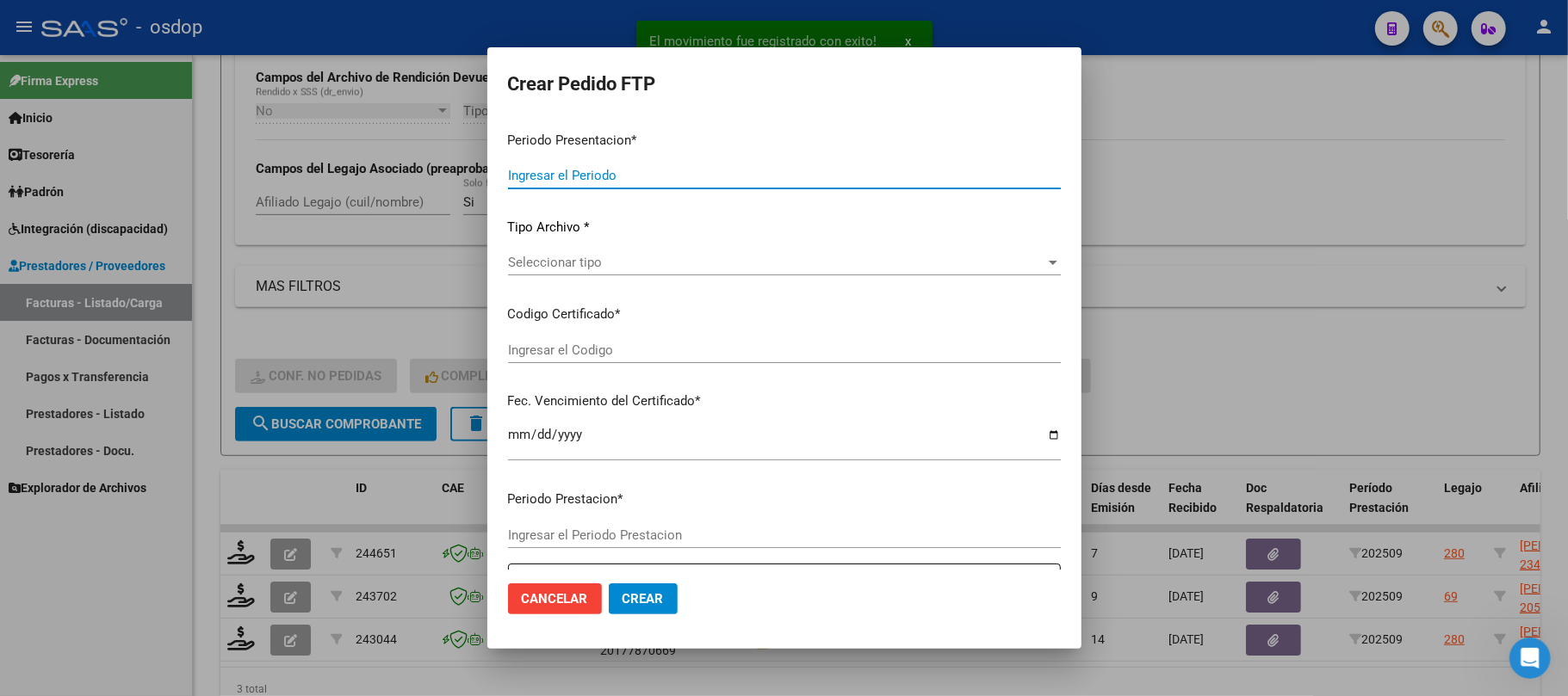
type input "202509"
type input "$ 307.654,34"
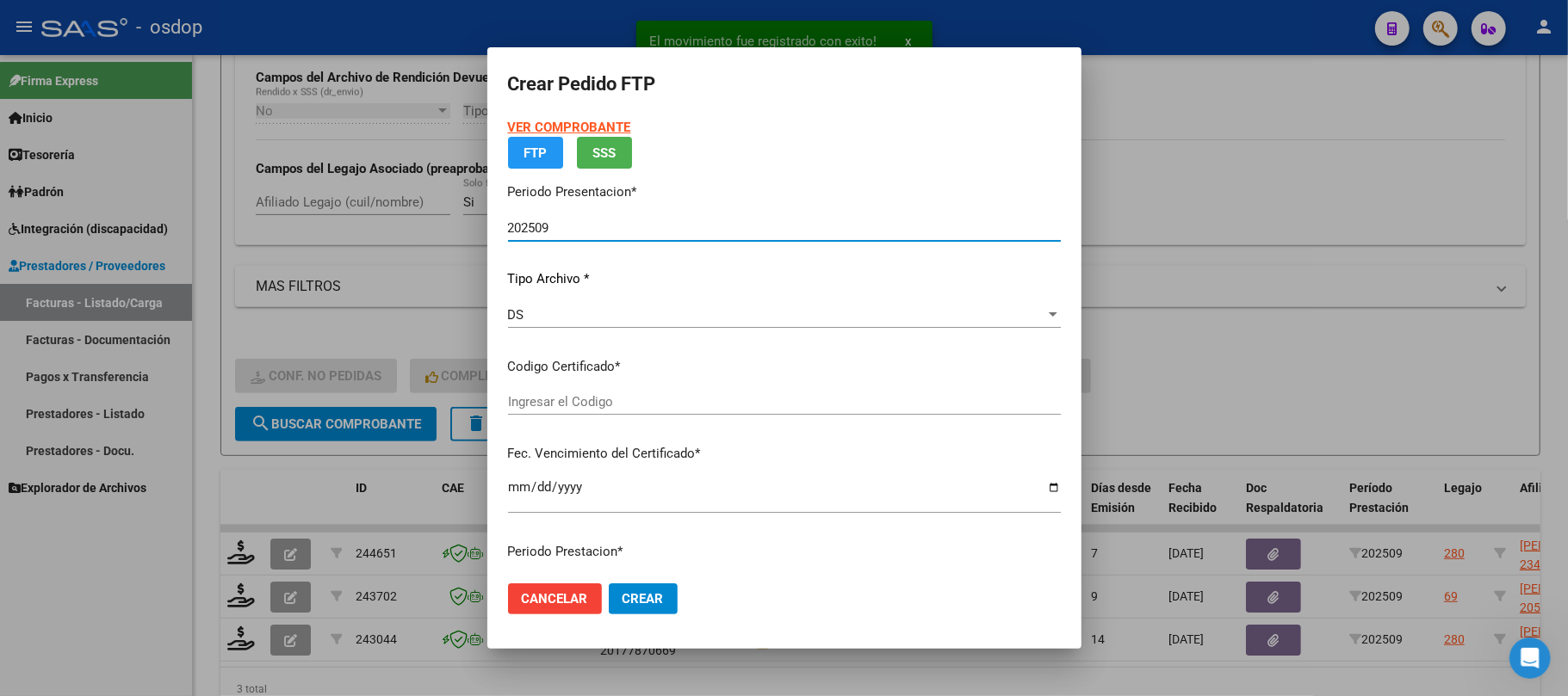
type input "4599820138"
type input "[DATE]"
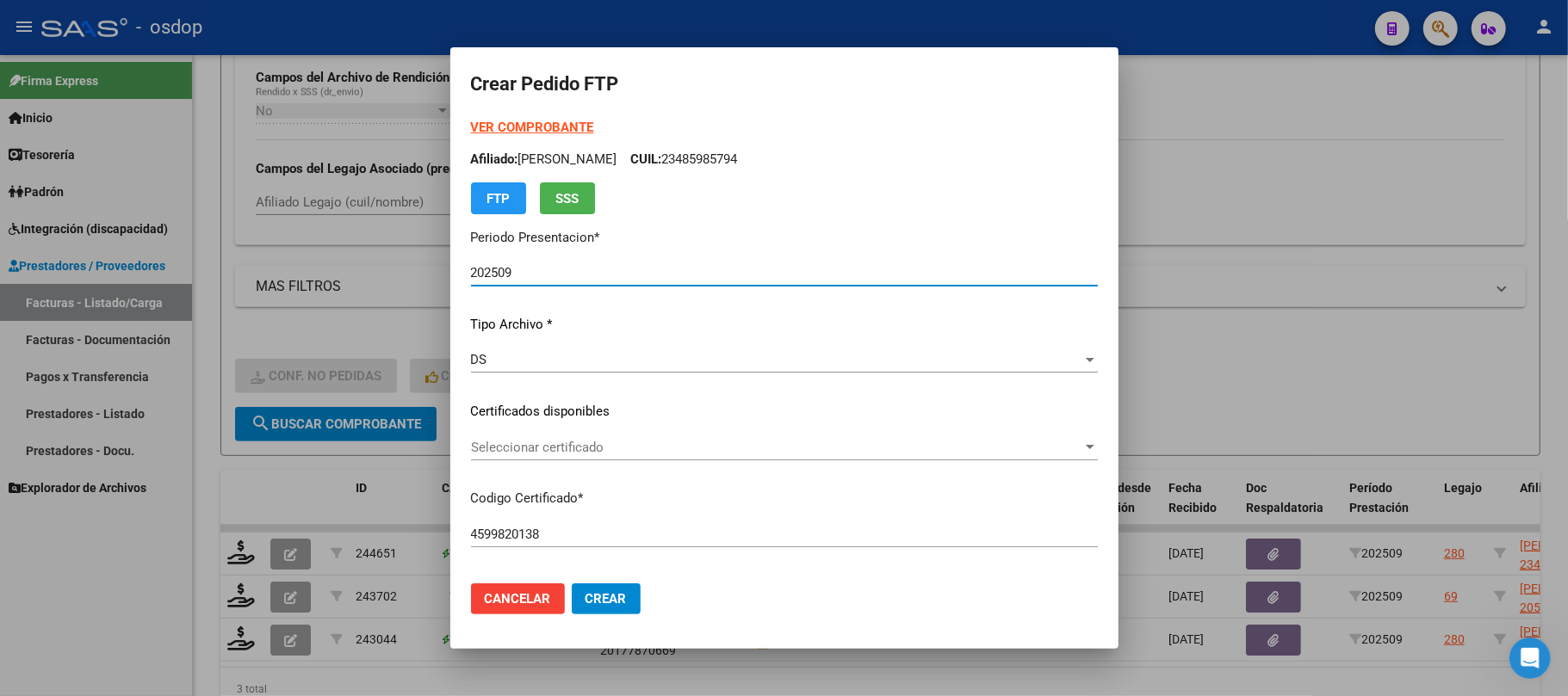
click at [620, 454] on span "Seleccionar certificado" at bounding box center [777, 448] width 612 height 15
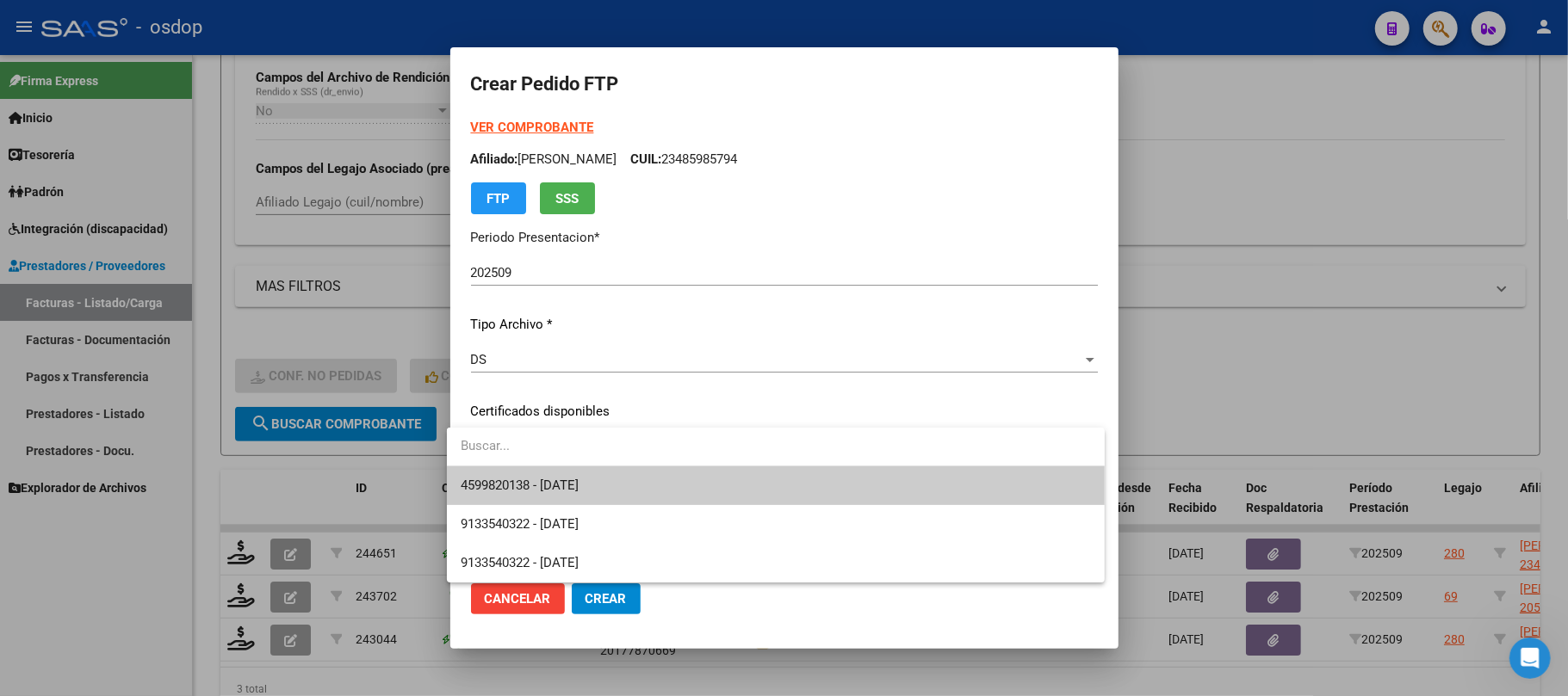
click at [620, 476] on span "4599820138 - [DATE]" at bounding box center [775, 486] width 630 height 38
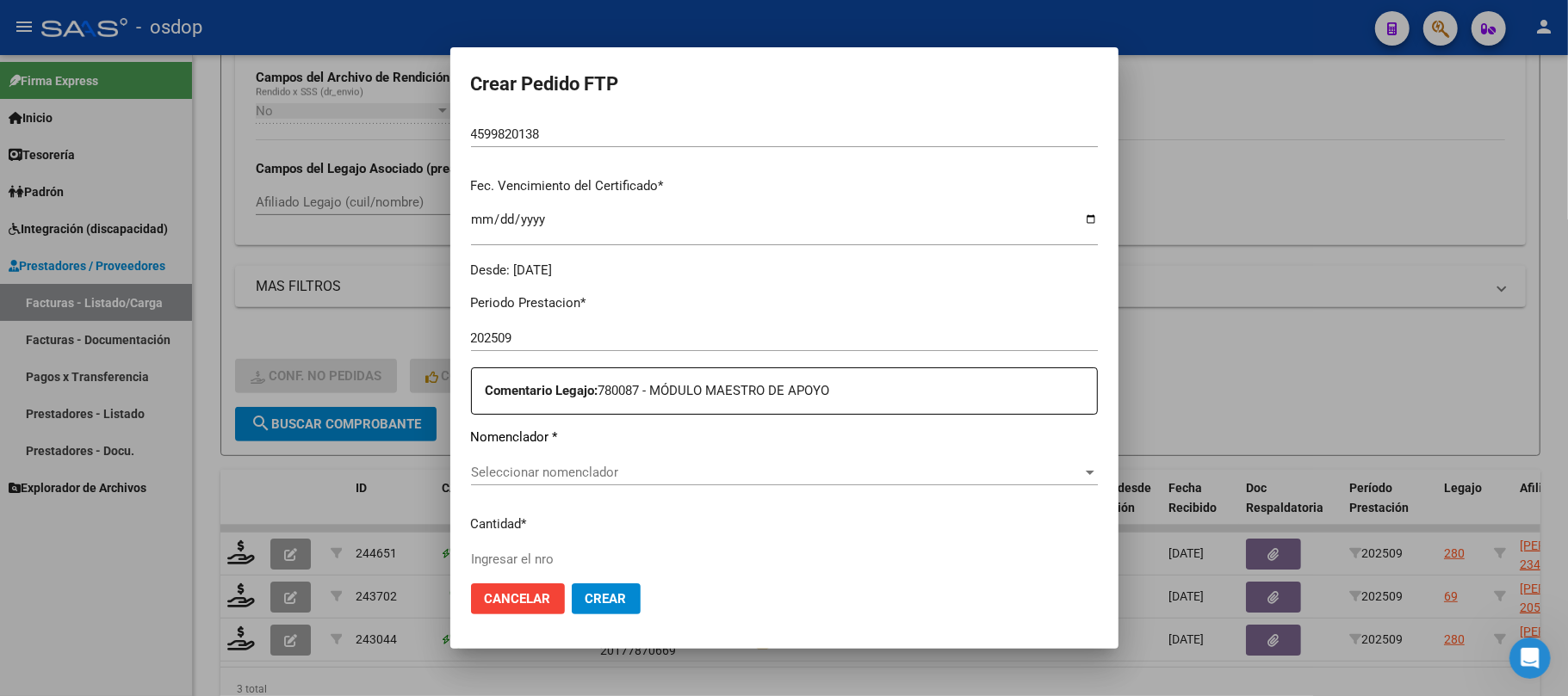
scroll to position [459, 0]
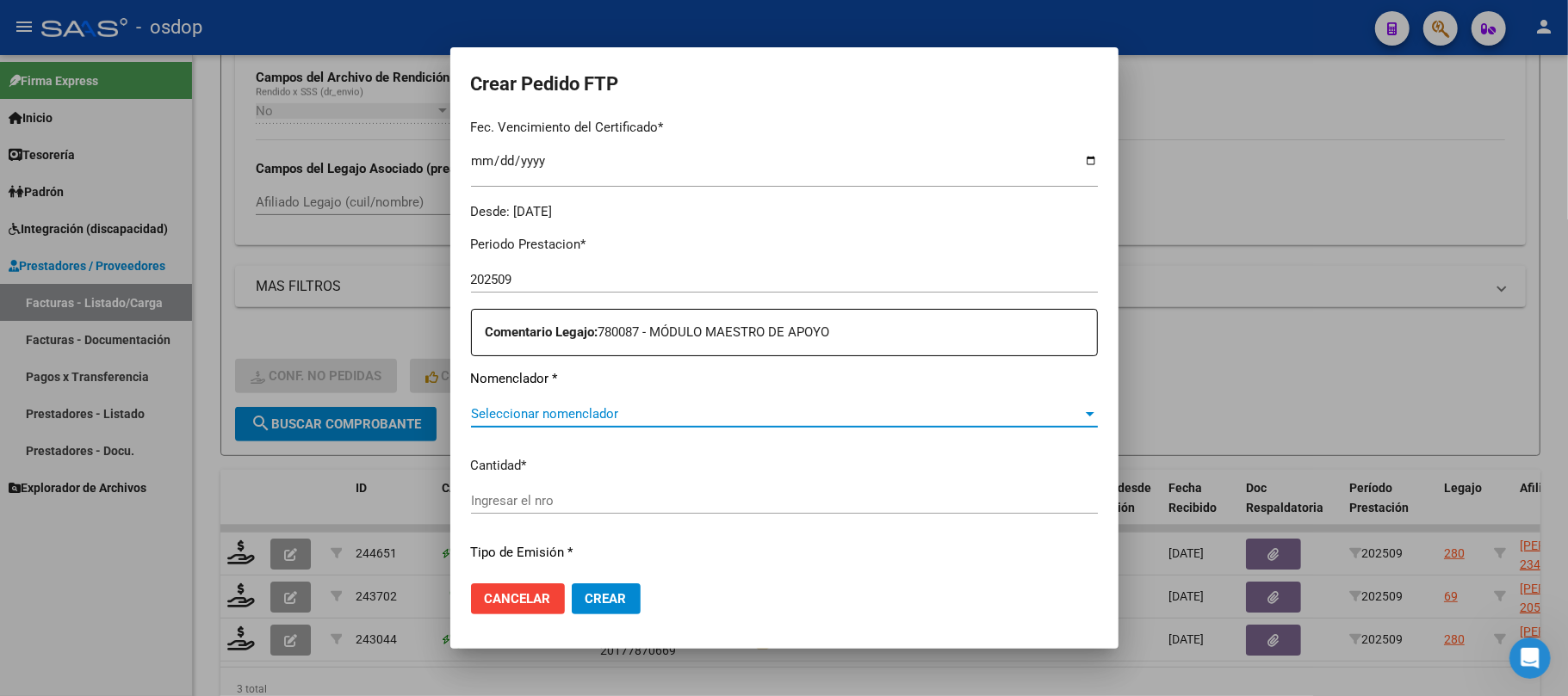
click at [628, 415] on span "Seleccionar nomenclador" at bounding box center [777, 414] width 612 height 15
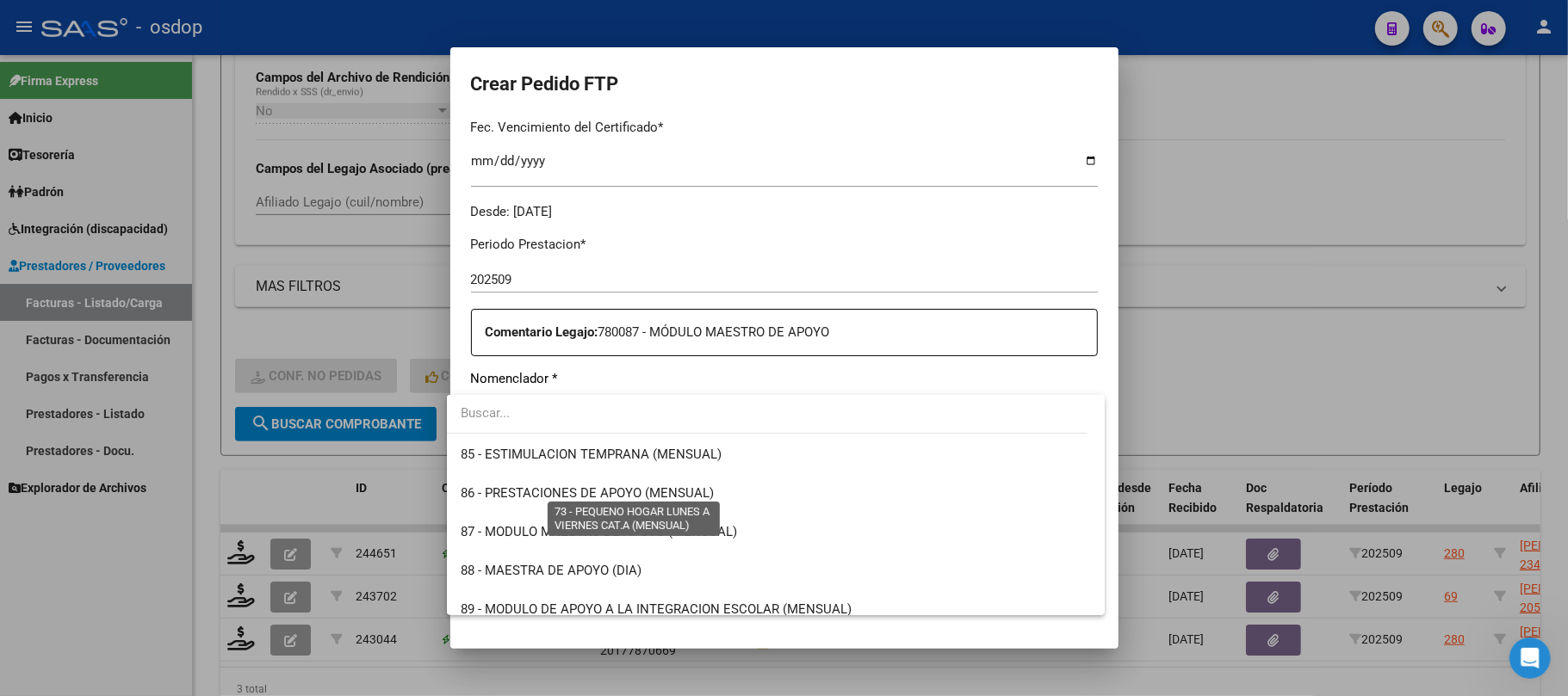
scroll to position [3329, 0]
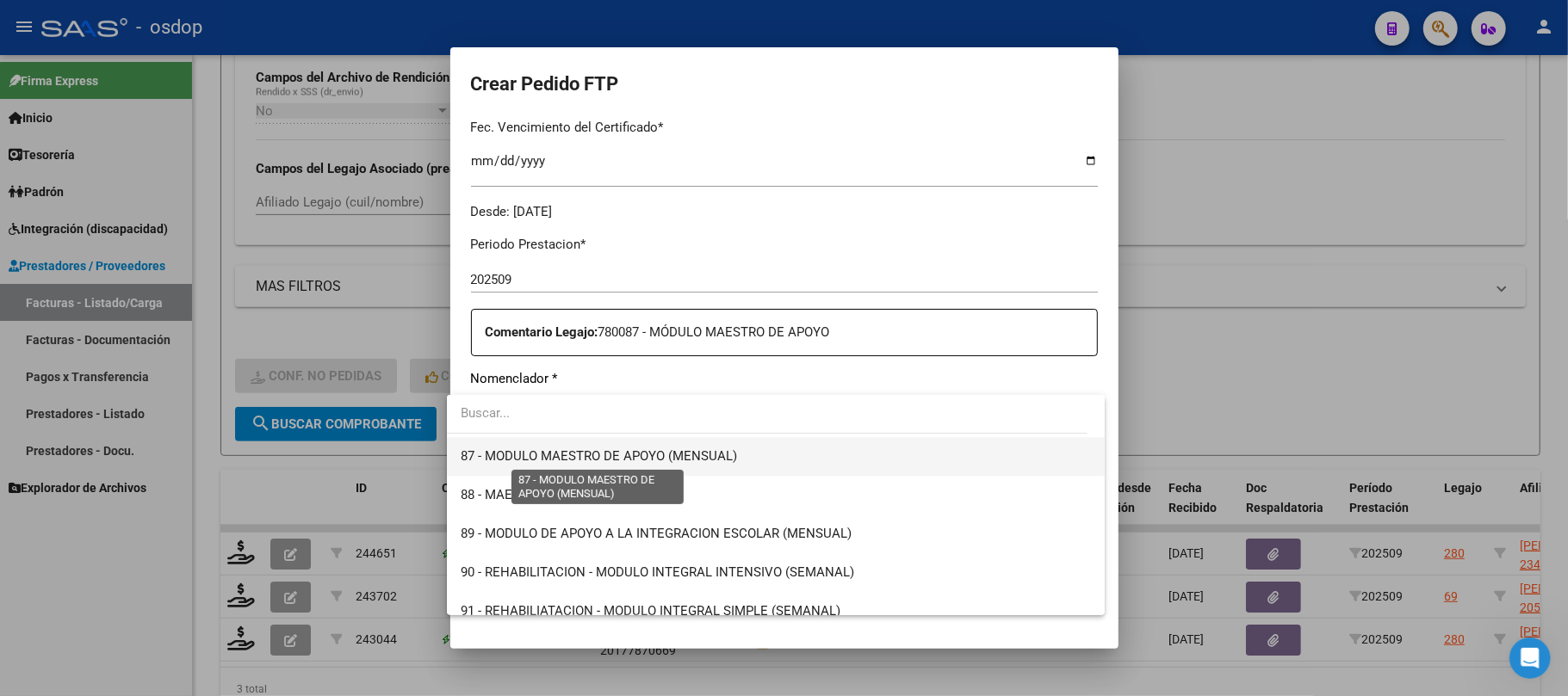
click at [610, 458] on span "87 - MODULO MAESTRO DE APOYO (MENSUAL)" at bounding box center [598, 456] width 276 height 15
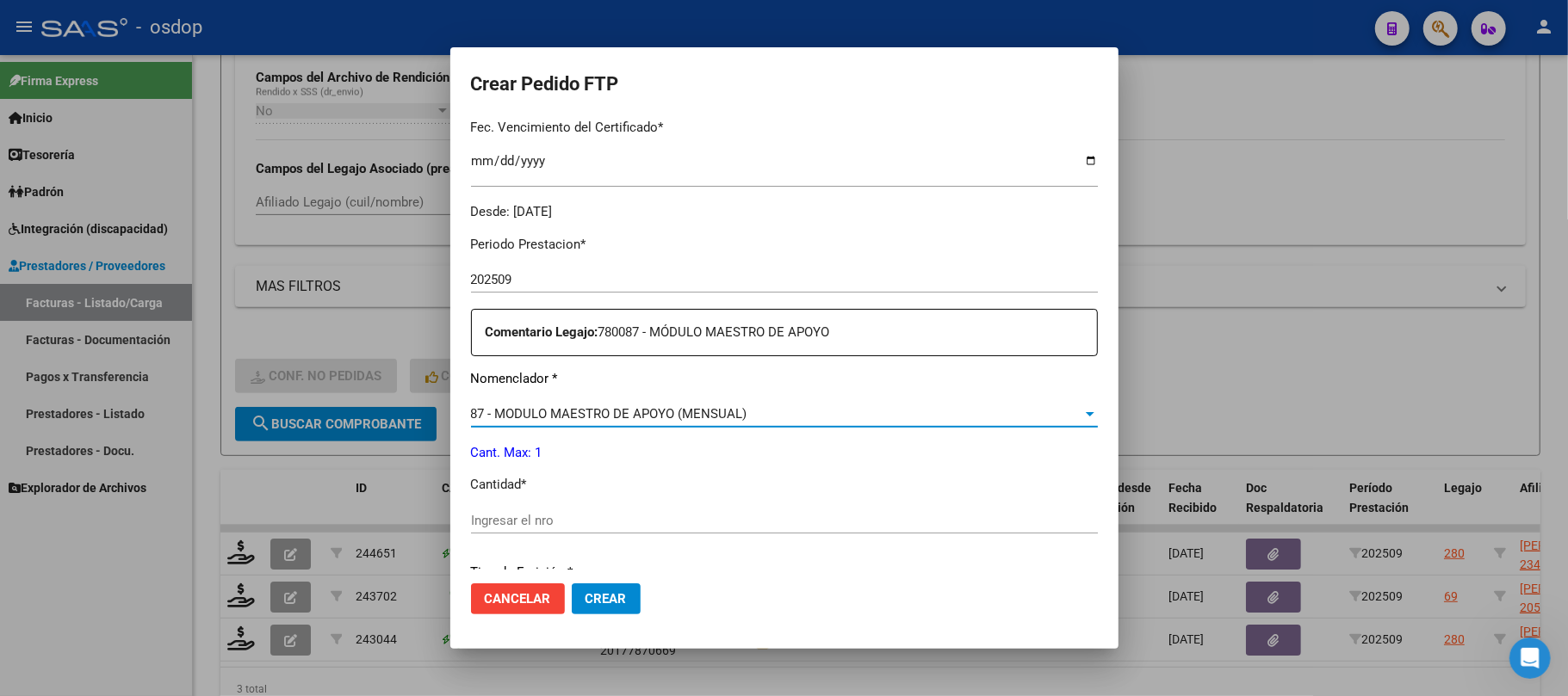
click at [599, 518] on input "Ingresar el nro" at bounding box center [784, 521] width 627 height 15
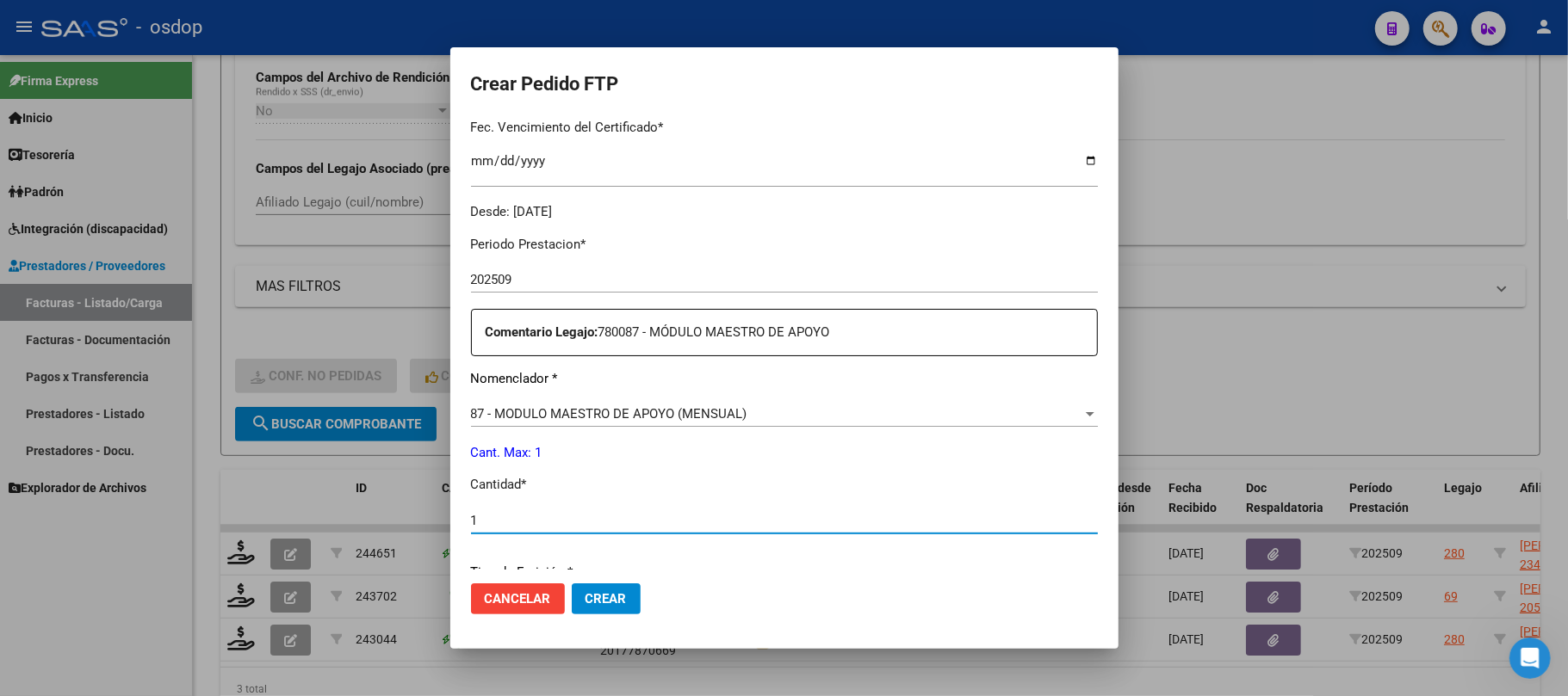
type input "1"
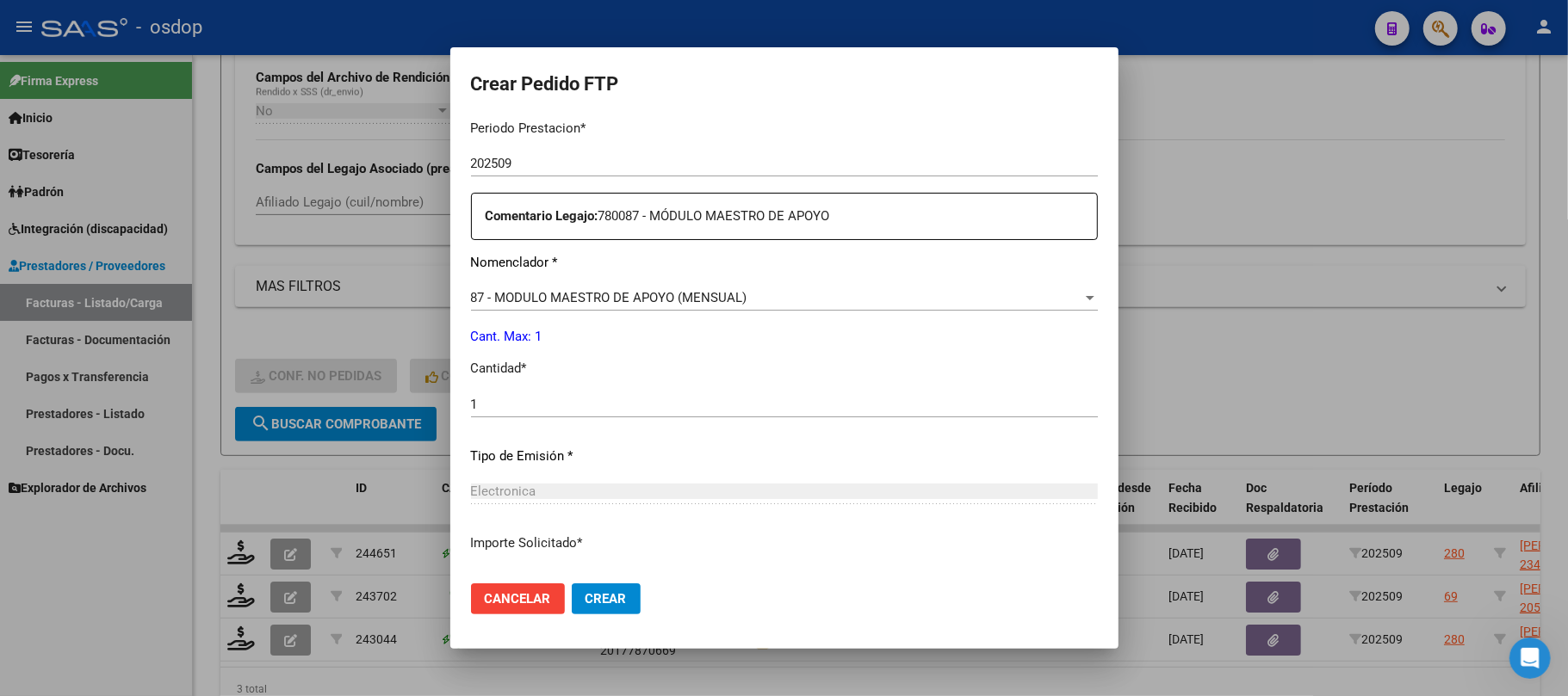
scroll to position [699, 0]
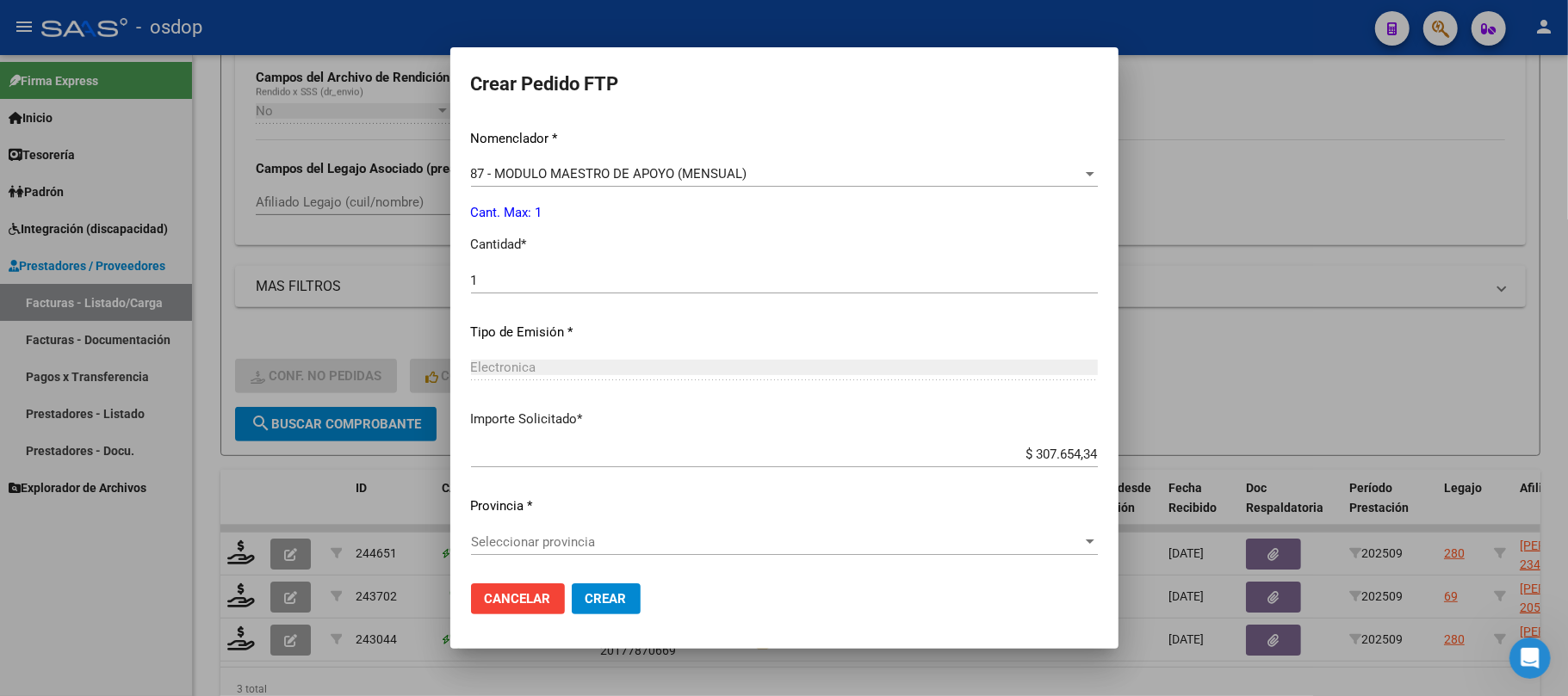
click at [693, 532] on div "Seleccionar provincia Seleccionar provincia" at bounding box center [784, 542] width 627 height 26
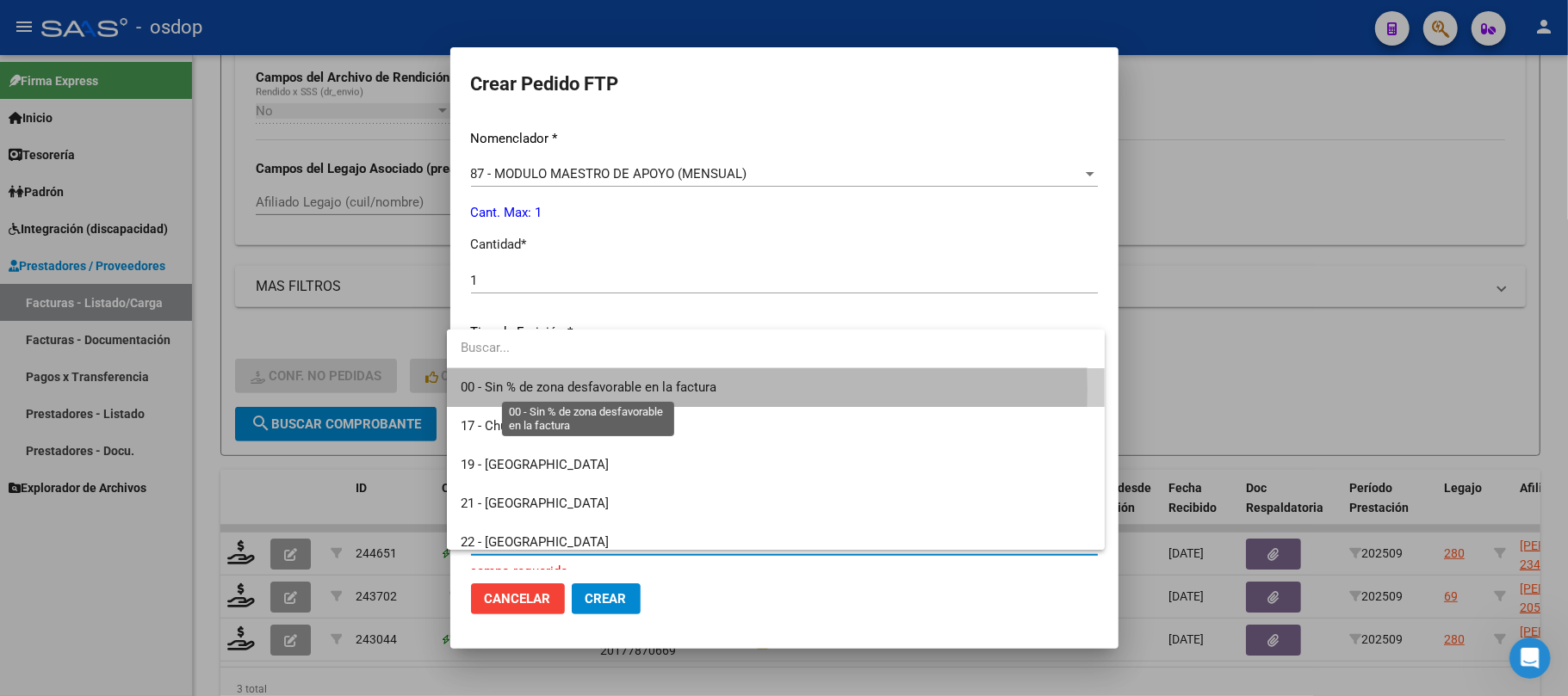
click at [672, 389] on span "00 - Sin % de zona desfavorable en la factura" at bounding box center [588, 387] width 256 height 15
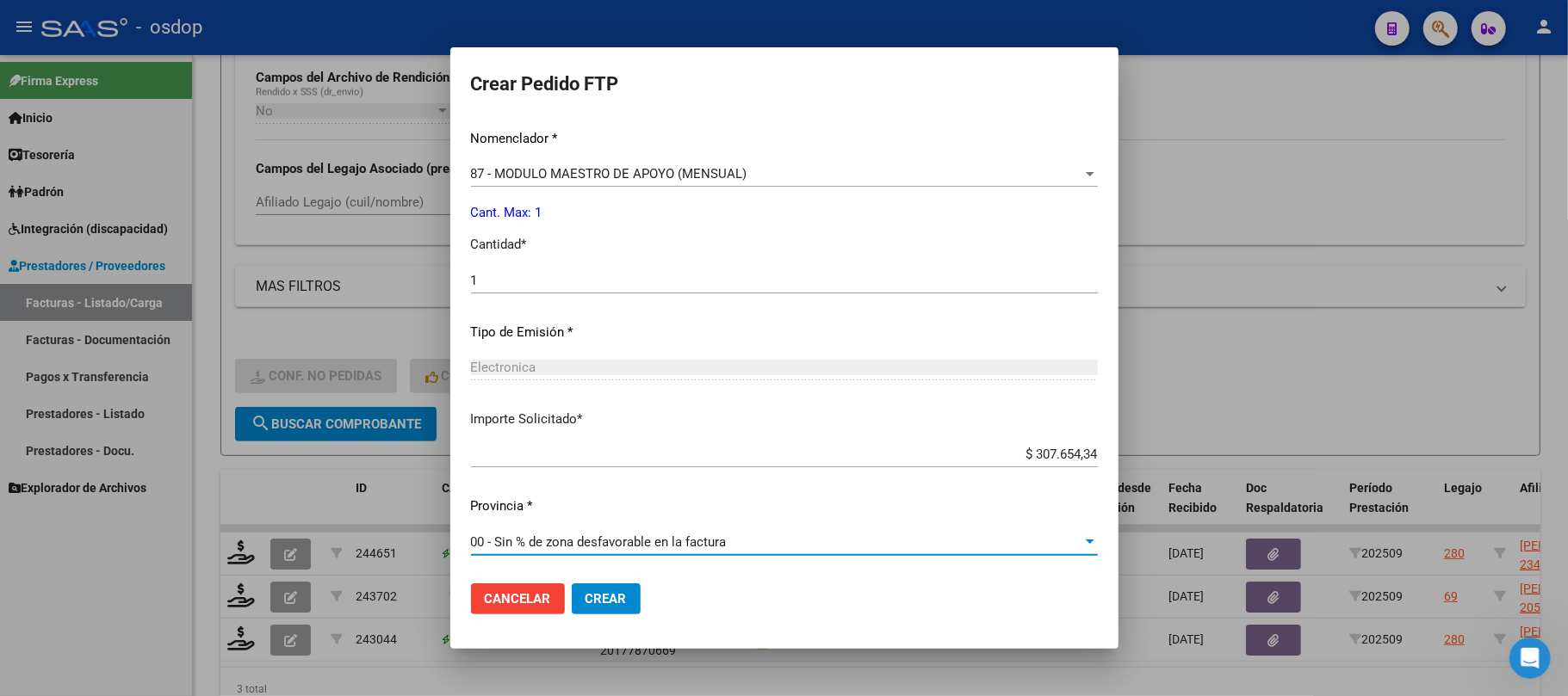
click at [612, 603] on span "Crear" at bounding box center [606, 599] width 41 height 15
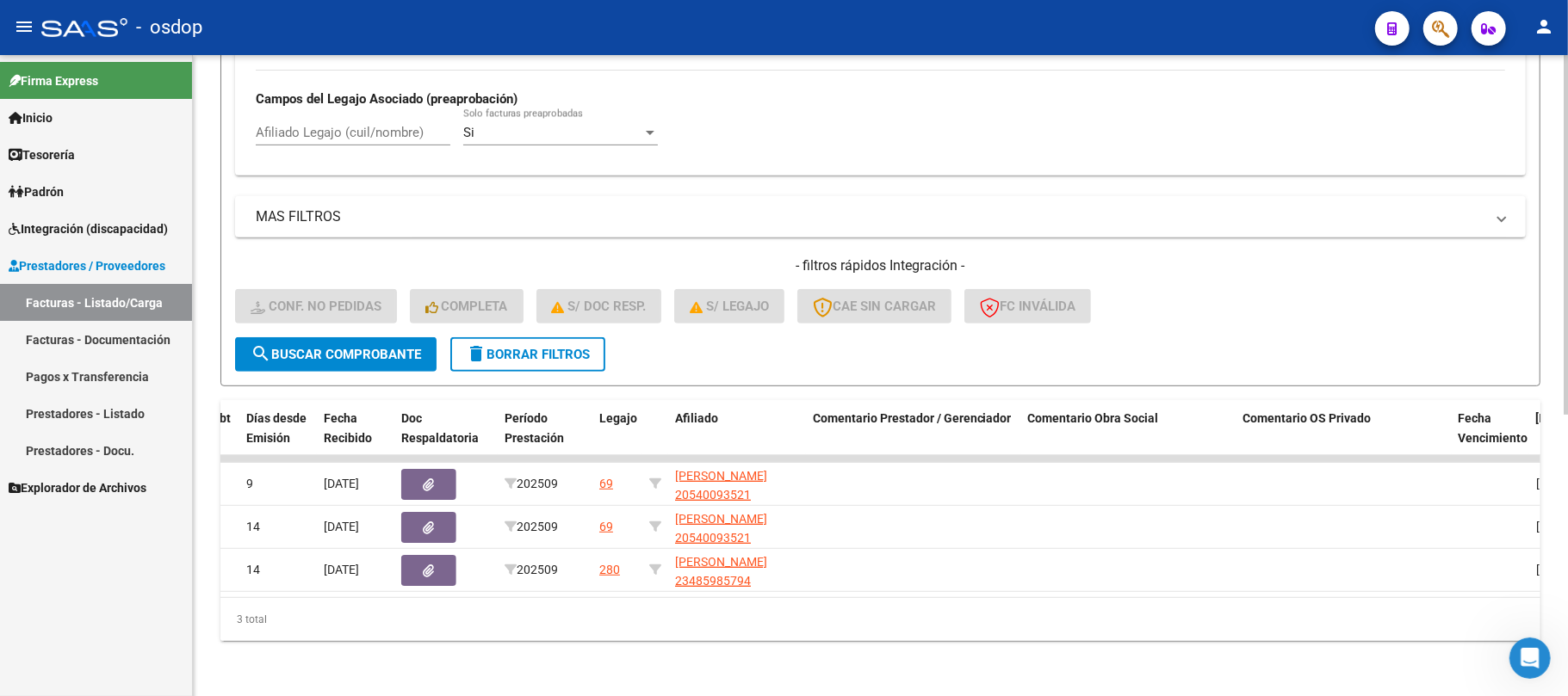
scroll to position [0, 841]
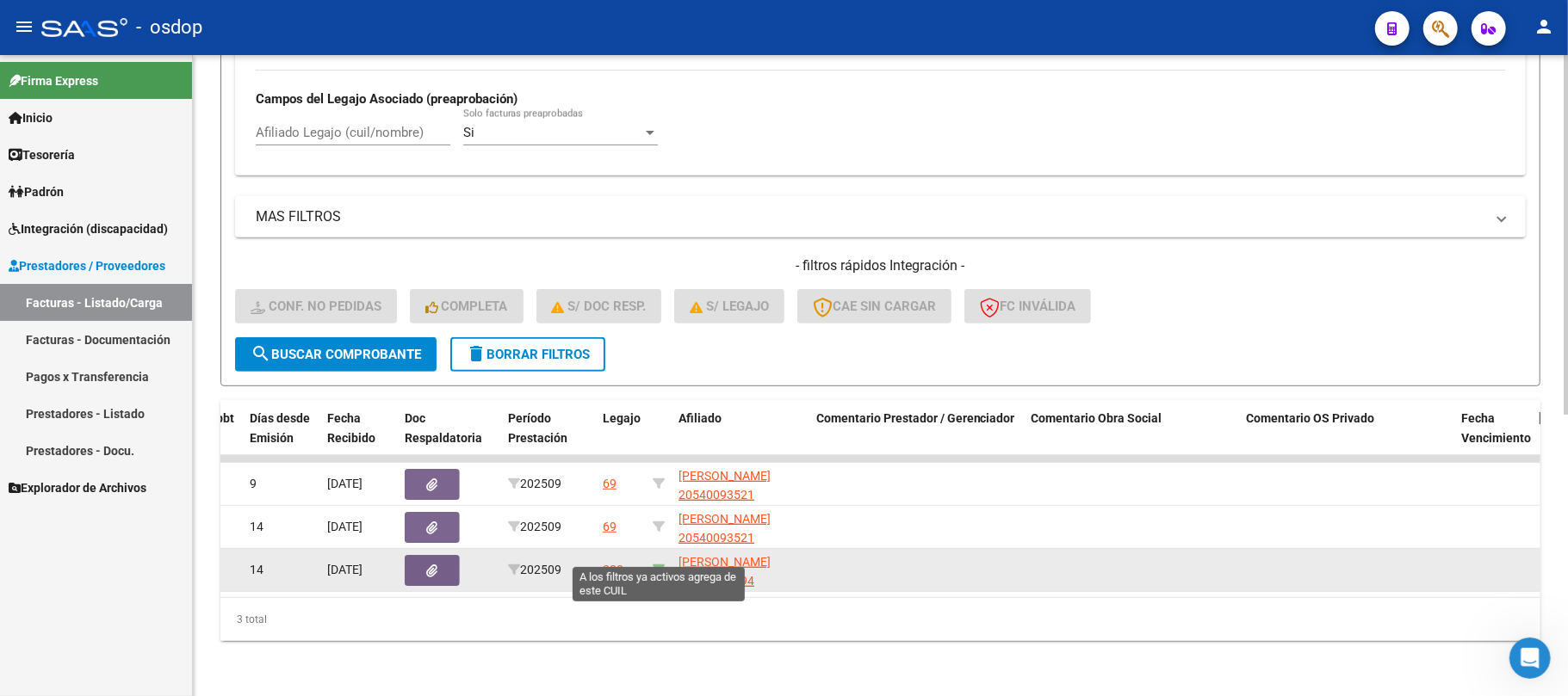
click at [660, 564] on icon at bounding box center [659, 569] width 12 height 12
type input "23485985794"
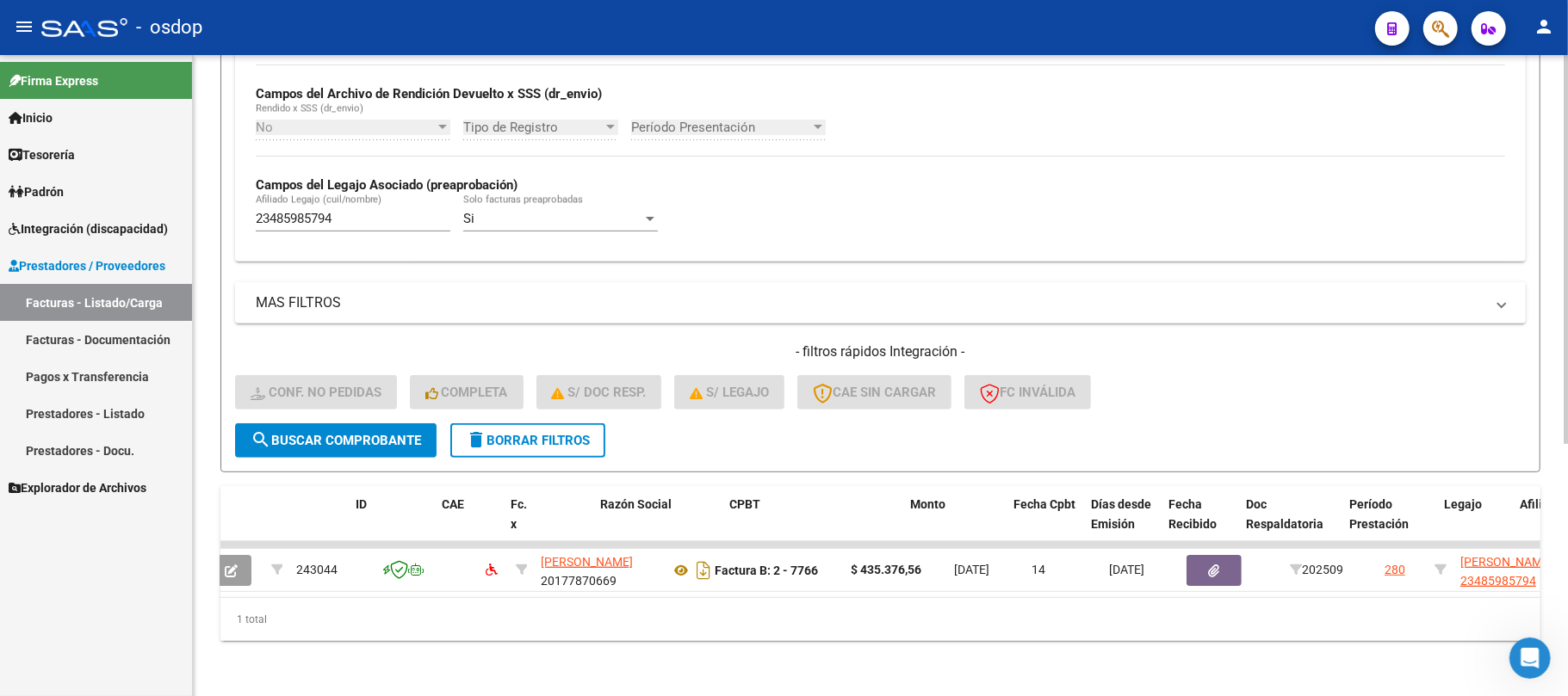
scroll to position [0, 0]
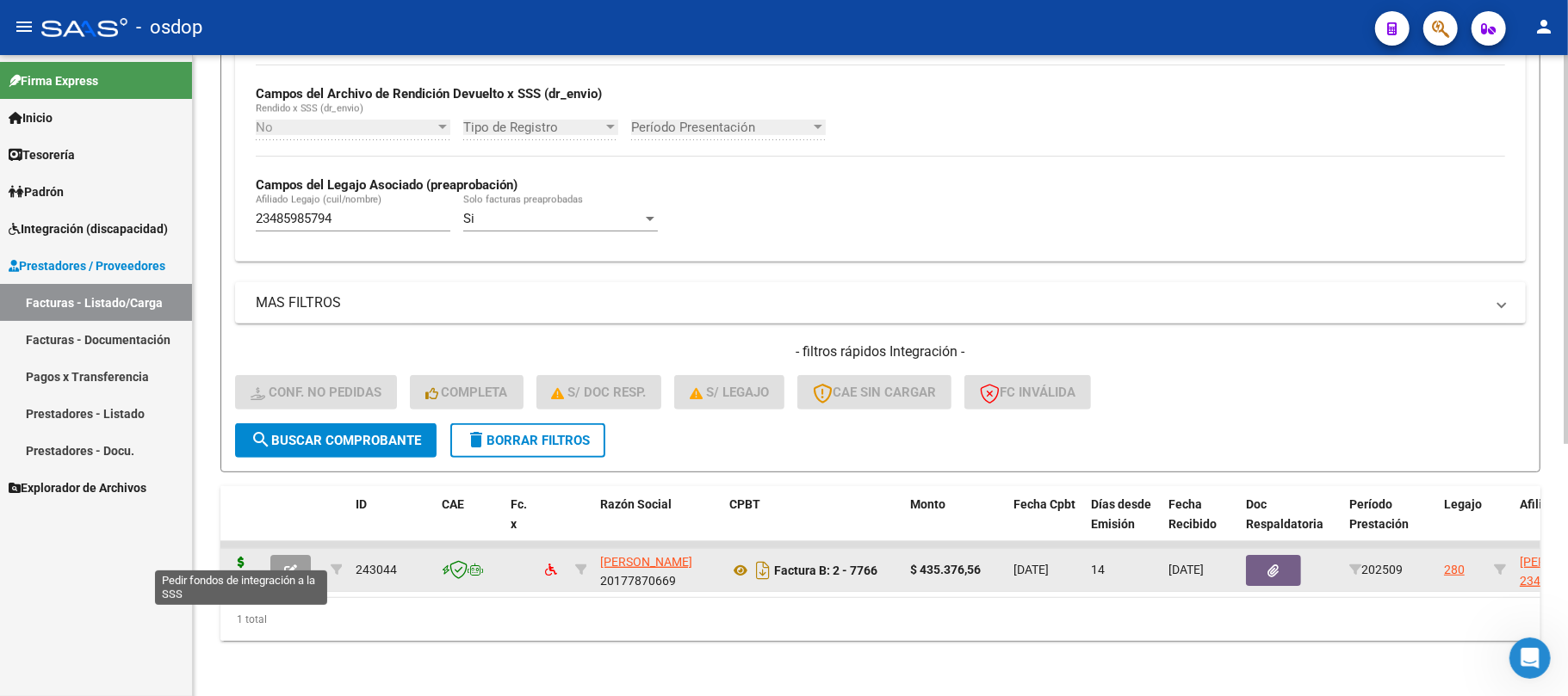
click at [236, 557] on icon at bounding box center [241, 568] width 28 height 24
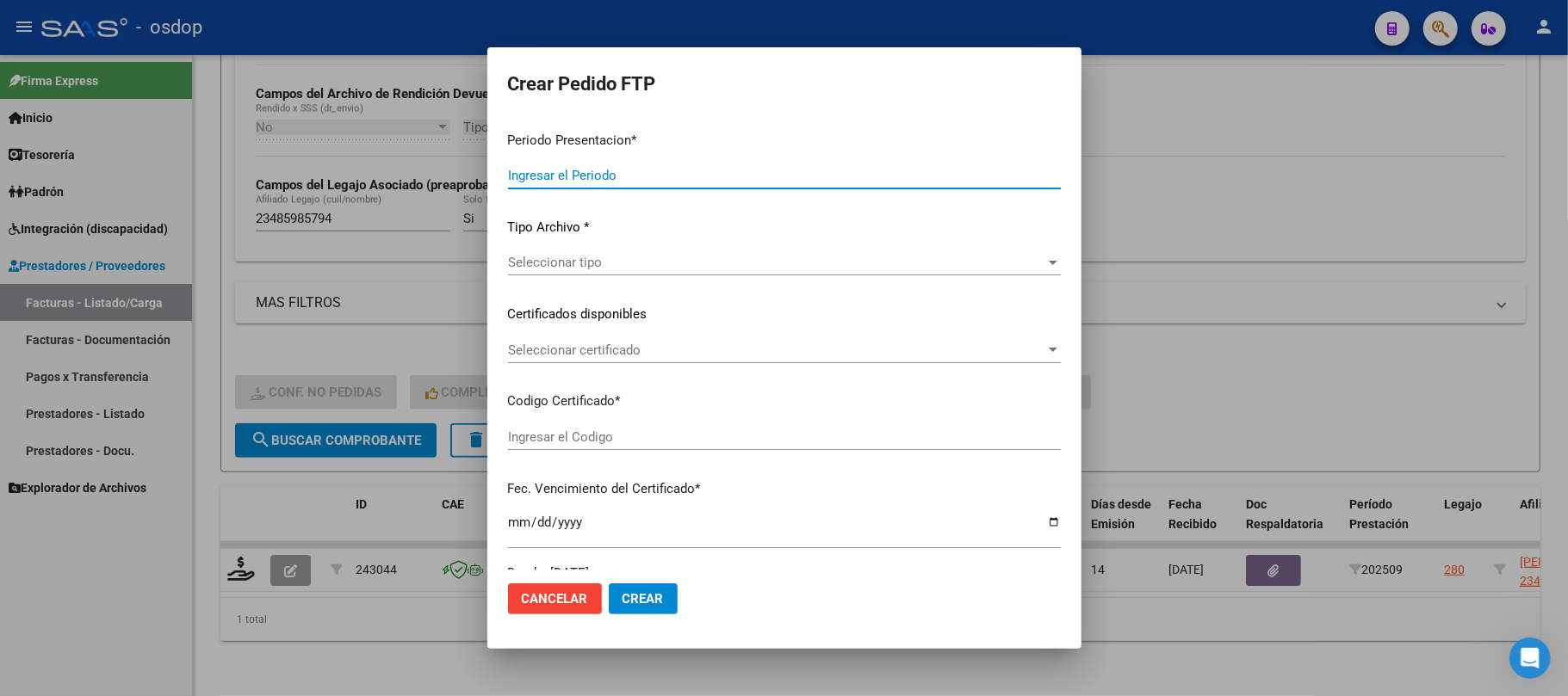
type input "202509"
type input "$ 435.376,56"
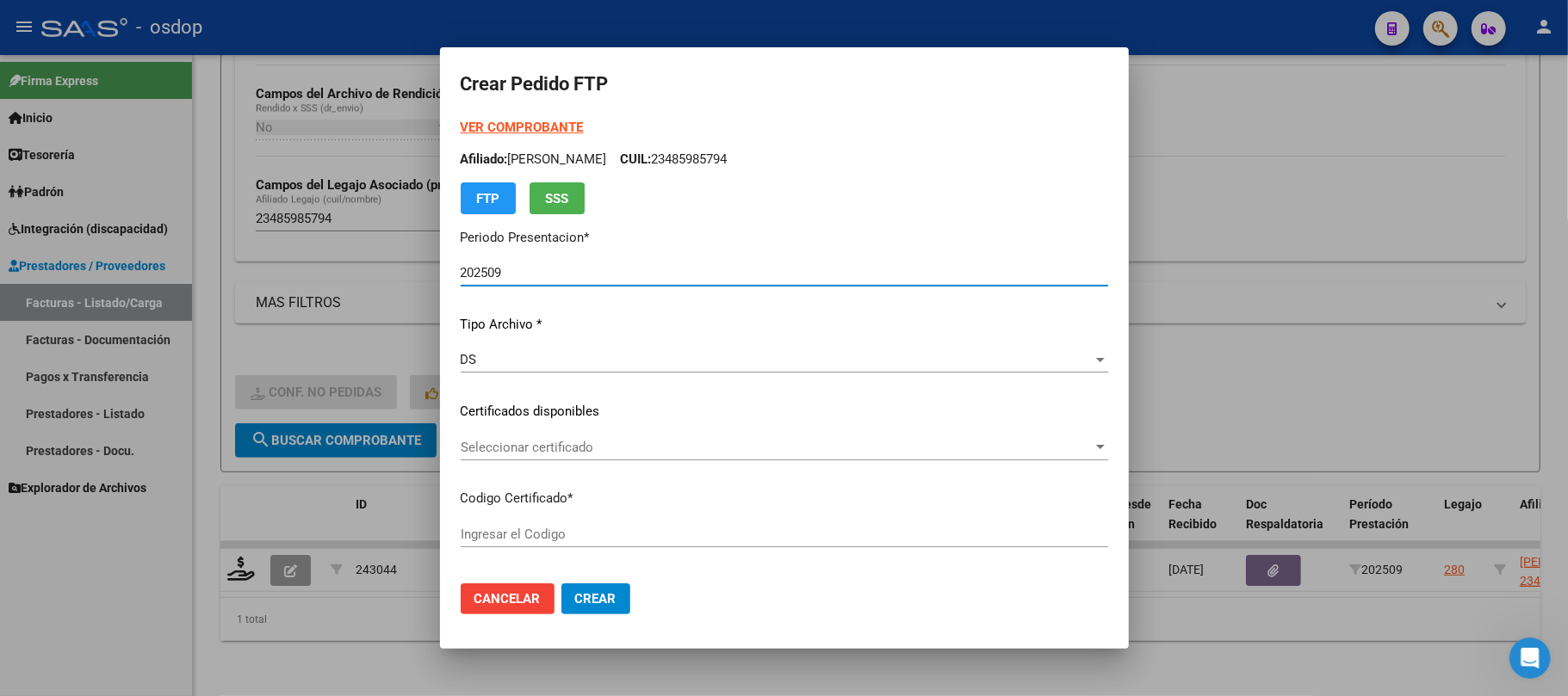
type input "4599820138"
type input "[DATE]"
click at [586, 448] on span "Seleccionar certificado" at bounding box center [776, 448] width 632 height 15
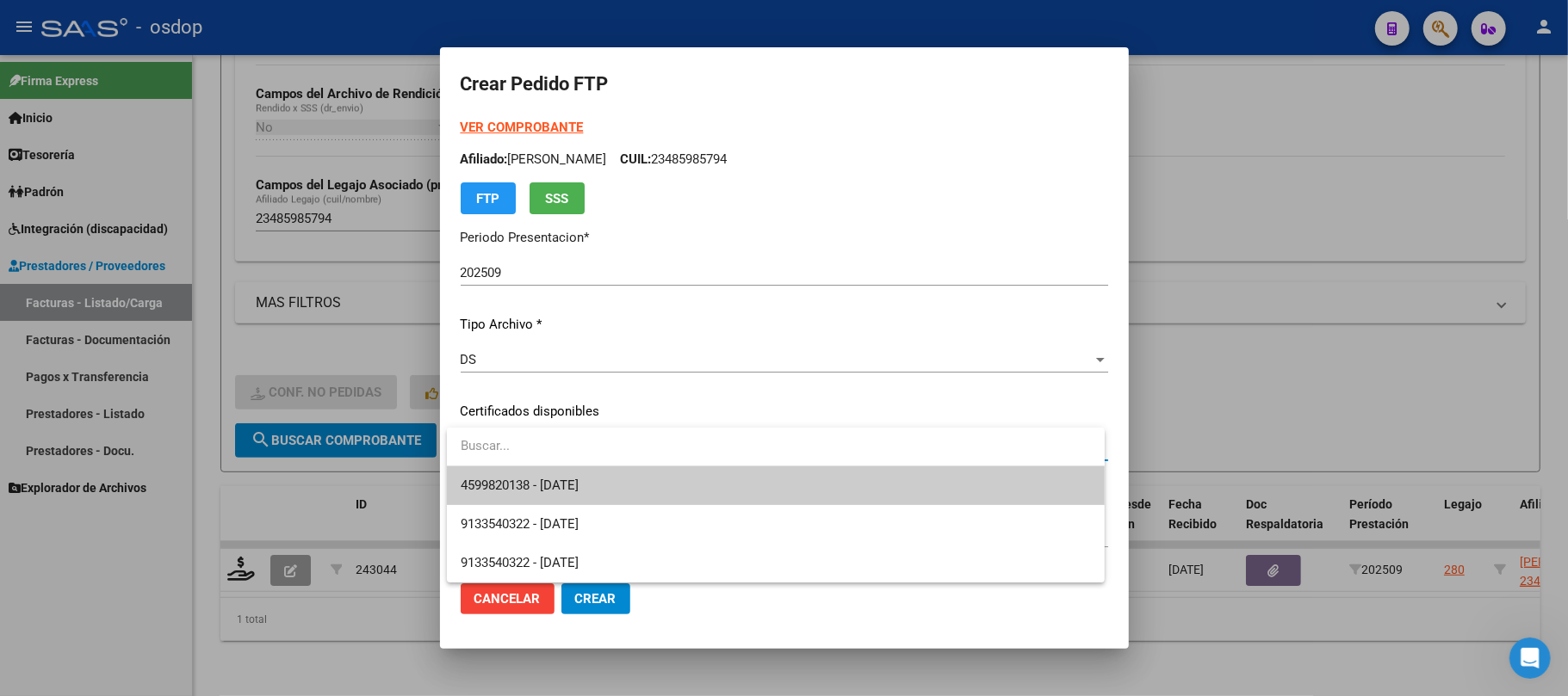
click at [599, 496] on span "4599820138 - [DATE]" at bounding box center [775, 486] width 630 height 38
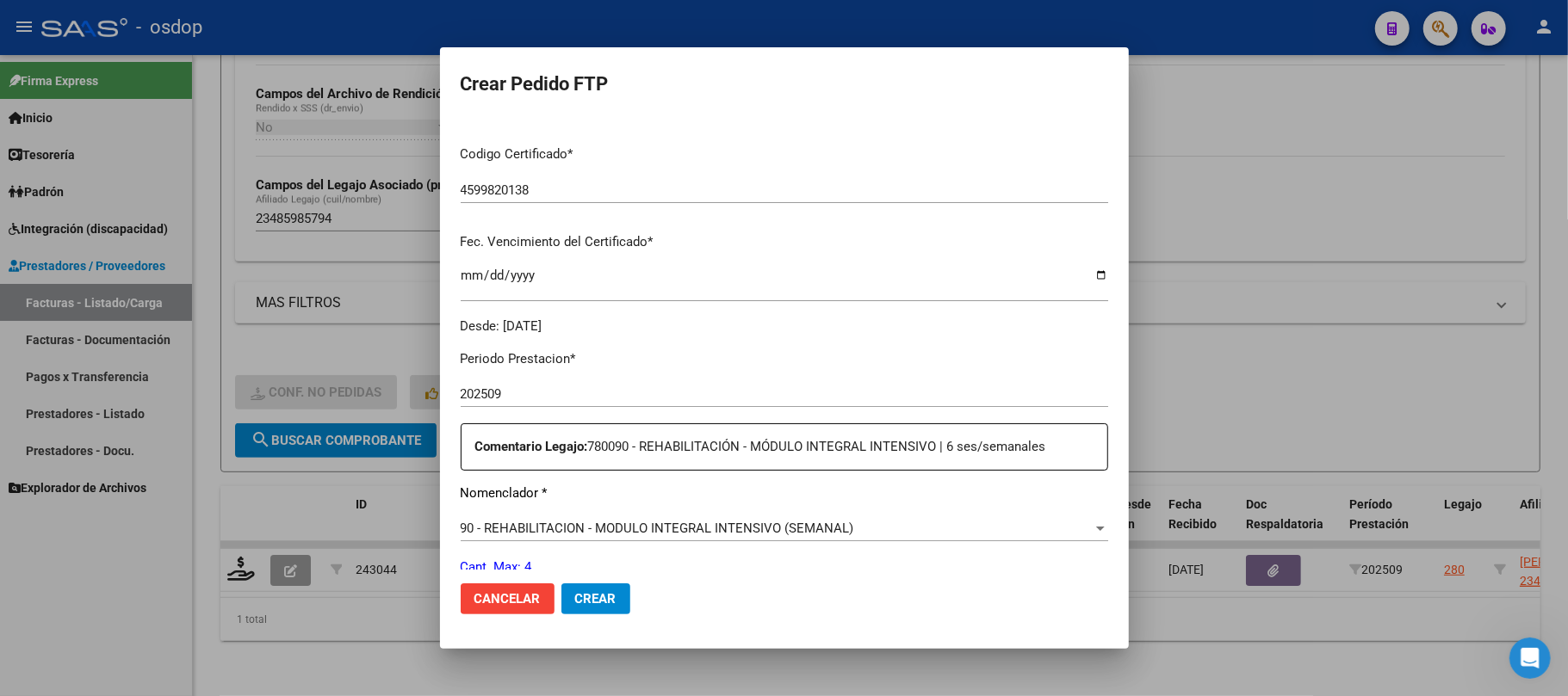
scroll to position [459, 0]
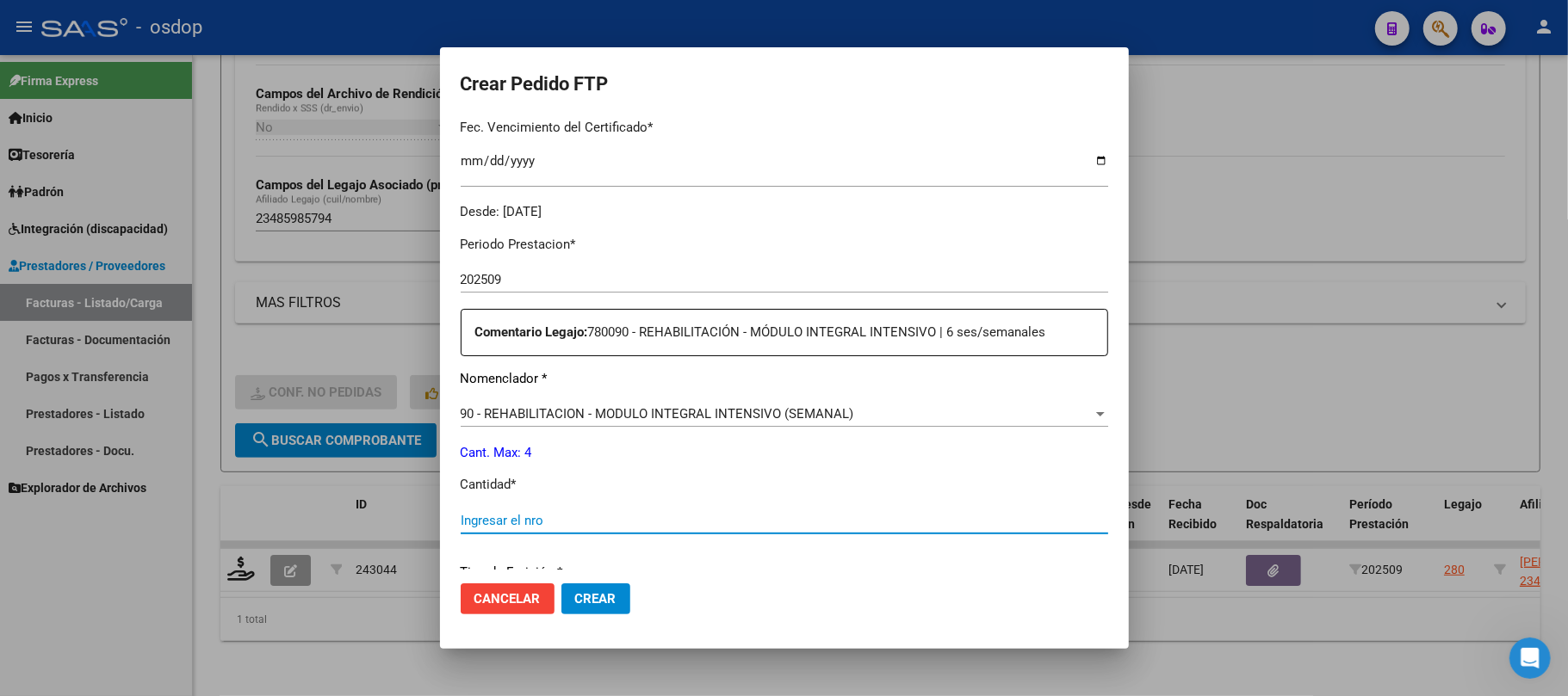
click at [532, 519] on input "Ingresar el nro" at bounding box center [784, 521] width 647 height 15
type input "4"
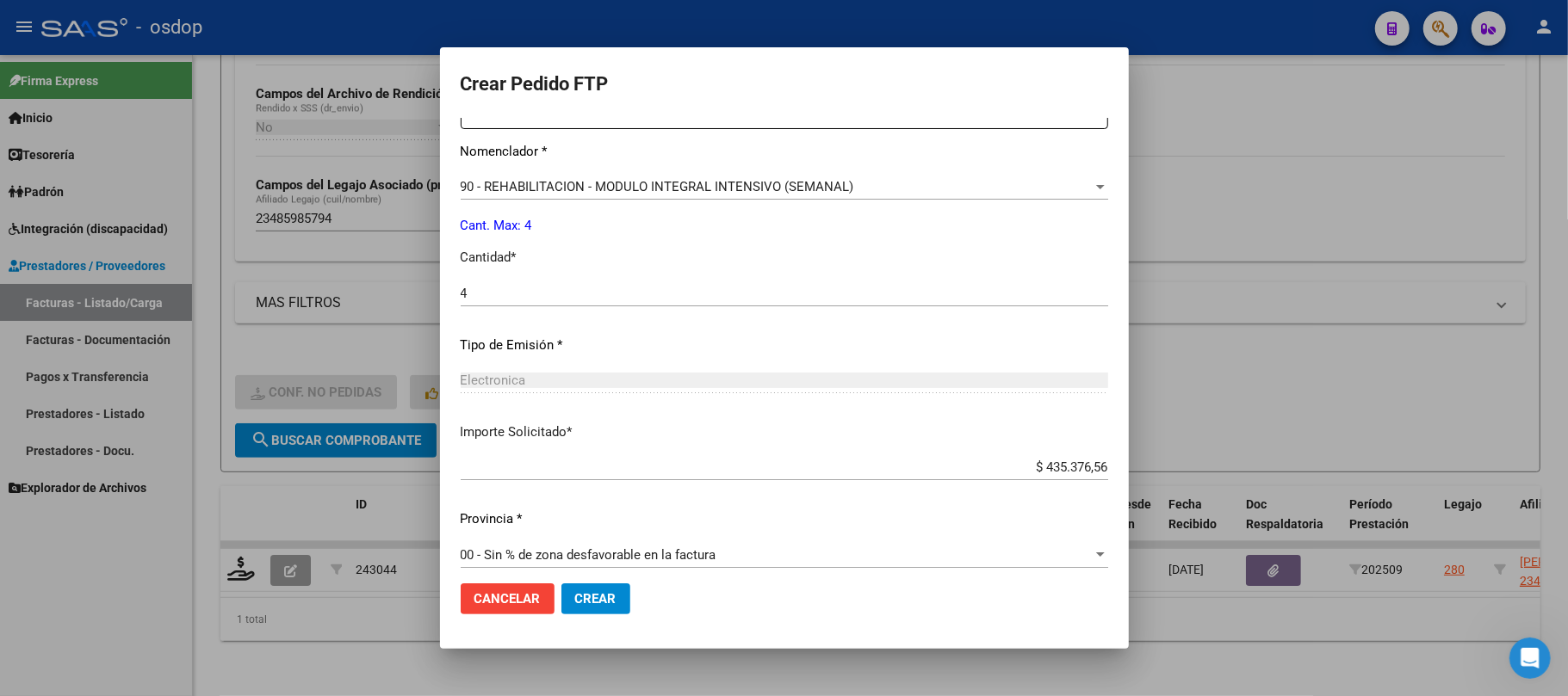
scroll to position [699, 0]
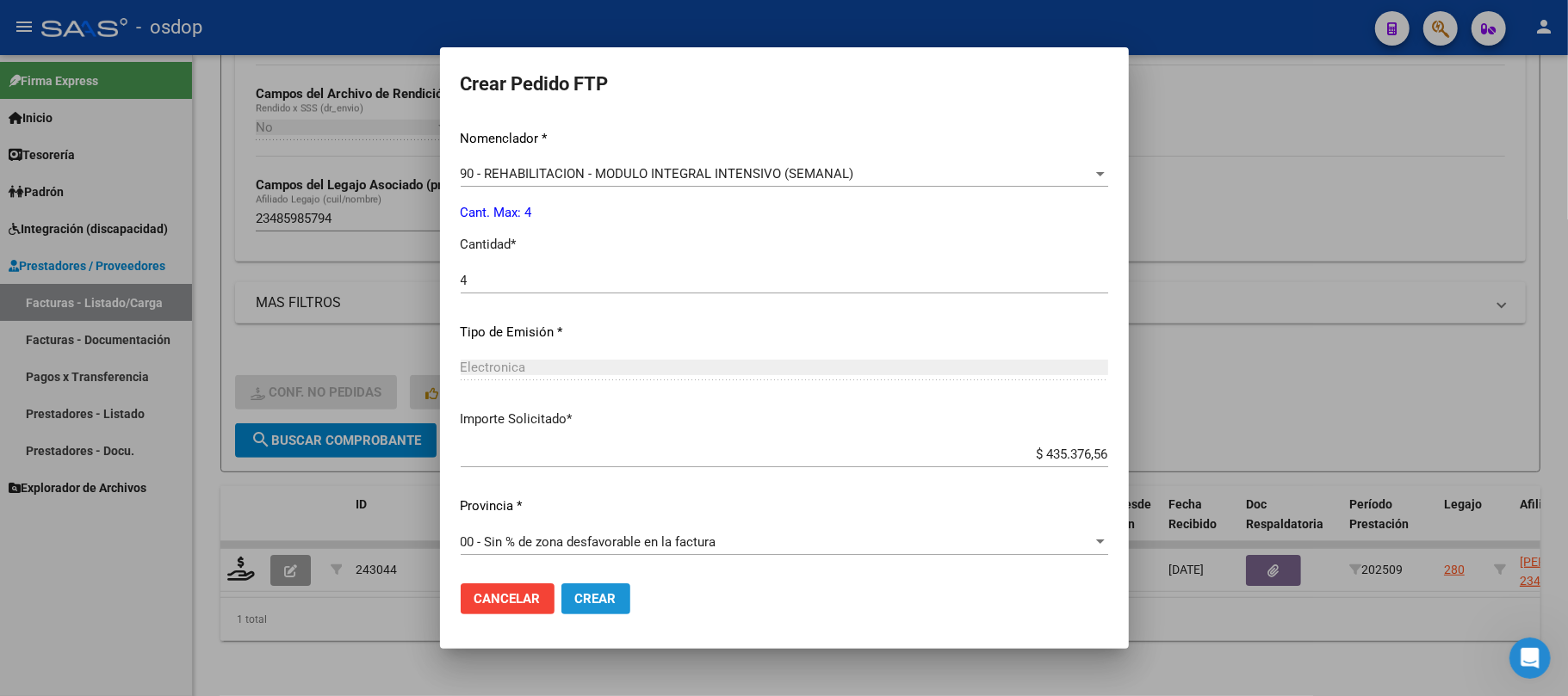
click at [601, 593] on span "Crear" at bounding box center [596, 599] width 41 height 15
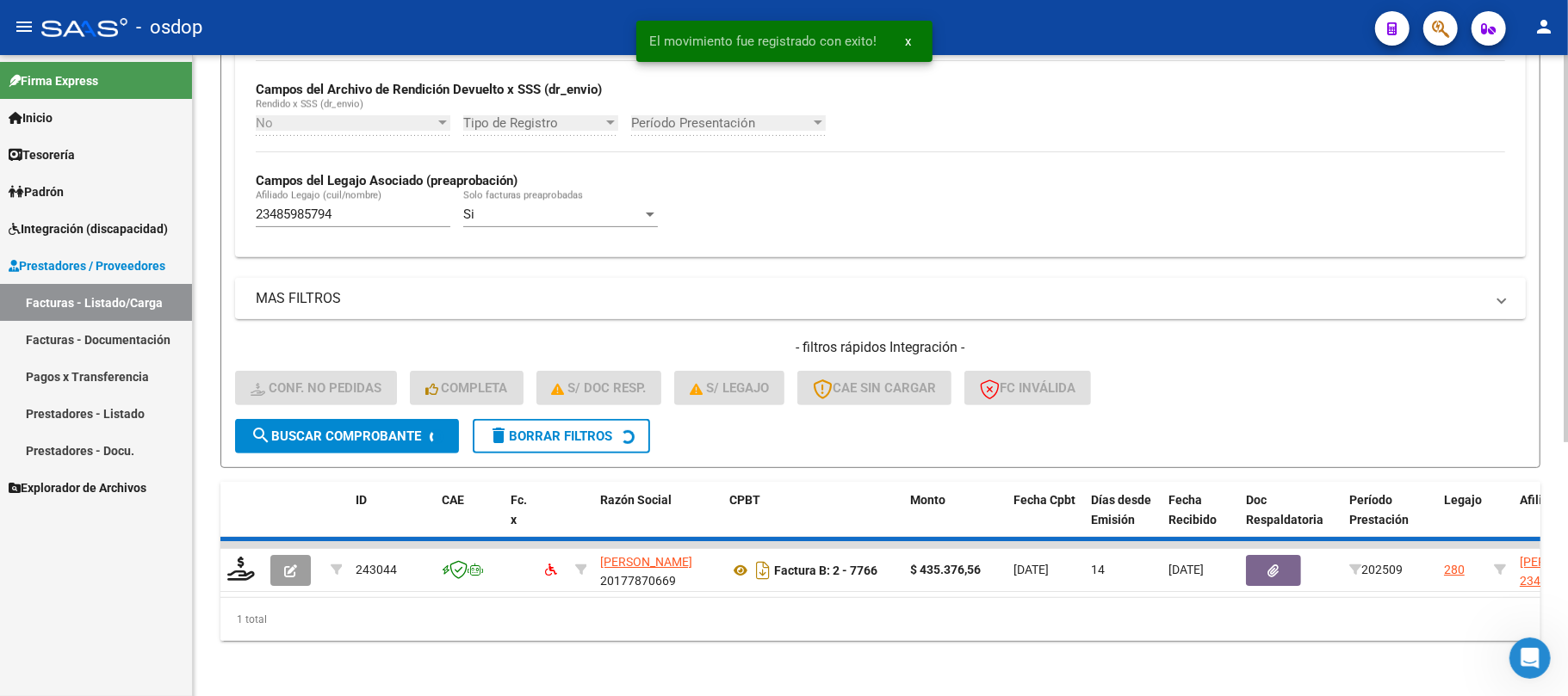
scroll to position [385, 0]
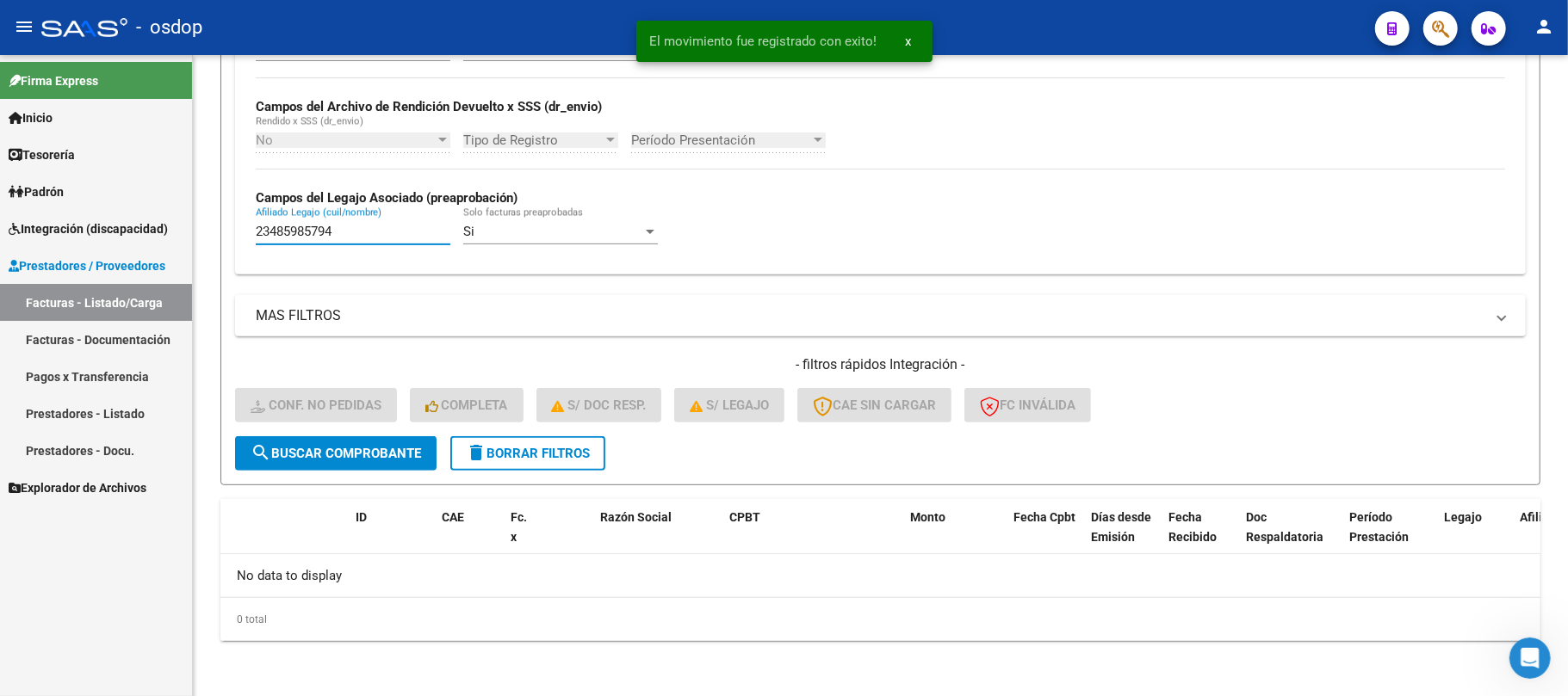
drag, startPoint x: 352, startPoint y: 236, endPoint x: 171, endPoint y: 235, distance: 181.0
click at [171, 235] on mat-sidenav-container "Firma Express Inicio Calendario SSS Instructivos Contacto OS Tesorería Extracto…" at bounding box center [784, 375] width 1568 height 641
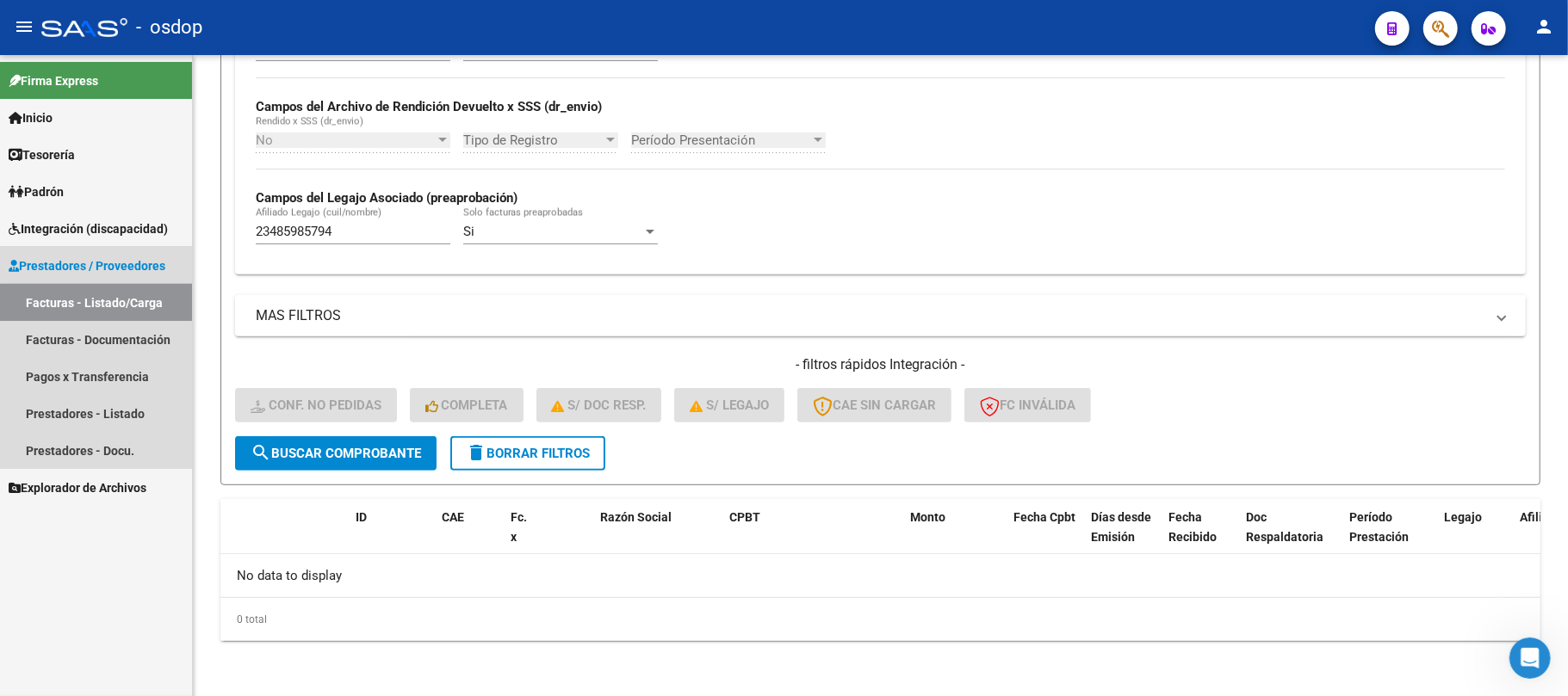
click at [118, 305] on link "Facturas - Listado/Carga" at bounding box center [96, 302] width 192 height 37
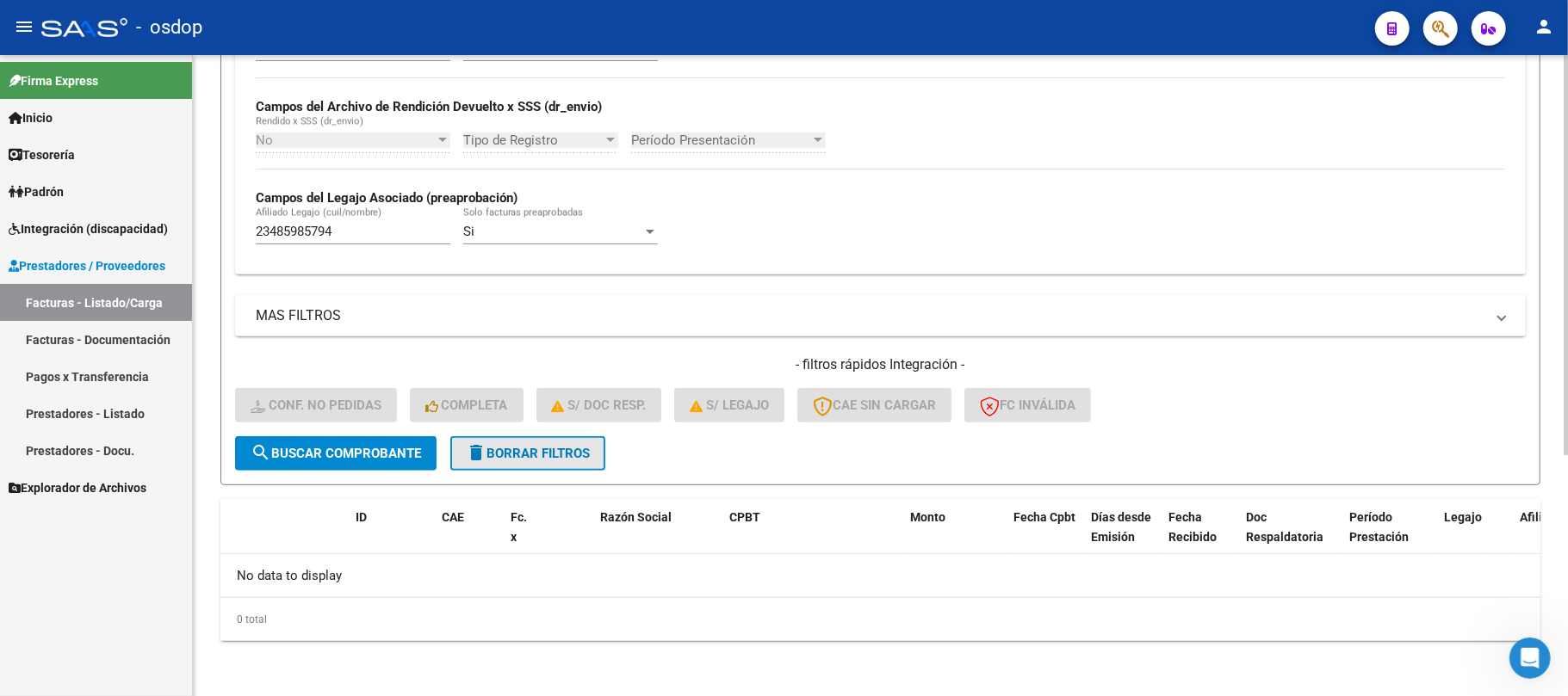
click at [513, 455] on span "delete Borrar Filtros" at bounding box center [527, 453] width 124 height 15
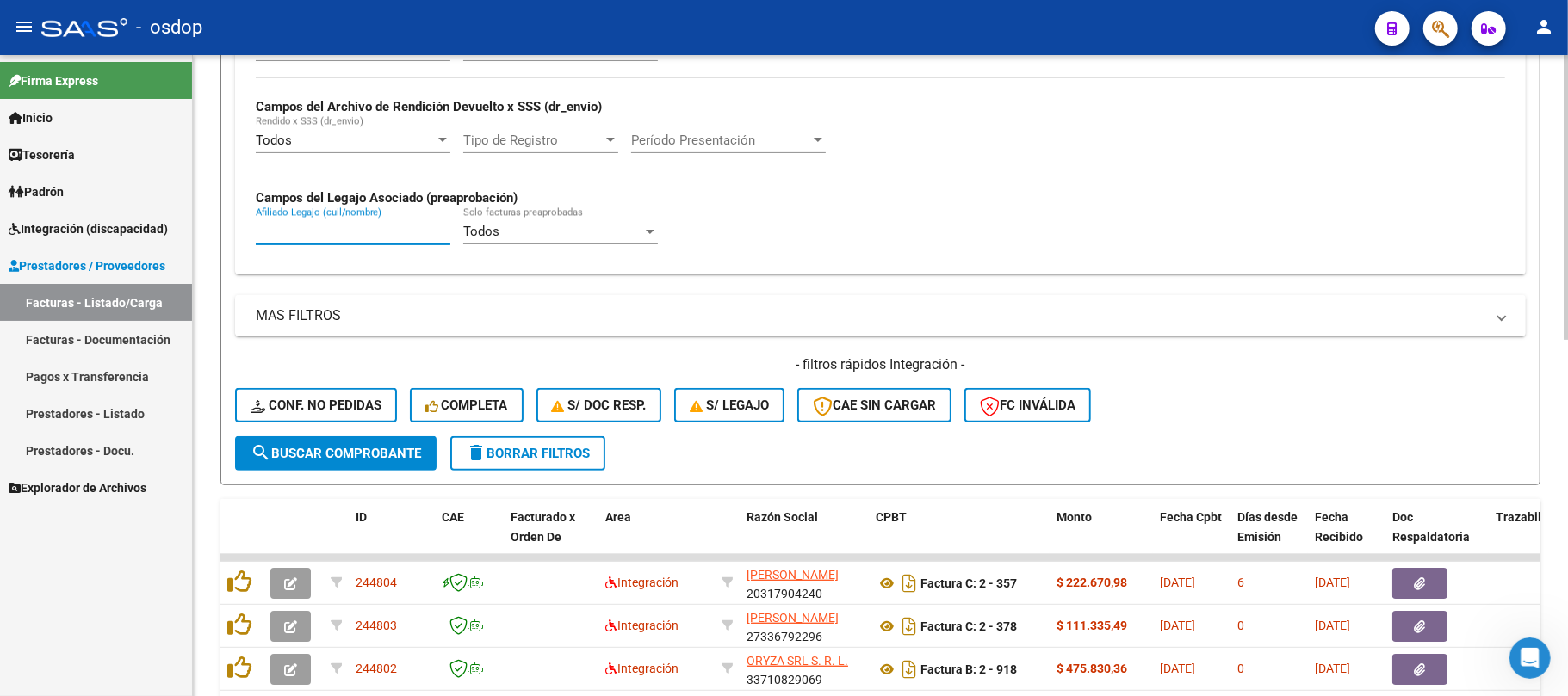
click at [351, 232] on input "Afiliado Legajo (cuil/nombre)" at bounding box center [353, 231] width 195 height 15
paste input "23485985794"
type input "23485985794"
click at [376, 446] on span "search Buscar Comprobante" at bounding box center [336, 453] width 171 height 15
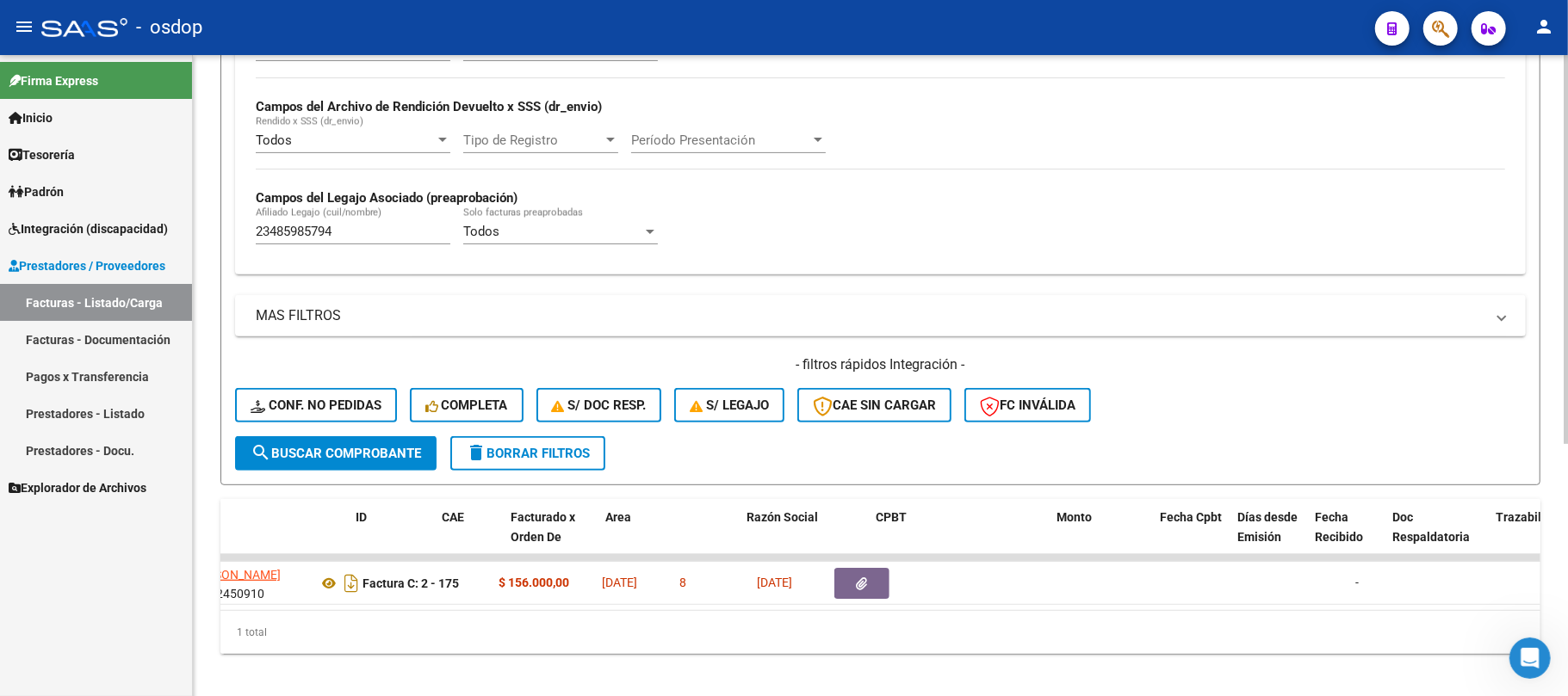
scroll to position [0, 0]
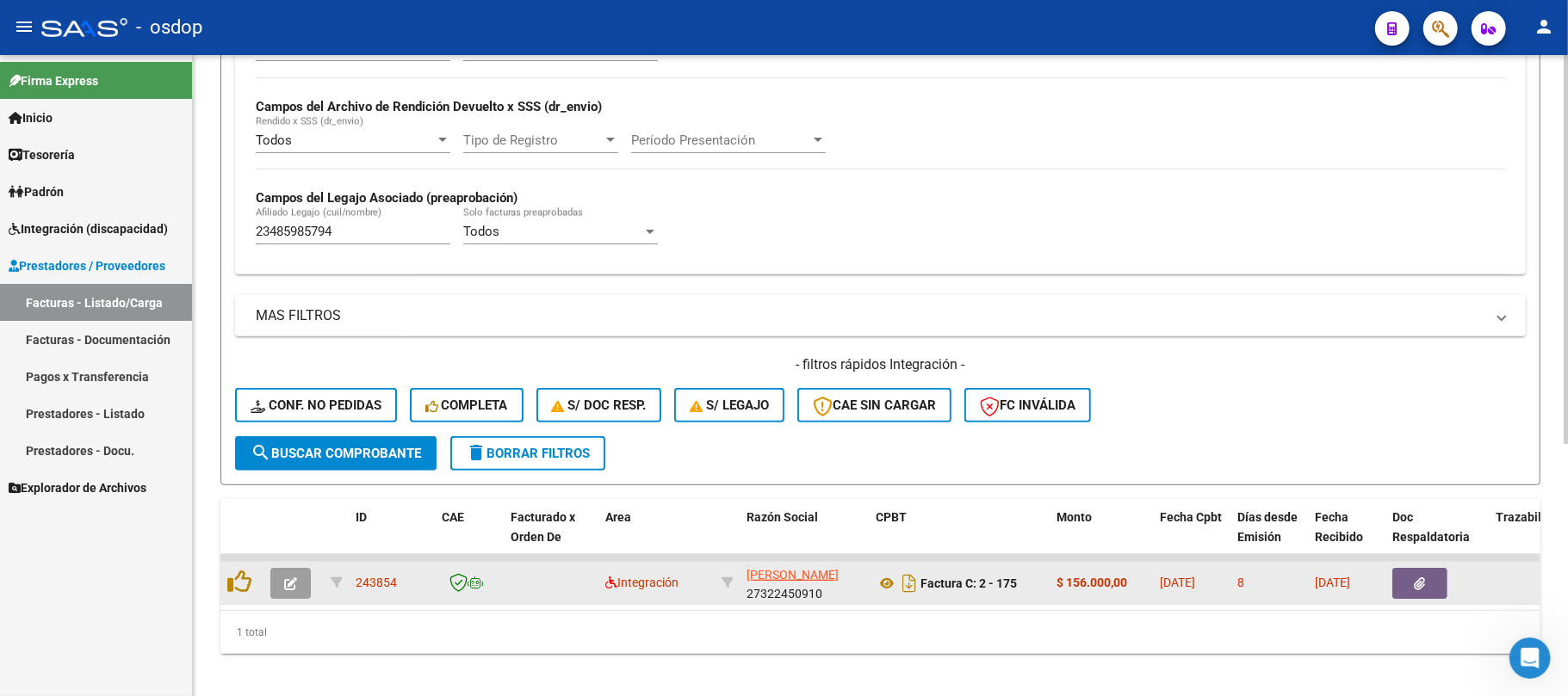
drag, startPoint x: 390, startPoint y: 582, endPoint x: 357, endPoint y: 580, distance: 33.1
click at [357, 580] on div "243854" at bounding box center [391, 583] width 72 height 20
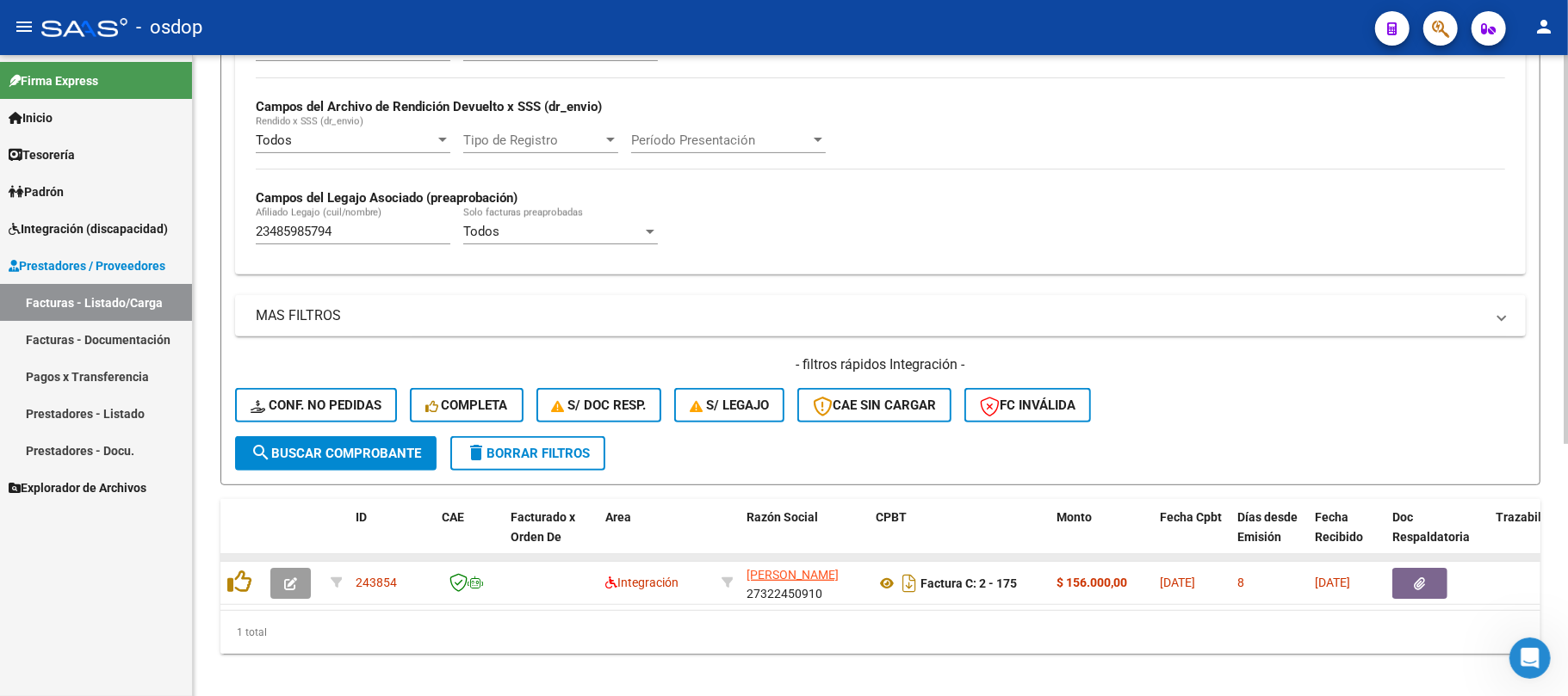
copy span "243854"
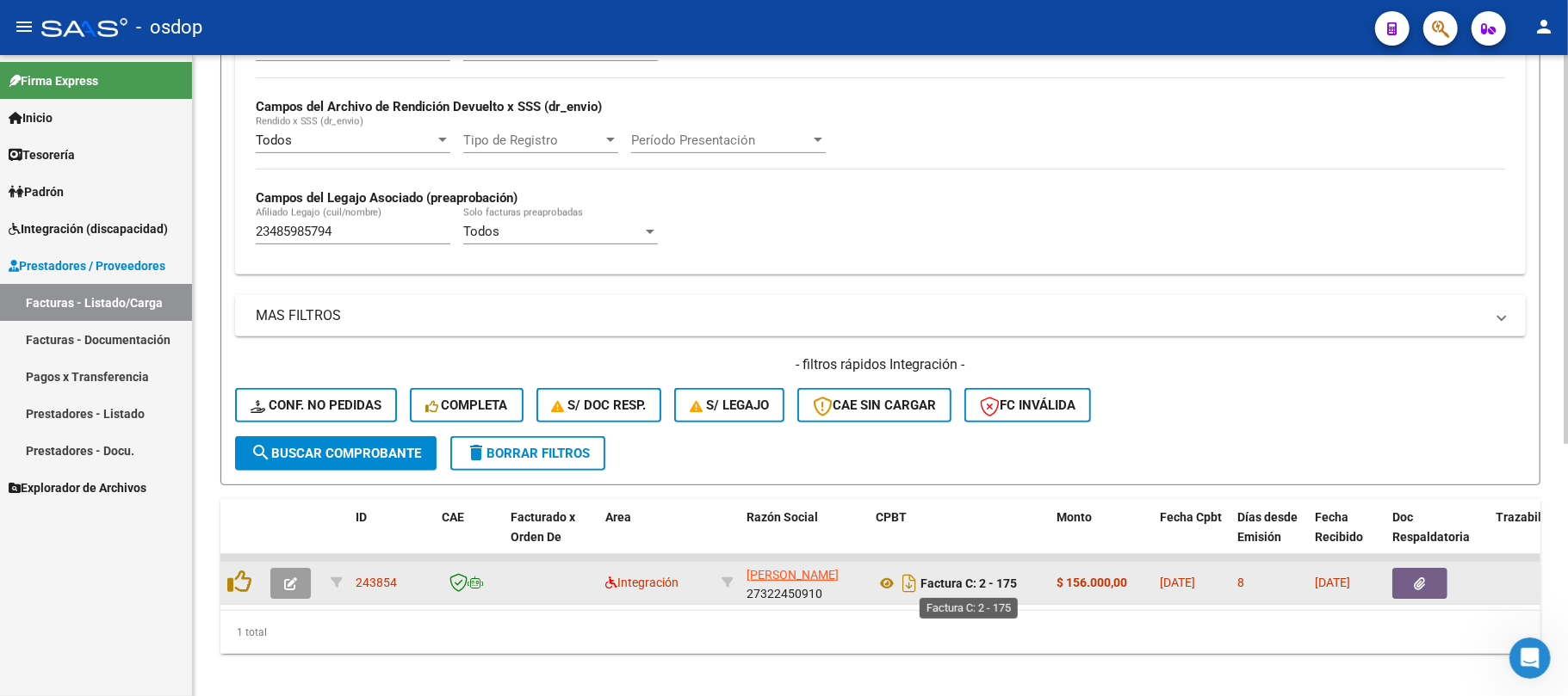
drag, startPoint x: 976, startPoint y: 582, endPoint x: 922, endPoint y: 587, distance: 54.2
click at [922, 587] on strong "Factura C: 2 - 175" at bounding box center [969, 584] width 97 height 13
copy strong "Factura C: 2 - 175"
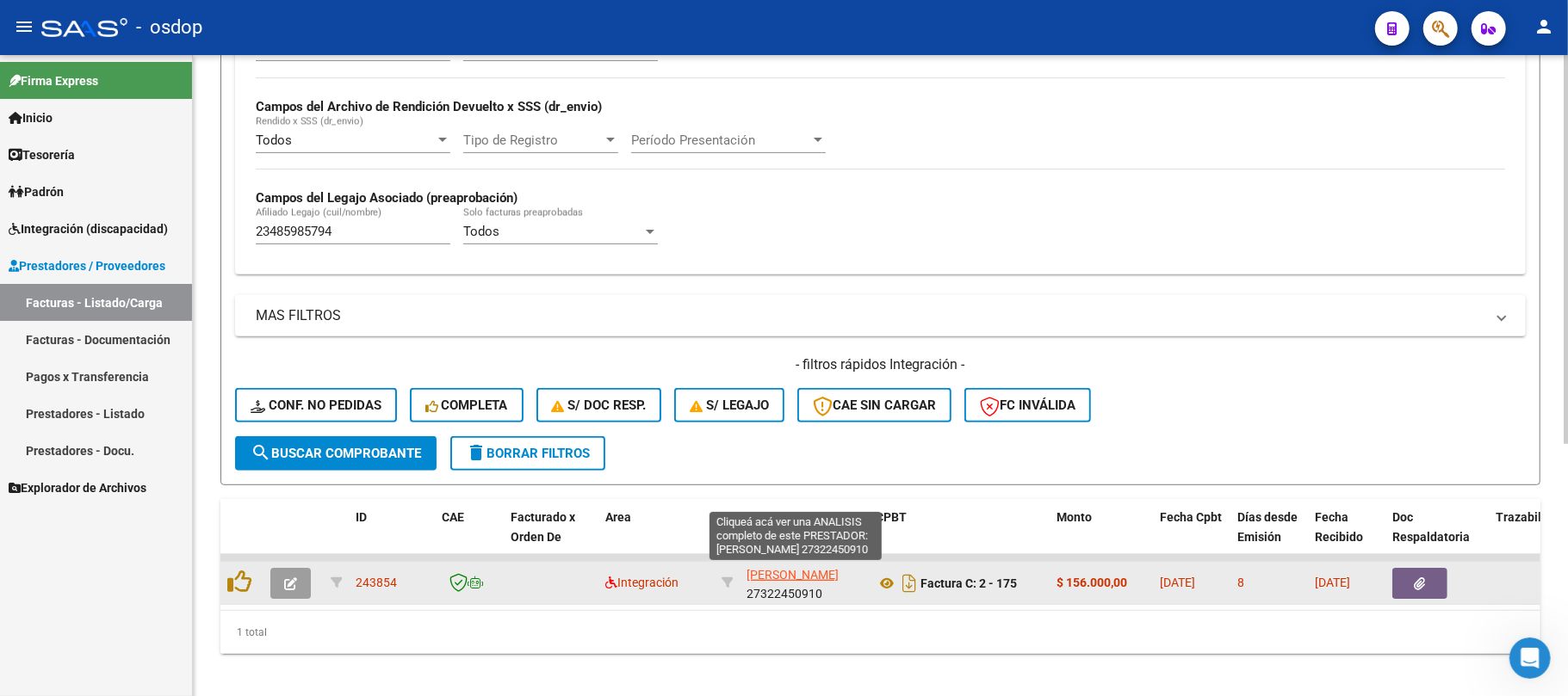
scroll to position [41, 0]
drag, startPoint x: 741, startPoint y: 567, endPoint x: 835, endPoint y: 597, distance: 98.7
click at [835, 597] on datatable-body-cell "[PERSON_NAME] [PERSON_NAME] 27322450910" at bounding box center [804, 583] width 129 height 42
copy div "[PERSON_NAME] [PERSON_NAME] 27322450910"
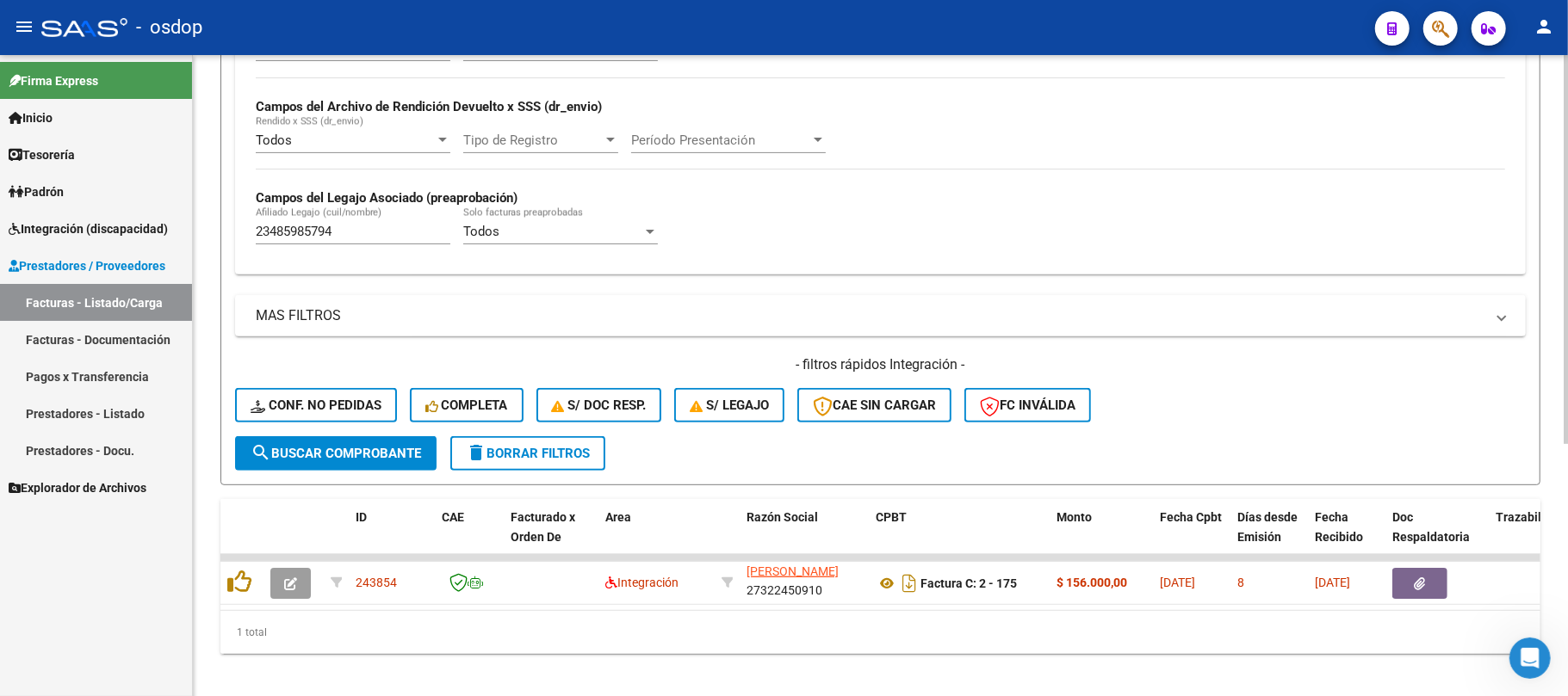
click at [897, 258] on div "Todos Cargado en Para Enviar SSS Período De Prestación Campos del Archivo de Re…" at bounding box center [880, 142] width 1250 height 237
click at [546, 458] on span "delete Borrar Filtros" at bounding box center [527, 453] width 124 height 15
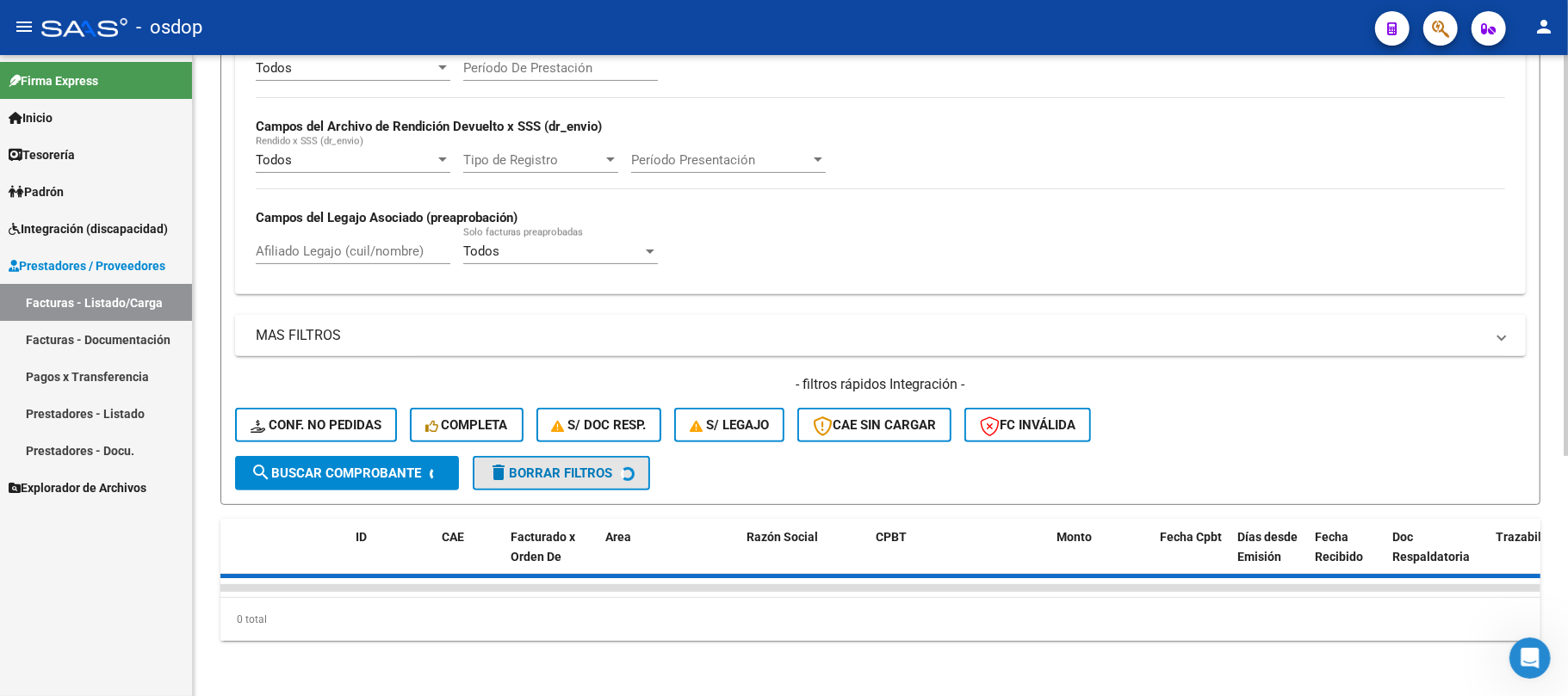
scroll to position [383, 0]
click at [373, 244] on input "Afiliado Legajo (cuil/nombre)" at bounding box center [353, 251] width 195 height 15
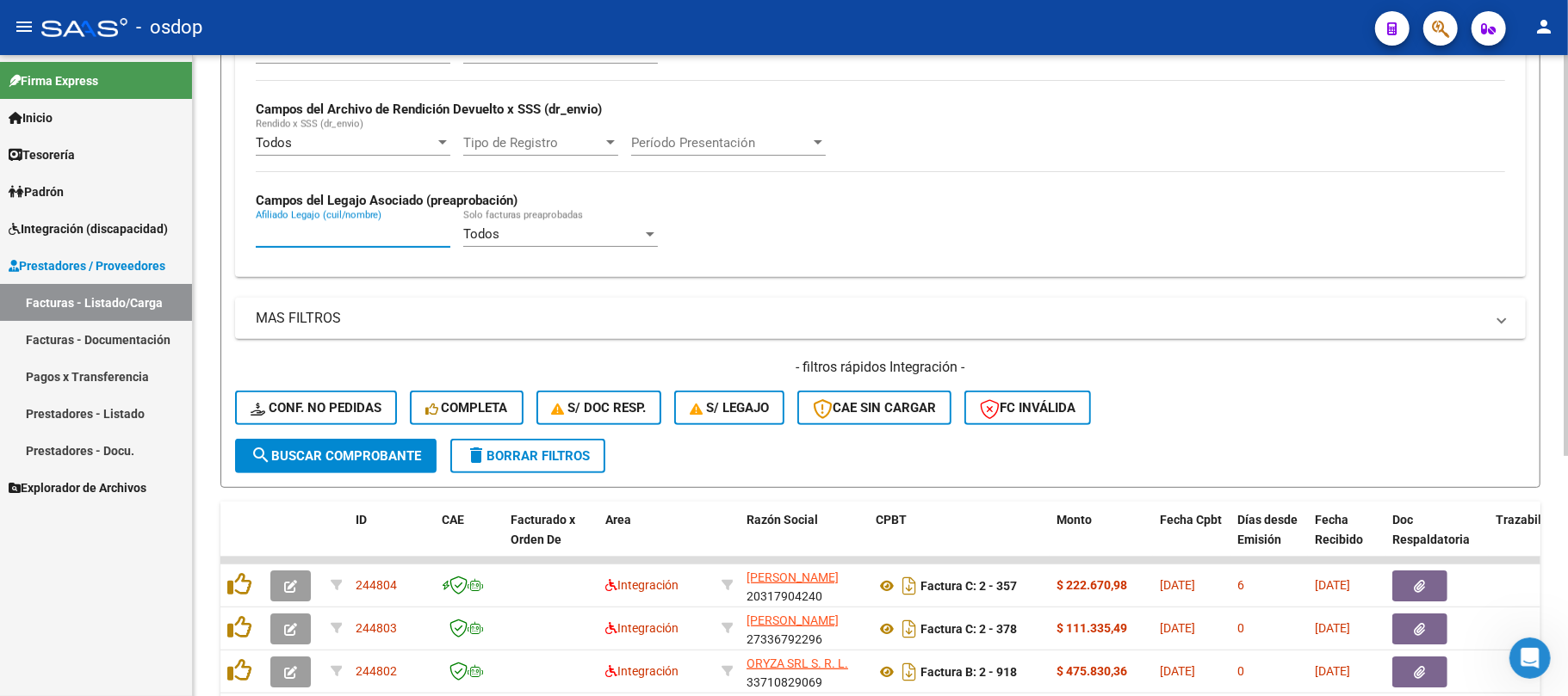
scroll to position [385, 0]
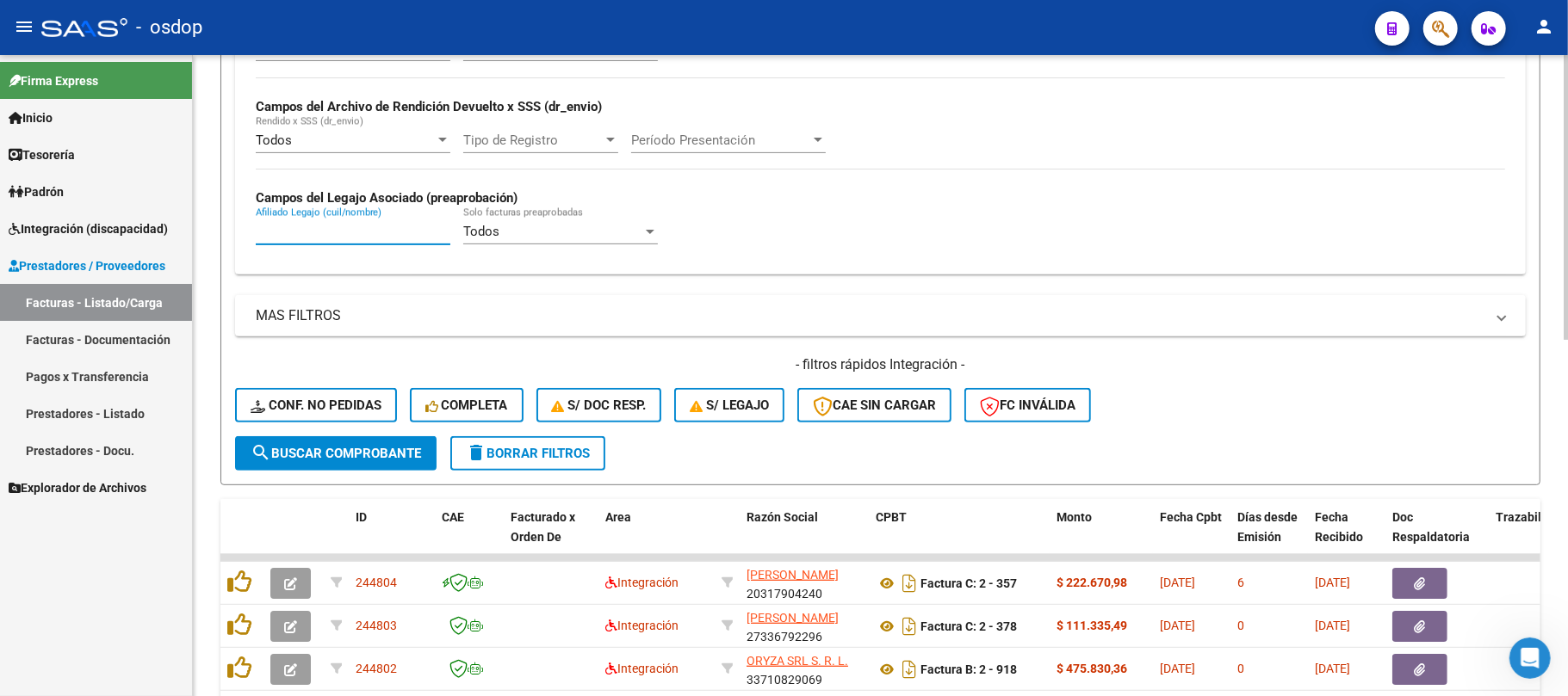
paste input "20565341090"
type input "20565341090"
click at [321, 448] on span "search Buscar Comprobante" at bounding box center [336, 453] width 171 height 15
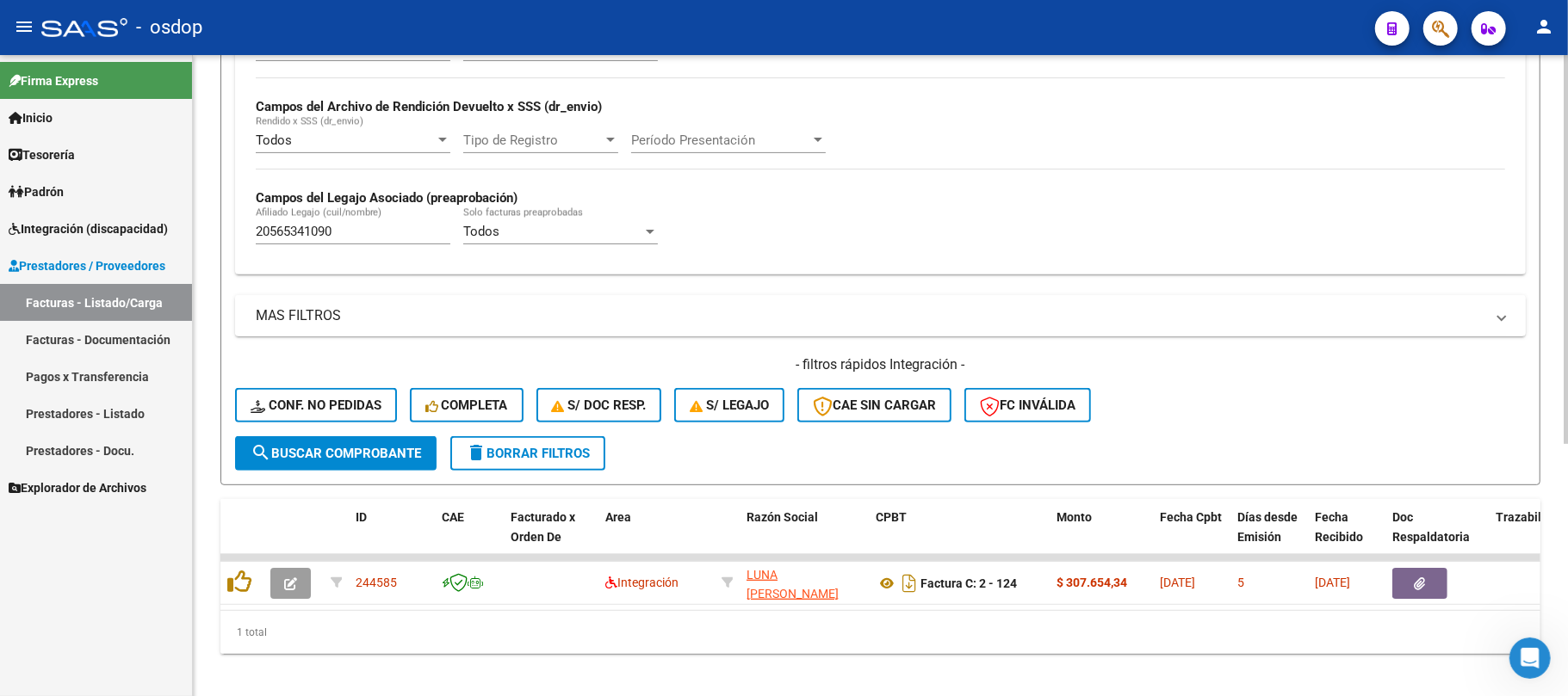
scroll to position [415, 0]
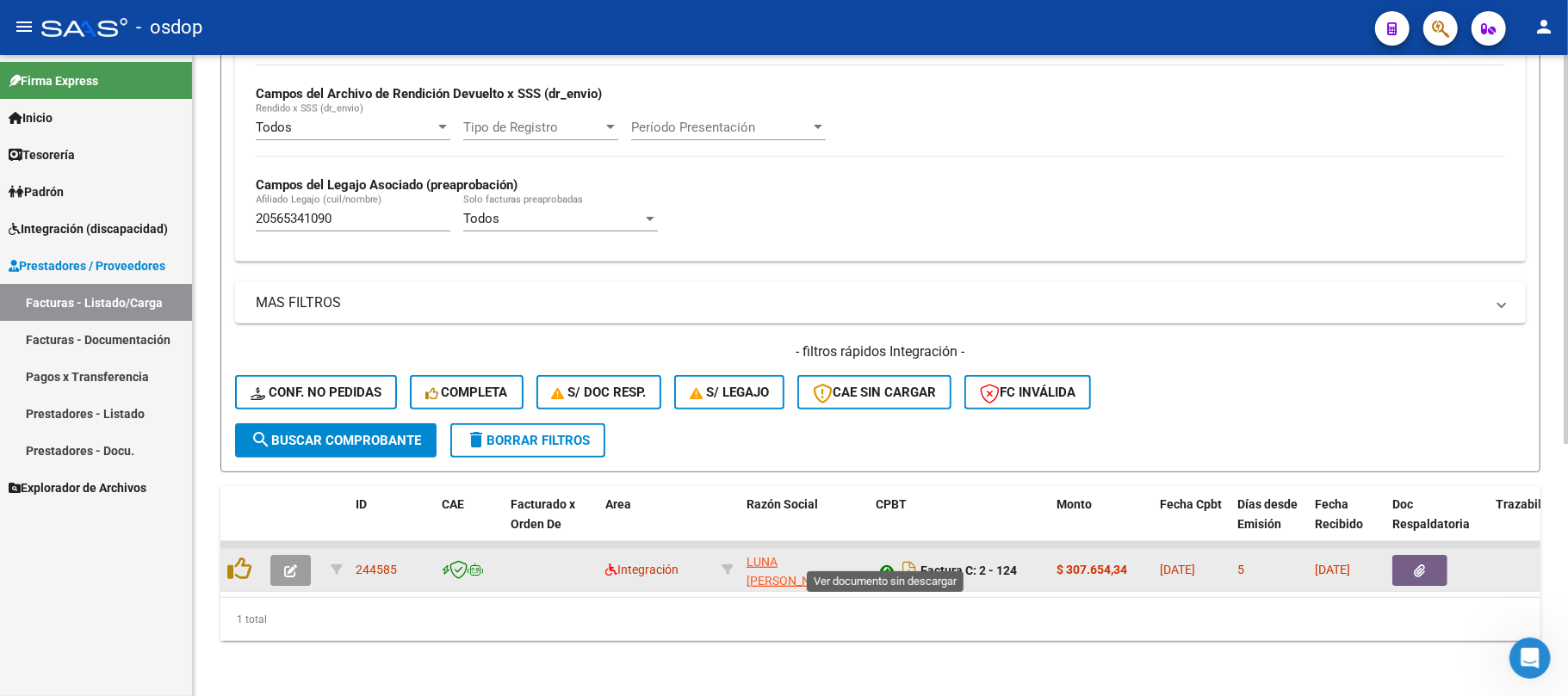
click at [887, 561] on icon at bounding box center [886, 571] width 22 height 21
click at [1415, 565] on icon "button" at bounding box center [1420, 570] width 12 height 12
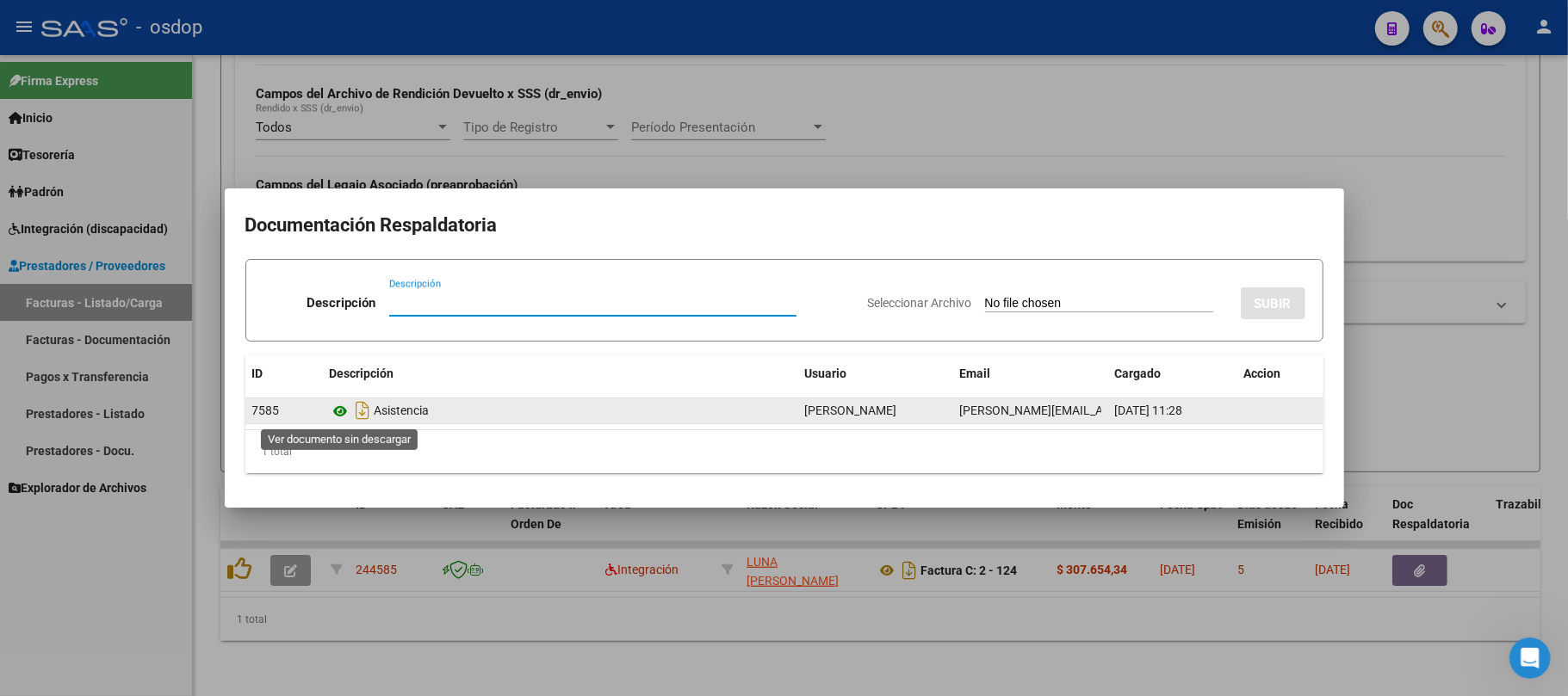
click at [339, 408] on icon at bounding box center [340, 411] width 22 height 21
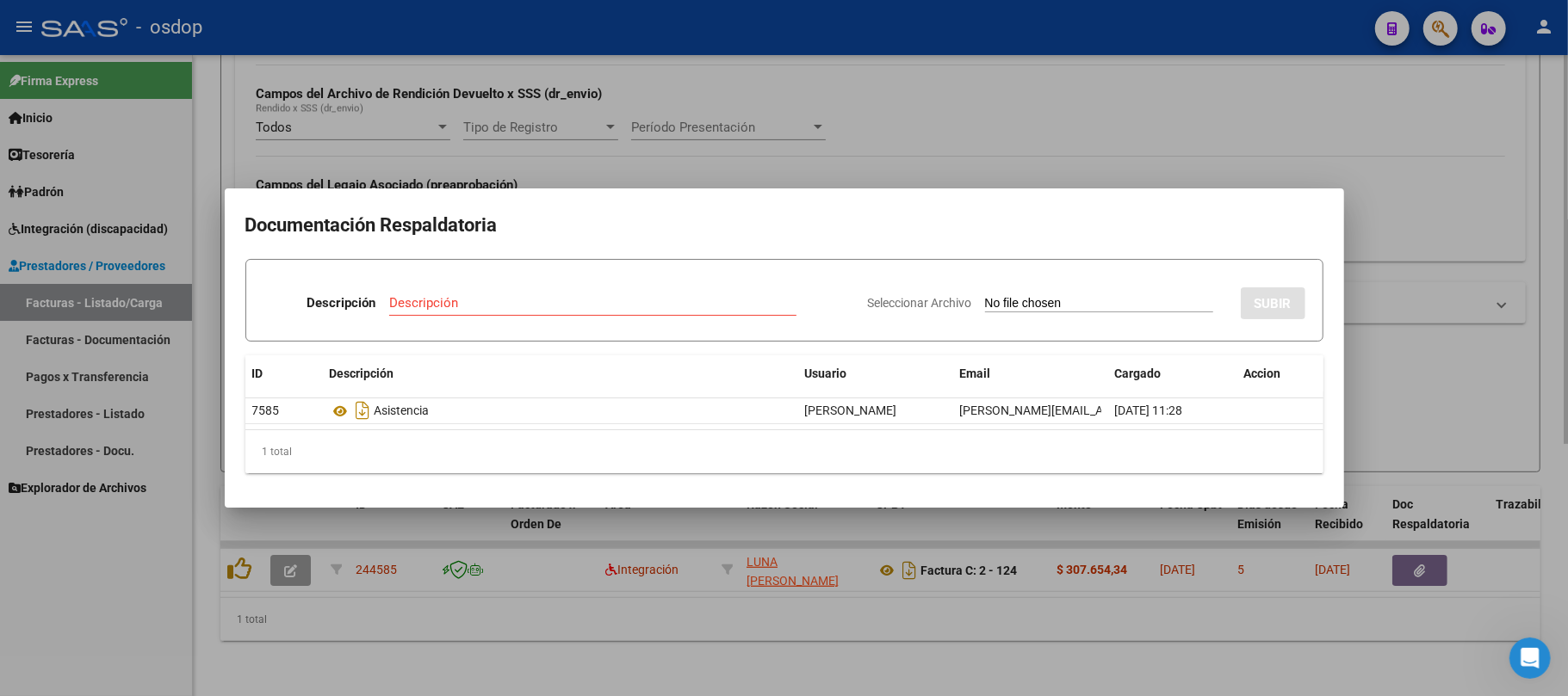
drag, startPoint x: 470, startPoint y: 589, endPoint x: 394, endPoint y: 589, distance: 76.0
click at [469, 589] on div at bounding box center [784, 348] width 1568 height 696
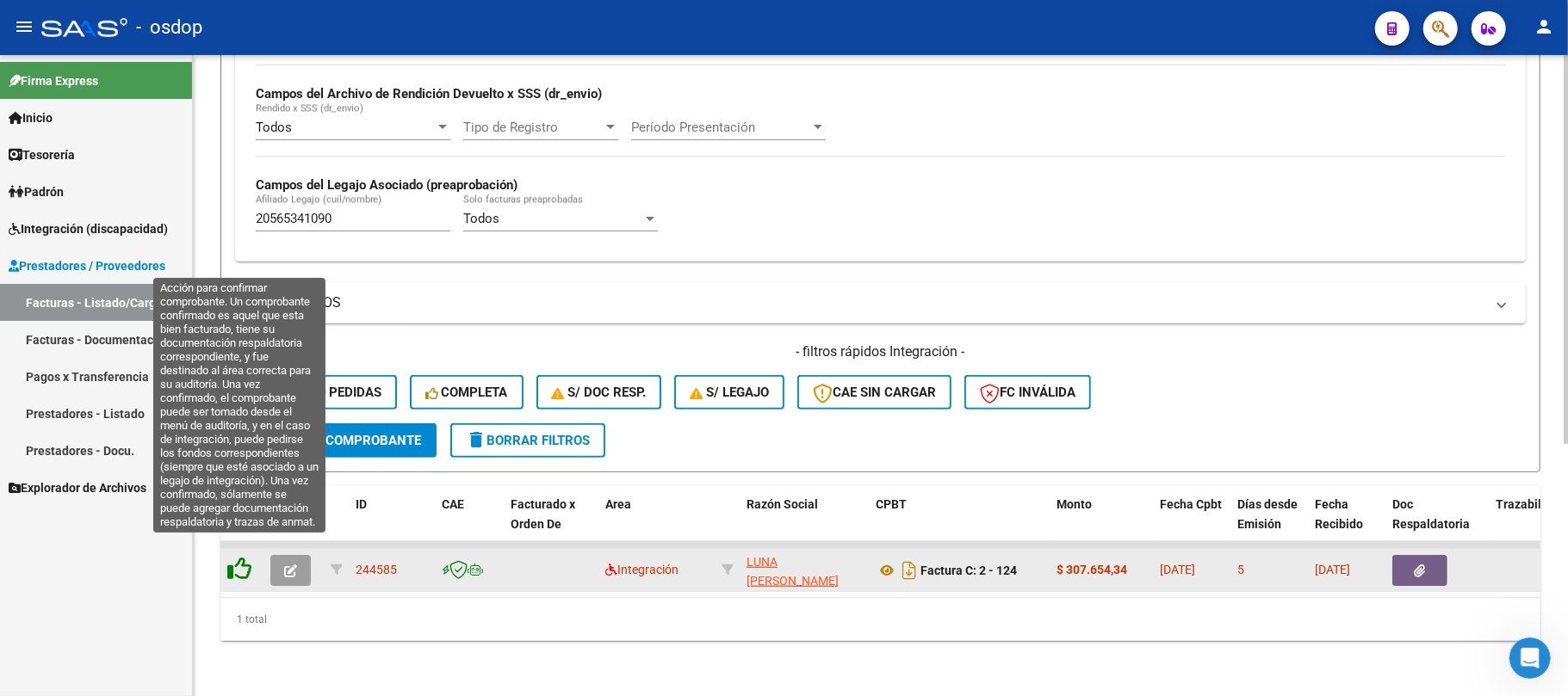
click at [236, 557] on icon at bounding box center [239, 568] width 24 height 24
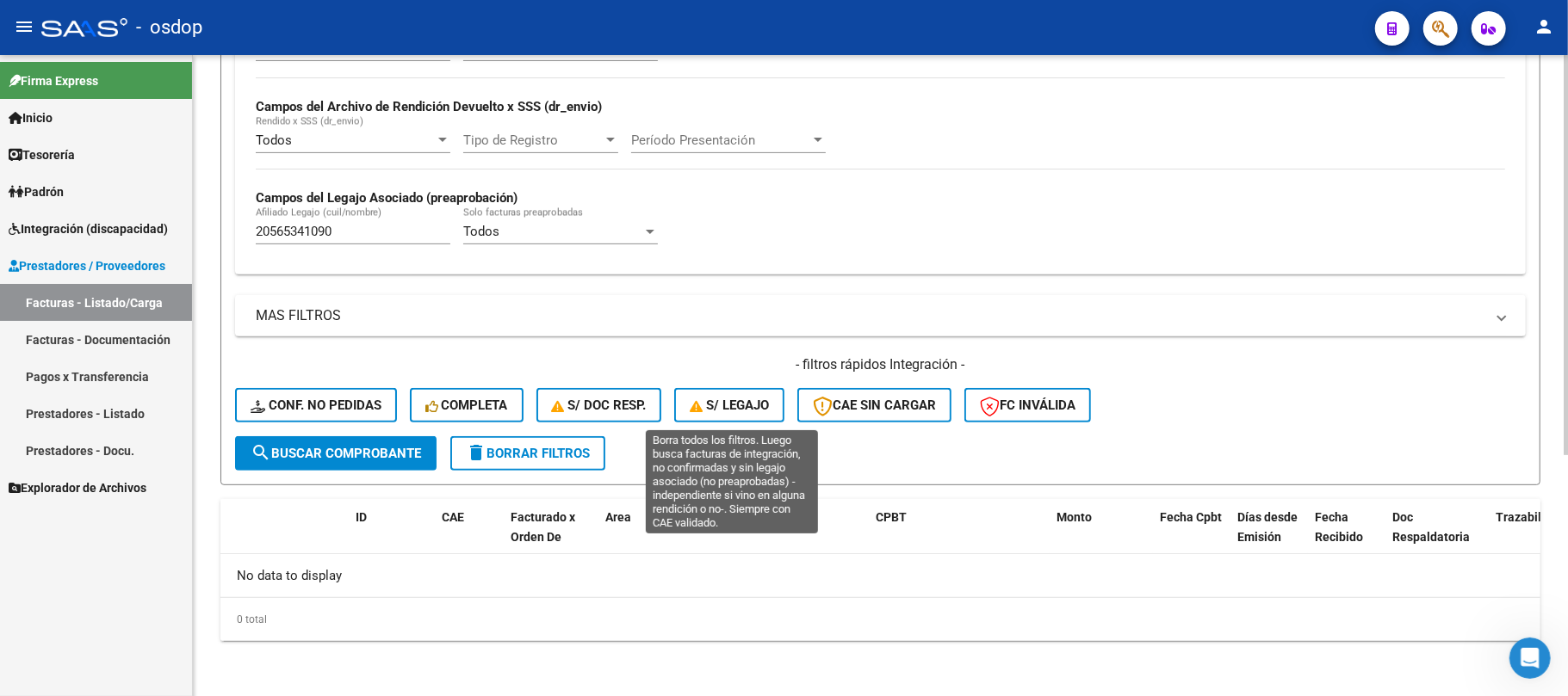
scroll to position [385, 0]
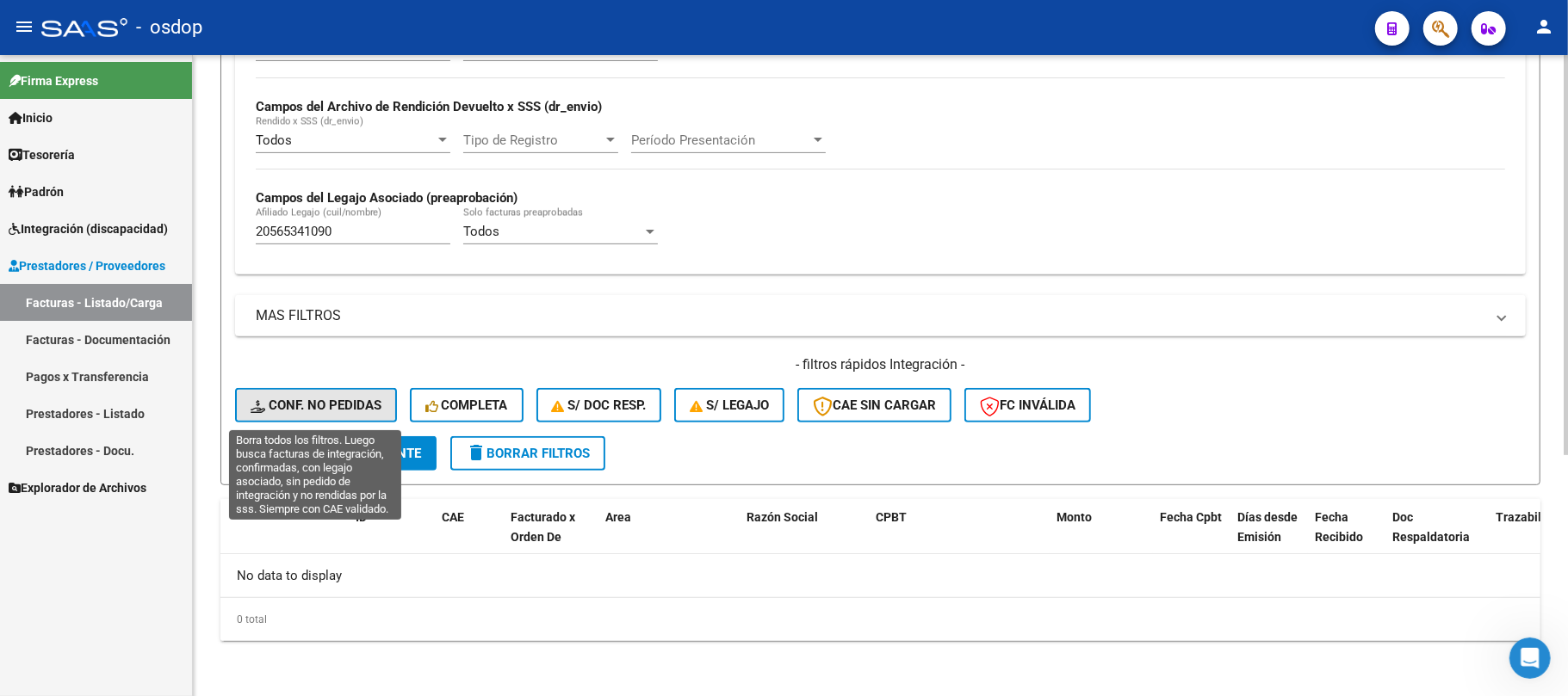
click at [372, 403] on span "Conf. no pedidas" at bounding box center [316, 406] width 130 height 15
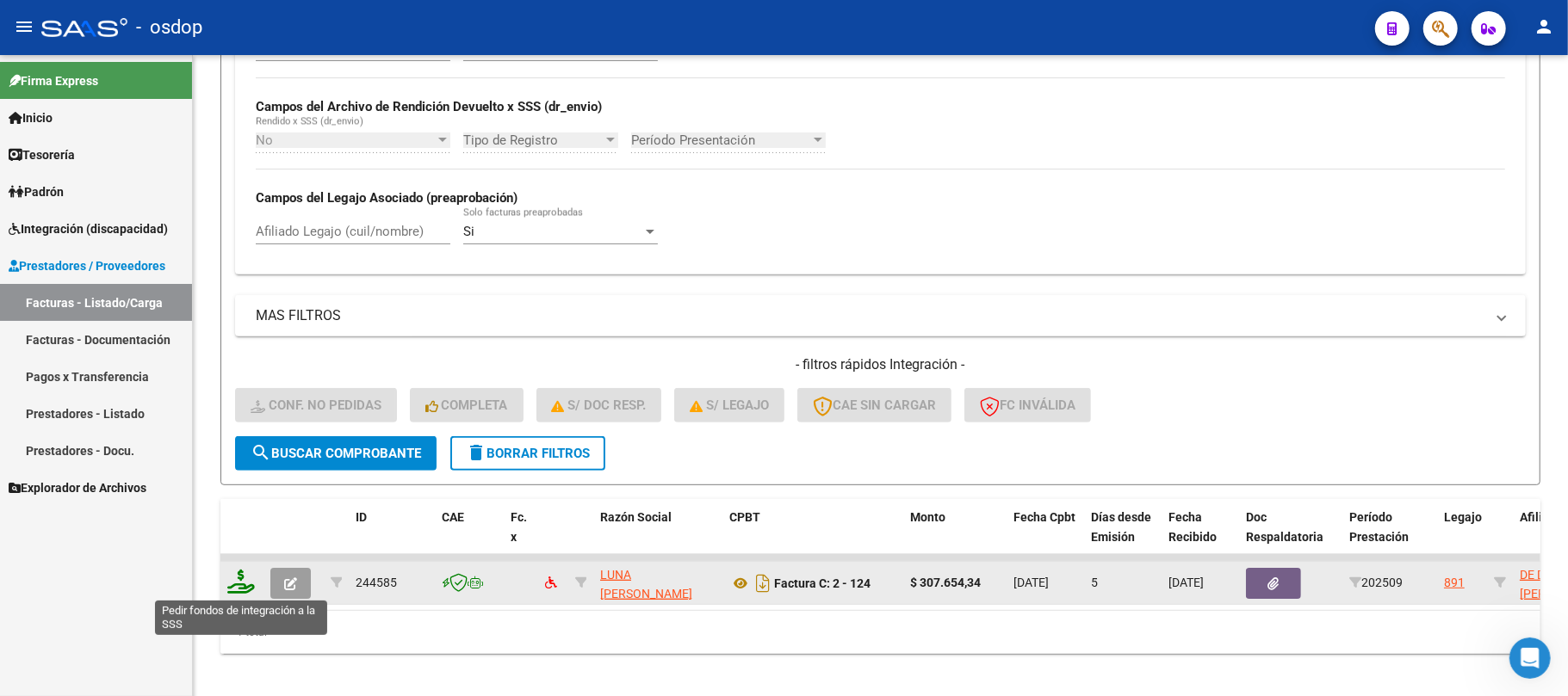
click at [232, 587] on icon at bounding box center [241, 581] width 28 height 24
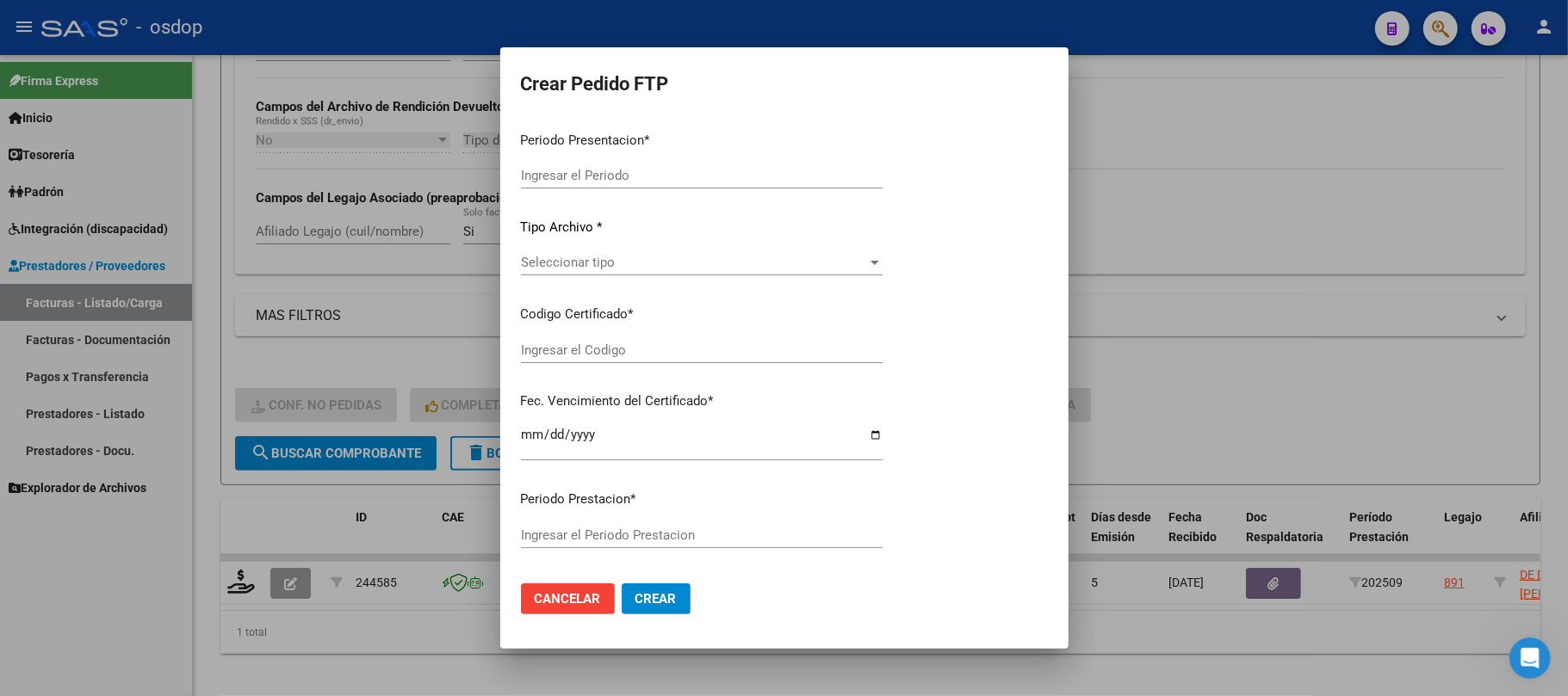
type input "202509"
type input "$ 307.654,34"
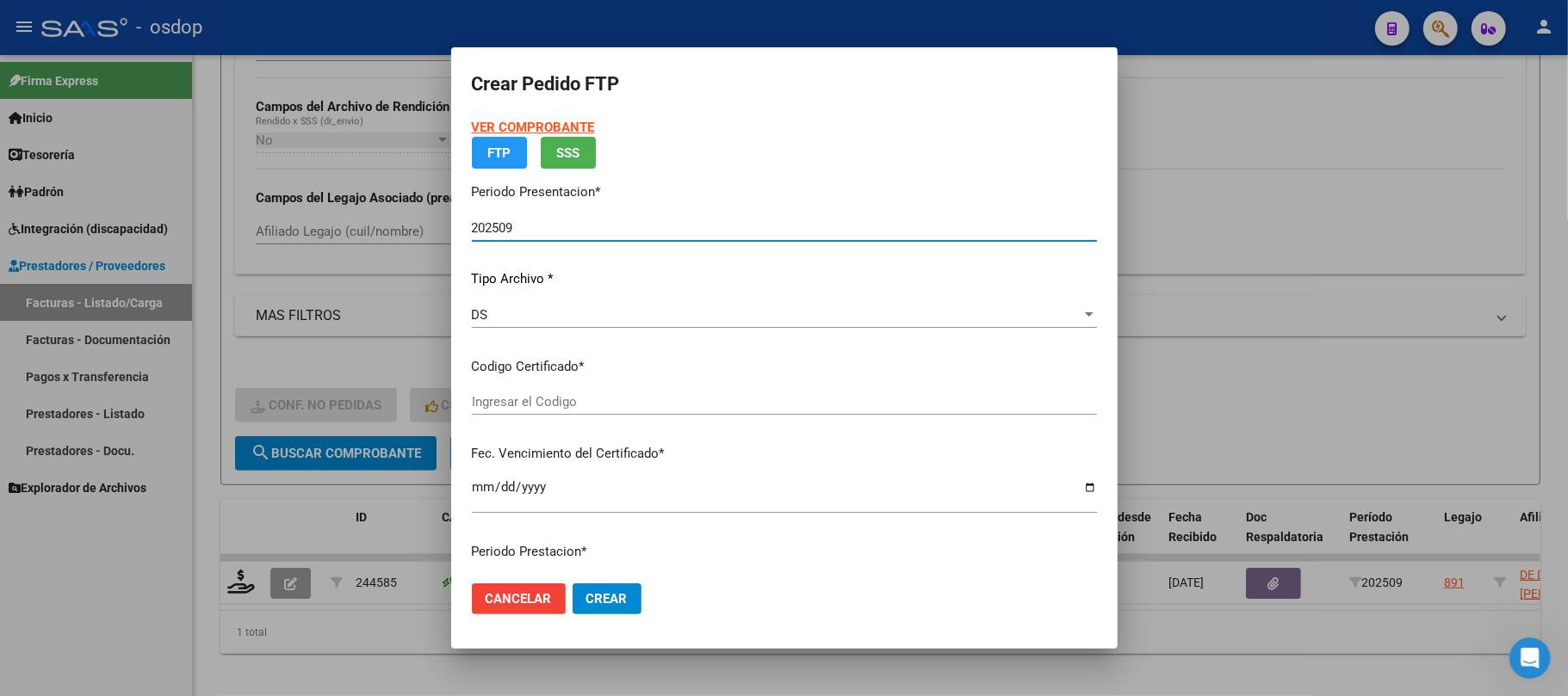
type input "8569007015"
type input "[DATE]"
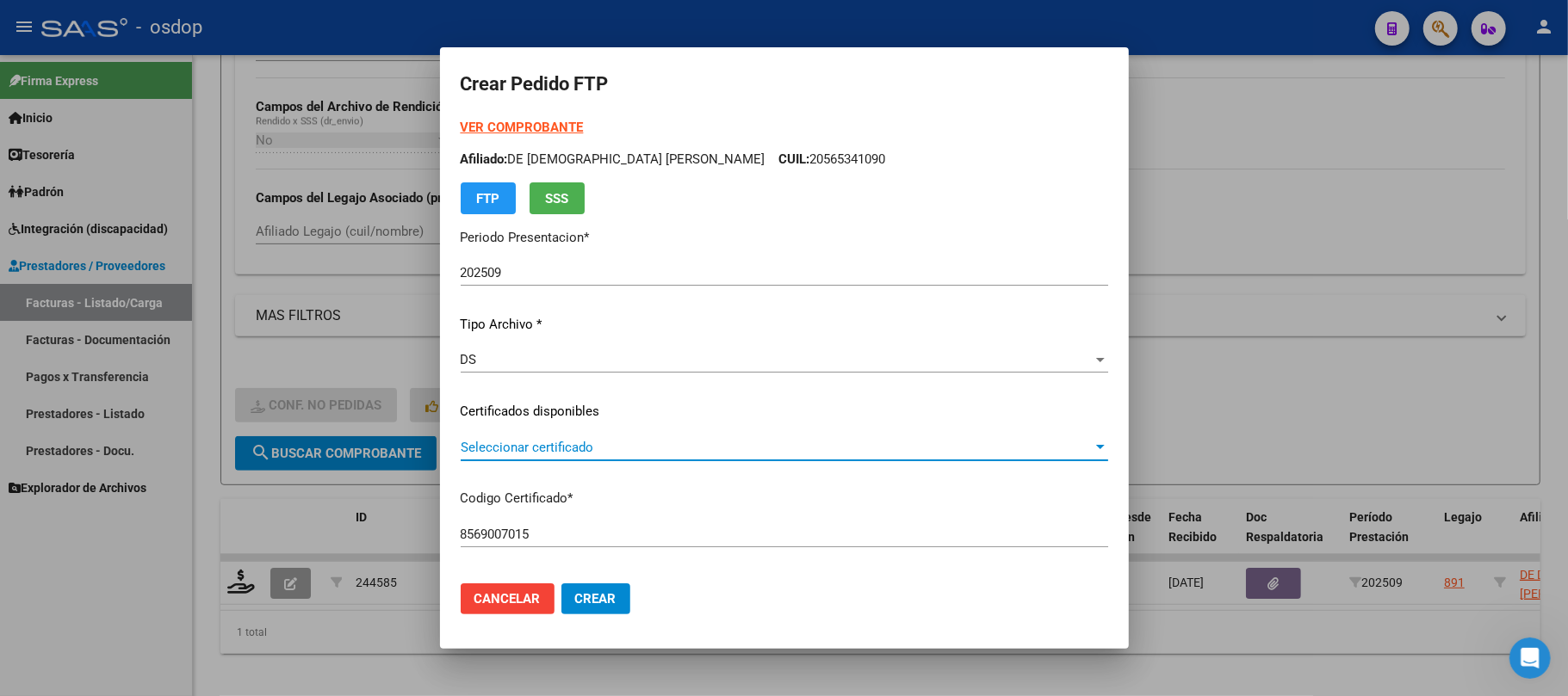
click at [638, 454] on span "Seleccionar certificado" at bounding box center [776, 448] width 632 height 15
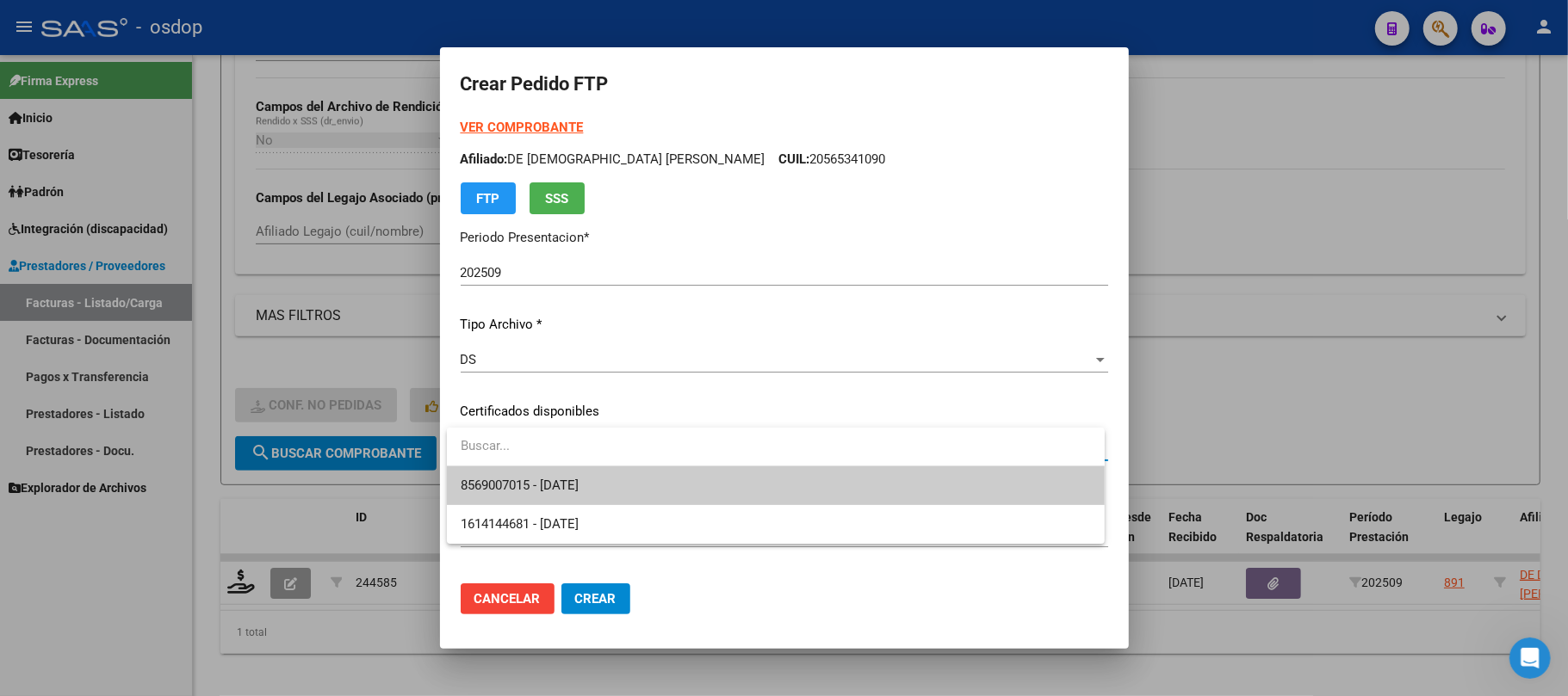
click at [630, 476] on span "8569007015 - [DATE]" at bounding box center [775, 486] width 630 height 38
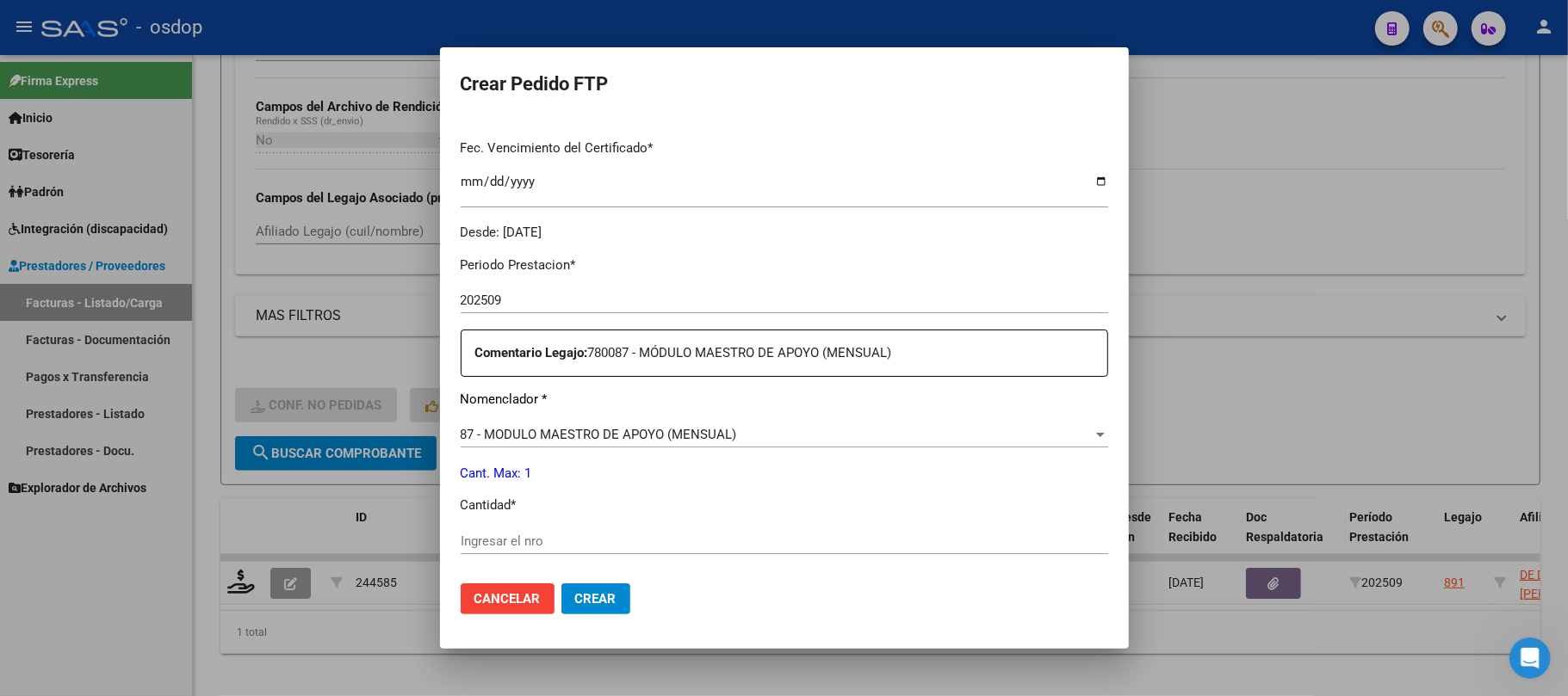
scroll to position [459, 0]
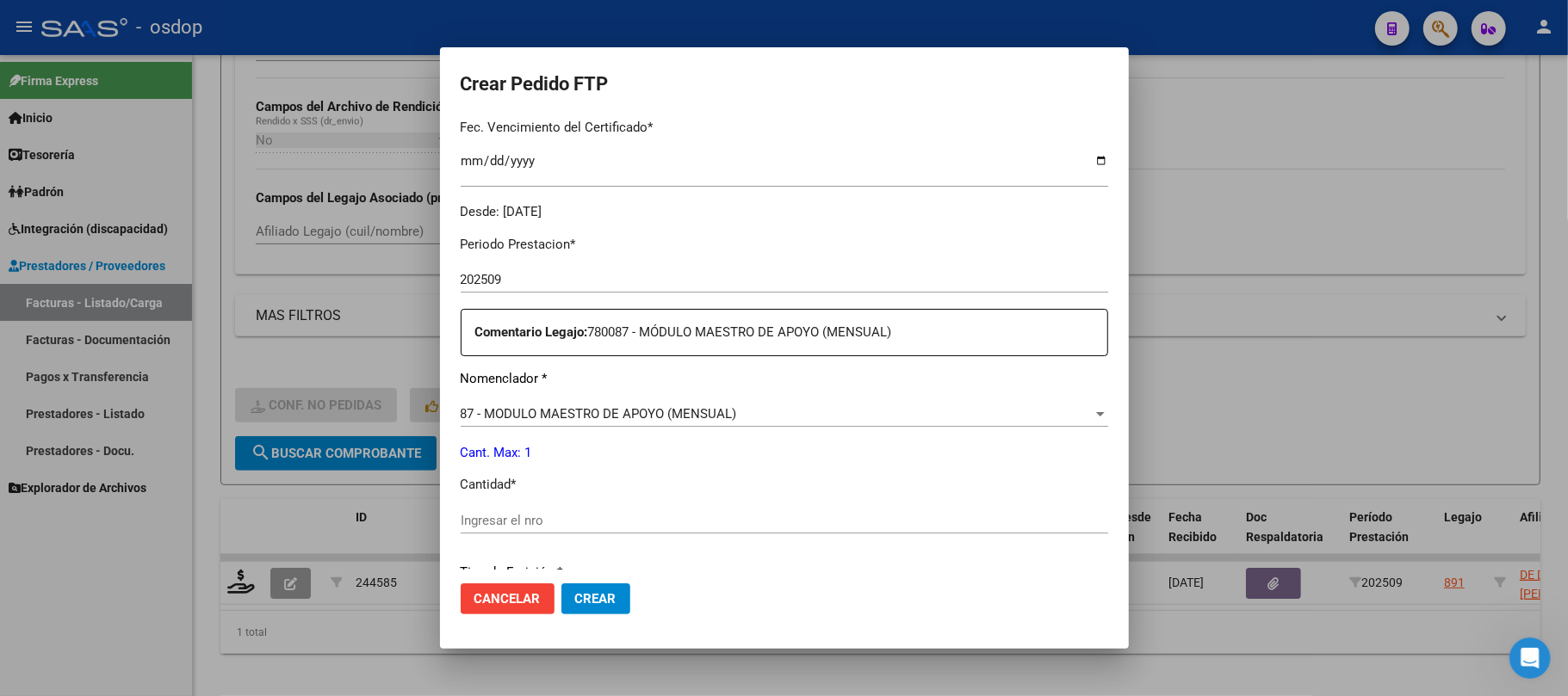
click at [595, 520] on input "Ingresar el nro" at bounding box center [784, 521] width 647 height 15
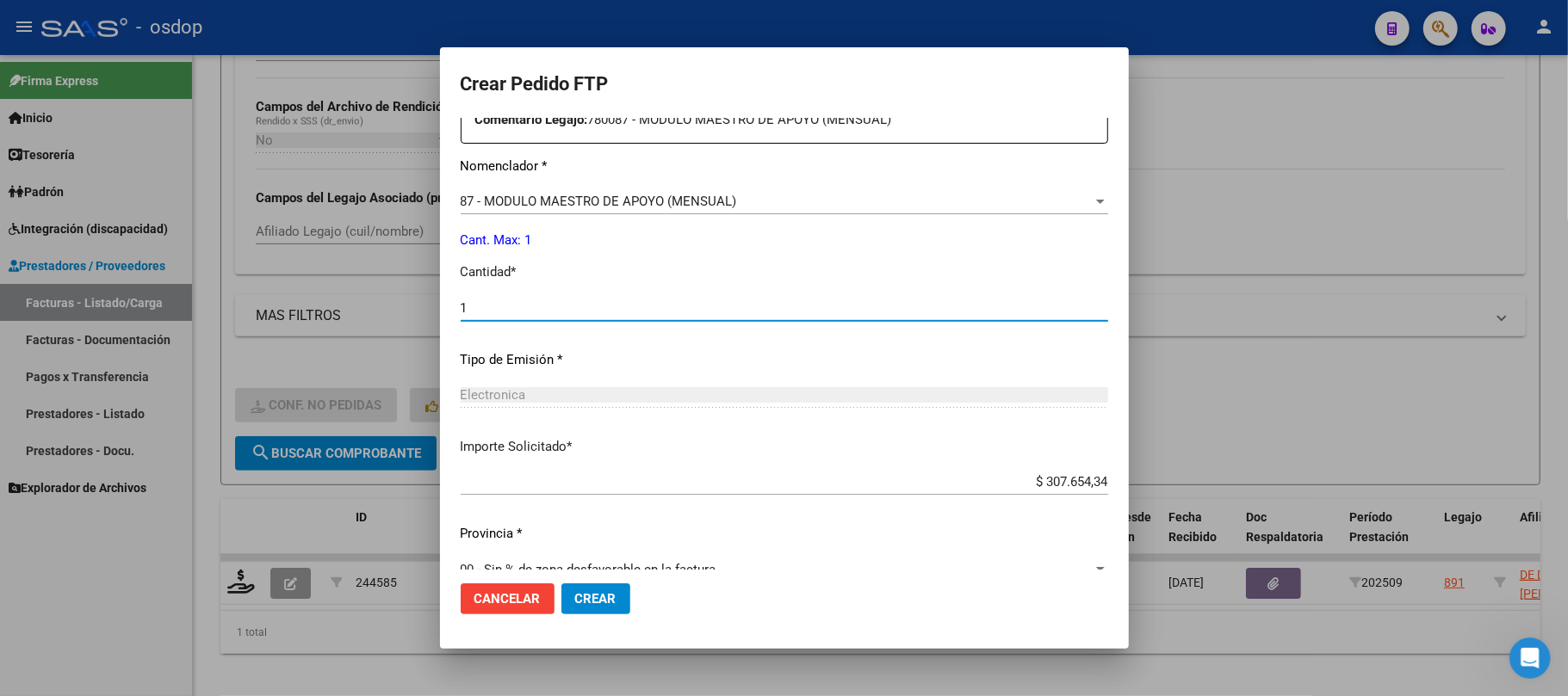
scroll to position [699, 0]
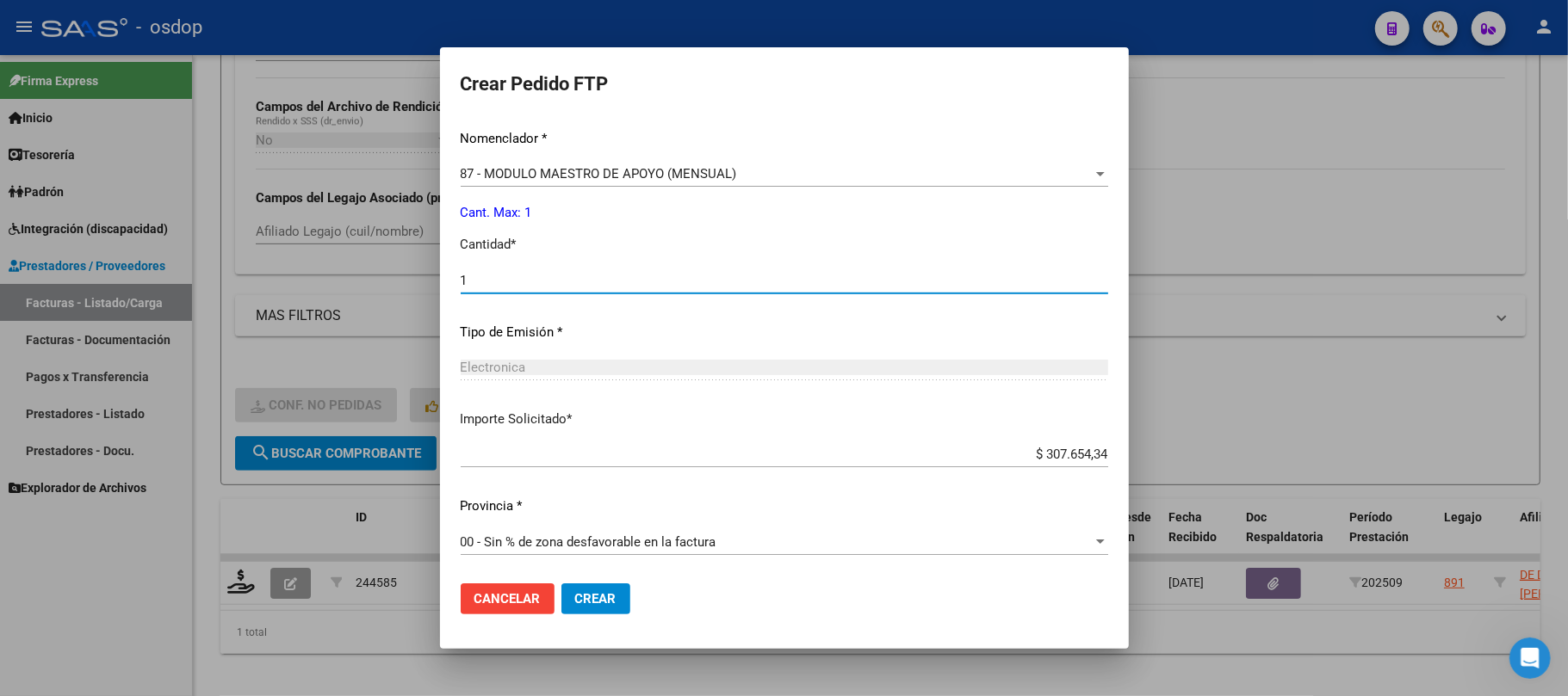
type input "1"
click at [603, 593] on span "Crear" at bounding box center [596, 599] width 41 height 15
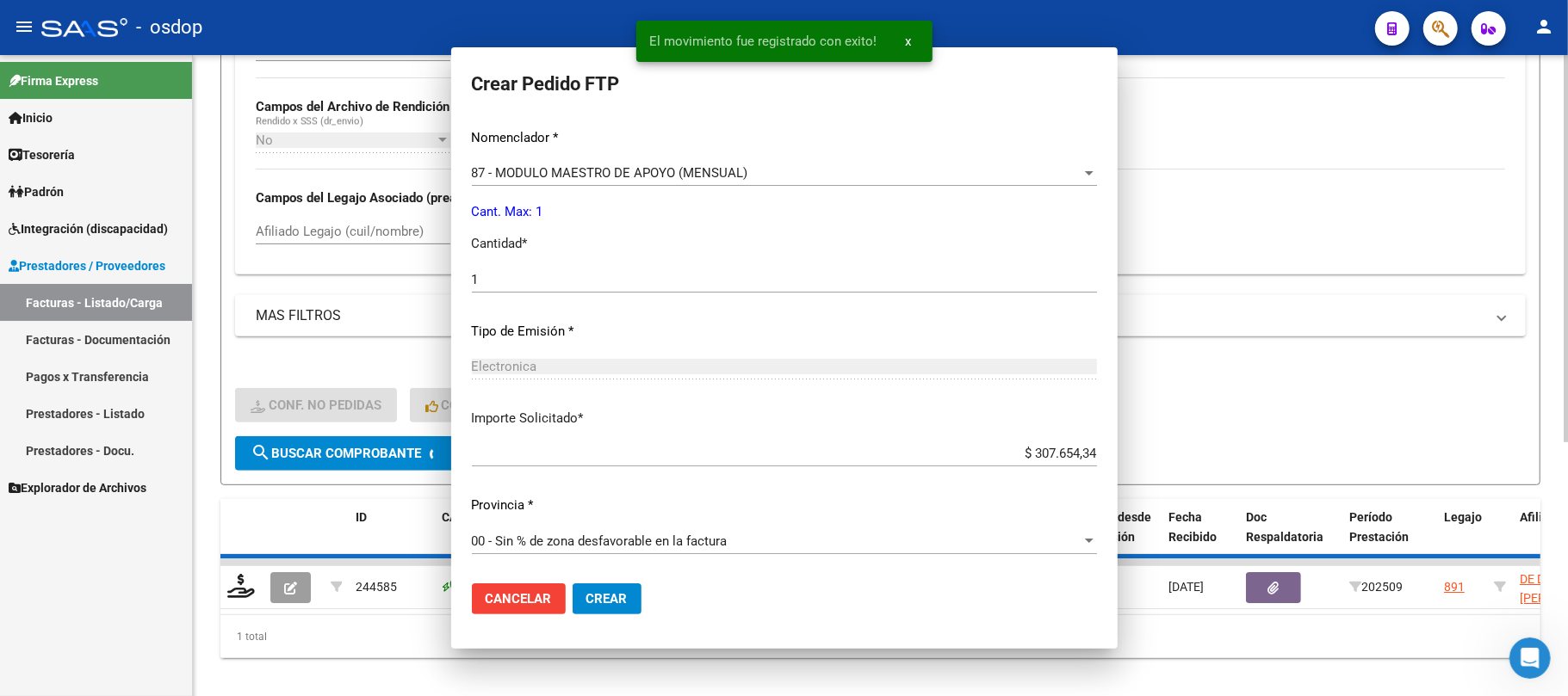
scroll to position [603, 0]
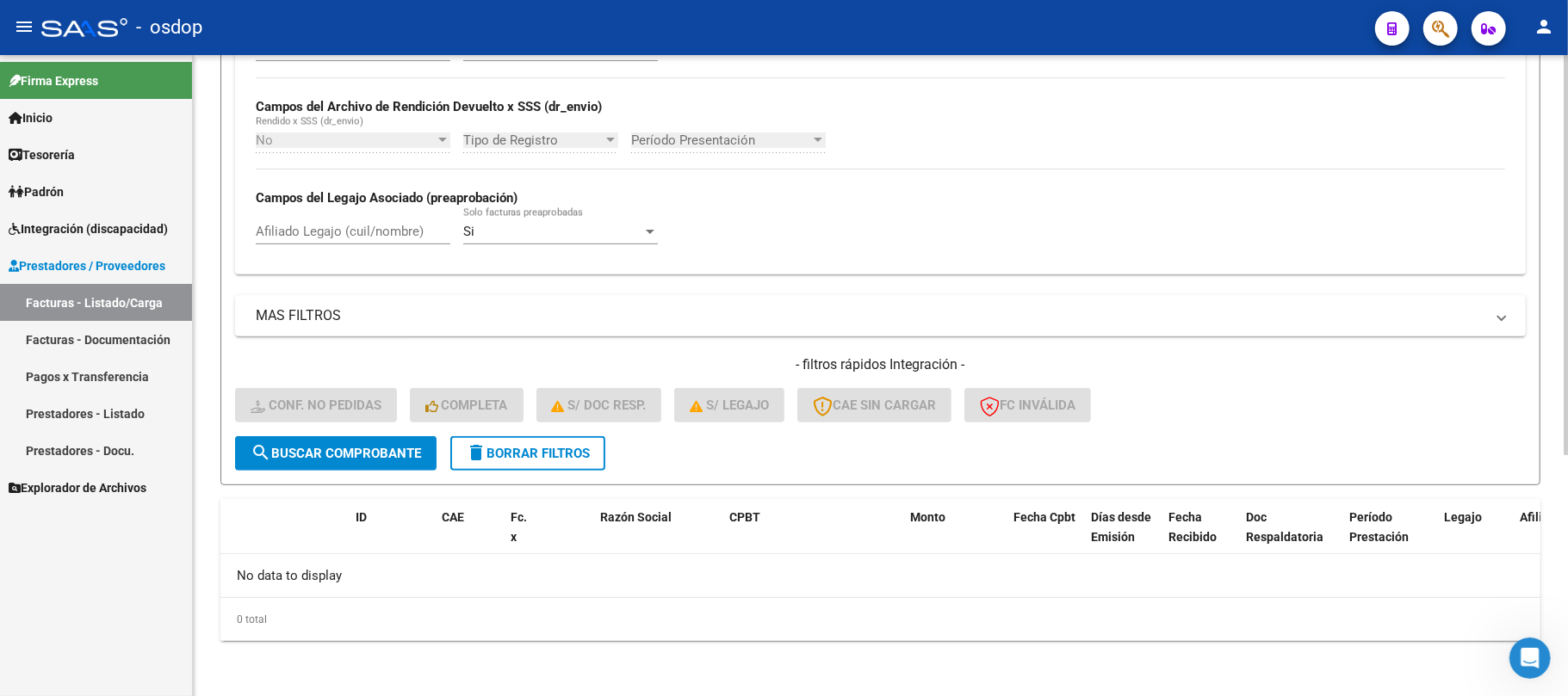
click at [498, 449] on span "delete Borrar Filtros" at bounding box center [527, 453] width 124 height 15
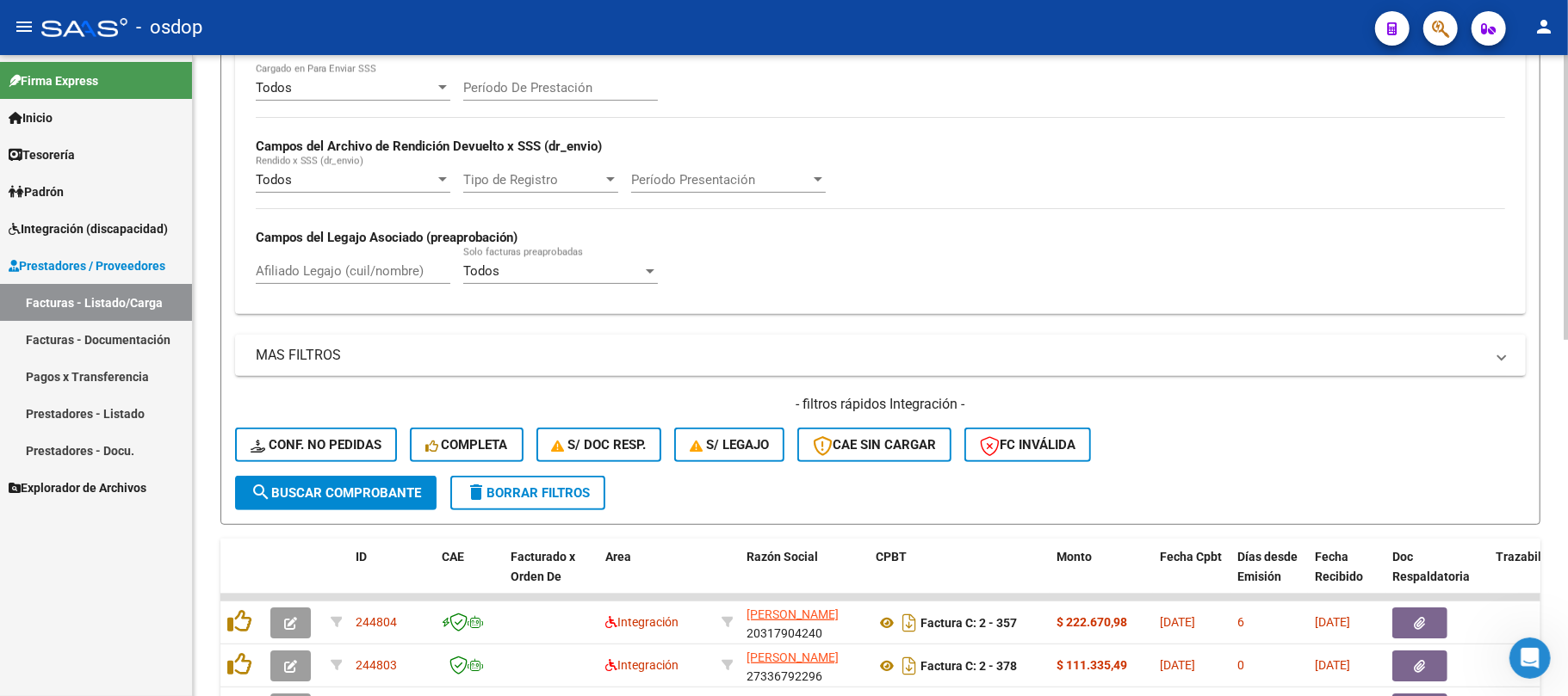
scroll to position [385, 0]
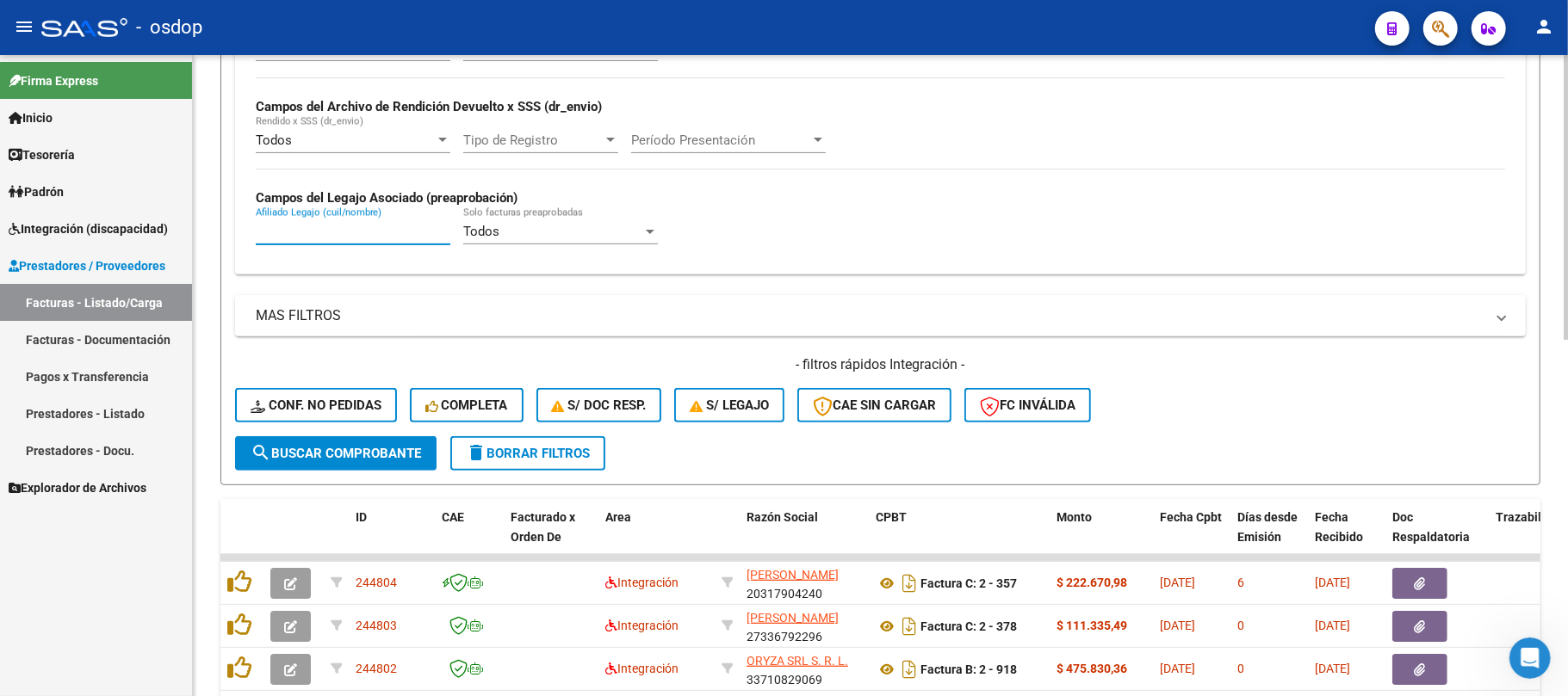
click at [315, 234] on input "Afiliado Legajo (cuil/nombre)" at bounding box center [353, 231] width 195 height 15
paste input "2545653081"
type input "2545653081"
click at [331, 446] on span "search Buscar Comprobante" at bounding box center [336, 453] width 171 height 15
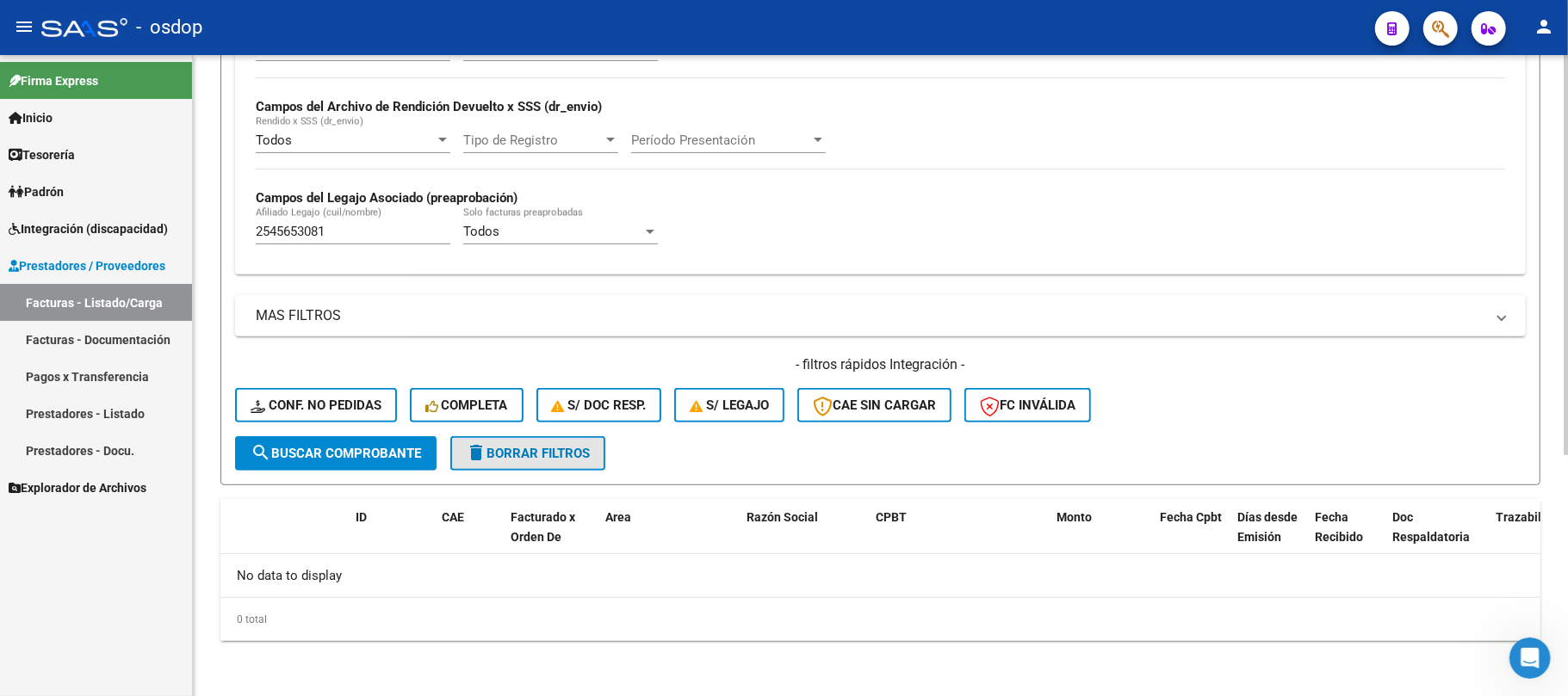
click at [513, 455] on span "delete Borrar Filtros" at bounding box center [527, 453] width 124 height 15
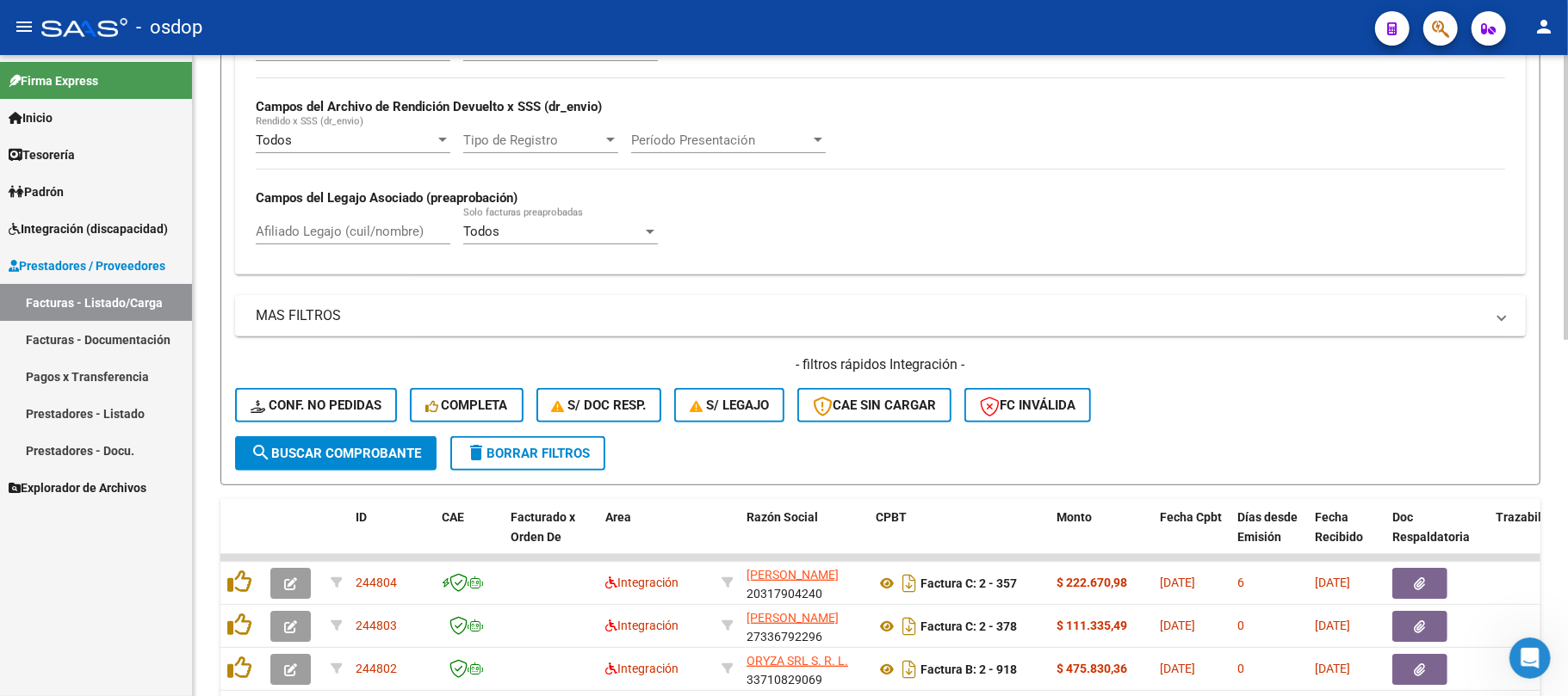
click at [338, 231] on input "Afiliado Legajo (cuil/nombre)" at bounding box center [353, 231] width 195 height 15
paste input "2545653081"
drag, startPoint x: 332, startPoint y: 223, endPoint x: 193, endPoint y: 223, distance: 139.0
click at [193, 223] on div "Video tutorial PRESTADORES -> Listado de CPBTs Emitidos por Prestadores / Prove…" at bounding box center [880, 383] width 1375 height 1427
drag, startPoint x: 348, startPoint y: 236, endPoint x: 122, endPoint y: 236, distance: 226.0
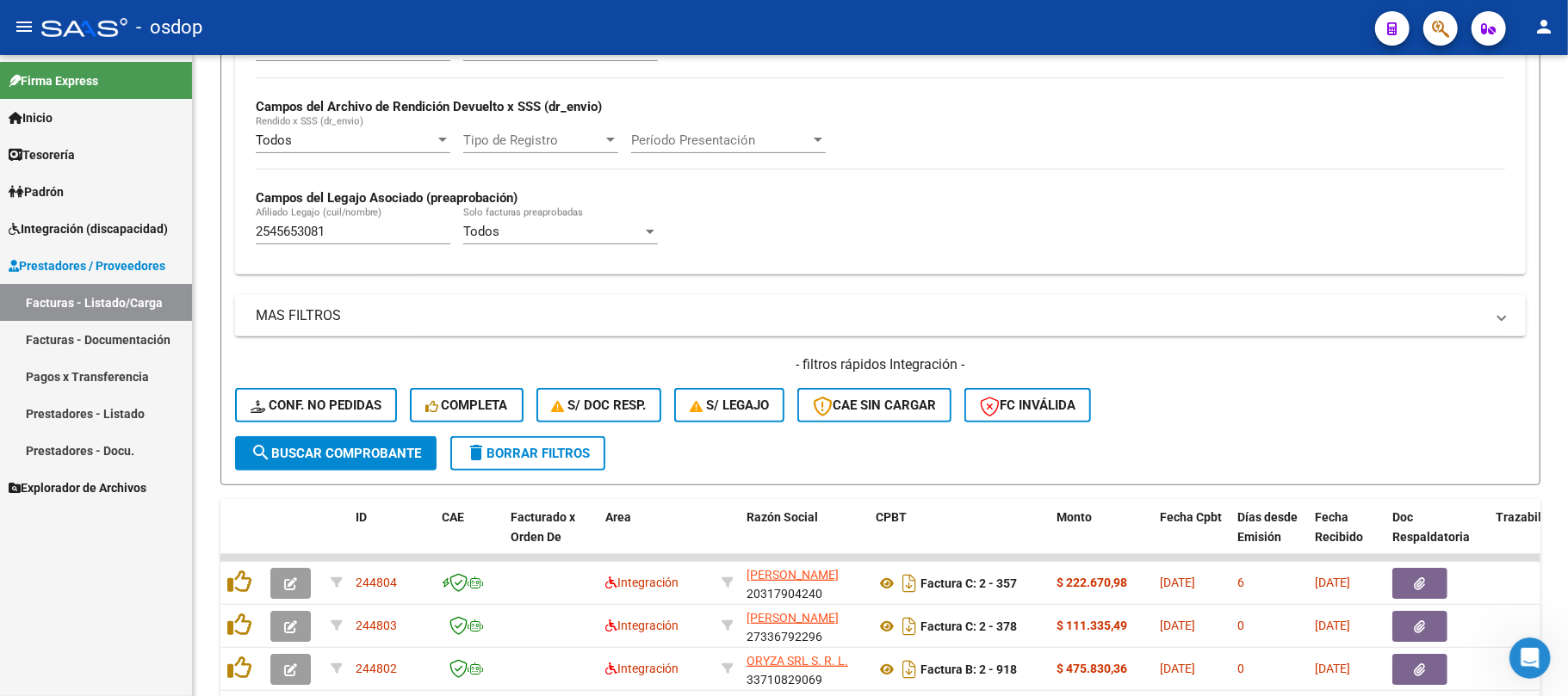
click at [122, 236] on mat-sidenav-container "Firma Express Inicio Calendario SSS Instructivos Contacto OS Tesorería Extracto…" at bounding box center [784, 375] width 1568 height 641
paste input "0537327880"
type input "20537327880"
click at [377, 449] on span "search Buscar Comprobante" at bounding box center [336, 453] width 171 height 15
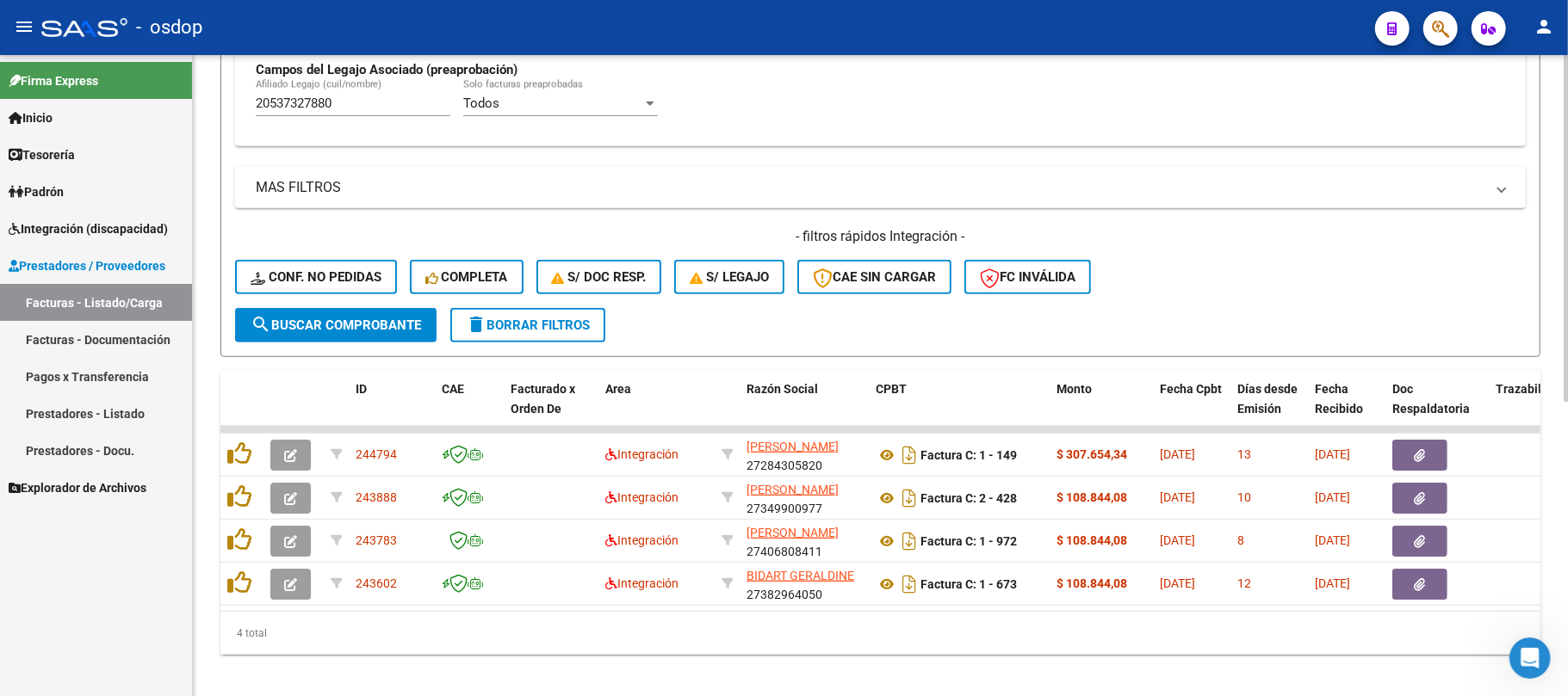
scroll to position [545, 0]
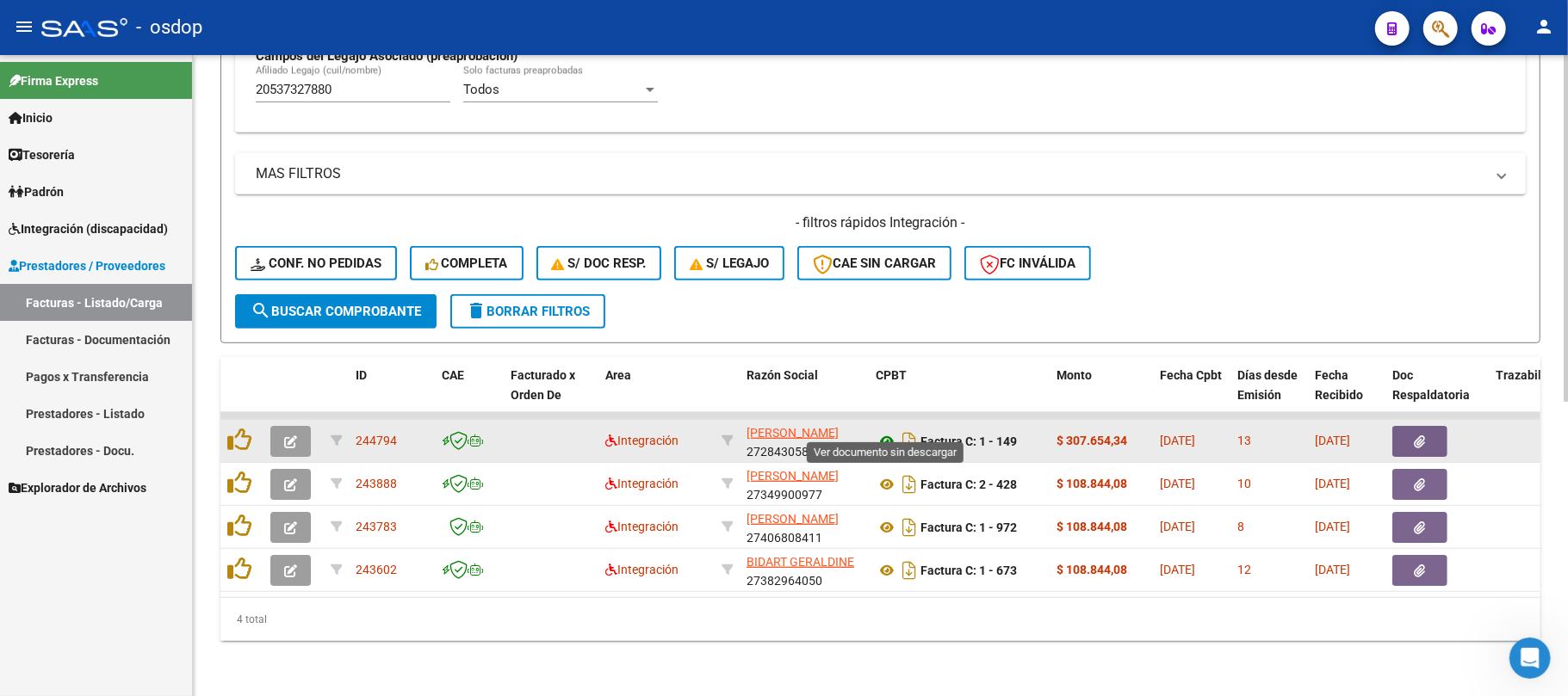
click at [886, 431] on icon at bounding box center [886, 442] width 22 height 21
click at [1411, 427] on button "button" at bounding box center [1419, 442] width 55 height 31
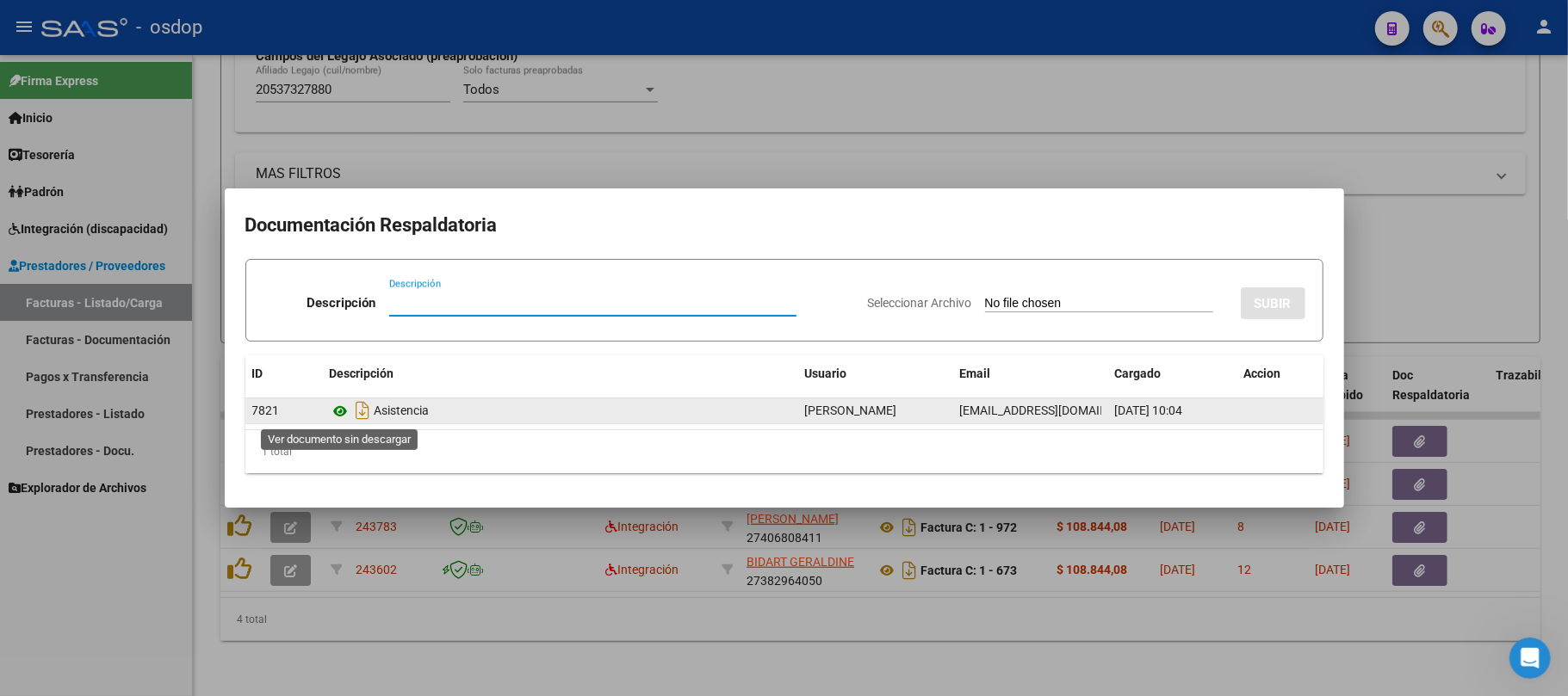
click at [342, 405] on icon at bounding box center [340, 411] width 22 height 21
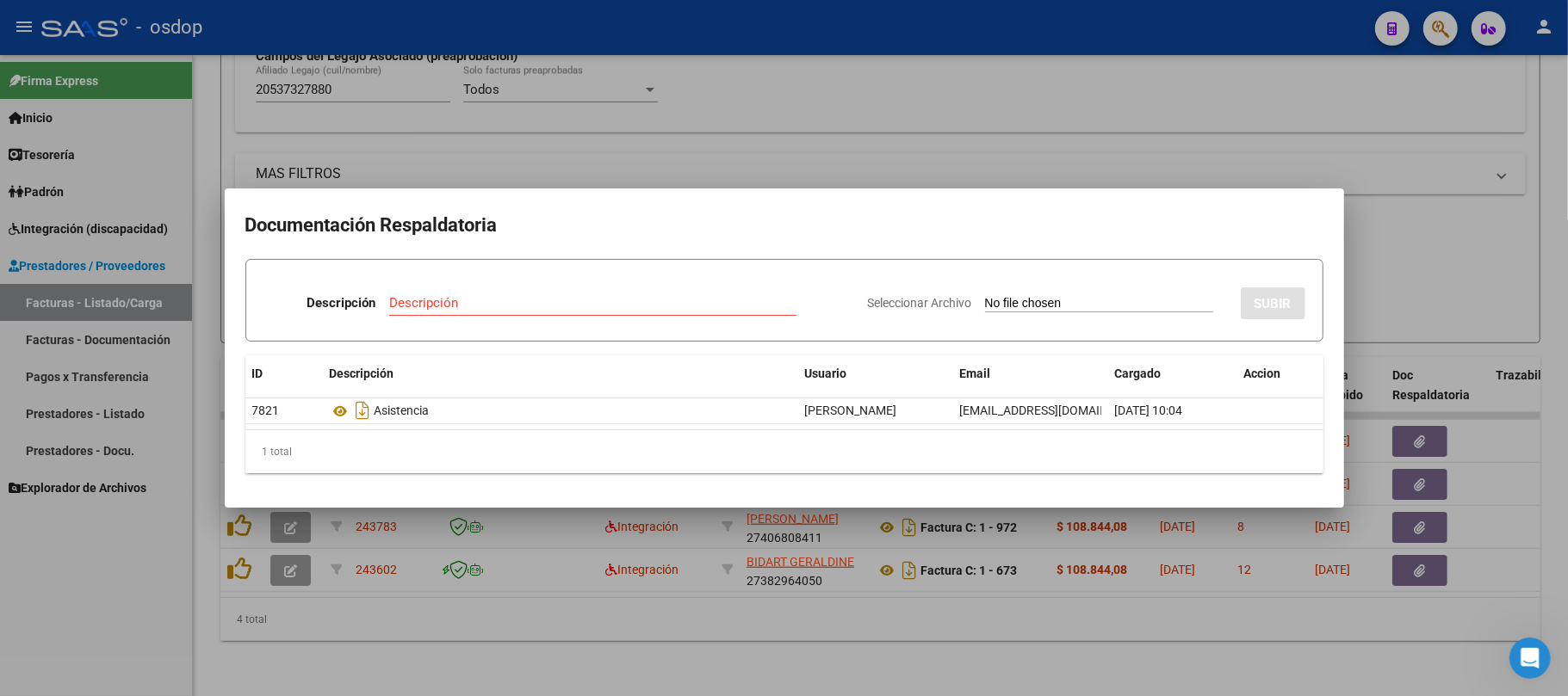
click at [553, 580] on div at bounding box center [784, 348] width 1568 height 696
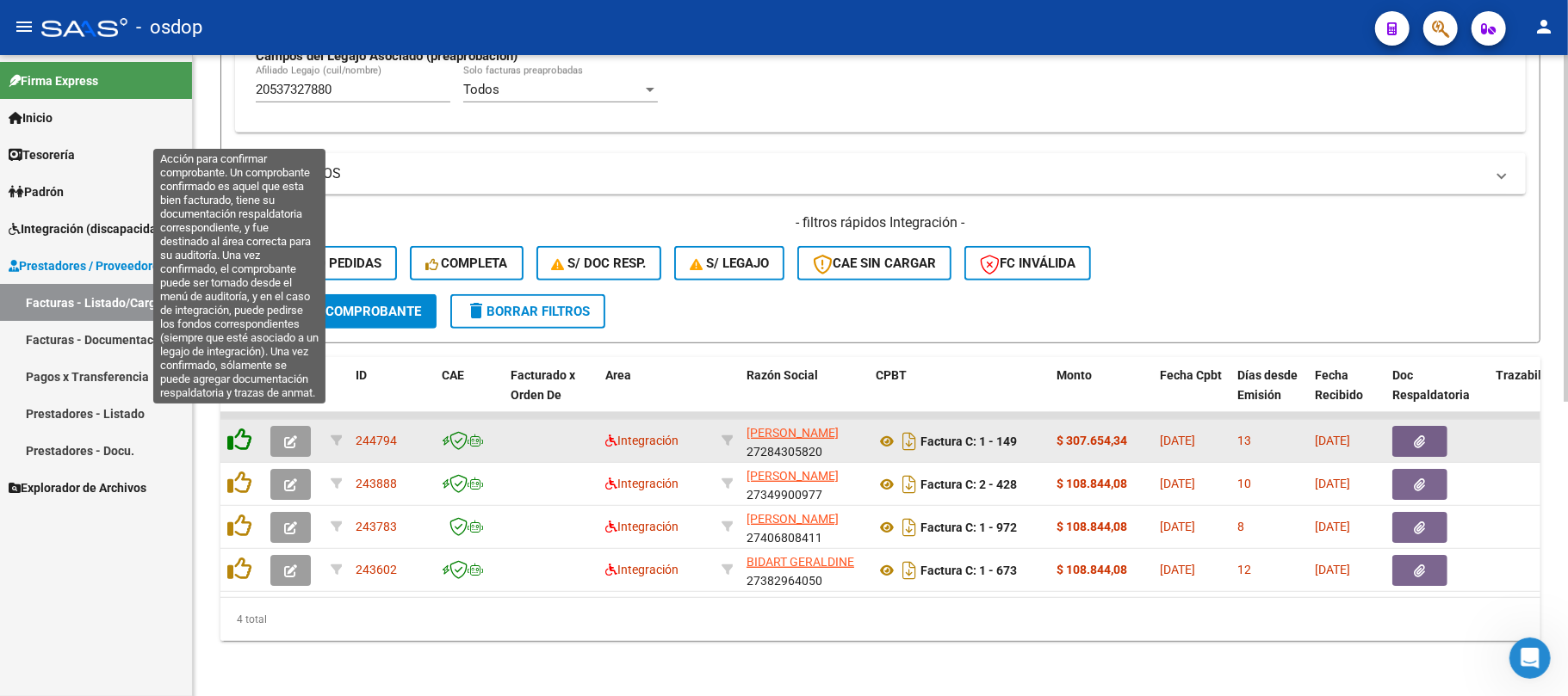
click at [249, 428] on icon at bounding box center [239, 439] width 24 height 24
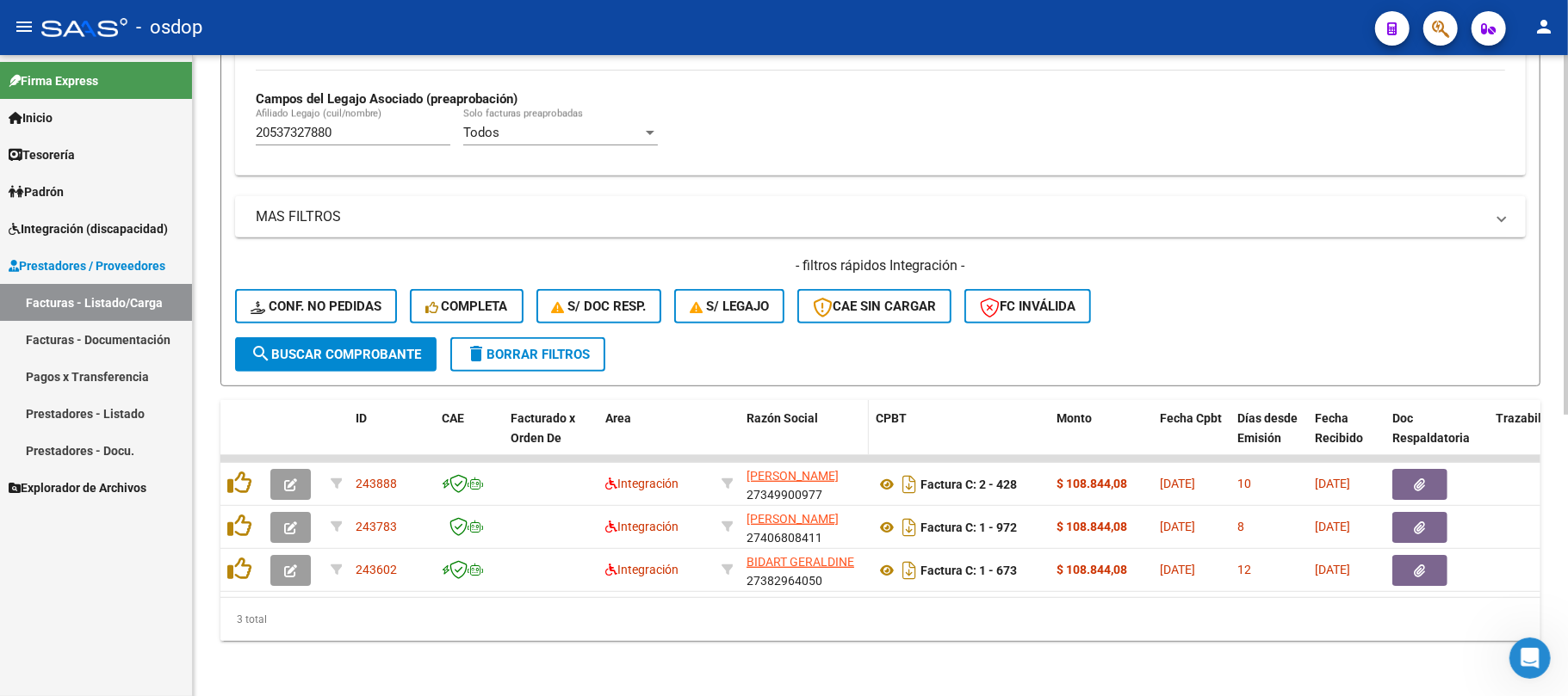
scroll to position [501, 0]
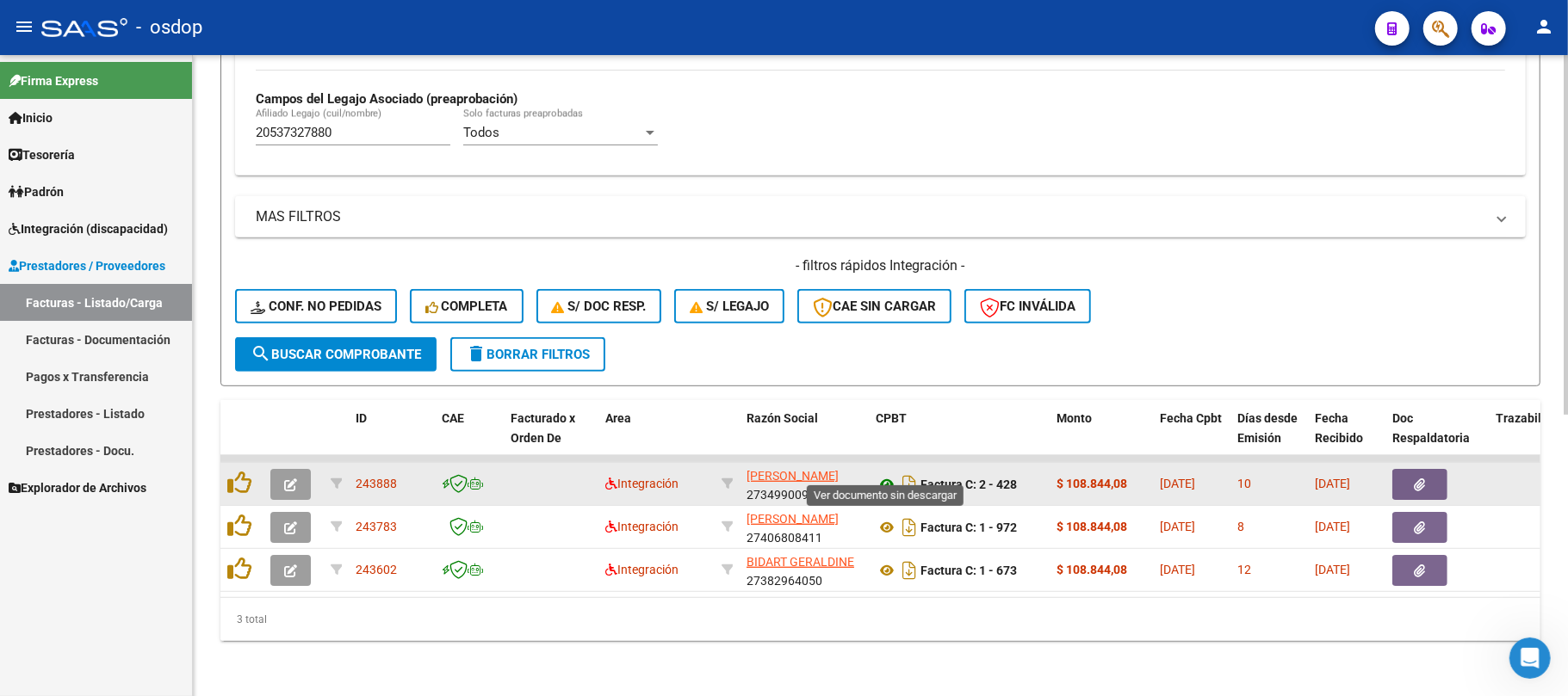
click at [891, 475] on icon at bounding box center [886, 485] width 22 height 21
click at [1404, 469] on button "button" at bounding box center [1419, 484] width 55 height 31
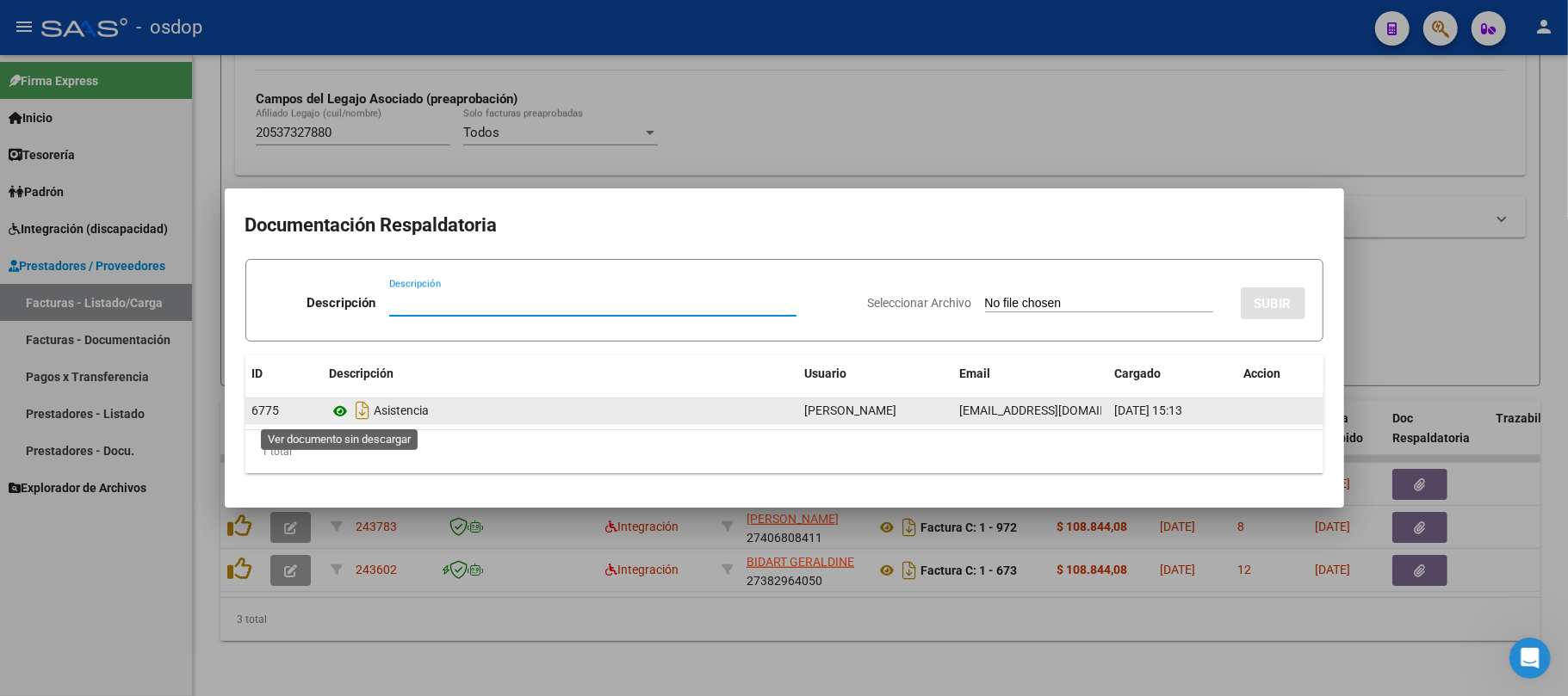
click at [341, 409] on icon at bounding box center [340, 411] width 22 height 21
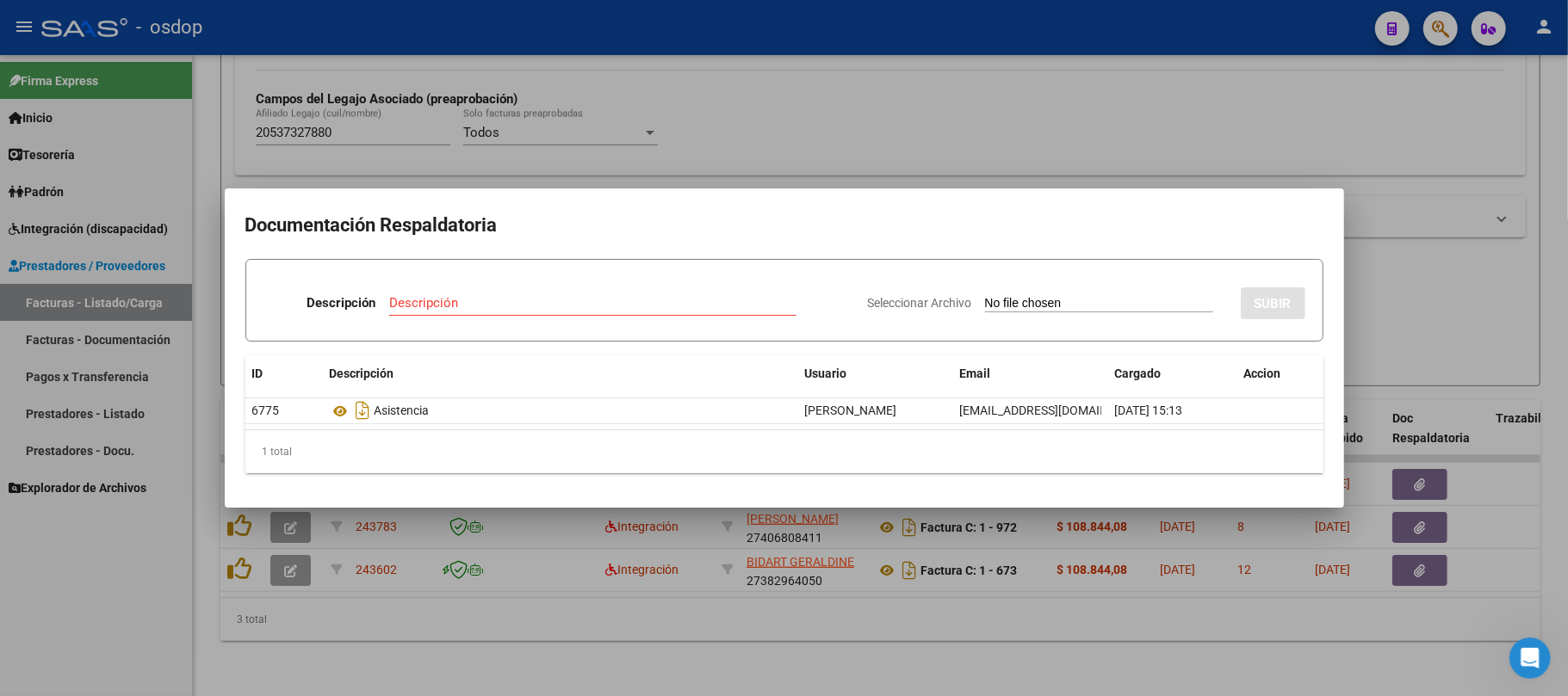
click at [779, 601] on div at bounding box center [784, 348] width 1568 height 696
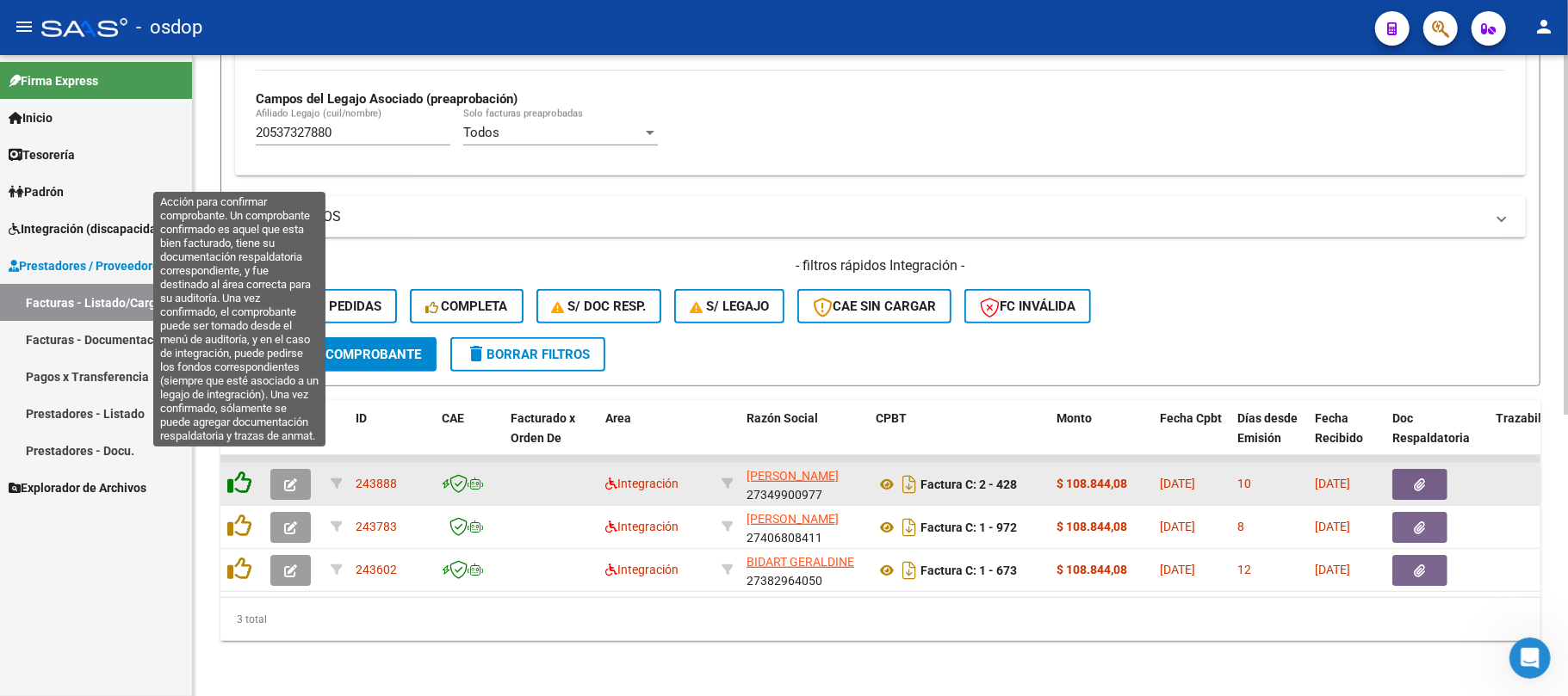
click at [241, 471] on icon at bounding box center [239, 482] width 24 height 24
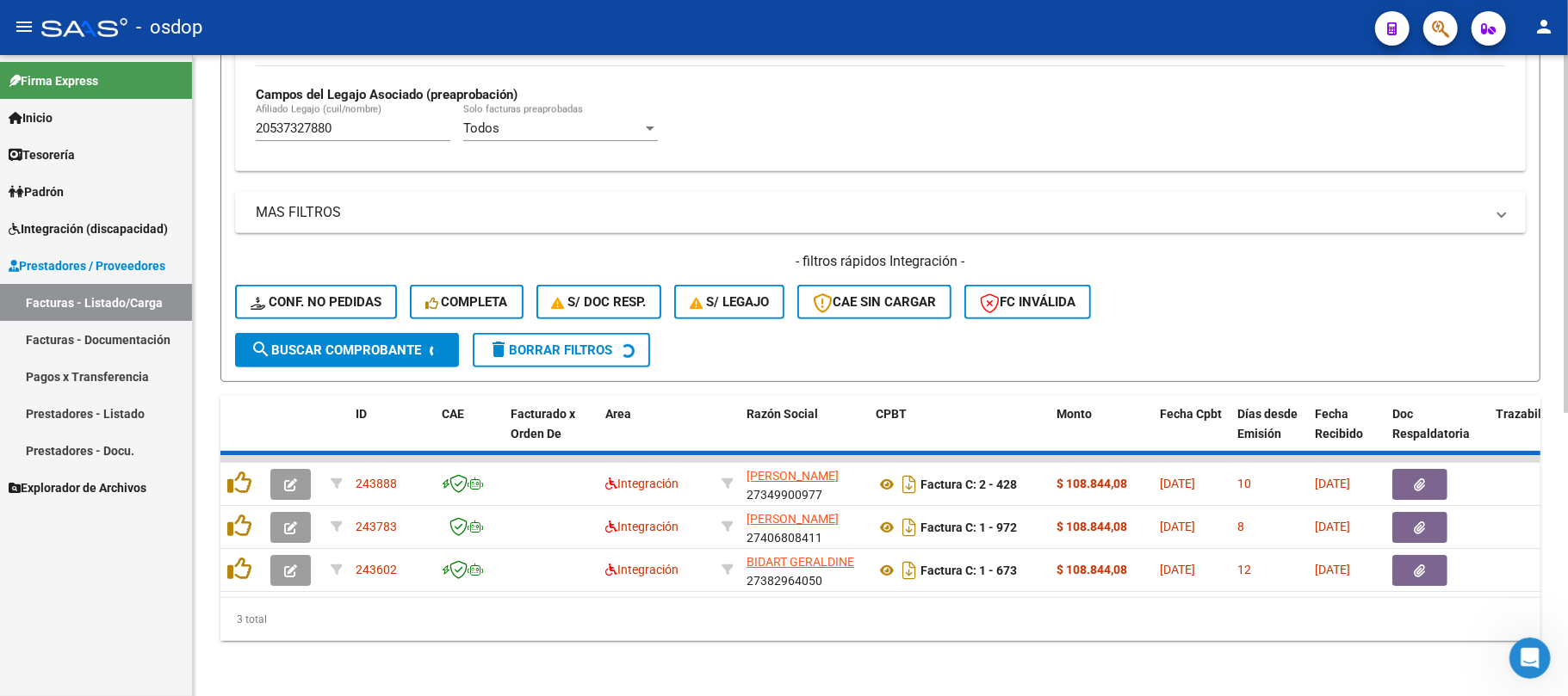
scroll to position [459, 0]
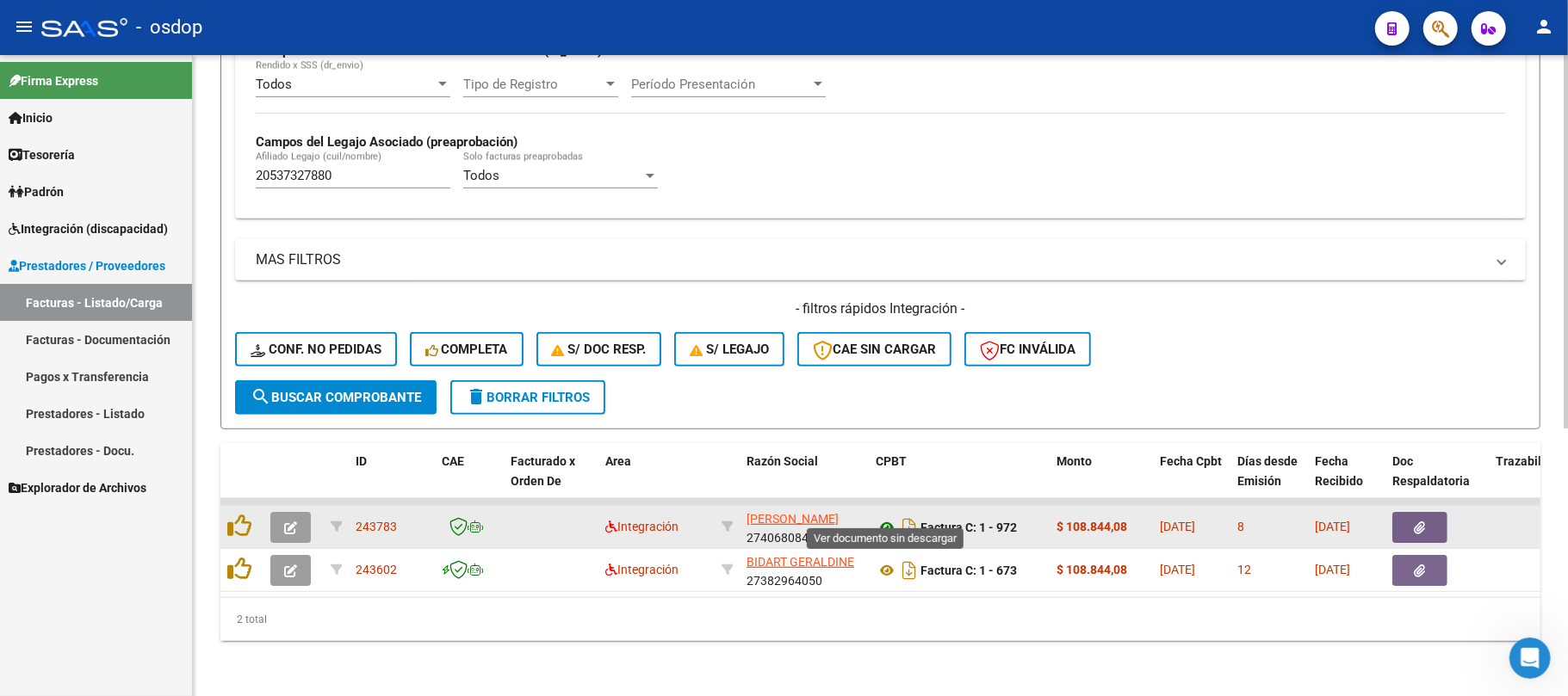
click at [889, 518] on icon at bounding box center [886, 528] width 22 height 21
click at [1398, 512] on button "button" at bounding box center [1419, 527] width 55 height 31
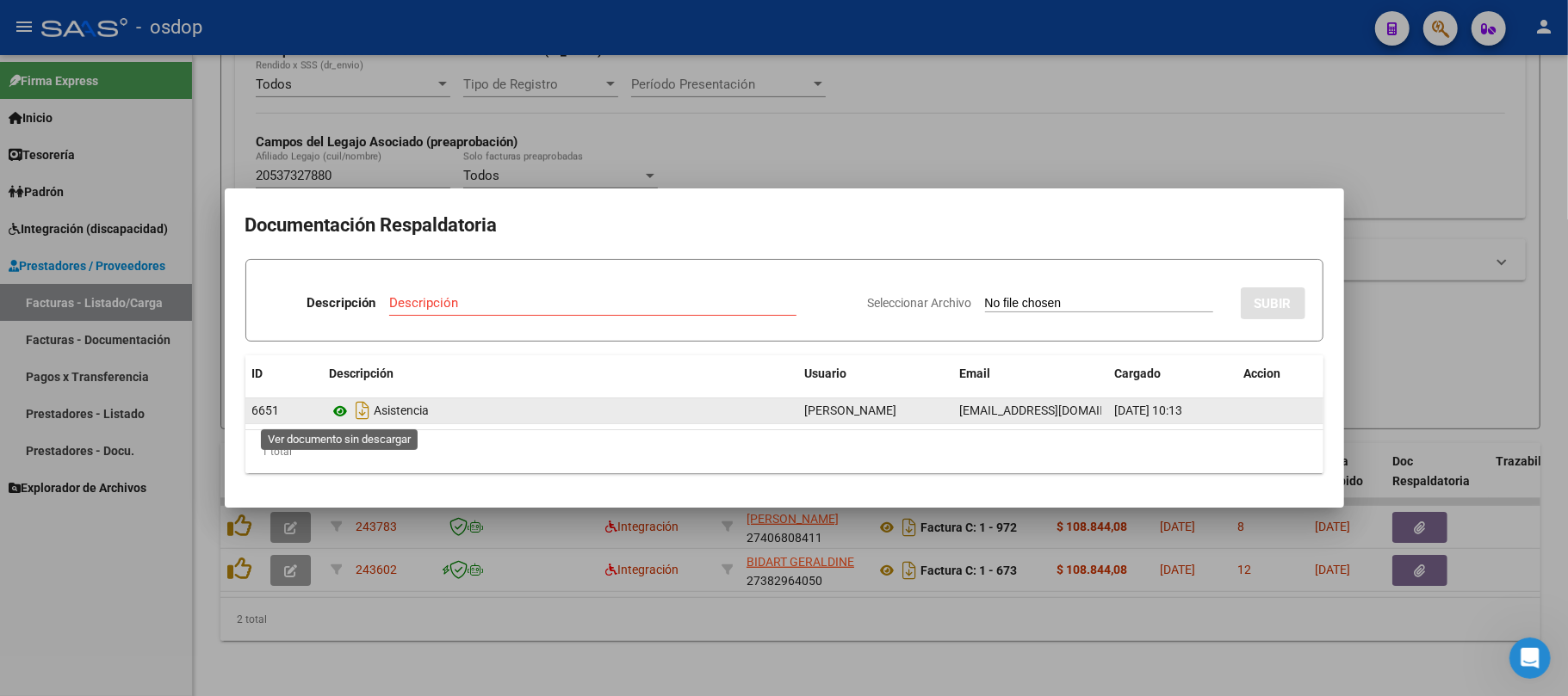
click at [348, 413] on icon at bounding box center [340, 411] width 22 height 21
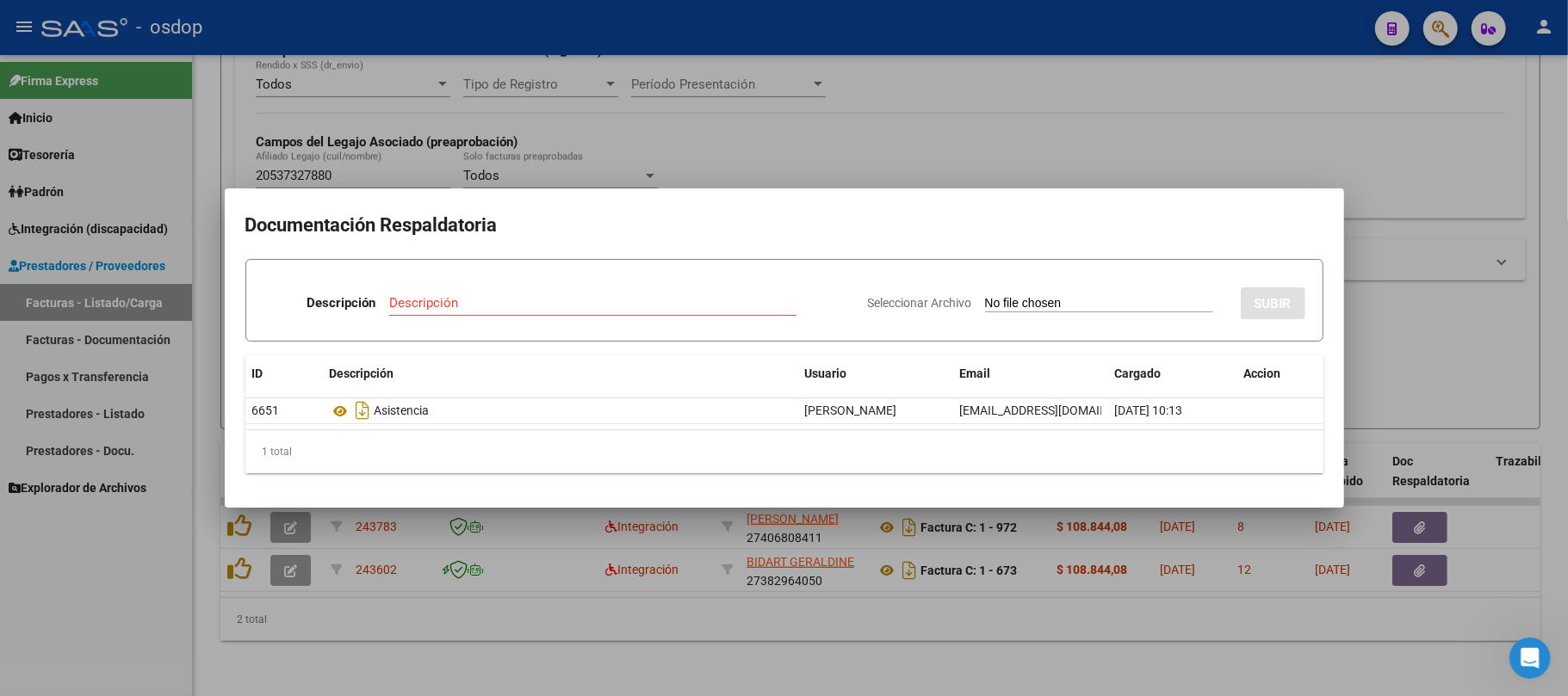
click at [562, 600] on div at bounding box center [784, 348] width 1568 height 696
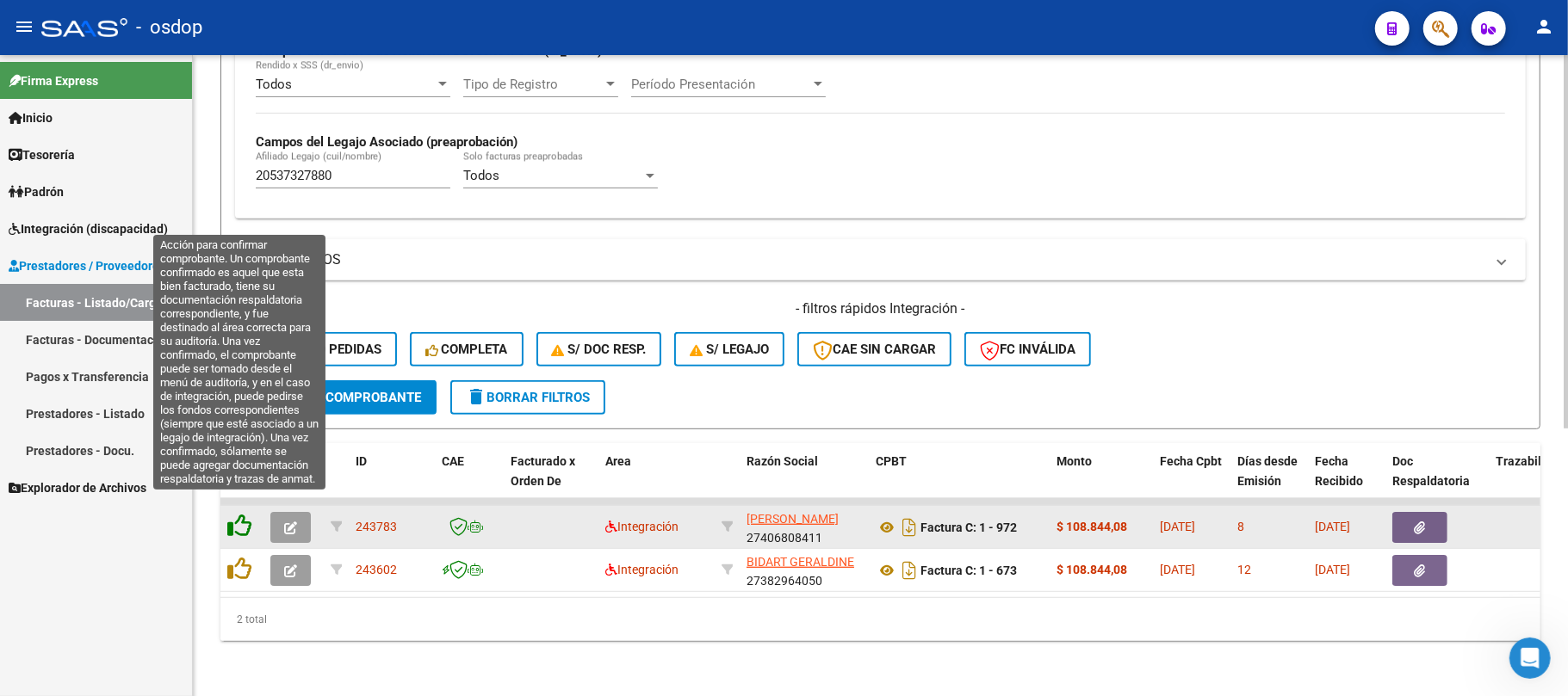
click at [236, 514] on icon at bounding box center [239, 525] width 24 height 24
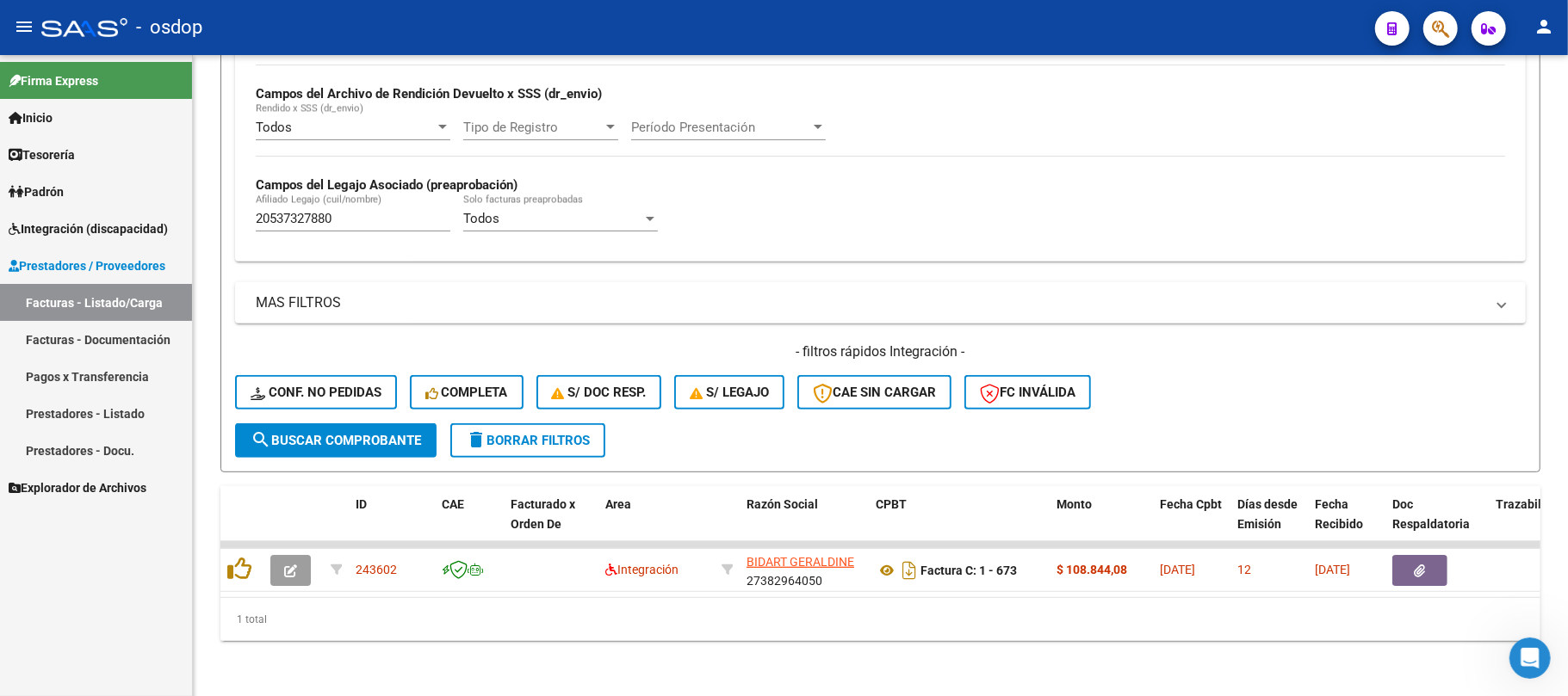
scroll to position [415, 0]
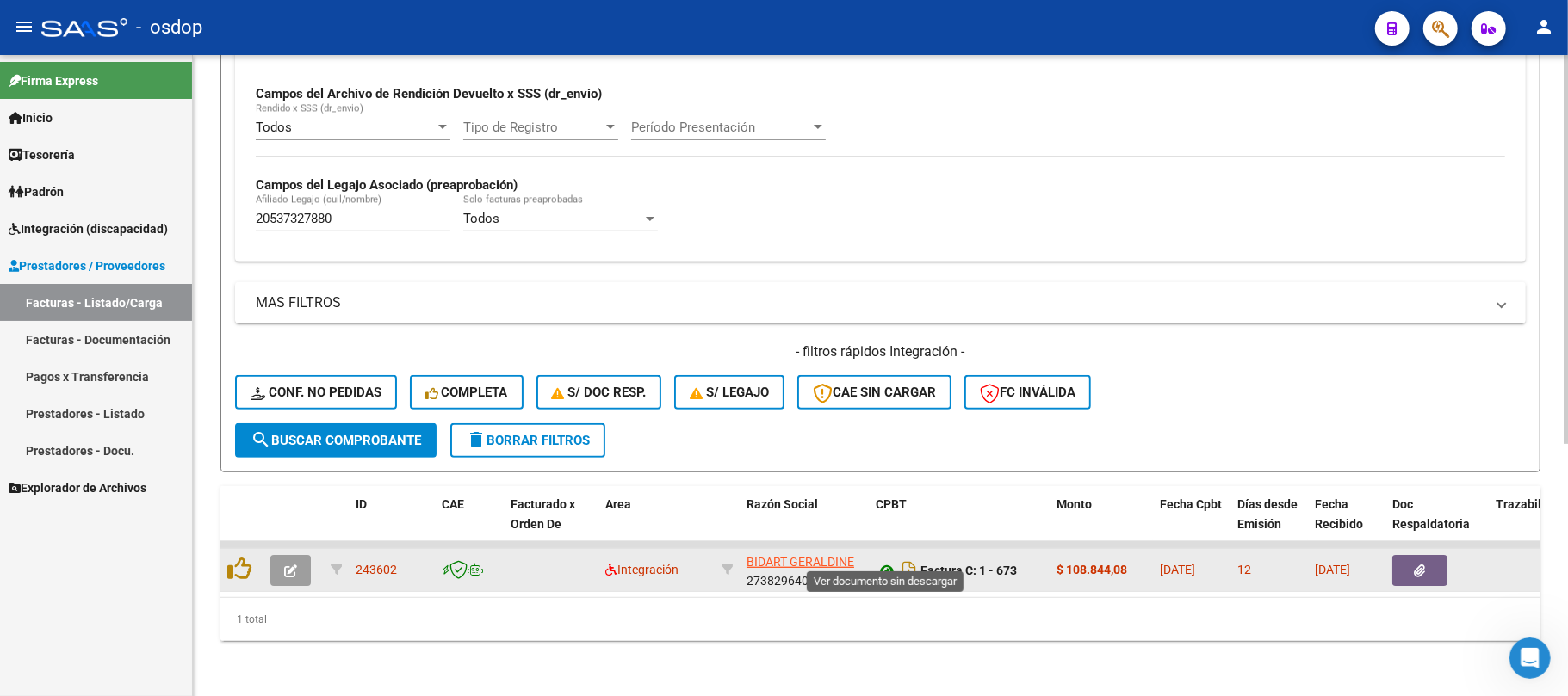
click at [887, 561] on icon at bounding box center [886, 571] width 22 height 21
click at [1420, 565] on icon "button" at bounding box center [1420, 570] width 12 height 12
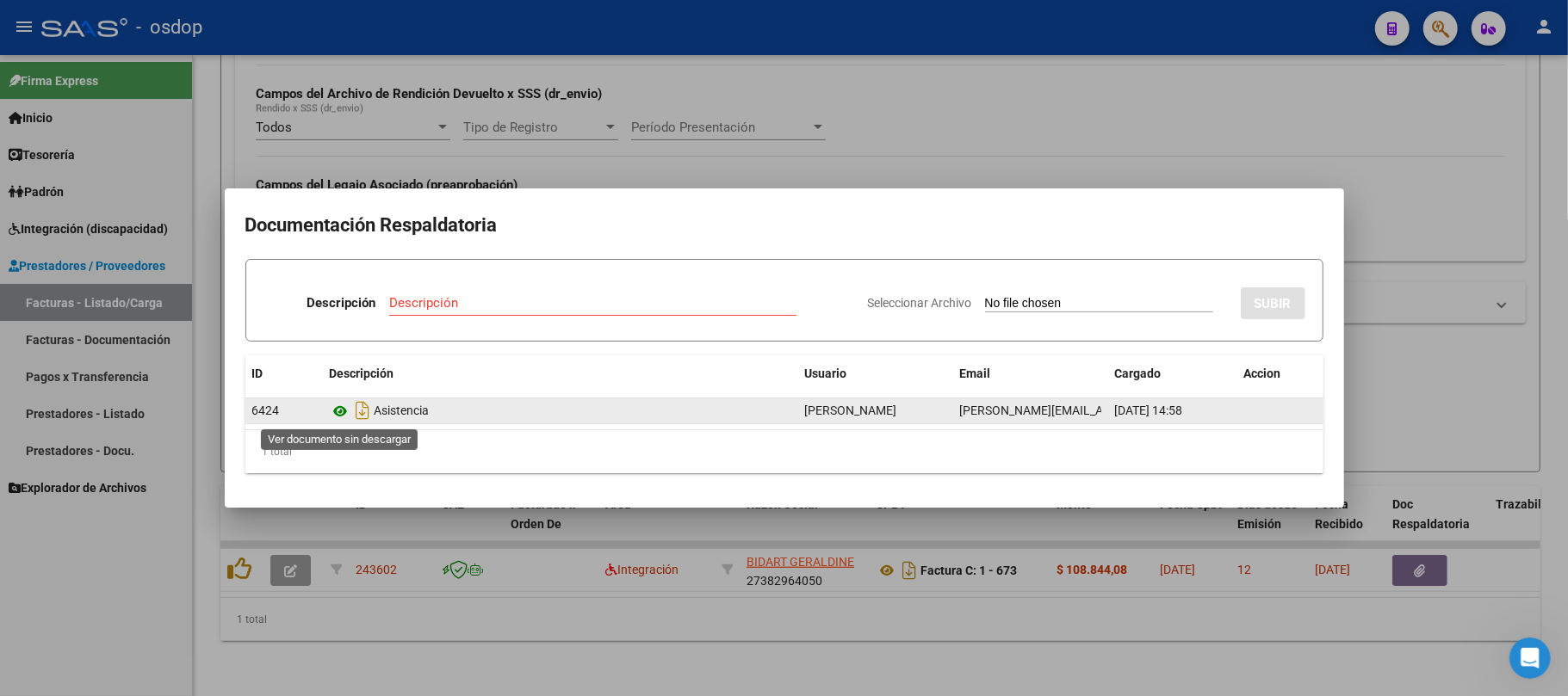
click at [336, 408] on icon at bounding box center [340, 411] width 22 height 21
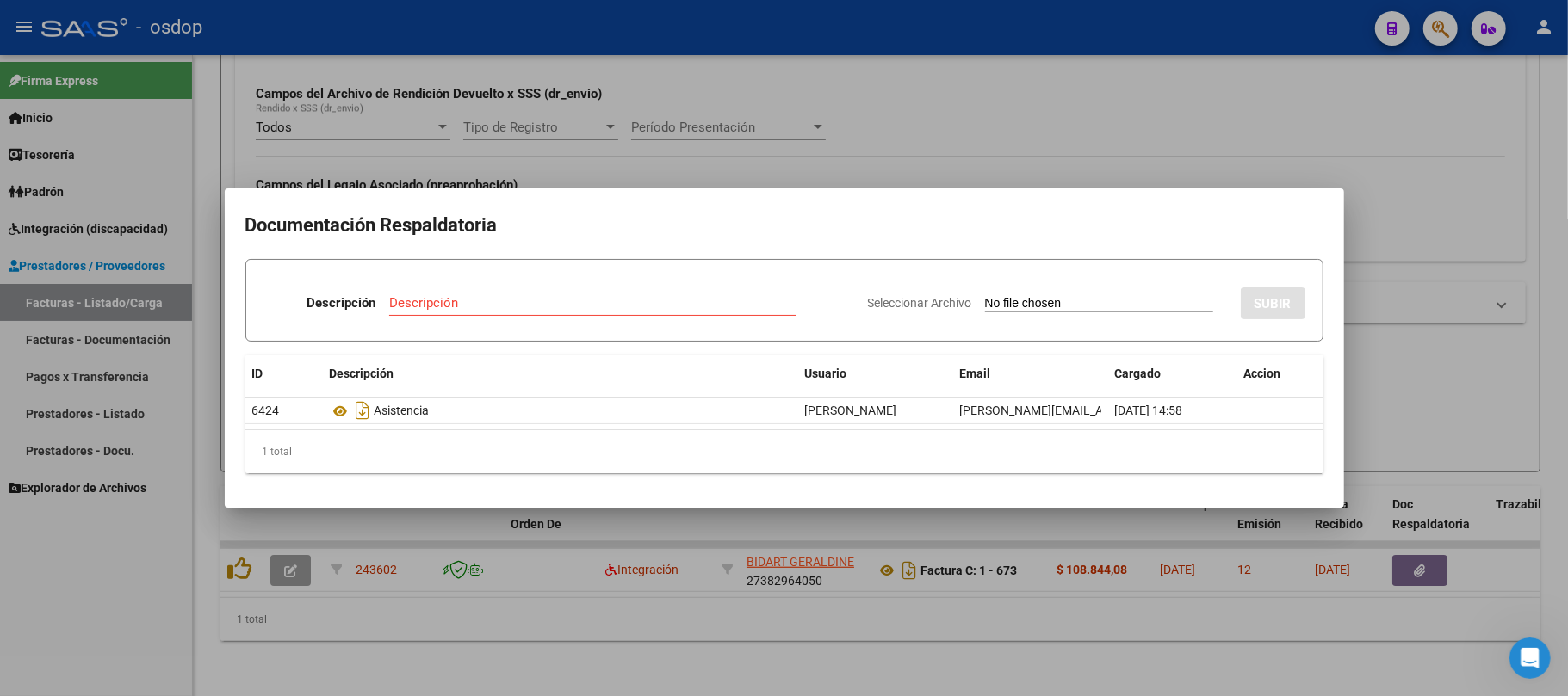
click at [780, 634] on div at bounding box center [784, 348] width 1568 height 696
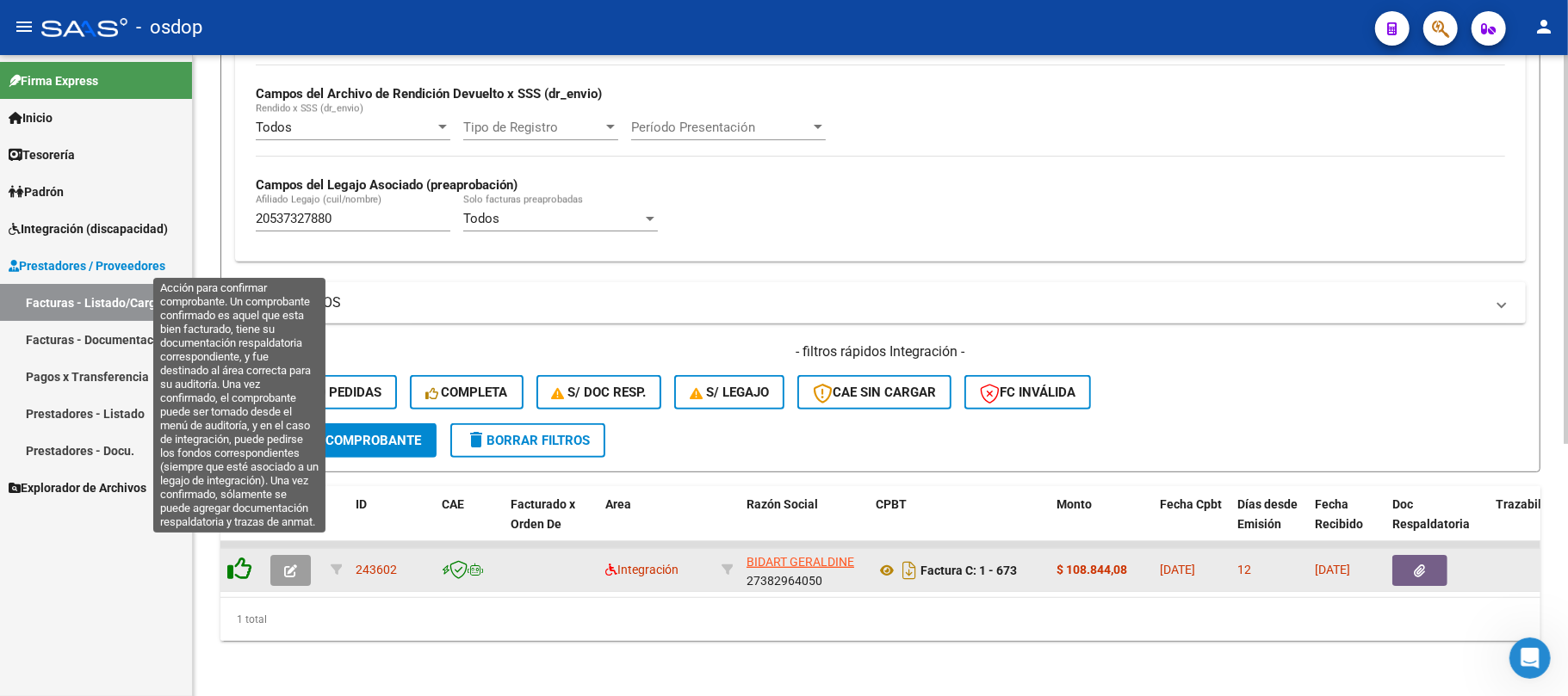
click at [241, 557] on icon at bounding box center [239, 568] width 24 height 24
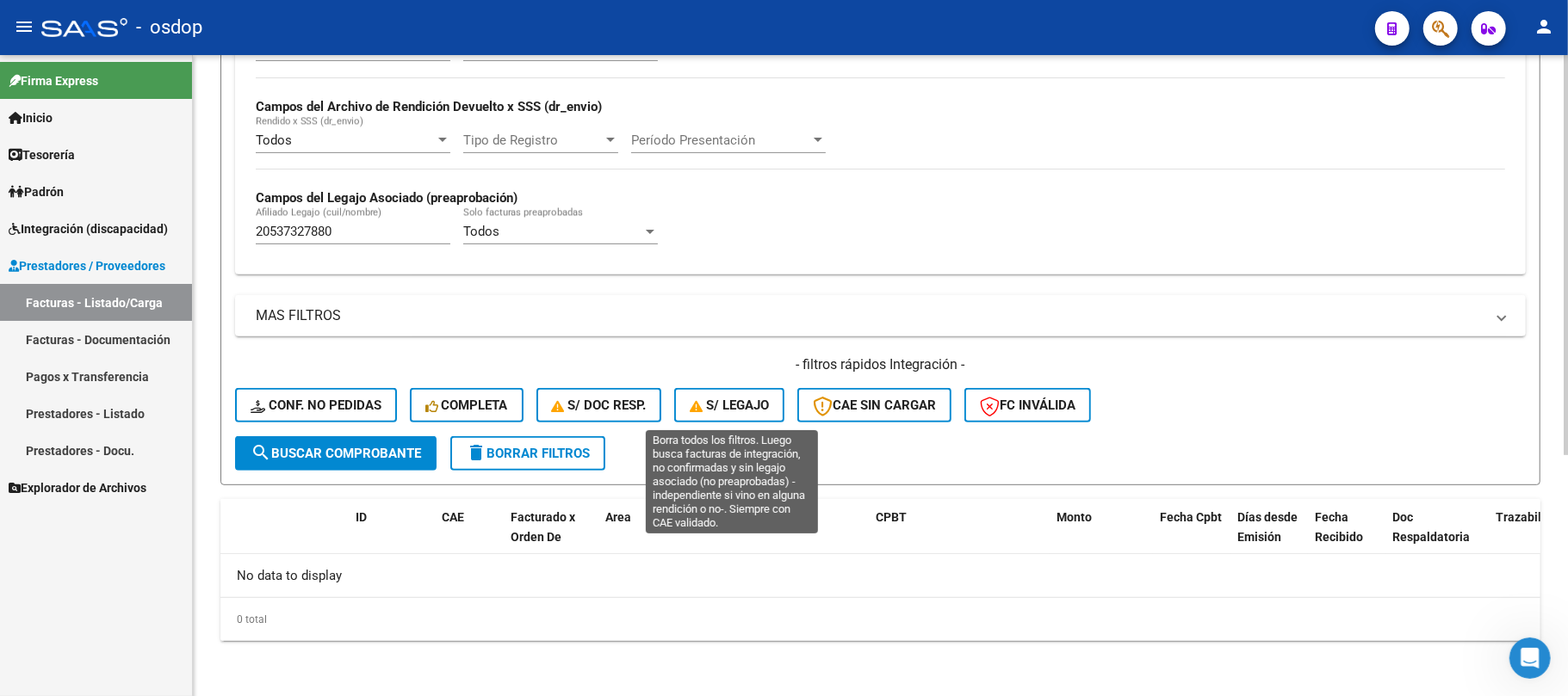
scroll to position [385, 0]
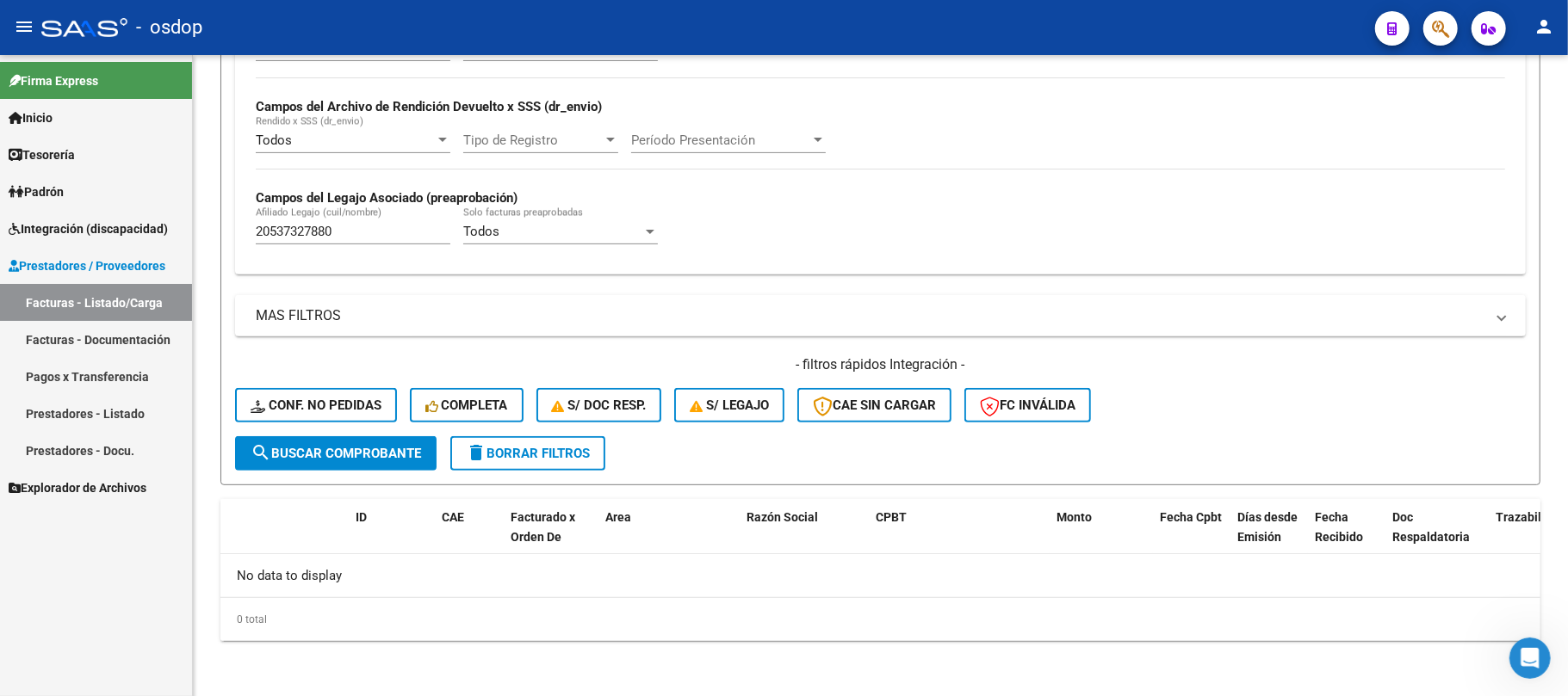
click at [91, 445] on link "Prestadores - Docu." at bounding box center [96, 451] width 192 height 37
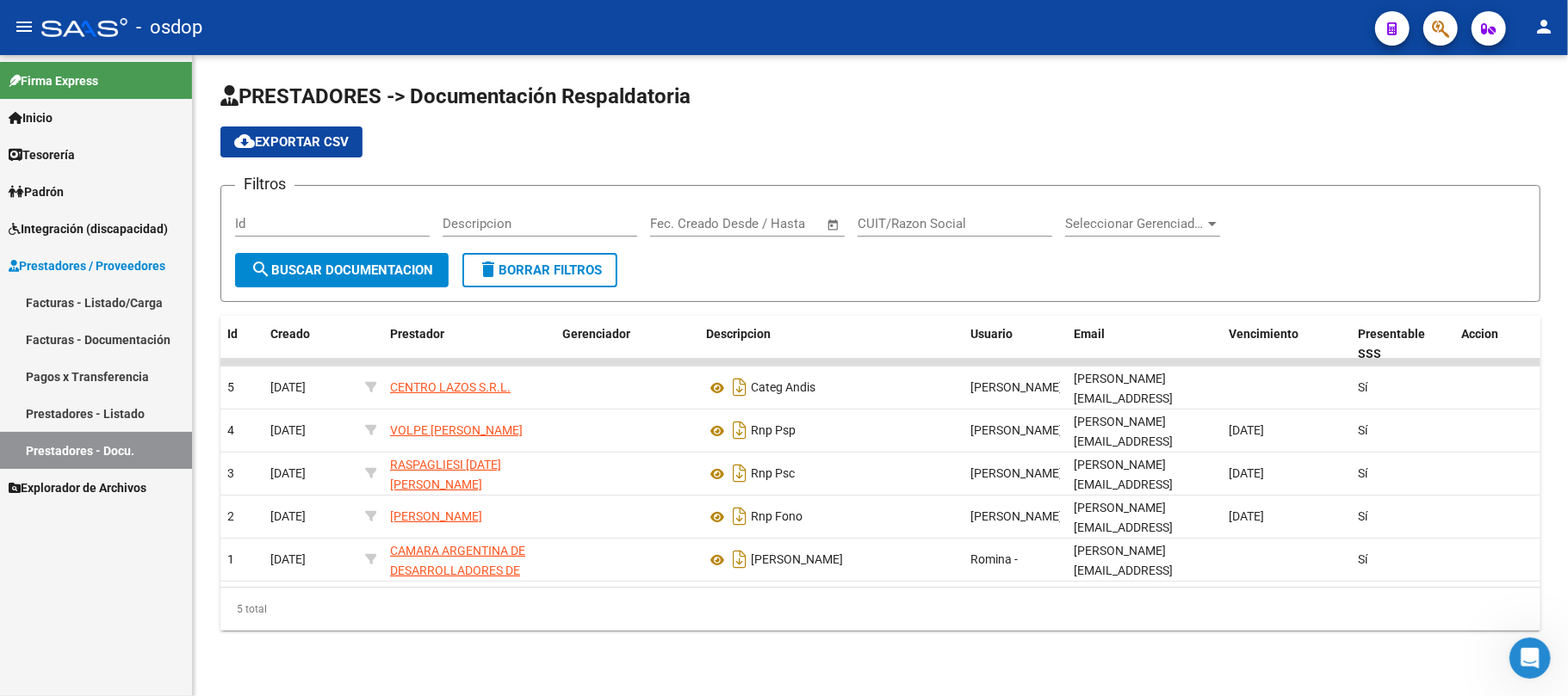
click at [122, 259] on span "Prestadores / Proveedores" at bounding box center [86, 267] width 156 height 19
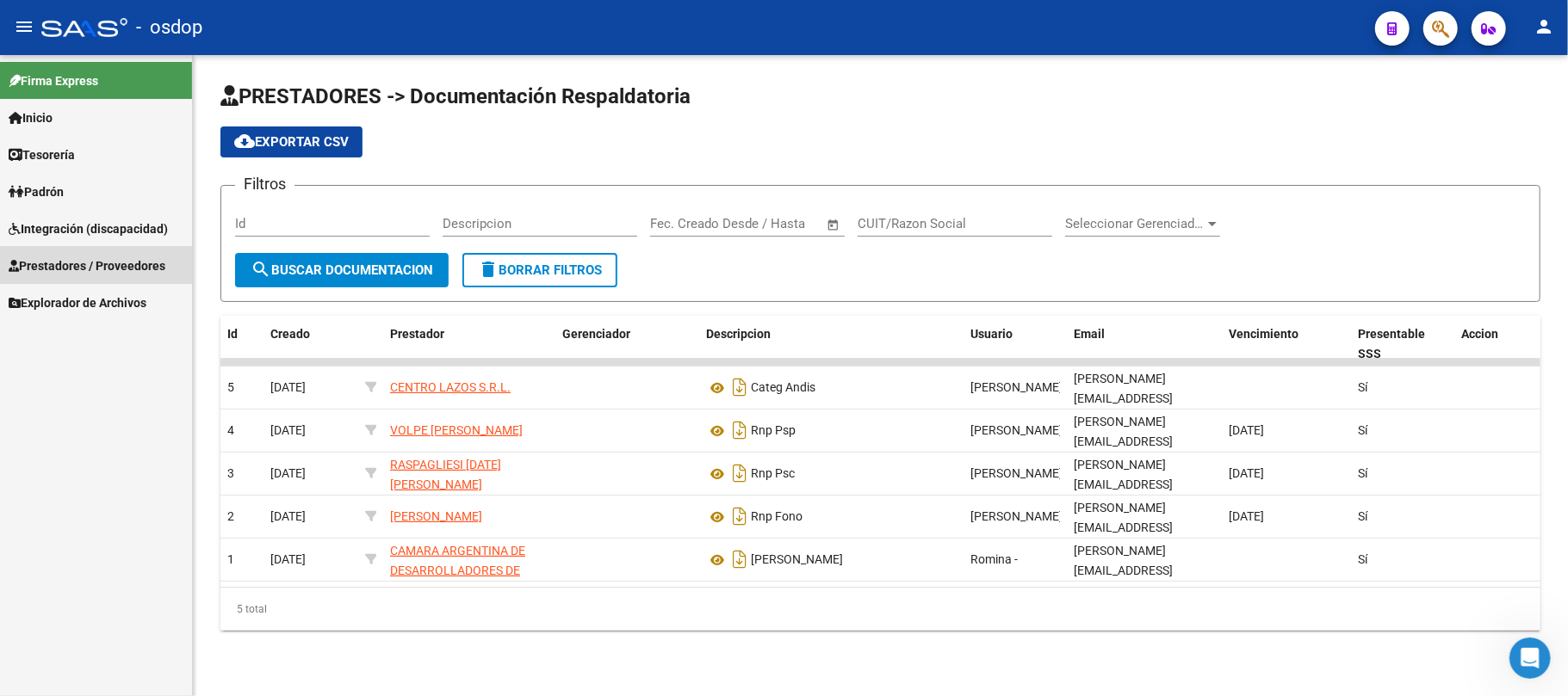
click at [126, 266] on span "Prestadores / Proveedores" at bounding box center [86, 267] width 156 height 19
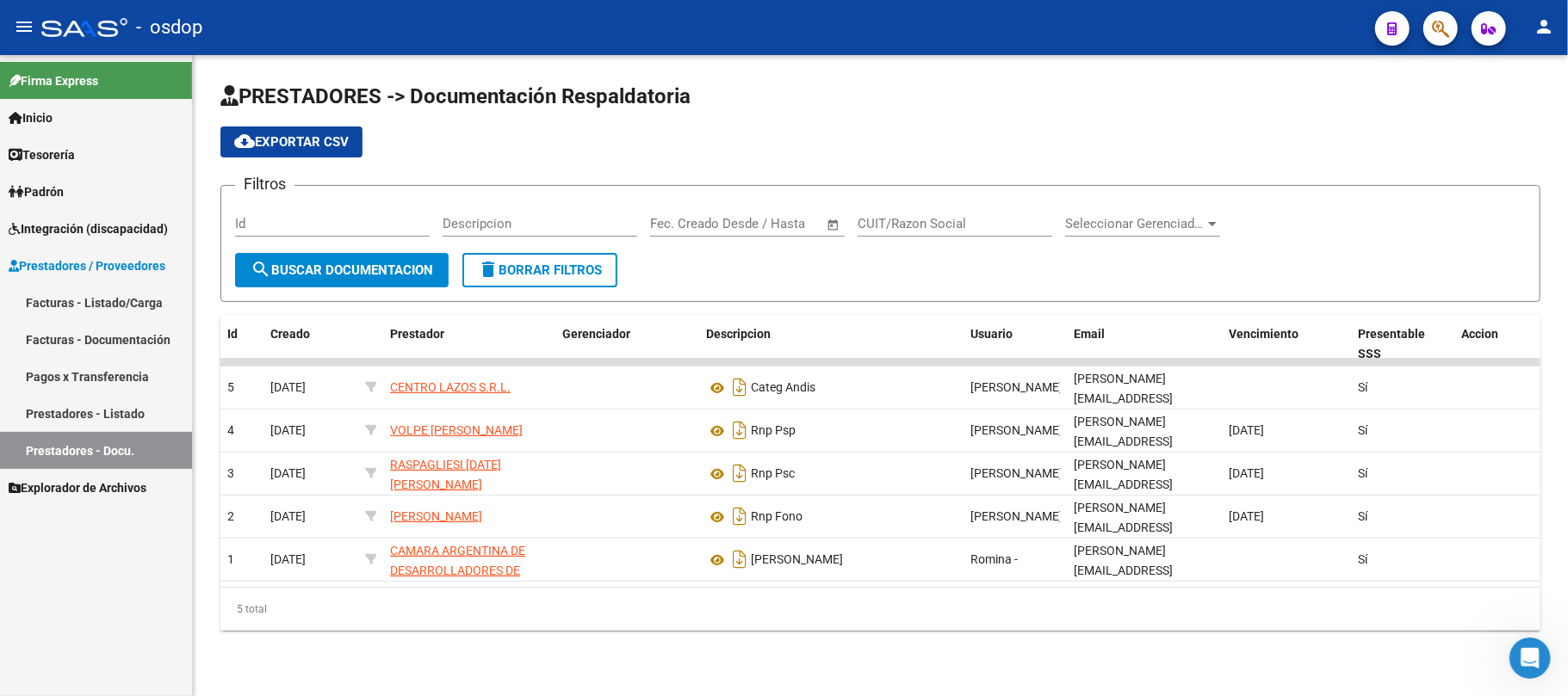
click at [124, 304] on link "Facturas - Listado/Carga" at bounding box center [96, 302] width 192 height 37
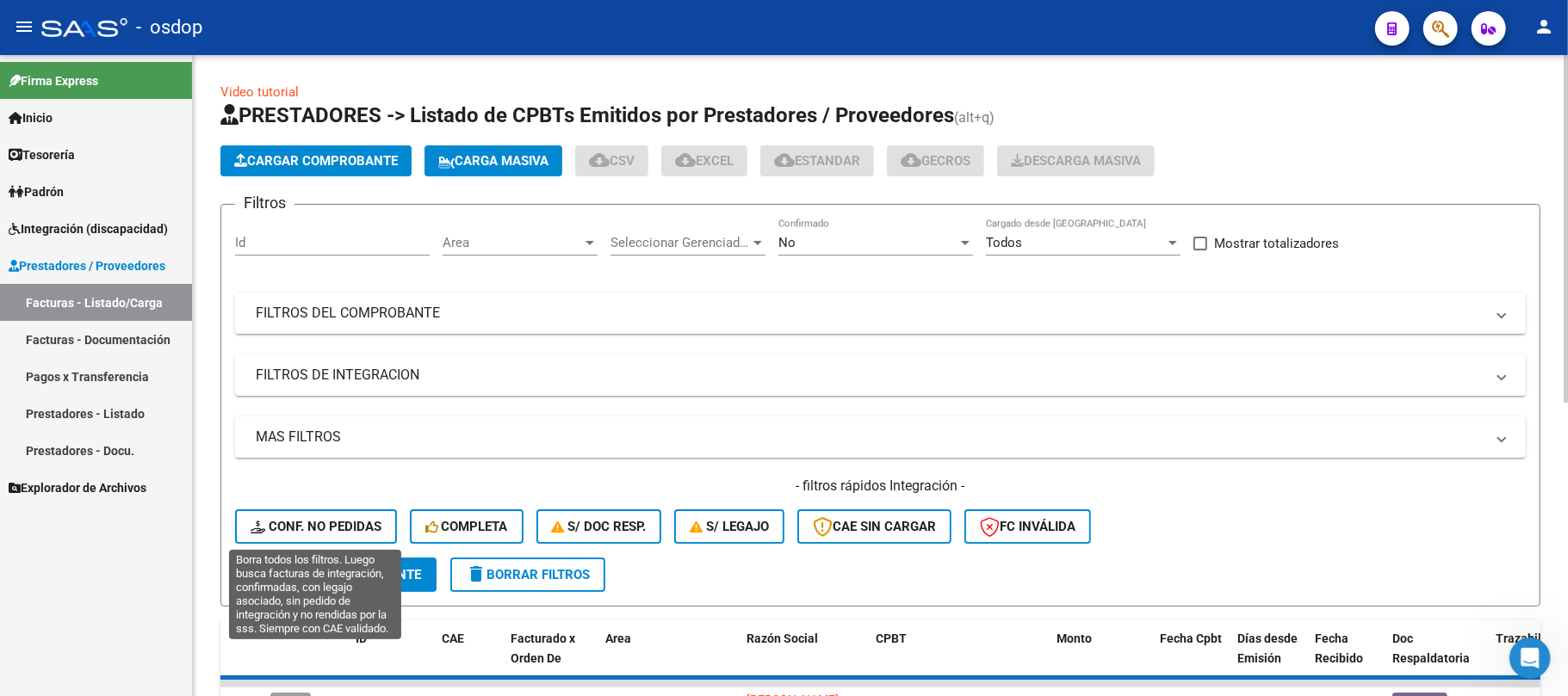
click at [335, 524] on span "Conf. no pedidas" at bounding box center [316, 526] width 130 height 15
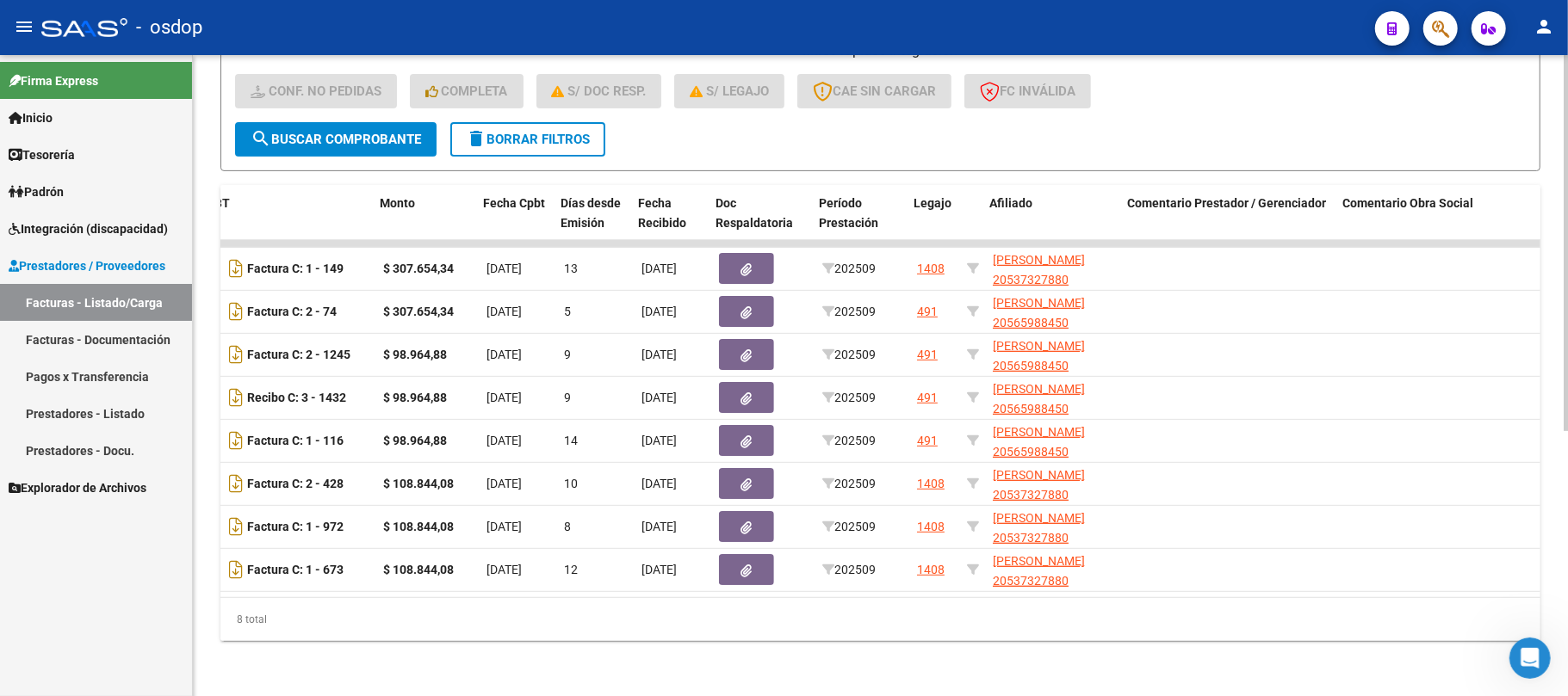
scroll to position [0, 535]
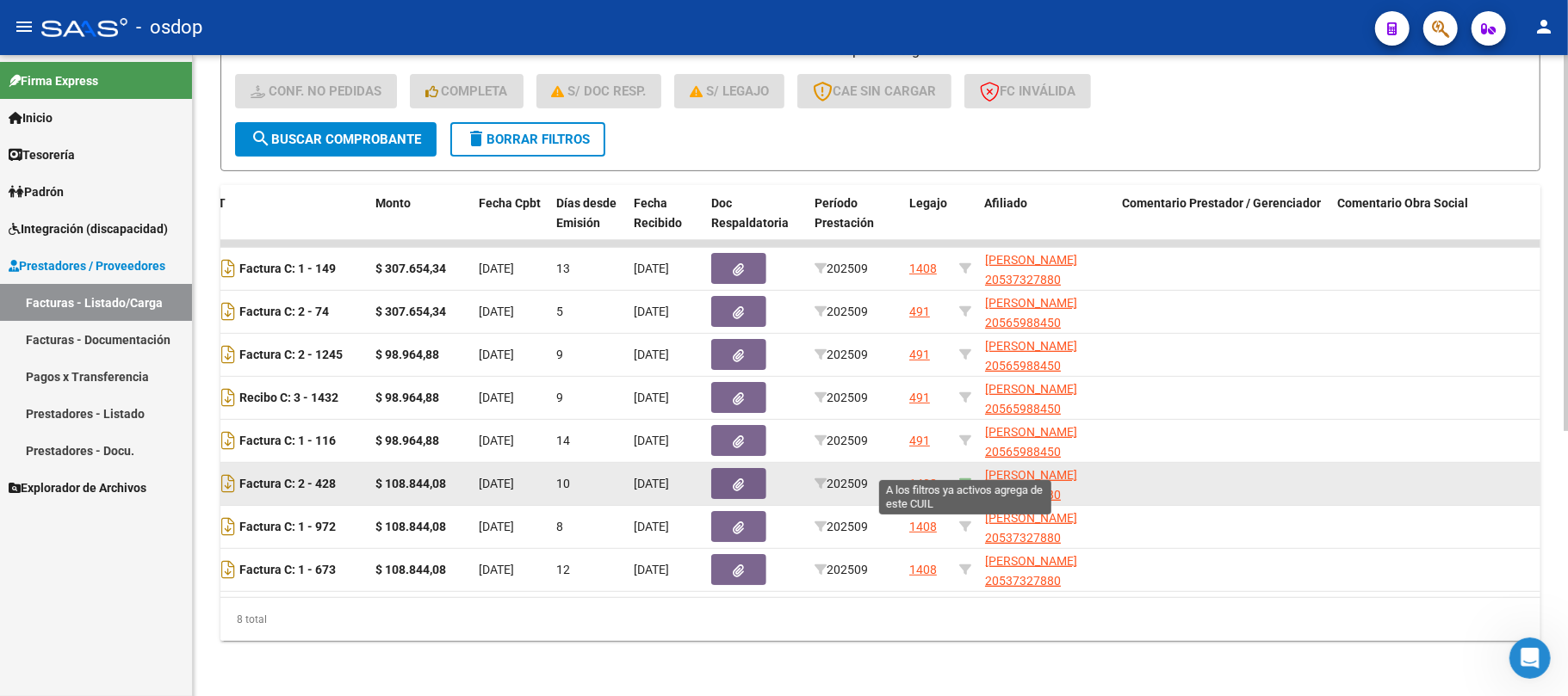
click at [967, 477] on icon at bounding box center [965, 483] width 12 height 12
type input "20537327880"
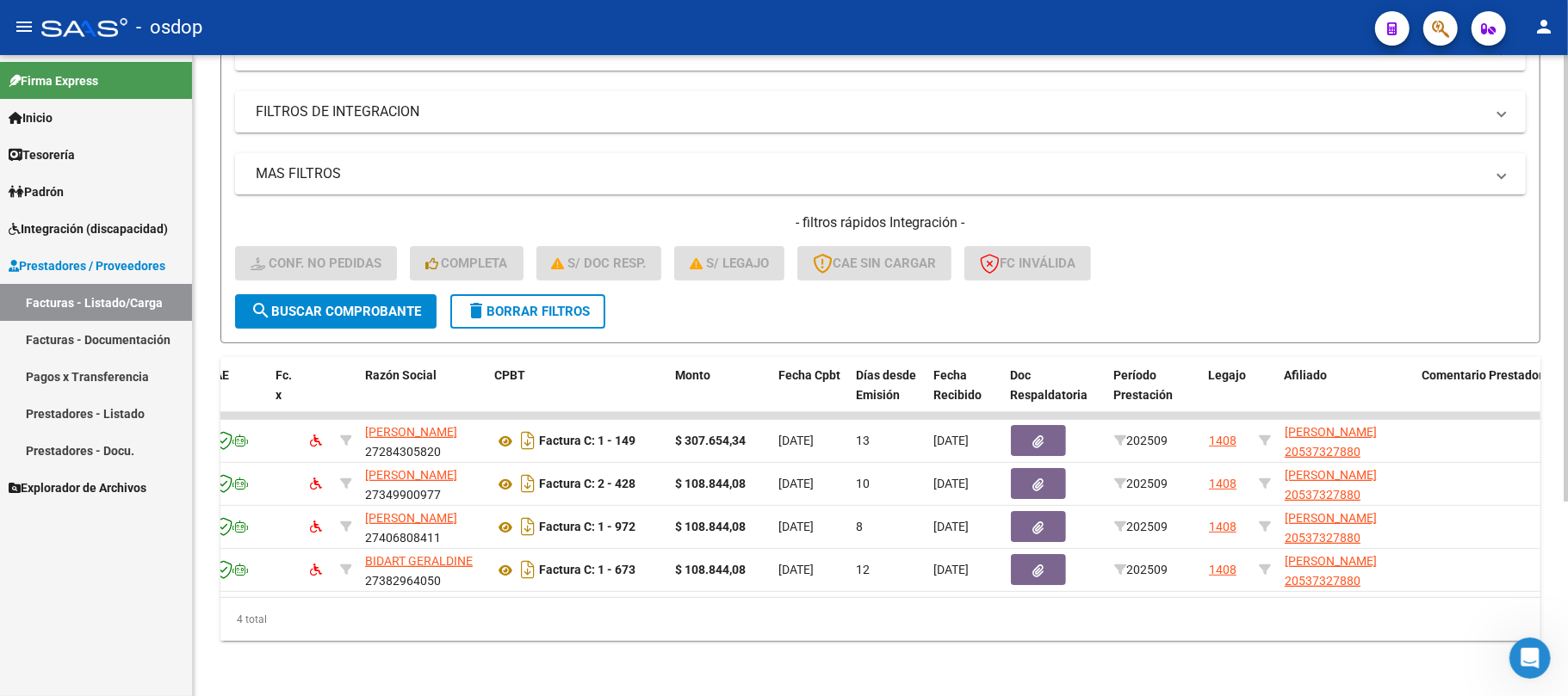
scroll to position [0, 0]
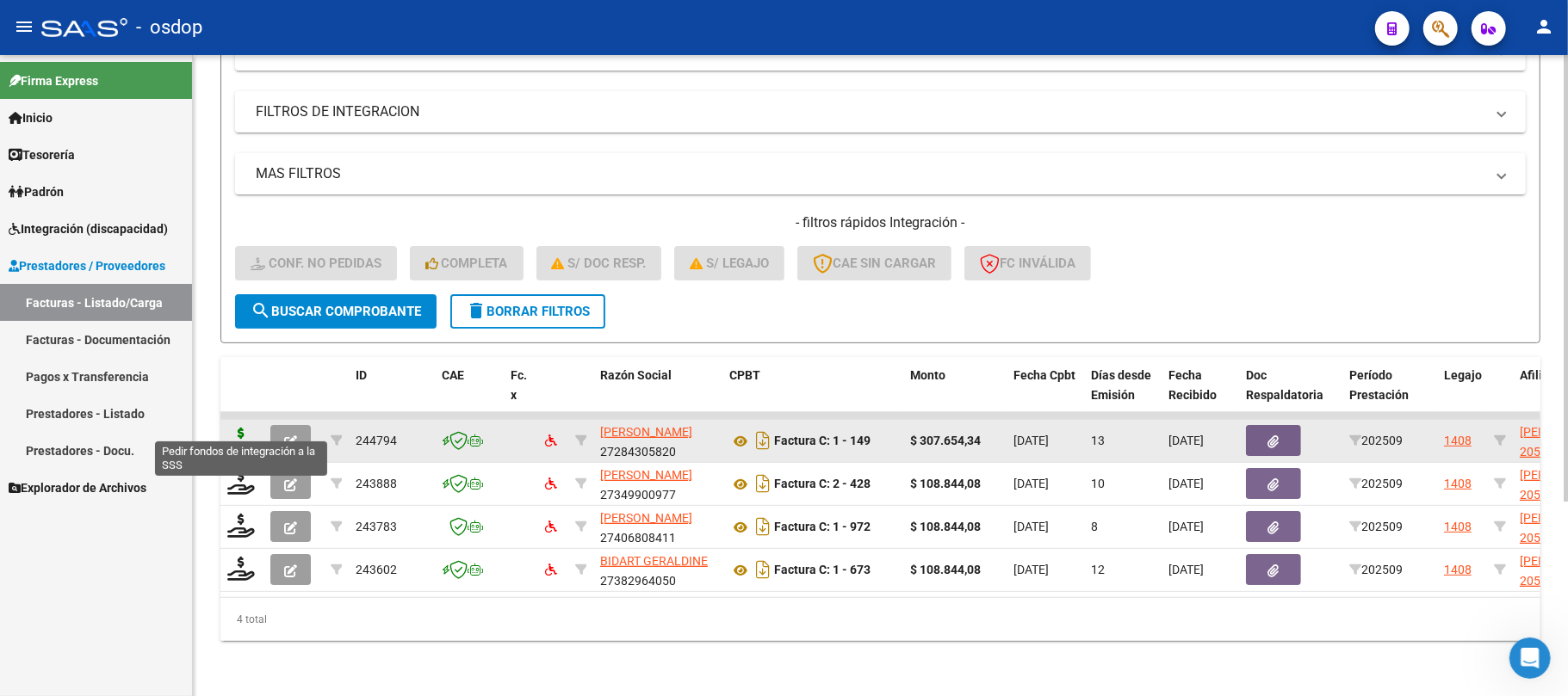
click at [234, 428] on icon at bounding box center [241, 439] width 28 height 24
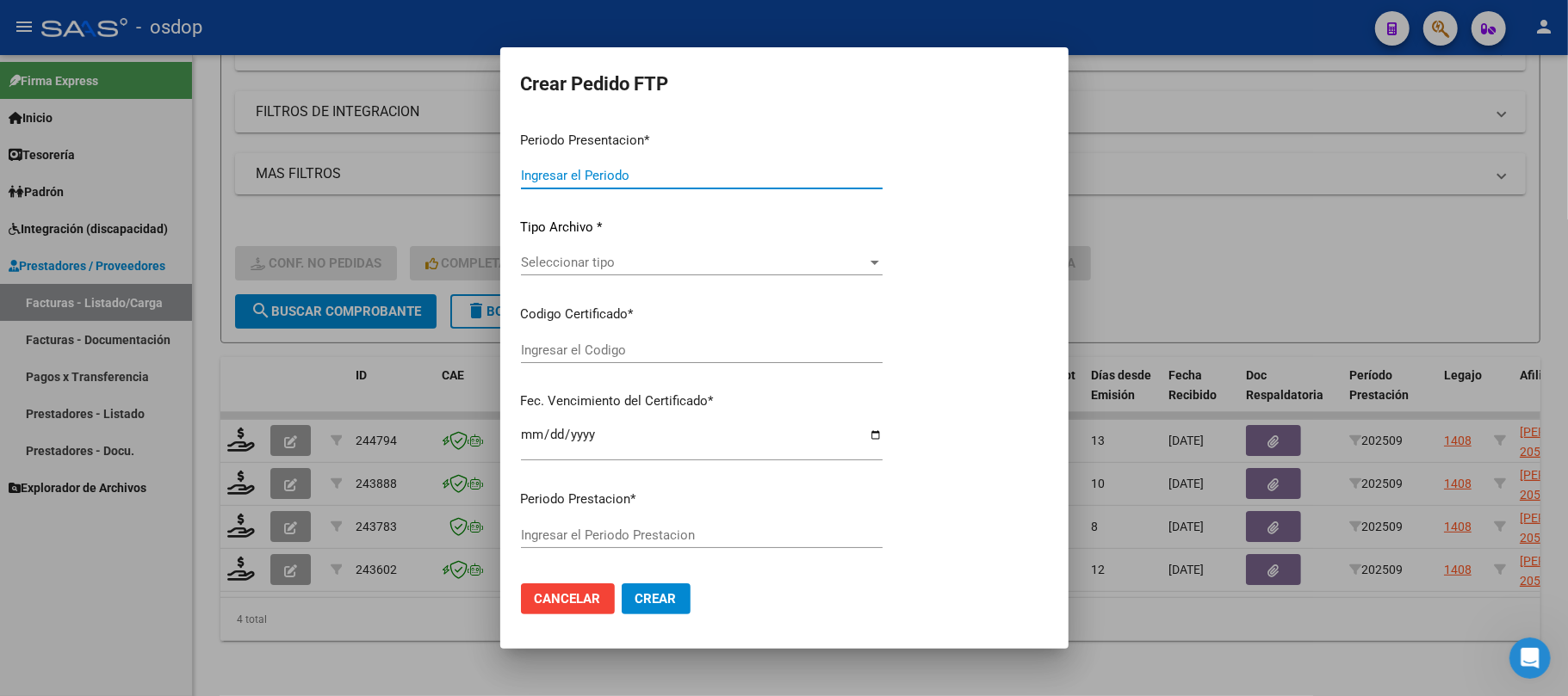
type input "202509"
type input "$ 307.654,34"
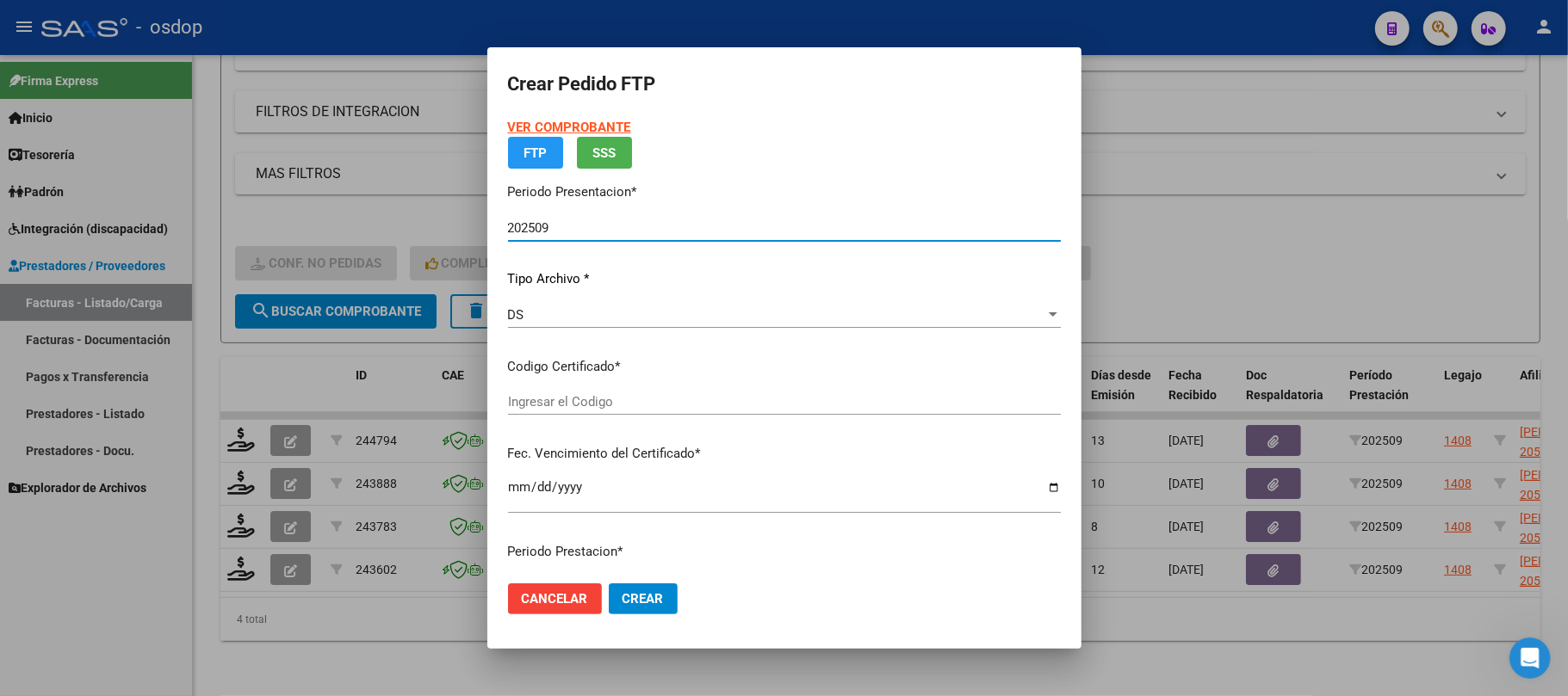
type input "5319566242"
type input "[DATE]"
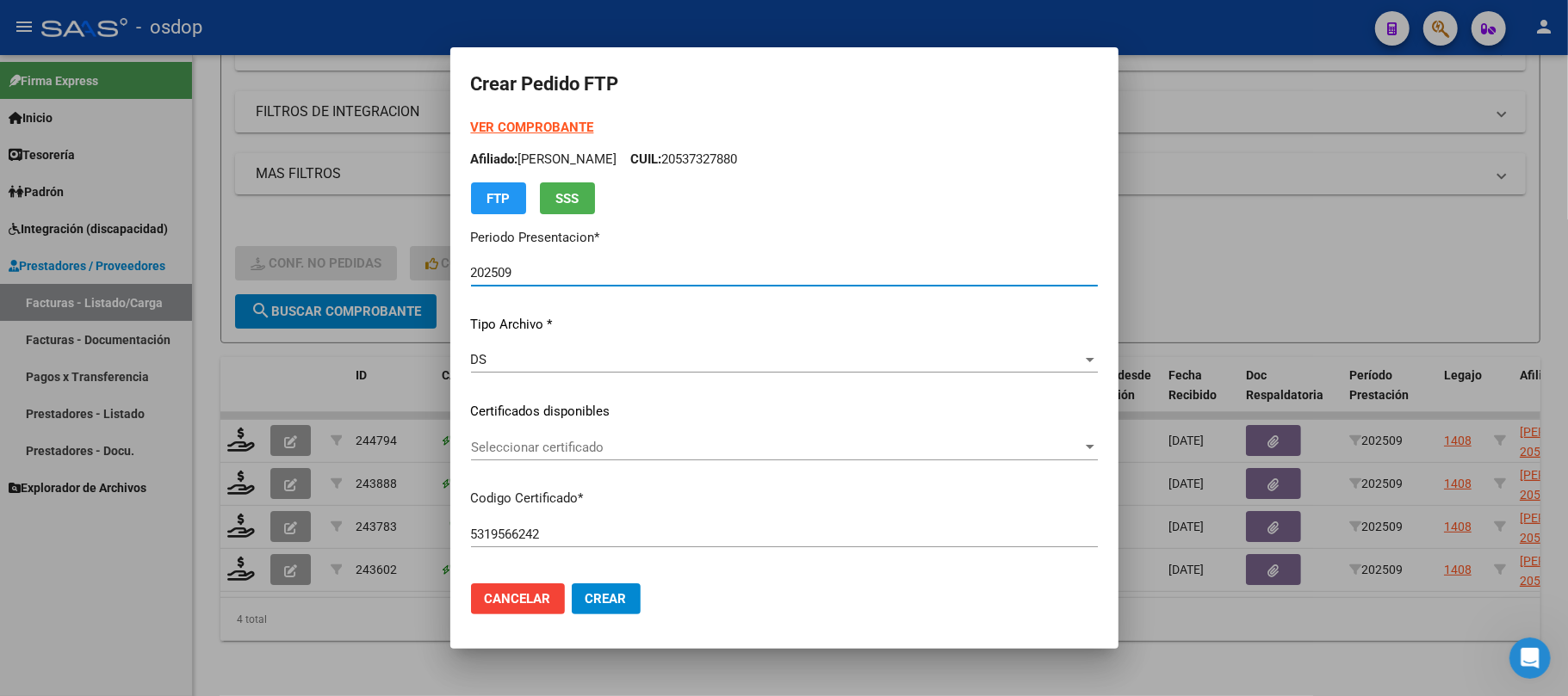
click at [621, 444] on span "Seleccionar certificado" at bounding box center [777, 448] width 612 height 15
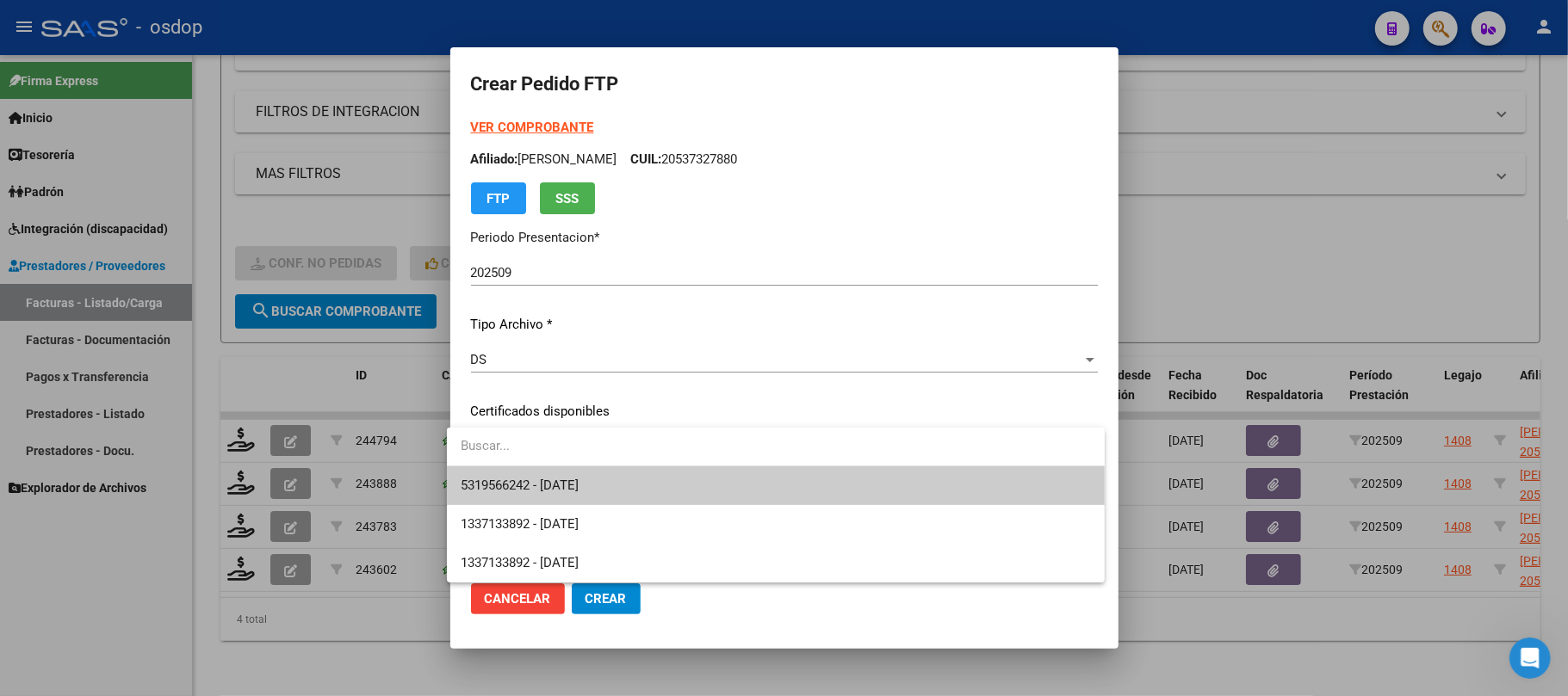
drag, startPoint x: 615, startPoint y: 480, endPoint x: 623, endPoint y: 476, distance: 8.9
click at [614, 480] on span "5319566242 - [DATE]" at bounding box center [775, 486] width 630 height 38
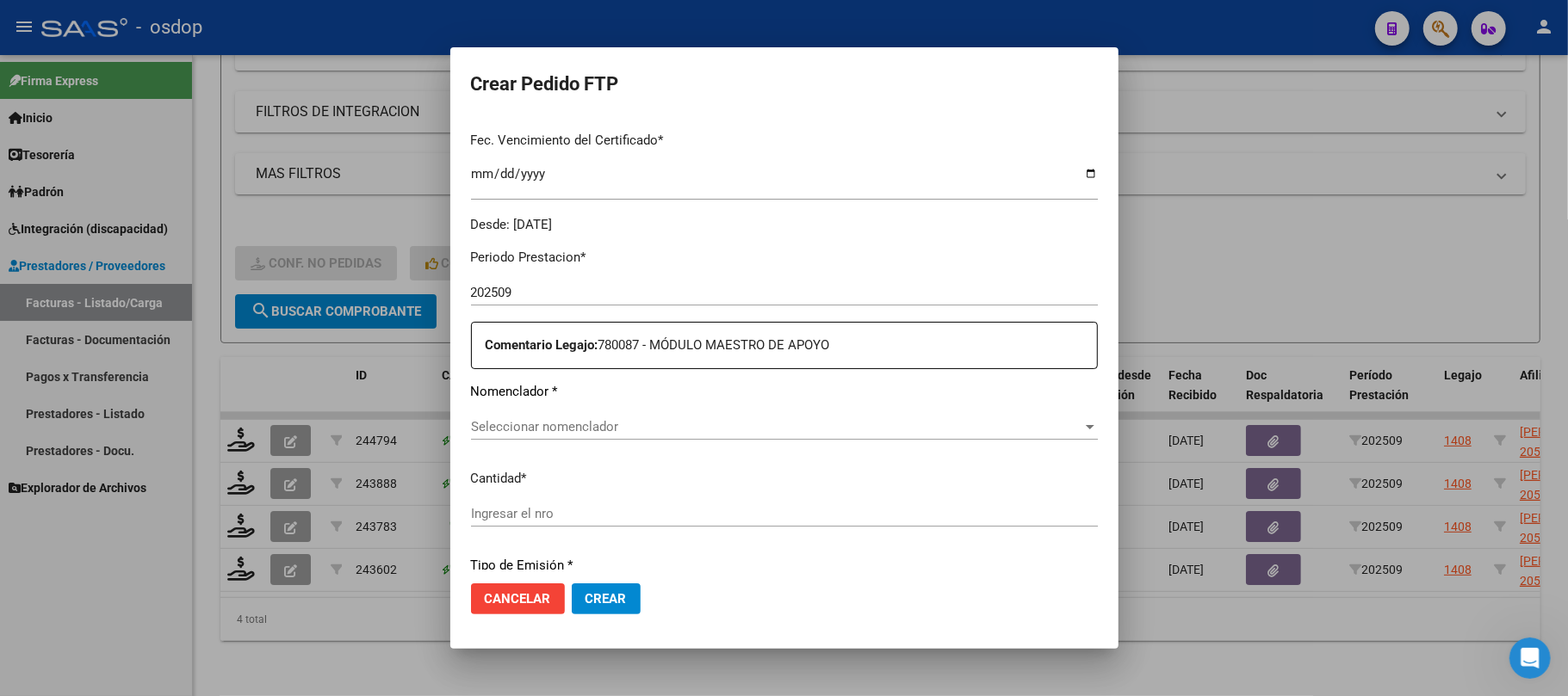
scroll to position [459, 0]
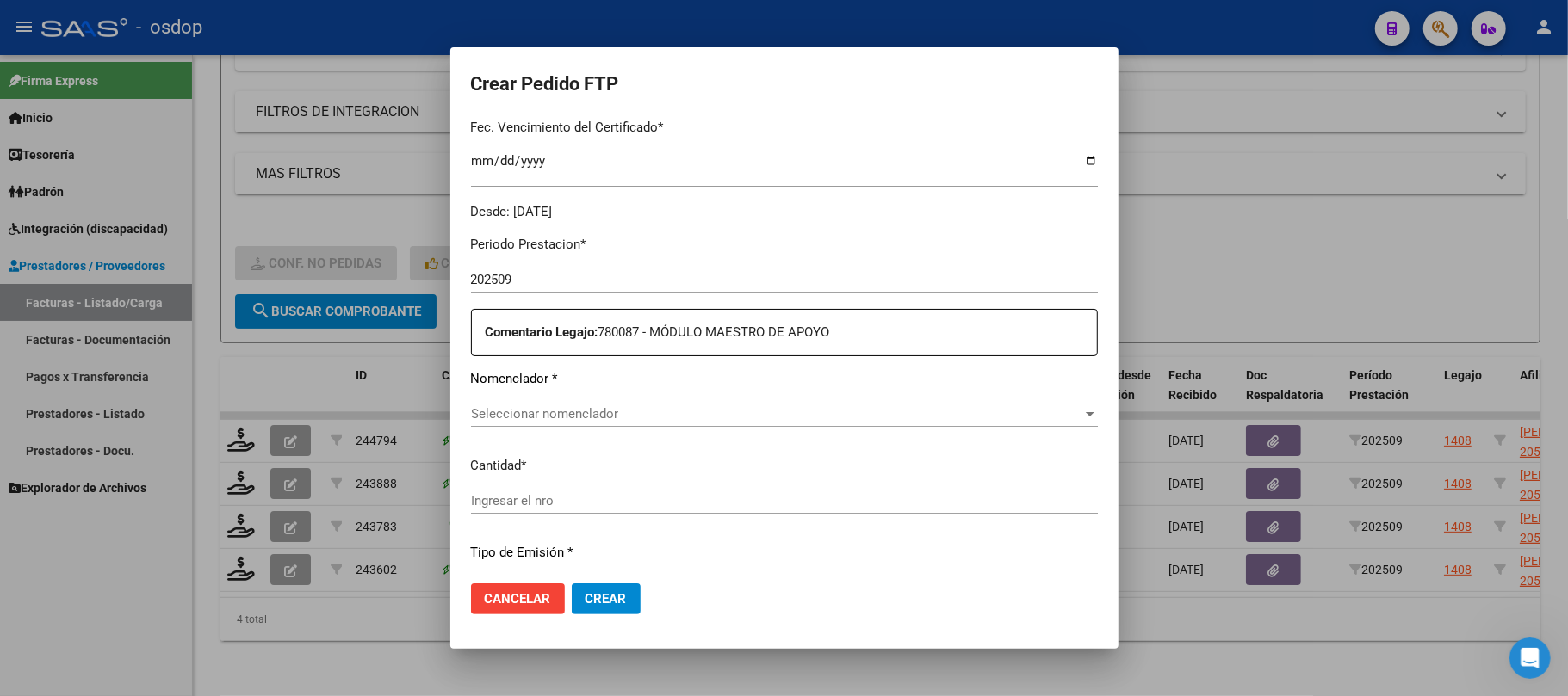
click at [601, 411] on span "Seleccionar nomenclador" at bounding box center [777, 414] width 612 height 15
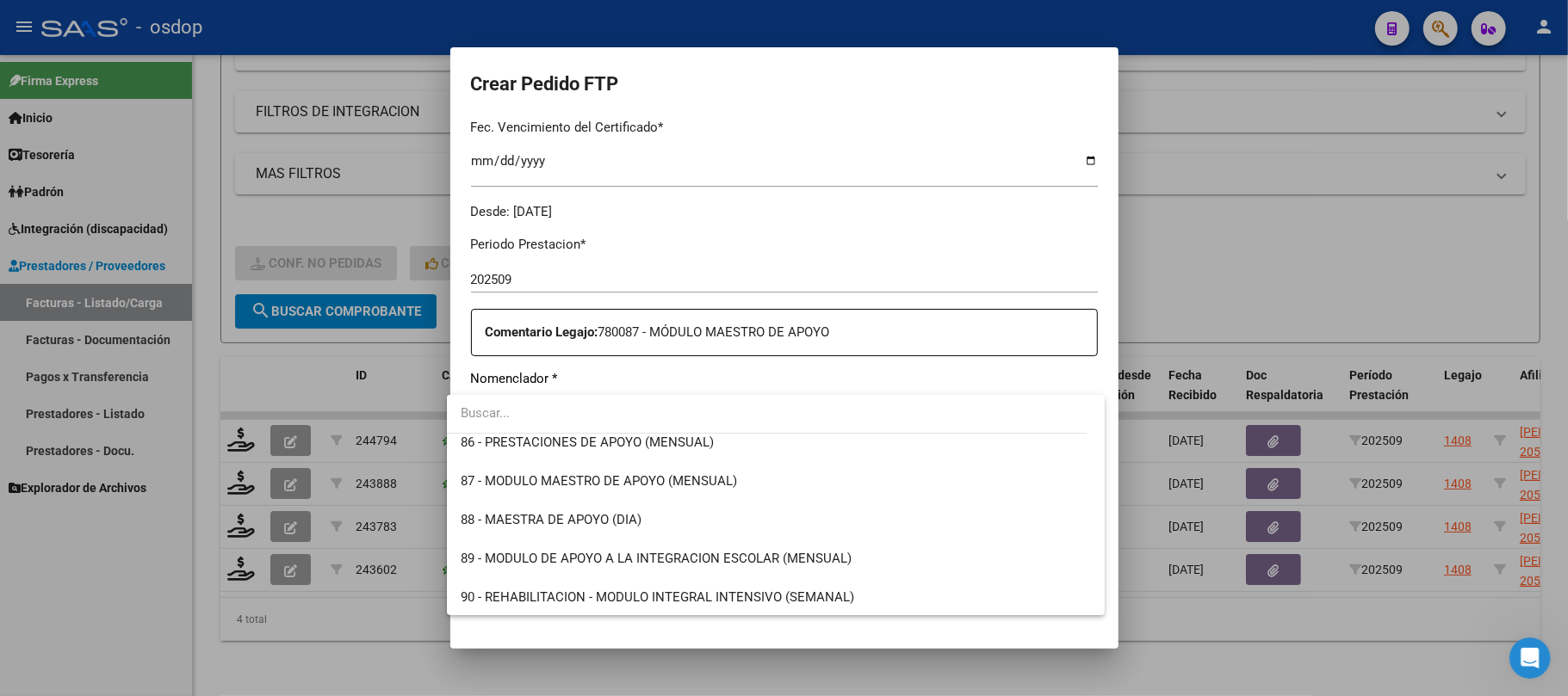
scroll to position [3329, 0]
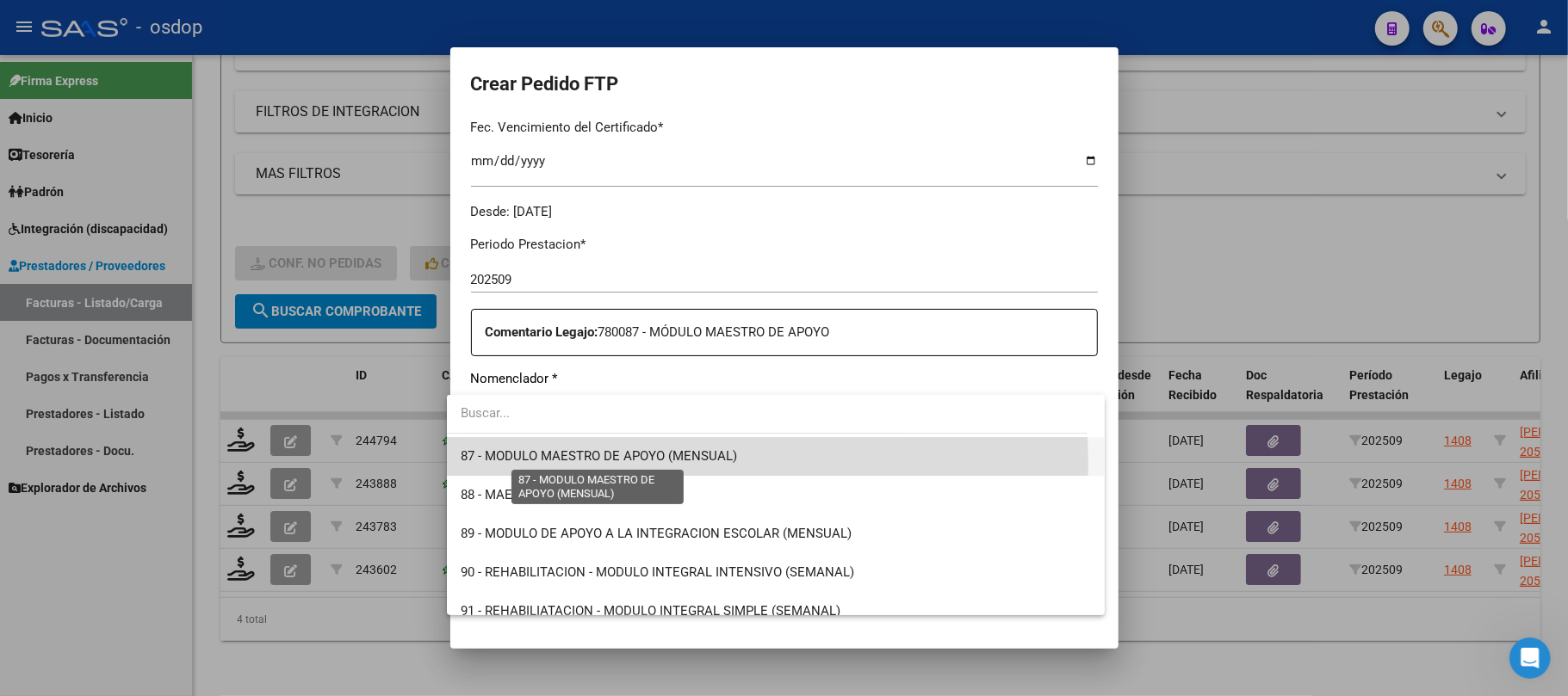
click at [668, 461] on span "87 - MODULO MAESTRO DE APOYO (MENSUAL)" at bounding box center [598, 456] width 276 height 15
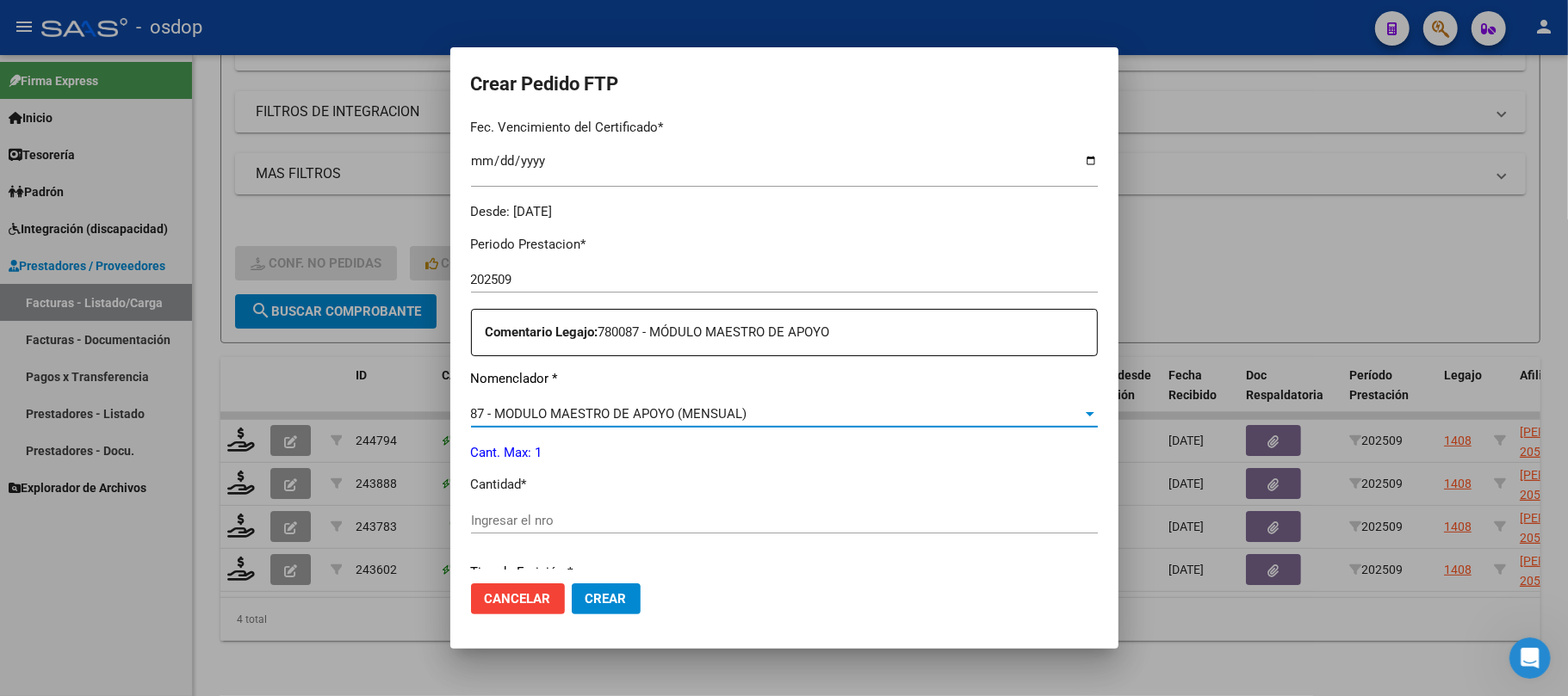
click at [623, 524] on input "Ingresar el nro" at bounding box center [784, 521] width 627 height 15
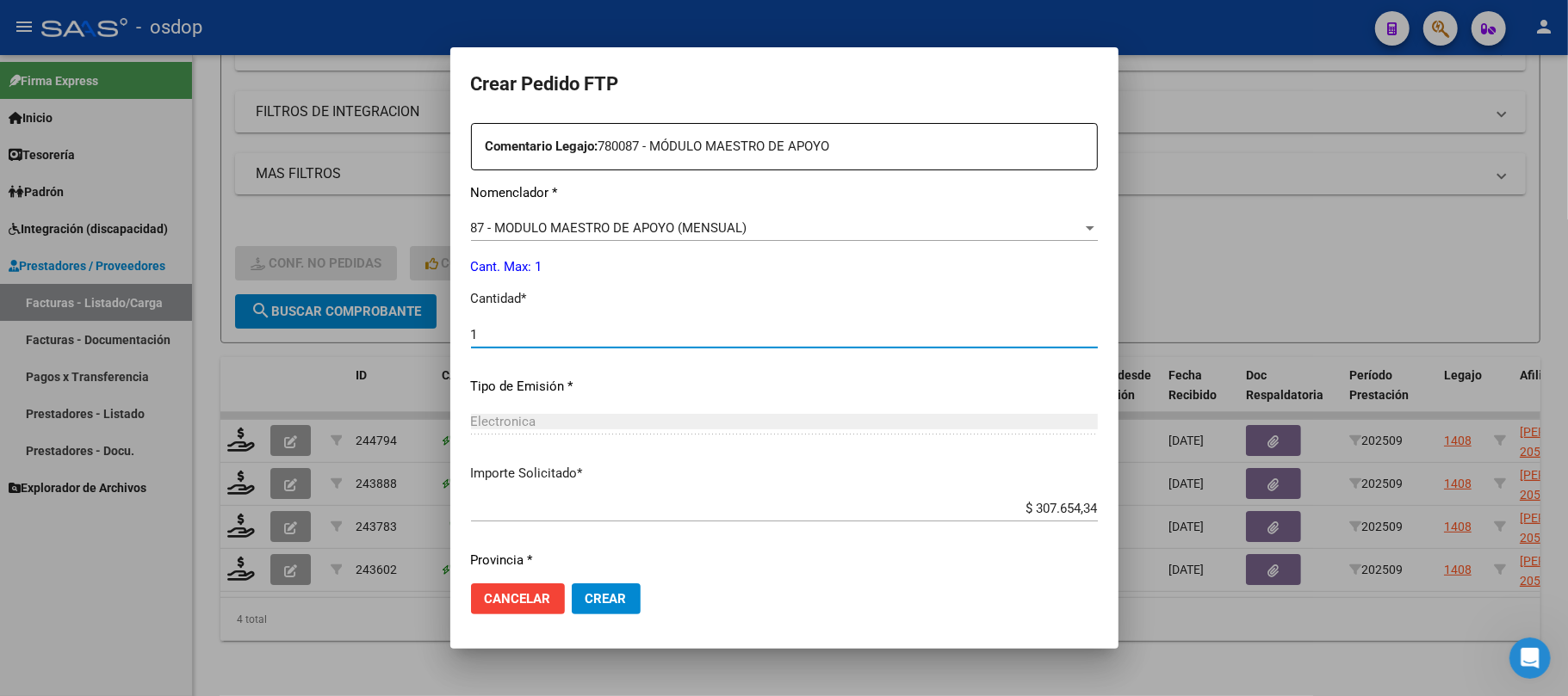
scroll to position [699, 0]
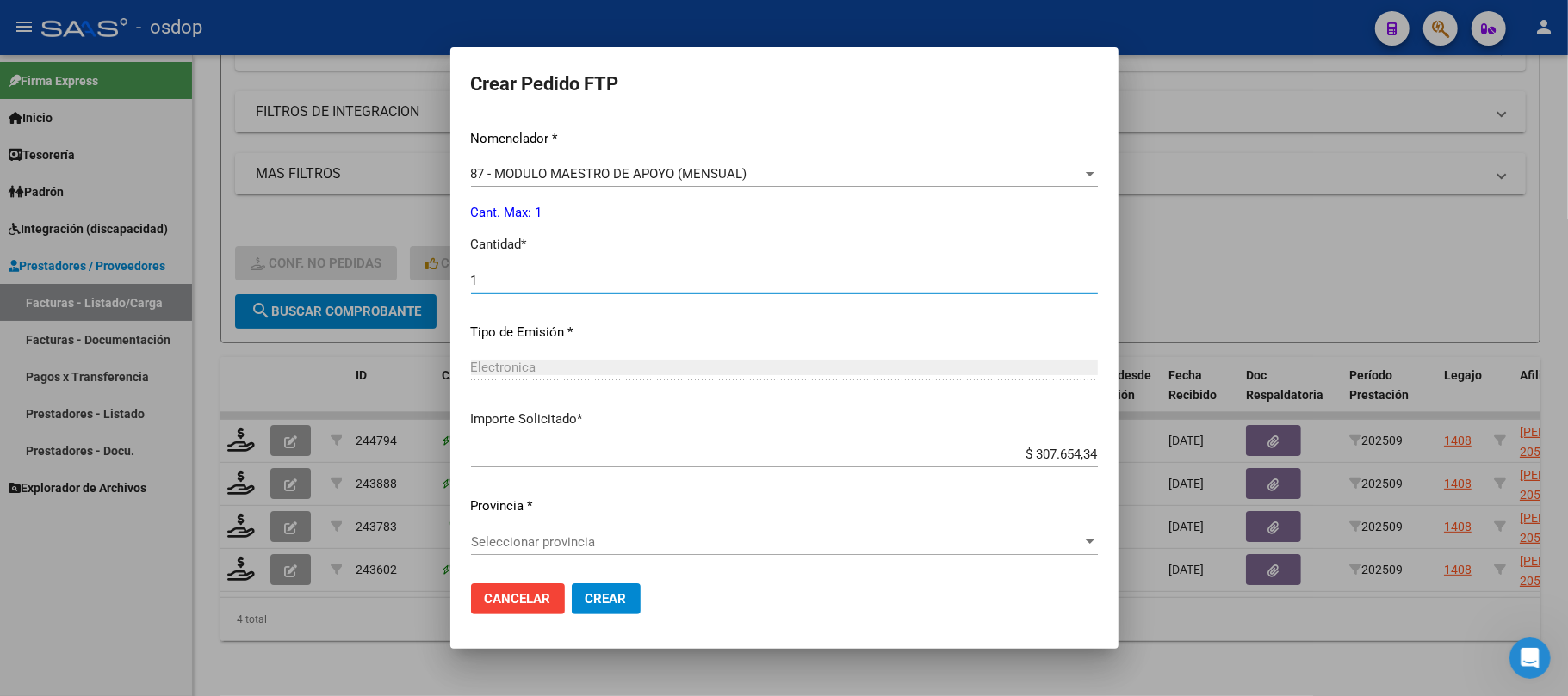
type input "1"
click at [660, 545] on span "Seleccionar provincia" at bounding box center [777, 543] width 612 height 15
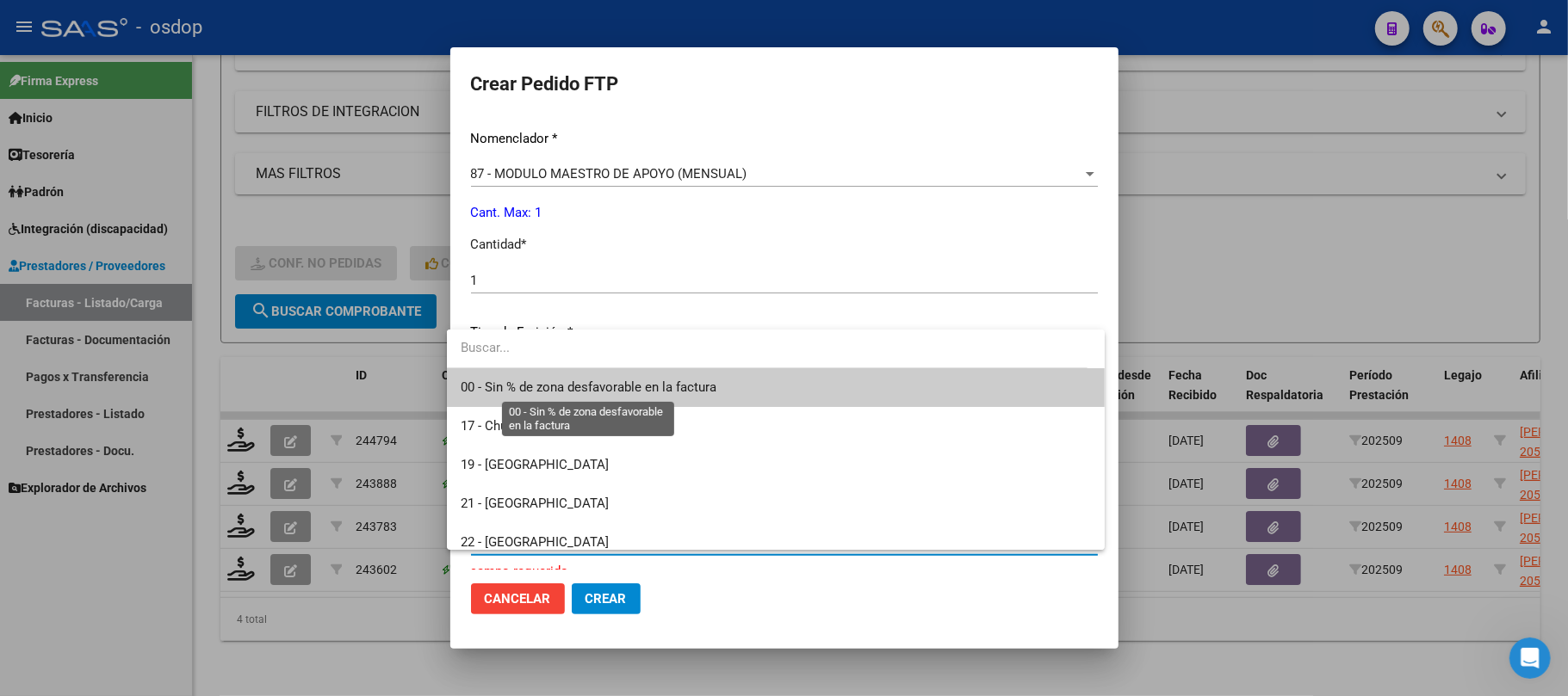
click at [591, 387] on span "00 - Sin % de zona desfavorable en la factura" at bounding box center [588, 387] width 256 height 15
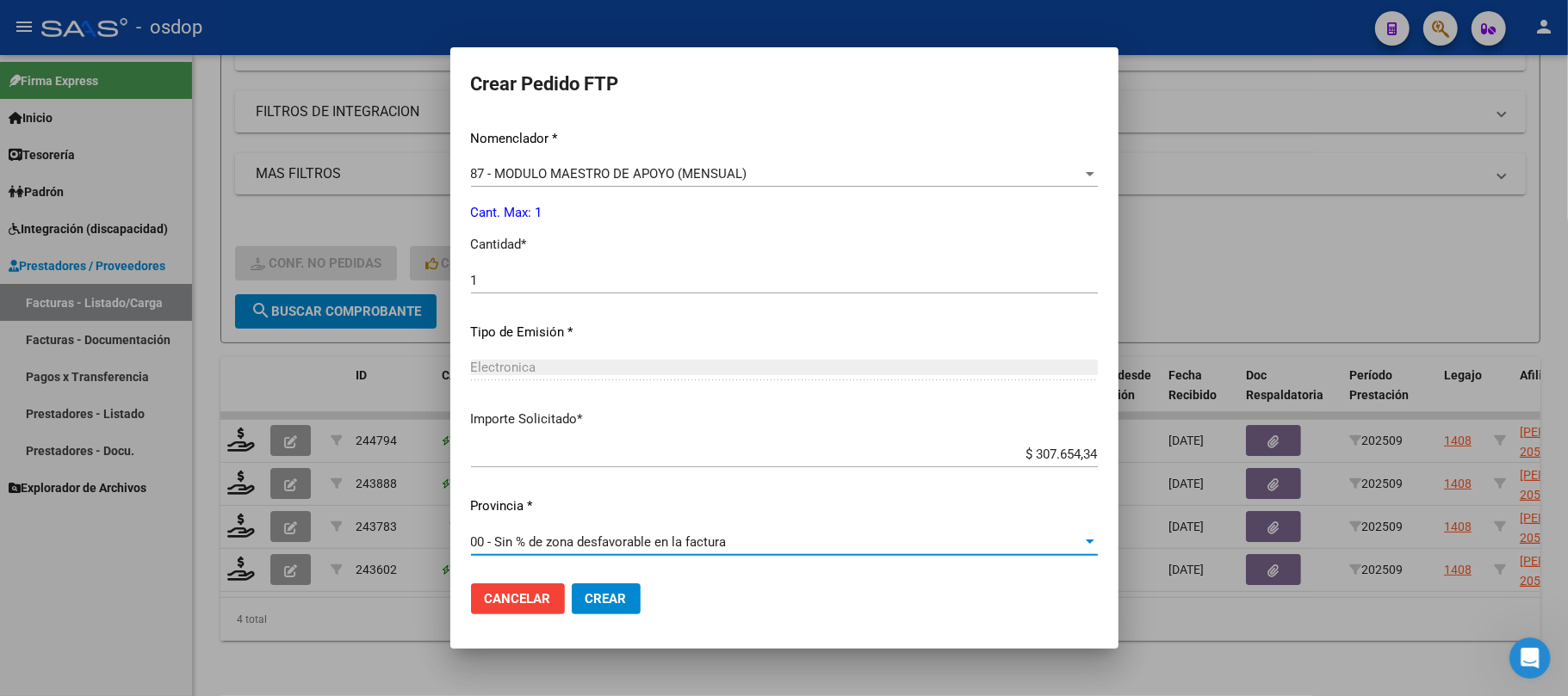
click at [594, 607] on span "Crear" at bounding box center [606, 599] width 41 height 15
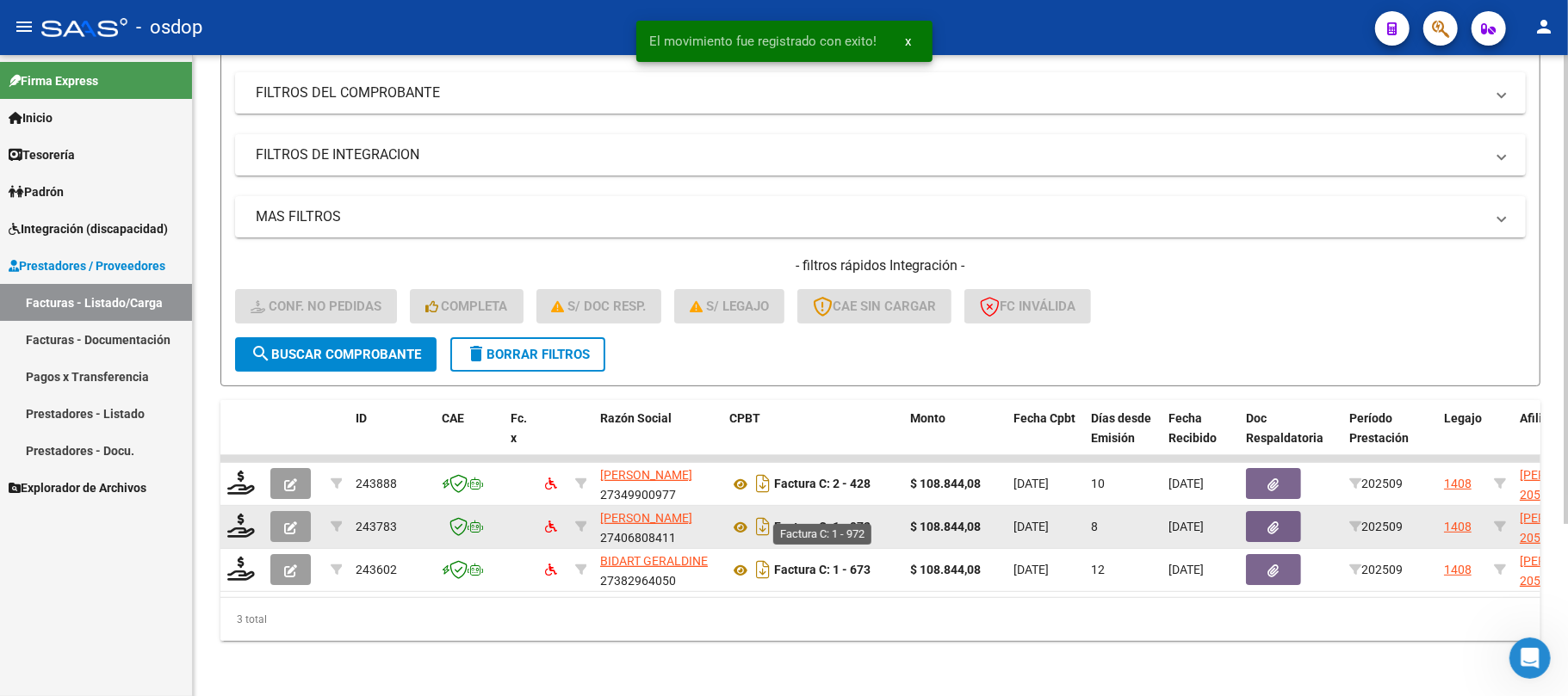
scroll to position [236, 0]
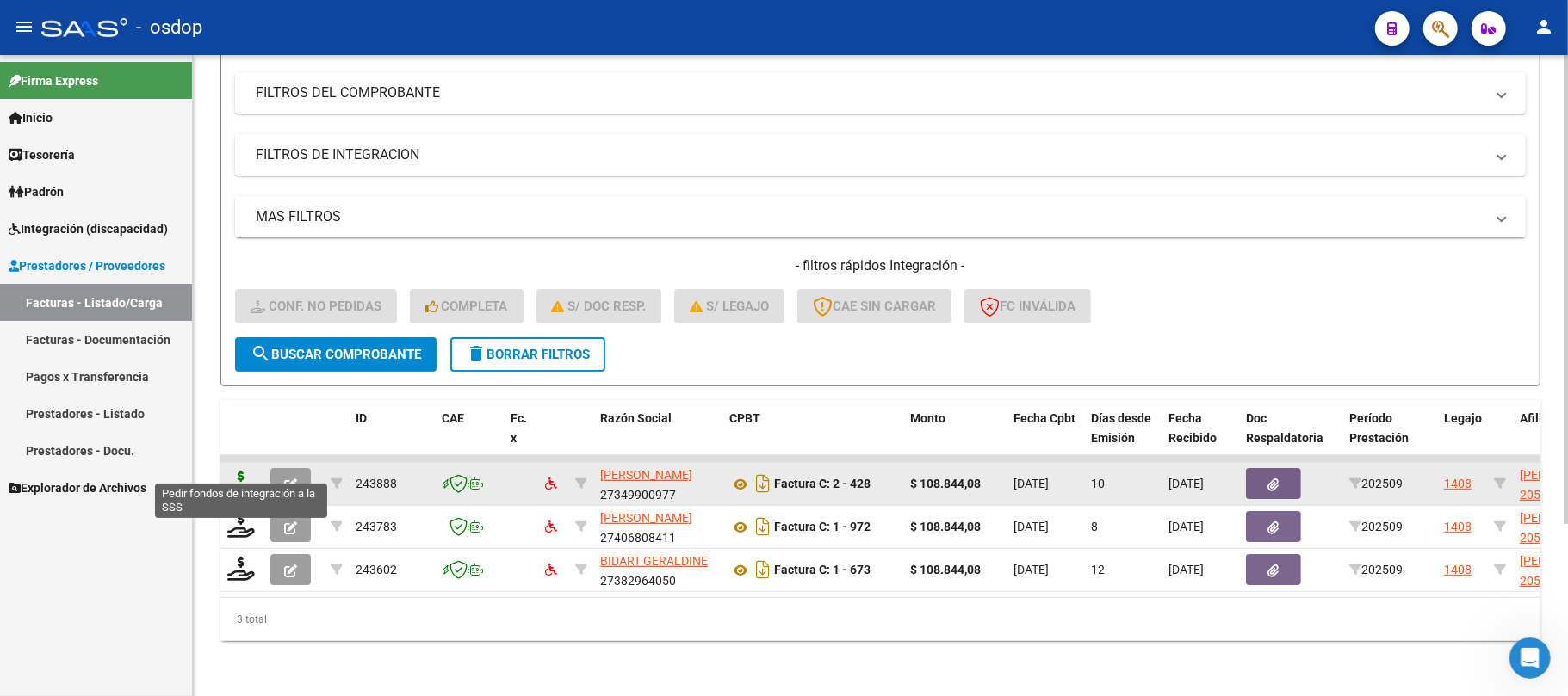
click at [239, 471] on icon at bounding box center [241, 482] width 28 height 24
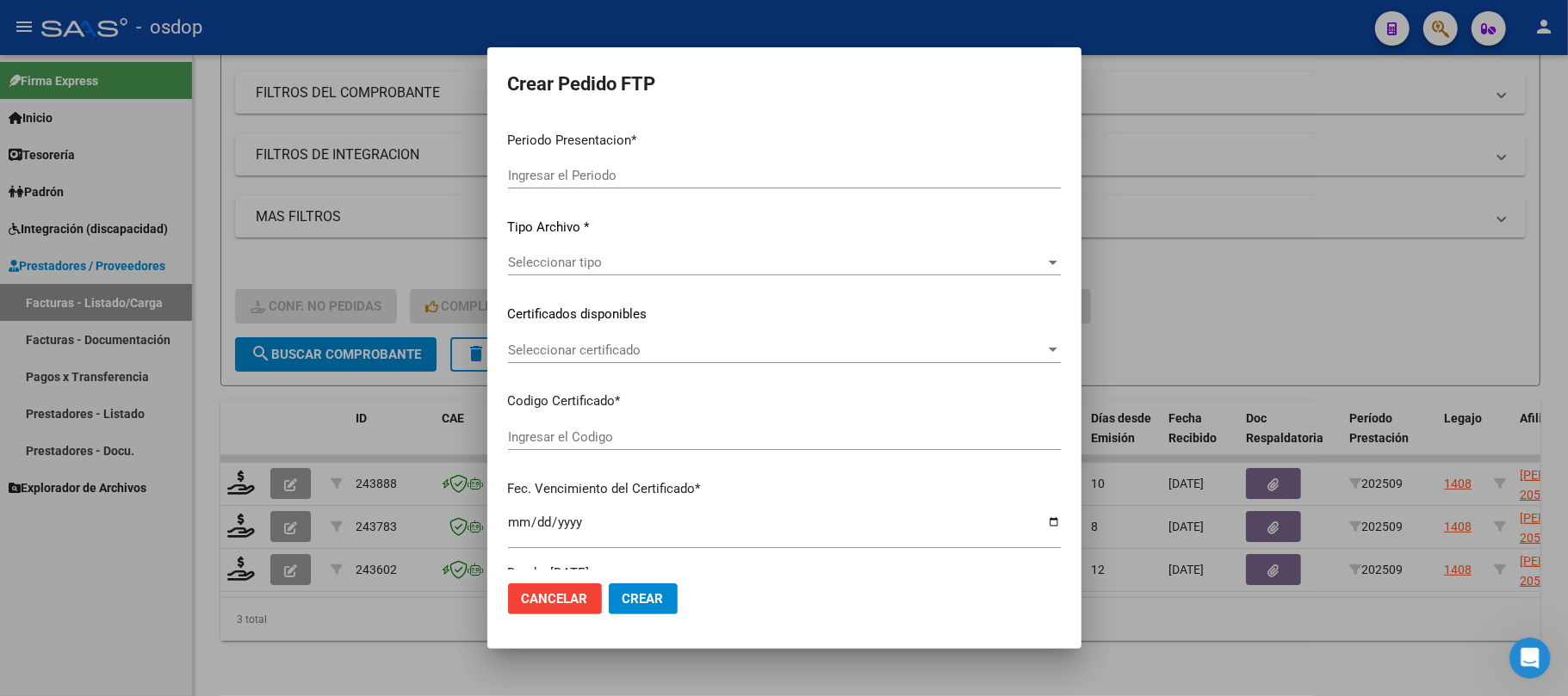
type input "202509"
type input "$ 108.844,08"
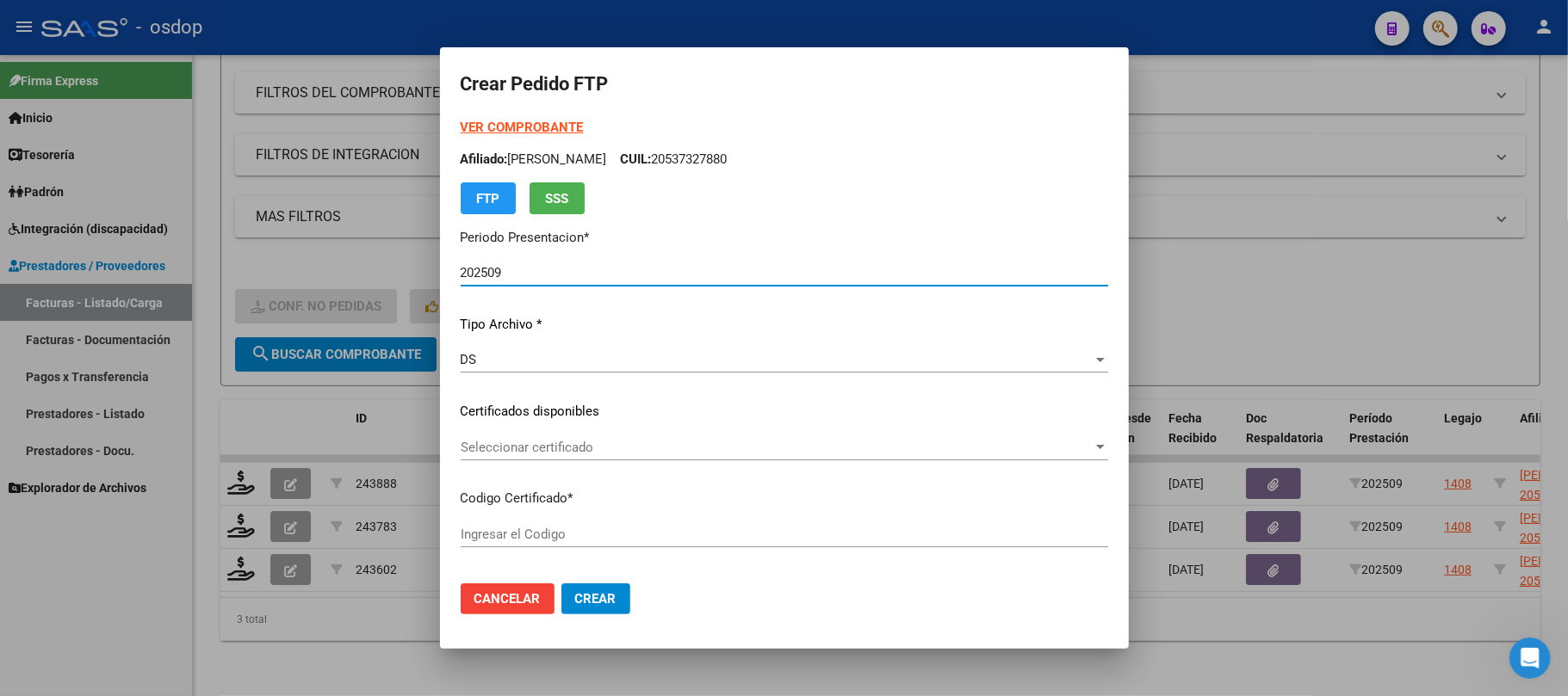
type input "5319566242"
type input "[DATE]"
click at [648, 454] on span "Seleccionar certificado" at bounding box center [776, 448] width 632 height 15
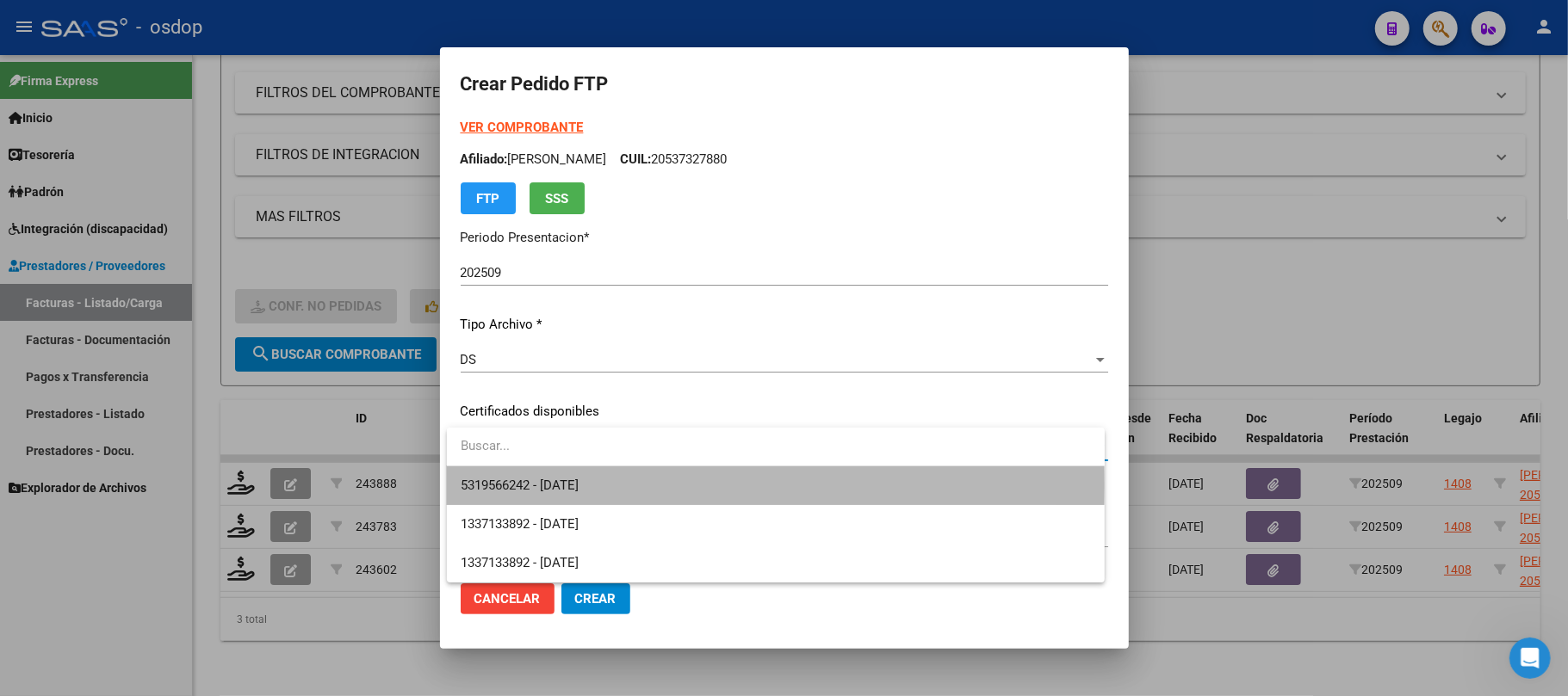
click at [643, 486] on span "5319566242 - [DATE]" at bounding box center [775, 486] width 630 height 38
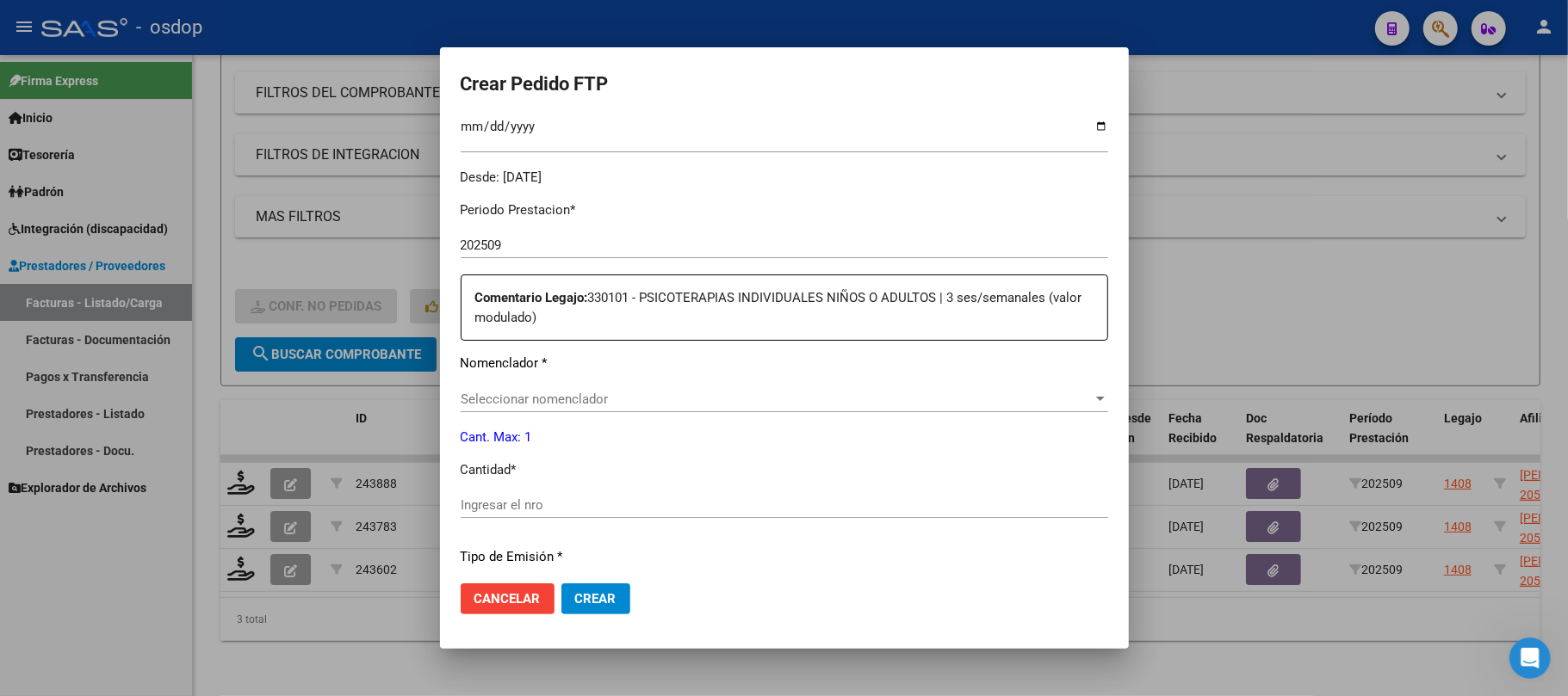
scroll to position [573, 0]
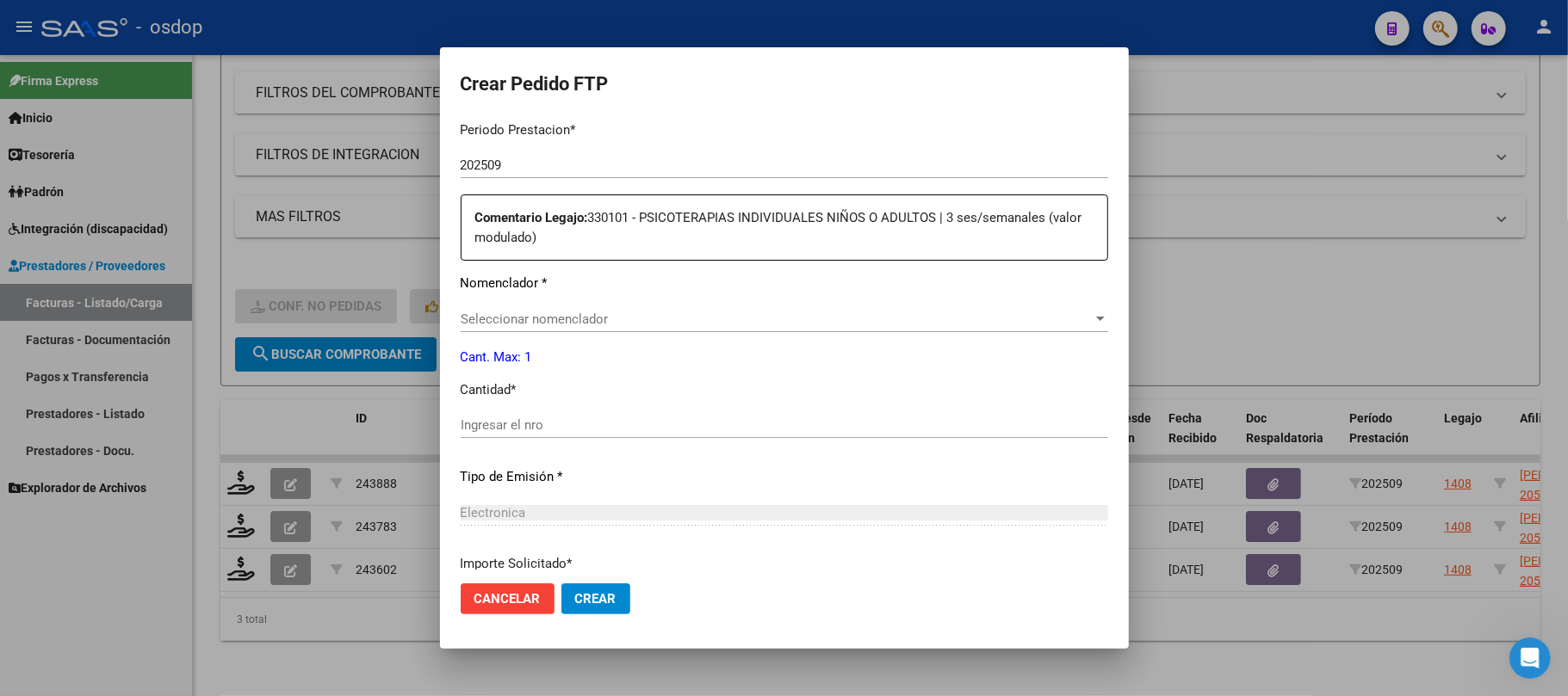
click at [567, 320] on span "Seleccionar nomenclador" at bounding box center [776, 319] width 632 height 15
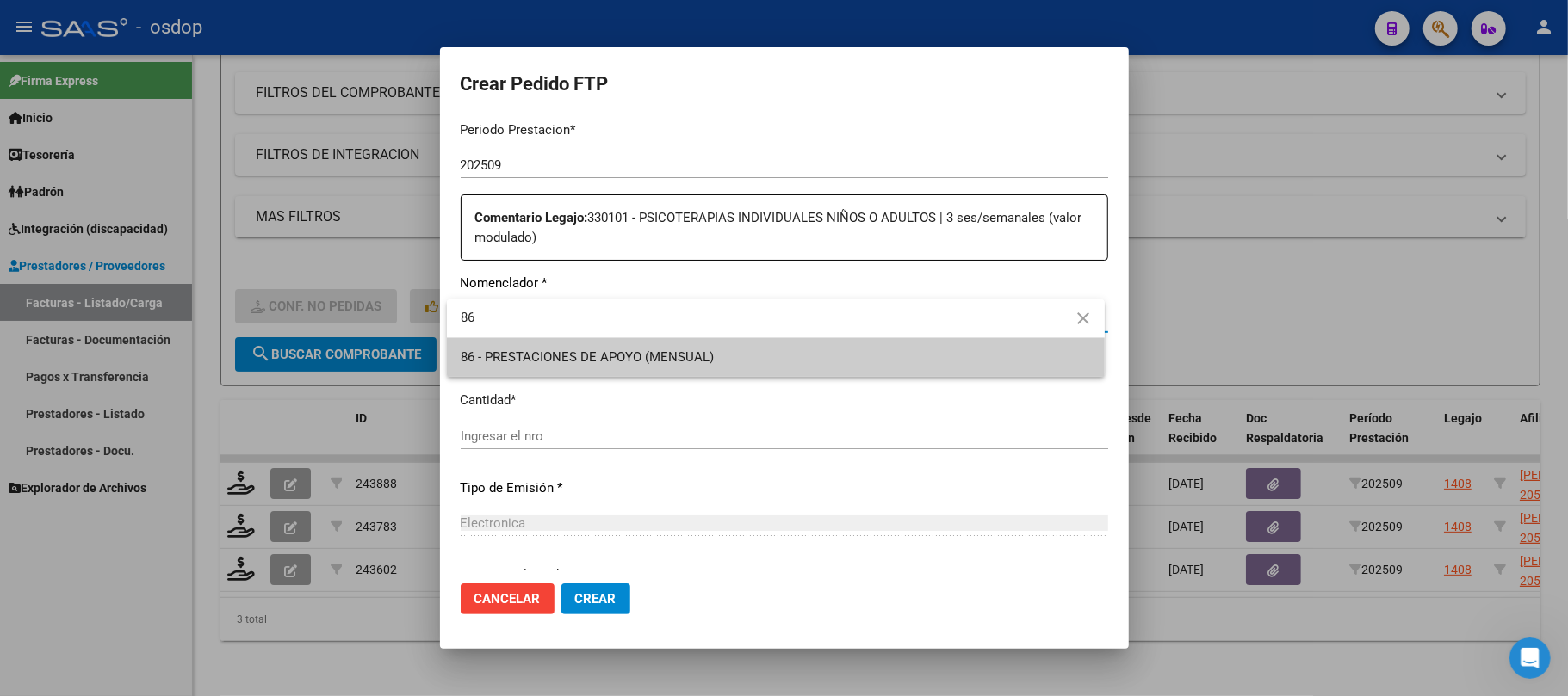
type input "86"
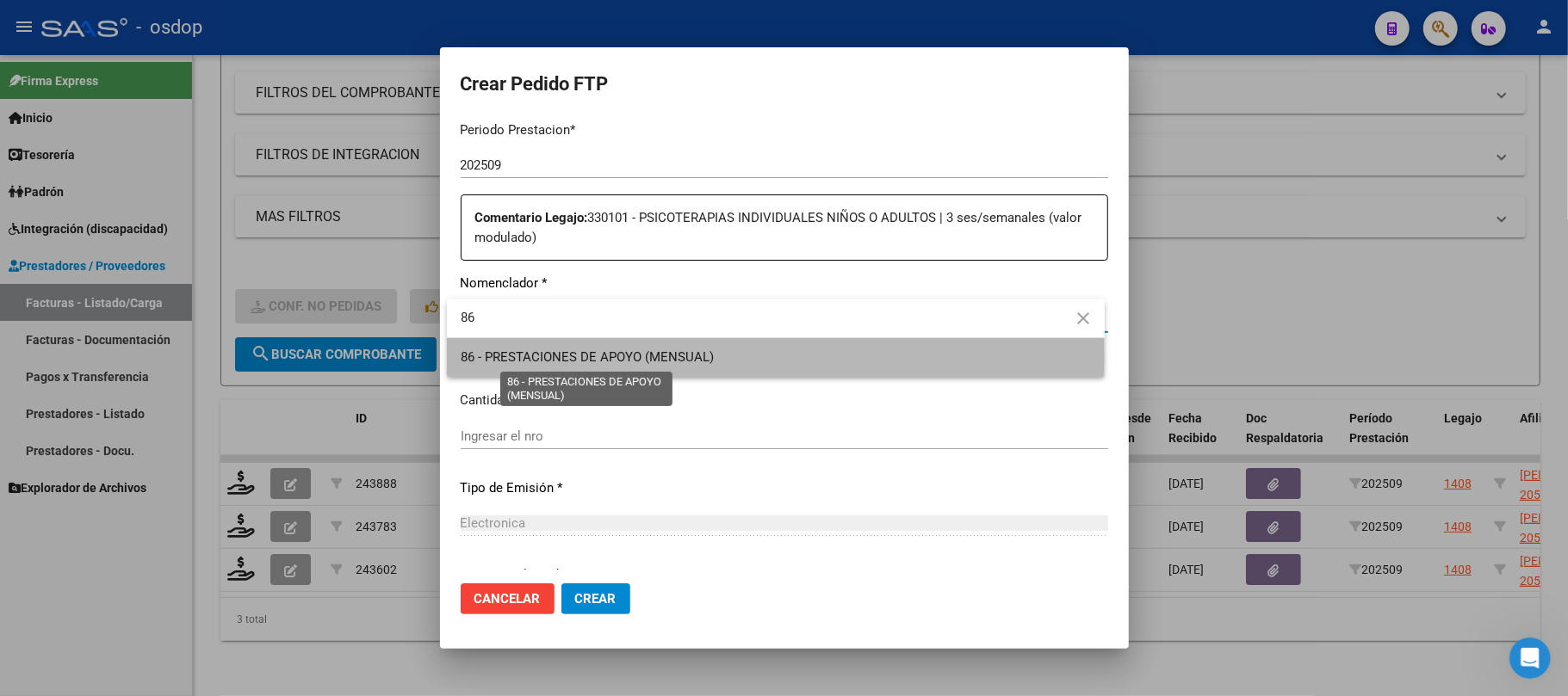
drag, startPoint x: 611, startPoint y: 359, endPoint x: 606, endPoint y: 383, distance: 24.5
click at [610, 359] on span "86 - PRESTACIONES DE APOYO (MENSUAL)" at bounding box center [587, 358] width 253 height 15
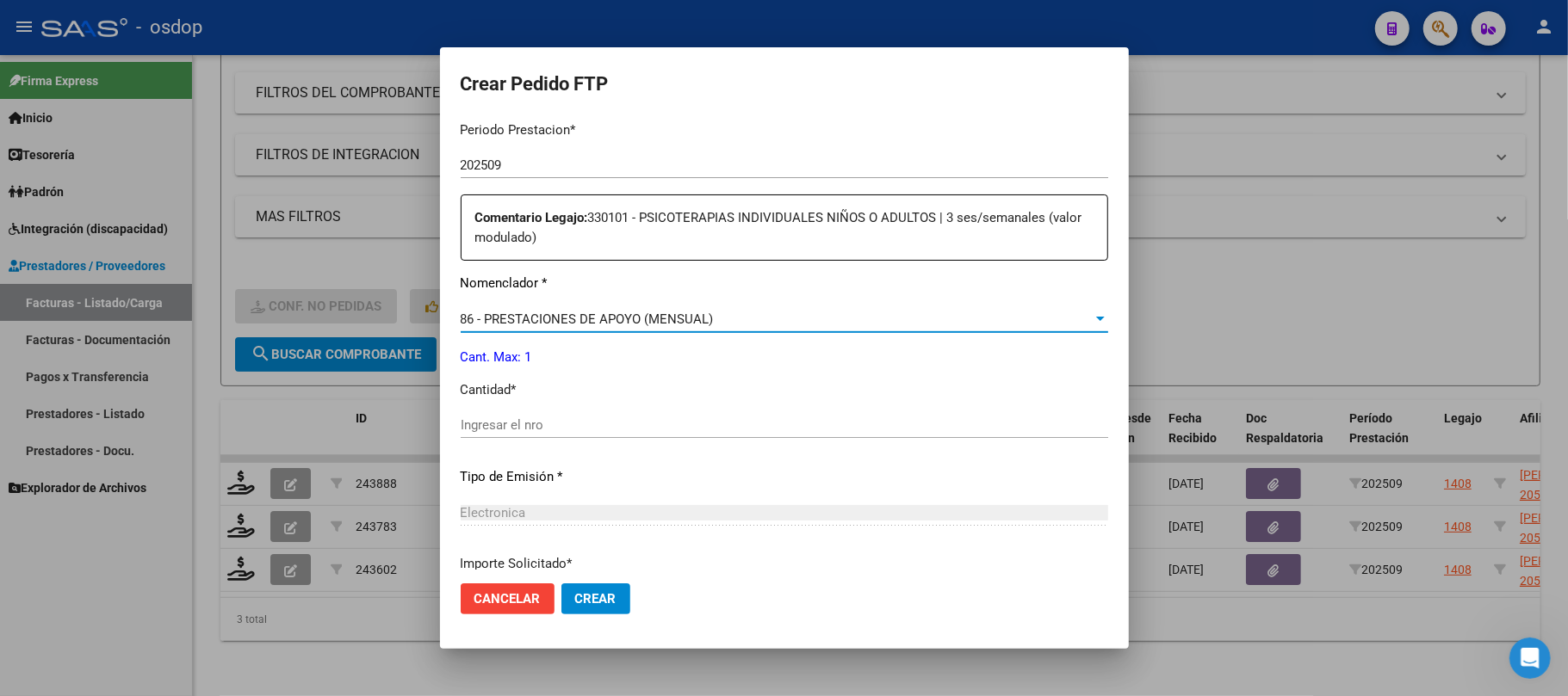
click at [580, 418] on input "Ingresar el nro" at bounding box center [784, 426] width 647 height 15
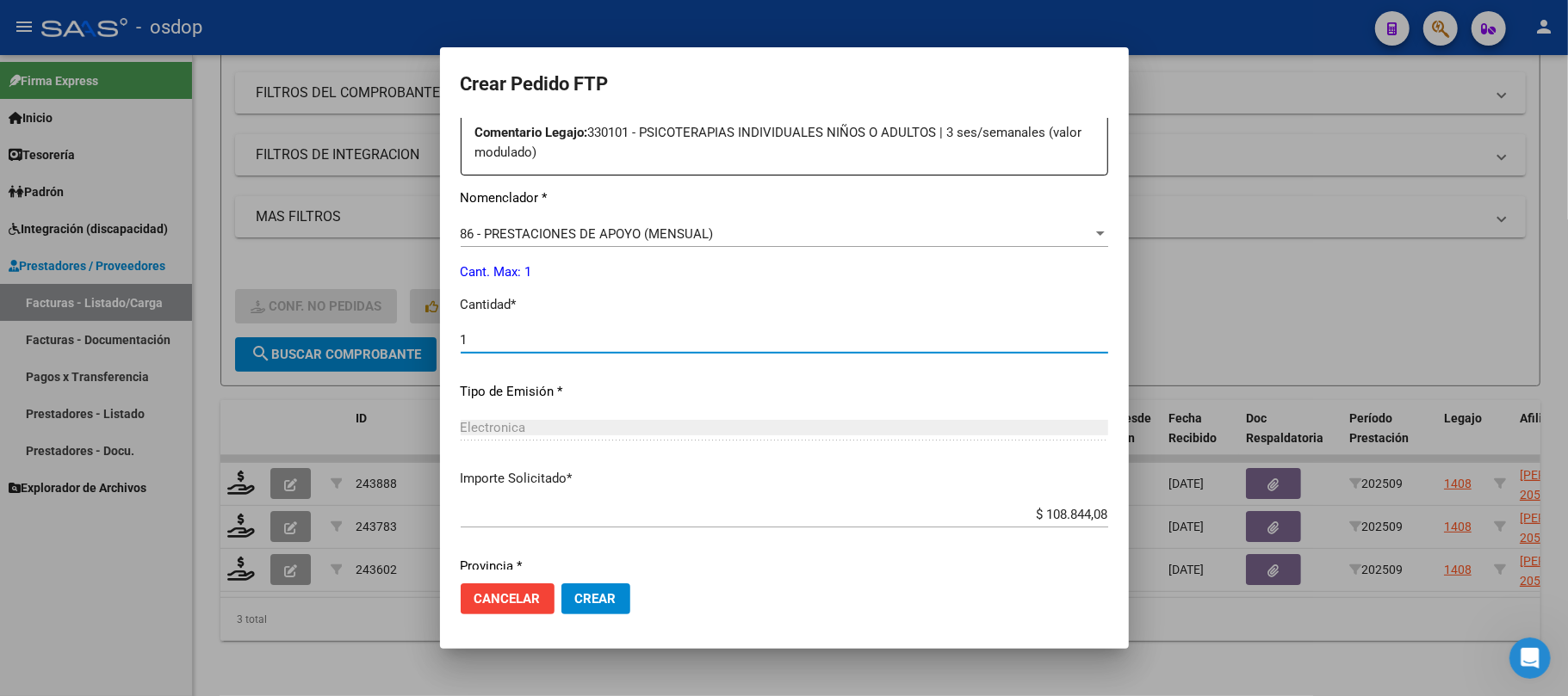
scroll to position [803, 0]
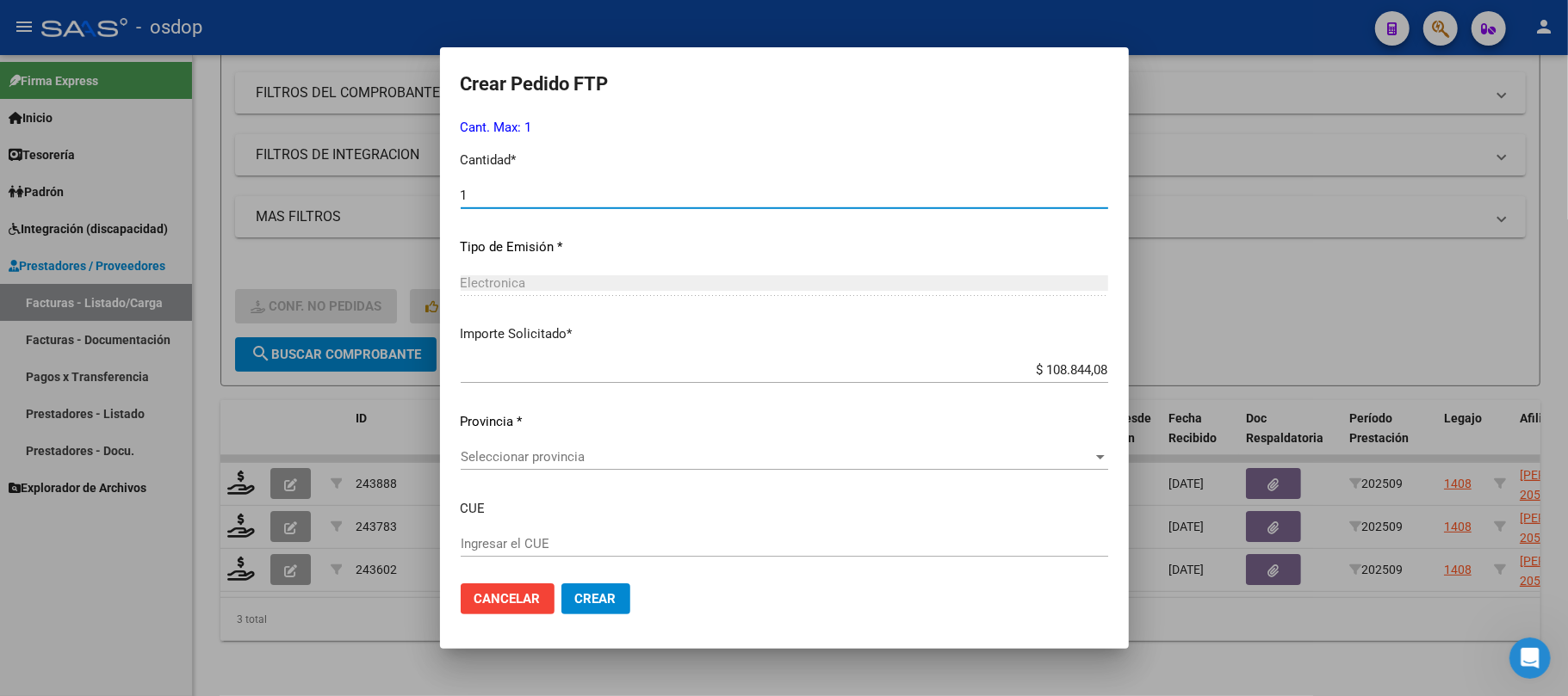
type input "1"
click at [617, 463] on span "Seleccionar provincia" at bounding box center [776, 457] width 632 height 15
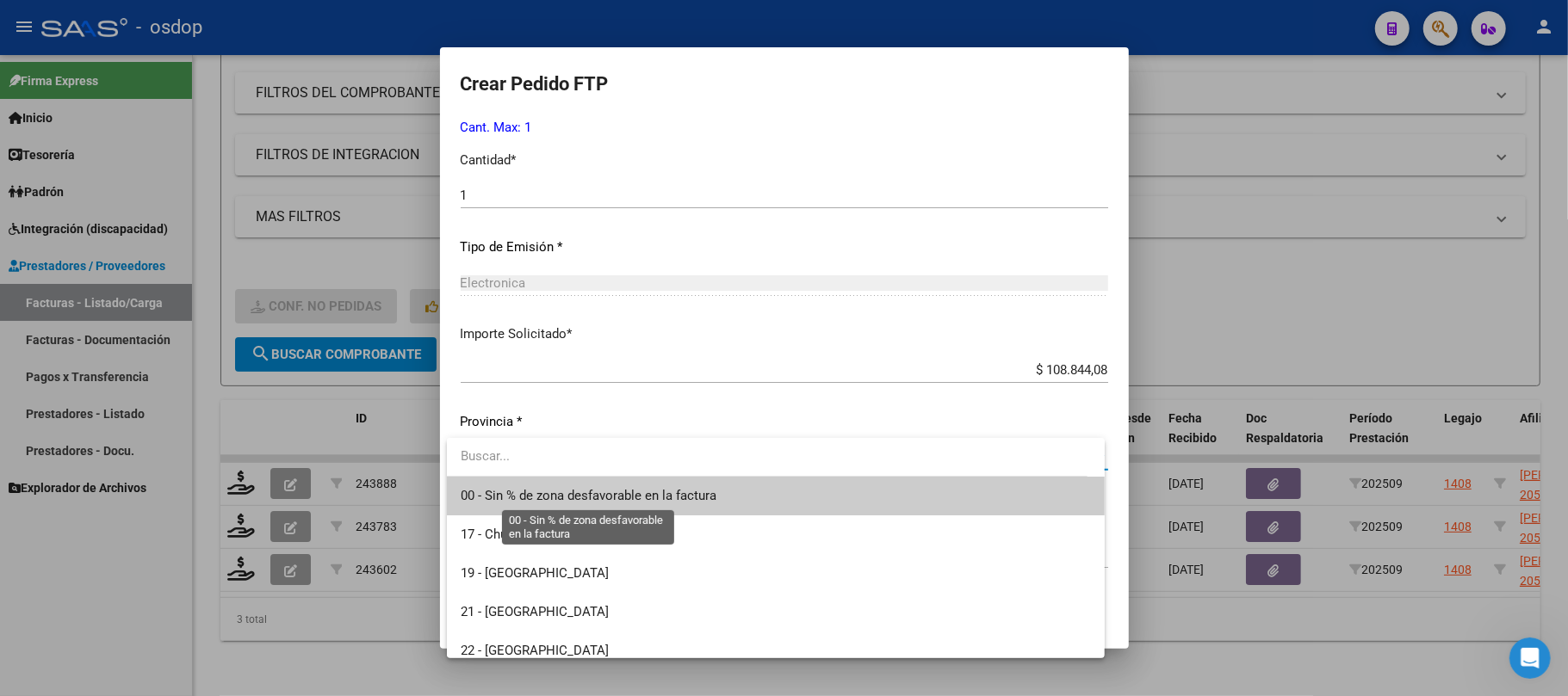
click at [611, 489] on span "00 - Sin % de zona desfavorable en la factura" at bounding box center [588, 496] width 256 height 15
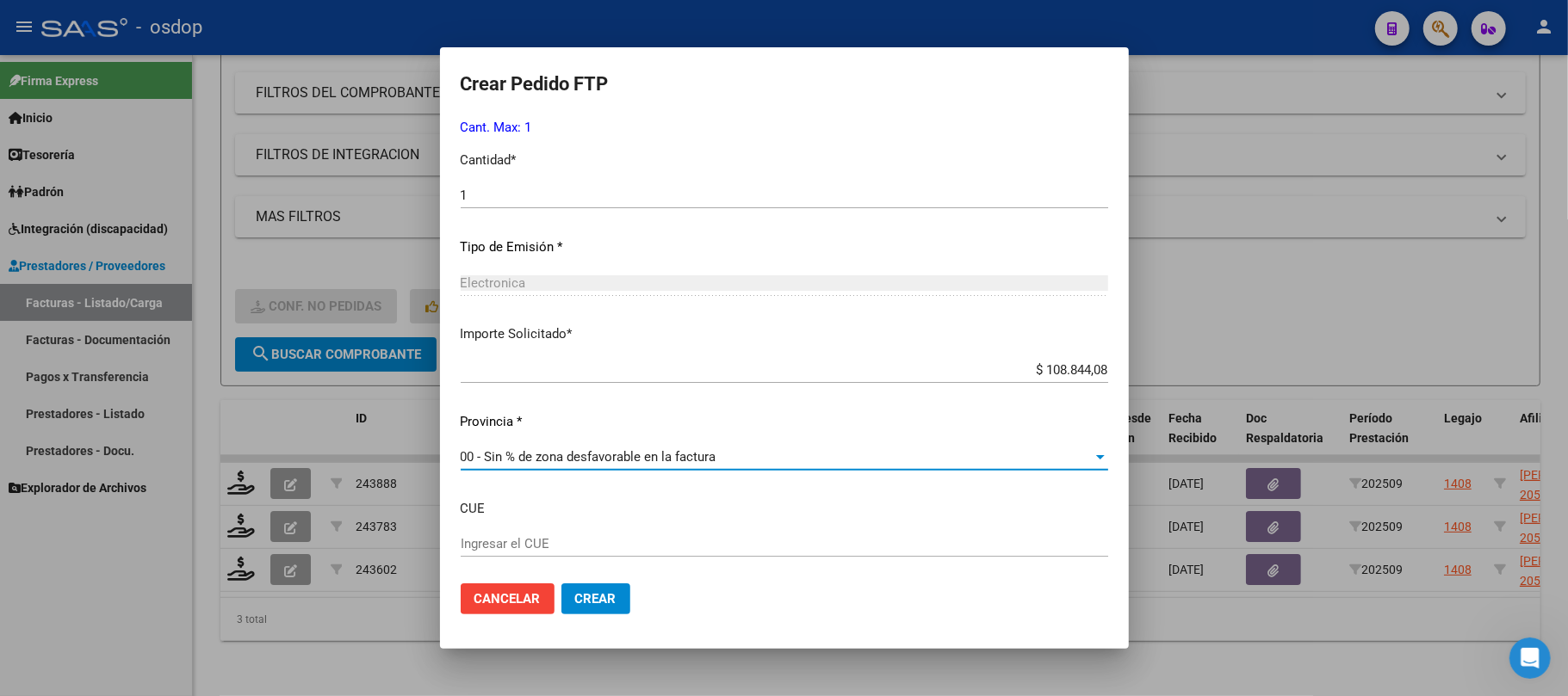
scroll to position [893, 0]
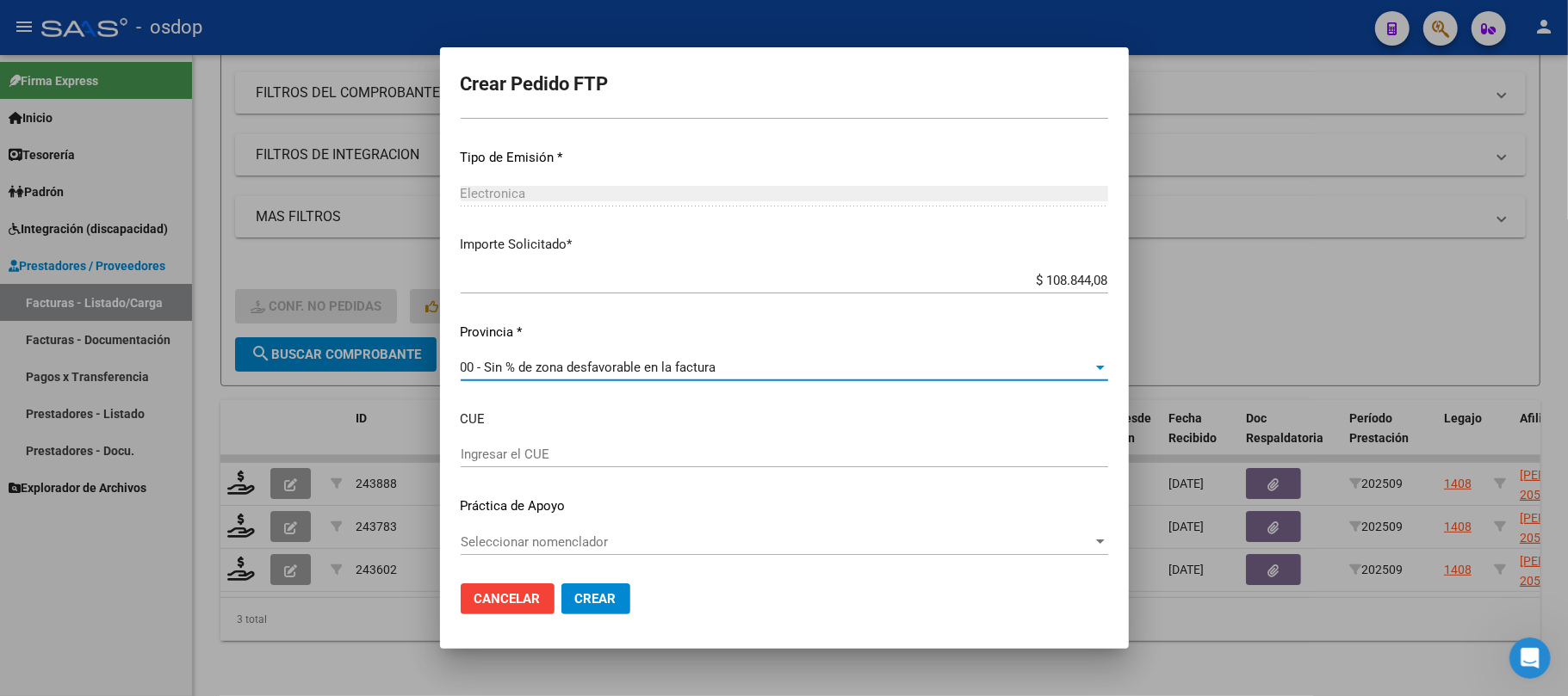
click at [589, 596] on span "Crear" at bounding box center [596, 599] width 41 height 15
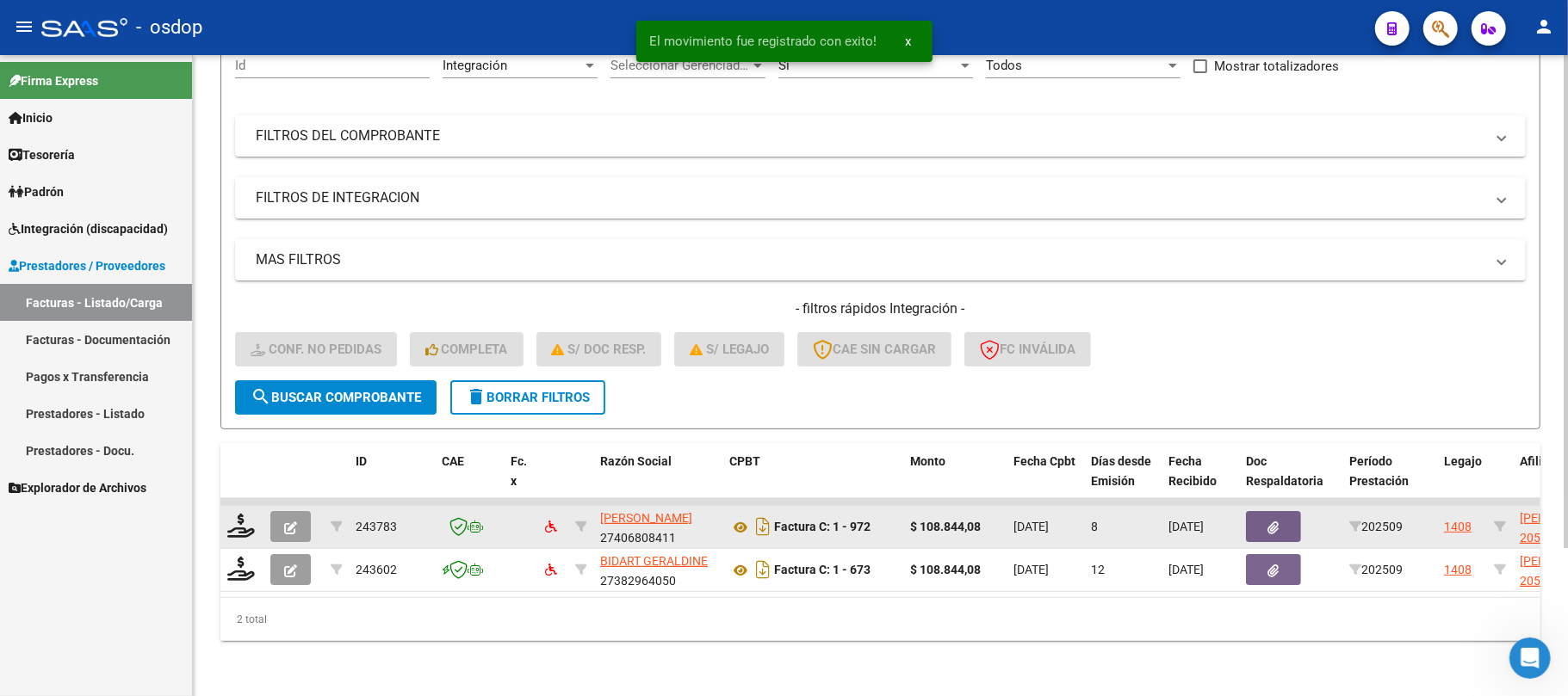
scroll to position [193, 0]
click at [241, 518] on icon at bounding box center [241, 525] width 28 height 24
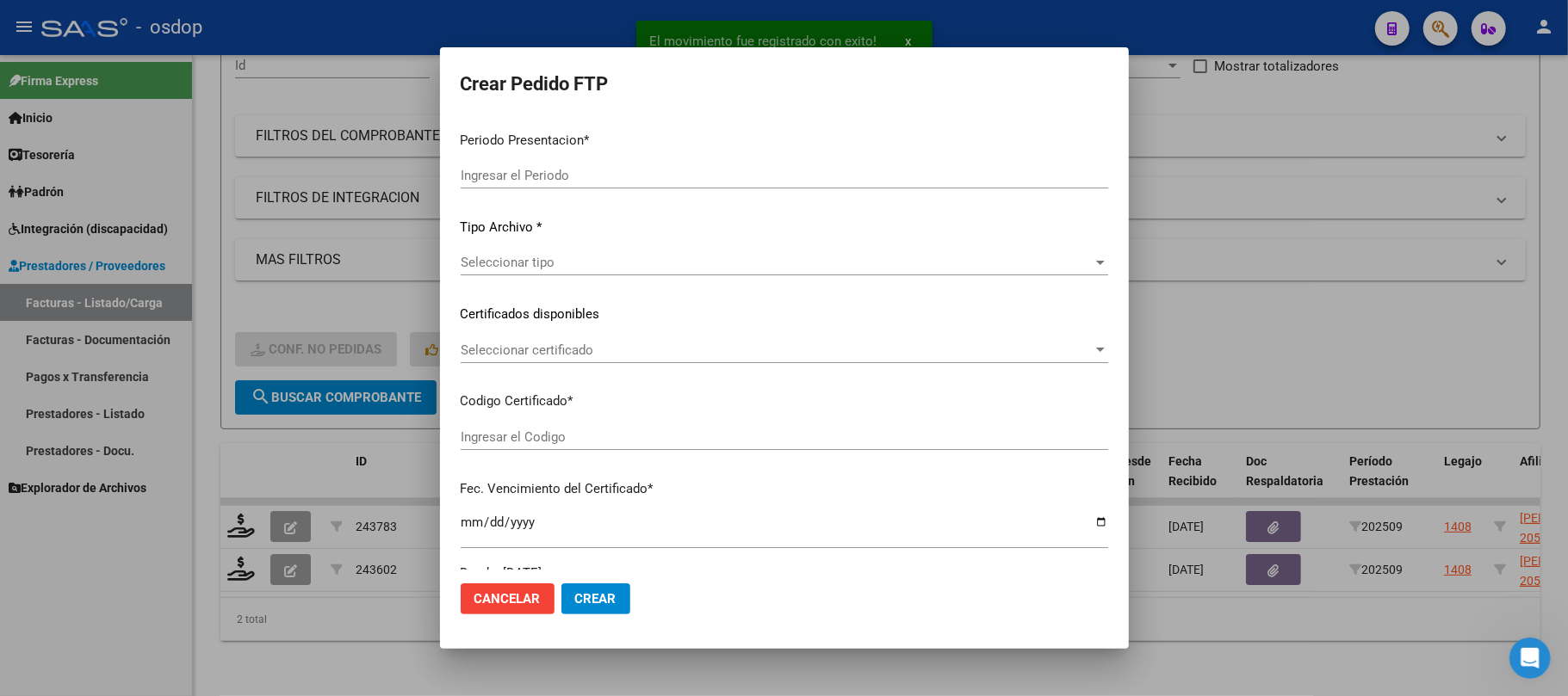
type input "202509"
type input "$ 108.844,08"
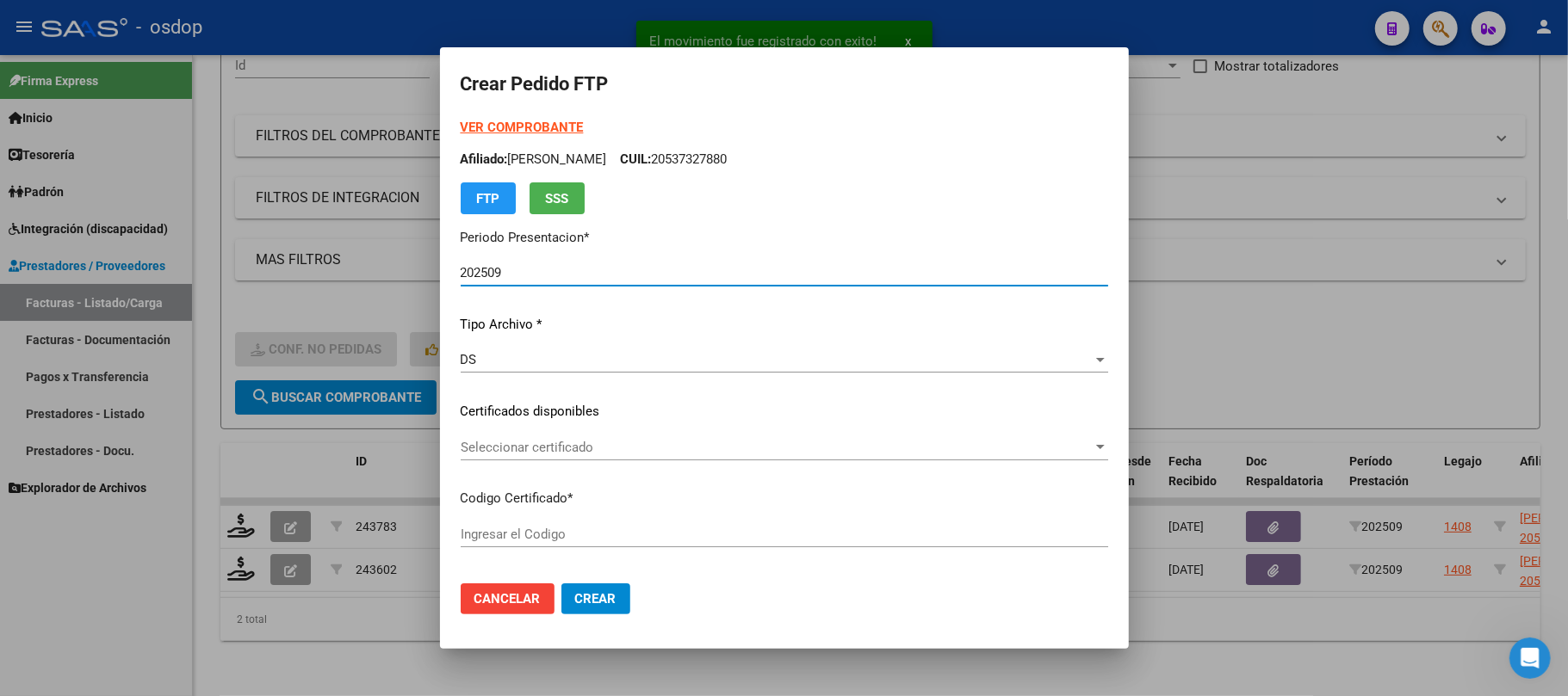
type input "5319566242"
type input "[DATE]"
click at [714, 449] on span "Seleccionar certificado" at bounding box center [776, 448] width 632 height 15
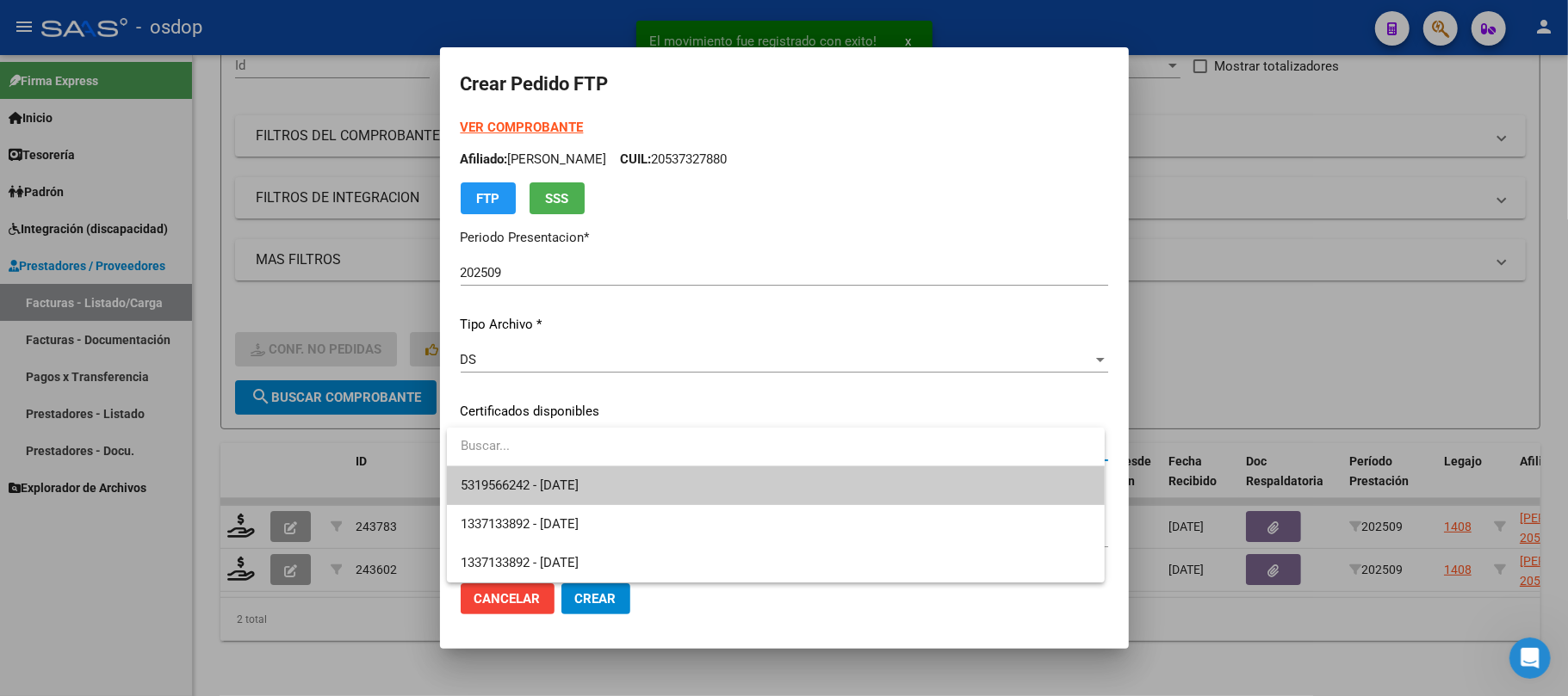
click at [669, 484] on span "5319566242 - [DATE]" at bounding box center [775, 486] width 630 height 38
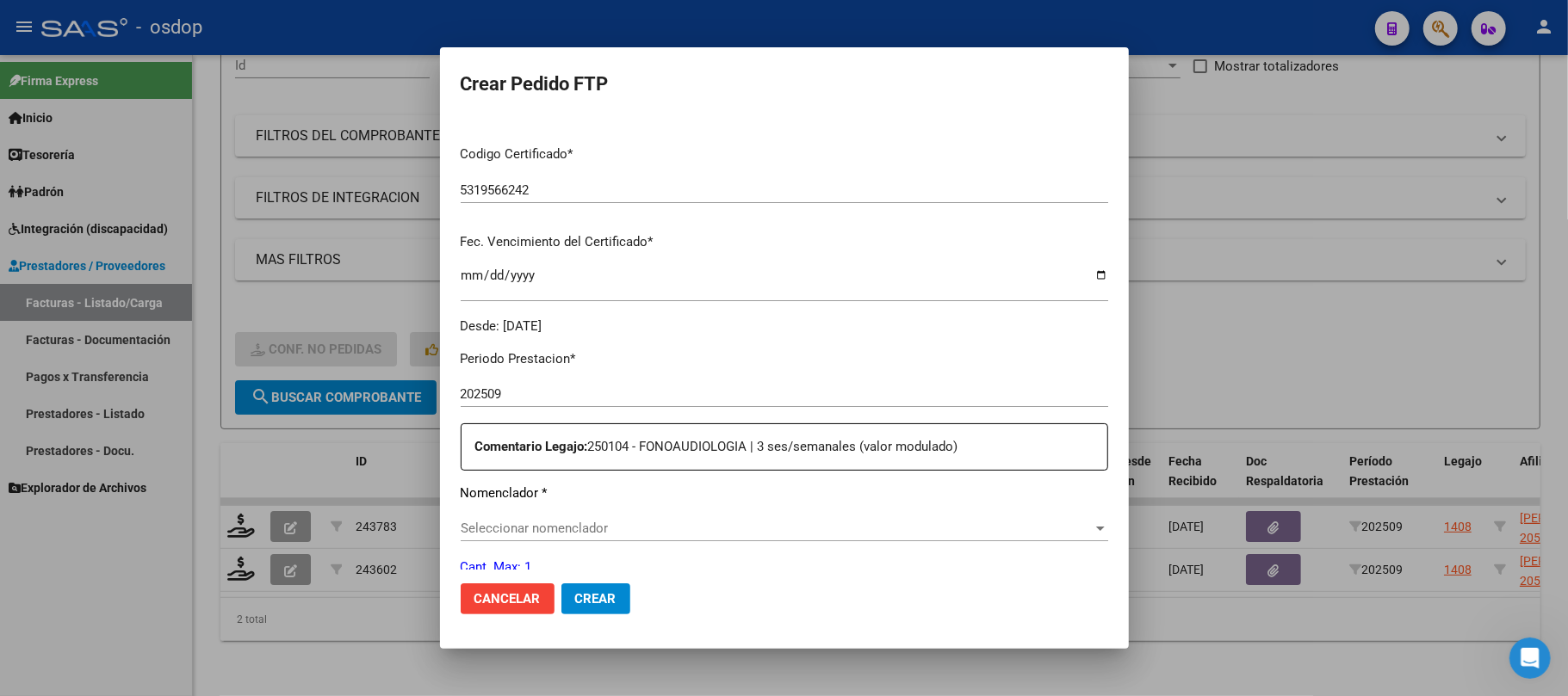
scroll to position [459, 0]
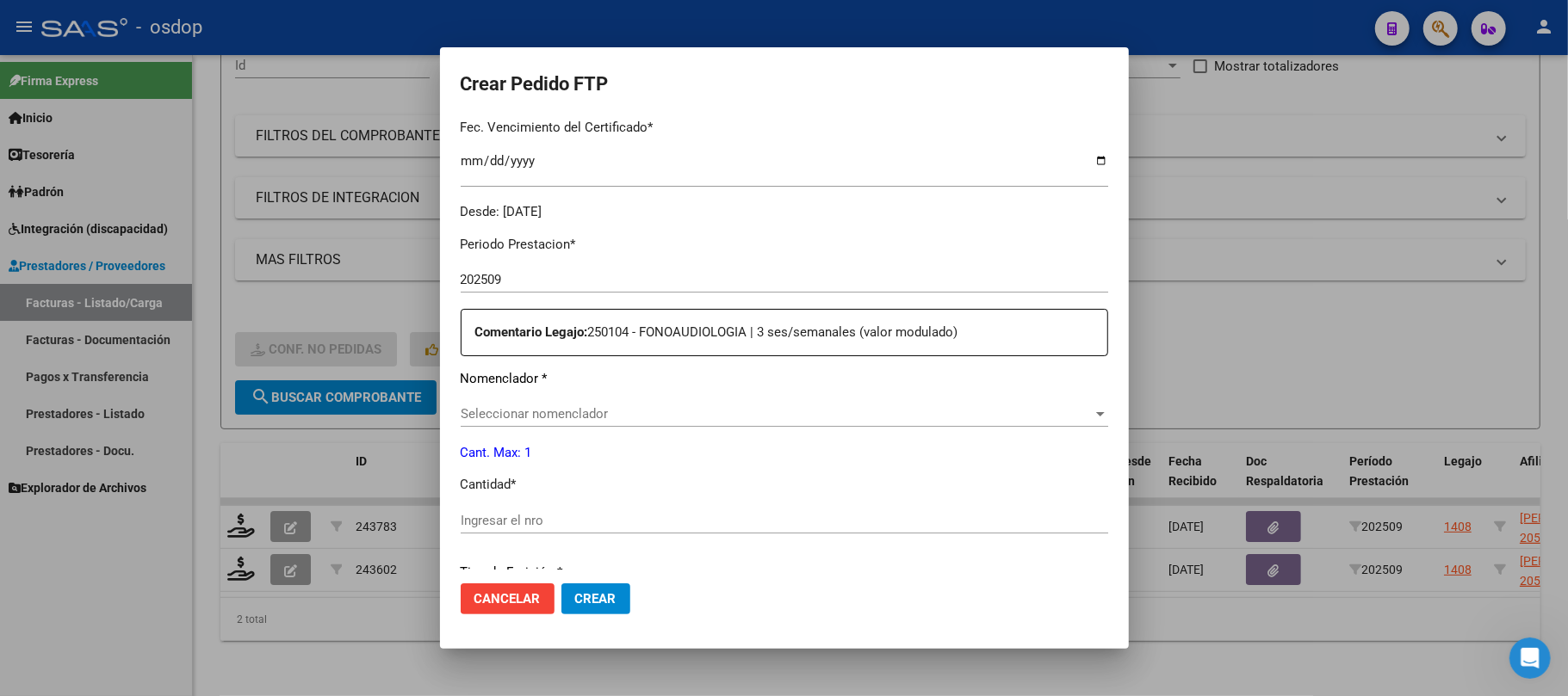
click at [647, 414] on span "Seleccionar nomenclador" at bounding box center [776, 414] width 632 height 15
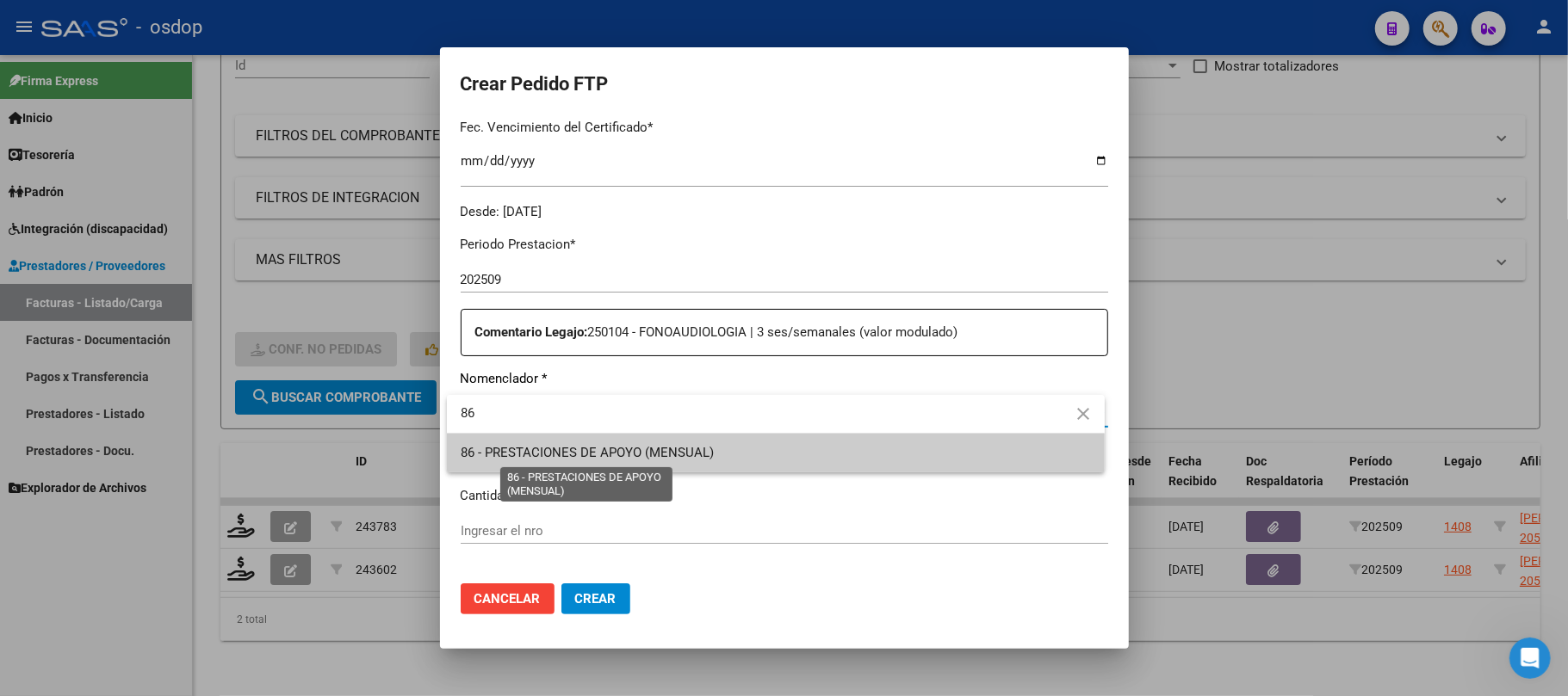
type input "86"
click at [636, 454] on span "86 - PRESTACIONES DE APOYO (MENSUAL)" at bounding box center [587, 452] width 253 height 15
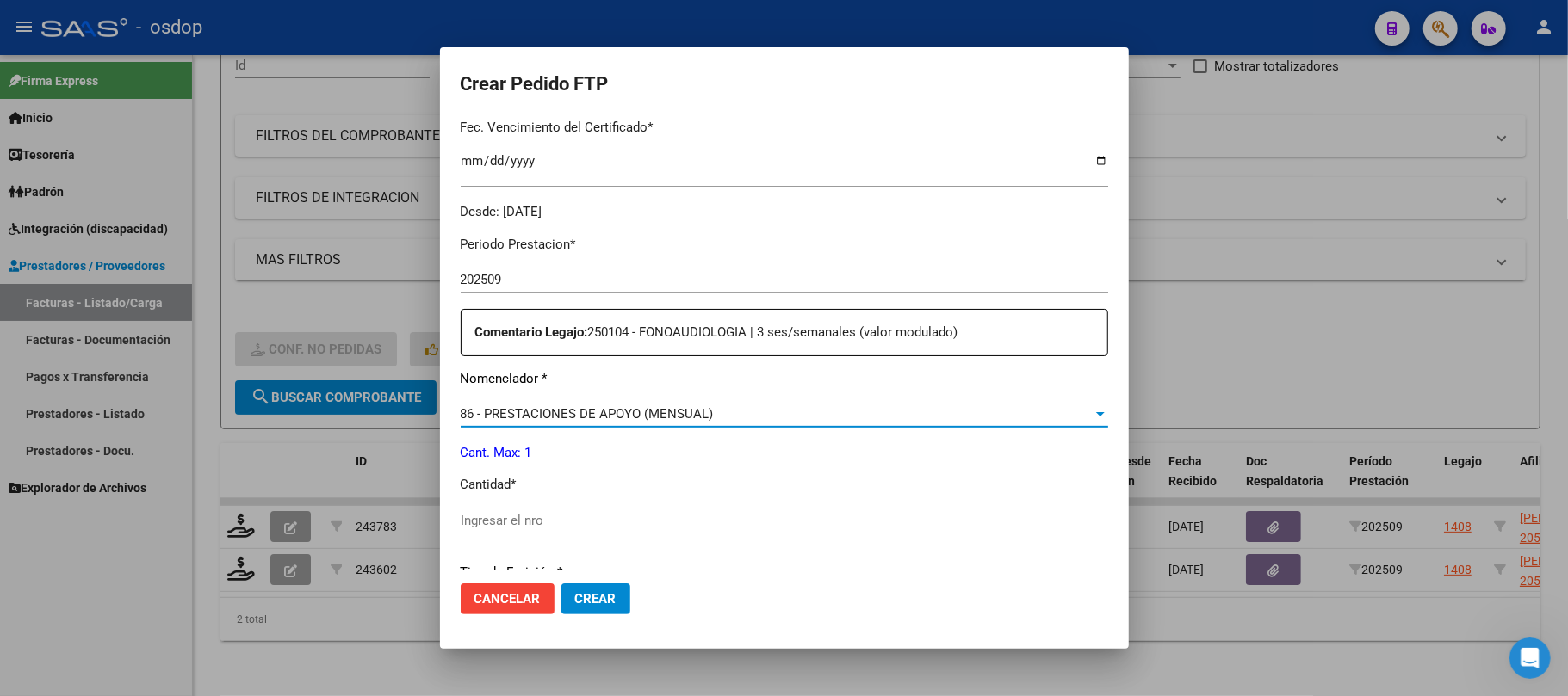
click at [534, 514] on input "Ingresar el nro" at bounding box center [784, 521] width 647 height 15
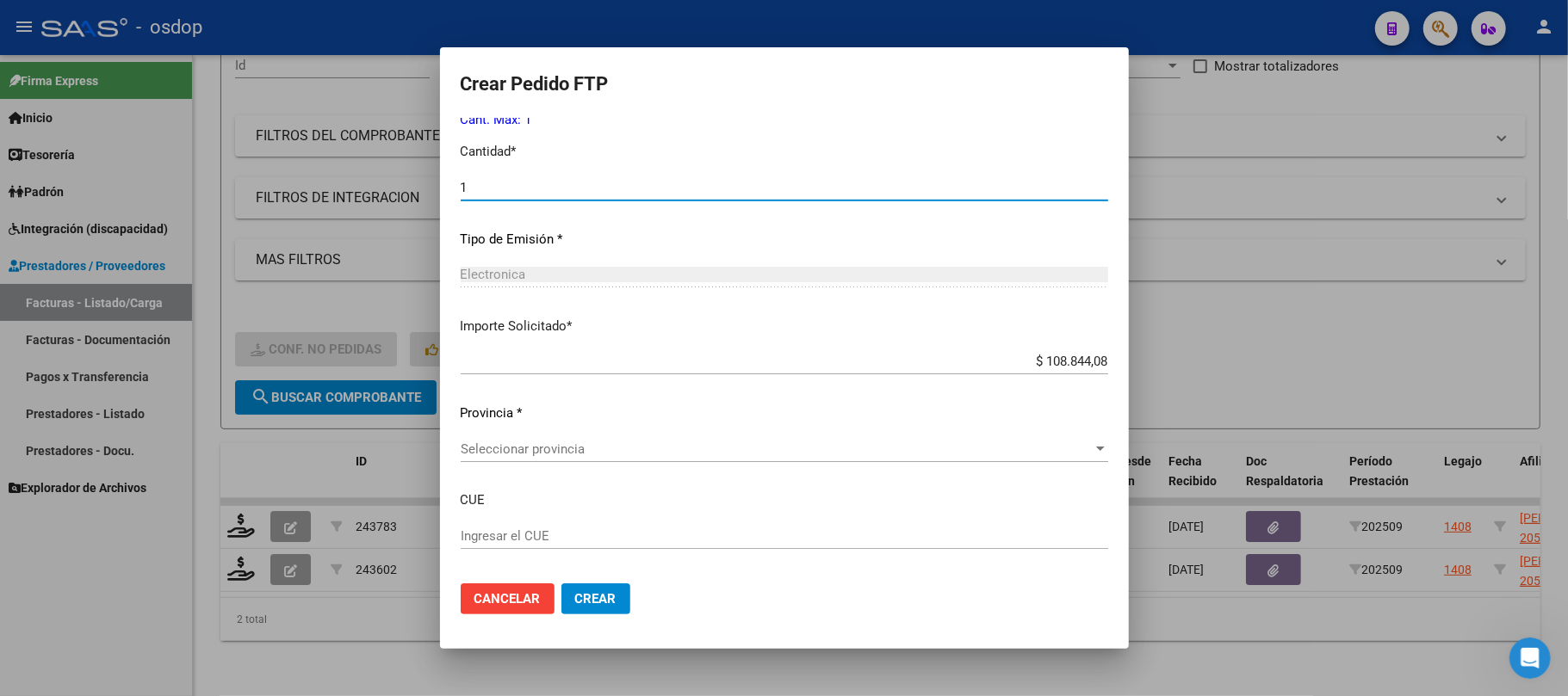
scroll to position [803, 0]
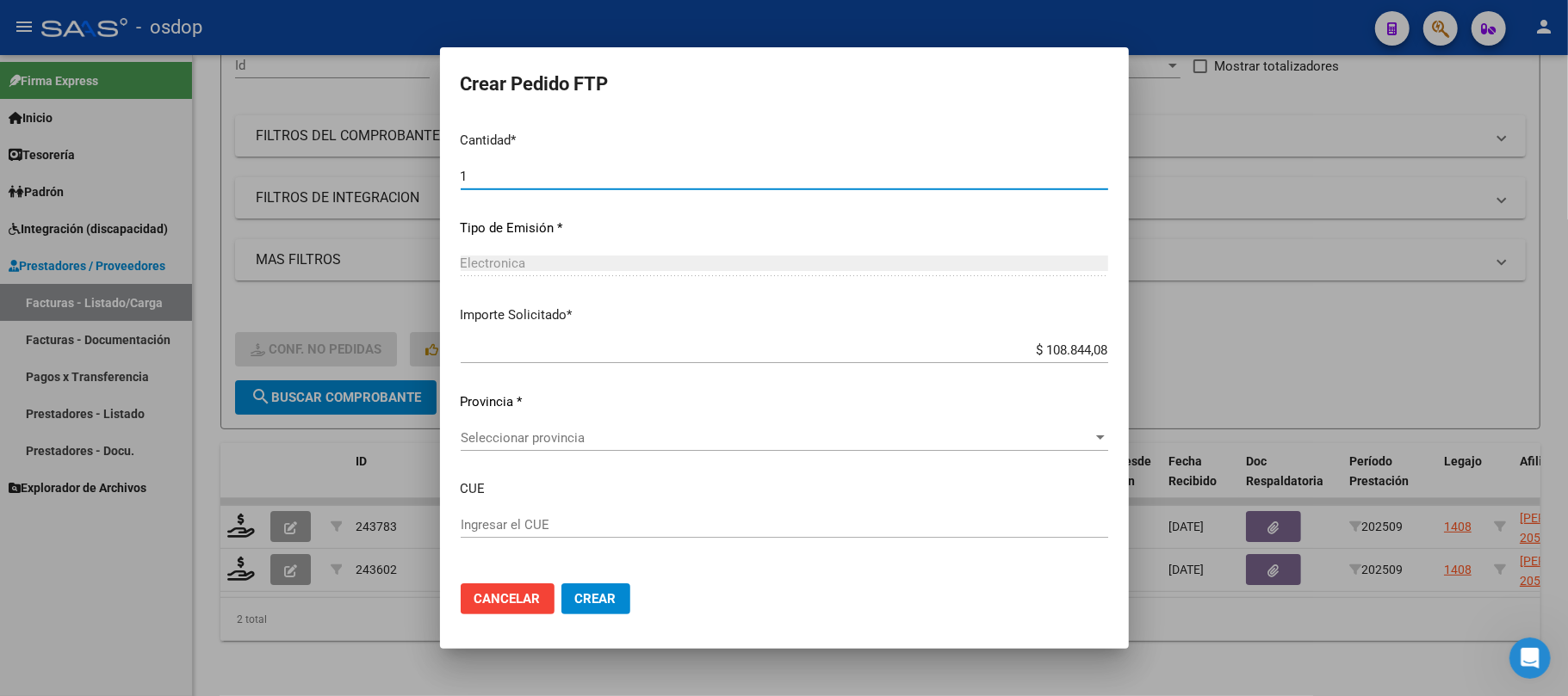
type input "1"
click at [597, 434] on span "Seleccionar provincia" at bounding box center [776, 438] width 632 height 15
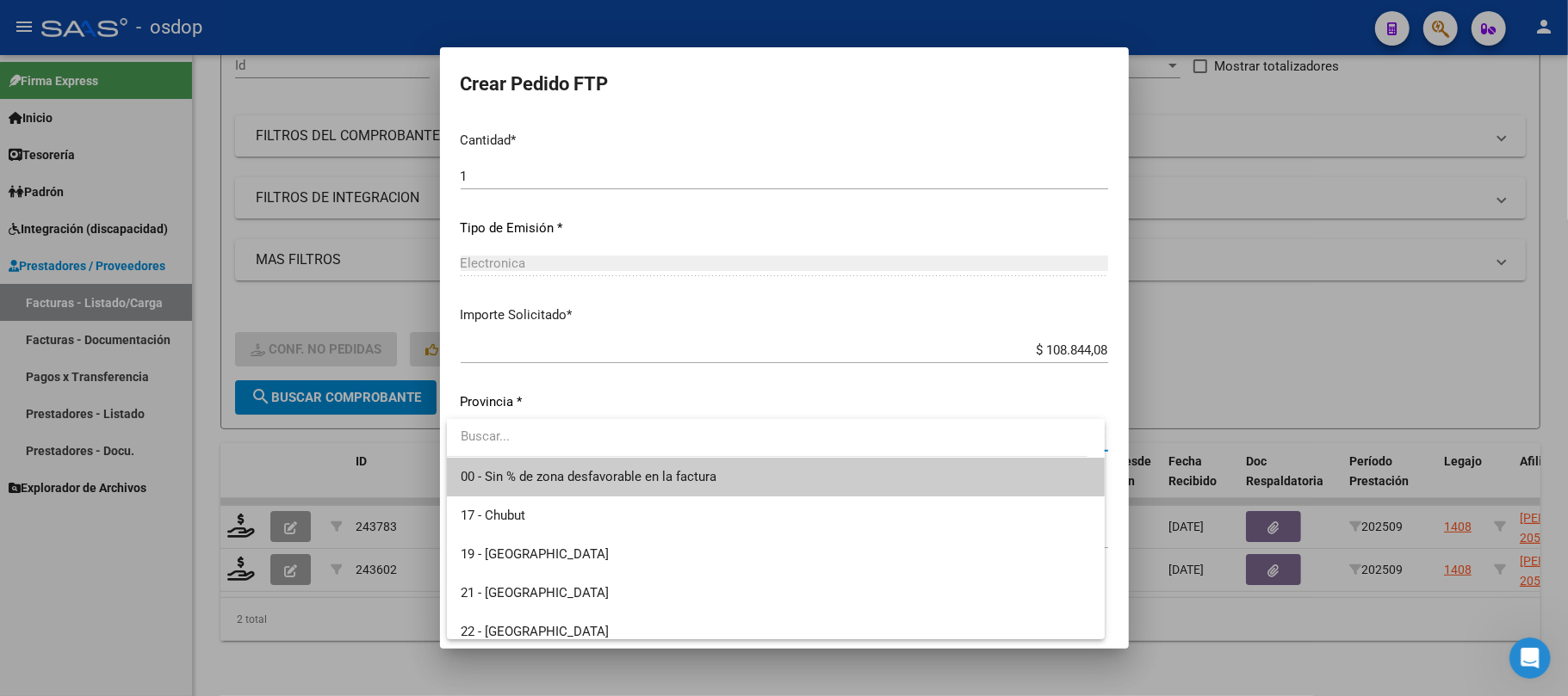
click at [570, 469] on span "00 - Sin % de zona desfavorable en la factura" at bounding box center [588, 476] width 256 height 15
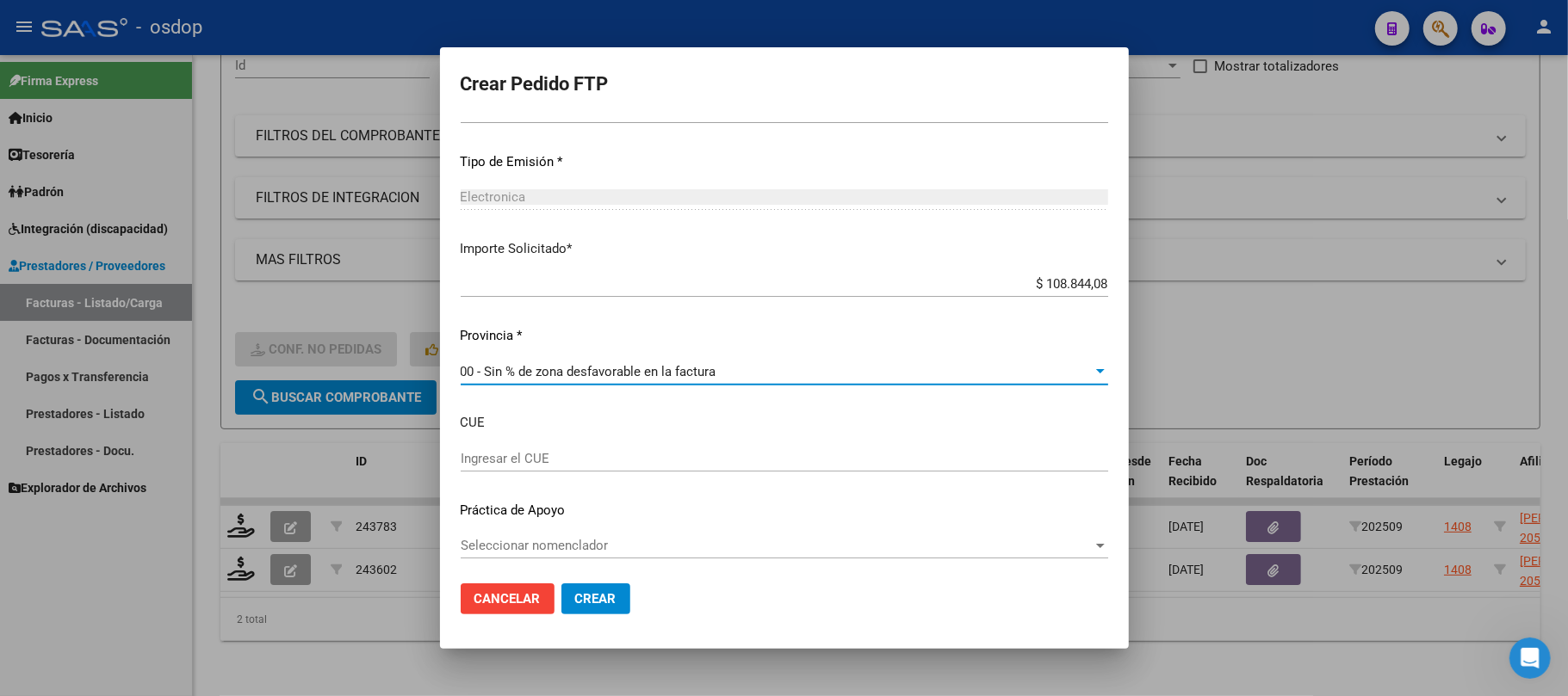
scroll to position [873, 0]
click at [601, 595] on span "Crear" at bounding box center [596, 599] width 41 height 15
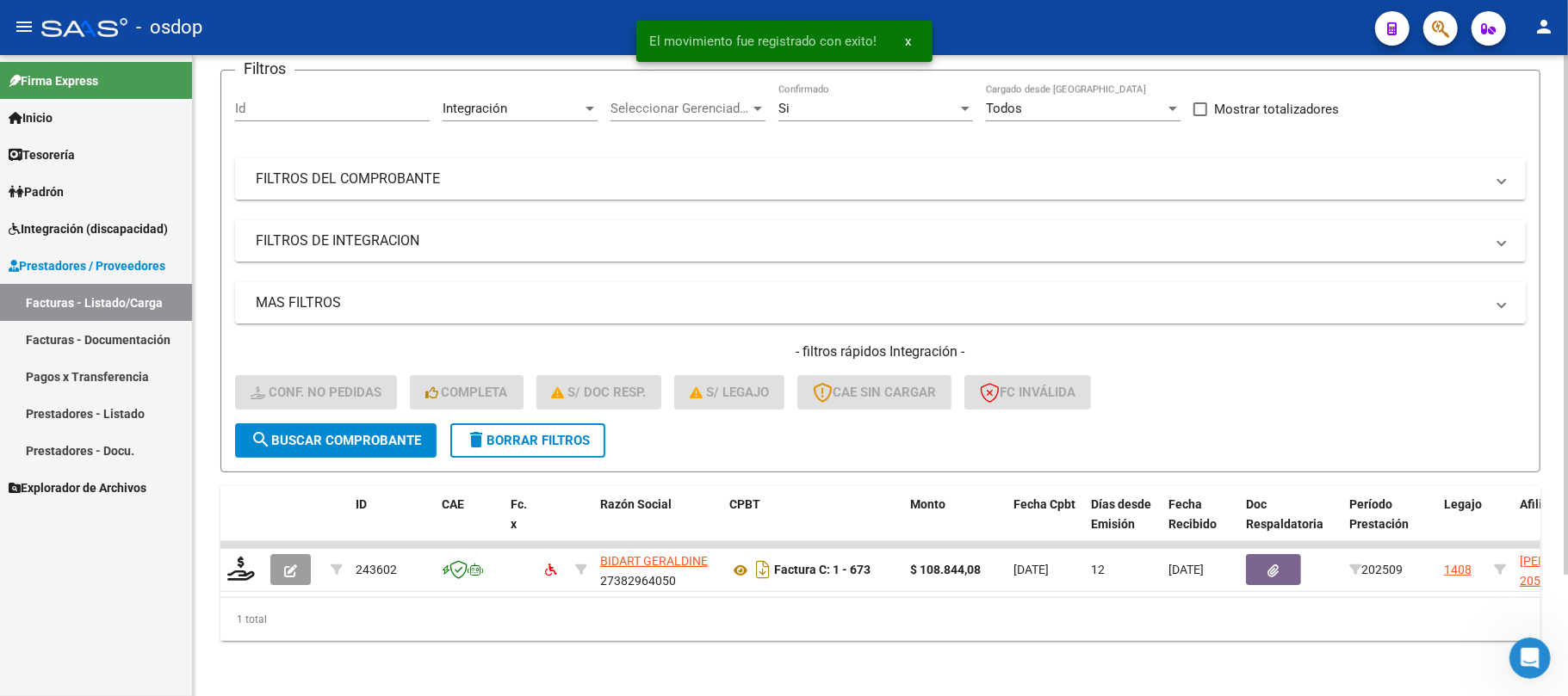
scroll to position [150, 0]
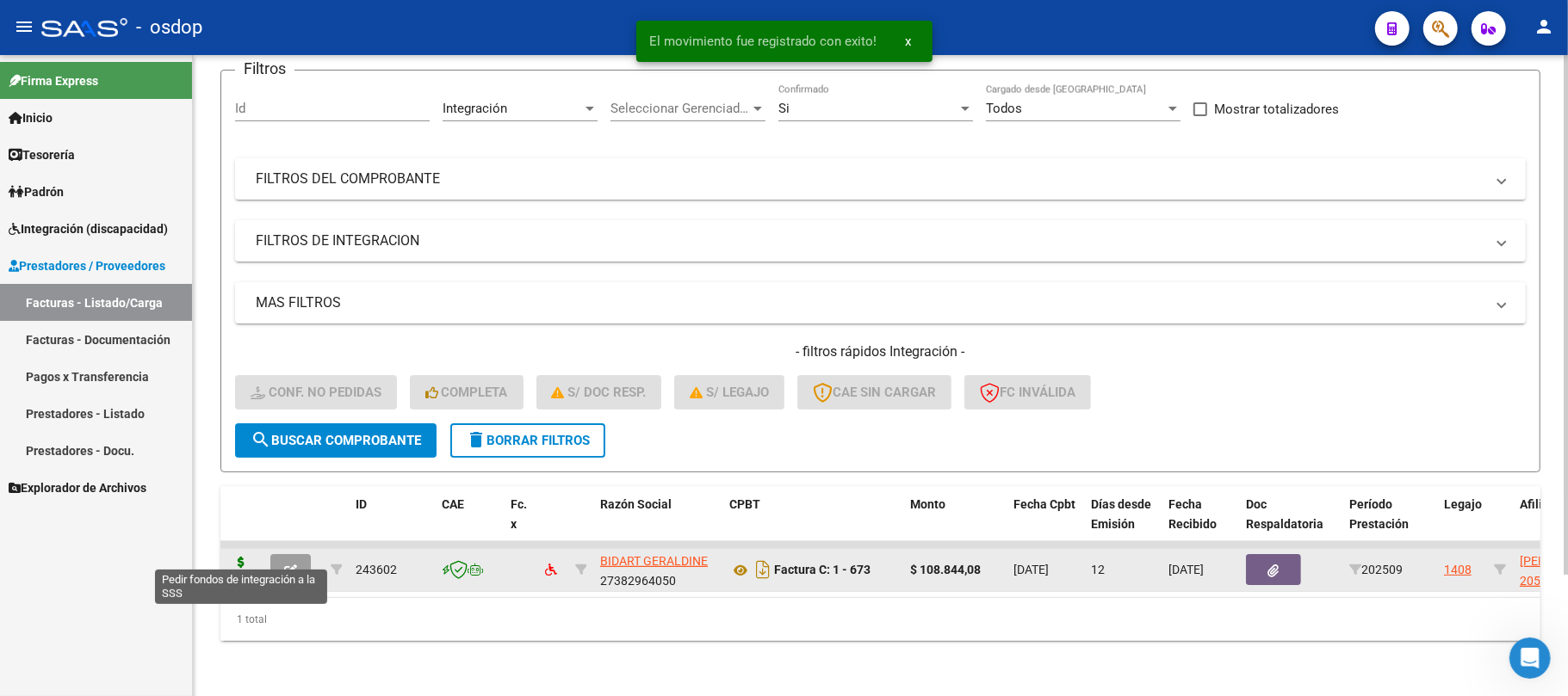
click at [236, 562] on icon at bounding box center [241, 568] width 28 height 24
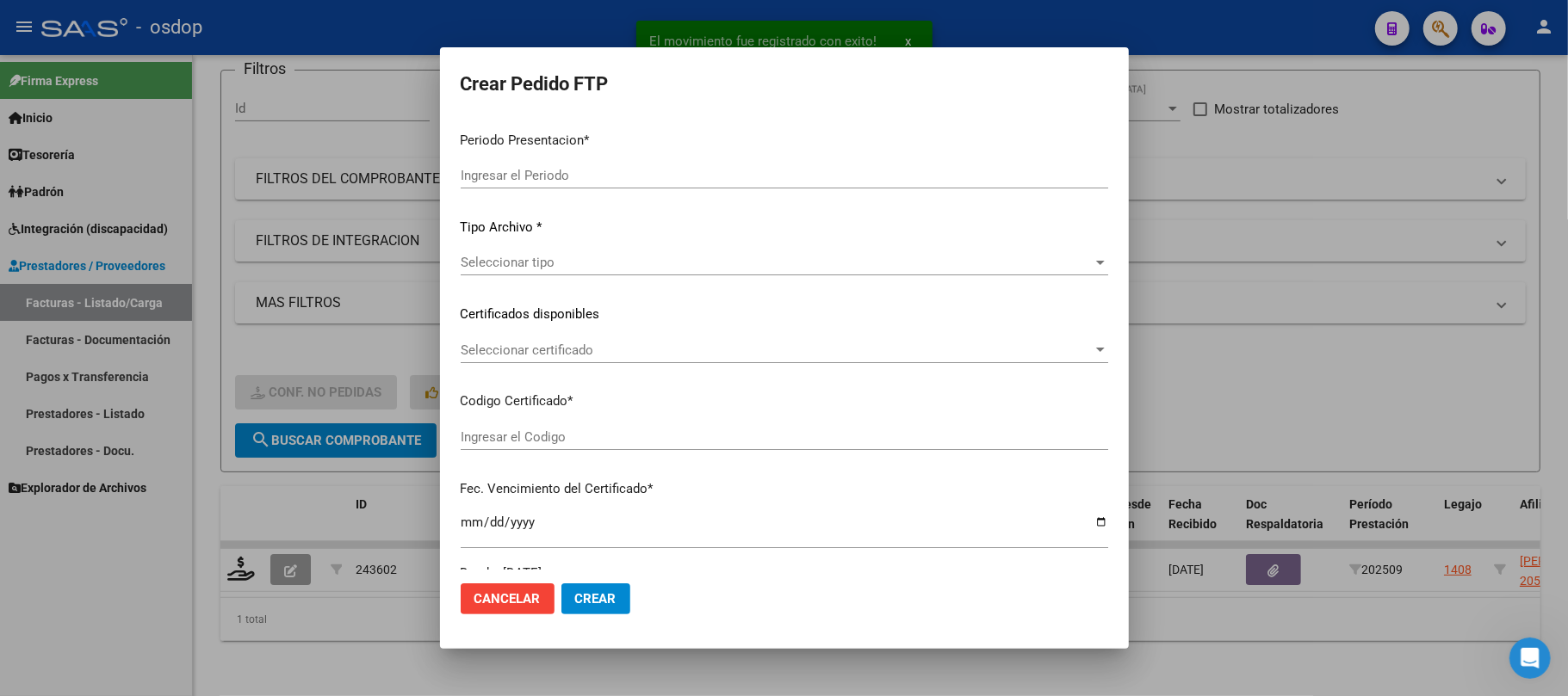
type input "202509"
type input "$ 108.844,08"
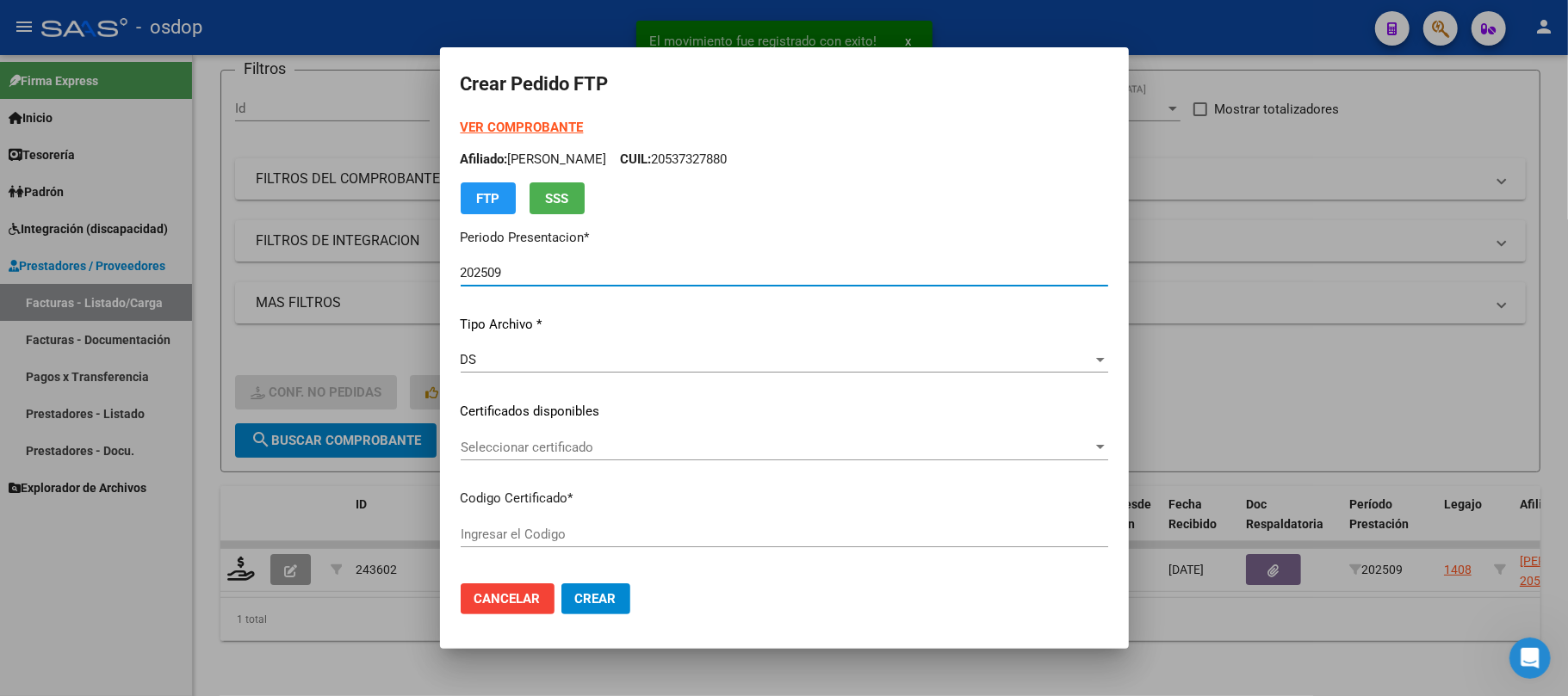
type input "5319566242"
type input "[DATE]"
click at [600, 446] on span "Seleccionar certificado" at bounding box center [776, 448] width 632 height 15
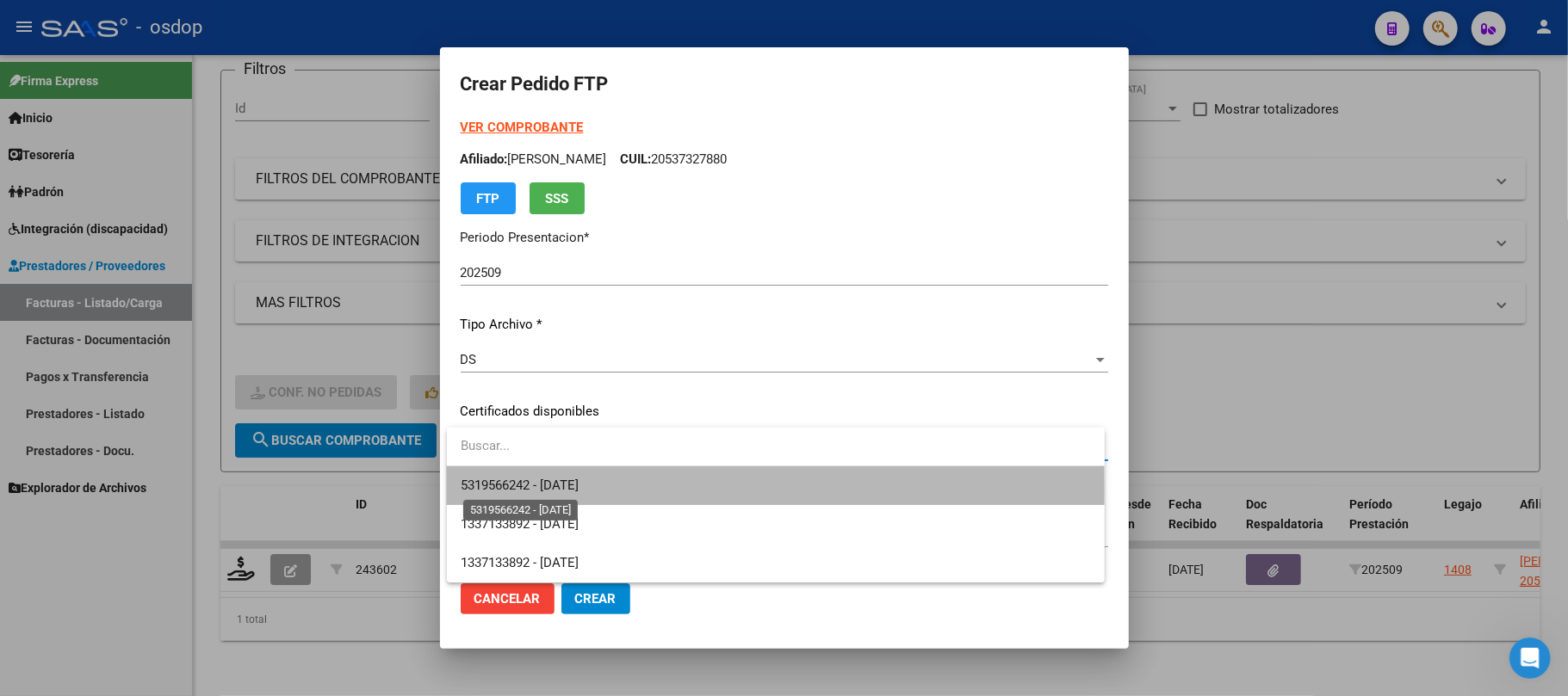
click at [578, 490] on span "5319566242 - [DATE]" at bounding box center [519, 485] width 118 height 15
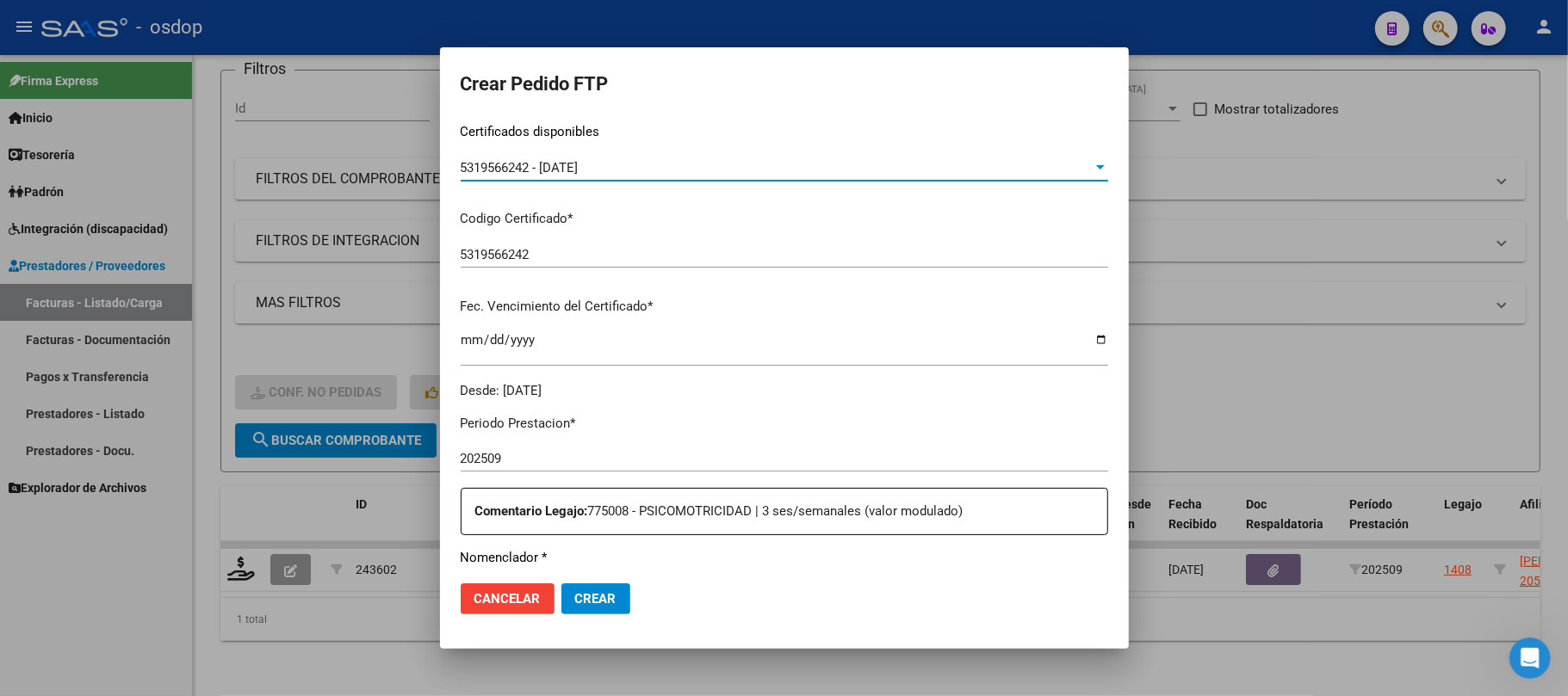
scroll to position [344, 0]
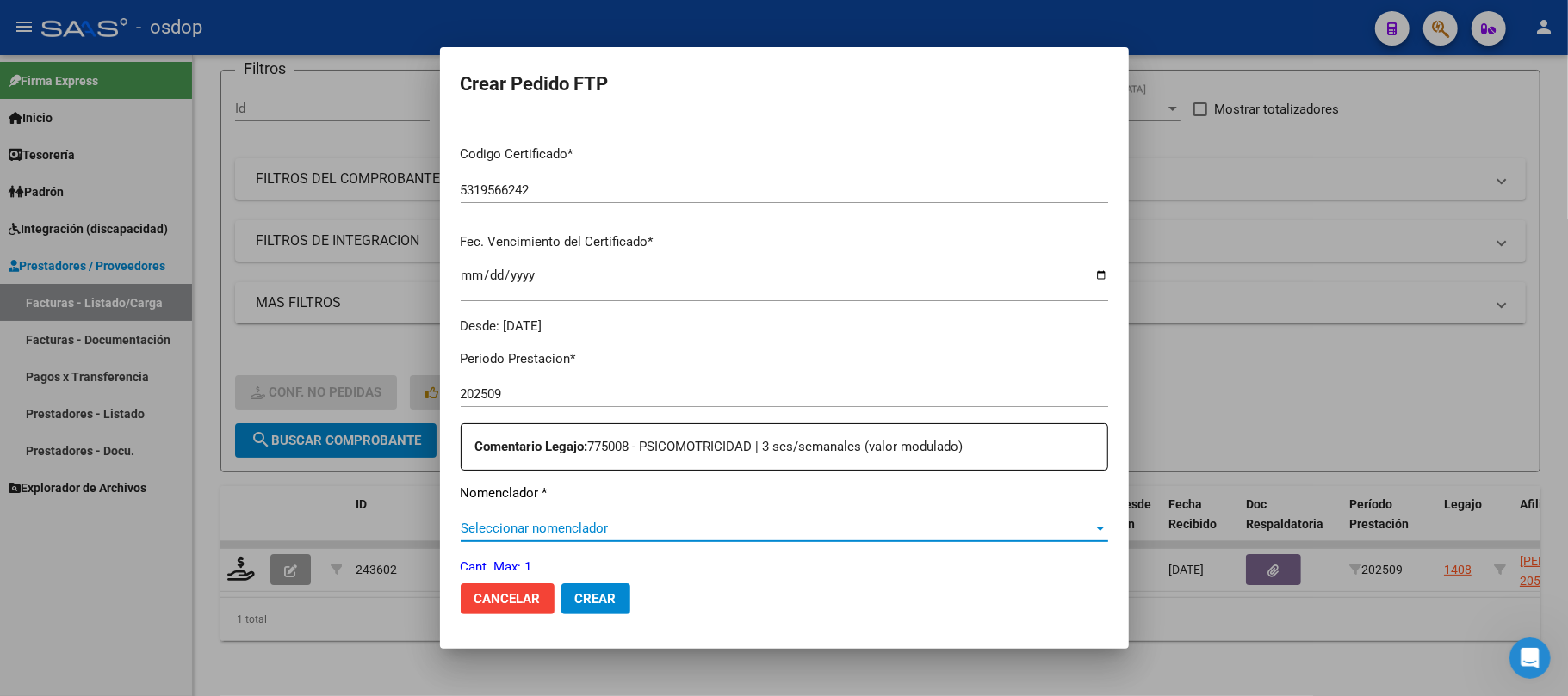
click at [656, 523] on span "Seleccionar nomenclador" at bounding box center [776, 528] width 632 height 15
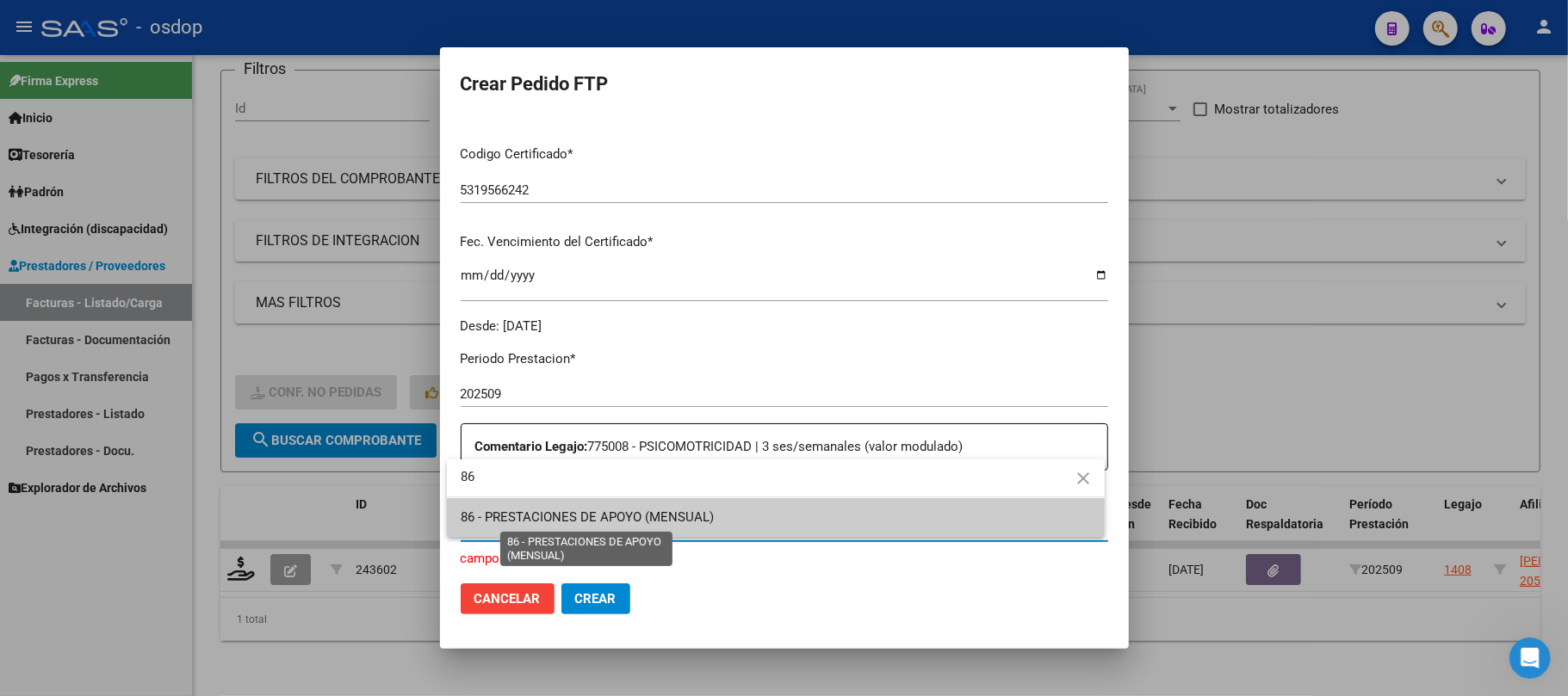
type input "86"
click at [671, 524] on span "86 - PRESTACIONES DE APOYO (MENSUAL)" at bounding box center [587, 518] width 253 height 15
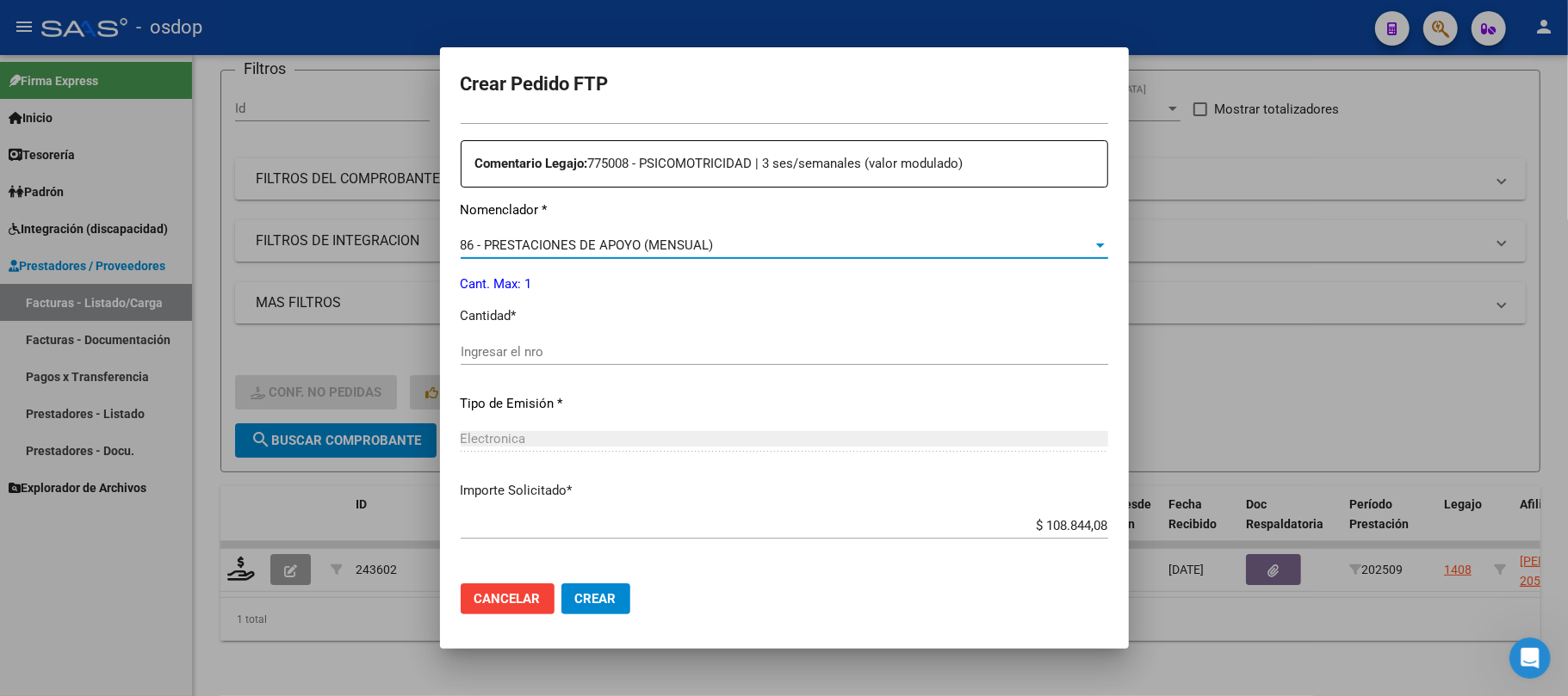
scroll to position [688, 0]
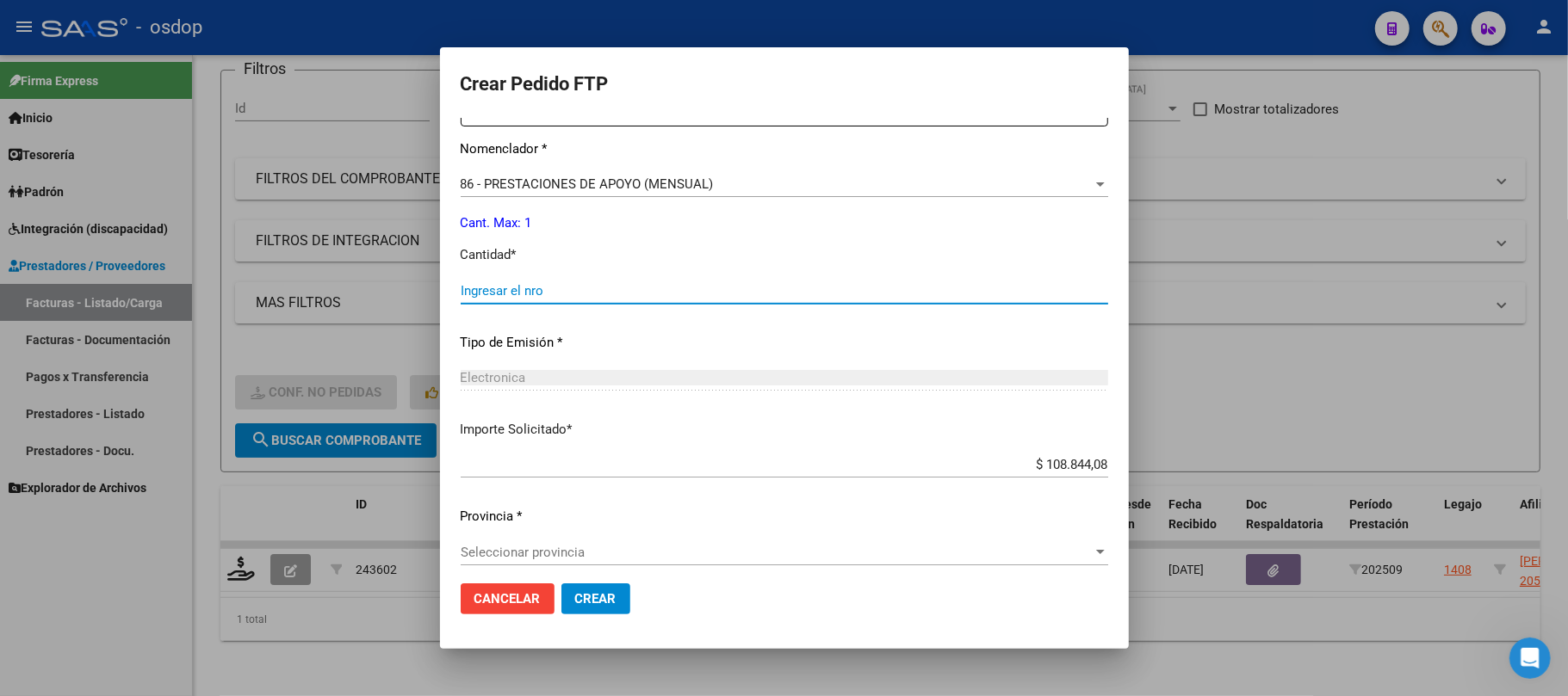
click at [496, 294] on input "Ingresar el nro" at bounding box center [784, 290] width 647 height 15
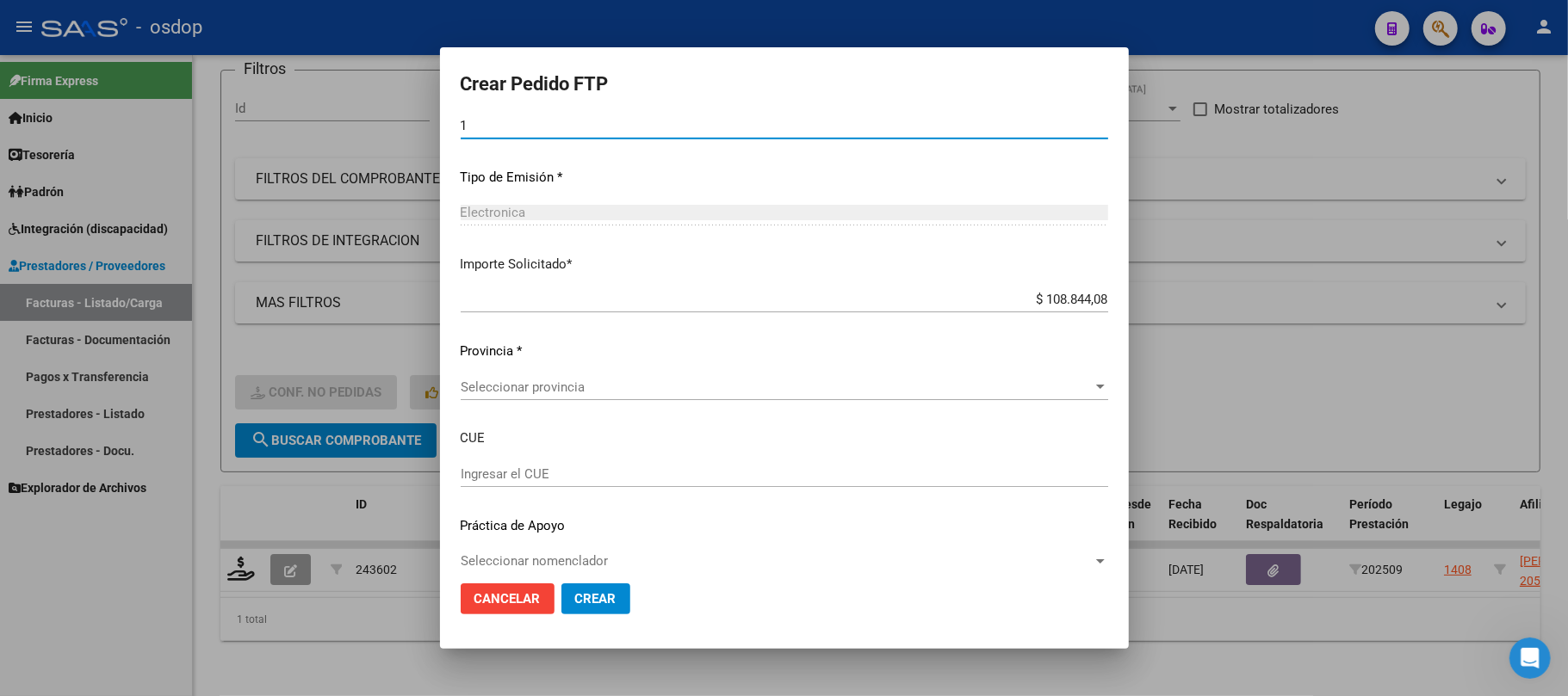
scroll to position [873, 0]
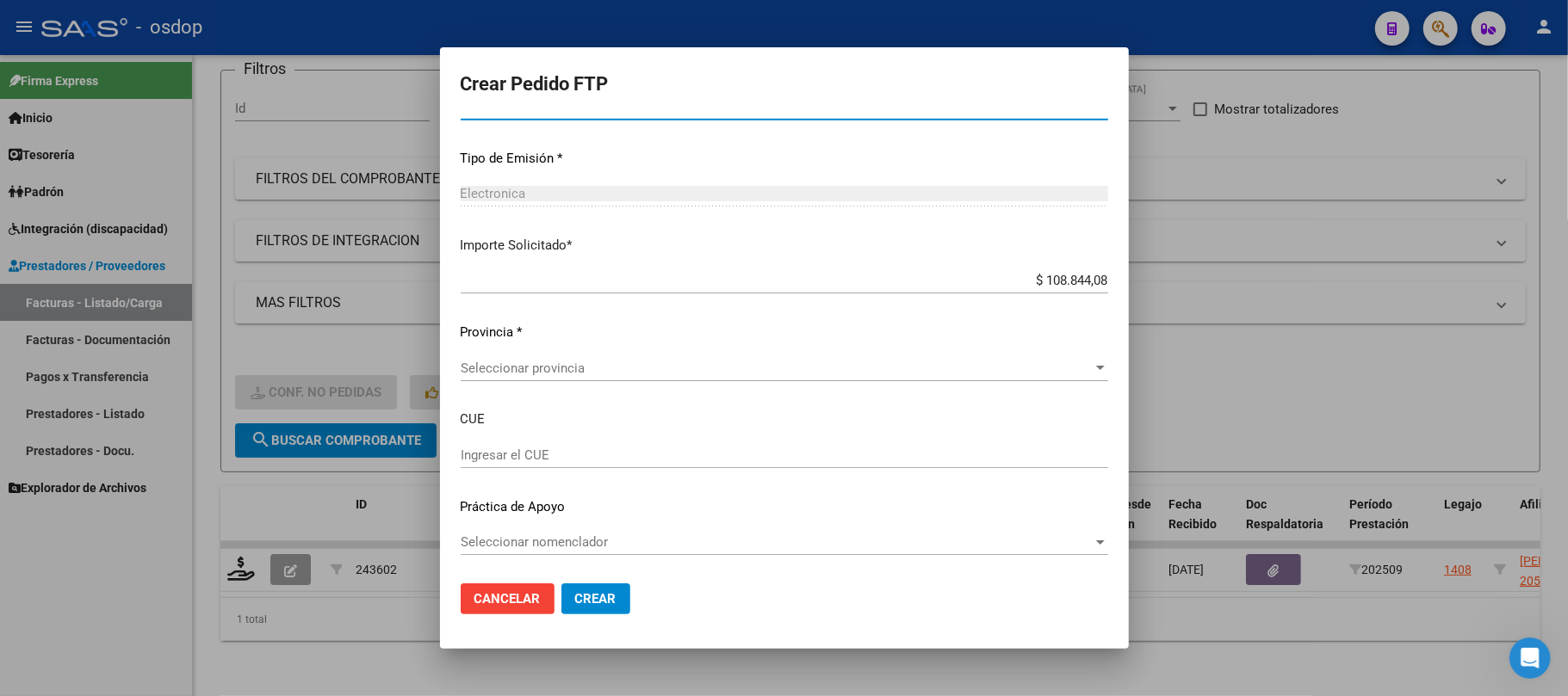
type input "1"
click at [613, 377] on div "Seleccionar provincia Seleccionar provincia" at bounding box center [784, 368] width 647 height 26
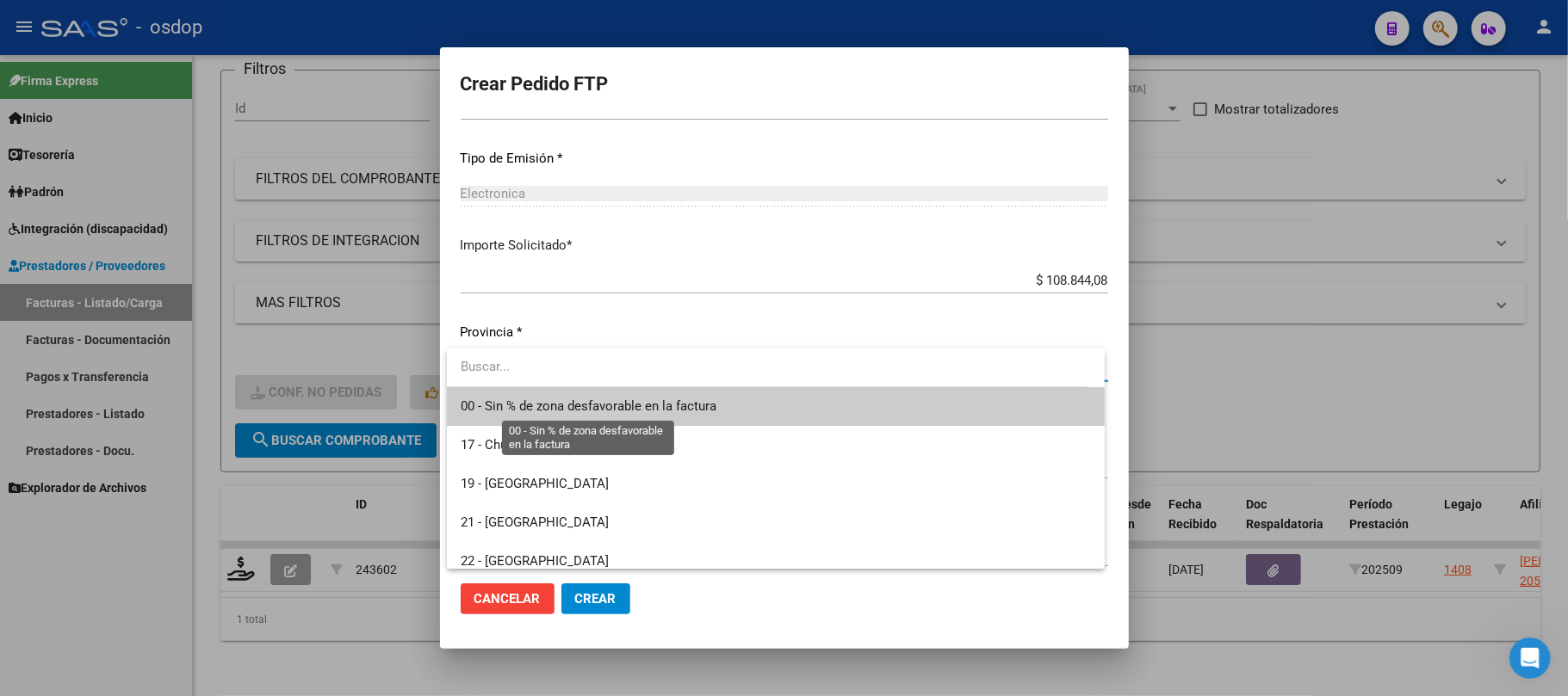
click at [645, 408] on span "00 - Sin % de zona desfavorable en la factura" at bounding box center [588, 406] width 256 height 15
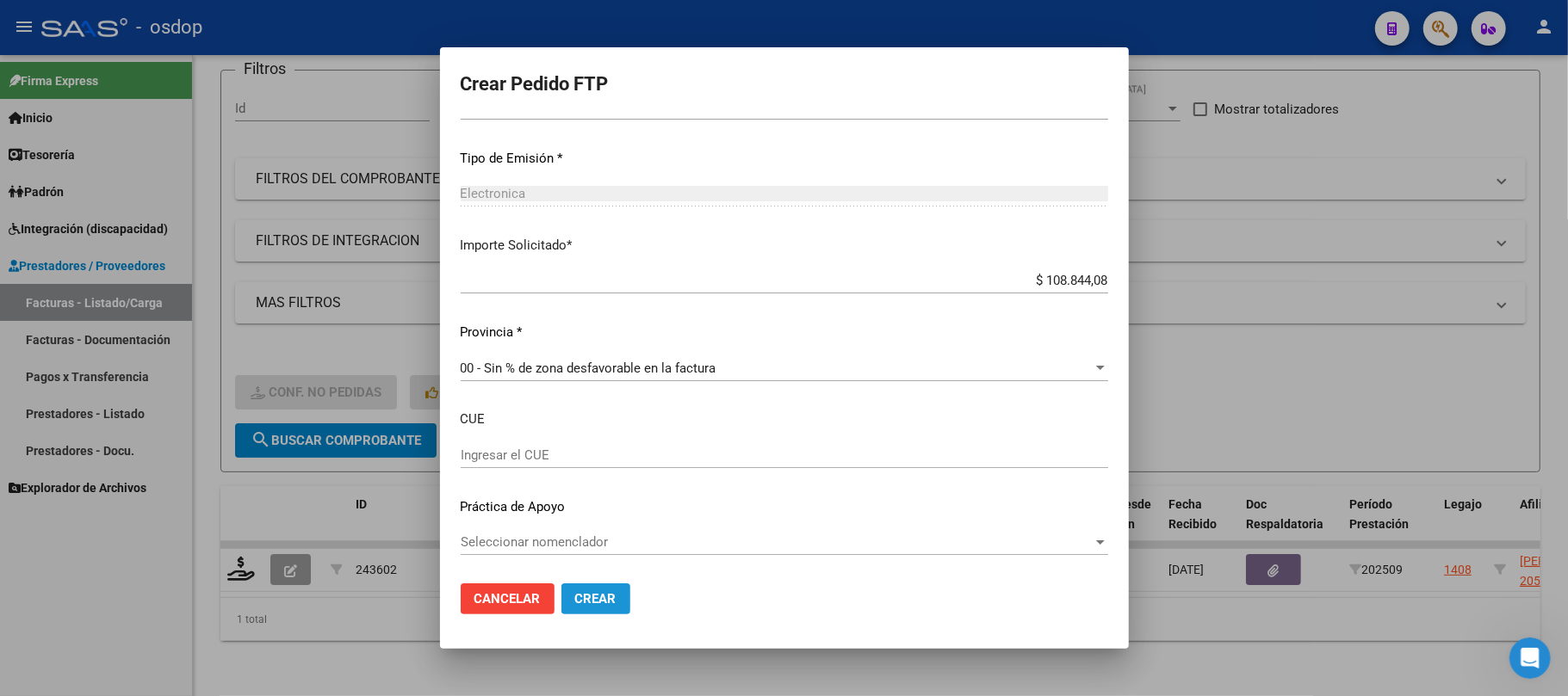
click at [590, 608] on button "Crear" at bounding box center [596, 599] width 69 height 31
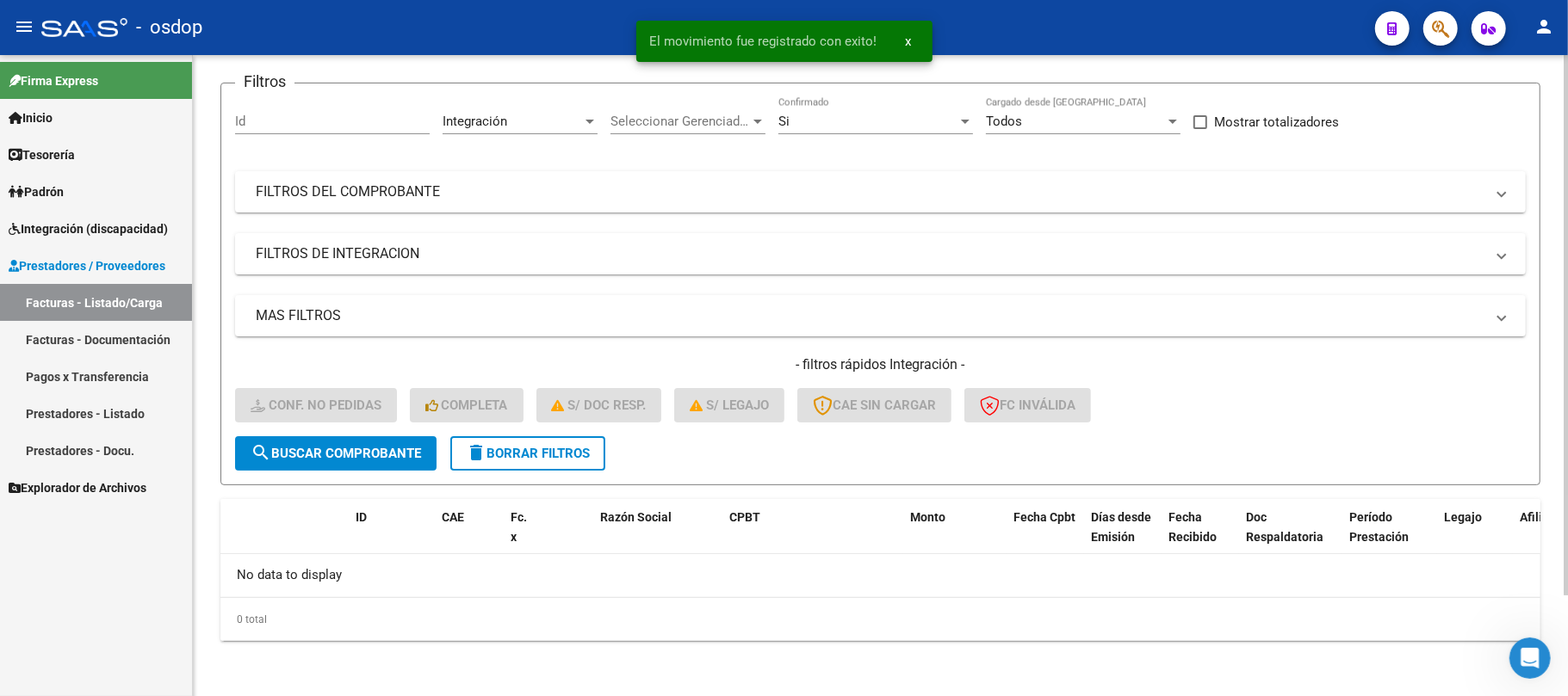
scroll to position [119, 0]
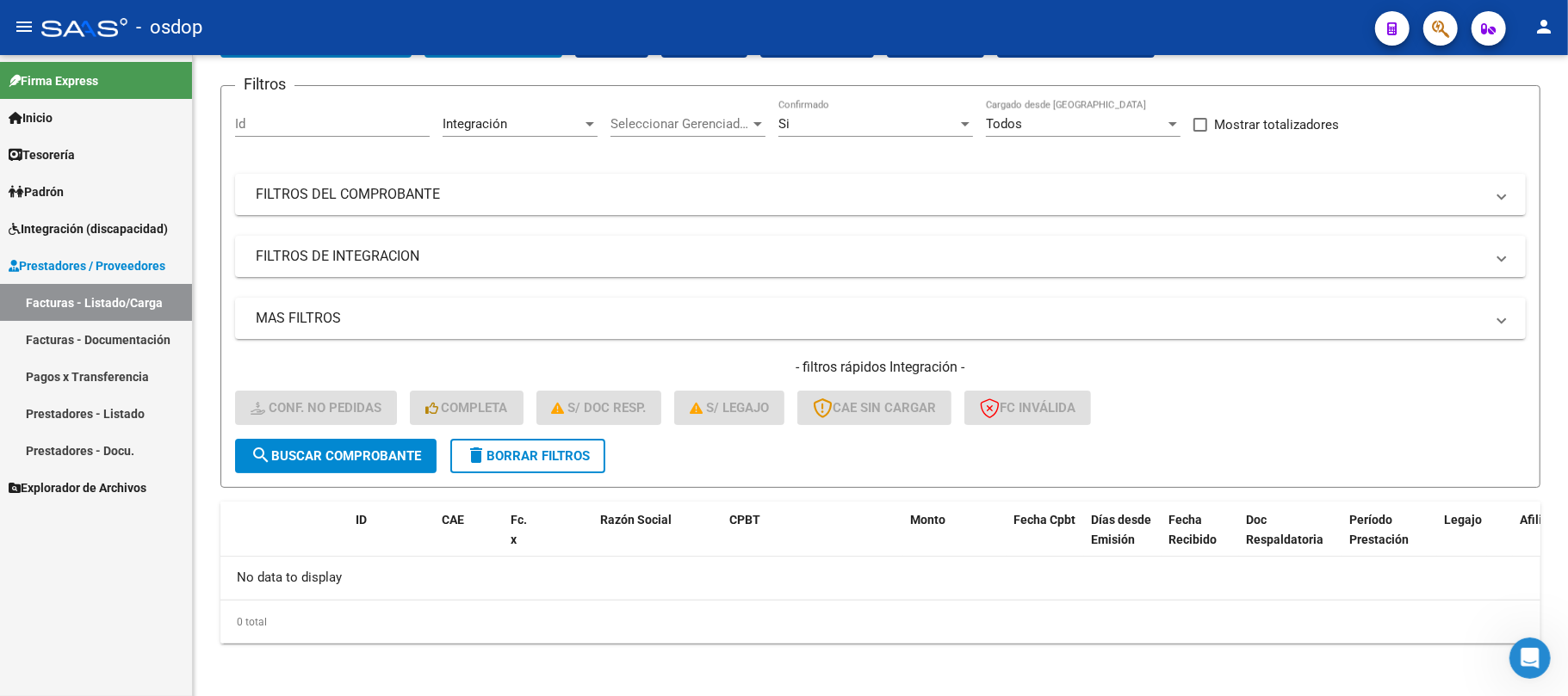
drag, startPoint x: 118, startPoint y: 283, endPoint x: 114, endPoint y: 291, distance: 8.9
click at [117, 284] on link "Facturas - Listado/Carga" at bounding box center [96, 302] width 192 height 37
click at [549, 452] on span "delete Borrar Filtros" at bounding box center [527, 456] width 124 height 15
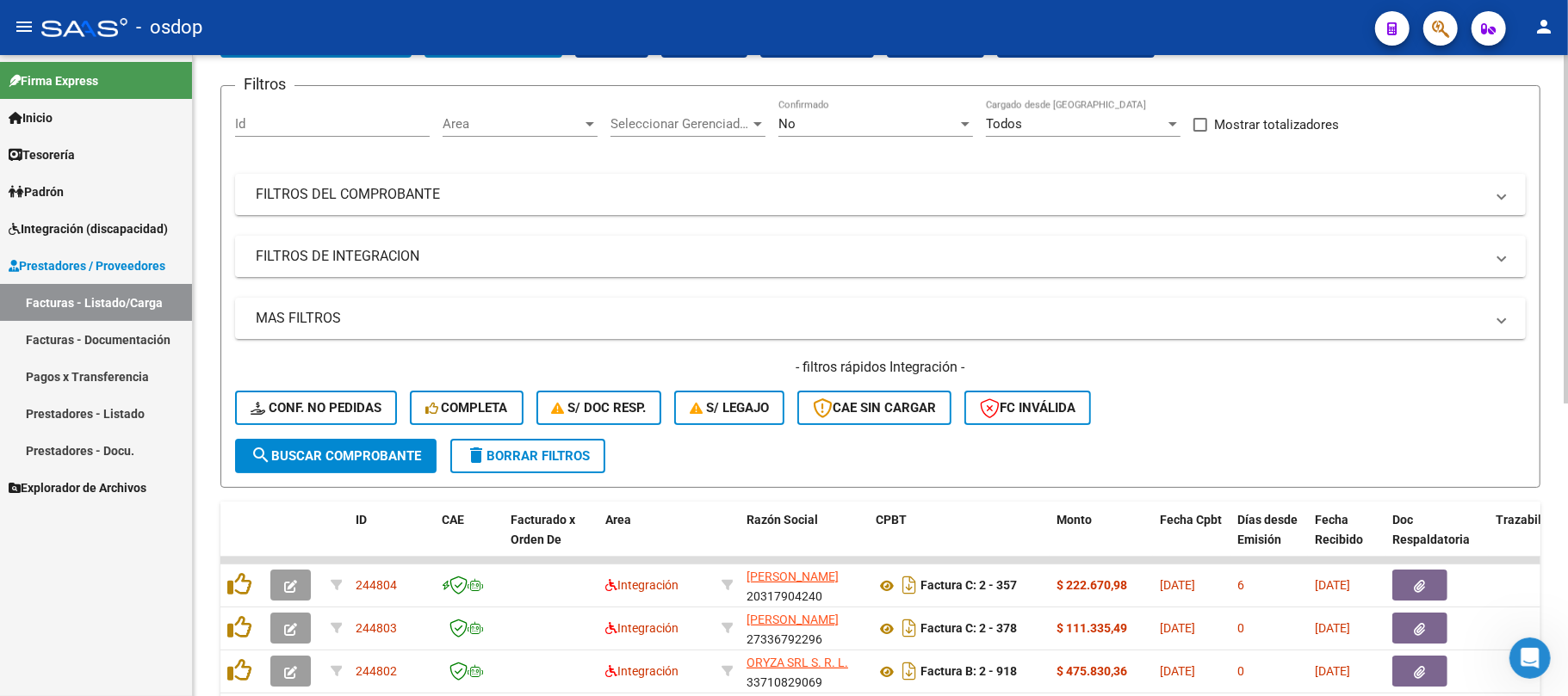
click at [374, 255] on mat-panel-title "FILTROS DE INTEGRACION" at bounding box center [870, 257] width 1229 height 19
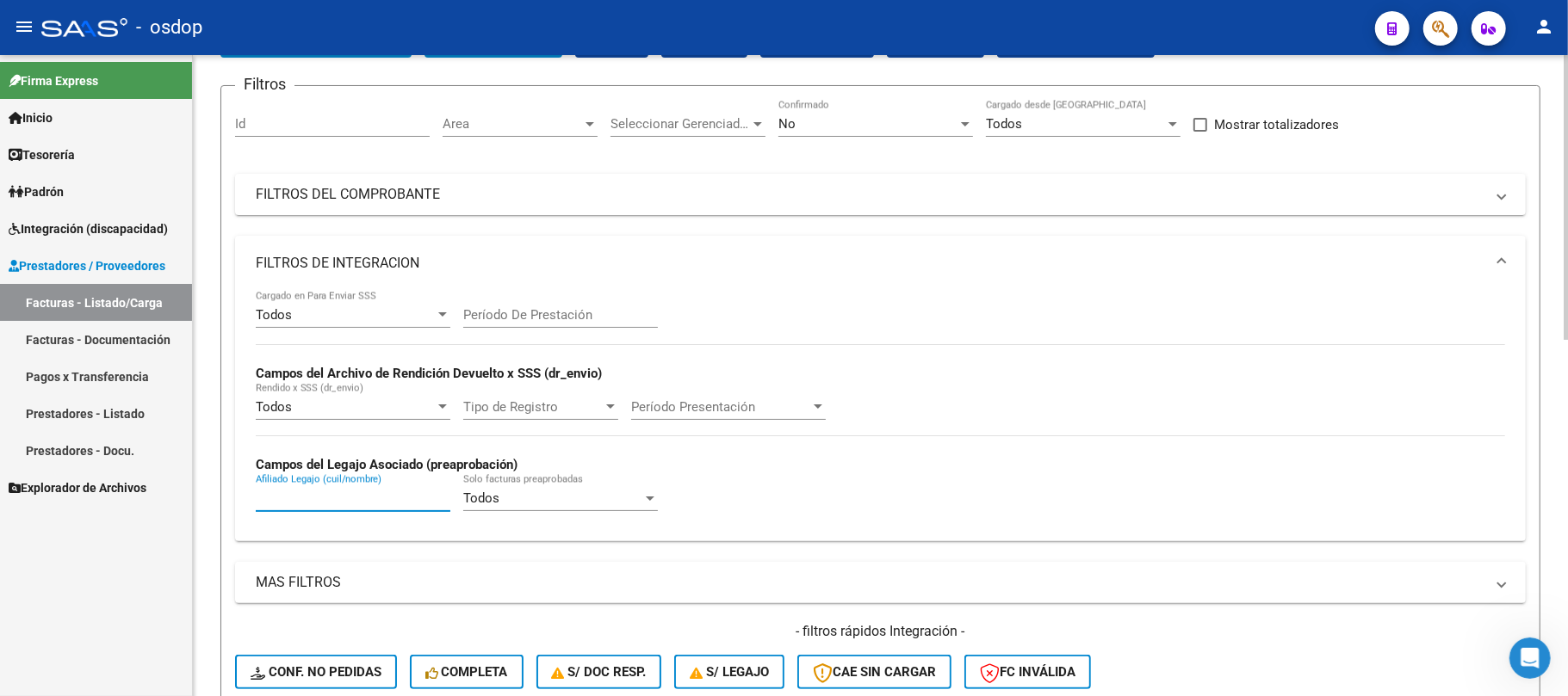
click at [357, 500] on input "Afiliado Legajo (cuil/nombre)" at bounding box center [353, 499] width 195 height 15
paste input "27532238256"
type input "27532238256"
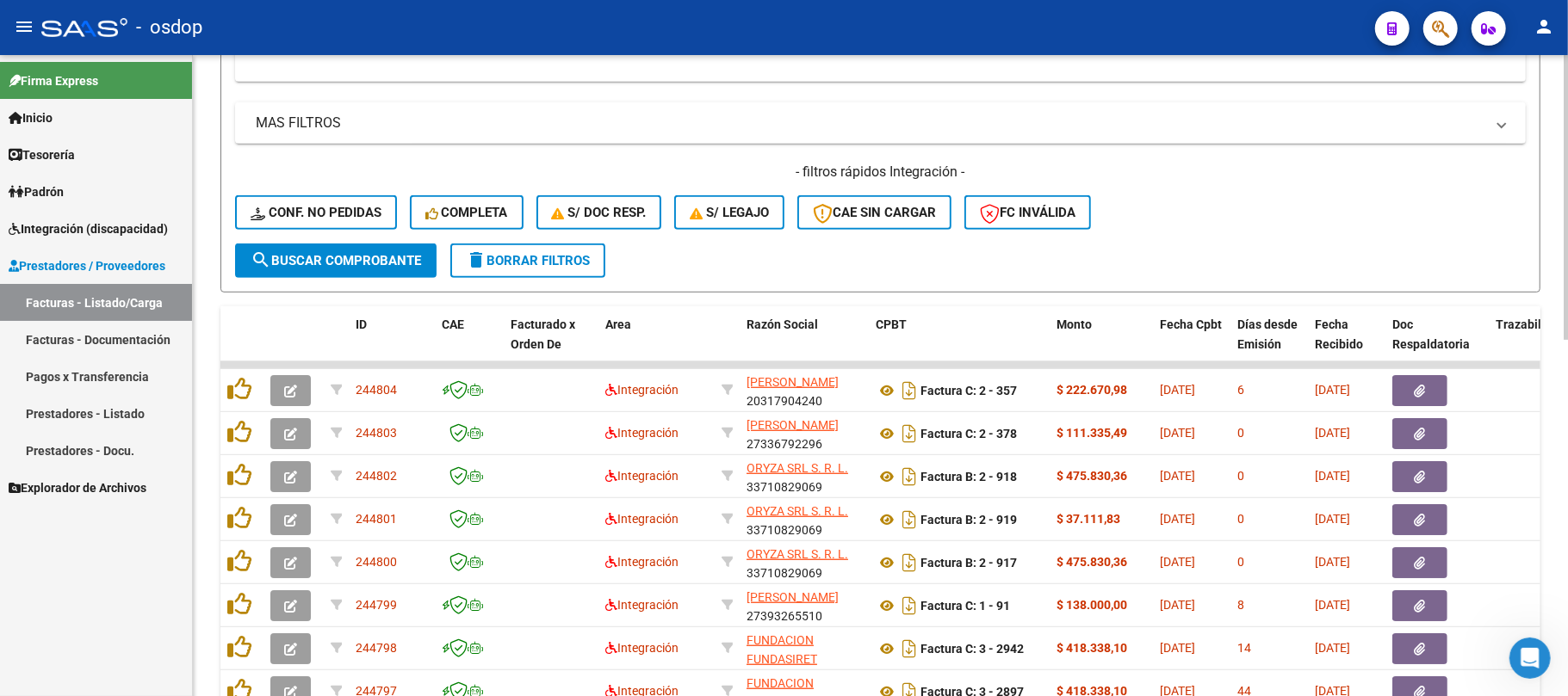
type input "27532238256"
click at [342, 268] on button "search Buscar Comprobante" at bounding box center [336, 261] width 201 height 35
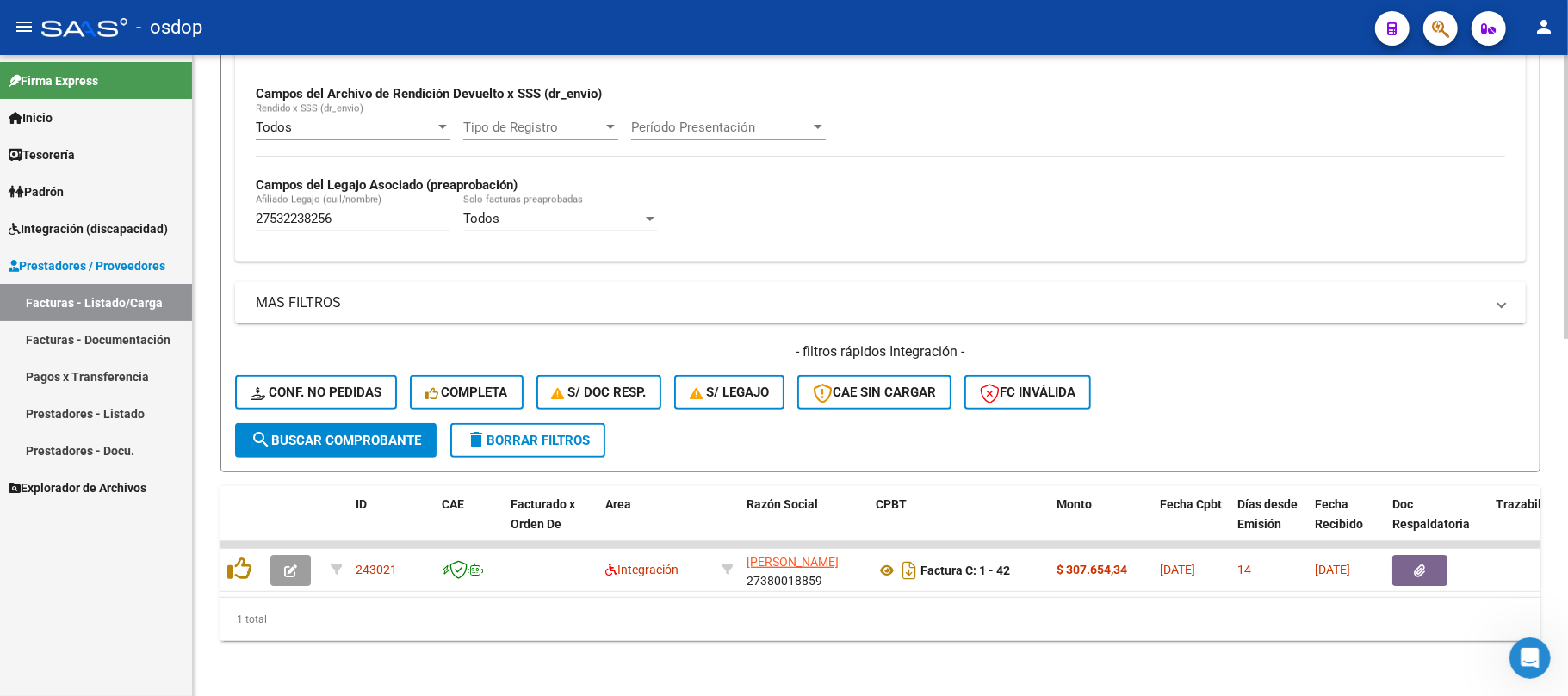
scroll to position [415, 0]
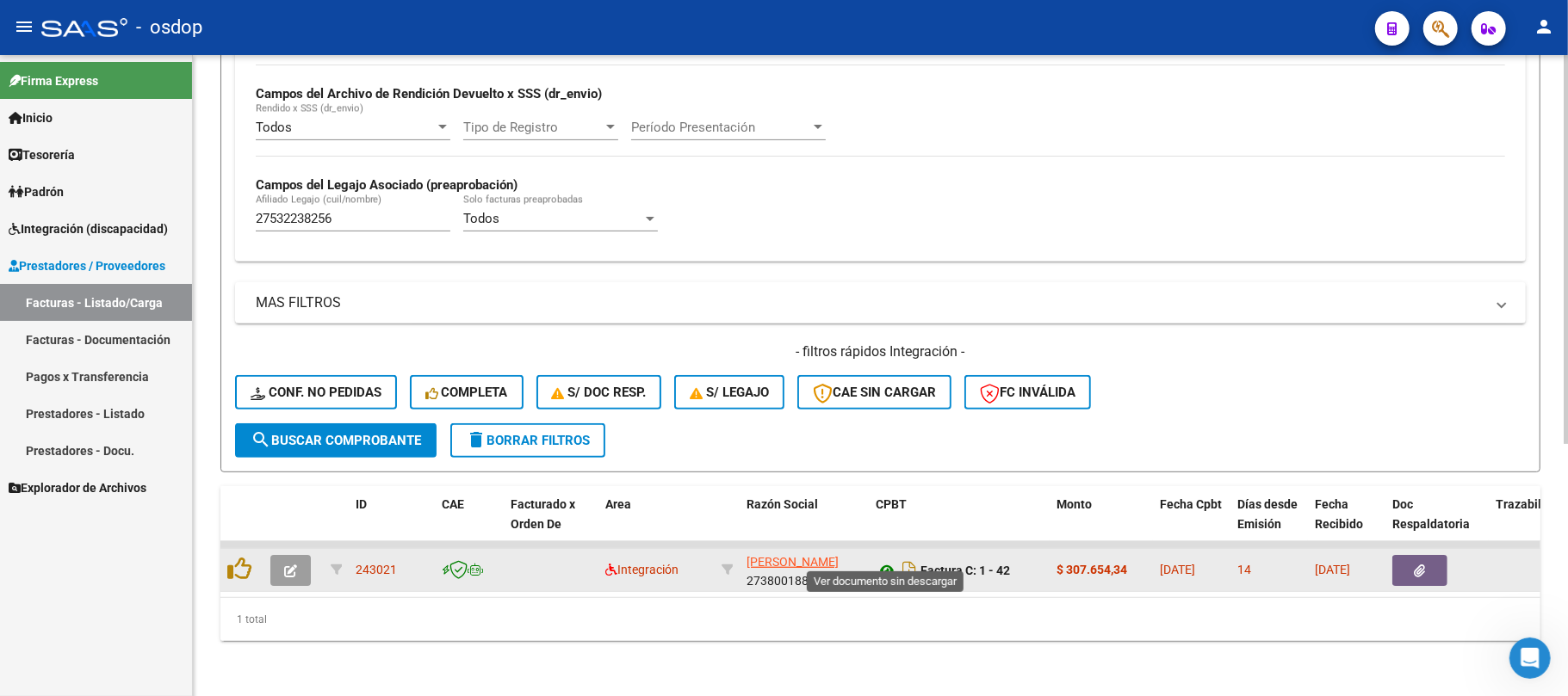
click at [886, 561] on icon at bounding box center [886, 571] width 22 height 21
click at [1417, 568] on datatable-body-cell at bounding box center [1438, 570] width 104 height 42
click at [1403, 555] on button "button" at bounding box center [1419, 570] width 55 height 31
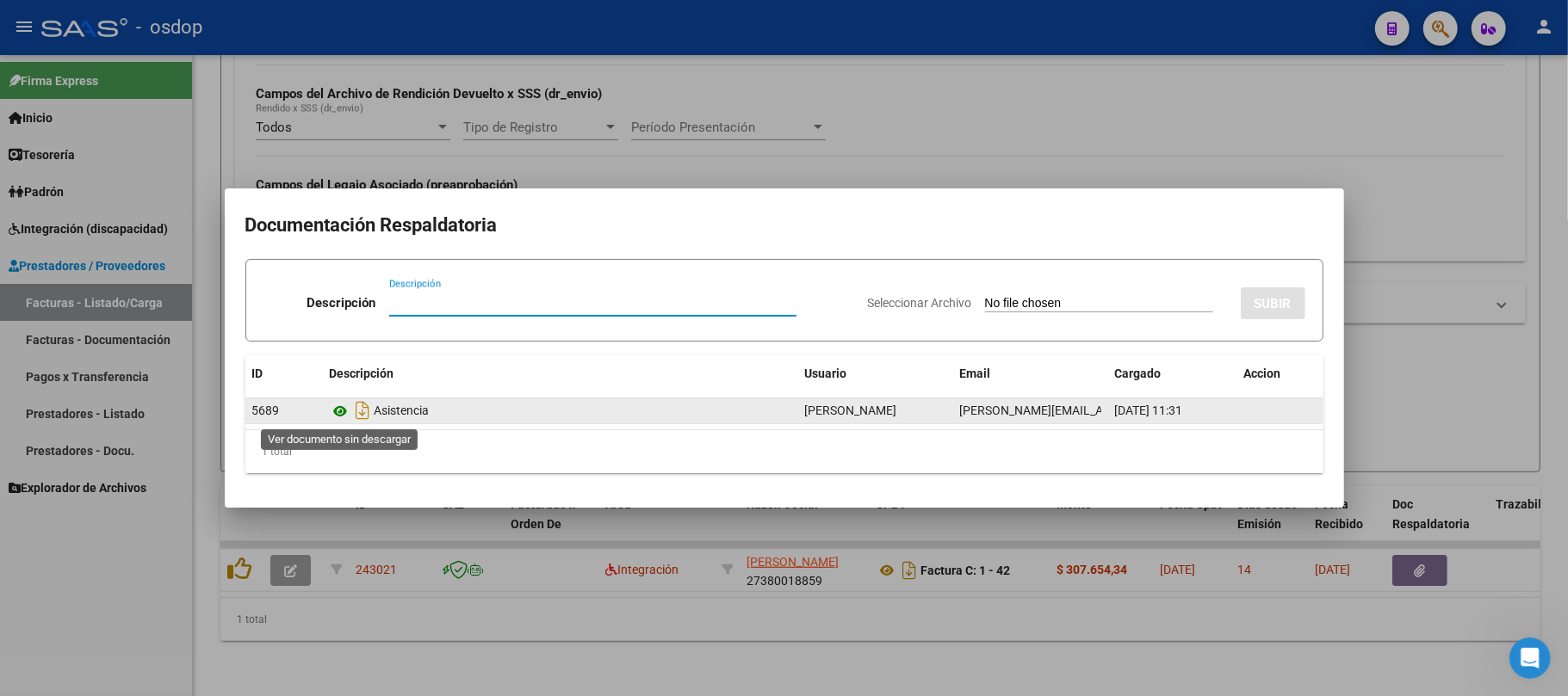
click at [339, 408] on icon at bounding box center [340, 411] width 22 height 21
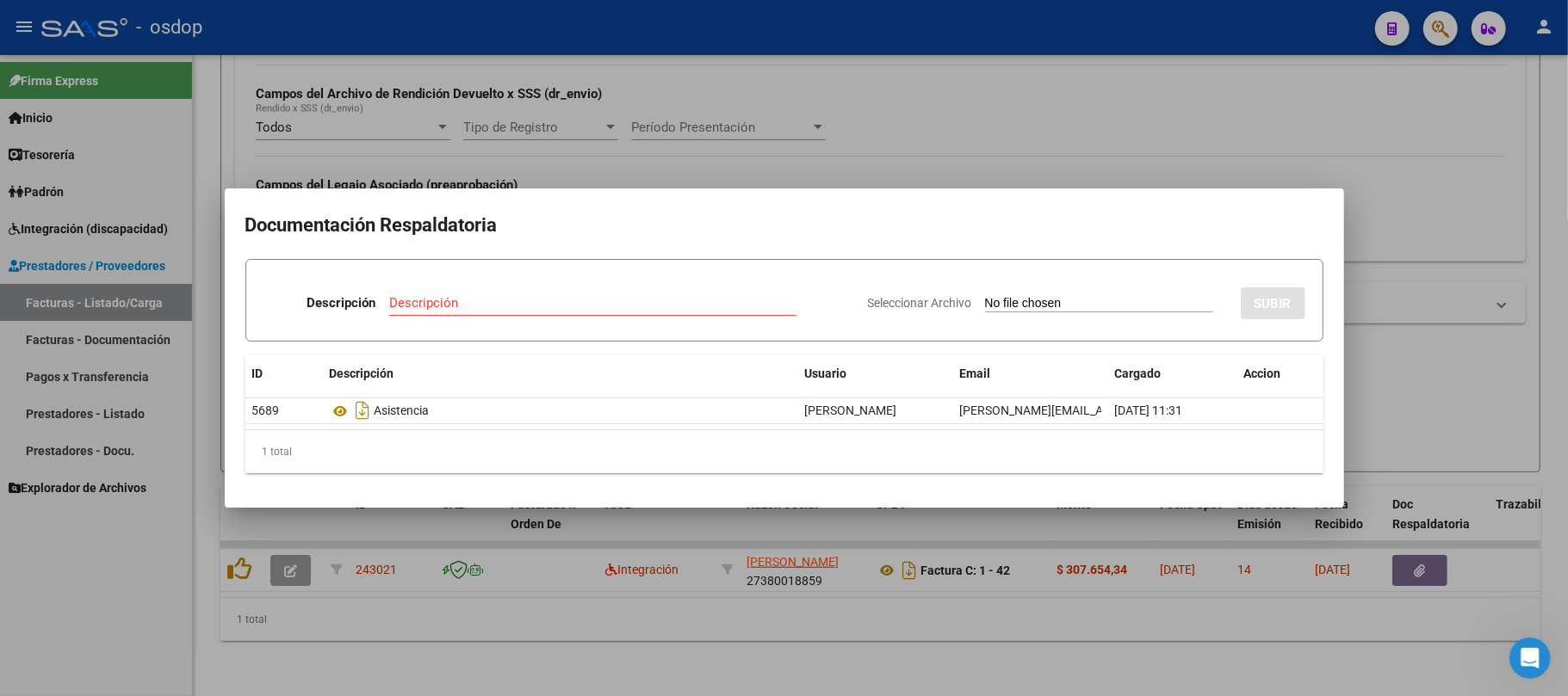
click at [519, 587] on div at bounding box center [784, 348] width 1568 height 696
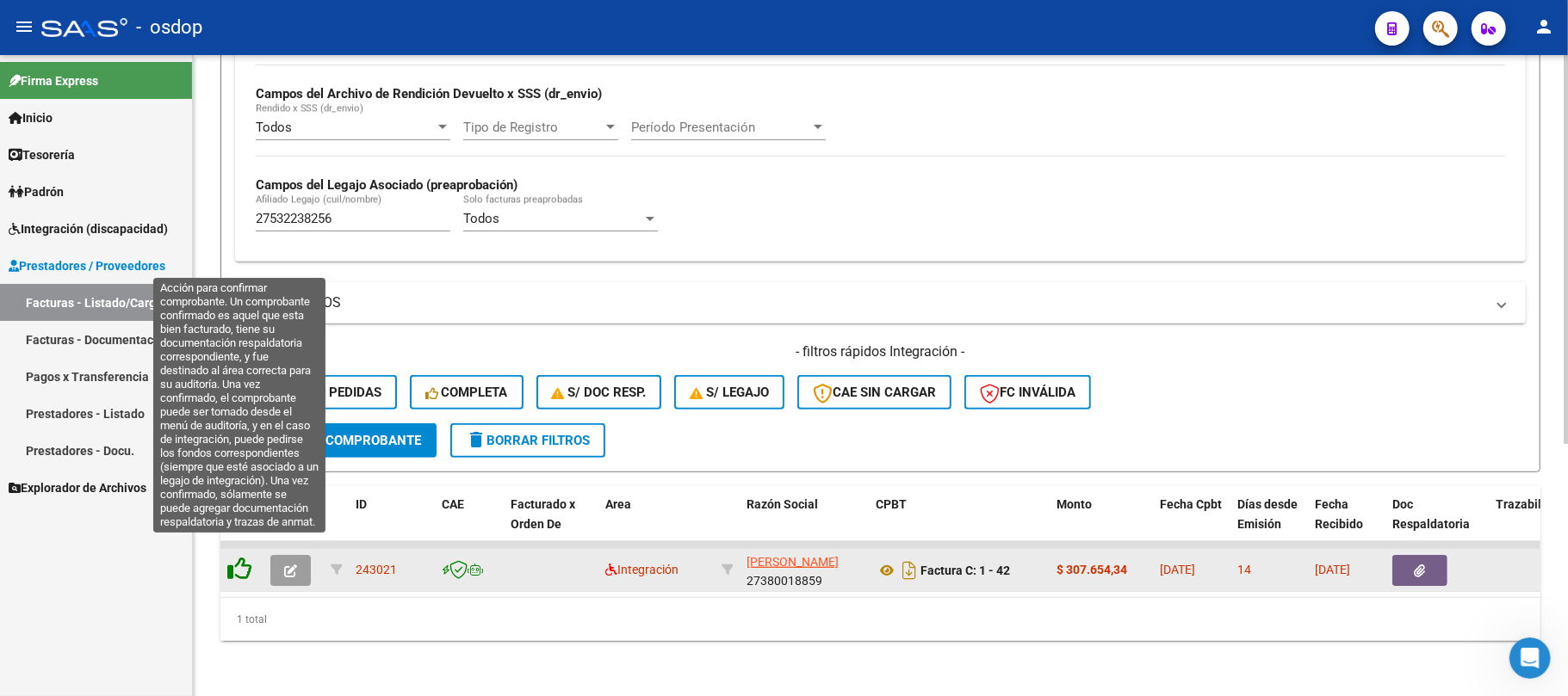
click at [249, 557] on icon at bounding box center [239, 568] width 24 height 24
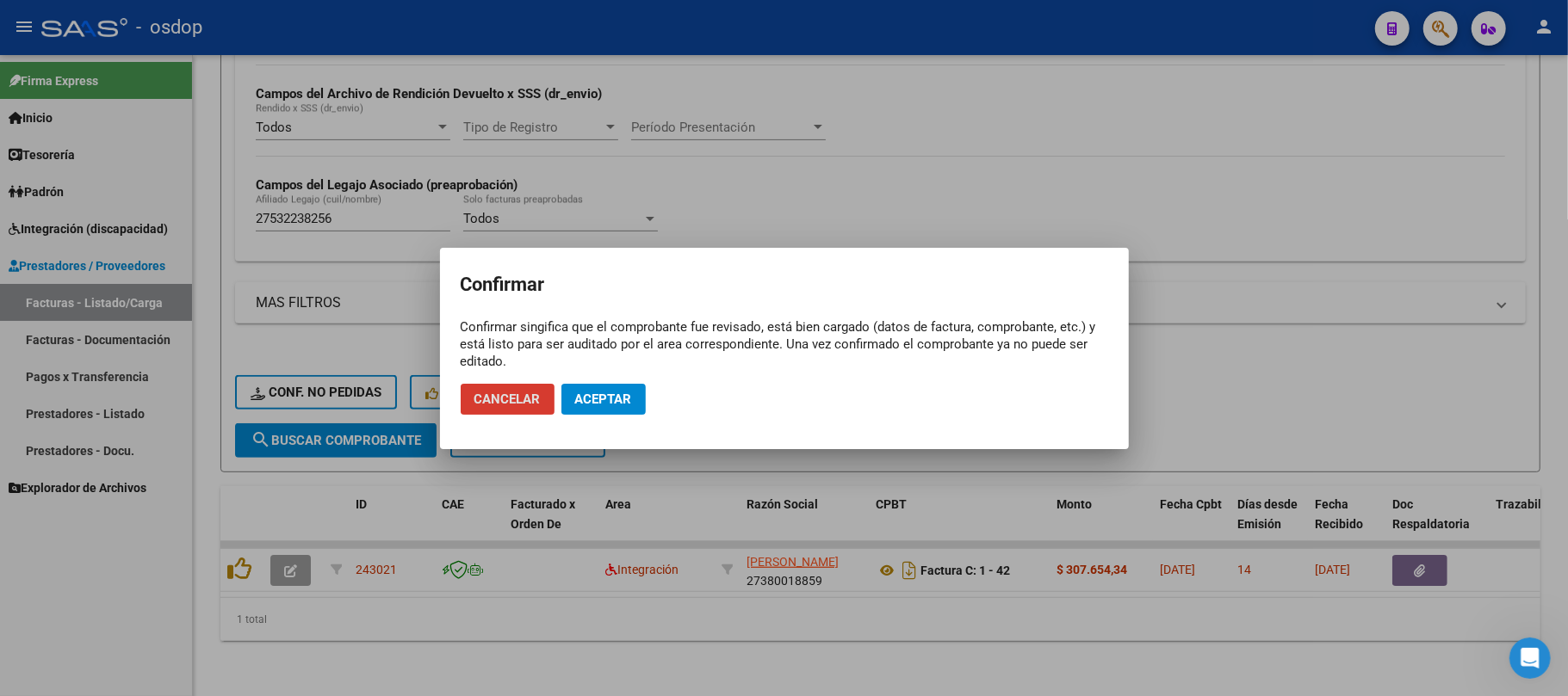
click at [621, 406] on span "Aceptar" at bounding box center [603, 400] width 57 height 15
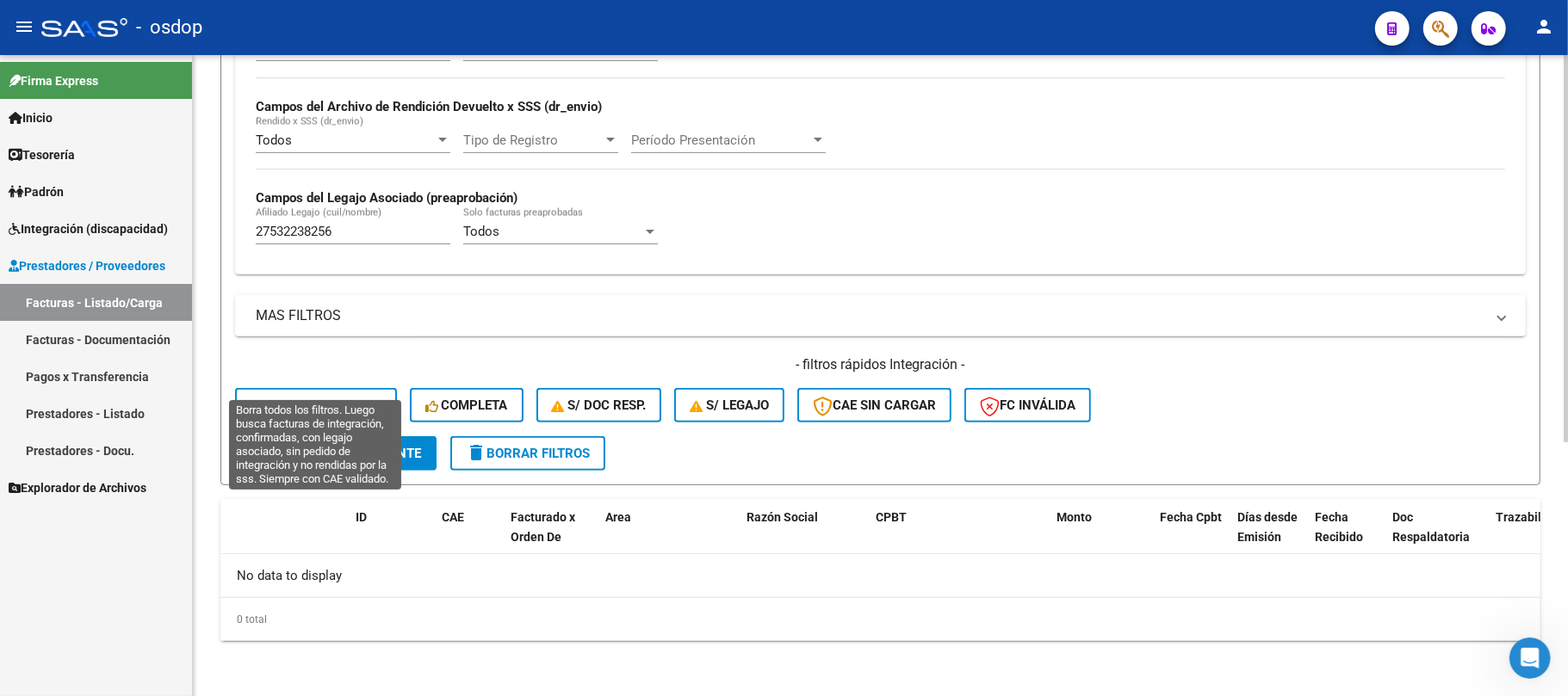
scroll to position [385, 0]
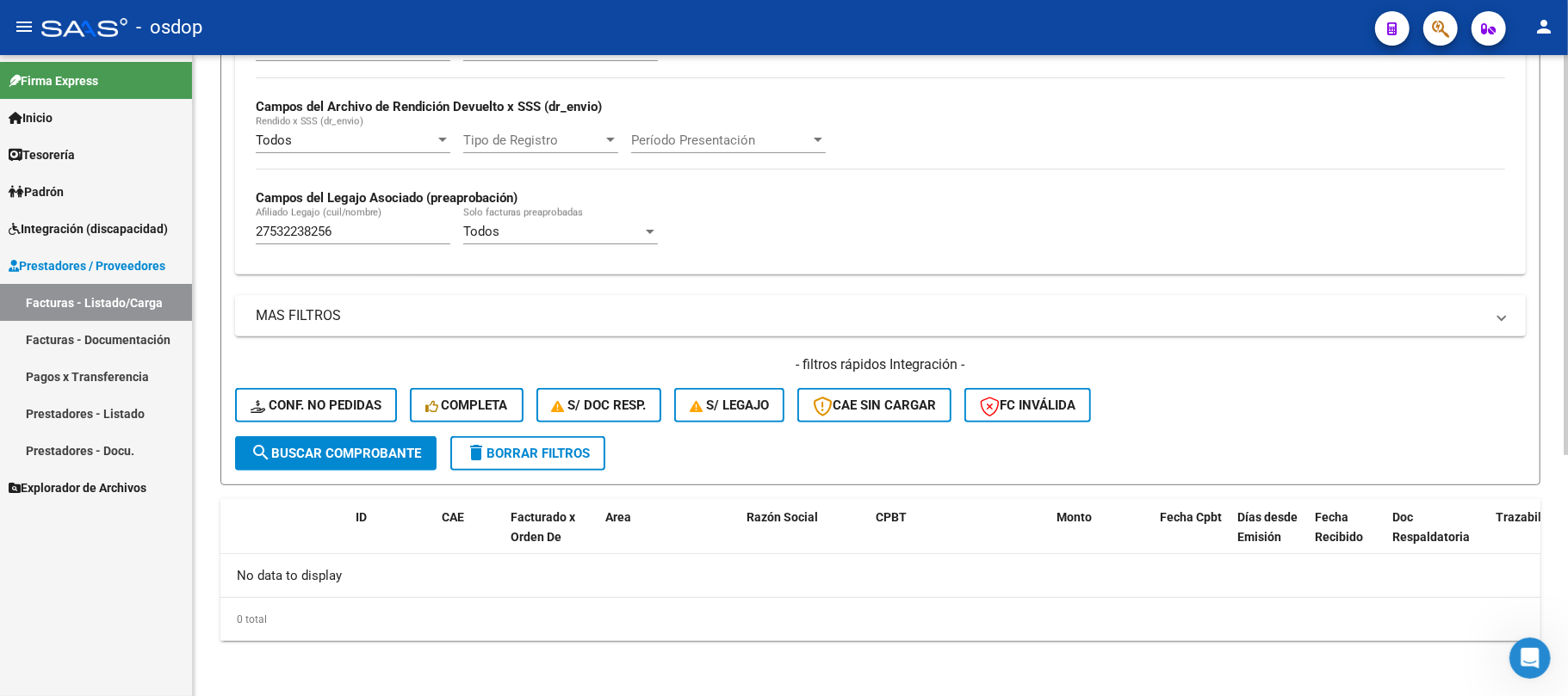
click at [305, 383] on div "- filtros rápidos Integración - Conf. no pedidas Completa S/ Doc Resp. S/ legaj…" at bounding box center [880, 396] width 1291 height 81
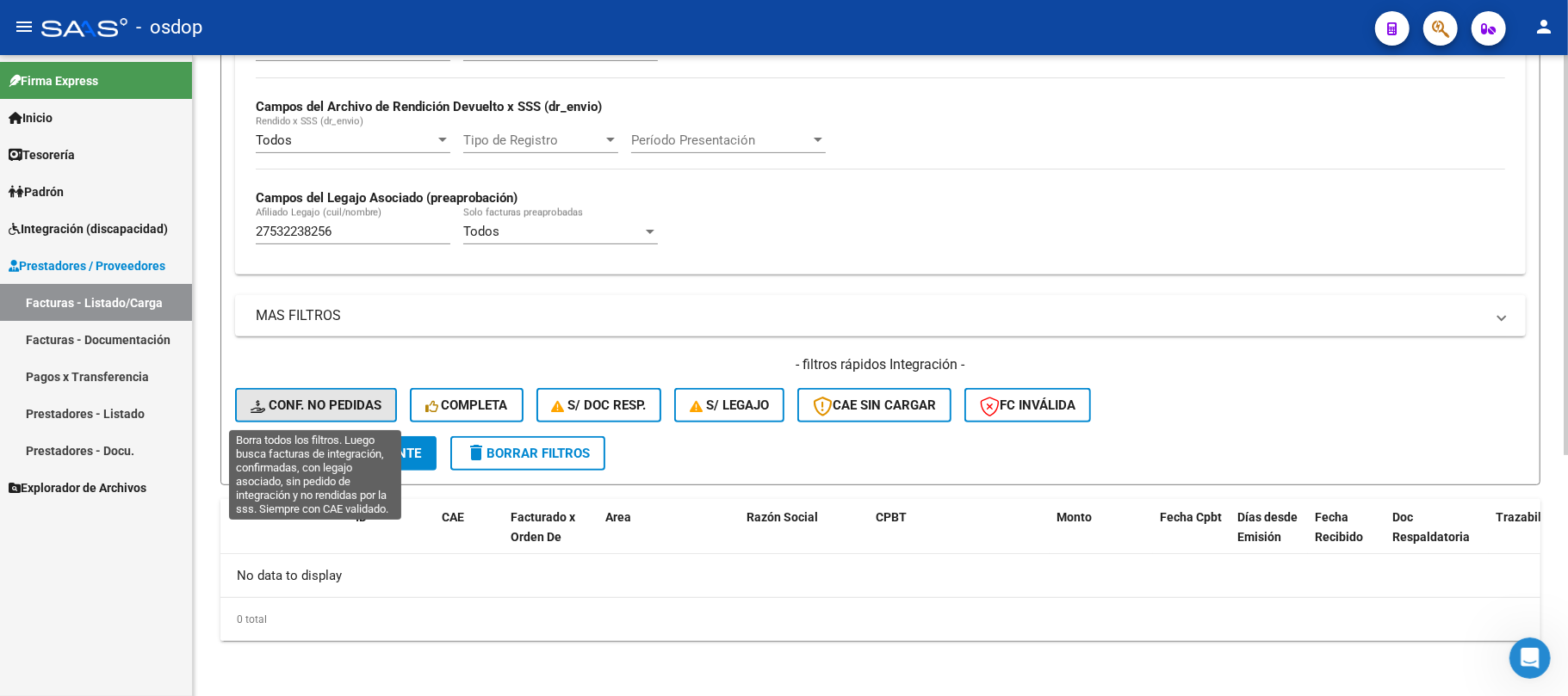
drag, startPoint x: 300, startPoint y: 408, endPoint x: 292, endPoint y: 403, distance: 9.4
click at [298, 408] on span "Conf. no pedidas" at bounding box center [316, 406] width 130 height 15
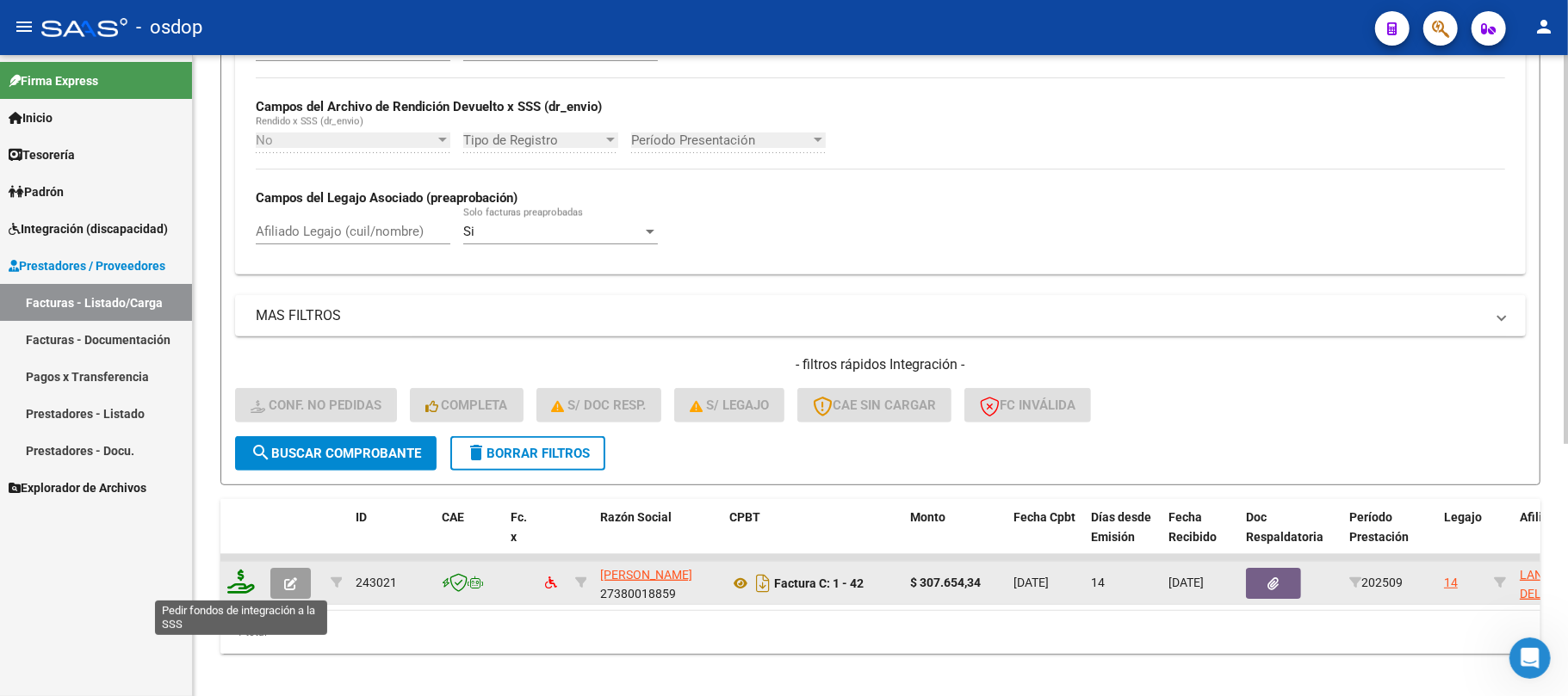
click at [242, 590] on icon at bounding box center [241, 581] width 28 height 24
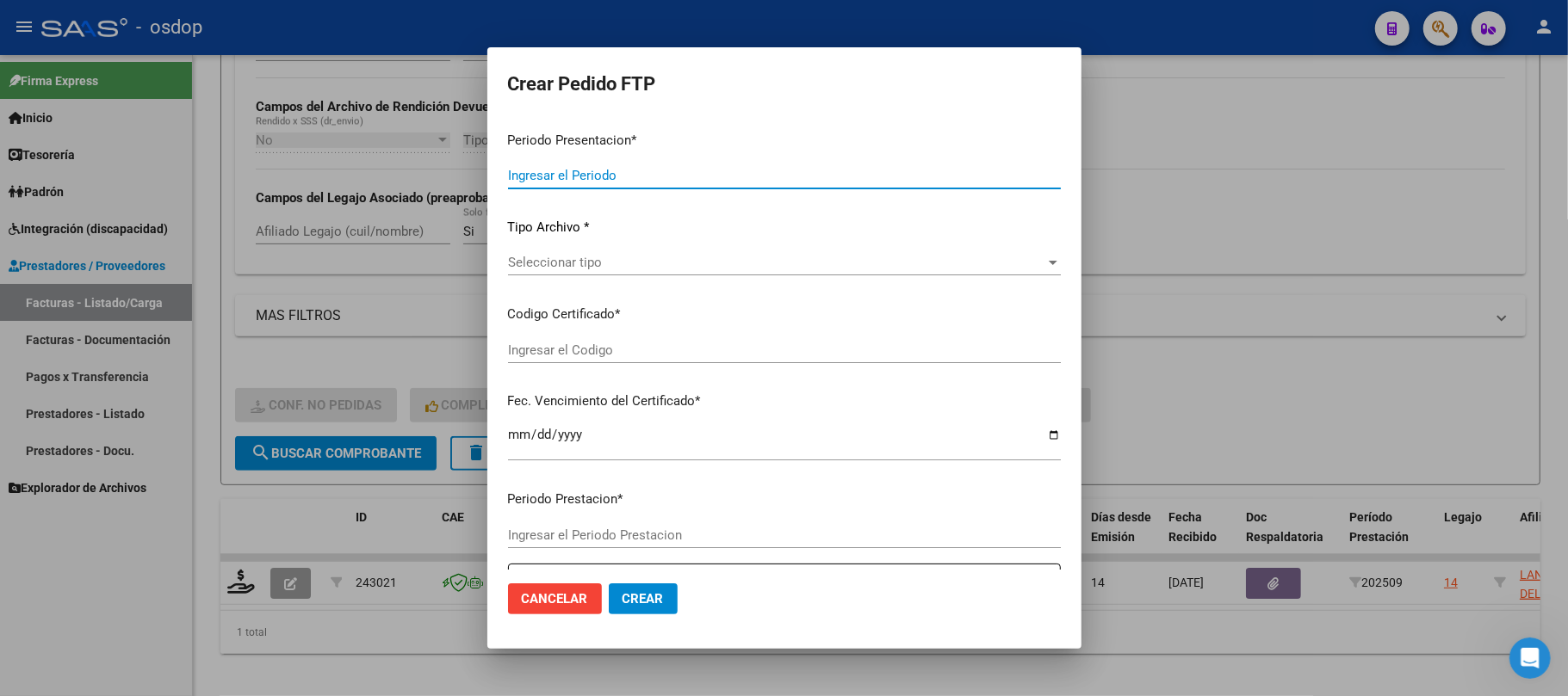
type input "202509"
type input "$ 307.654,34"
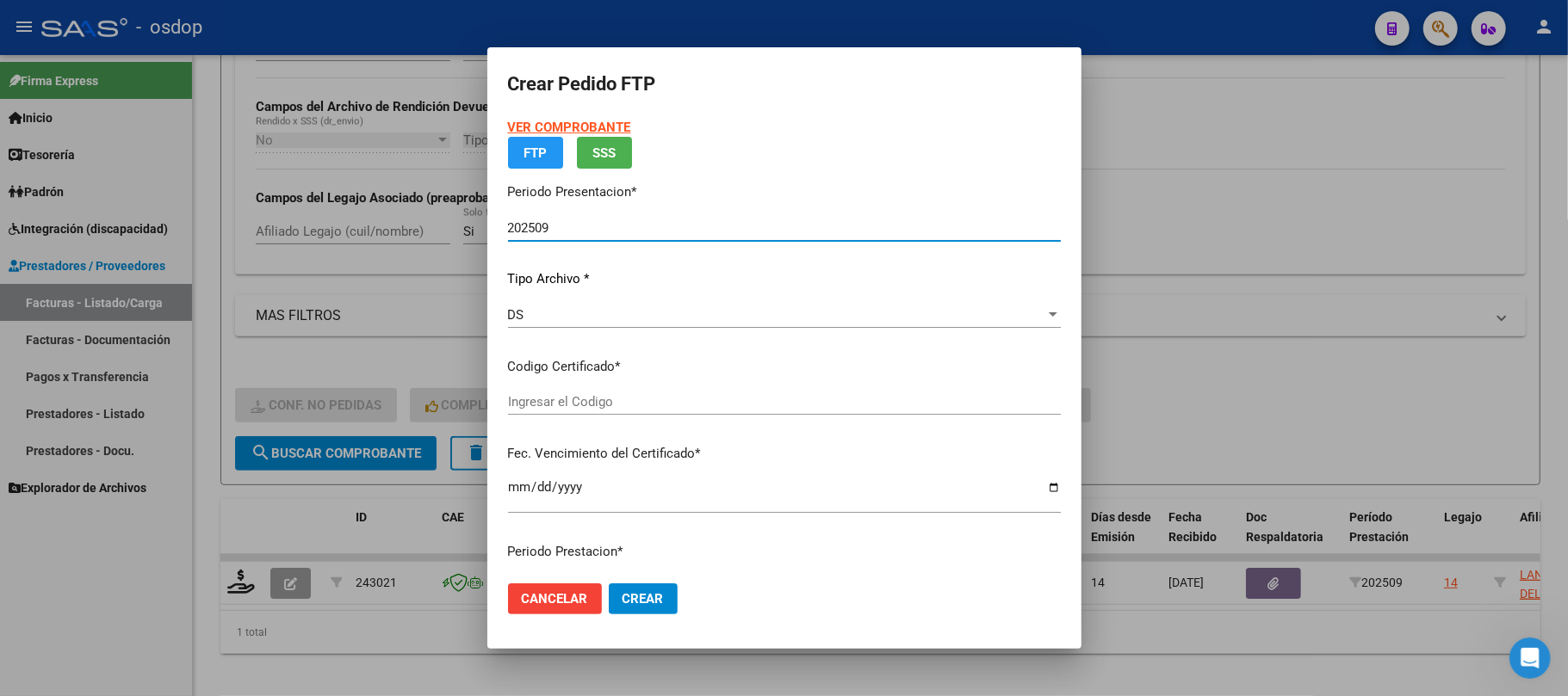
type input "5243813708"
type input "2026-07-19"
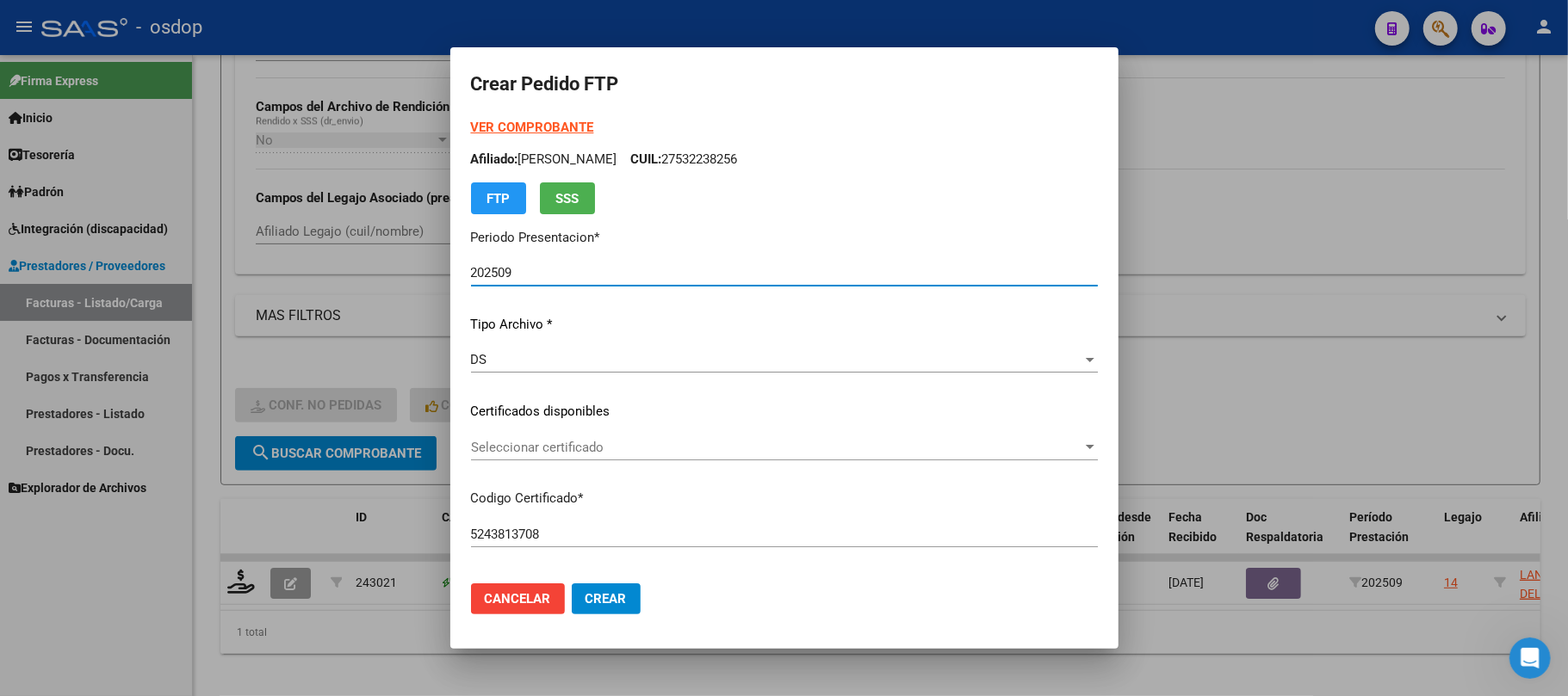
click at [636, 448] on span "Seleccionar certificado" at bounding box center [777, 448] width 612 height 15
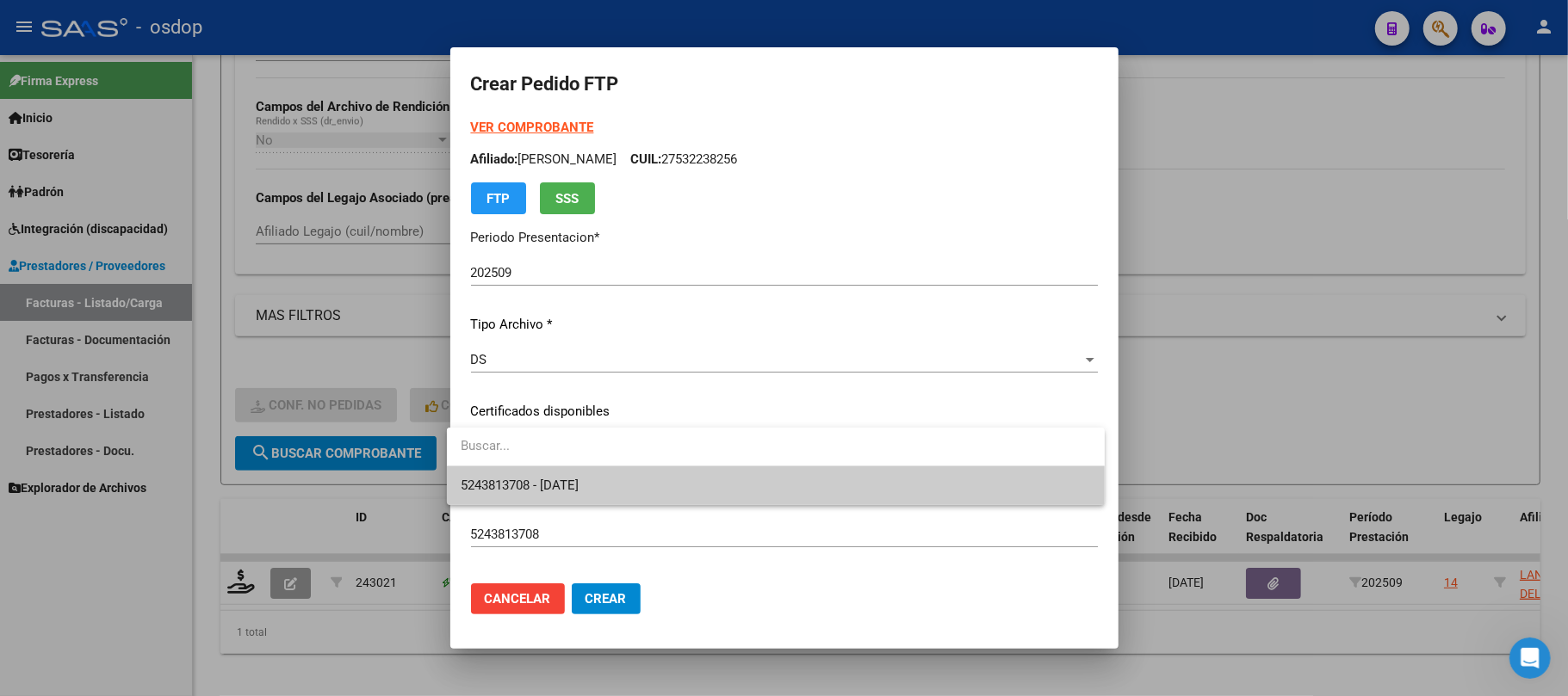
click at [627, 474] on span "5243813708 - 2026-07-19" at bounding box center [775, 486] width 630 height 38
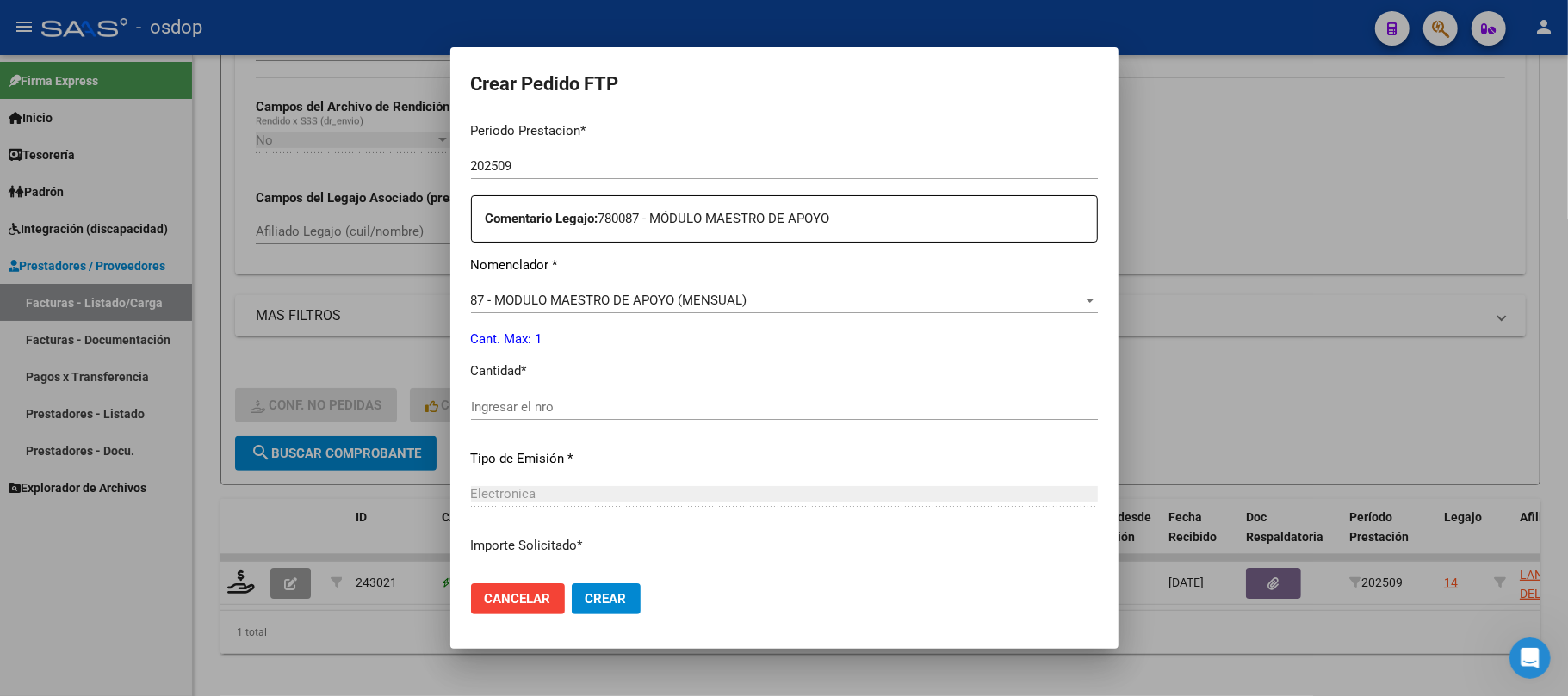
scroll to position [573, 0]
click at [531, 405] on input "Ingresar el nro" at bounding box center [784, 406] width 627 height 15
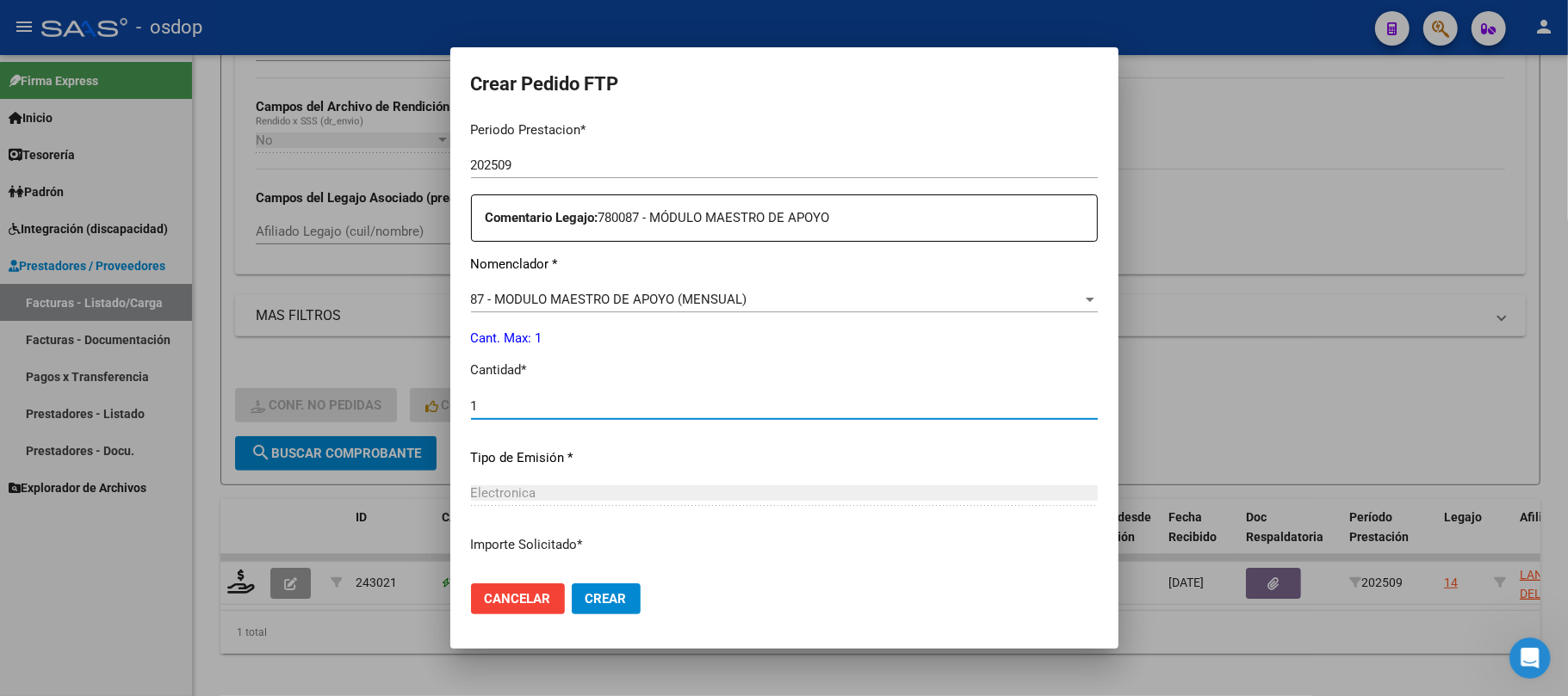
scroll to position [699, 0]
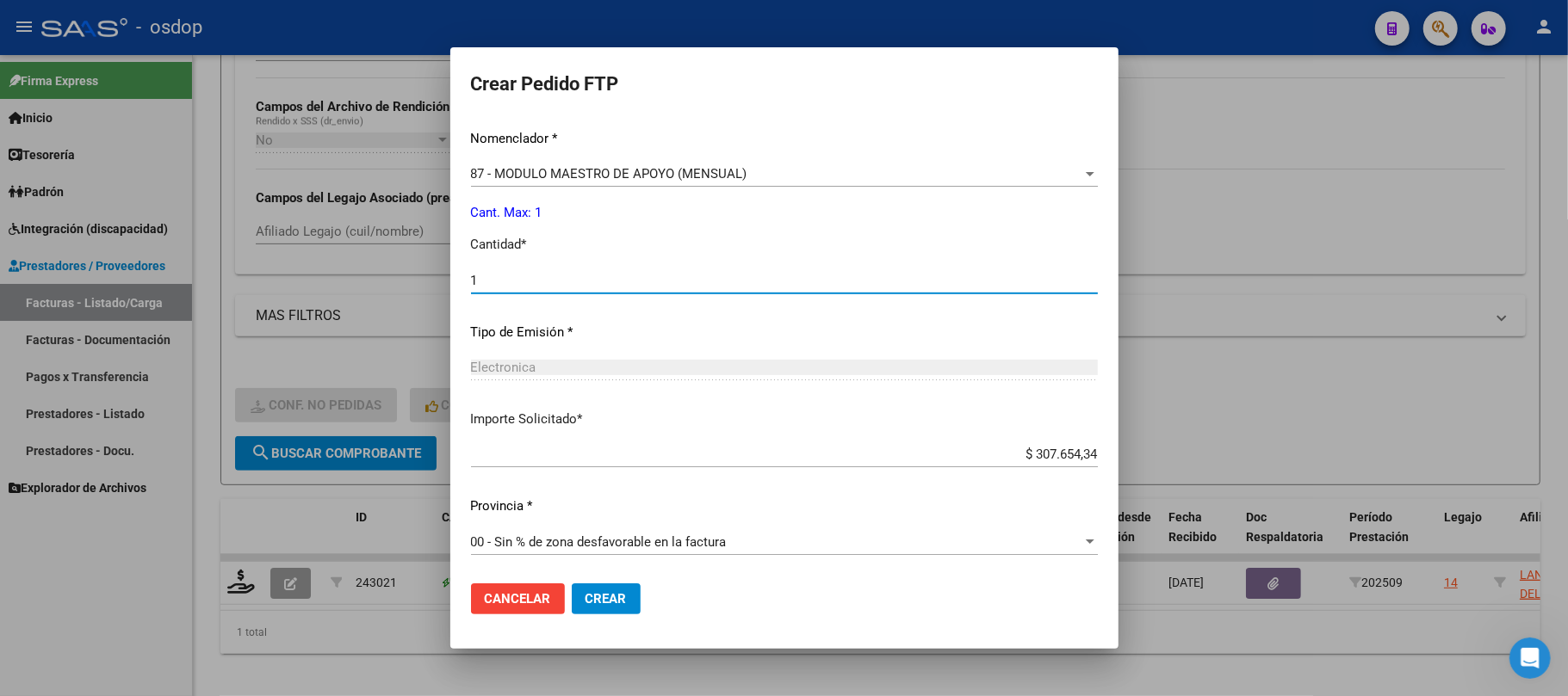
type input "1"
click at [597, 603] on span "Crear" at bounding box center [606, 599] width 41 height 15
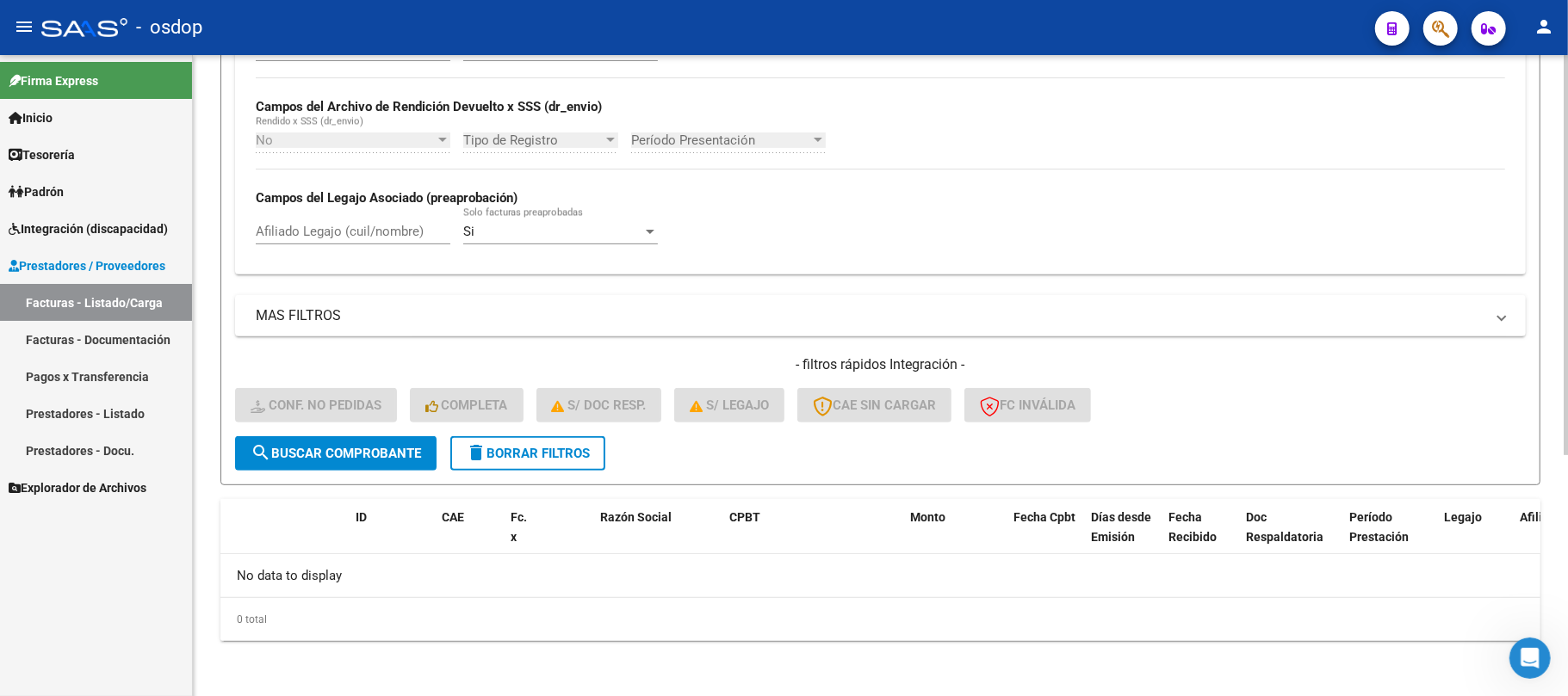
click at [548, 463] on button "delete Borrar Filtros" at bounding box center [528, 453] width 155 height 35
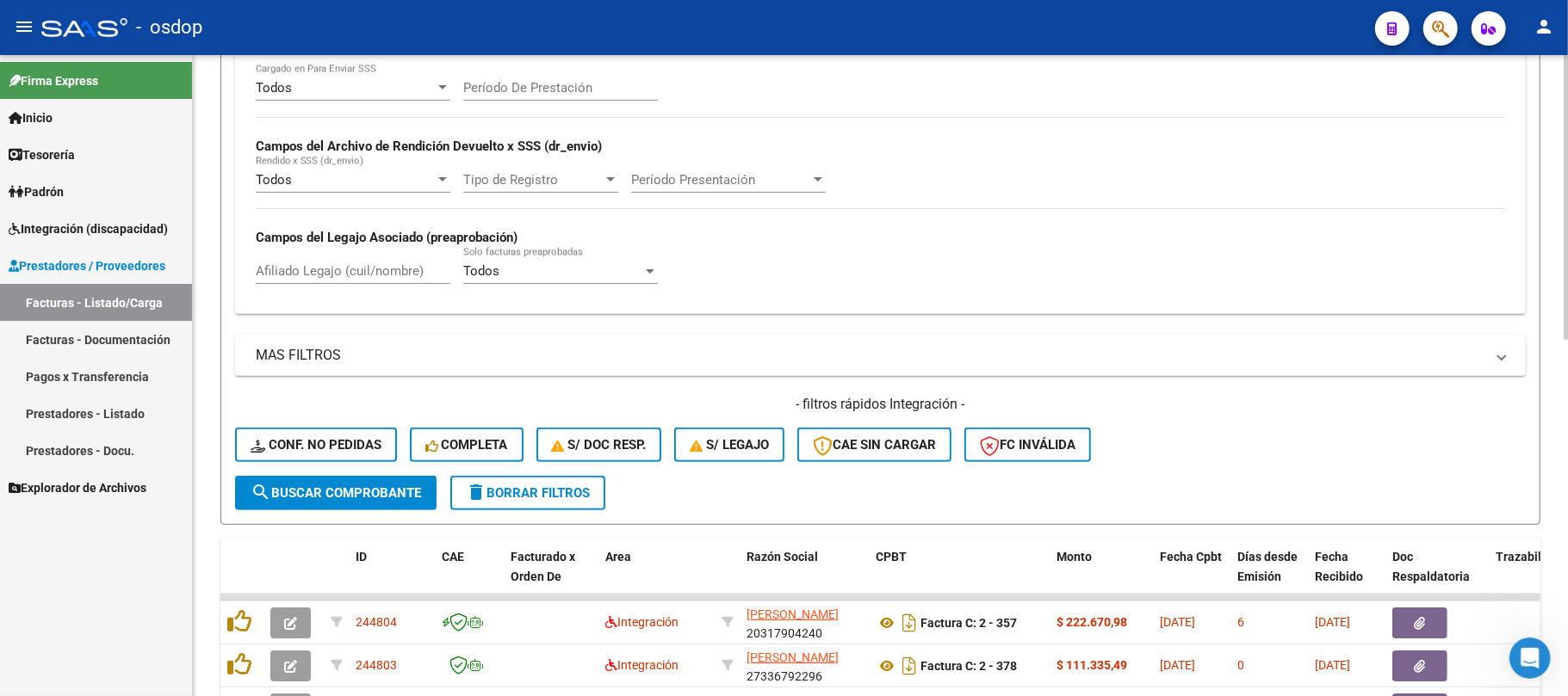
scroll to position [385, 0]
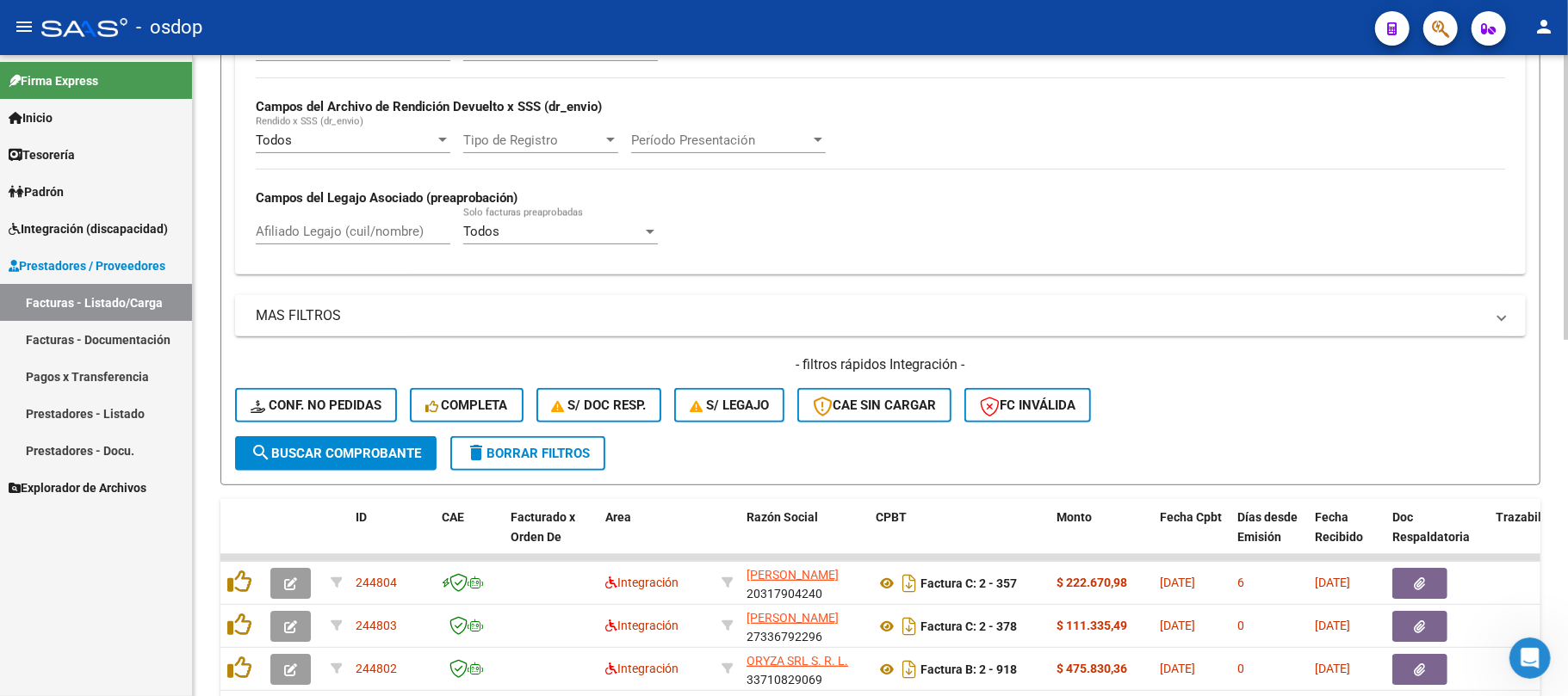
click at [344, 224] on input "Afiliado Legajo (cuil/nombre)" at bounding box center [353, 231] width 195 height 15
paste input "20506345163"
type input "20506345163"
click at [389, 452] on span "search Buscar Comprobante" at bounding box center [336, 453] width 171 height 15
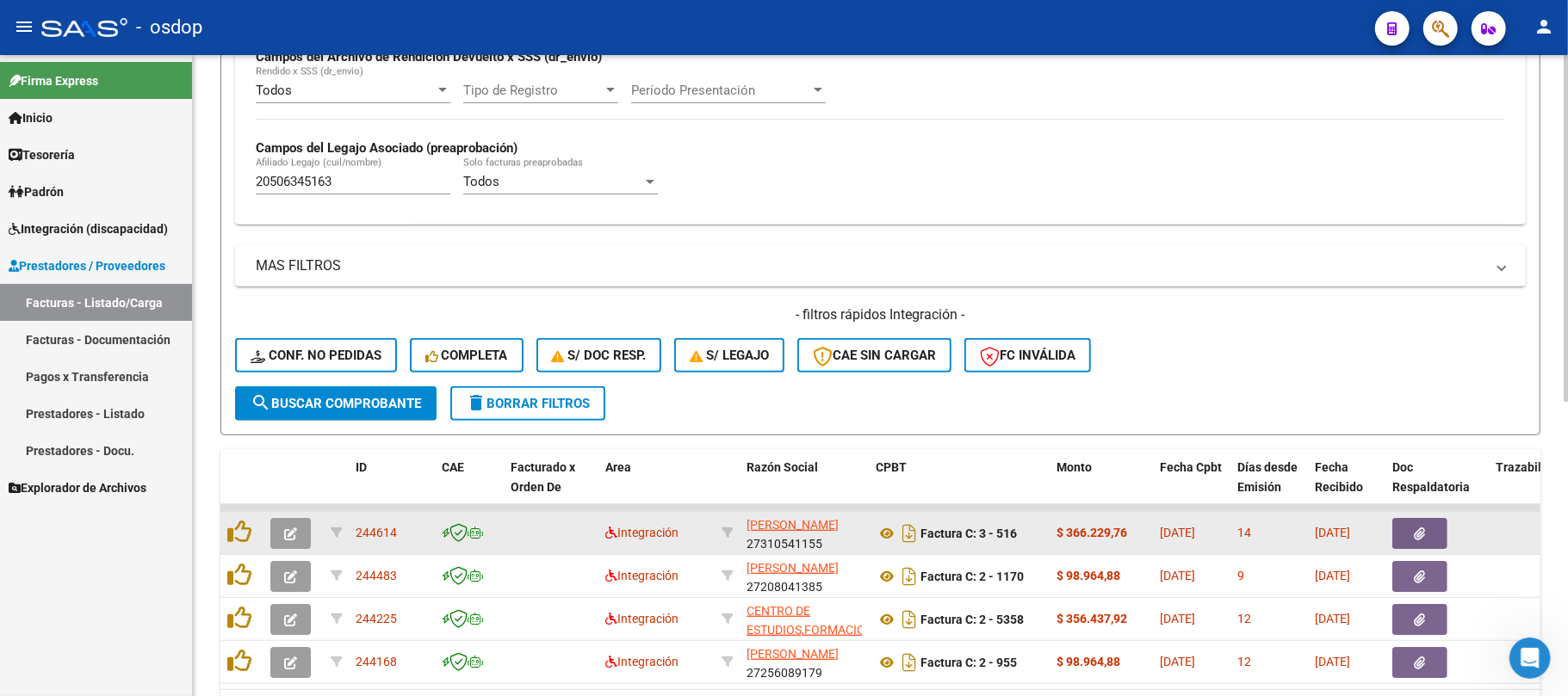
scroll to position [545, 0]
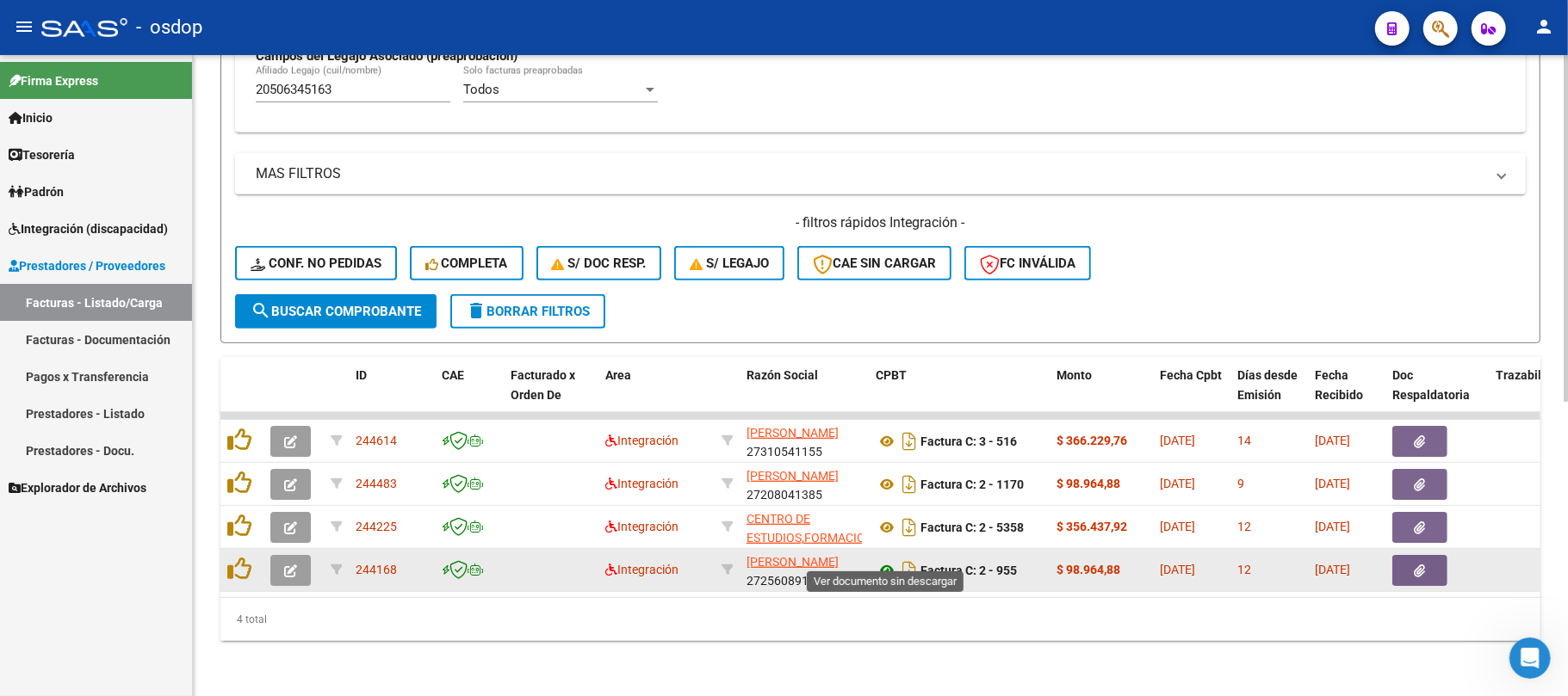
click at [890, 561] on icon at bounding box center [886, 571] width 22 height 21
click at [1421, 560] on button "button" at bounding box center [1419, 570] width 55 height 31
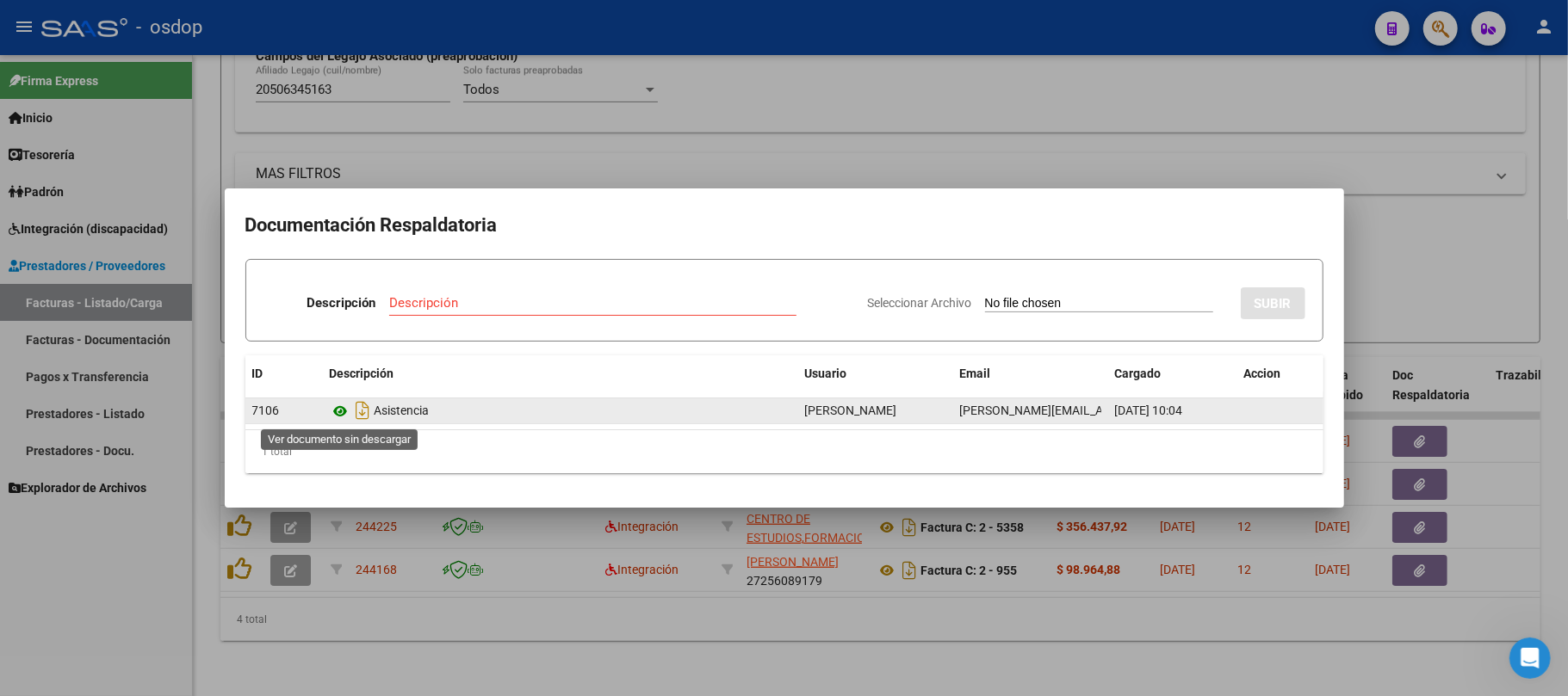
click at [342, 407] on icon at bounding box center [340, 411] width 22 height 21
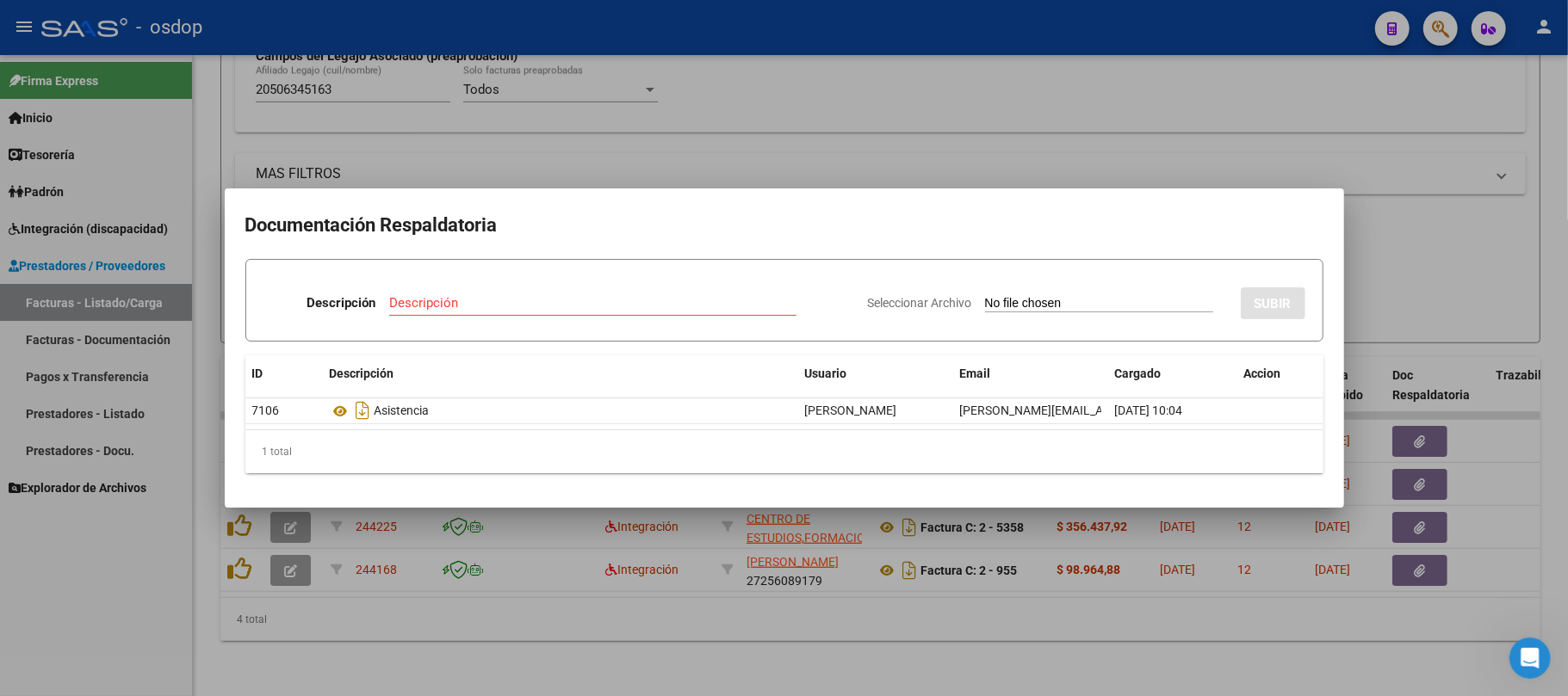
click at [445, 610] on div at bounding box center [784, 348] width 1568 height 696
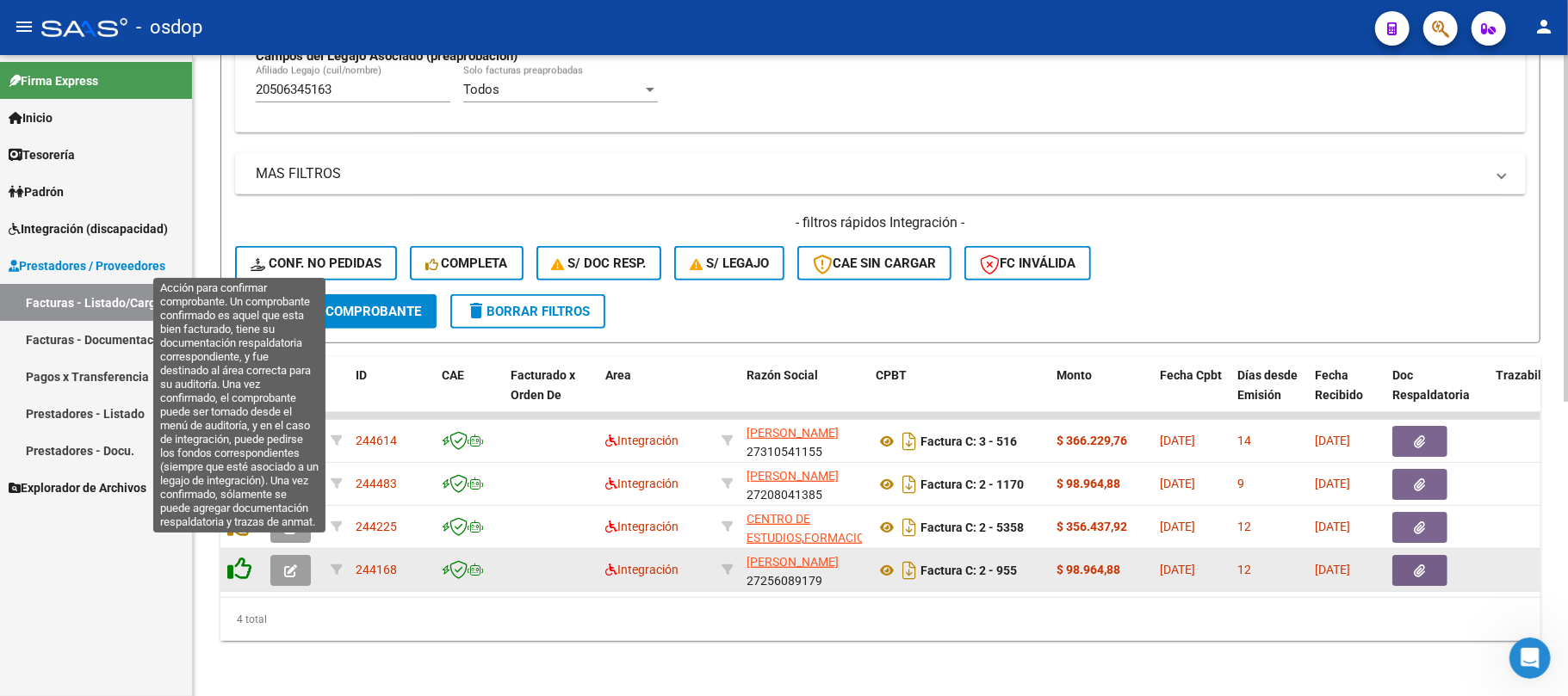
click at [236, 557] on icon at bounding box center [239, 568] width 24 height 24
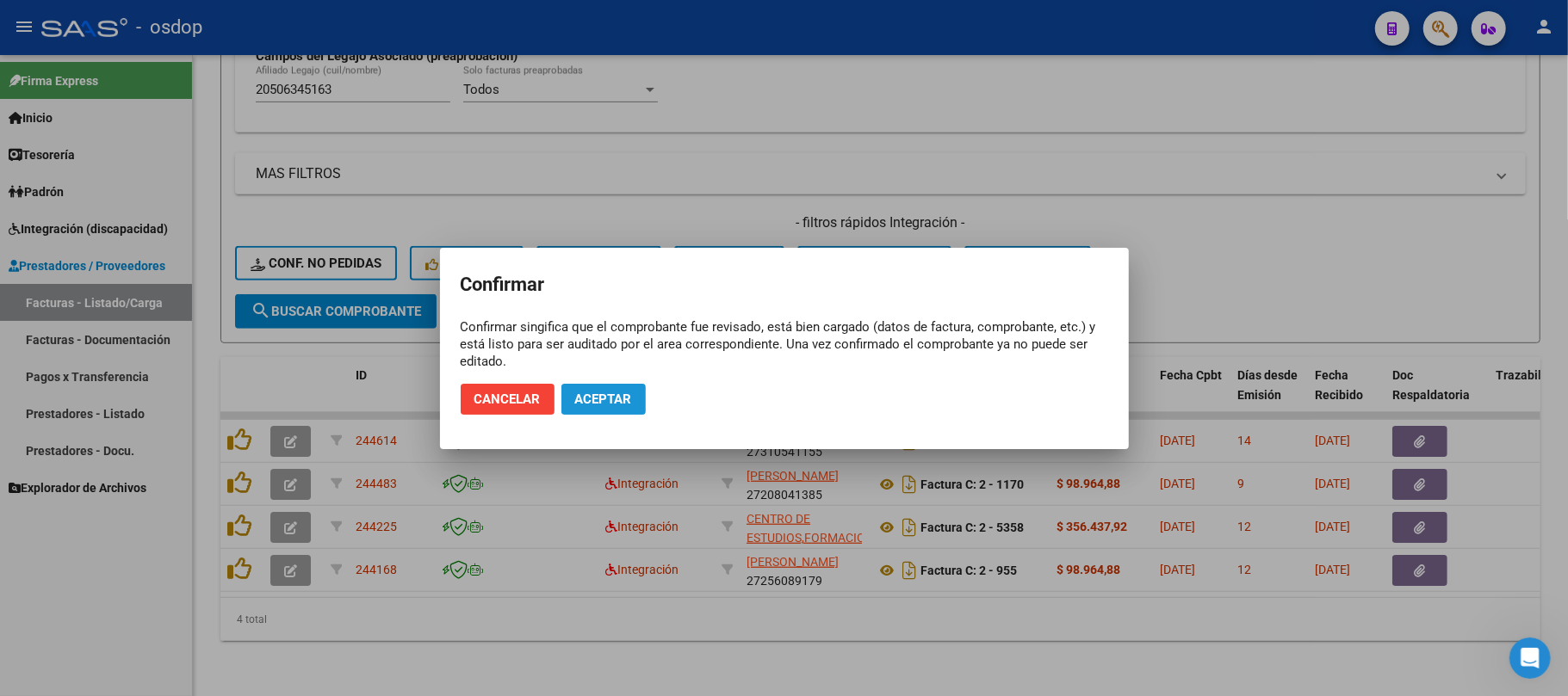
click at [597, 393] on span "Aceptar" at bounding box center [603, 400] width 57 height 15
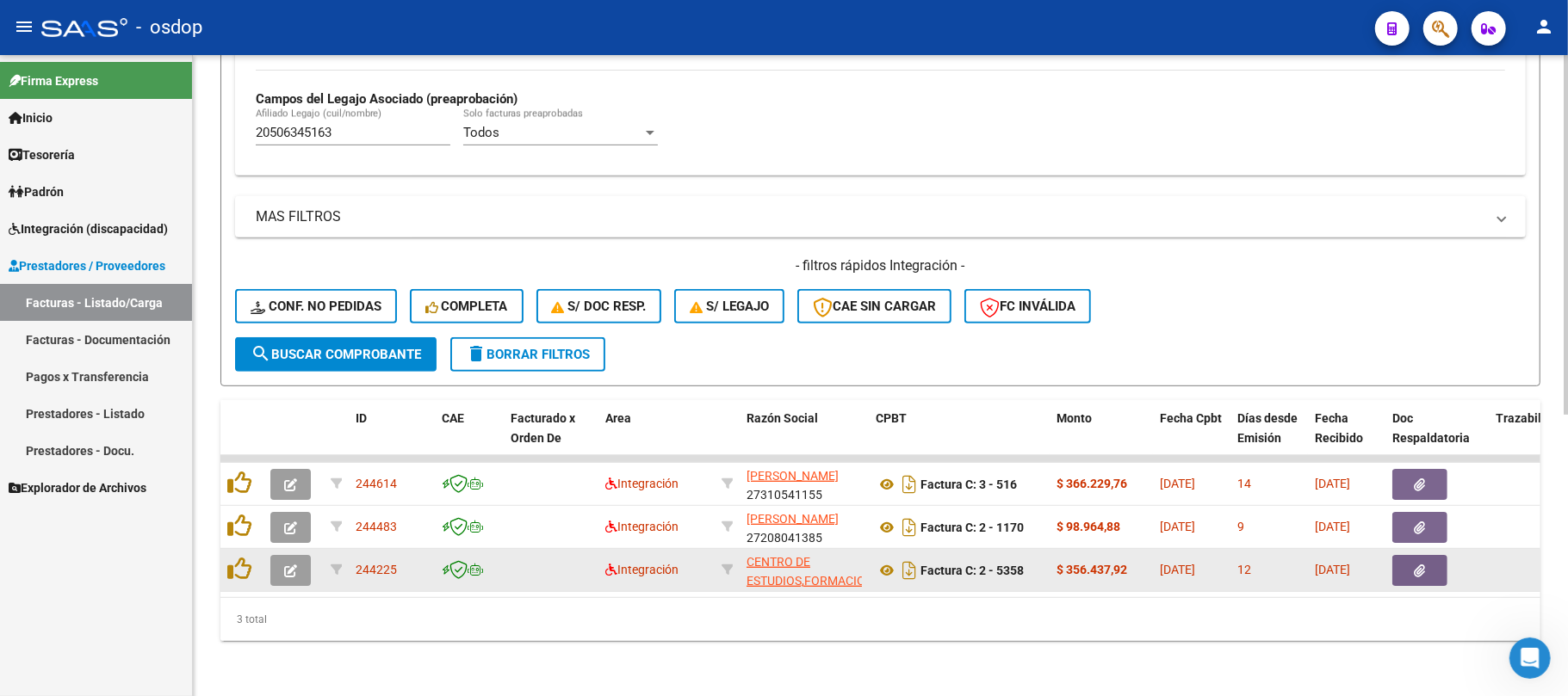
scroll to position [501, 0]
click at [883, 561] on icon at bounding box center [886, 571] width 22 height 21
click at [1409, 560] on button "button" at bounding box center [1419, 570] width 55 height 31
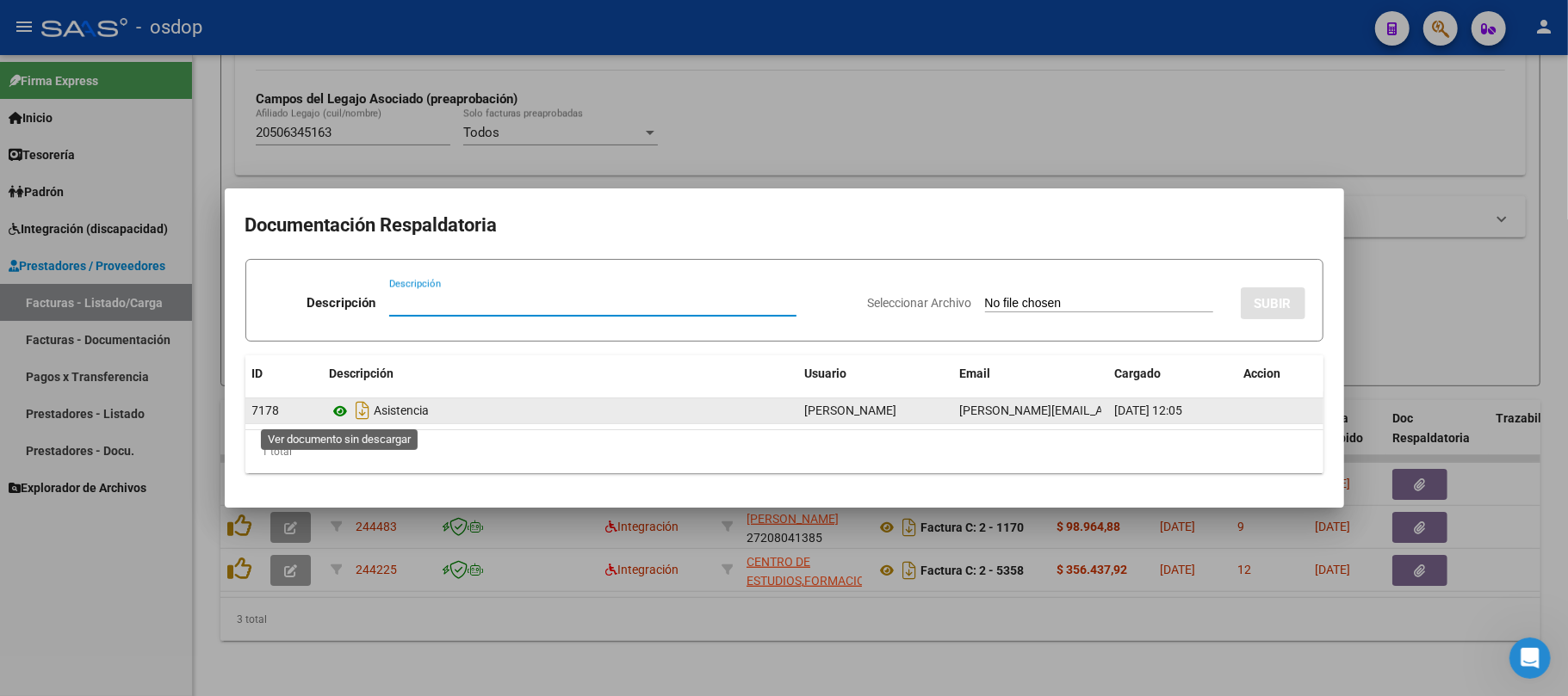
click at [342, 408] on icon at bounding box center [340, 411] width 22 height 21
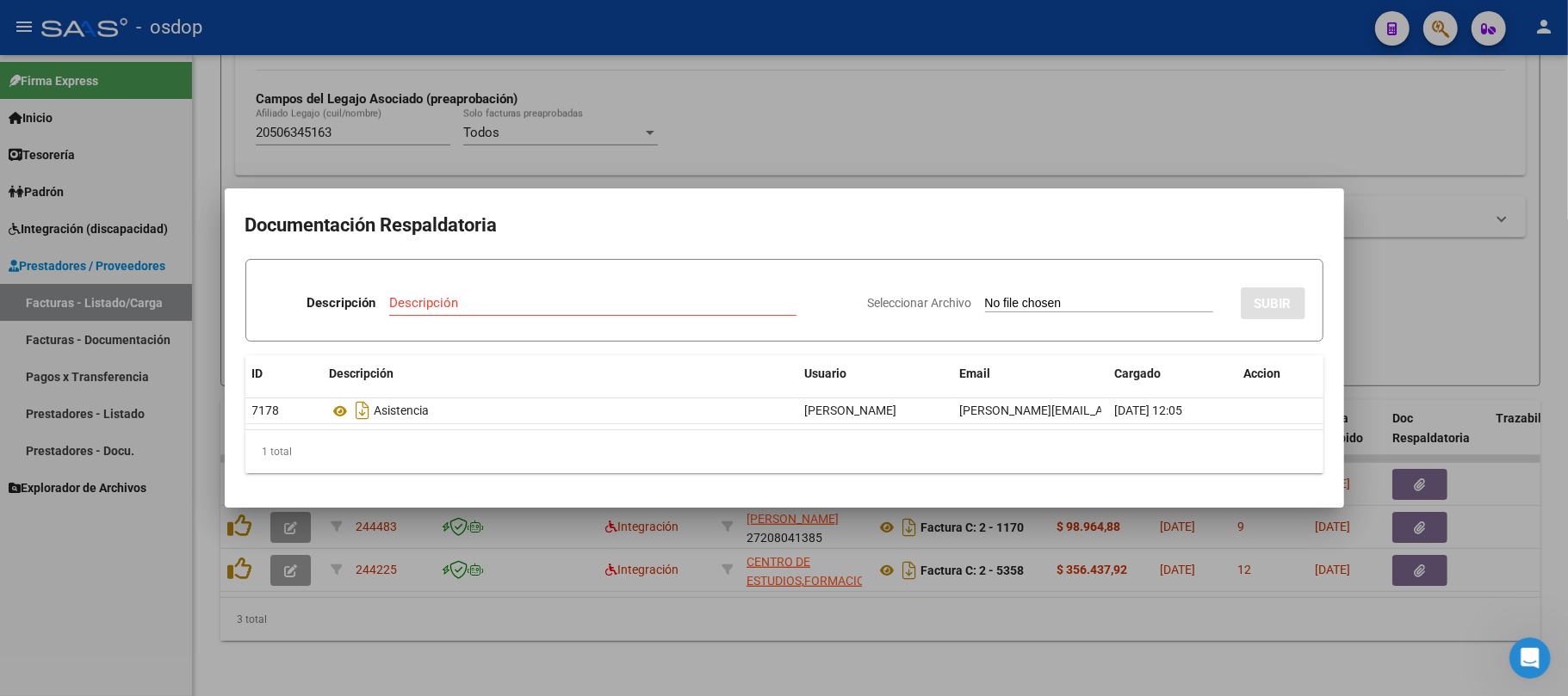
click at [773, 649] on div at bounding box center [784, 348] width 1568 height 696
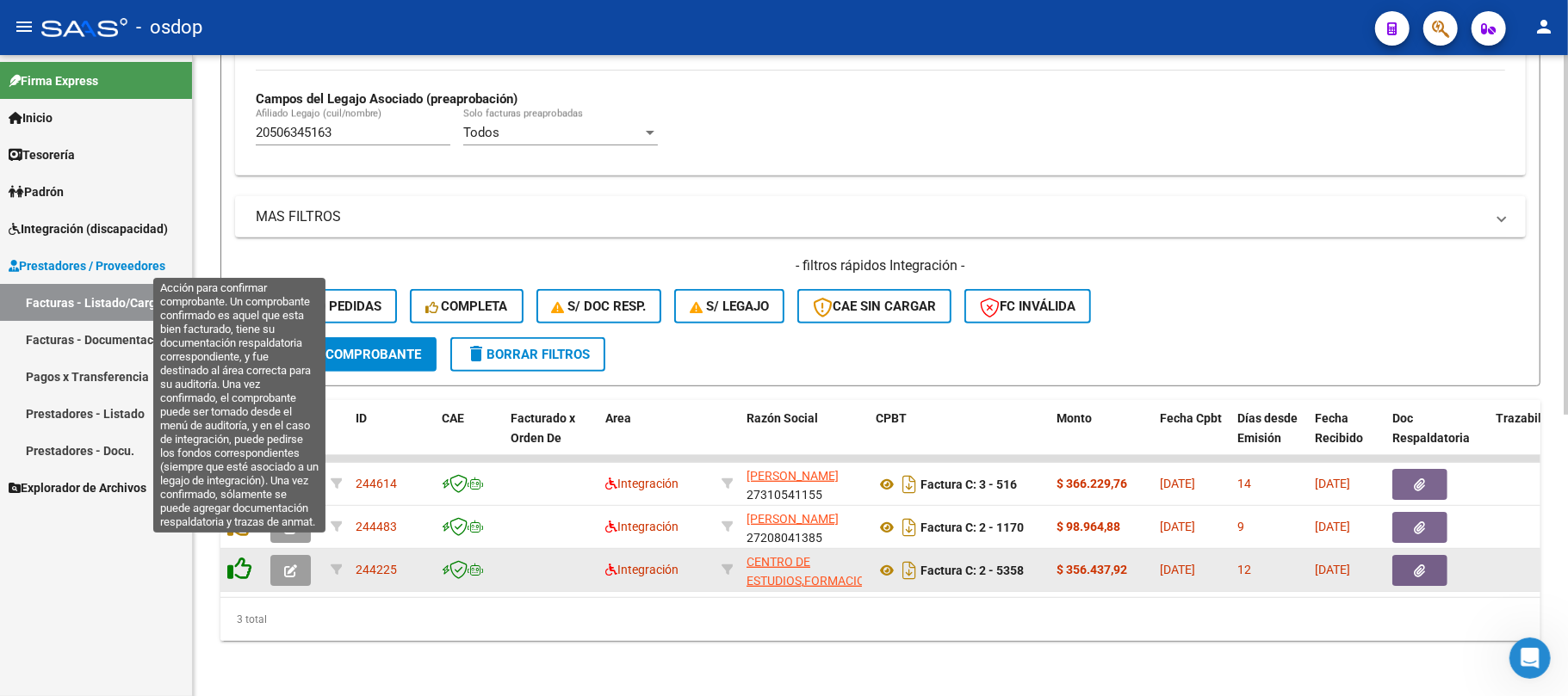
click at [239, 557] on icon at bounding box center [239, 568] width 24 height 24
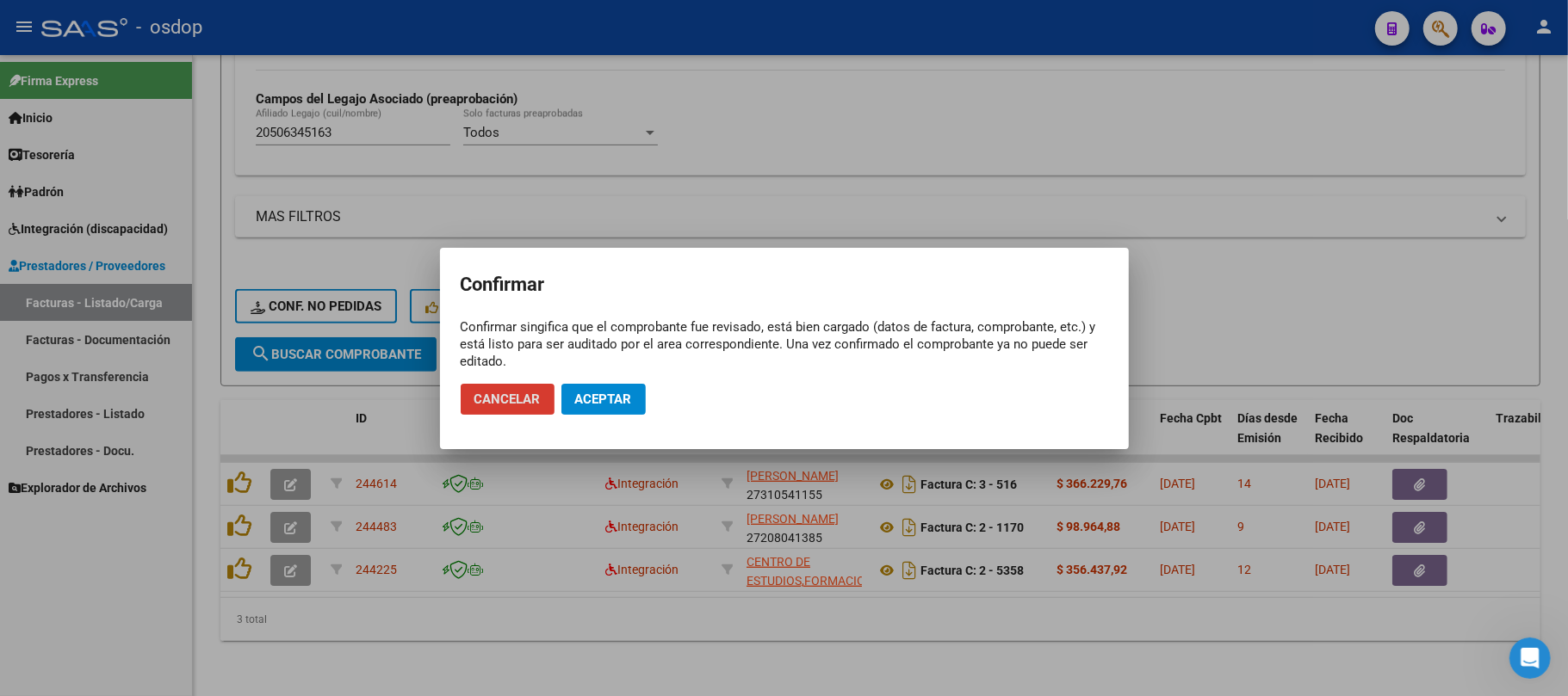
click at [620, 403] on span "Aceptar" at bounding box center [603, 400] width 57 height 15
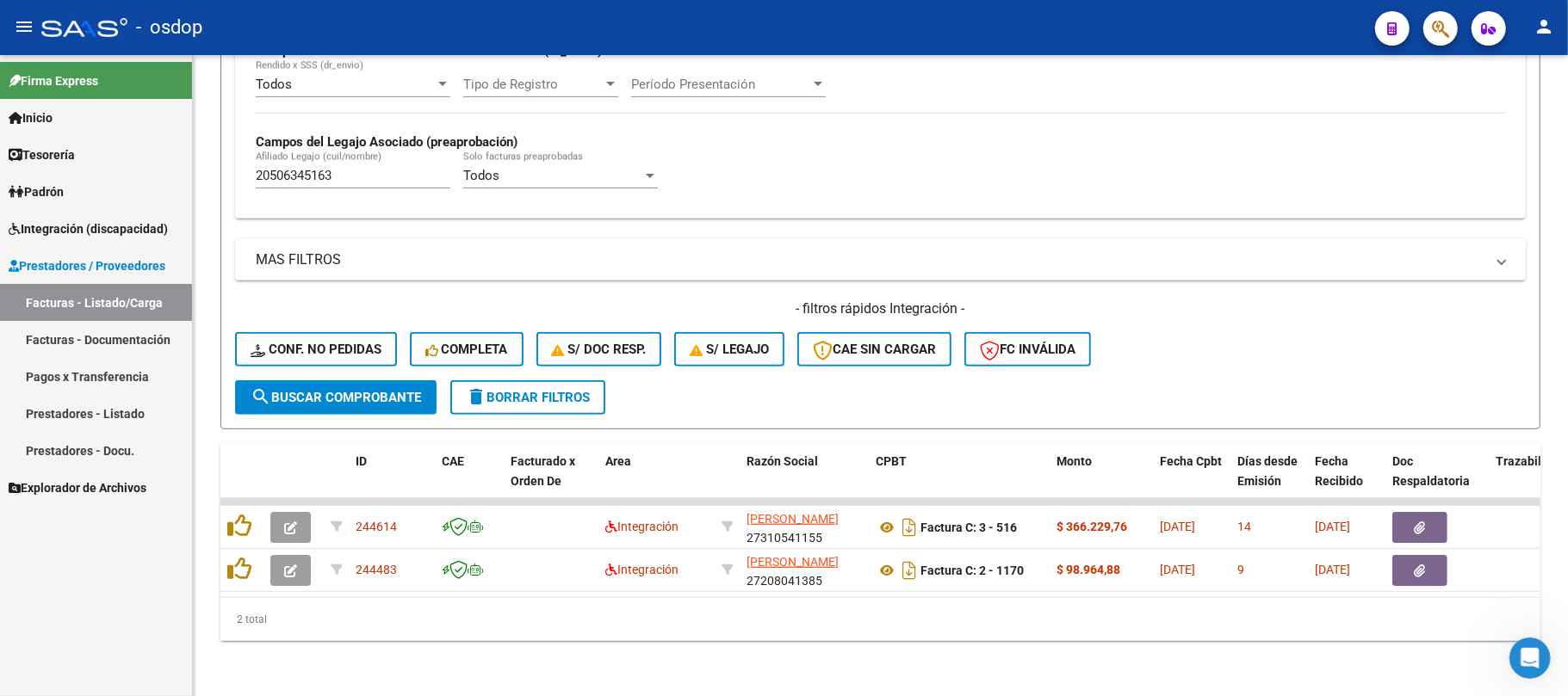
scroll to position [459, 0]
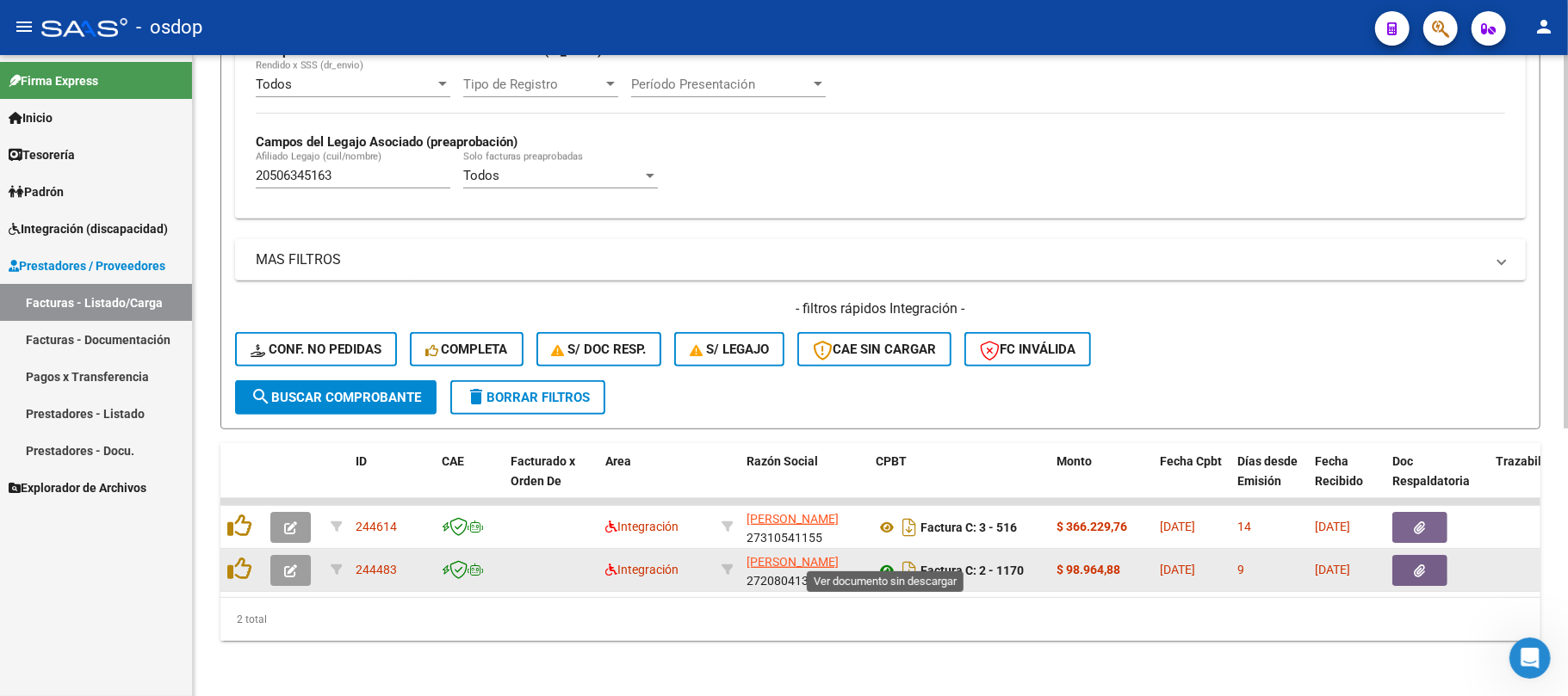
click at [887, 561] on icon at bounding box center [886, 571] width 22 height 21
click at [1427, 555] on button "button" at bounding box center [1419, 570] width 55 height 31
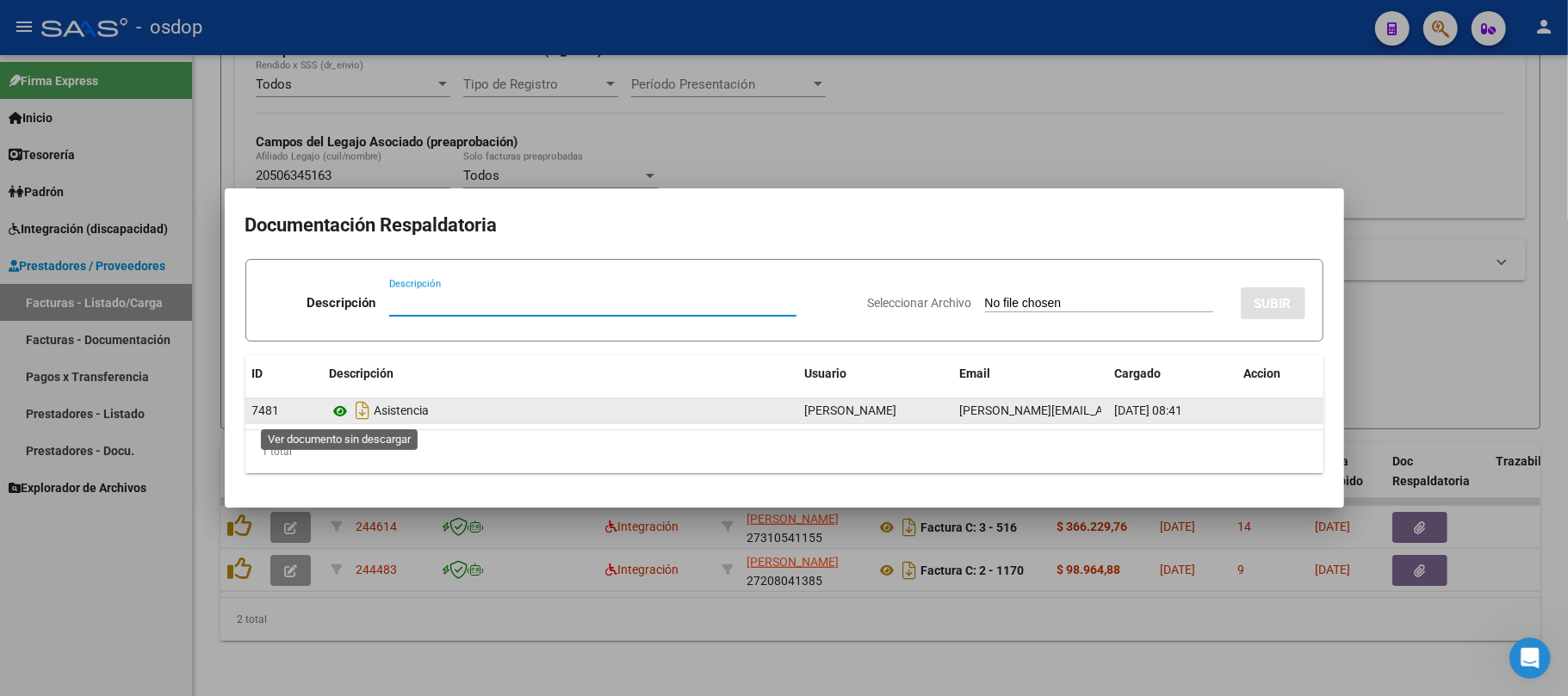
click at [339, 410] on icon at bounding box center [340, 411] width 22 height 21
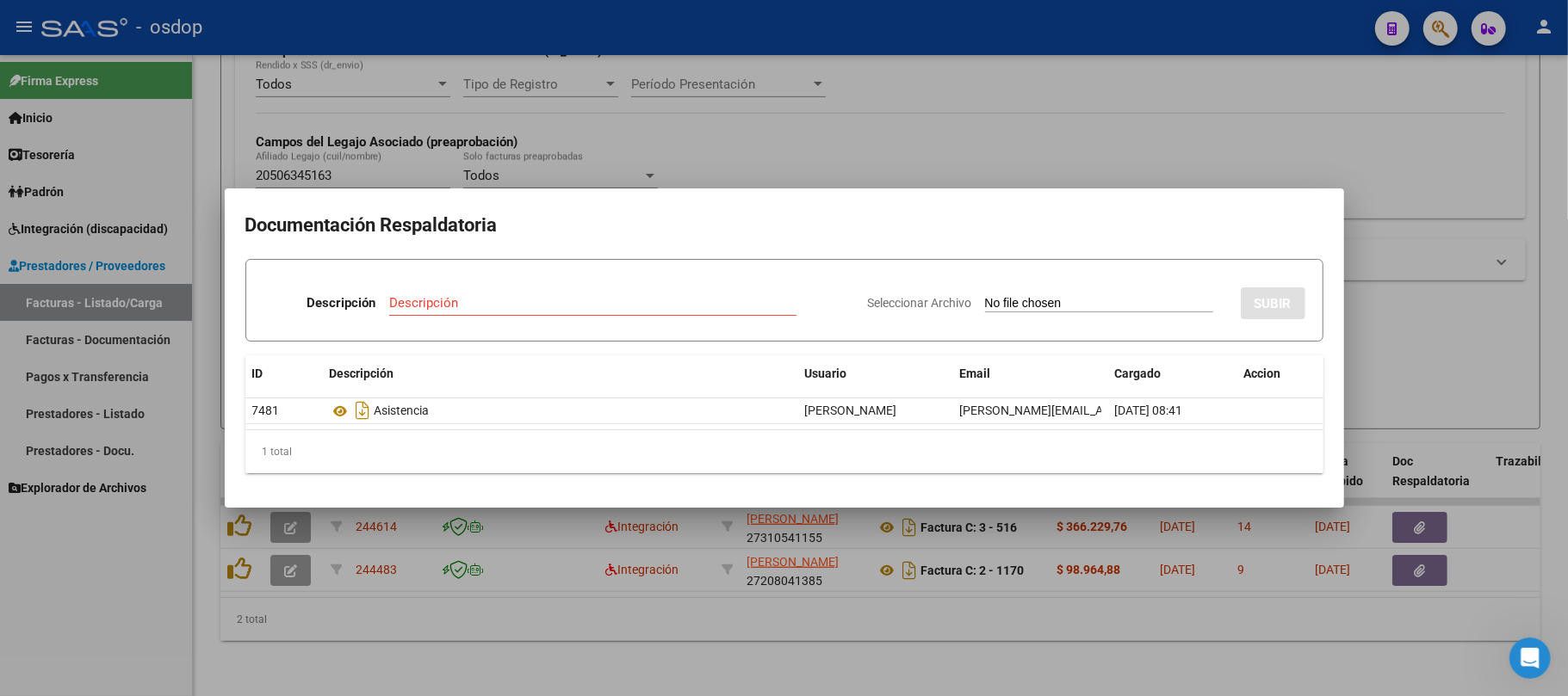
click at [491, 642] on div at bounding box center [784, 348] width 1568 height 696
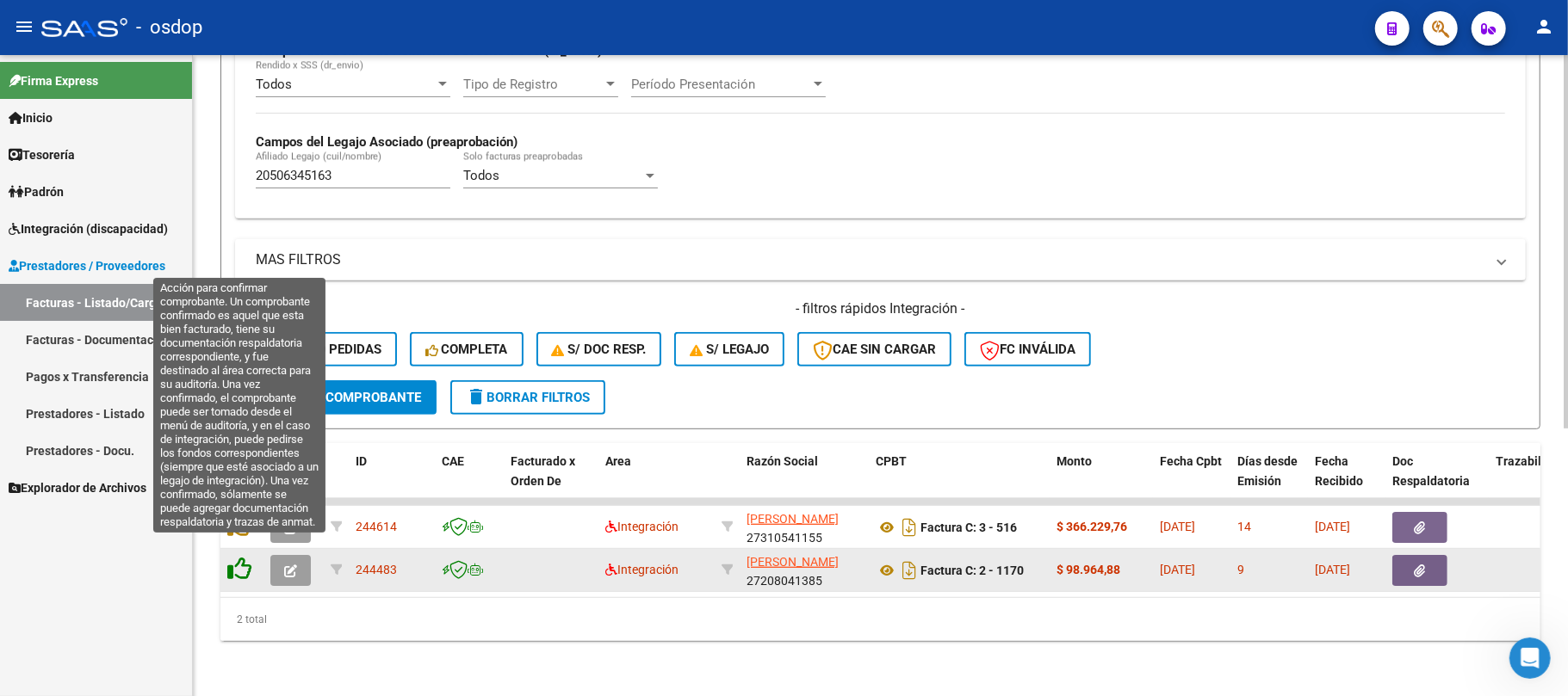
click at [243, 557] on icon at bounding box center [239, 568] width 24 height 24
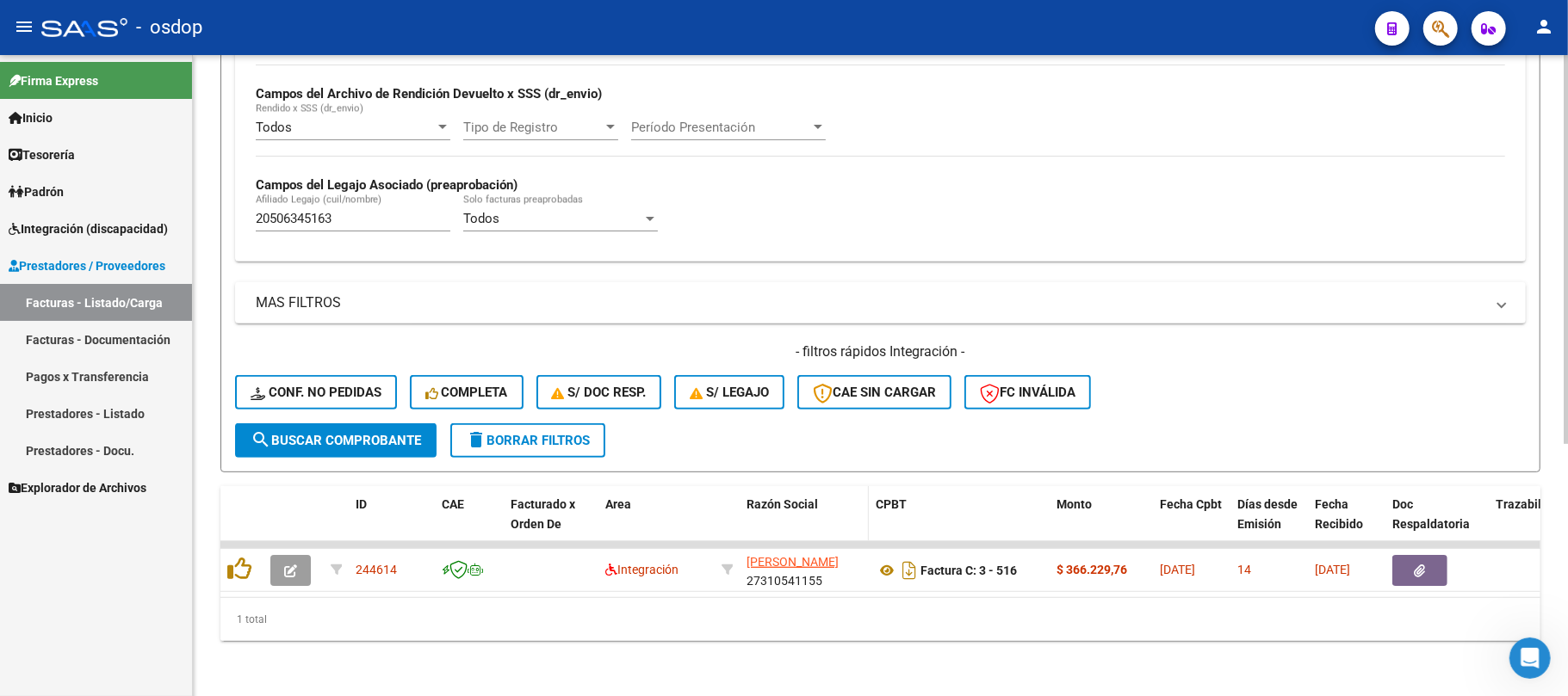
scroll to position [415, 0]
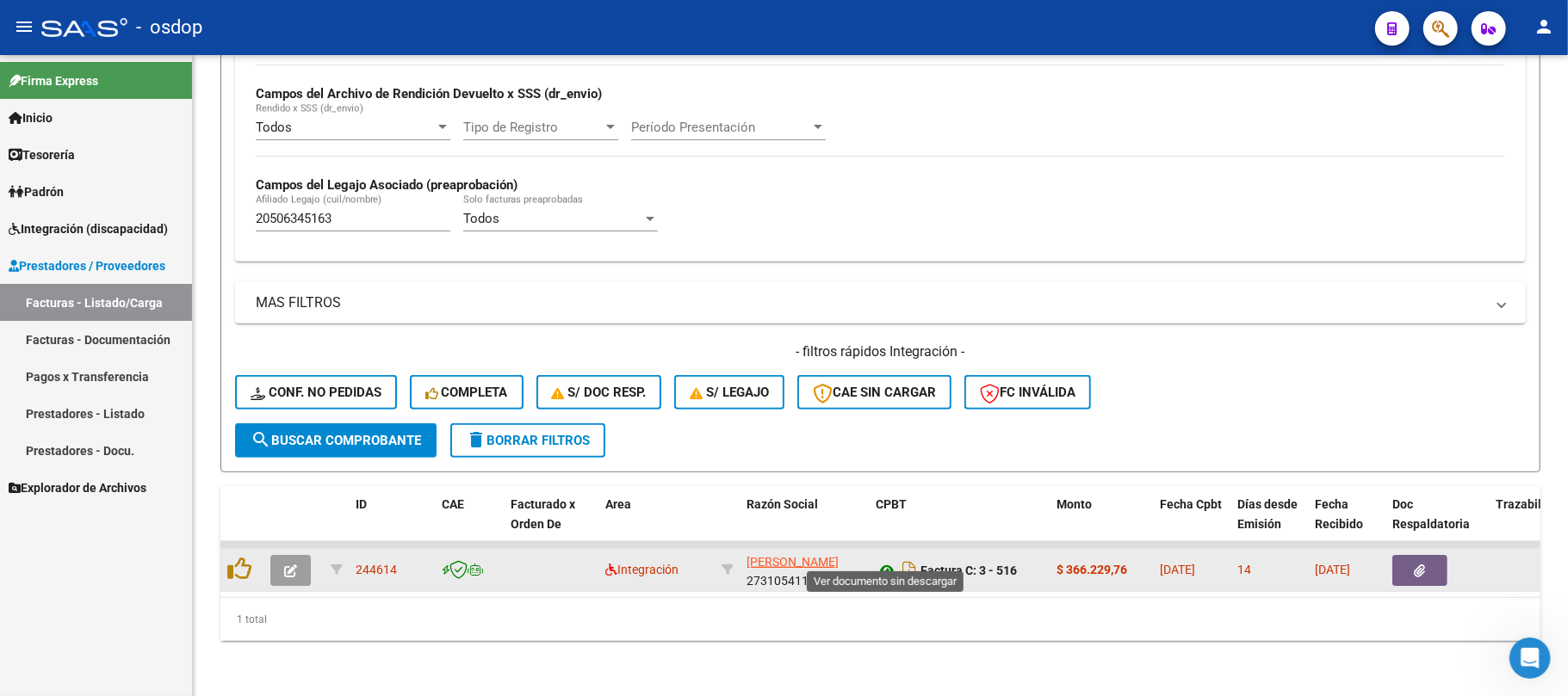
click at [879, 561] on icon at bounding box center [886, 571] width 22 height 21
click at [1407, 555] on button "button" at bounding box center [1419, 570] width 55 height 31
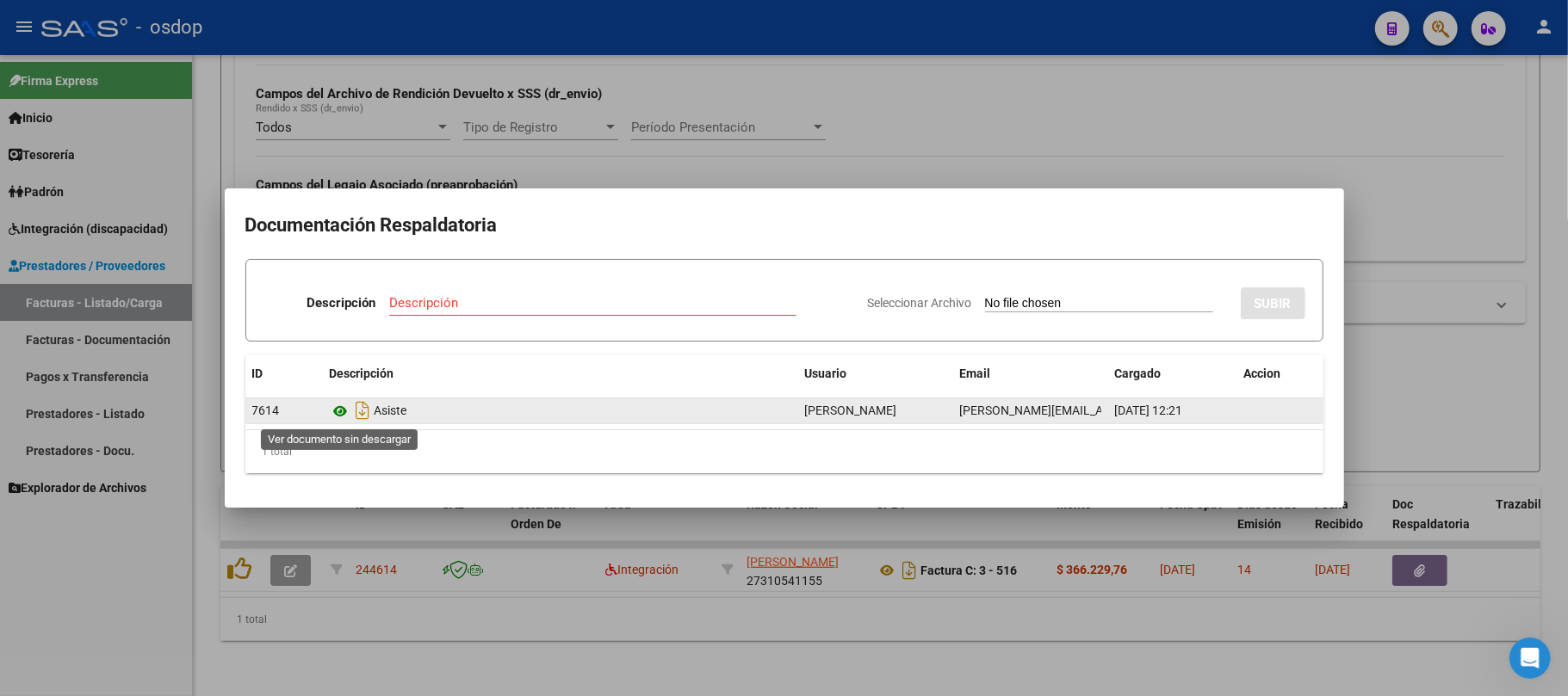
click at [341, 408] on icon at bounding box center [340, 411] width 22 height 21
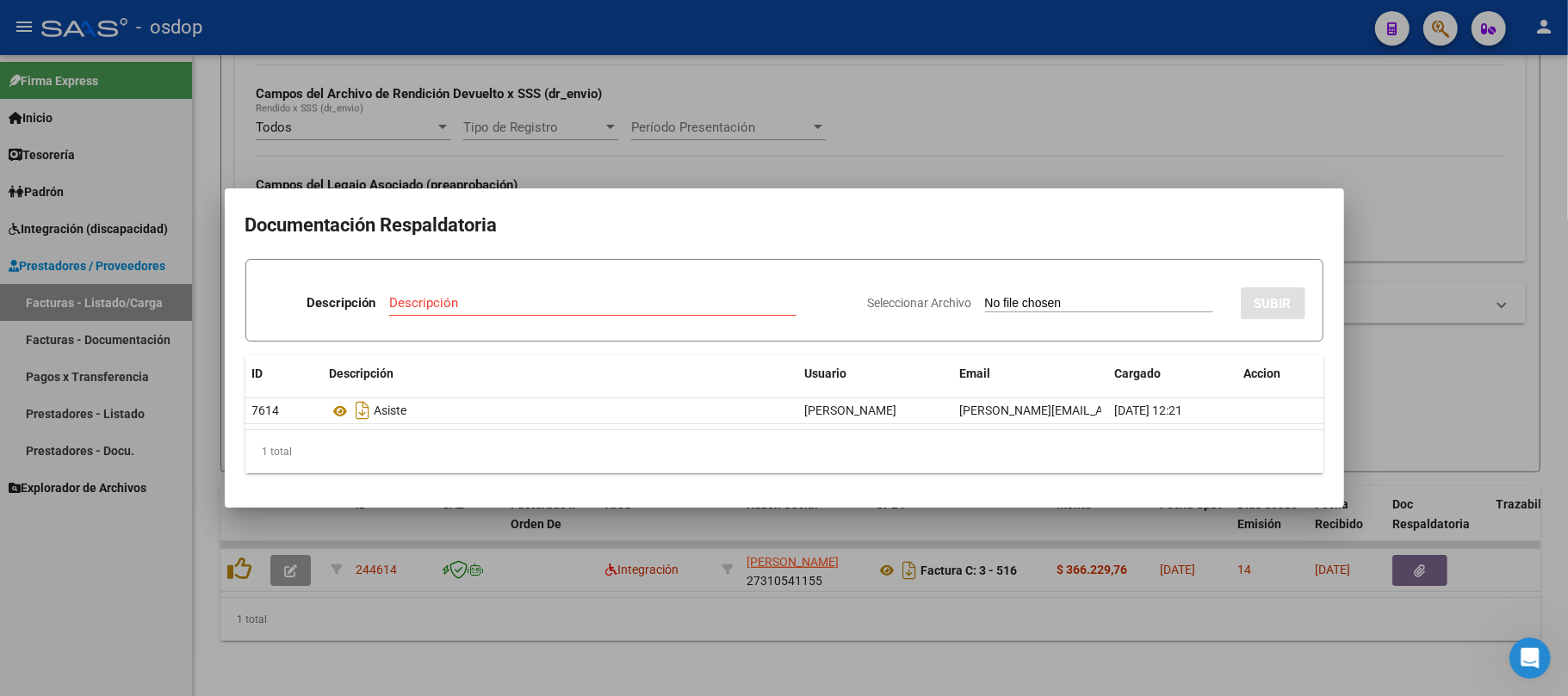
click at [700, 644] on div at bounding box center [784, 348] width 1568 height 696
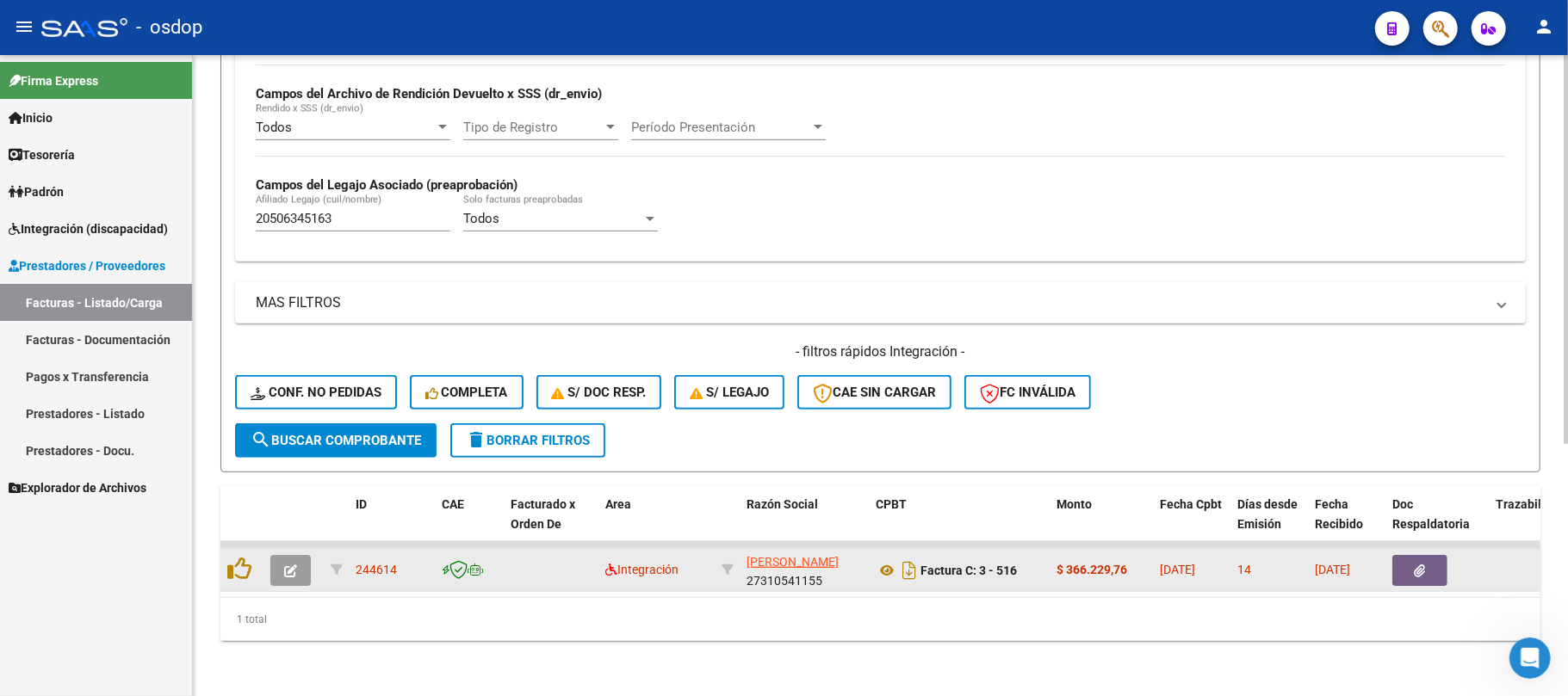
click at [284, 565] on icon "button" at bounding box center [290, 570] width 12 height 12
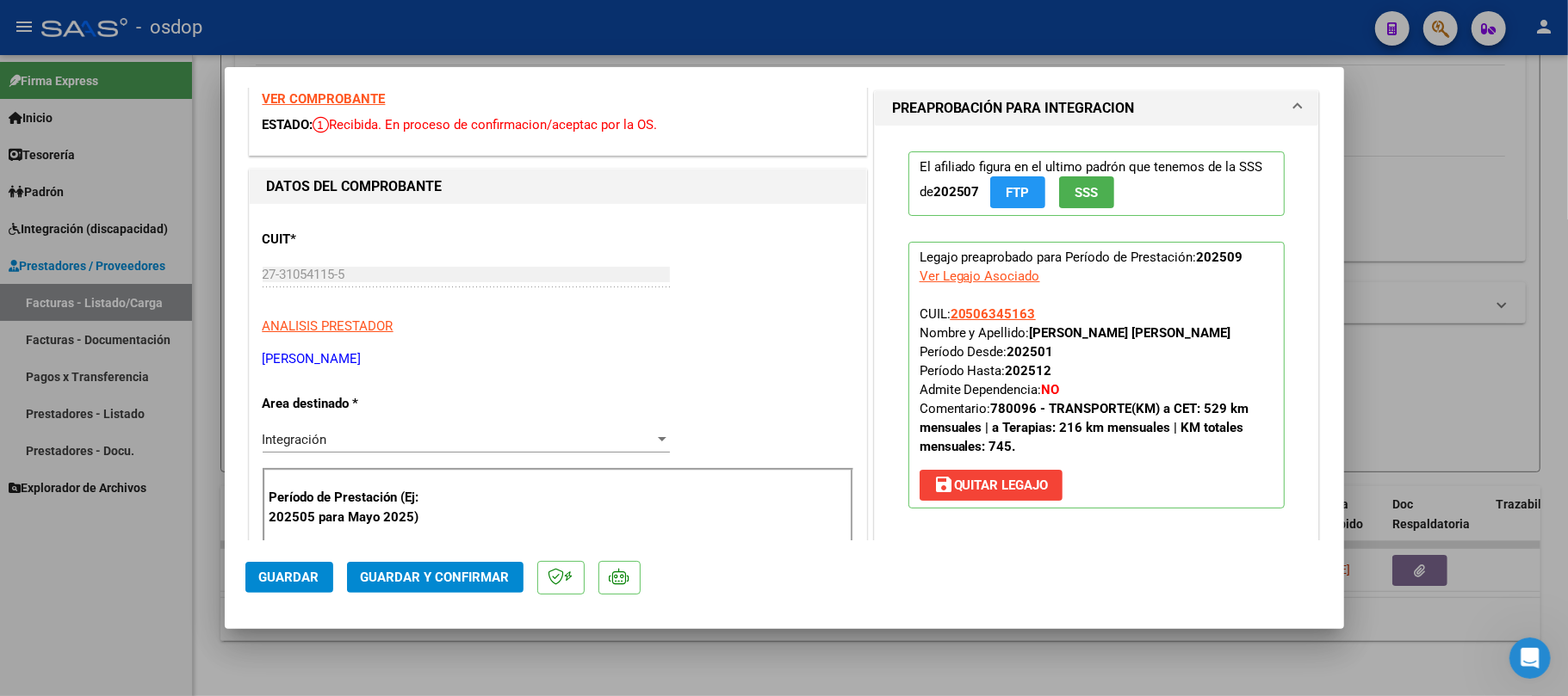
scroll to position [0, 0]
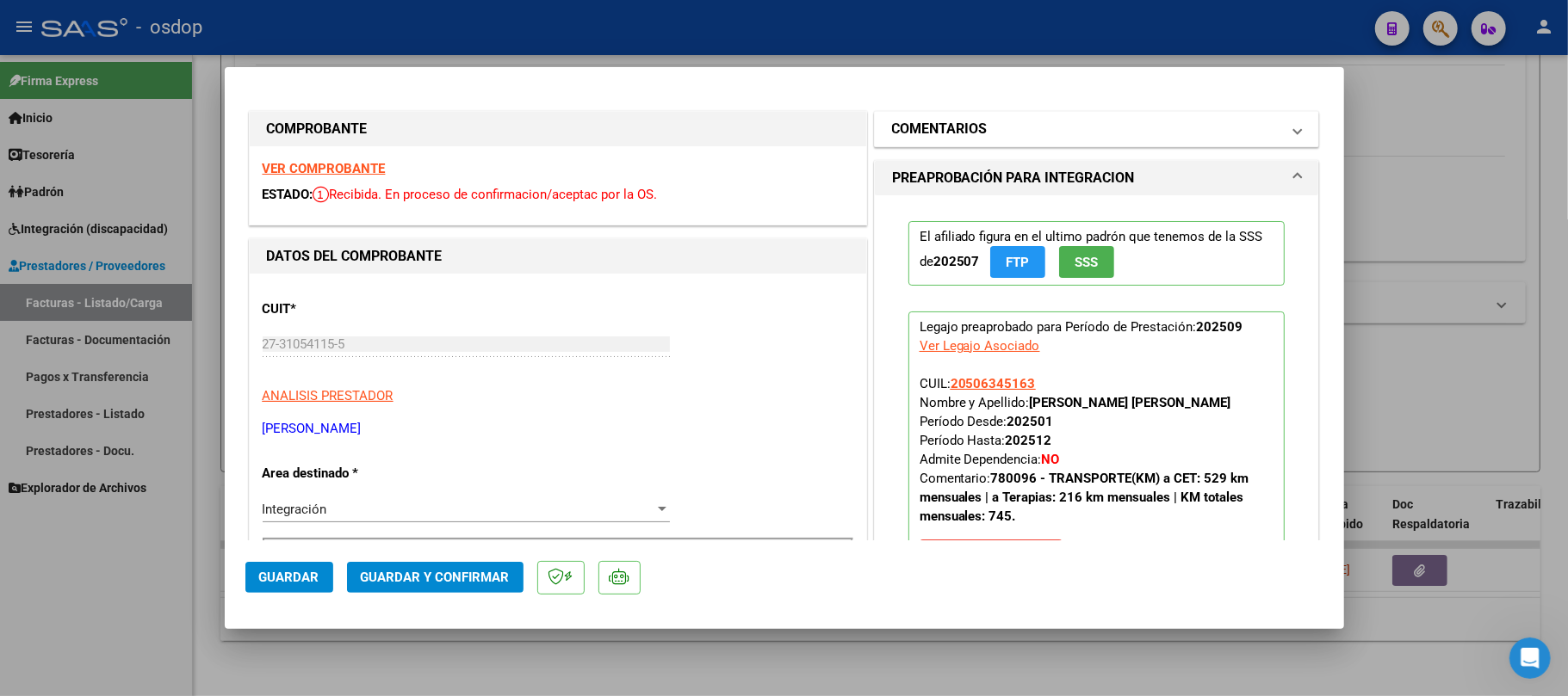
click at [1042, 128] on mat-panel-title "COMENTARIOS" at bounding box center [1087, 129] width 389 height 21
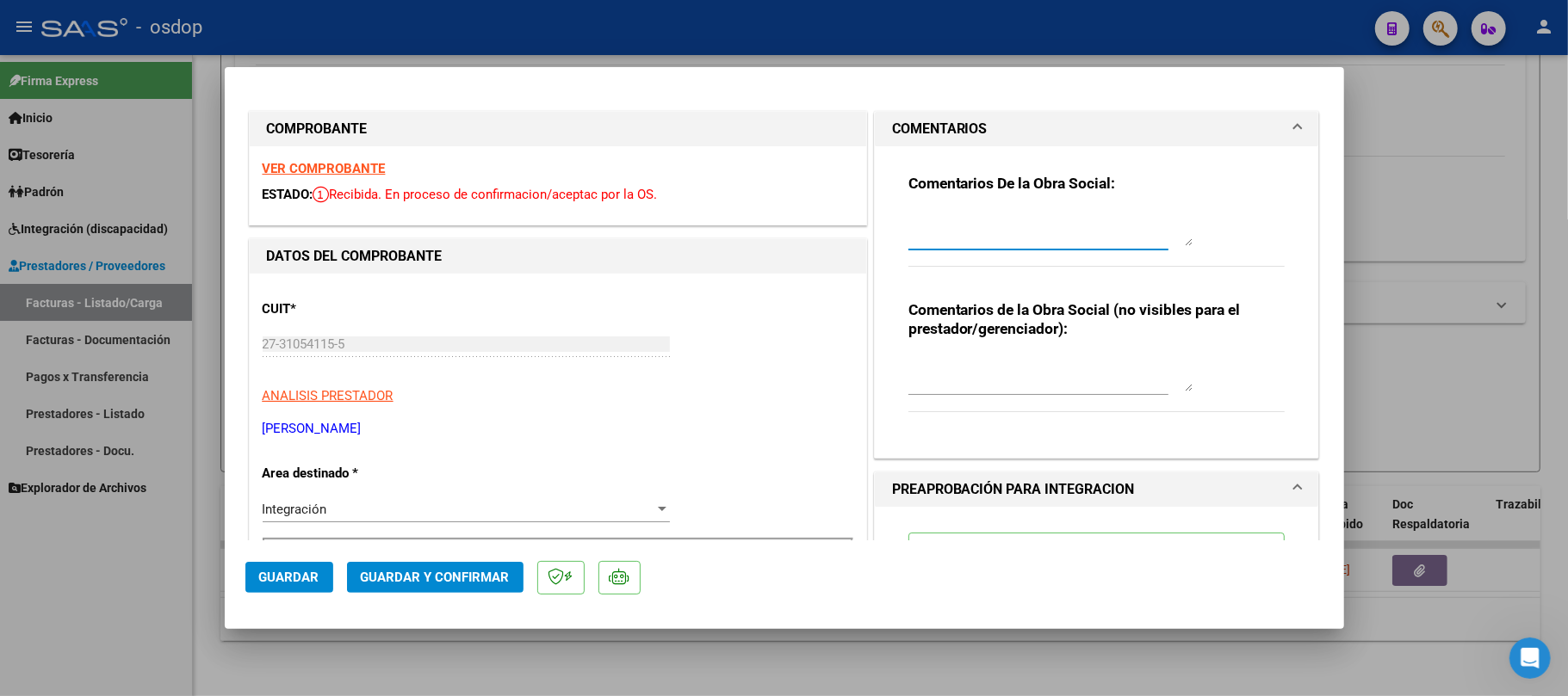
click at [967, 216] on textarea at bounding box center [1050, 229] width 284 height 35
click at [946, 368] on textarea at bounding box center [1050, 375] width 284 height 35
click at [1093, 359] on textarea "Traslado a CET y a Terapias" at bounding box center [1050, 375] width 284 height 35
click at [1093, 359] on textarea "Traslado a CET y a Terapias 676" at bounding box center [1050, 375] width 284 height 35
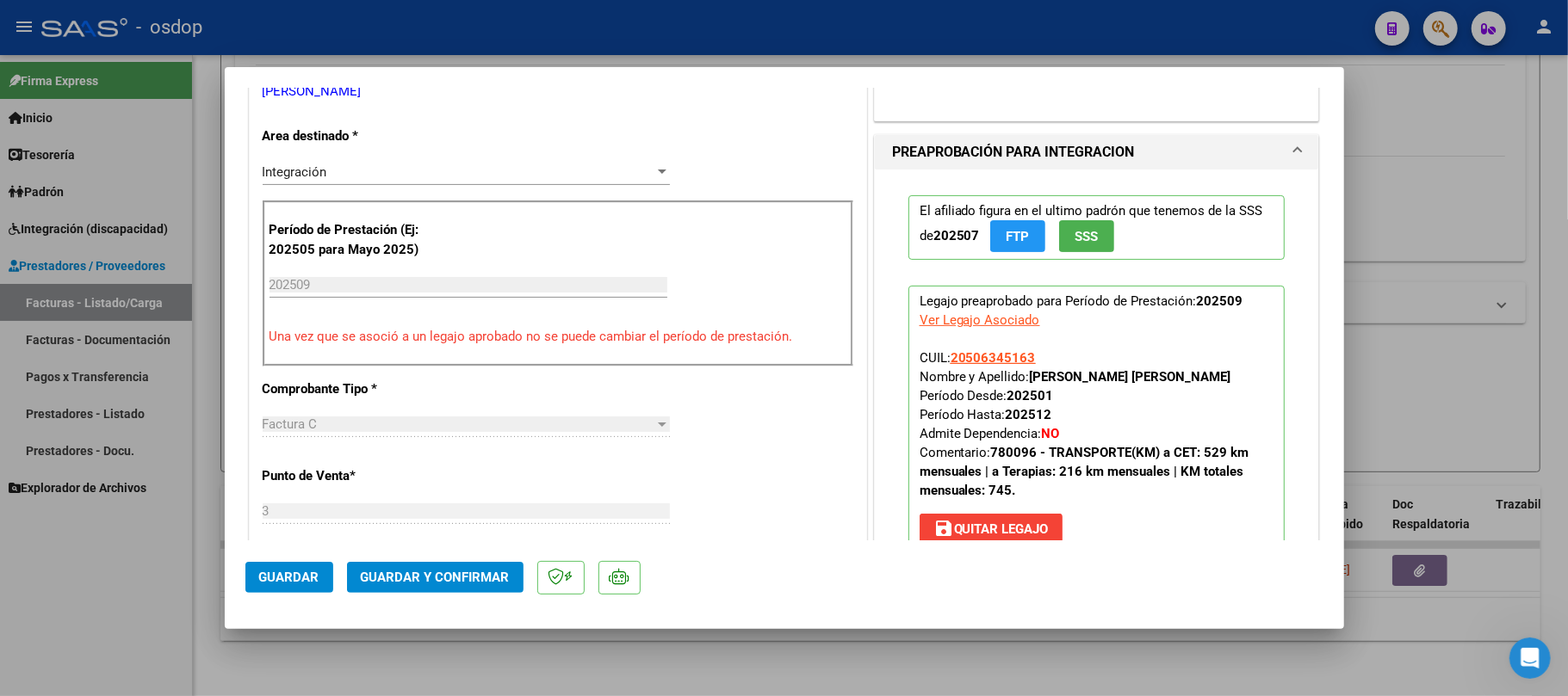
scroll to position [459, 0]
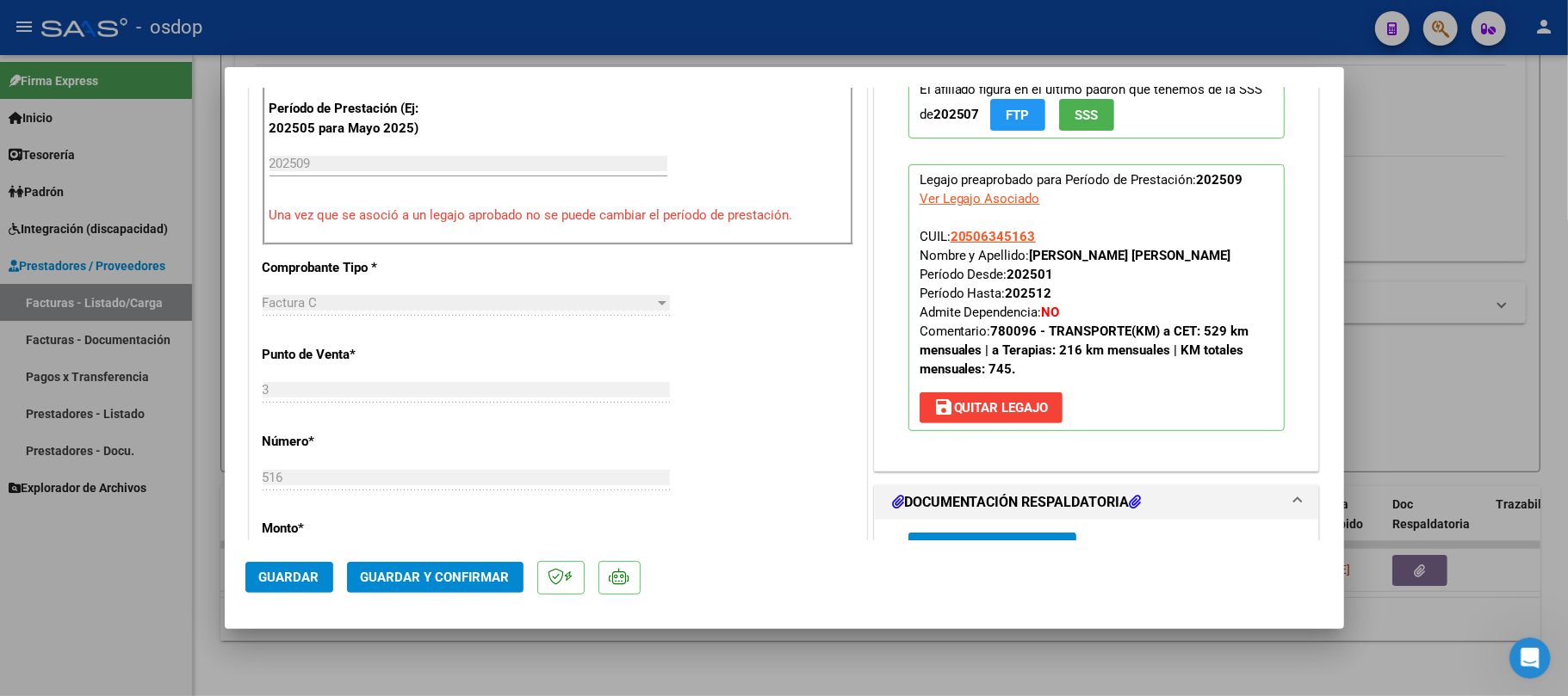
type textarea "Traslado a CET y a Terapias 676 km/mes. Valor por km 541.76"
click at [448, 575] on span "Guardar y Confirmar" at bounding box center [434, 577] width 149 height 15
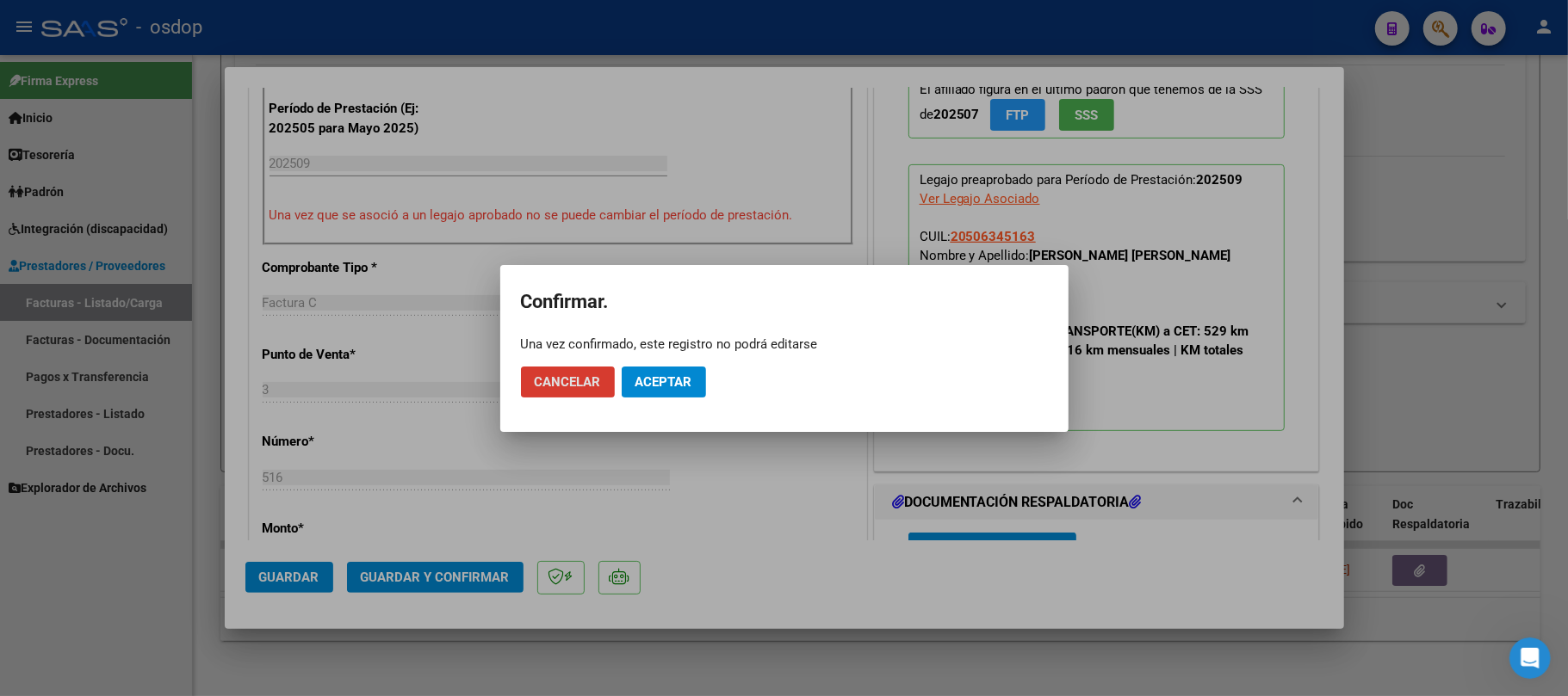
click at [658, 380] on span "Aceptar" at bounding box center [664, 383] width 57 height 15
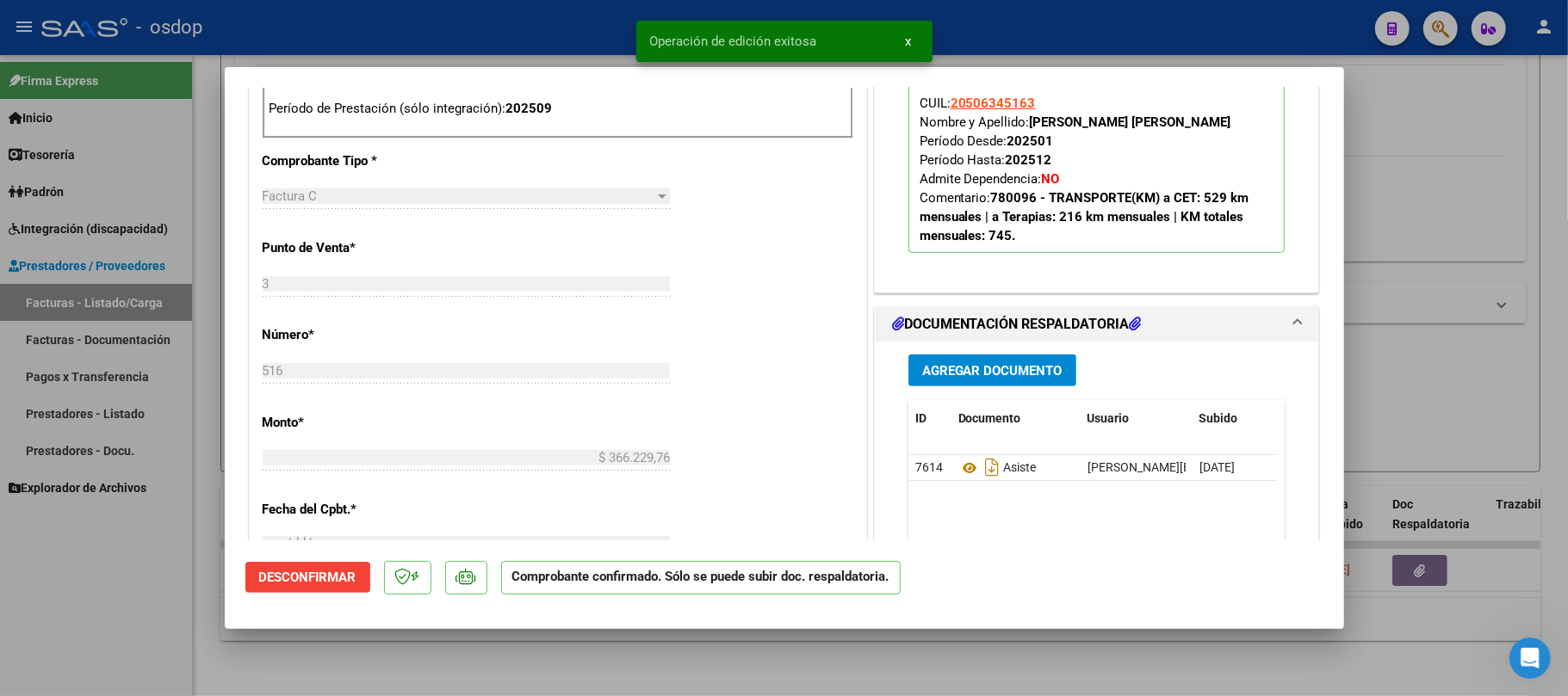
click at [1006, 666] on div at bounding box center [784, 348] width 1568 height 696
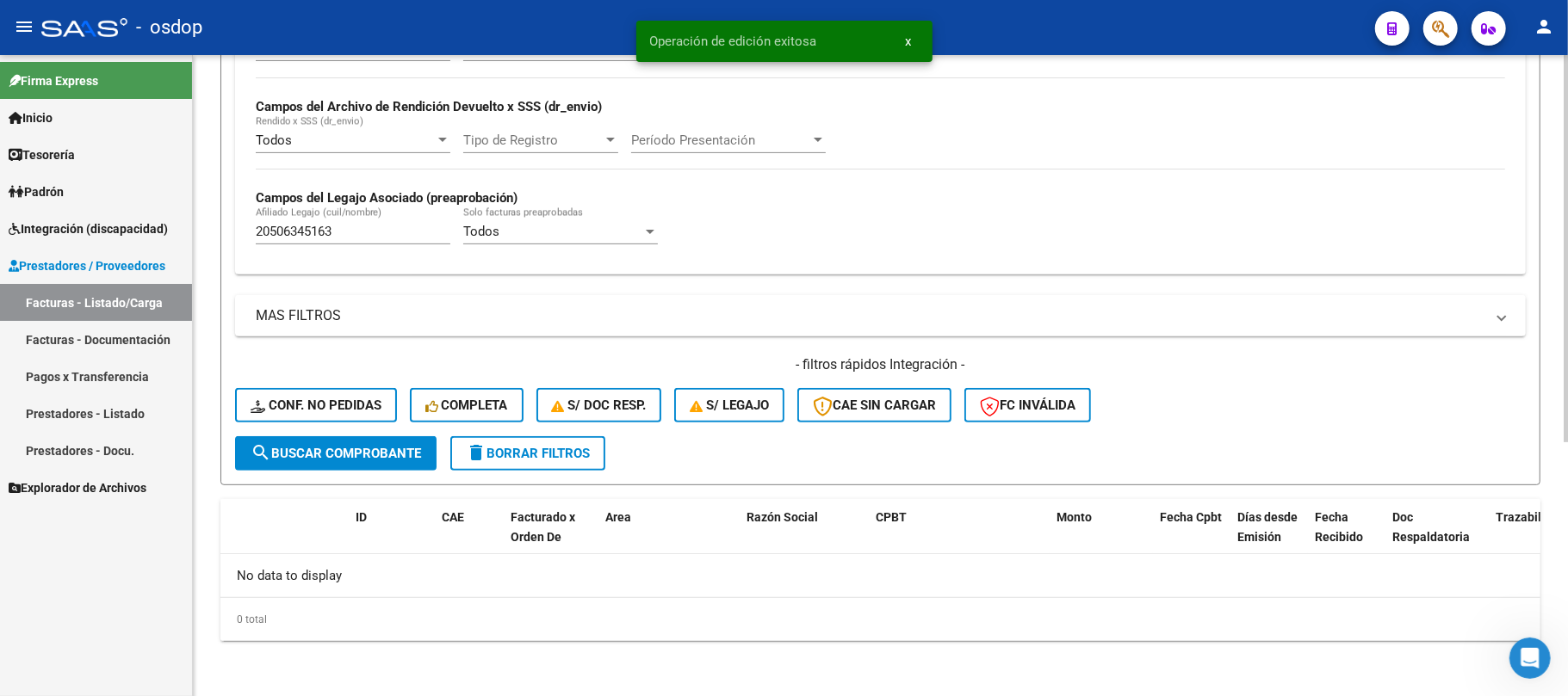
scroll to position [385, 0]
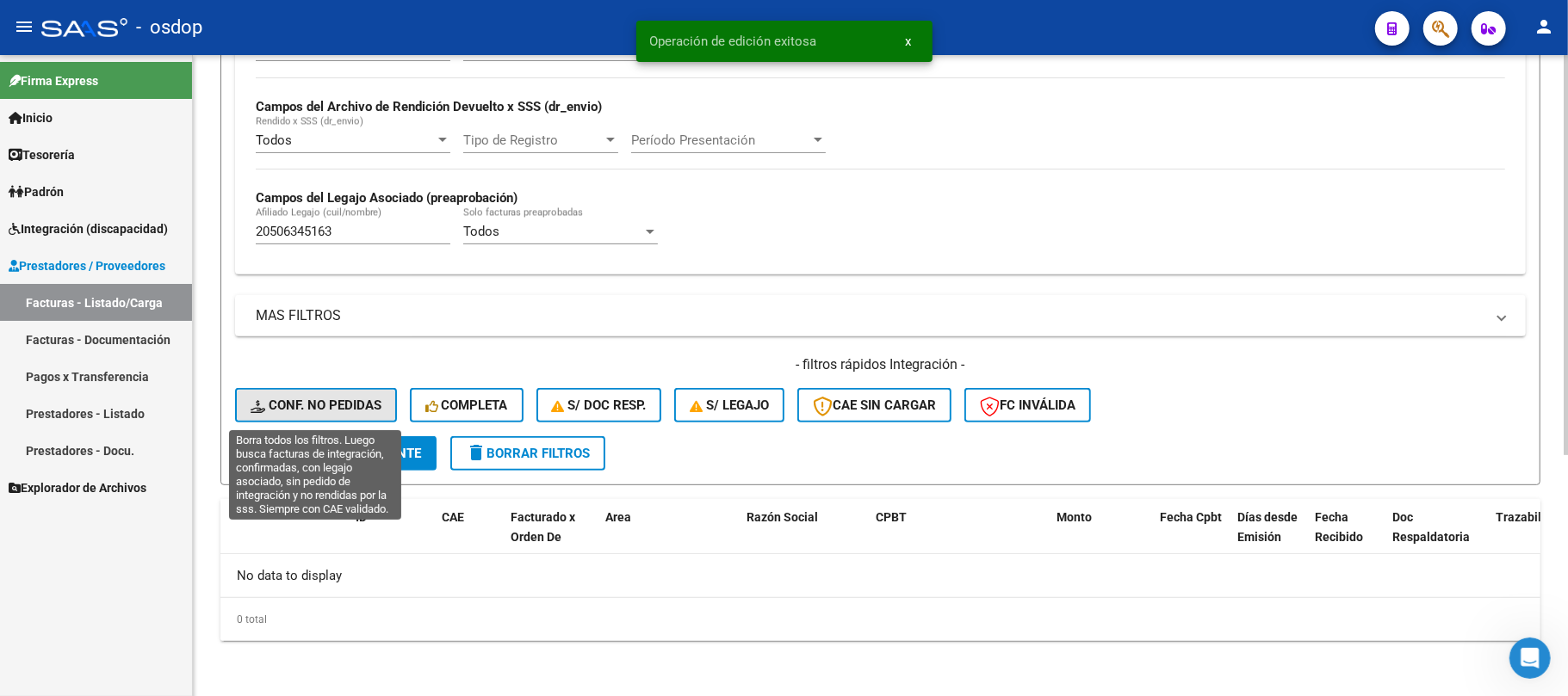
click at [318, 404] on span "Conf. no pedidas" at bounding box center [316, 406] width 130 height 15
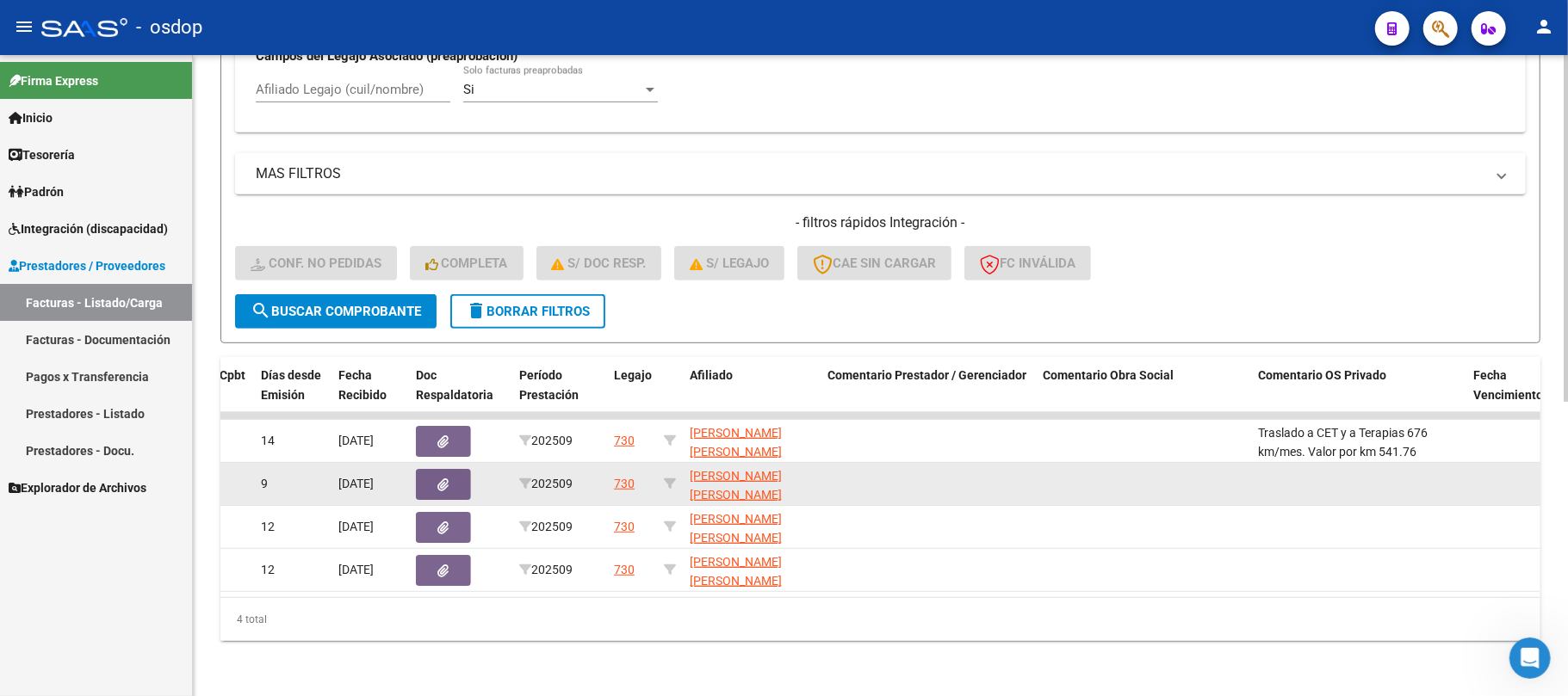
scroll to position [0, 820]
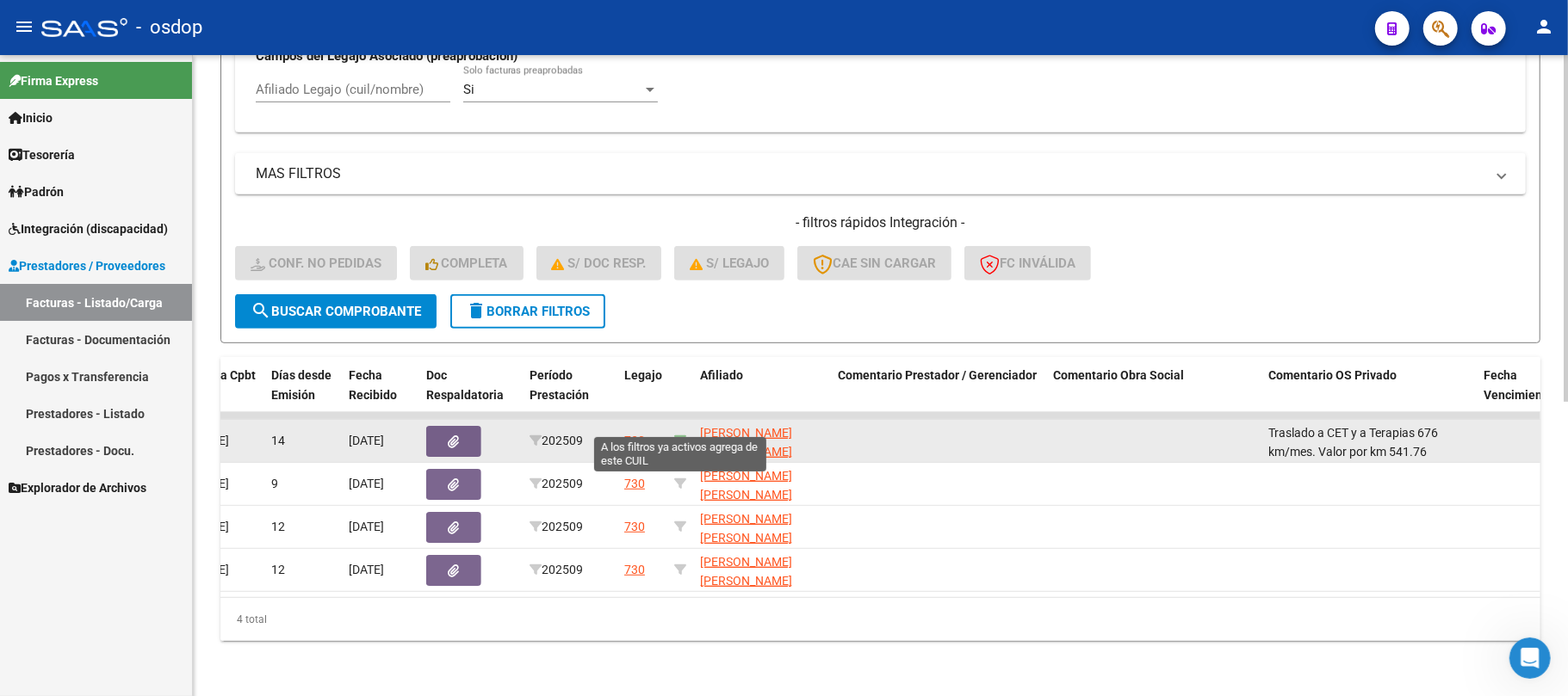
click at [680, 434] on icon at bounding box center [680, 440] width 12 height 12
type input "20506345163"
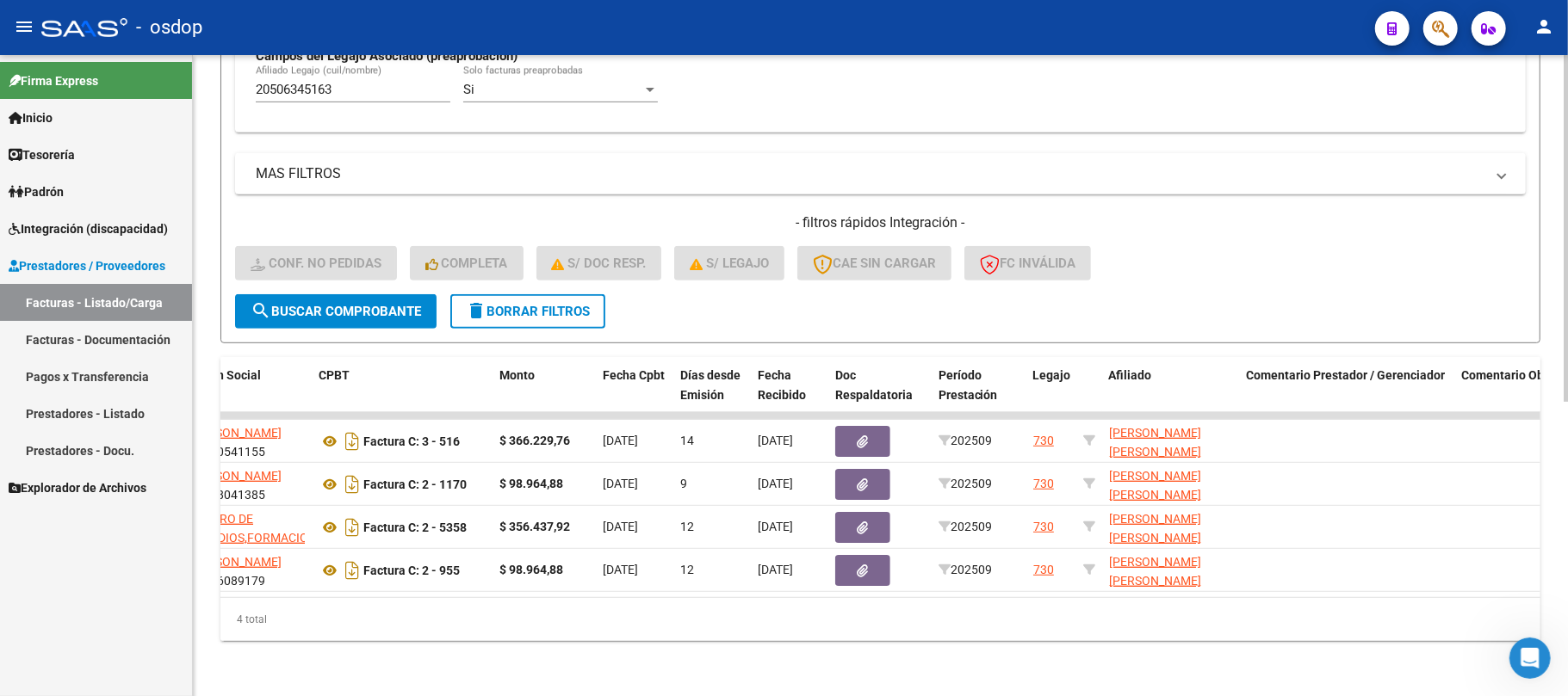
scroll to position [0, 0]
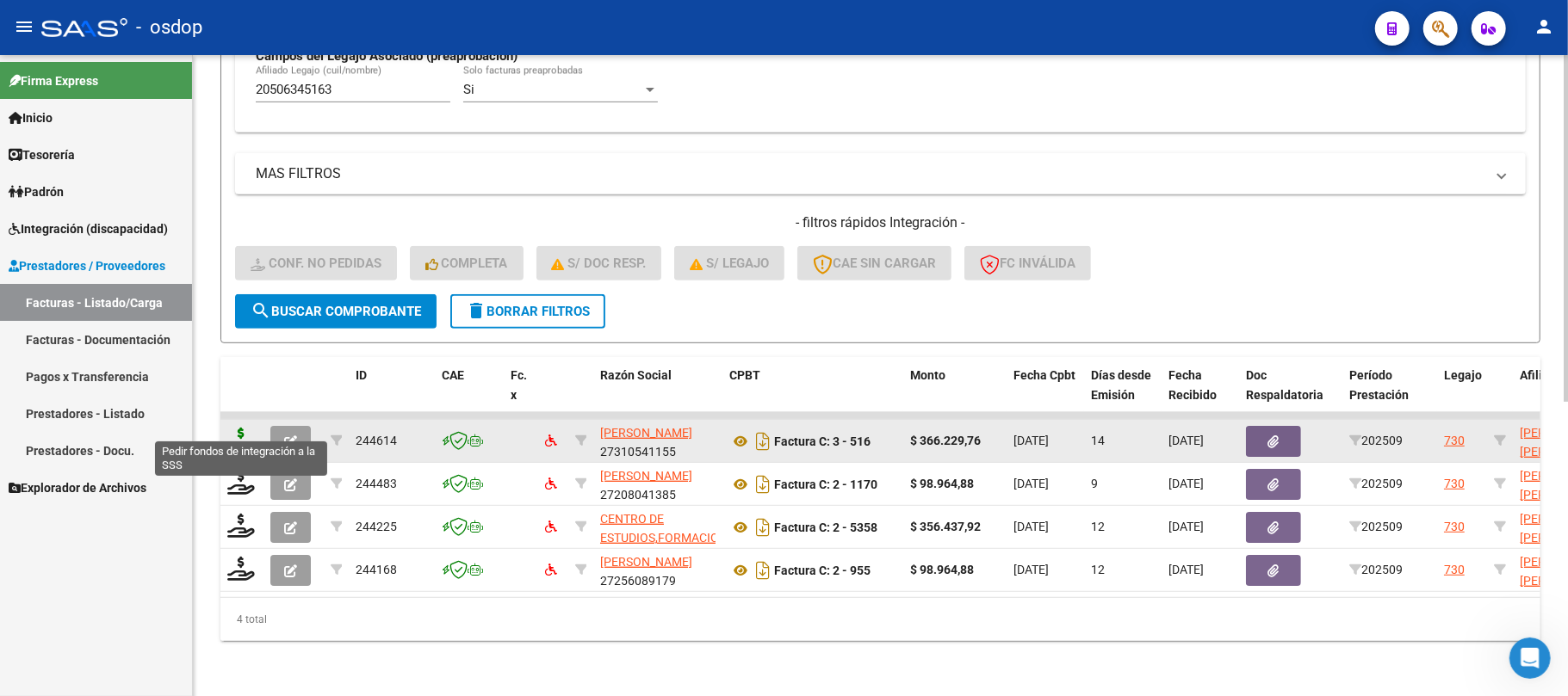
click at [249, 428] on icon at bounding box center [241, 439] width 28 height 24
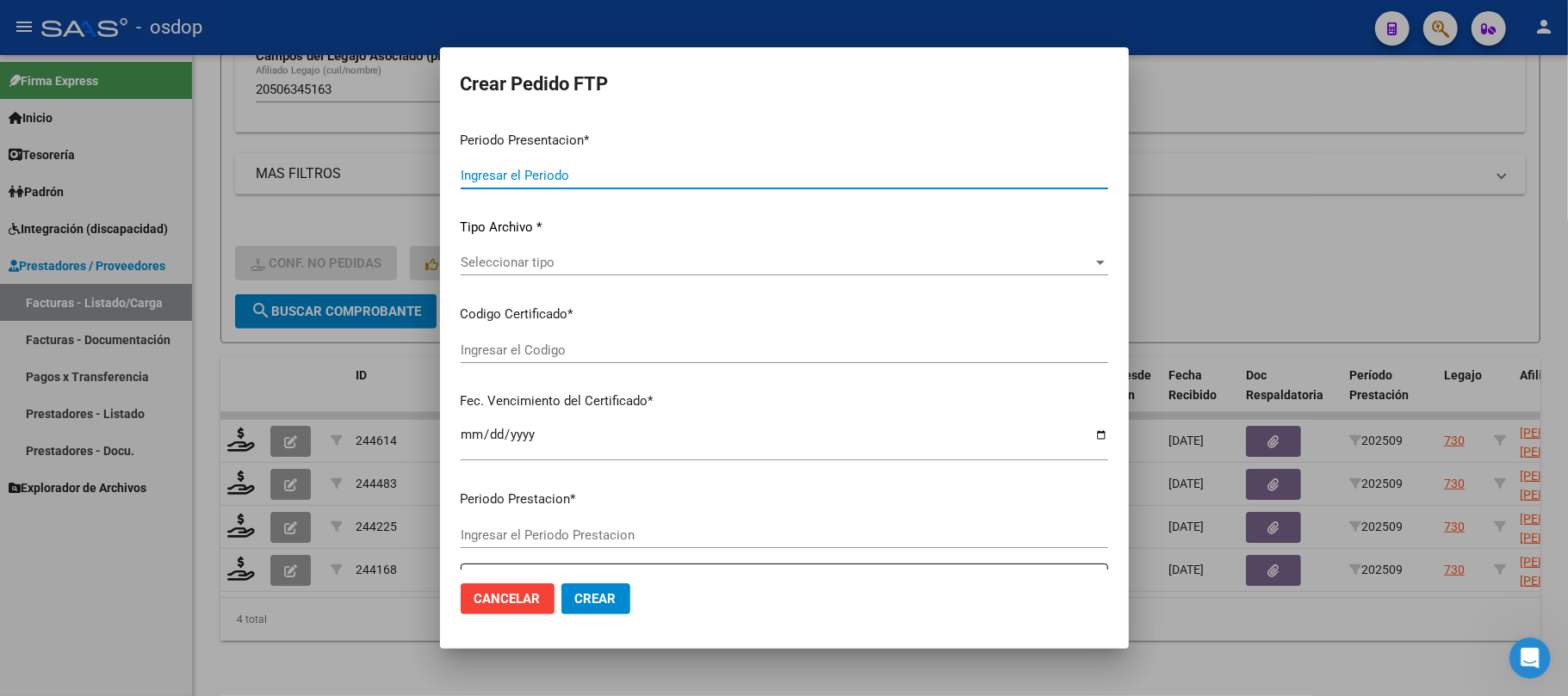
type input "202509"
type input "$ 366.229,76"
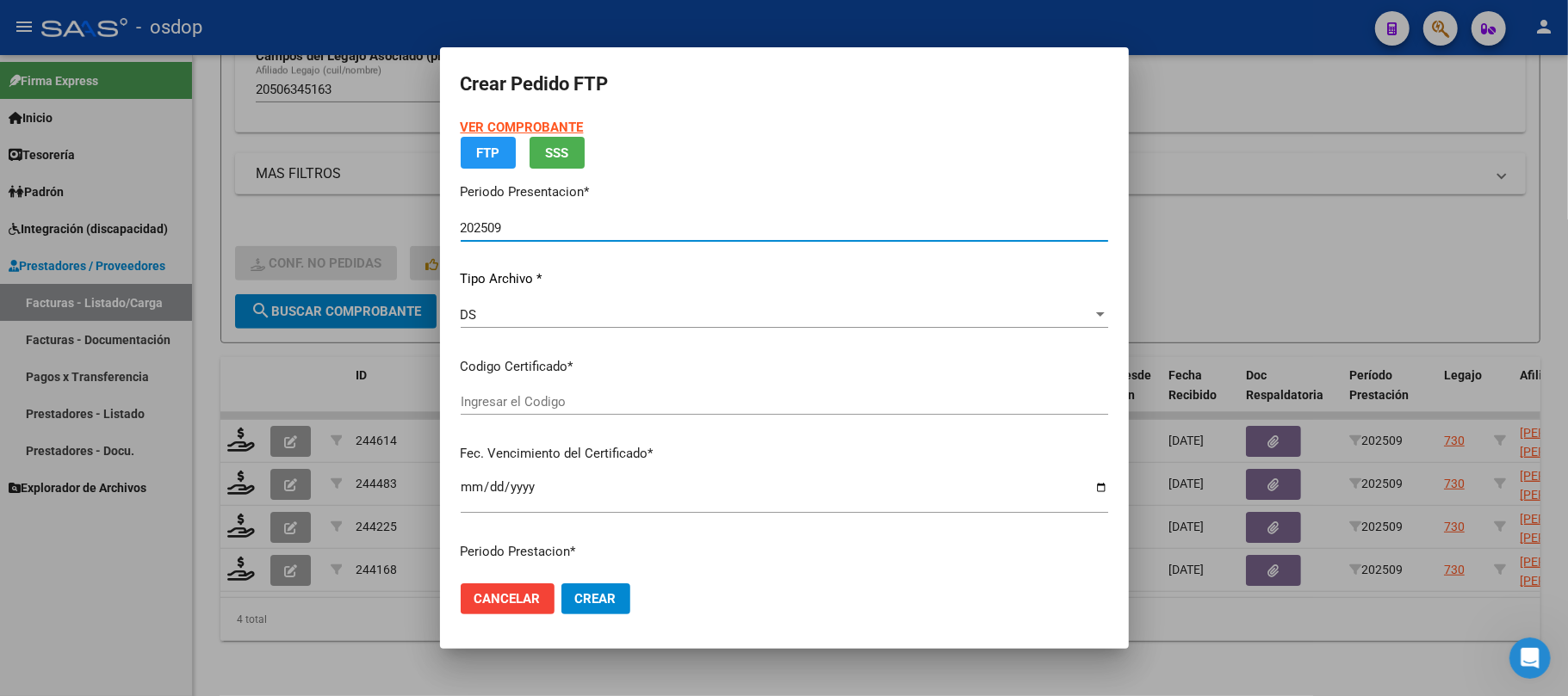
type input "4585145369"
type input "2028-01-02"
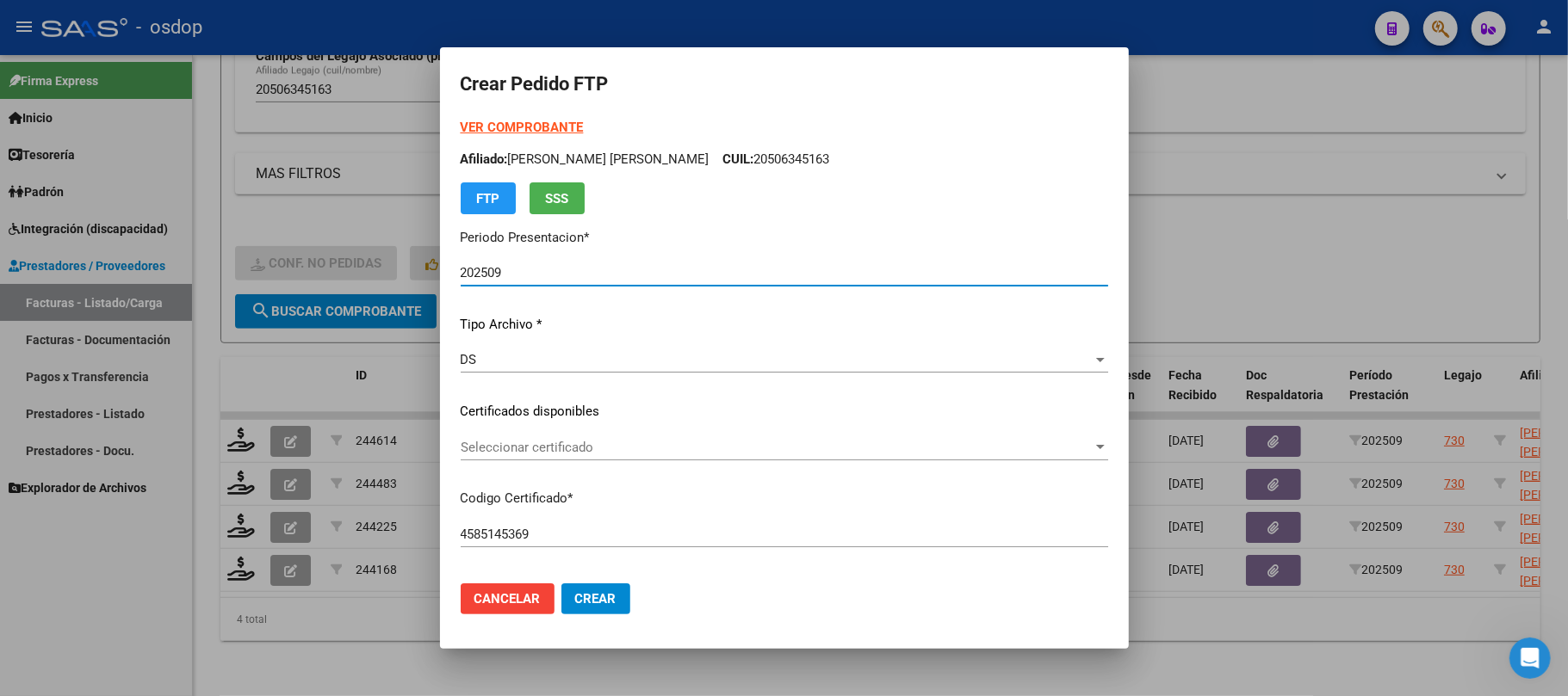
click at [620, 443] on span "Seleccionar certificado" at bounding box center [776, 448] width 632 height 15
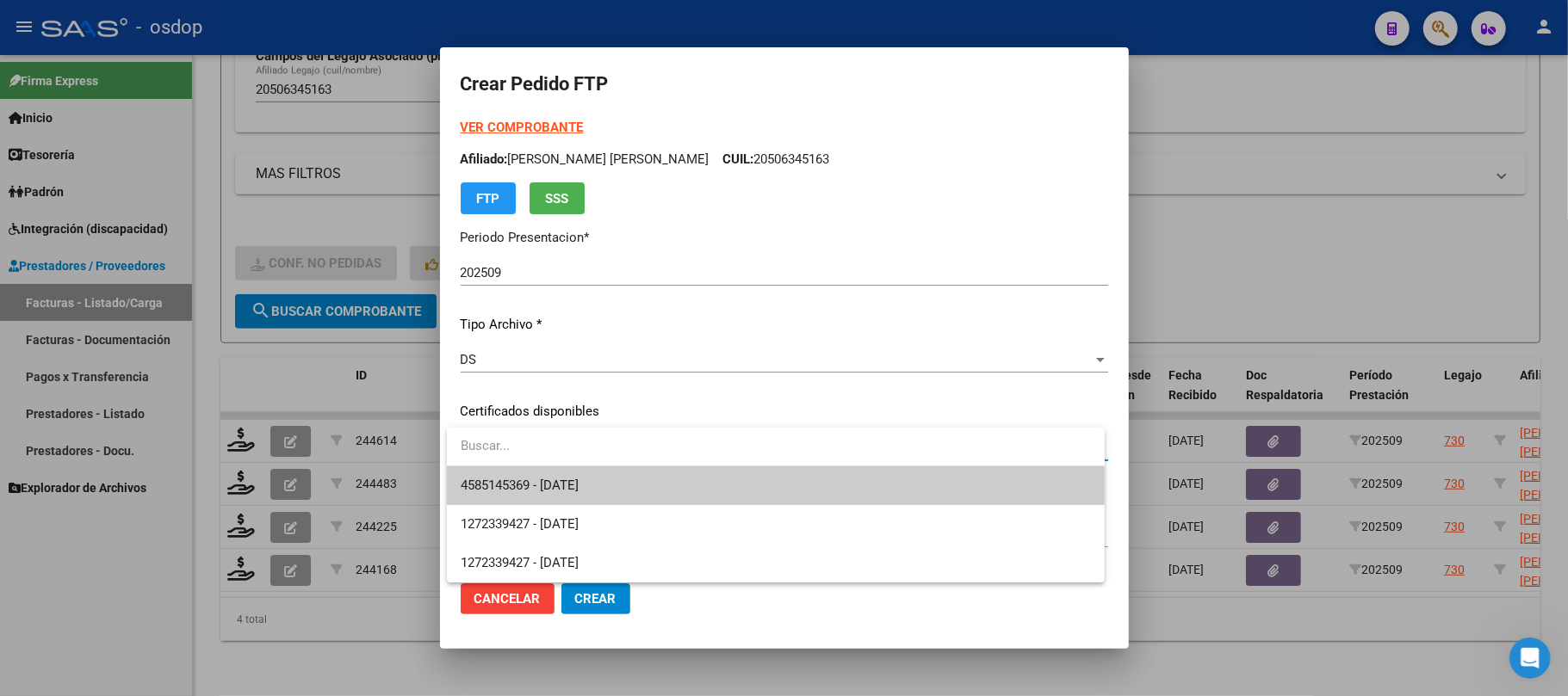
click at [610, 478] on span "4585145369 - 2028-01-02" at bounding box center [775, 486] width 630 height 38
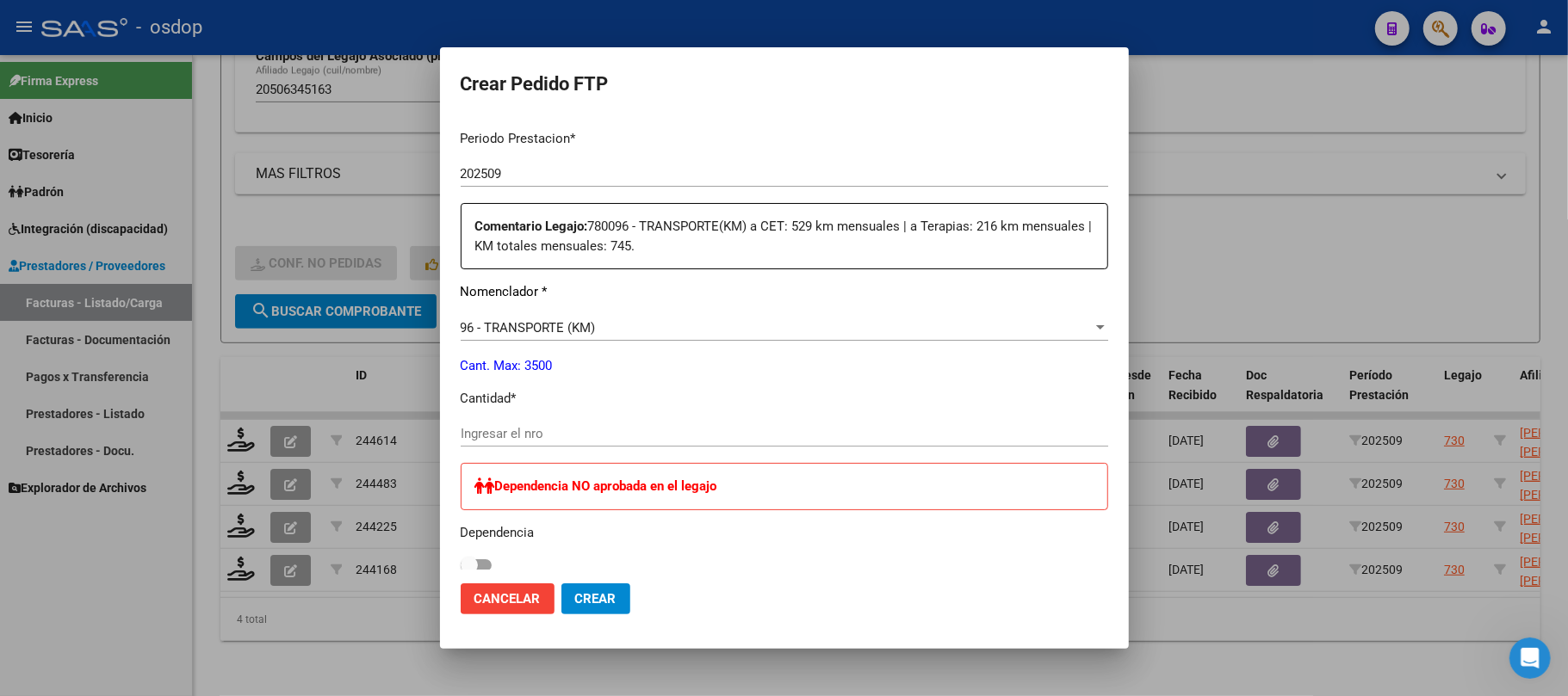
scroll to position [573, 0]
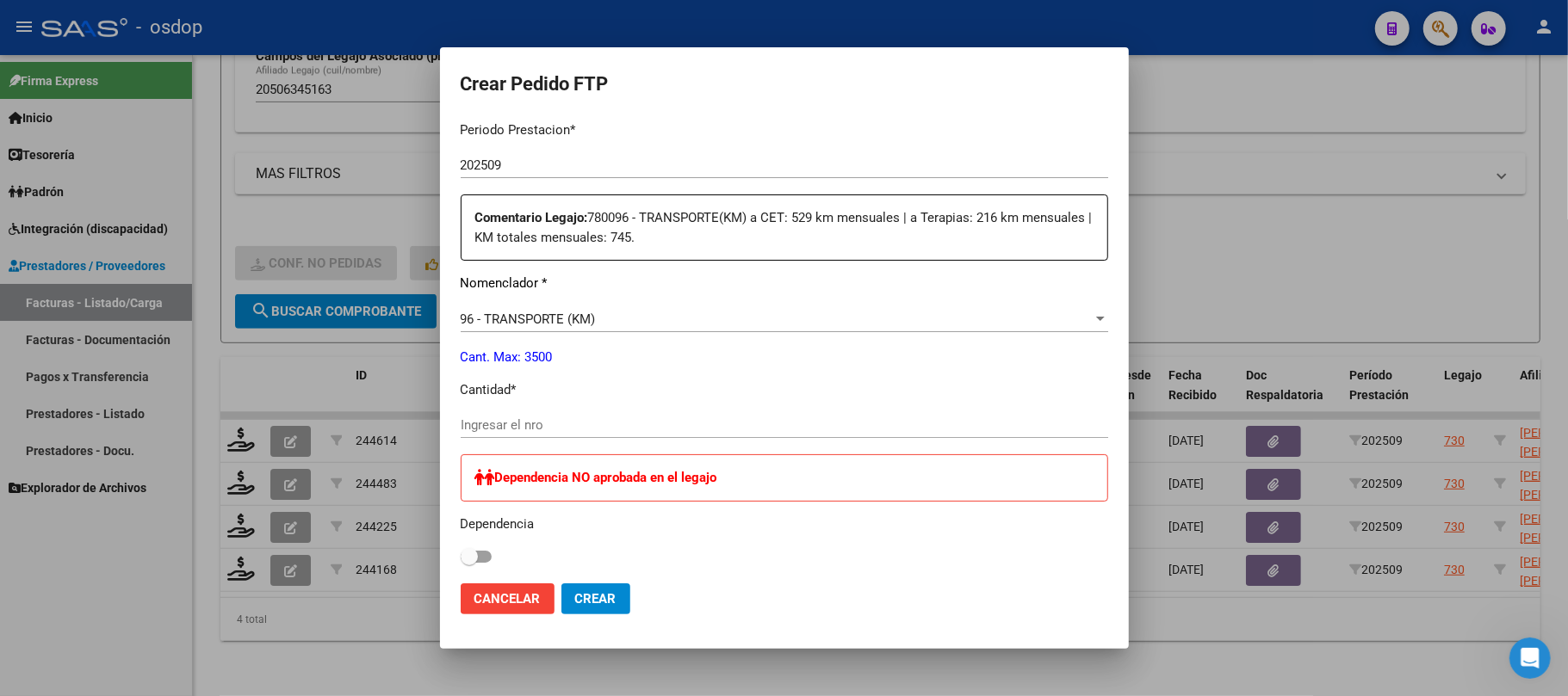
click at [537, 427] on input "Ingresar el nro" at bounding box center [784, 426] width 647 height 15
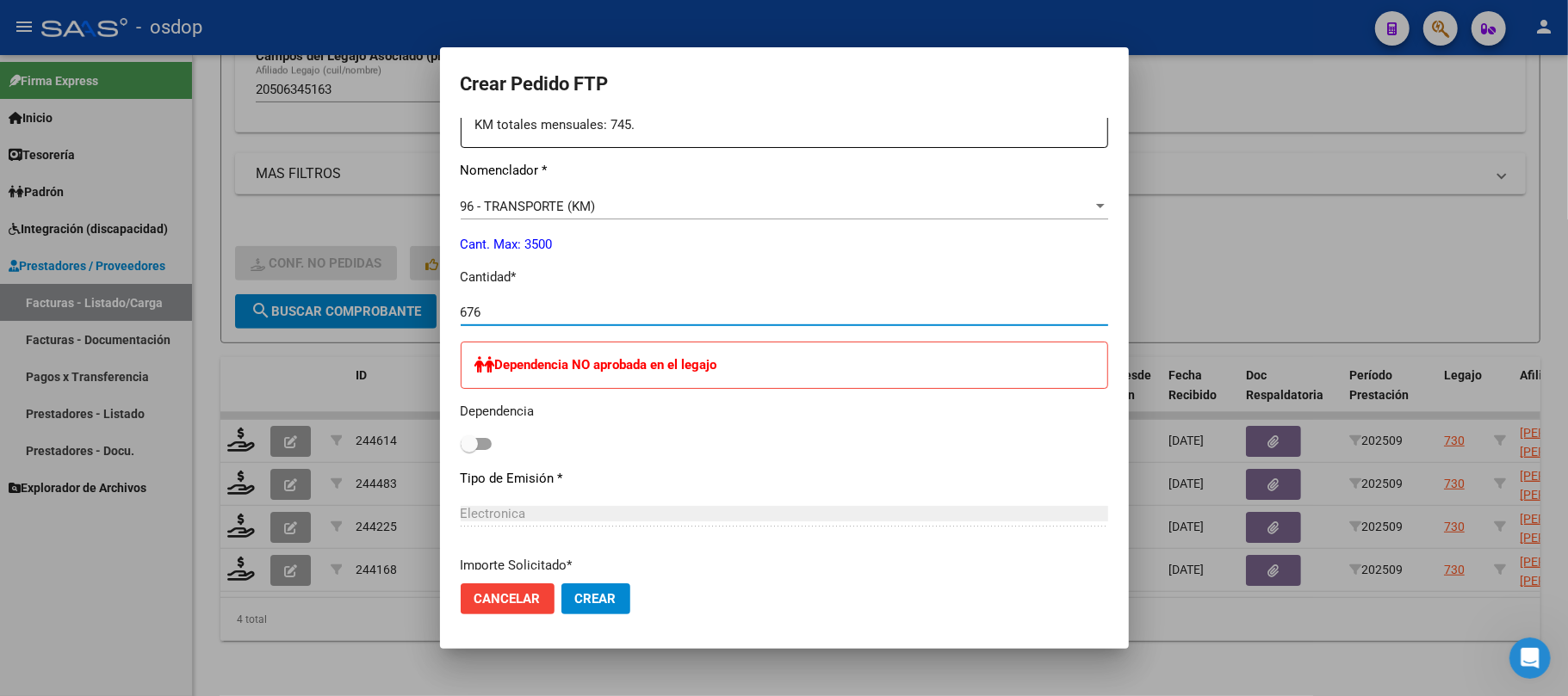
scroll to position [803, 0]
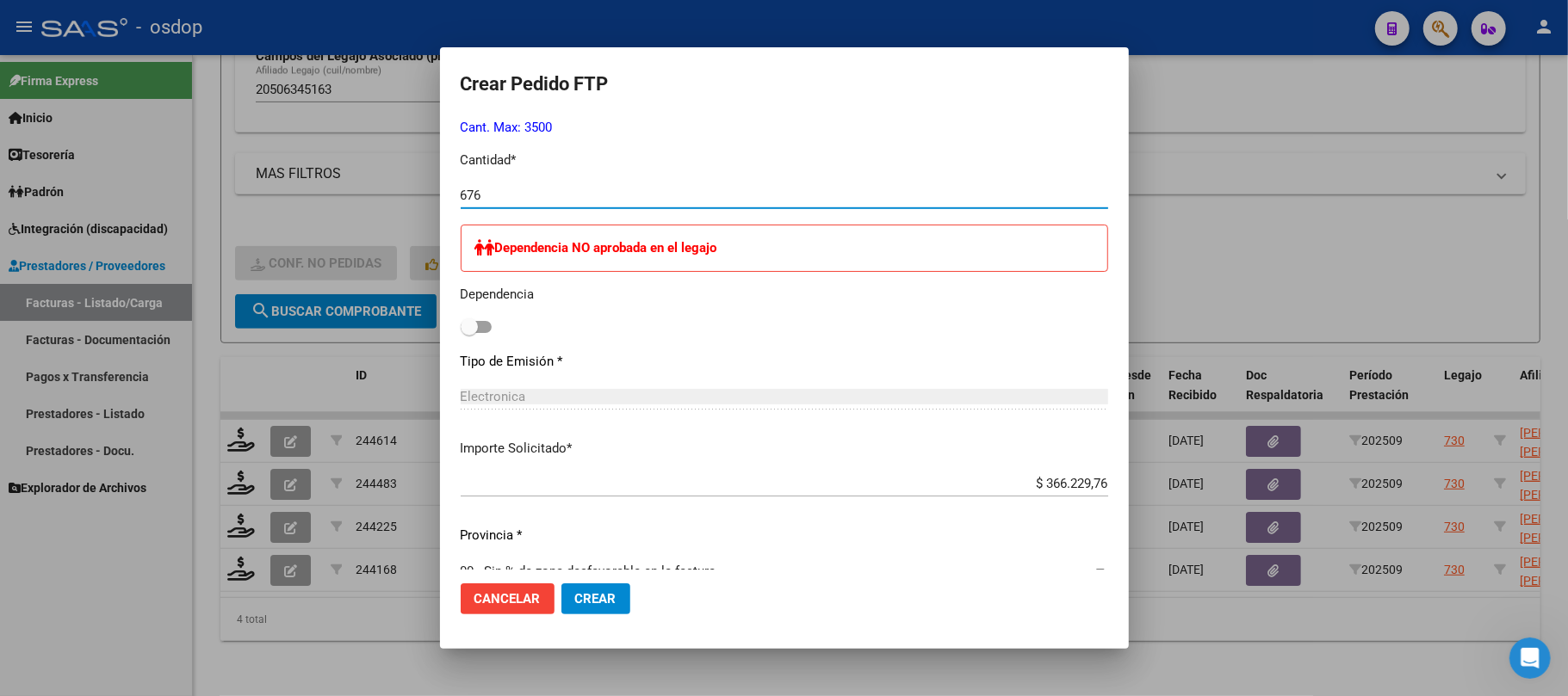
type input "676"
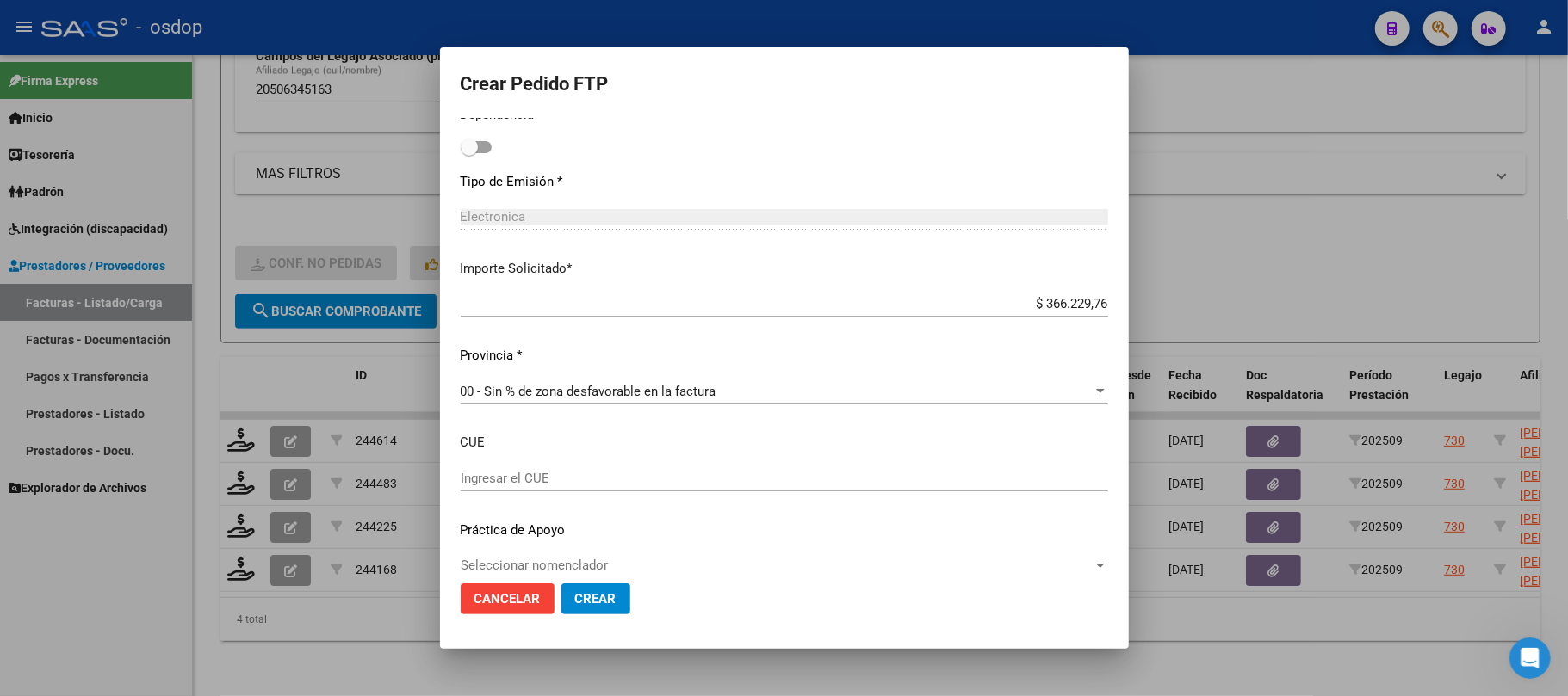
scroll to position [1008, 0]
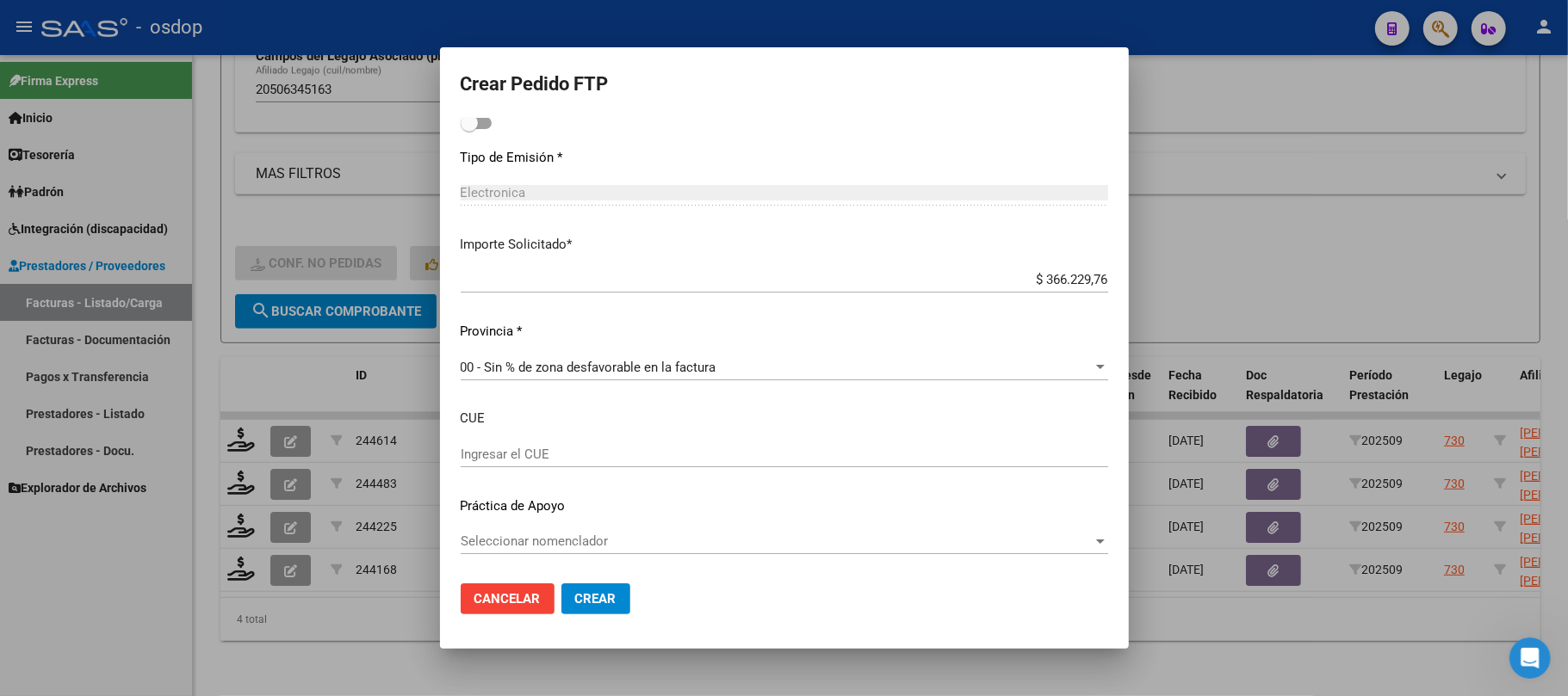
click at [688, 537] on span "Seleccionar nomenclador" at bounding box center [776, 542] width 632 height 15
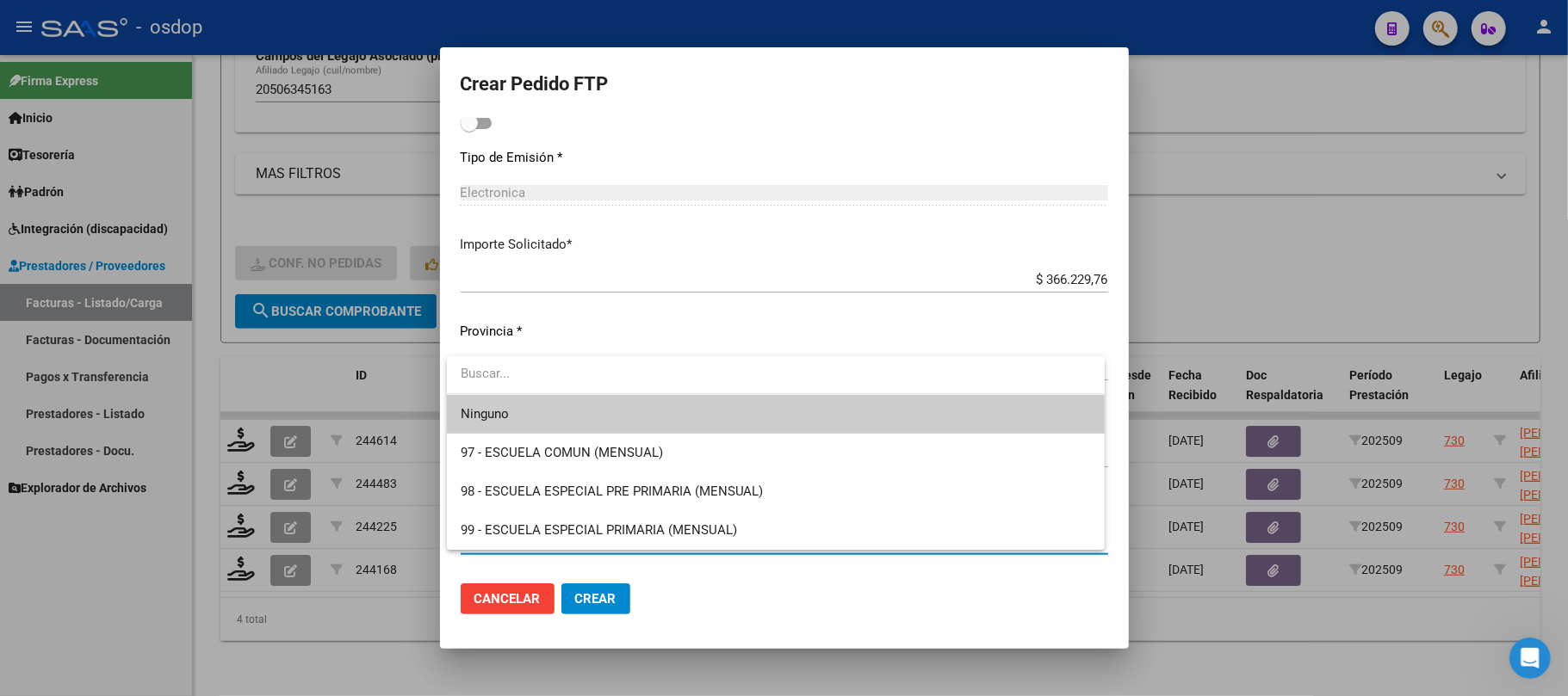
click at [755, 621] on div at bounding box center [784, 348] width 1568 height 696
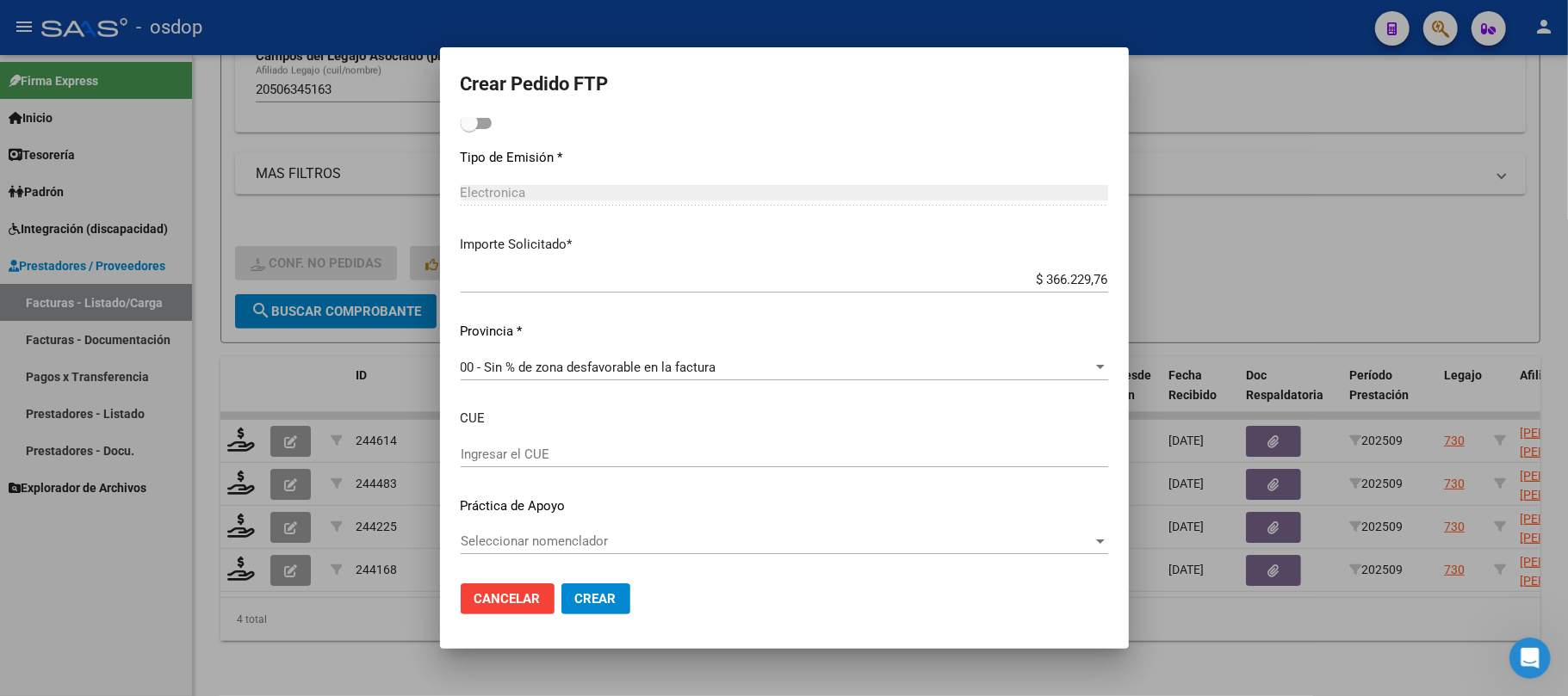
click at [600, 597] on span "Crear" at bounding box center [596, 599] width 41 height 15
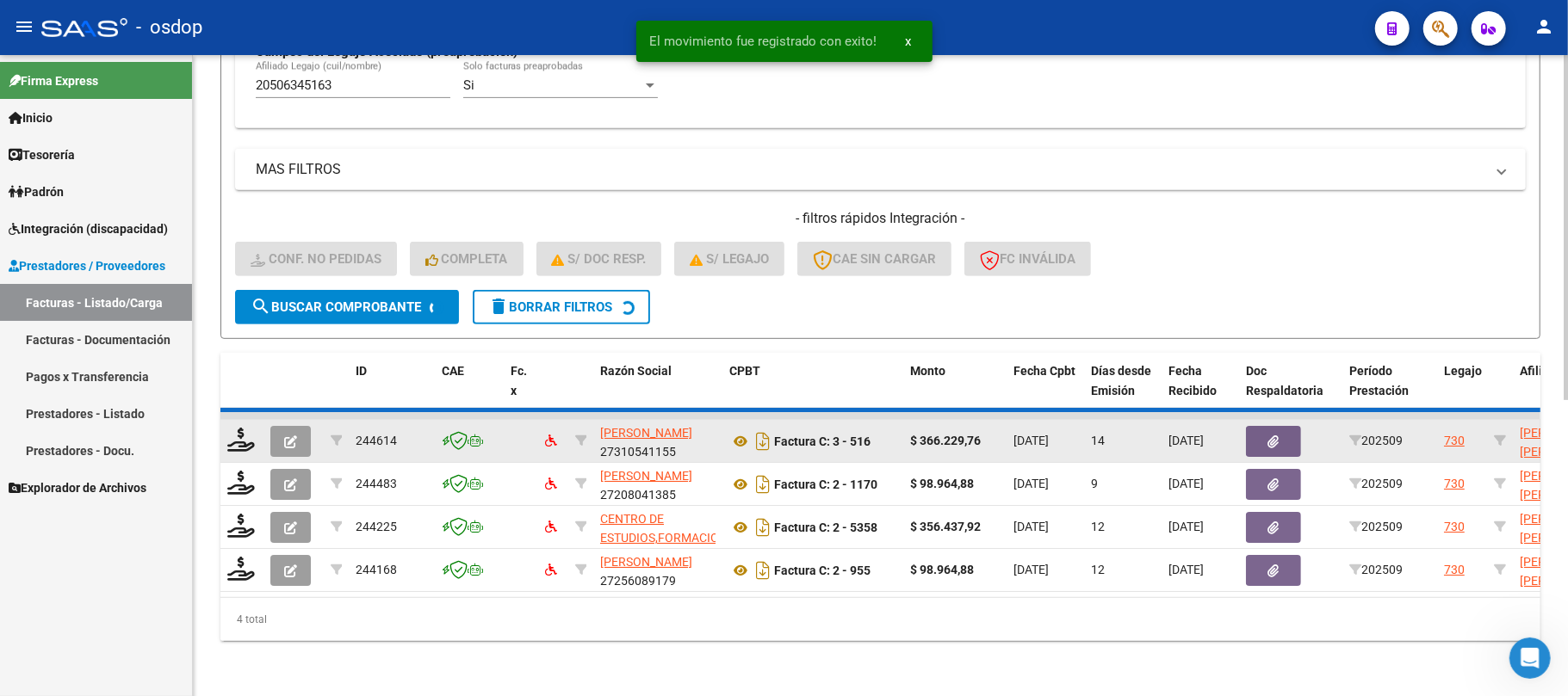
scroll to position [501, 0]
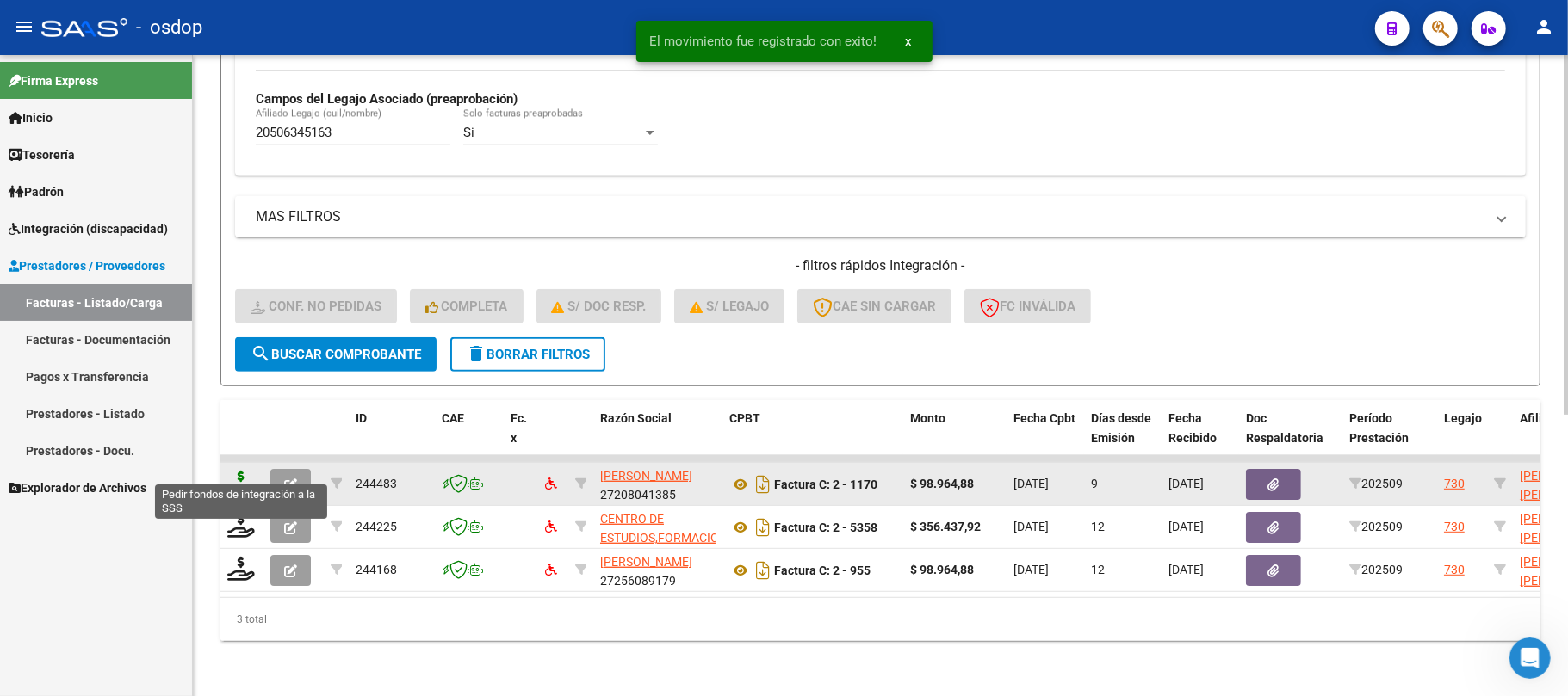
click at [229, 471] on icon at bounding box center [241, 482] width 28 height 24
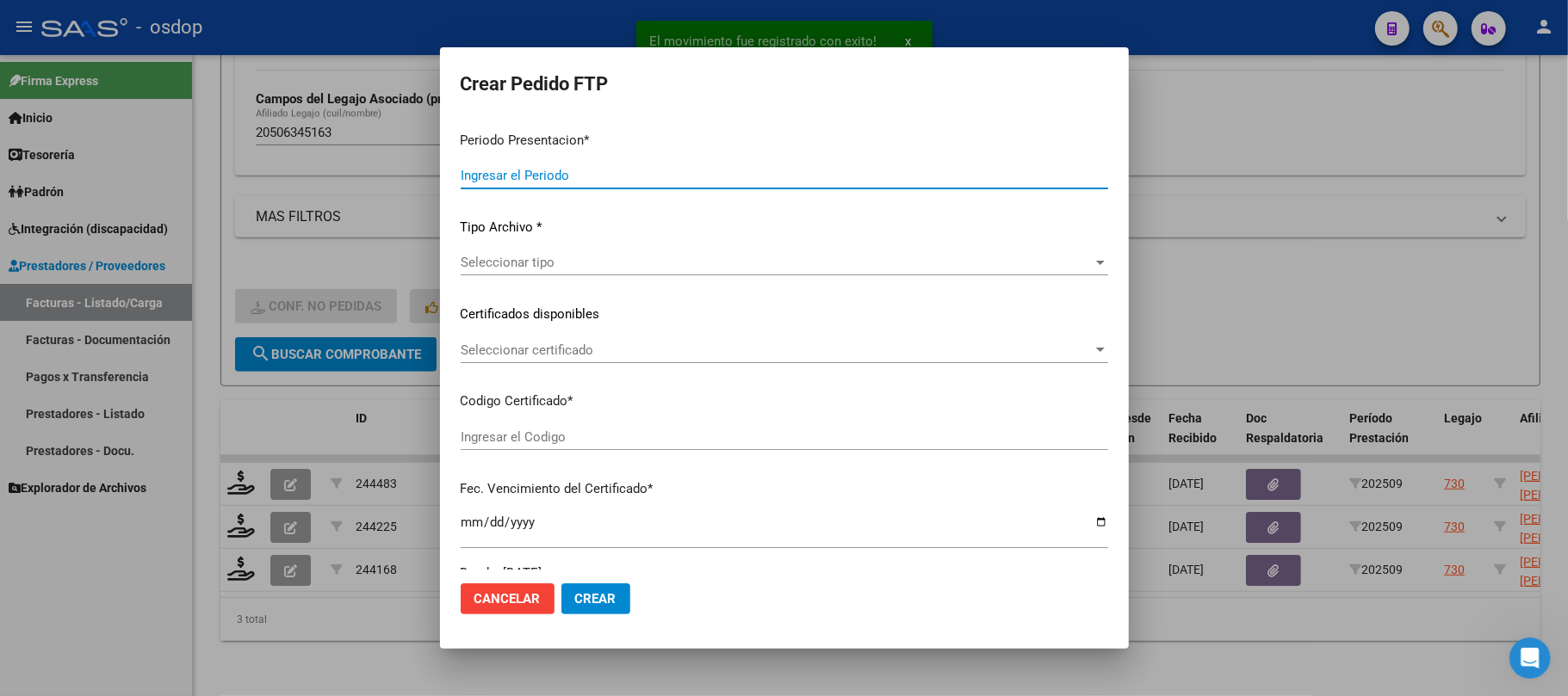
type input "202509"
type input "$ 98.964,88"
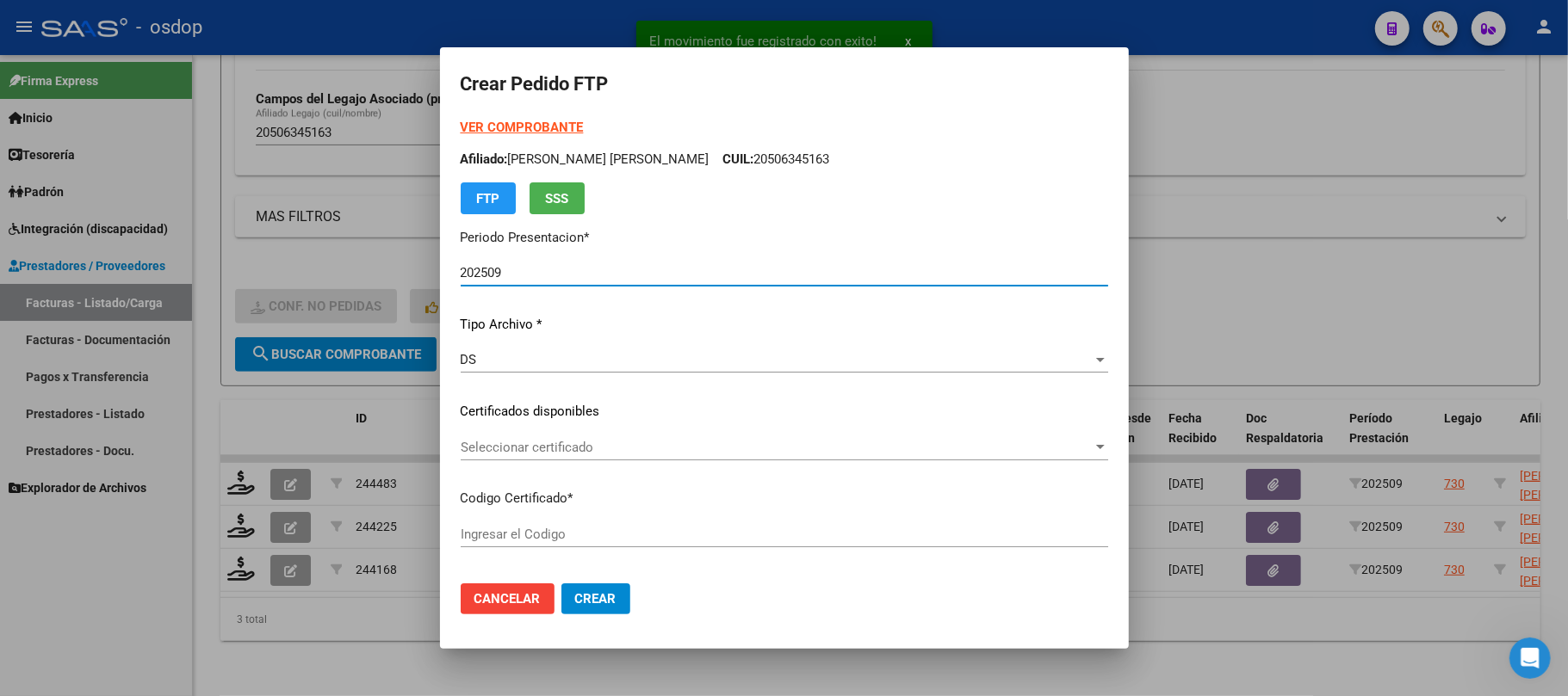
type input "4585145369"
type input "2028-01-02"
click at [686, 446] on span "Seleccionar certificado" at bounding box center [776, 448] width 632 height 15
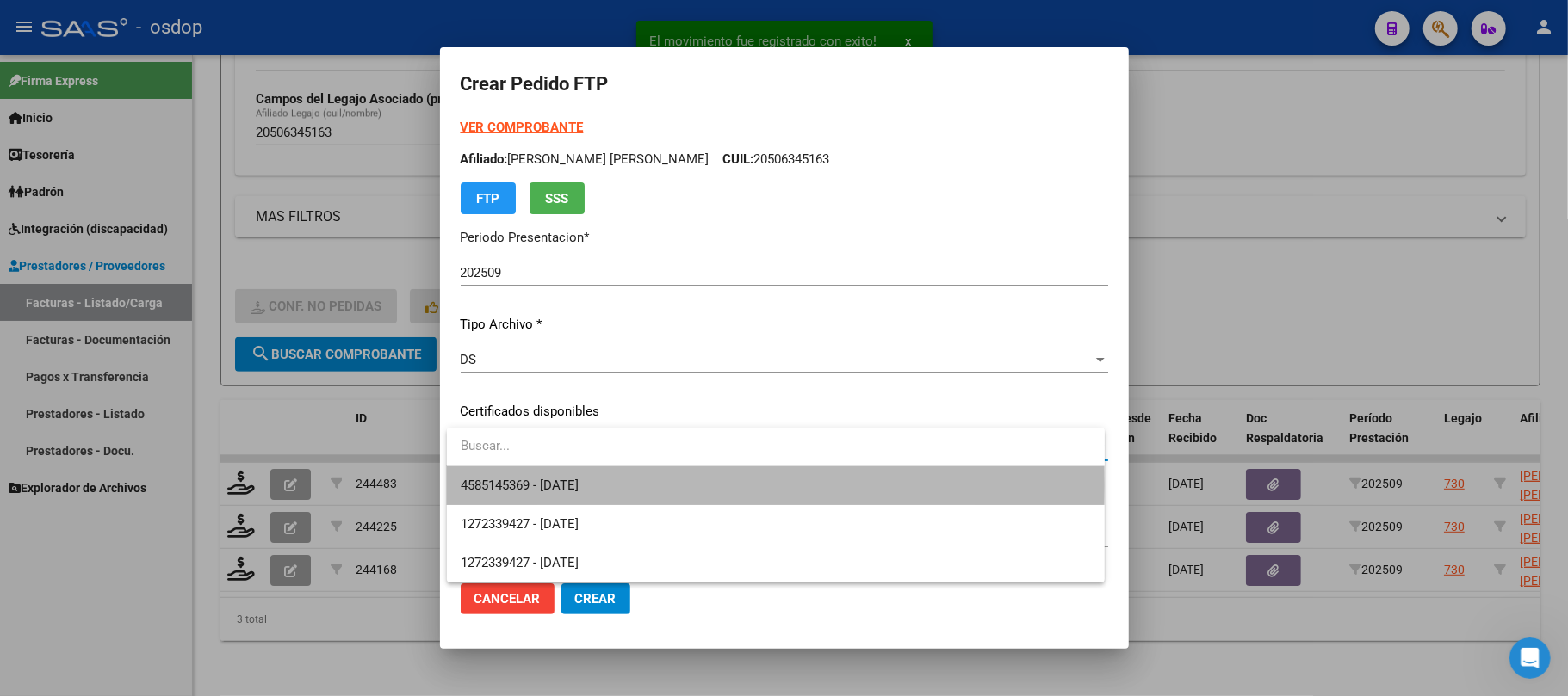
click at [712, 485] on span "4585145369 - 2028-01-02" at bounding box center [775, 486] width 630 height 38
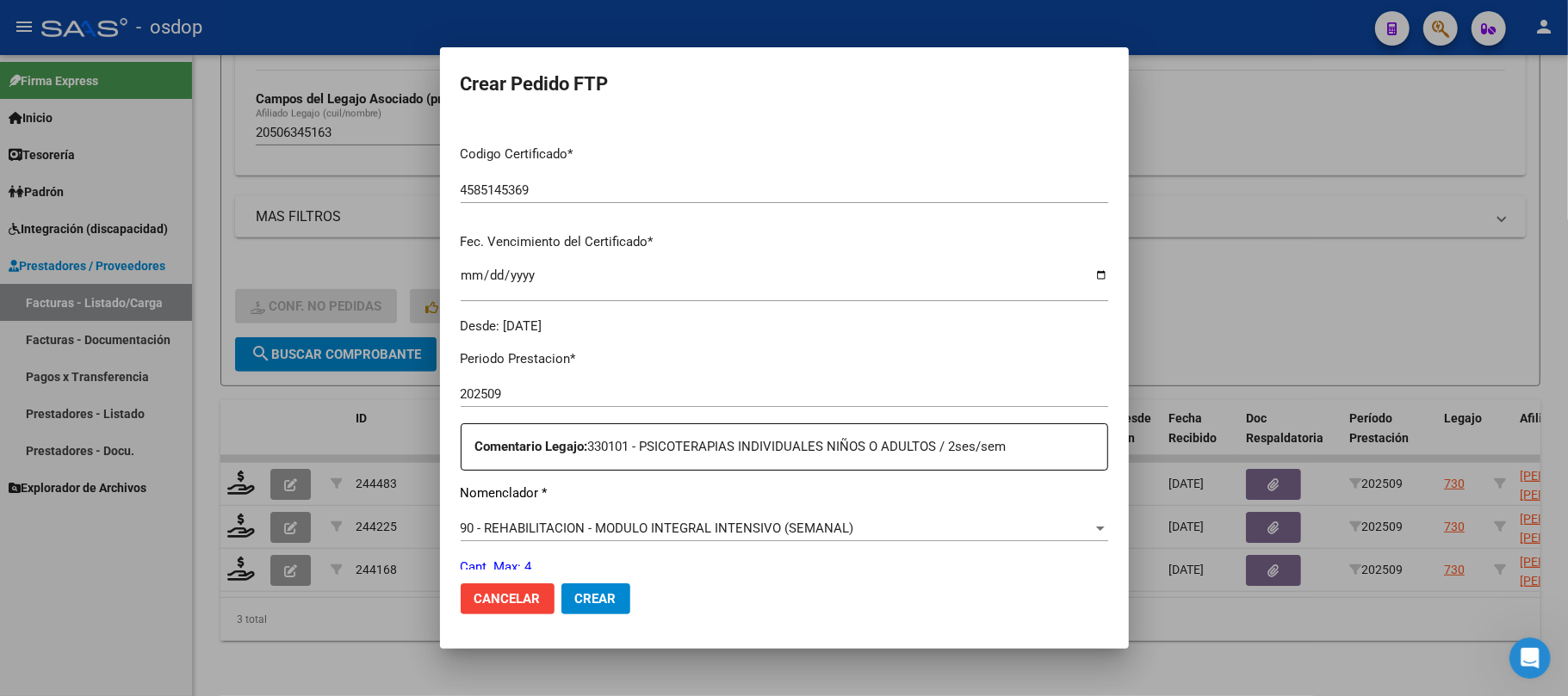
scroll to position [459, 0]
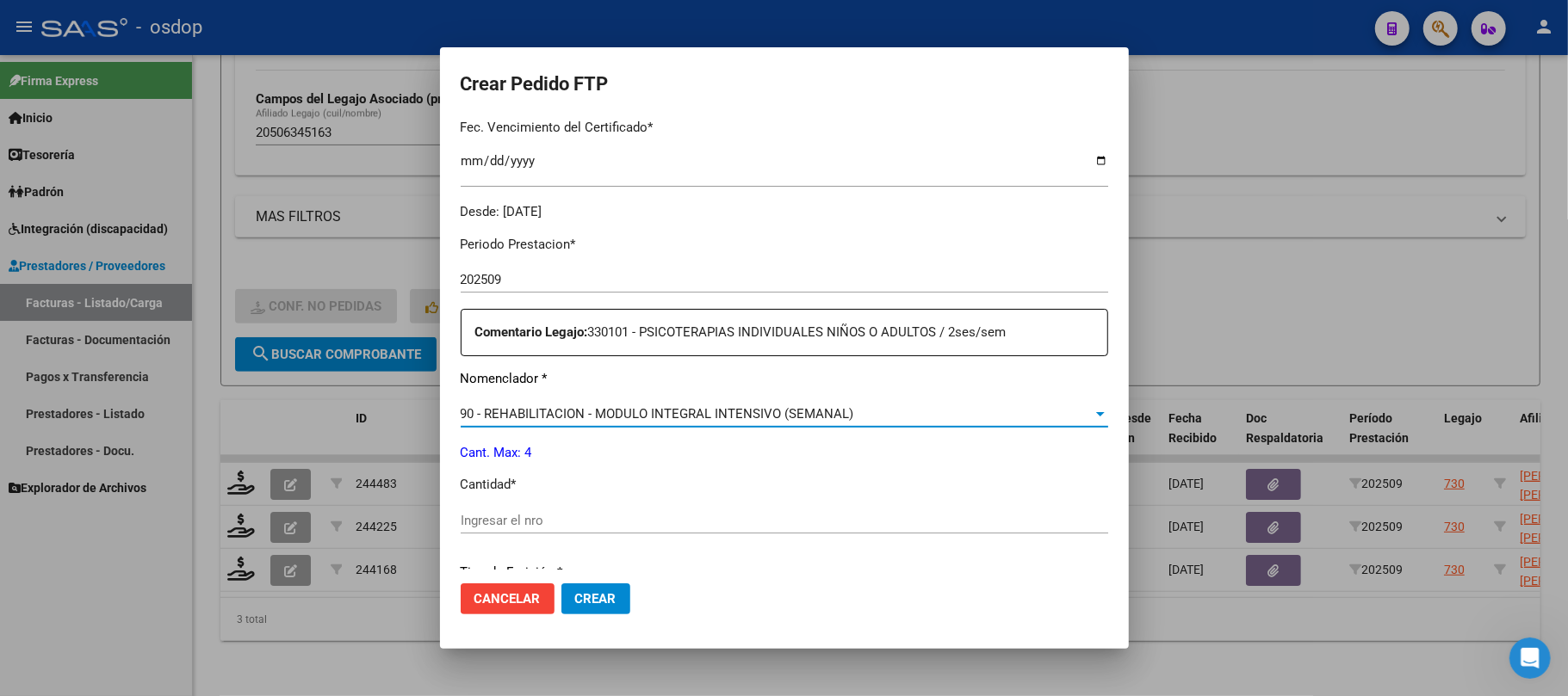
click at [809, 418] on span "90 - REHABILITACION - MODULO INTEGRAL INTENSIVO (SEMANAL)" at bounding box center [657, 414] width 393 height 15
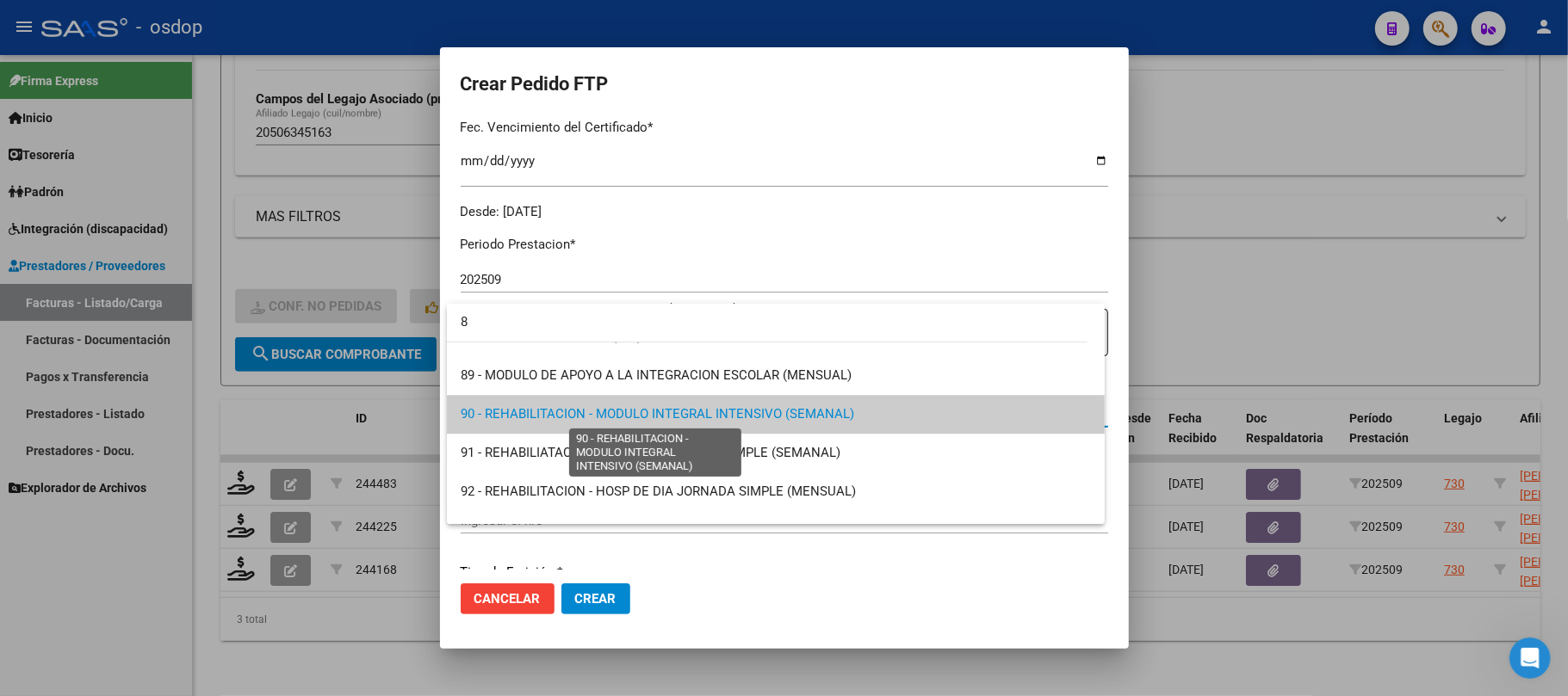
scroll to position [0, 0]
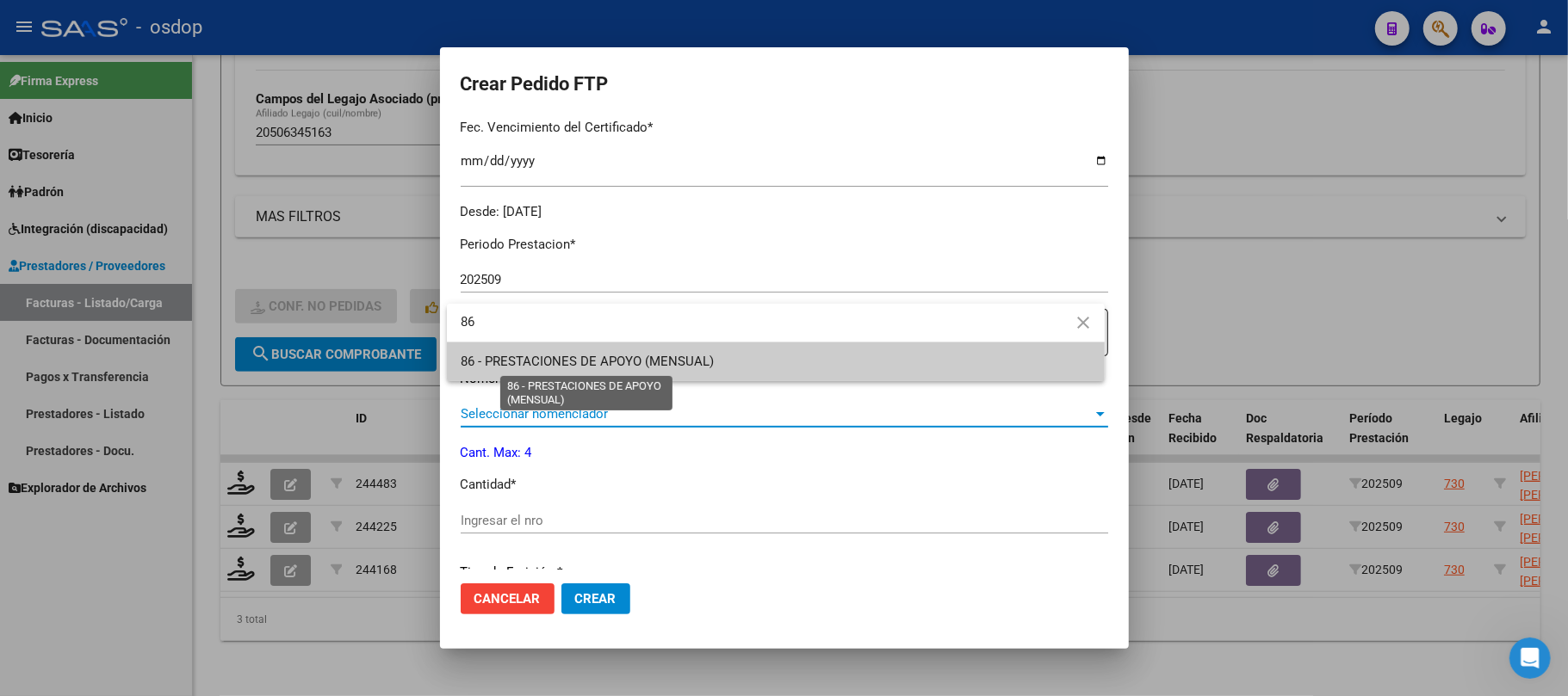
type input "86"
click at [611, 363] on span "86 - PRESTACIONES DE APOYO (MENSUAL)" at bounding box center [587, 361] width 253 height 15
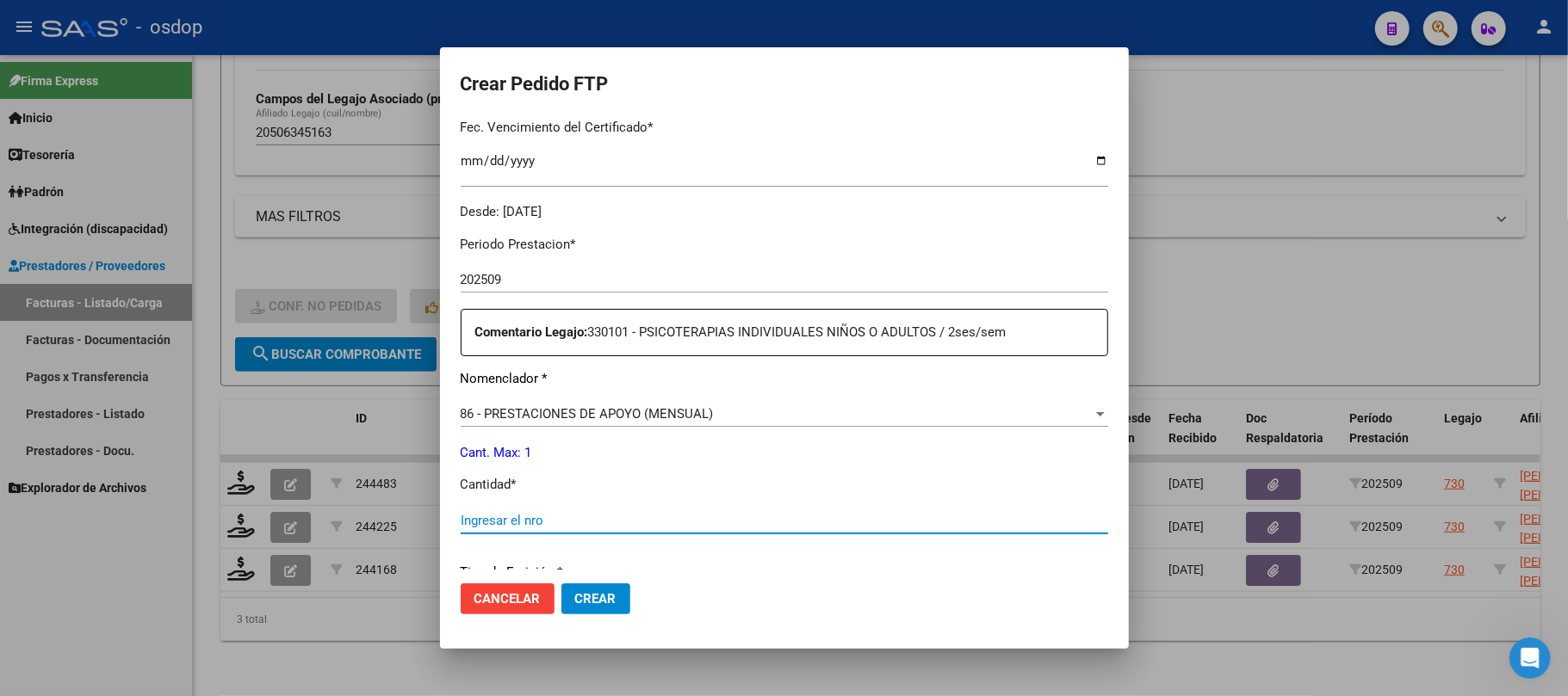
click at [525, 518] on input "Ingresar el nro" at bounding box center [784, 521] width 647 height 15
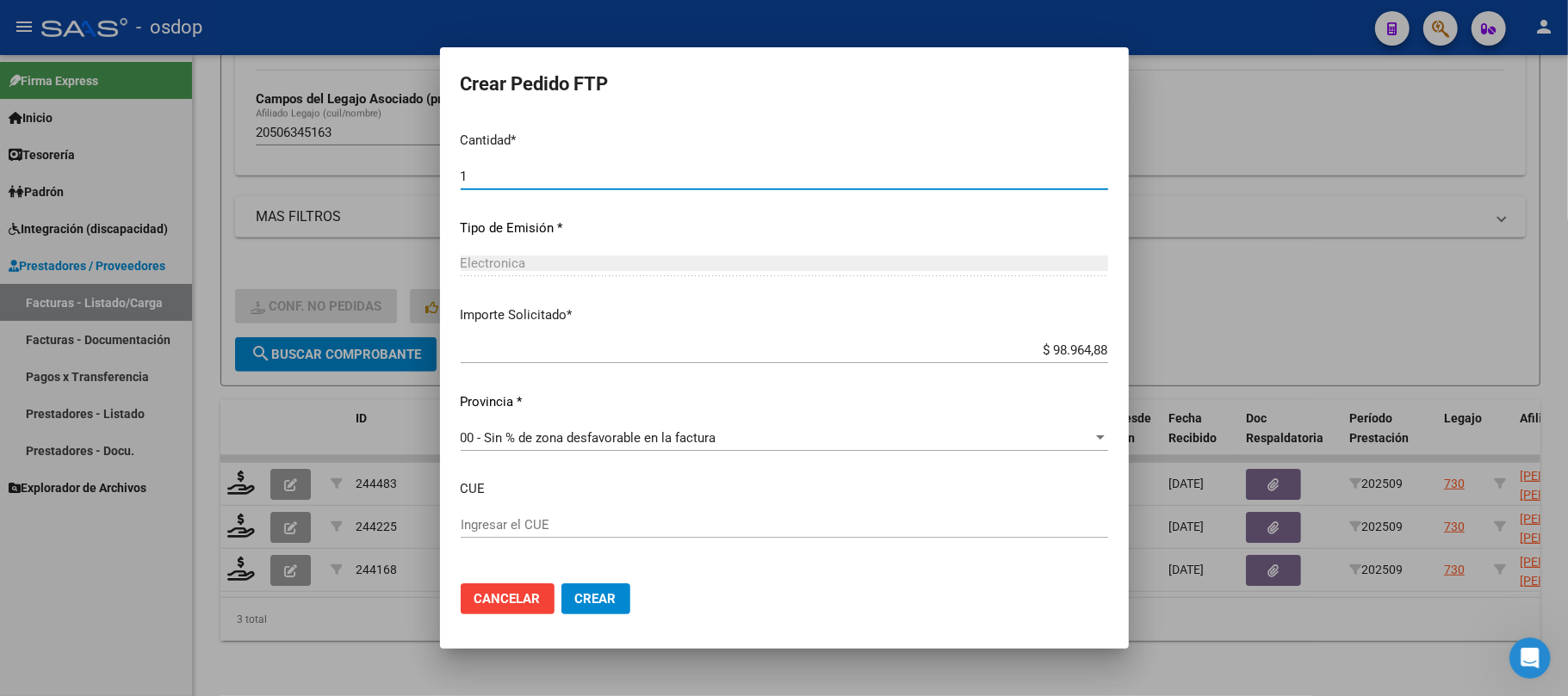
scroll to position [873, 0]
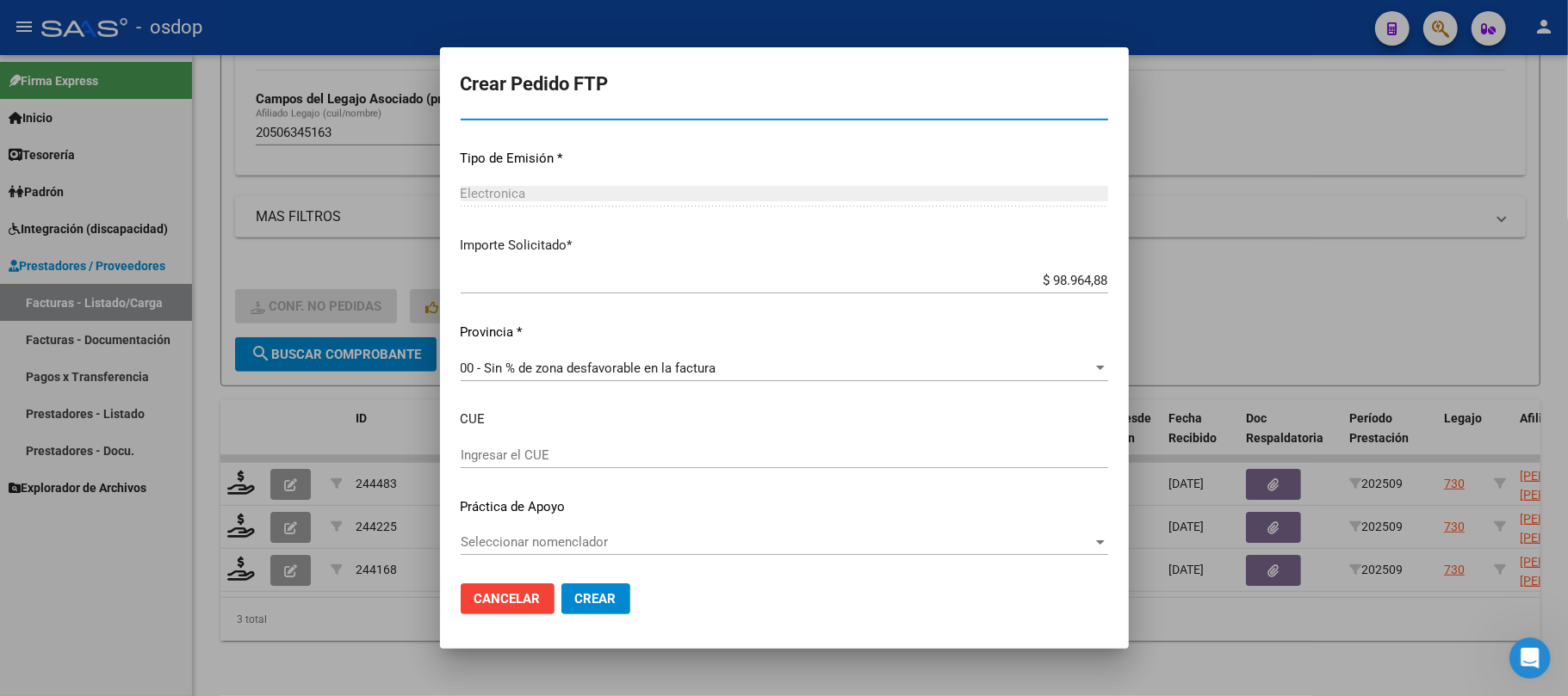
type input "1"
click at [596, 604] on span "Crear" at bounding box center [596, 599] width 41 height 15
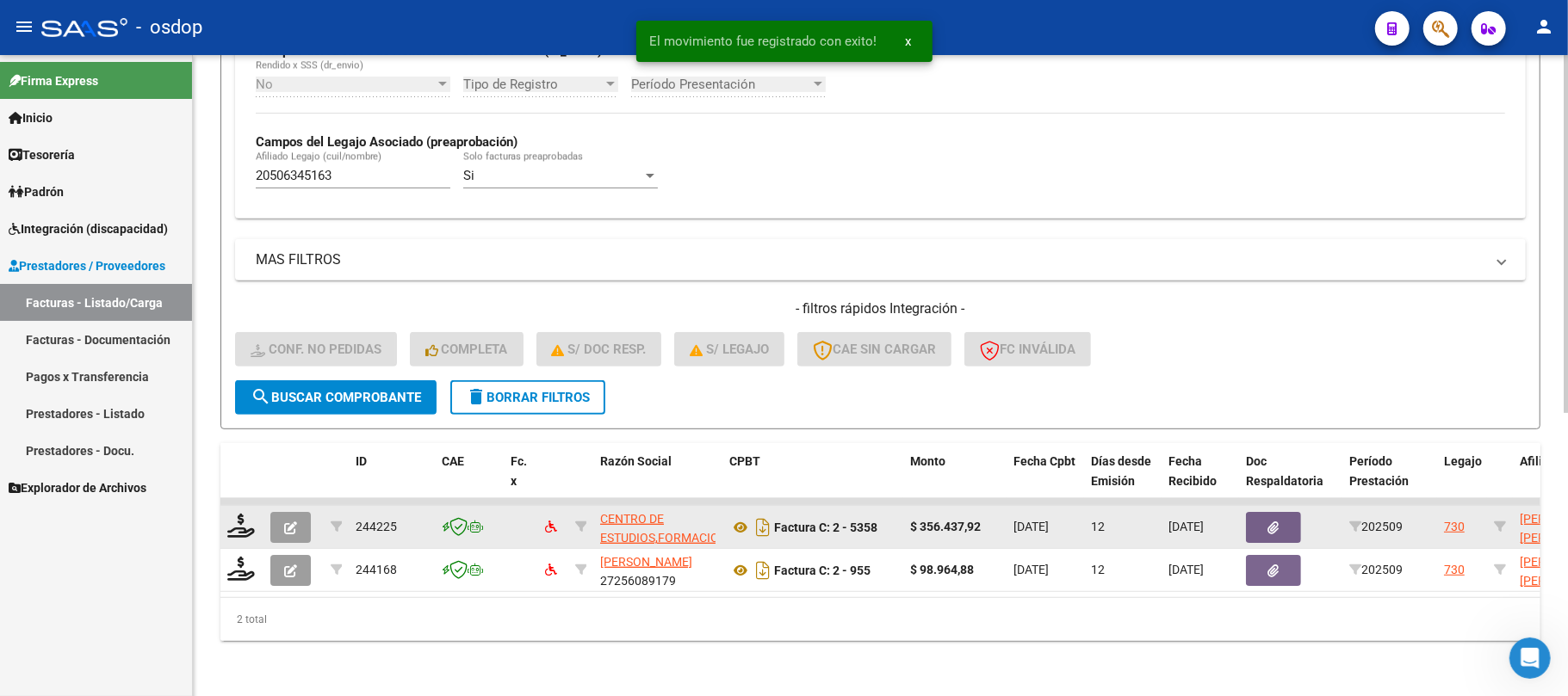
scroll to position [459, 0]
click at [242, 518] on icon at bounding box center [241, 525] width 28 height 24
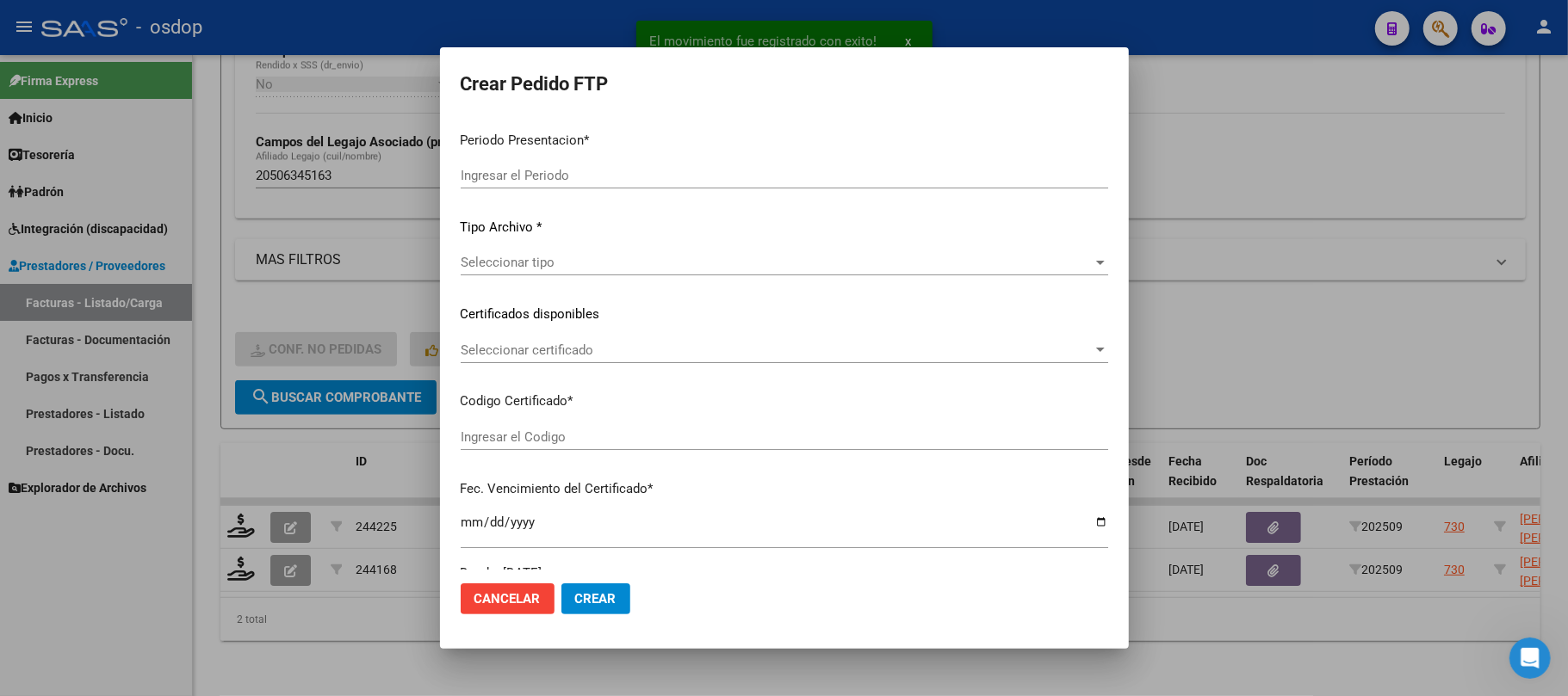
type input "202509"
type input "$ 356.437,92"
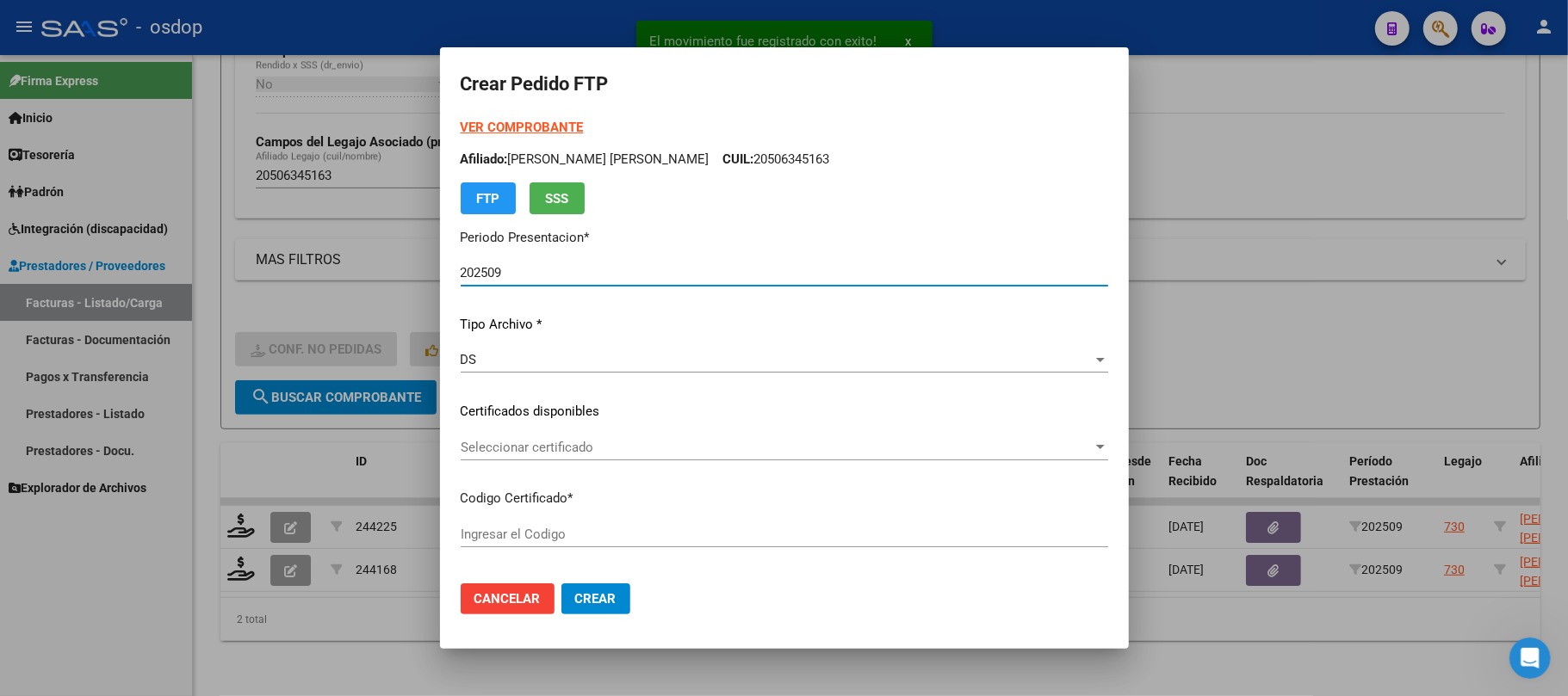
type input "4585145369"
type input "2028-01-02"
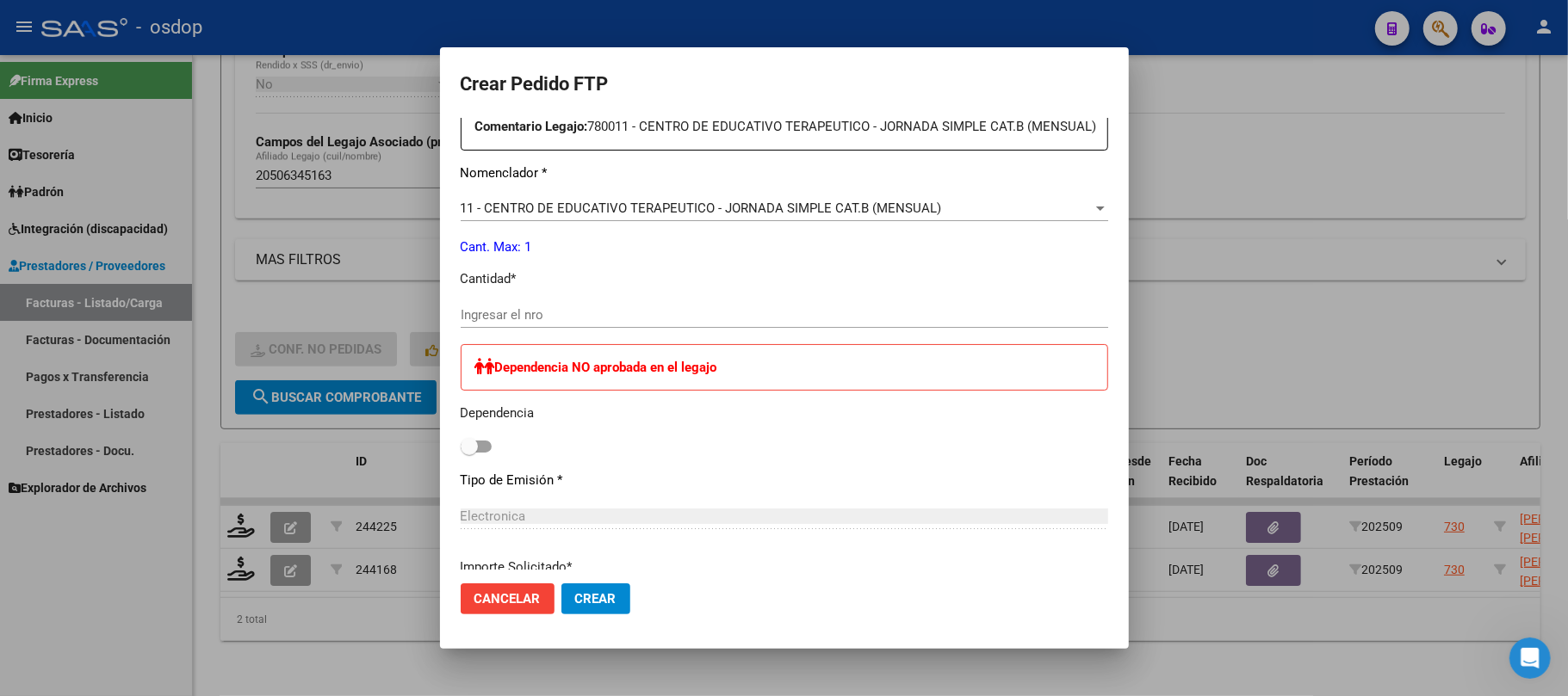
scroll to position [688, 0]
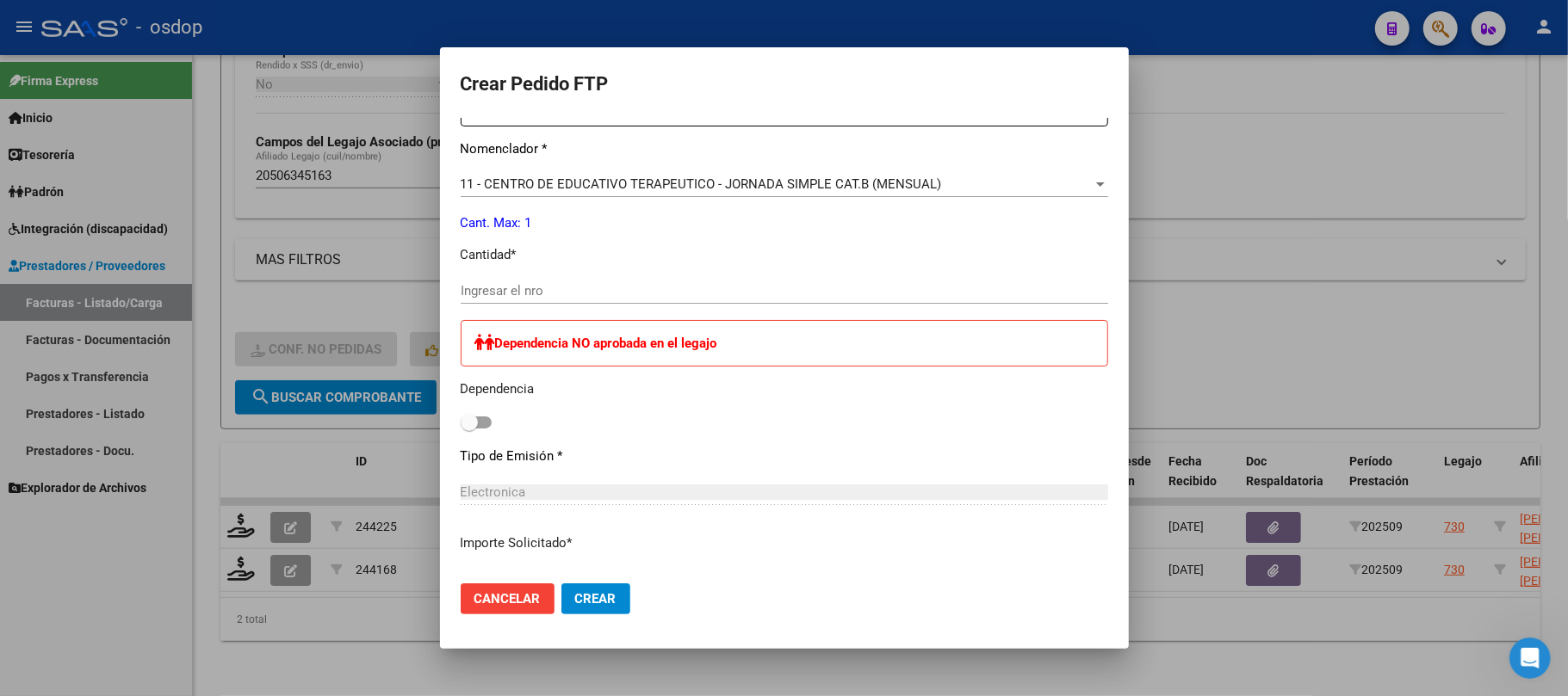
click at [591, 299] on input "Ingresar el nro" at bounding box center [784, 290] width 647 height 15
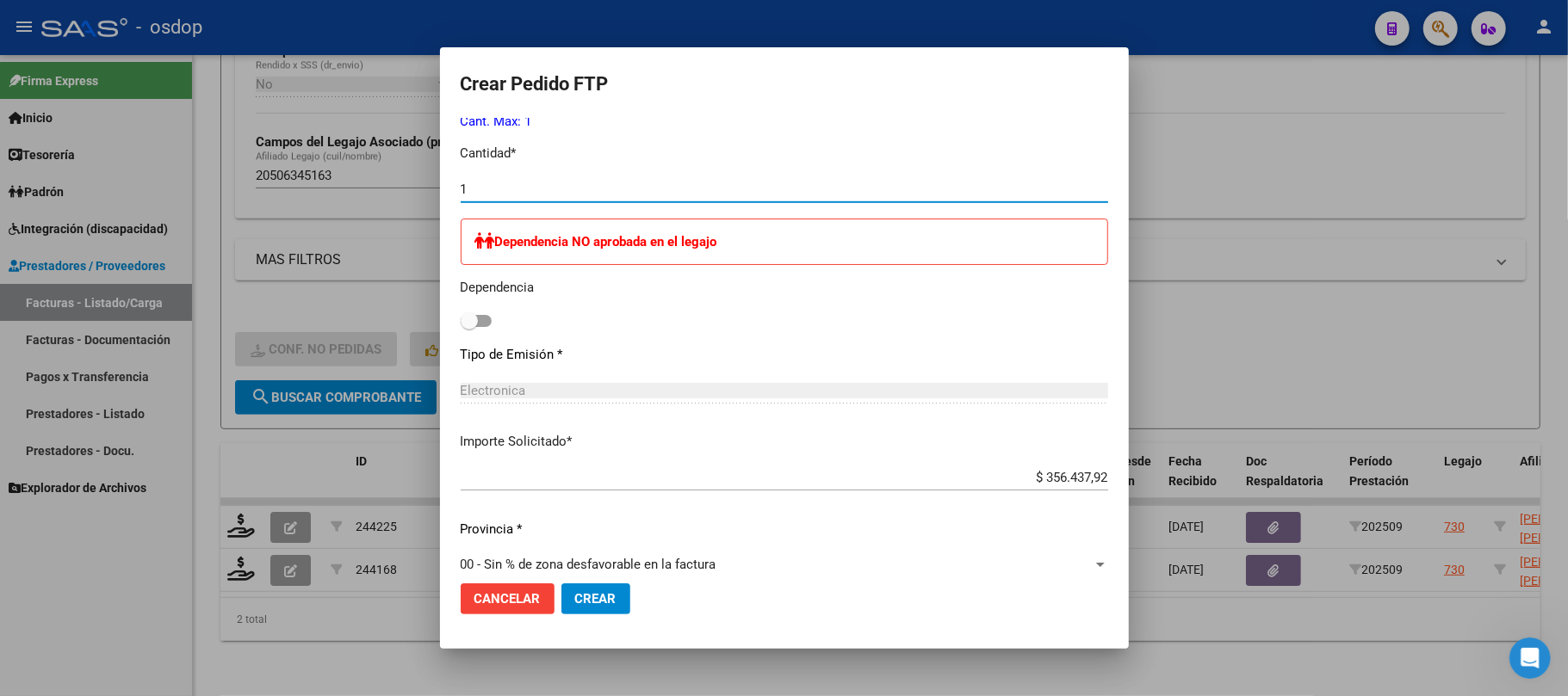
scroll to position [833, 0]
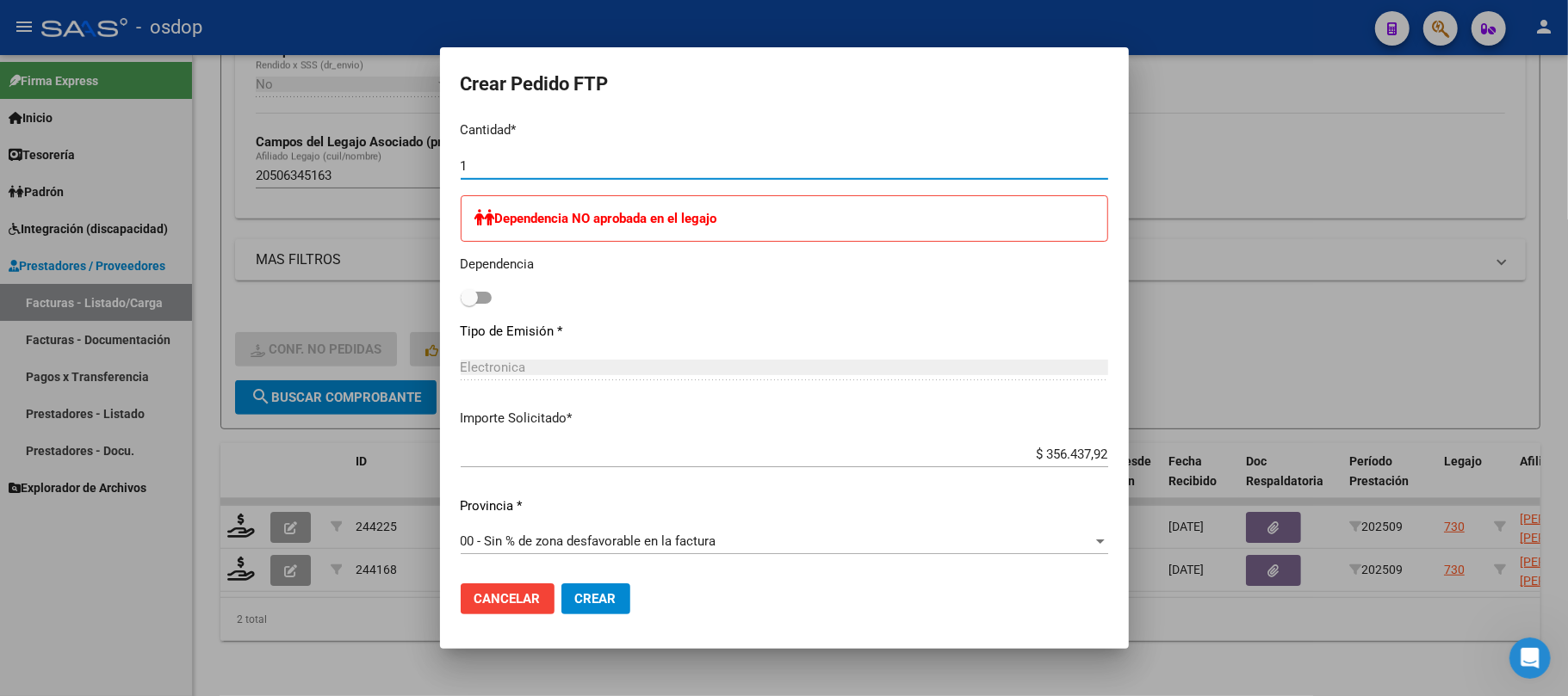
type input "1"
click at [613, 595] on span "Crear" at bounding box center [596, 599] width 41 height 15
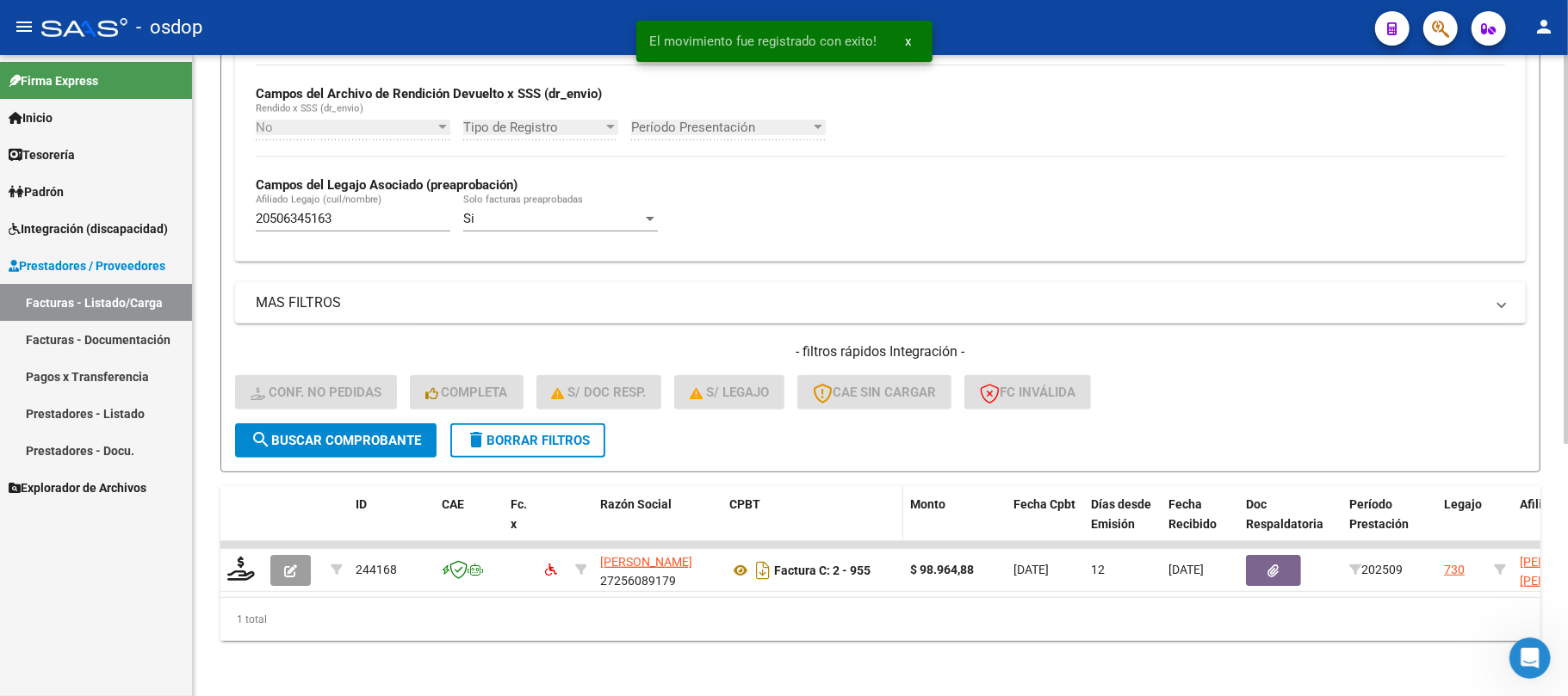
scroll to position [415, 0]
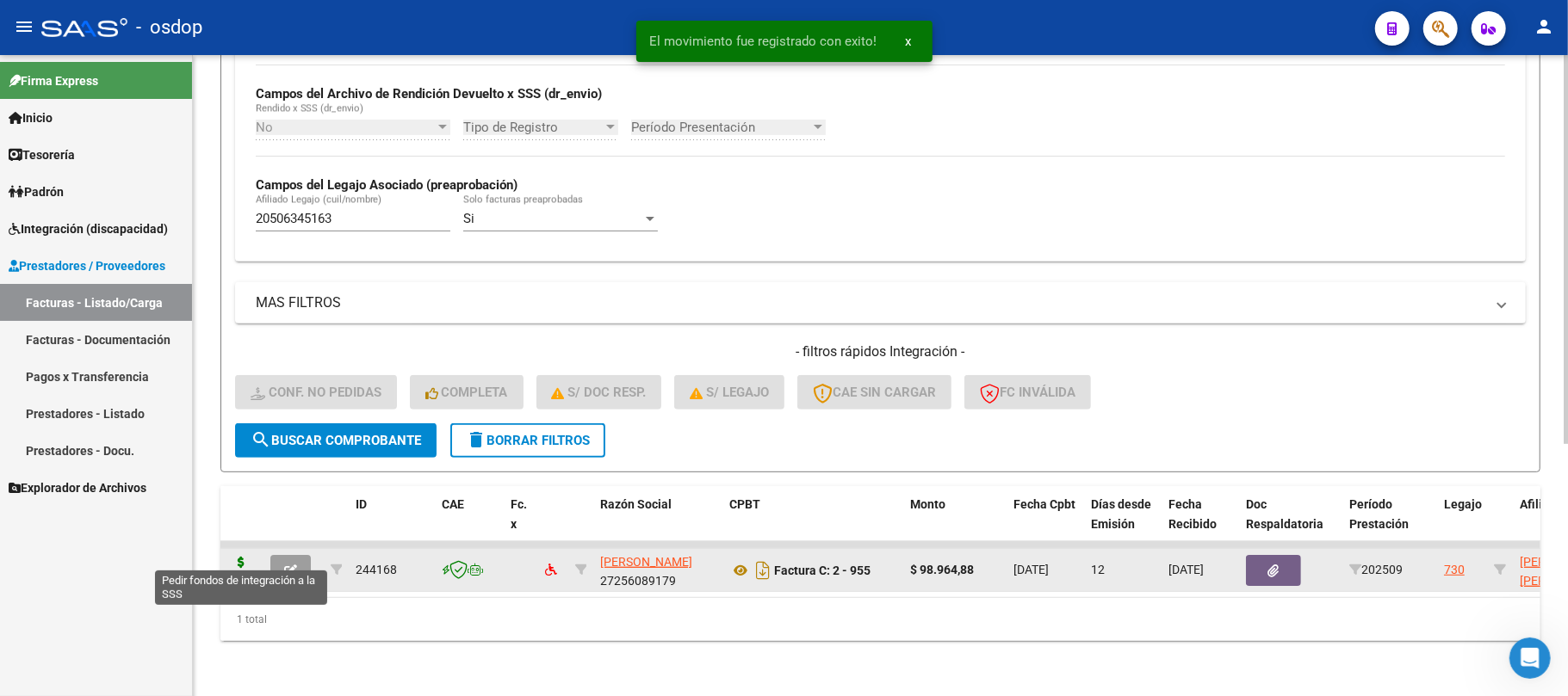
click at [234, 557] on icon at bounding box center [241, 568] width 28 height 24
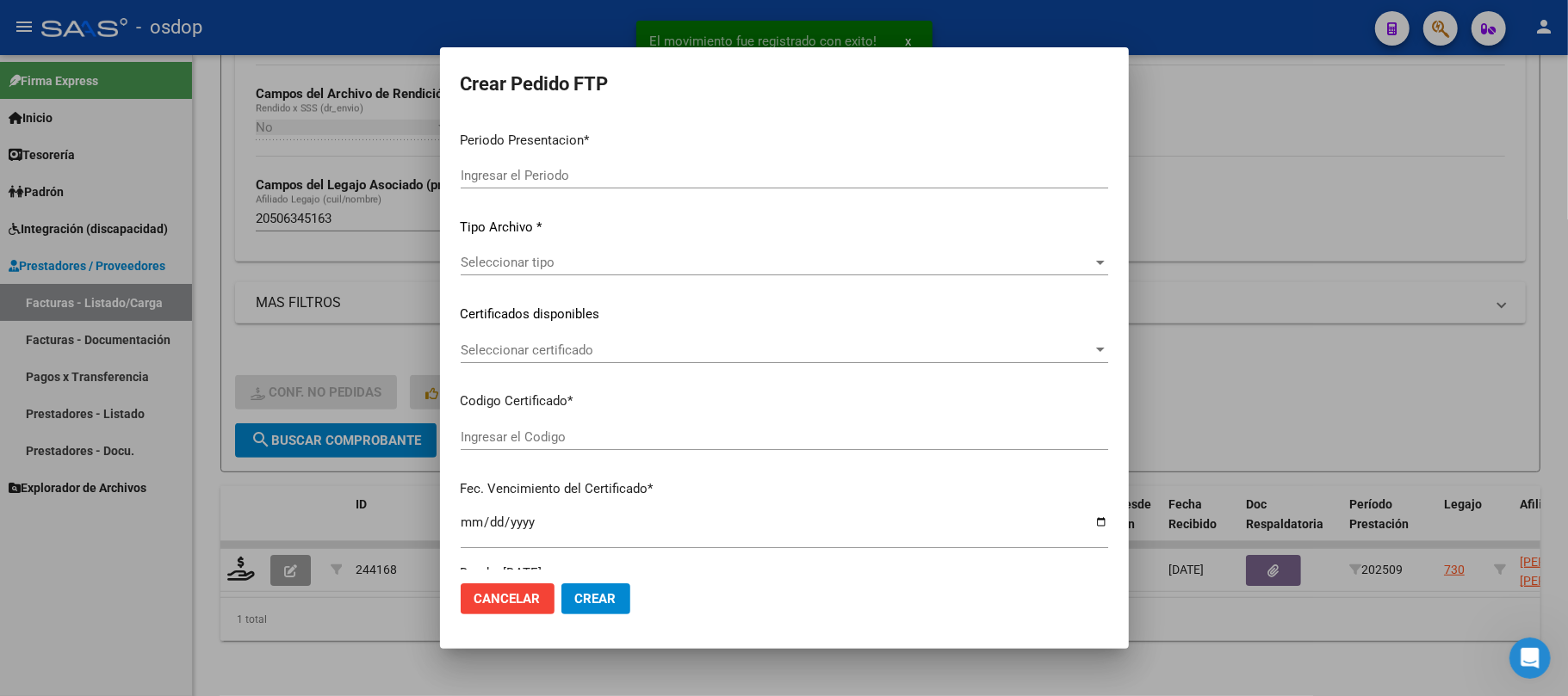
type input "202509"
type input "$ 98.964,88"
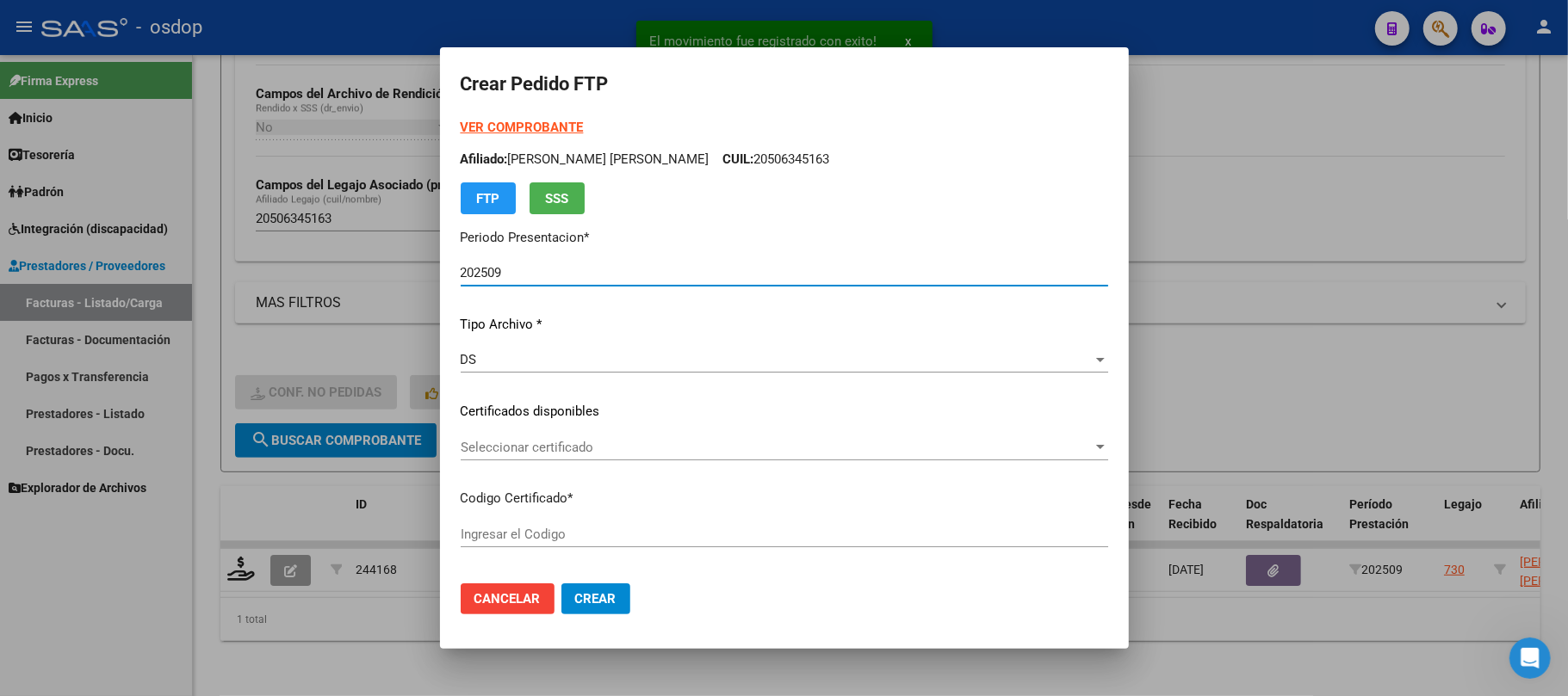
type input "4585145369"
type input "2028-01-02"
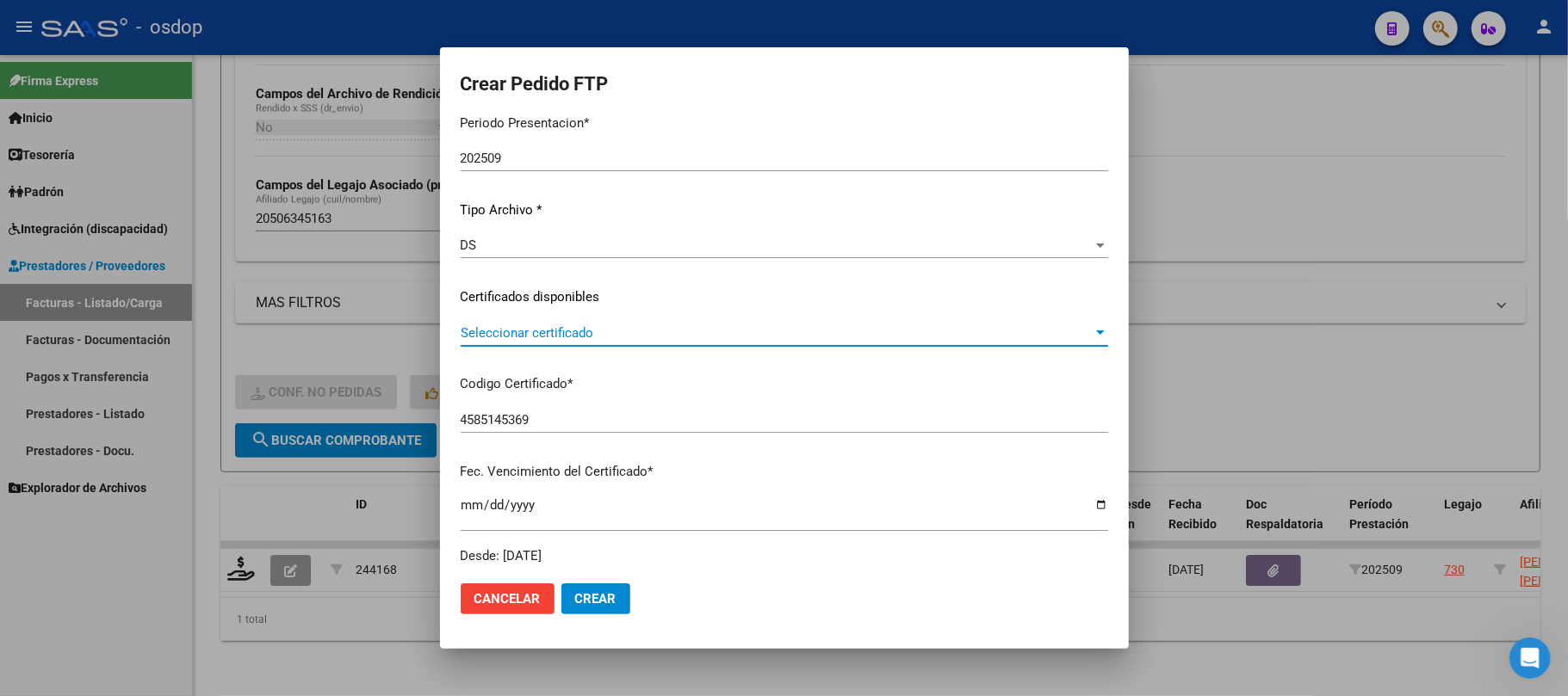
click at [671, 332] on span "Seleccionar certificado" at bounding box center [776, 333] width 632 height 15
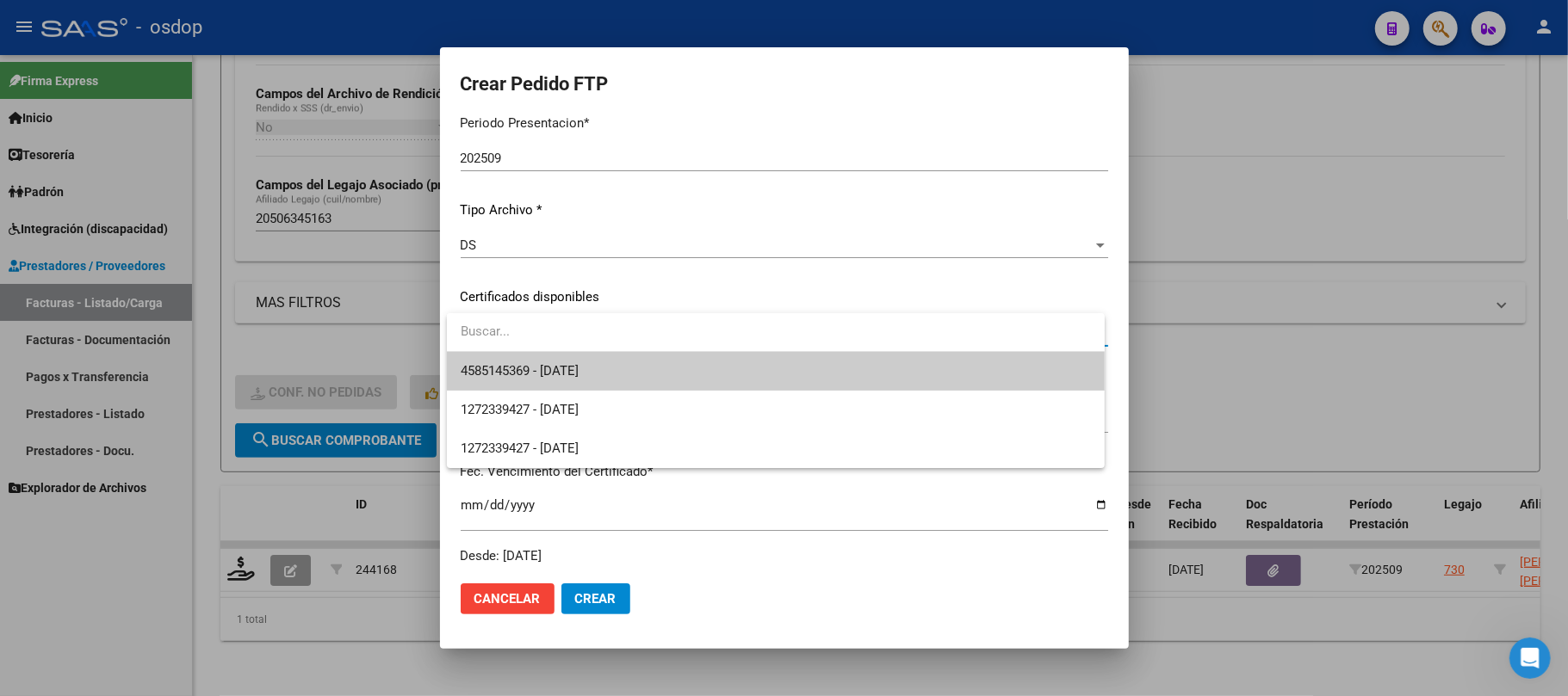
click at [692, 381] on span "4585145369 - 2028-01-02" at bounding box center [775, 371] width 630 height 38
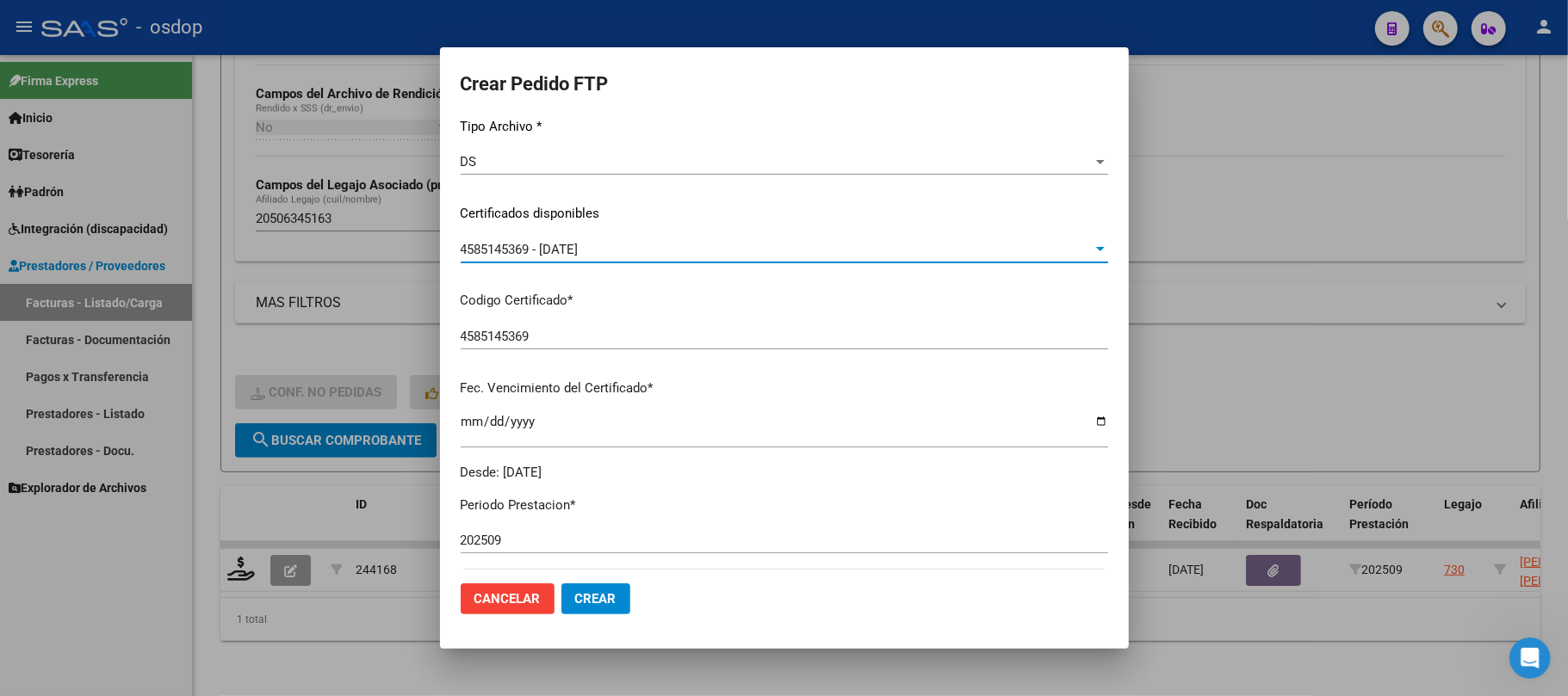
scroll to position [459, 0]
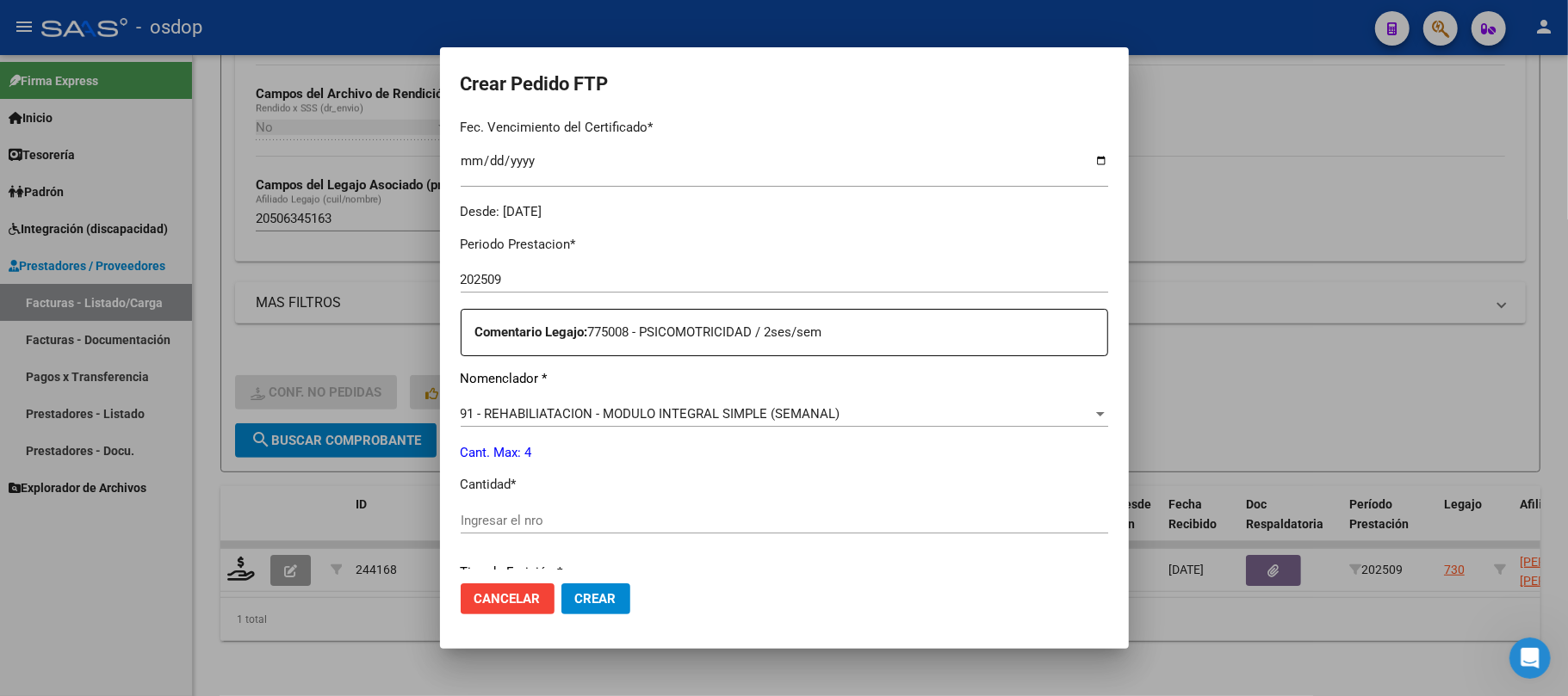
click at [869, 401] on div "91 - REHABILIATACION - MODULO INTEGRAL SIMPLE (SEMANAL) Seleccionar nomenclador" at bounding box center [784, 413] width 647 height 26
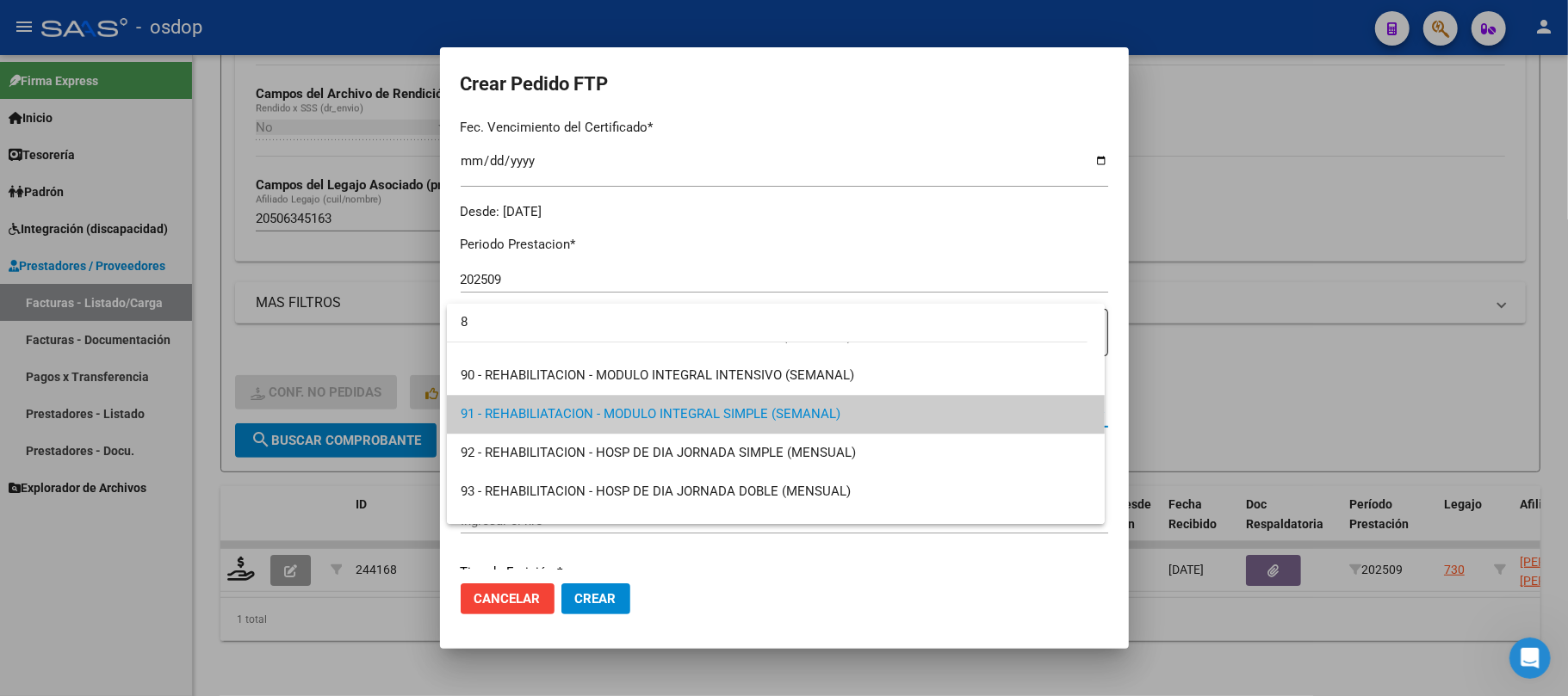
scroll to position [0, 0]
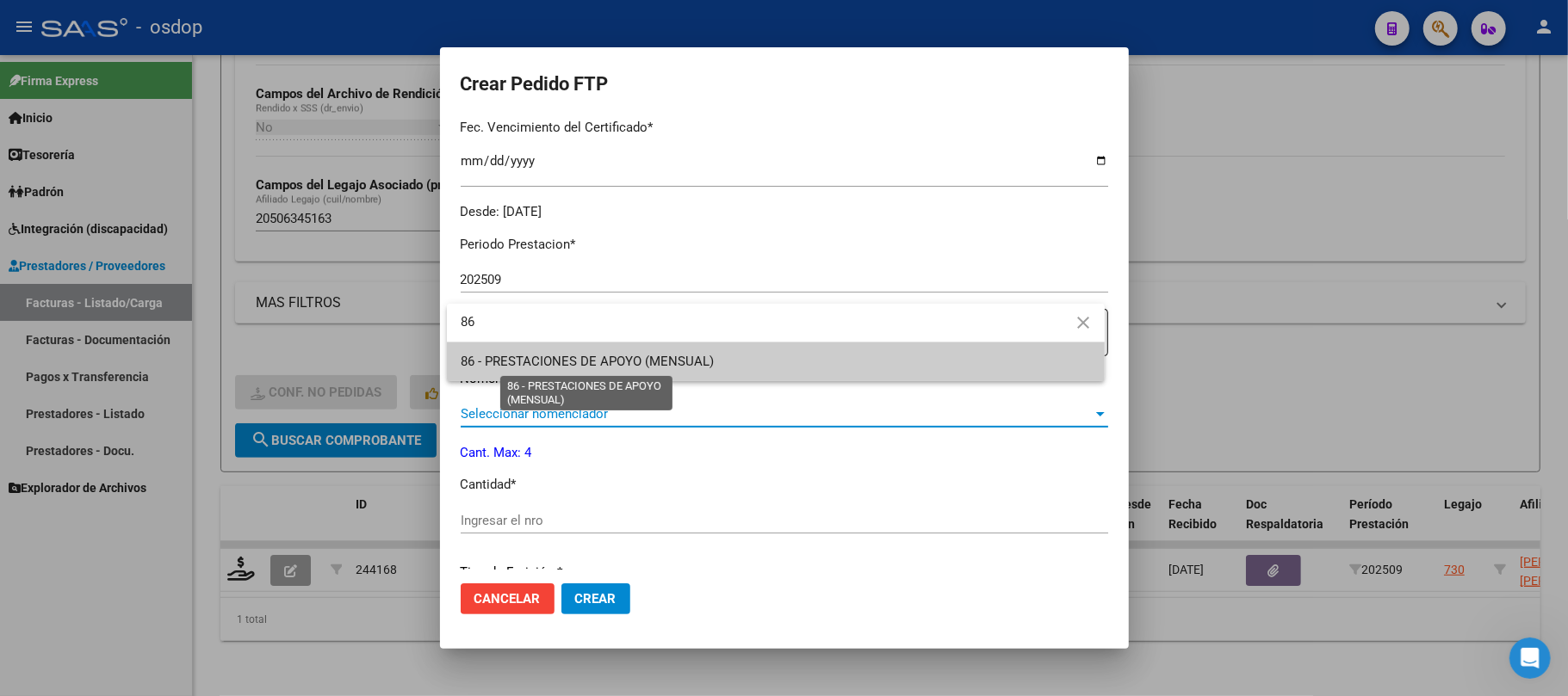
type input "86"
click at [658, 363] on span "86 - PRESTACIONES DE APOYO (MENSUAL)" at bounding box center [587, 361] width 253 height 15
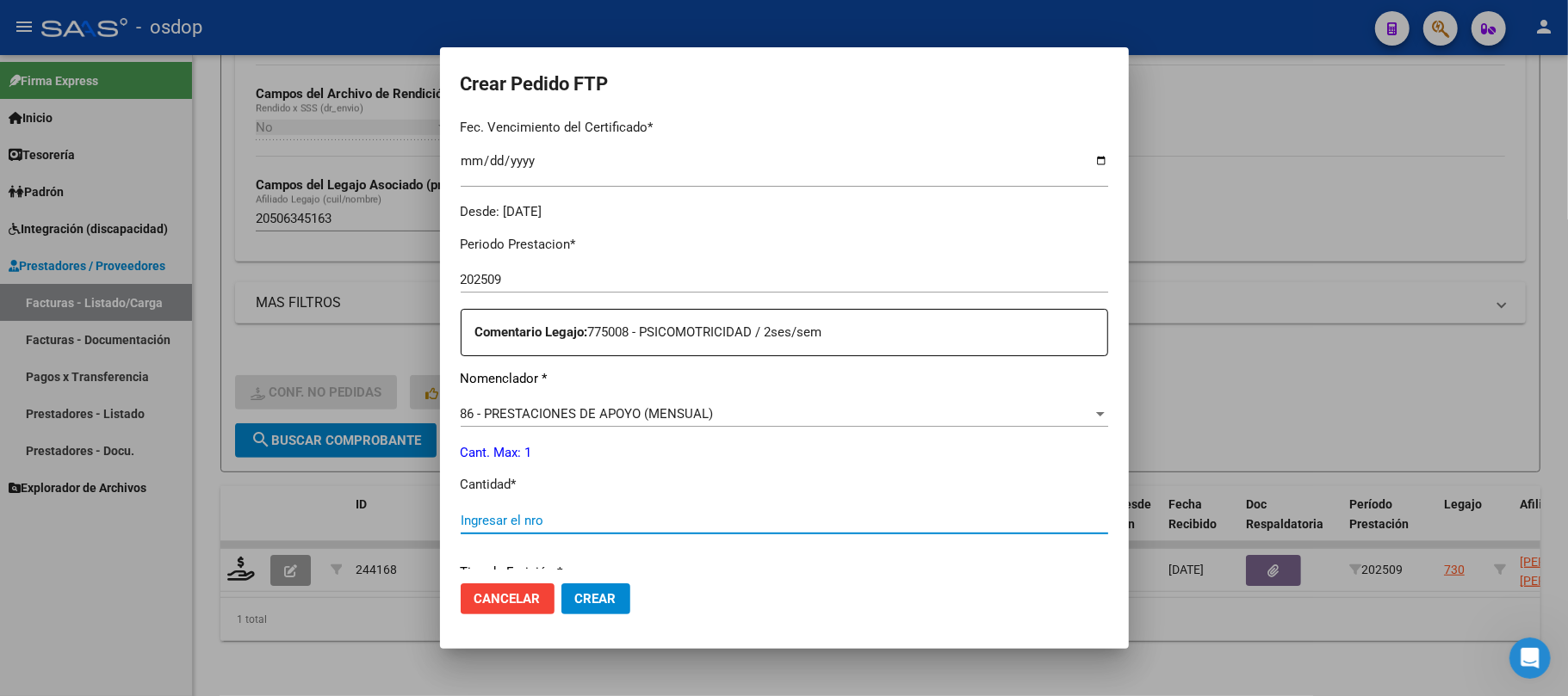
click at [543, 518] on input "Ingresar el nro" at bounding box center [784, 521] width 647 height 15
type input "1"
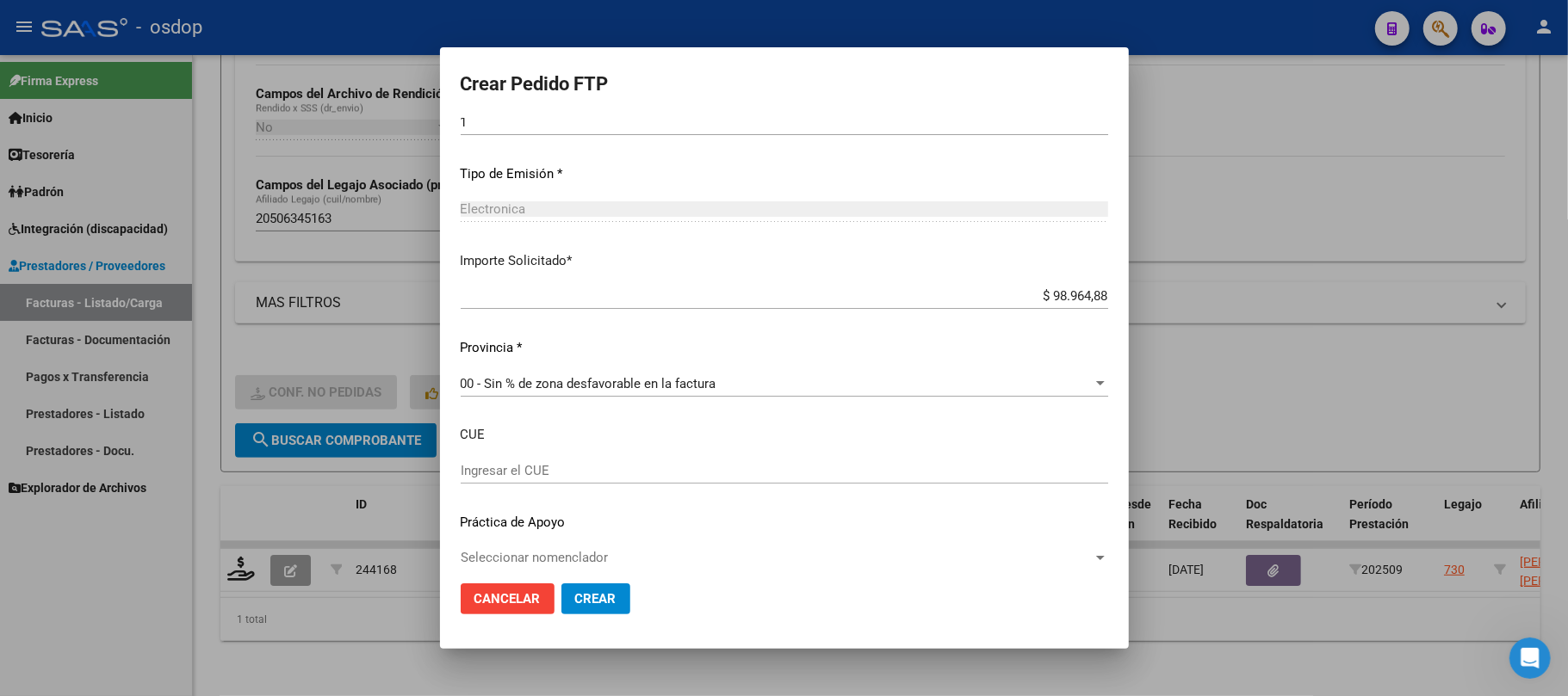
scroll to position [873, 0]
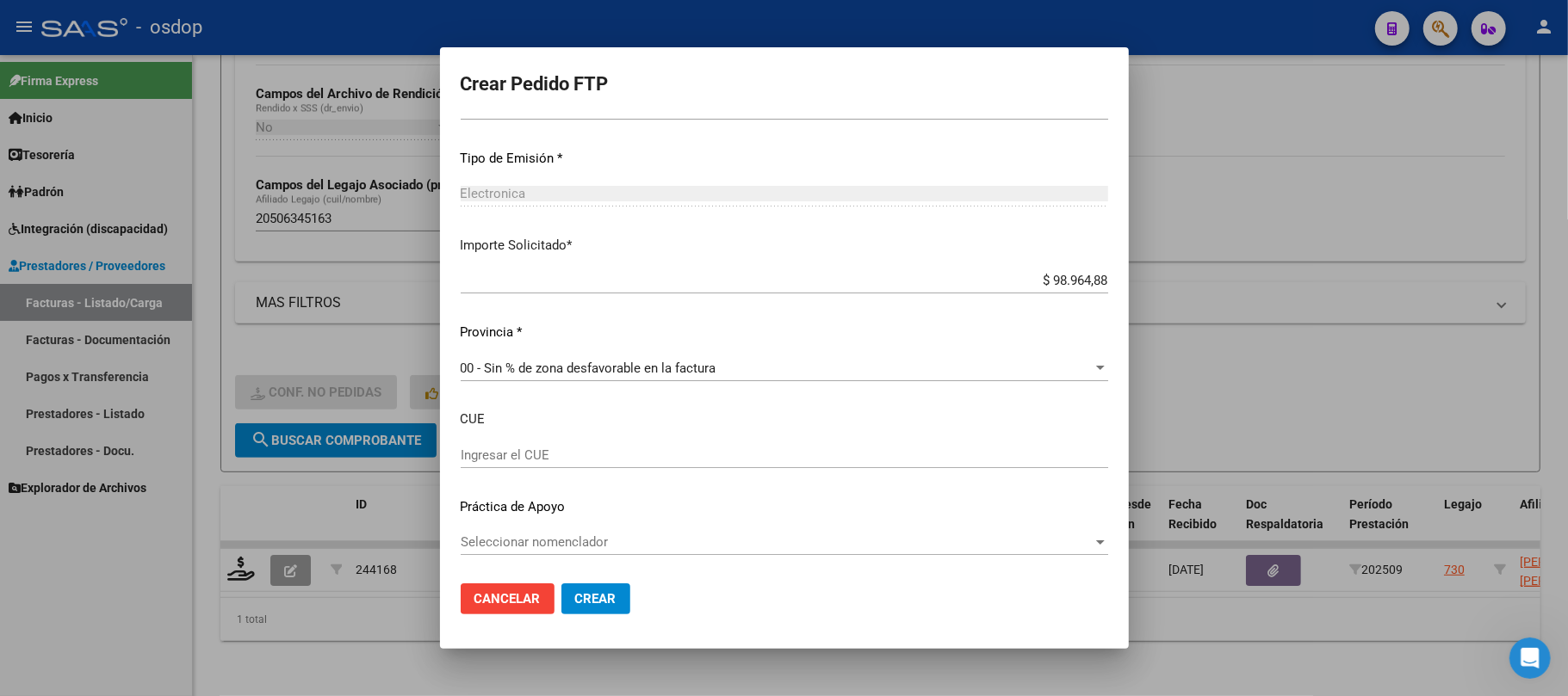
click at [597, 606] on span "Crear" at bounding box center [596, 599] width 41 height 15
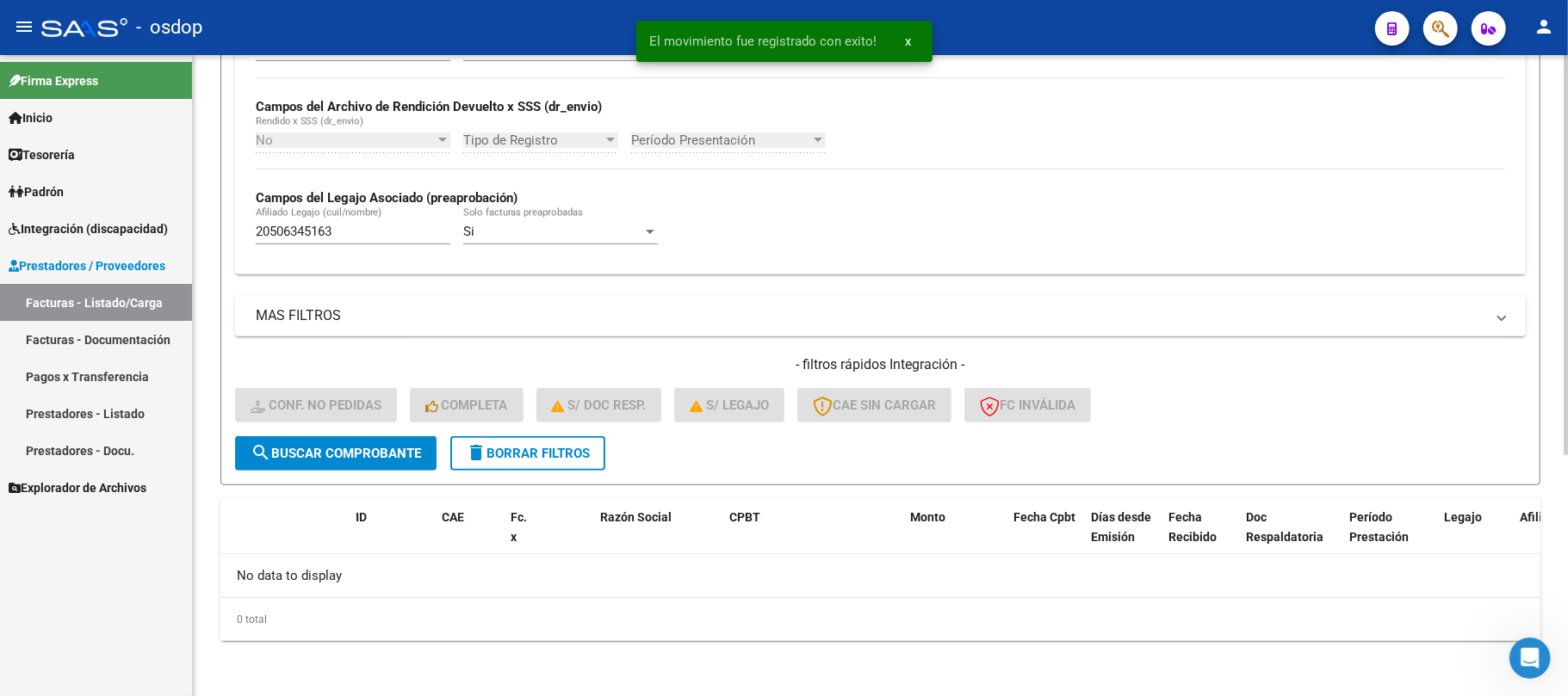
scroll to position [385, 0]
drag, startPoint x: 147, startPoint y: 594, endPoint x: 176, endPoint y: 694, distance: 104.1
click at [145, 595] on div "Firma Express Inicio Calendario SSS Instructivos Contacto OS Tesorería Extracto…" at bounding box center [96, 375] width 192 height 641
